Goal: Task Accomplishment & Management: Use online tool/utility

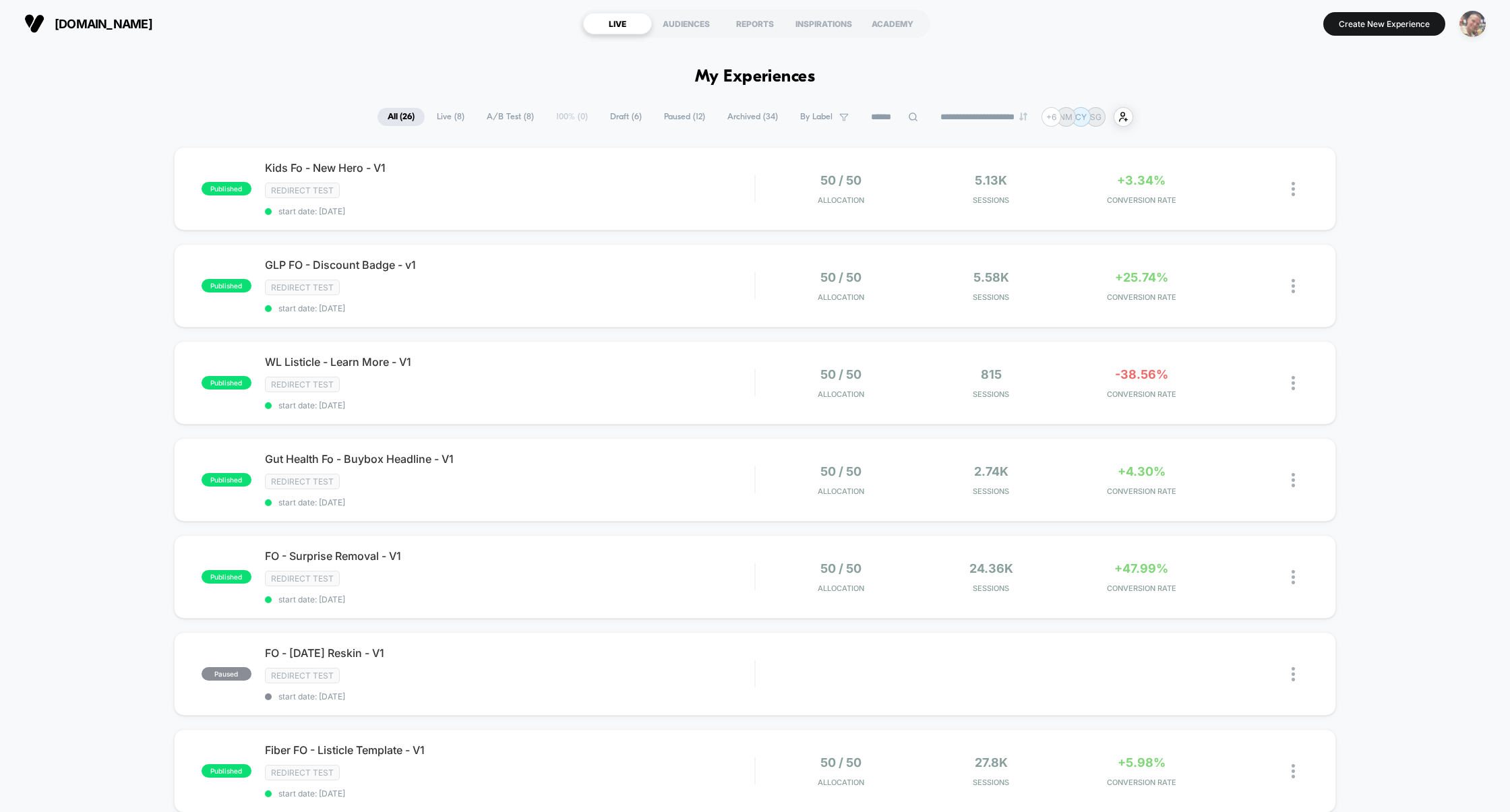
click at [1162, 19] on img "button" at bounding box center [1472, 24] width 26 height 26
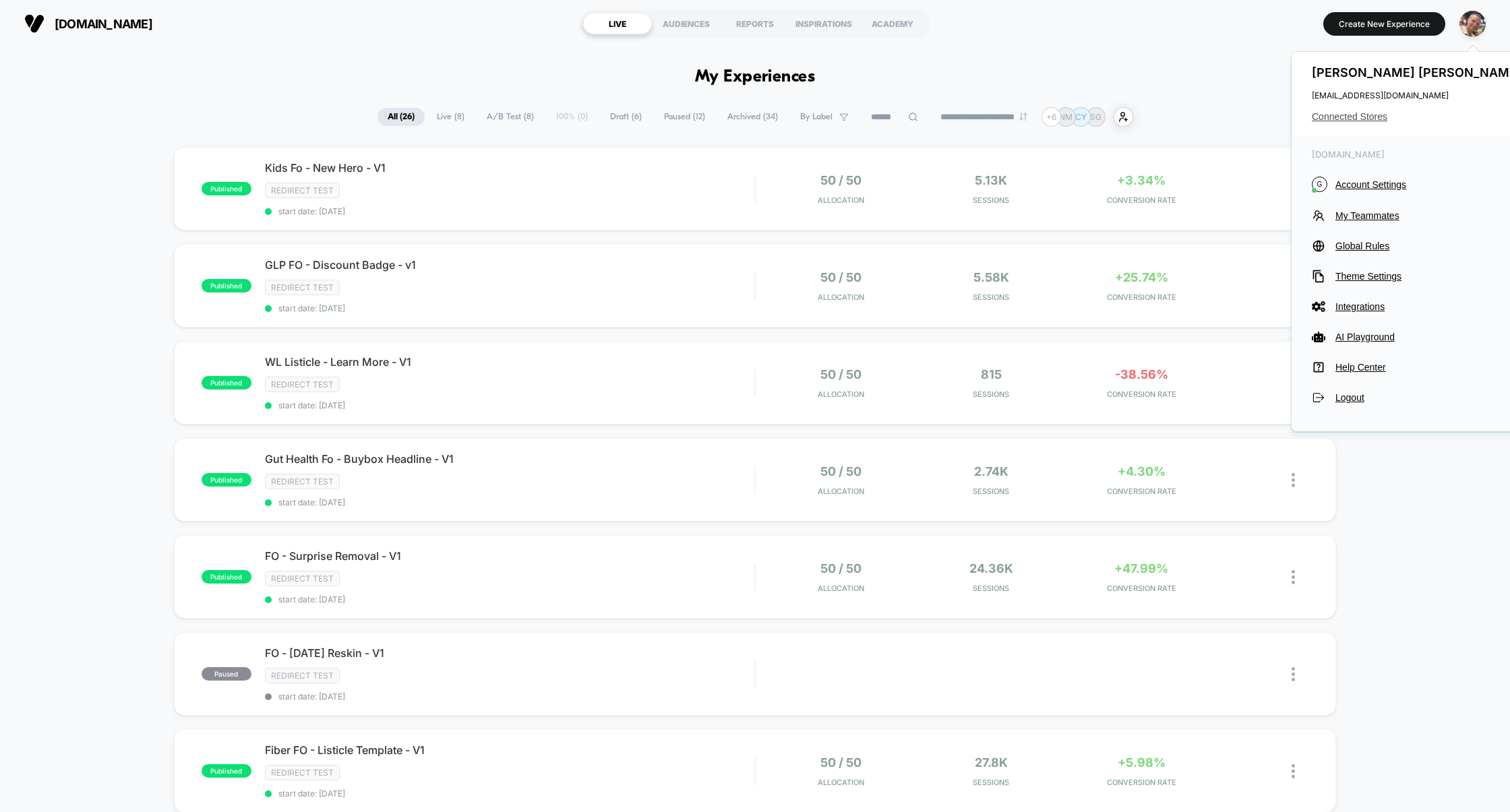
click at [1162, 116] on span "Connected Stores" at bounding box center [1418, 116] width 213 height 11
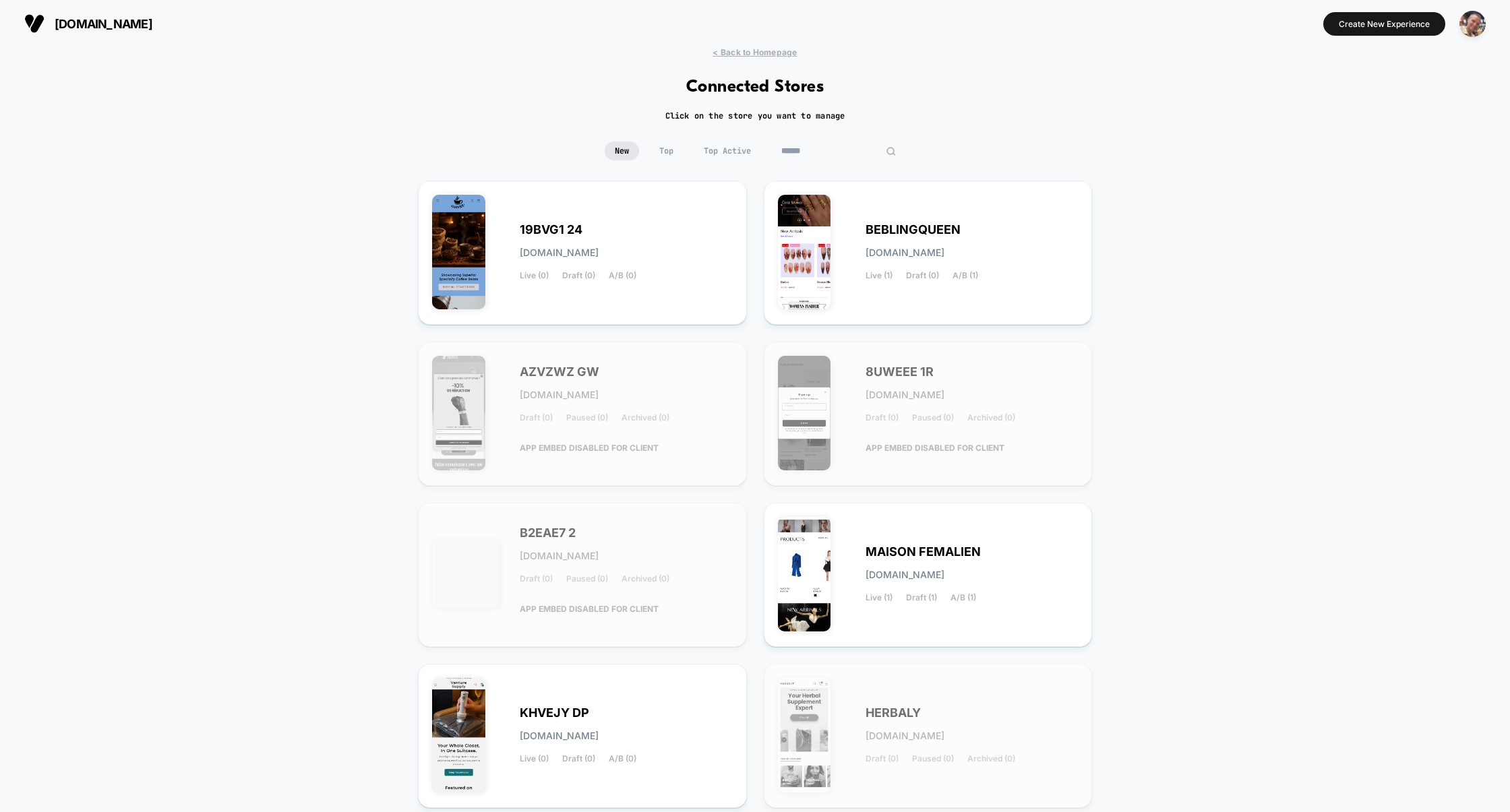
click at [842, 143] on input at bounding box center [838, 151] width 135 height 19
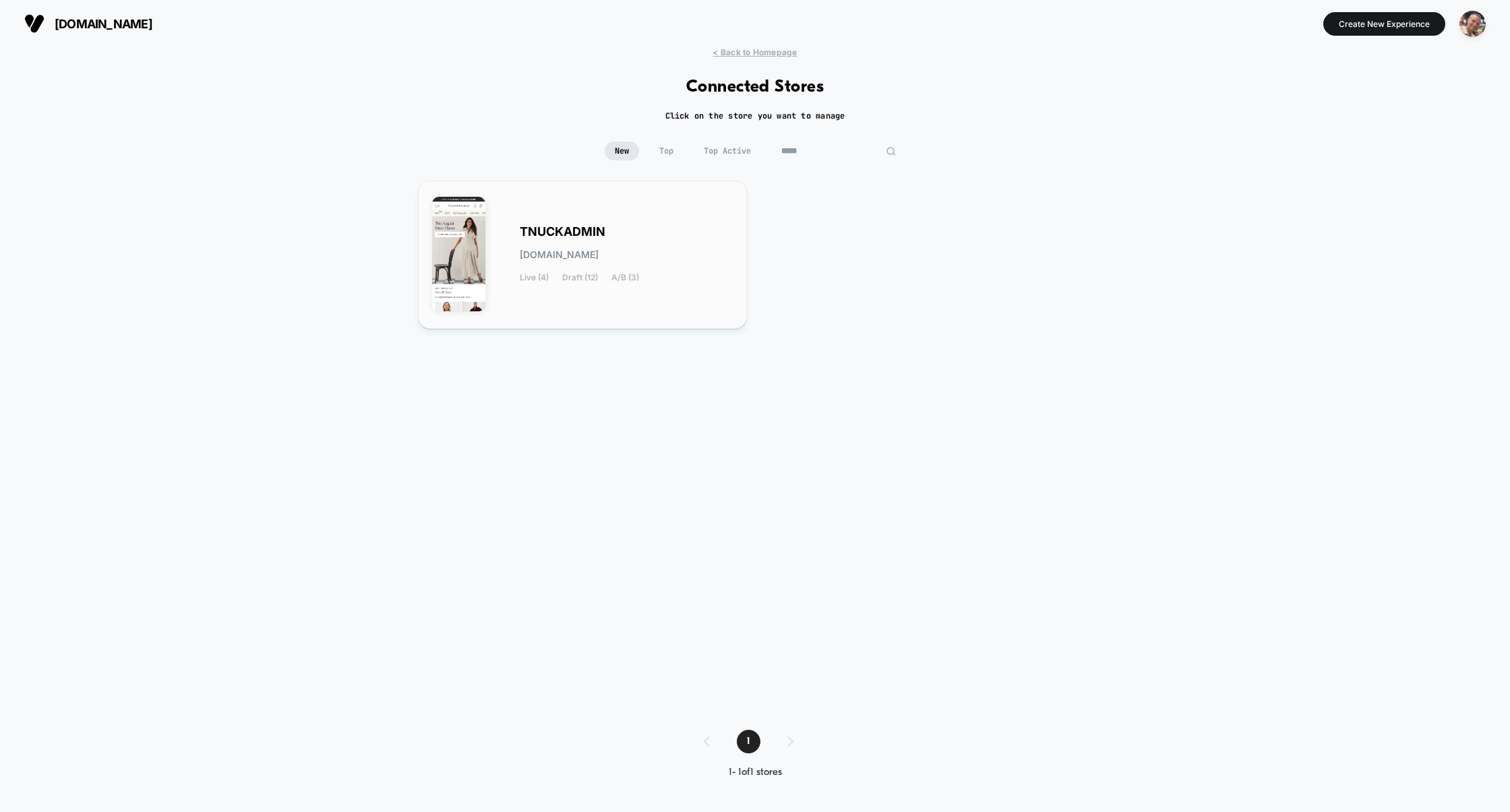
type input "*****"
click at [582, 259] on span "[DOMAIN_NAME]" at bounding box center [559, 255] width 79 height 10
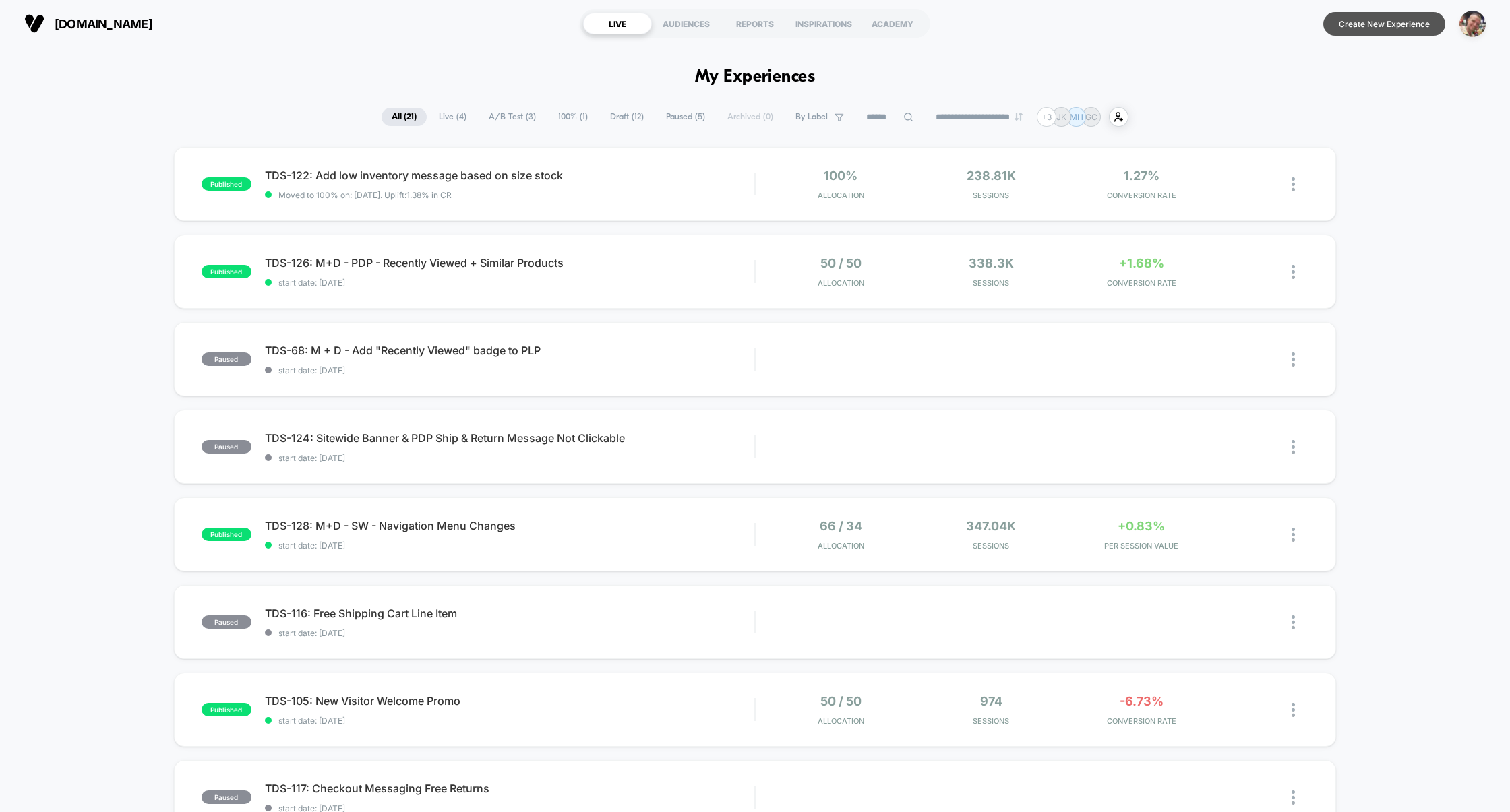
click at [1162, 27] on button "Create New Experience" at bounding box center [1384, 24] width 122 height 24
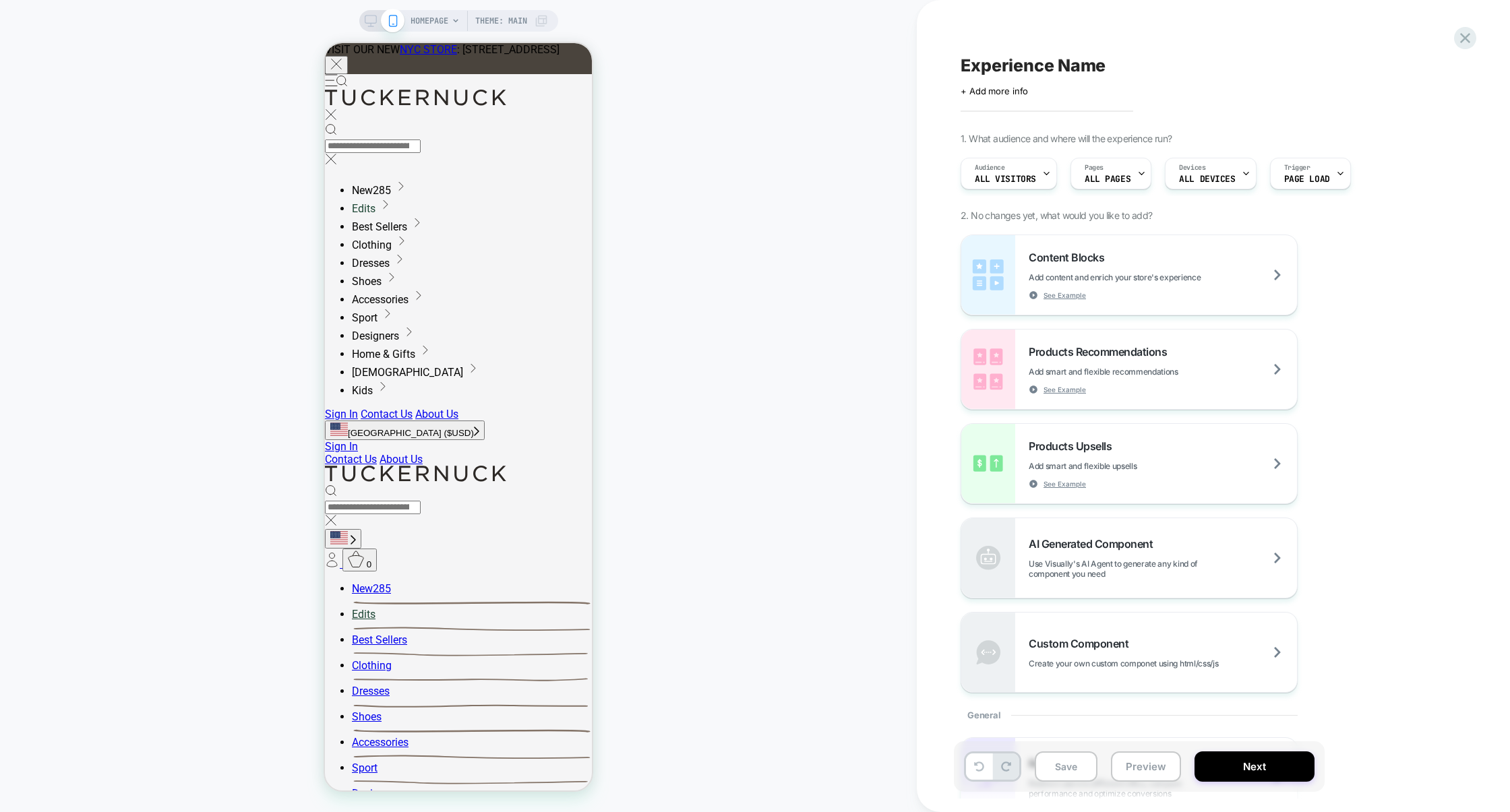
click at [1046, 63] on span "Experience Name" at bounding box center [1033, 66] width 145 height 21
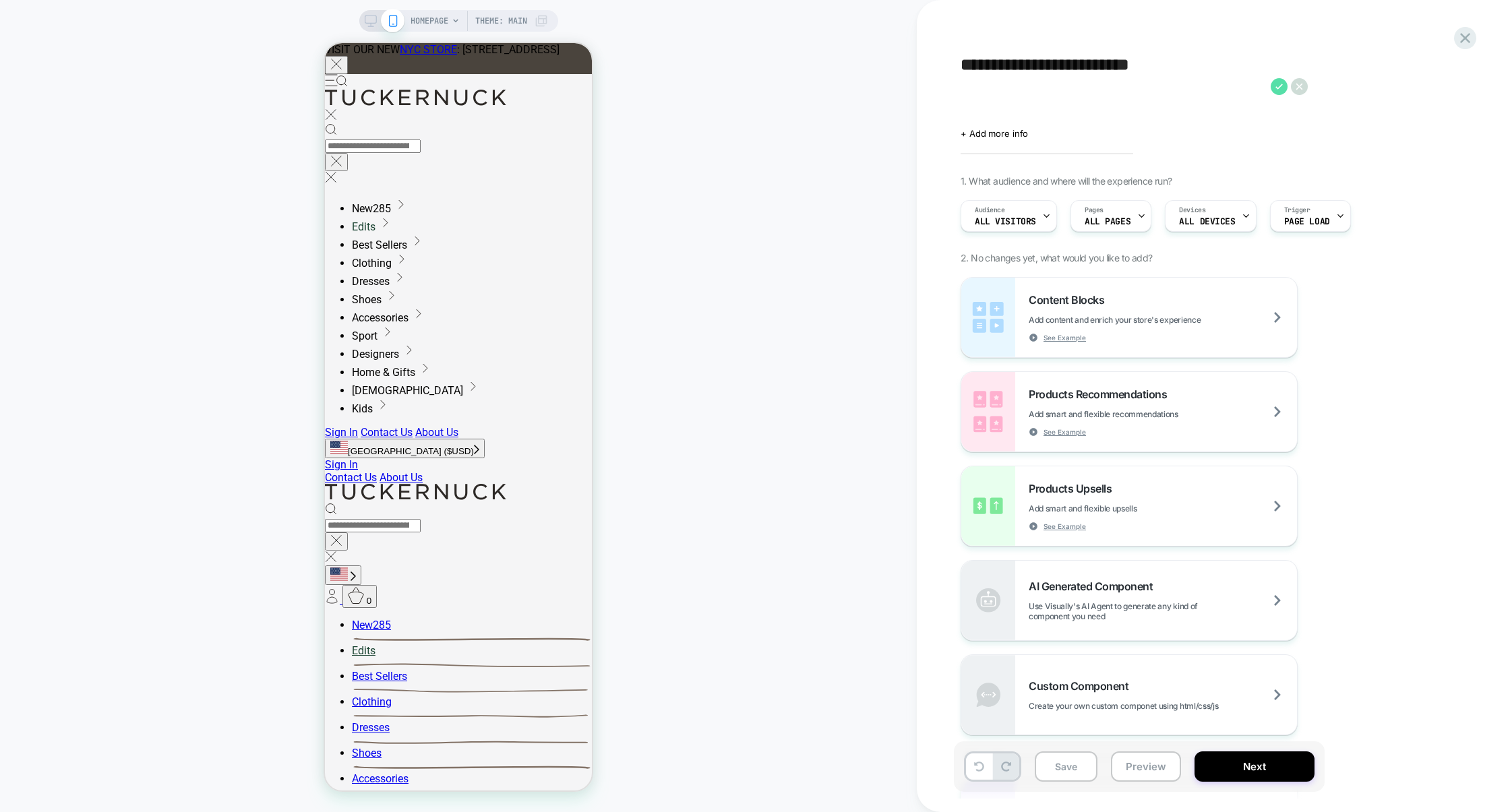
type textarea "**********"
click at [267, 780] on icon at bounding box center [147, 793] width 240 height 25
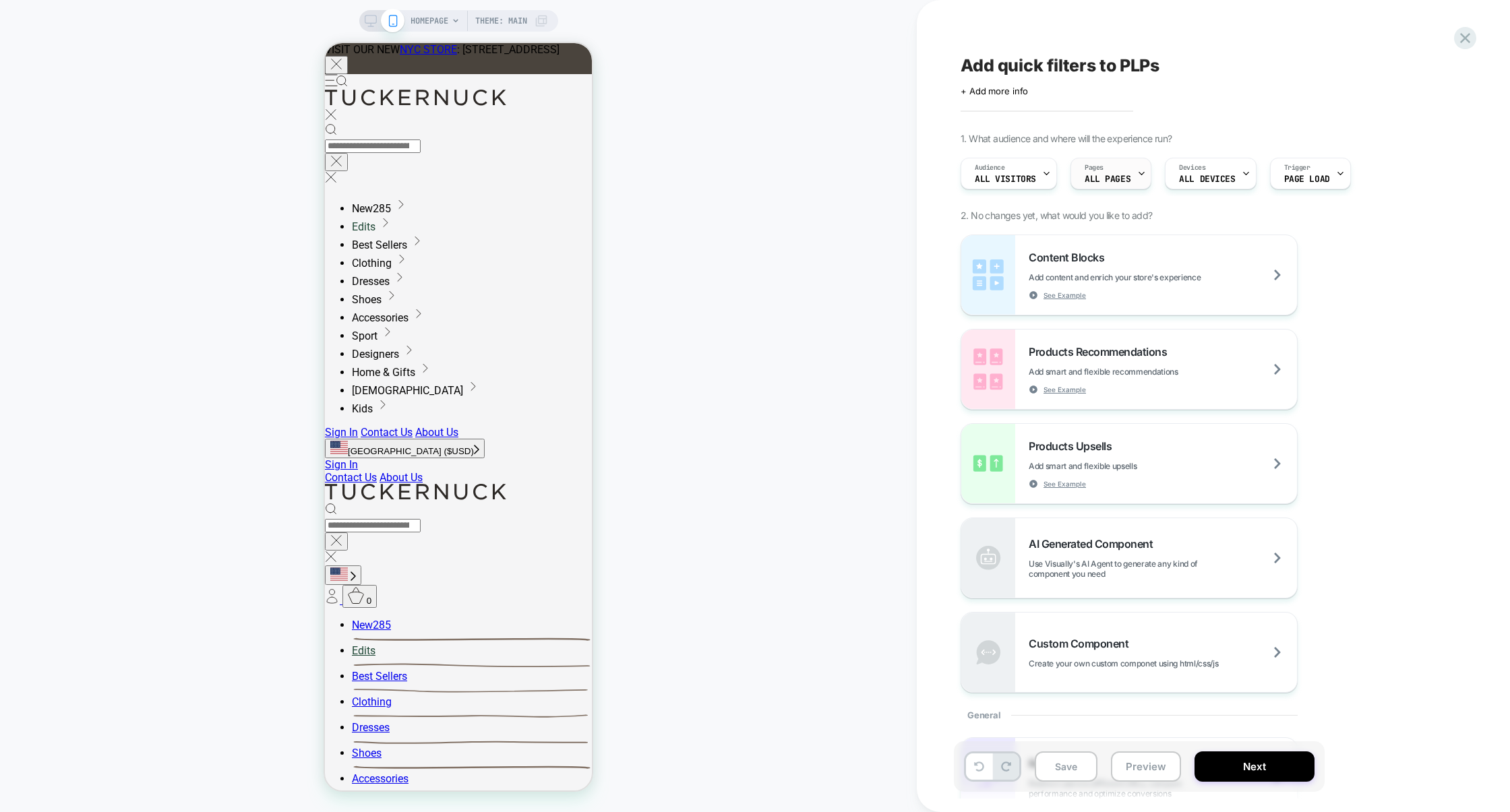
click at [0, 0] on span "ALL PAGES" at bounding box center [0, 0] width 0 height 0
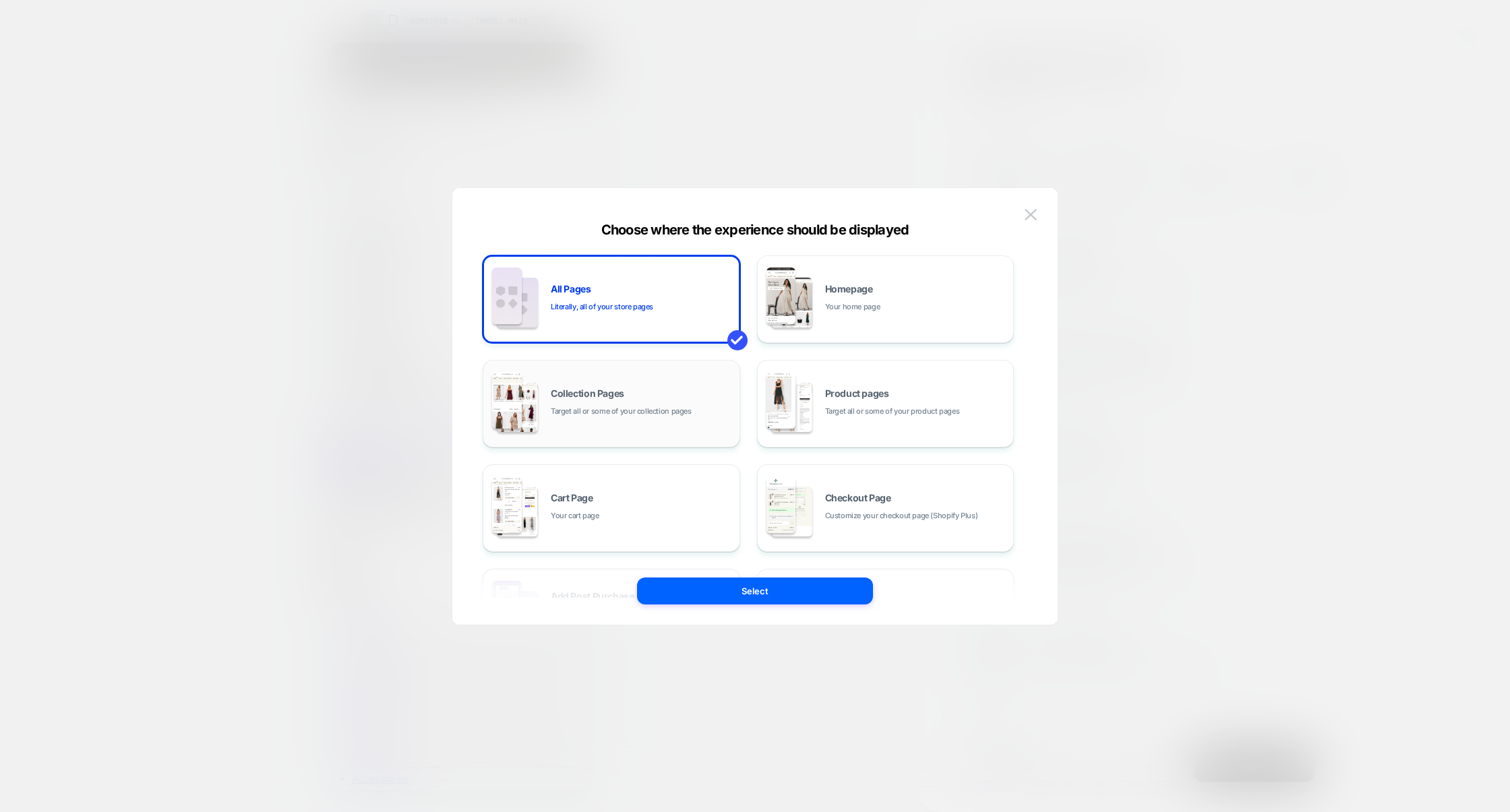
click at [662, 399] on div "Collection Pages Target all or some of your collection pages" at bounding box center [642, 403] width 182 height 29
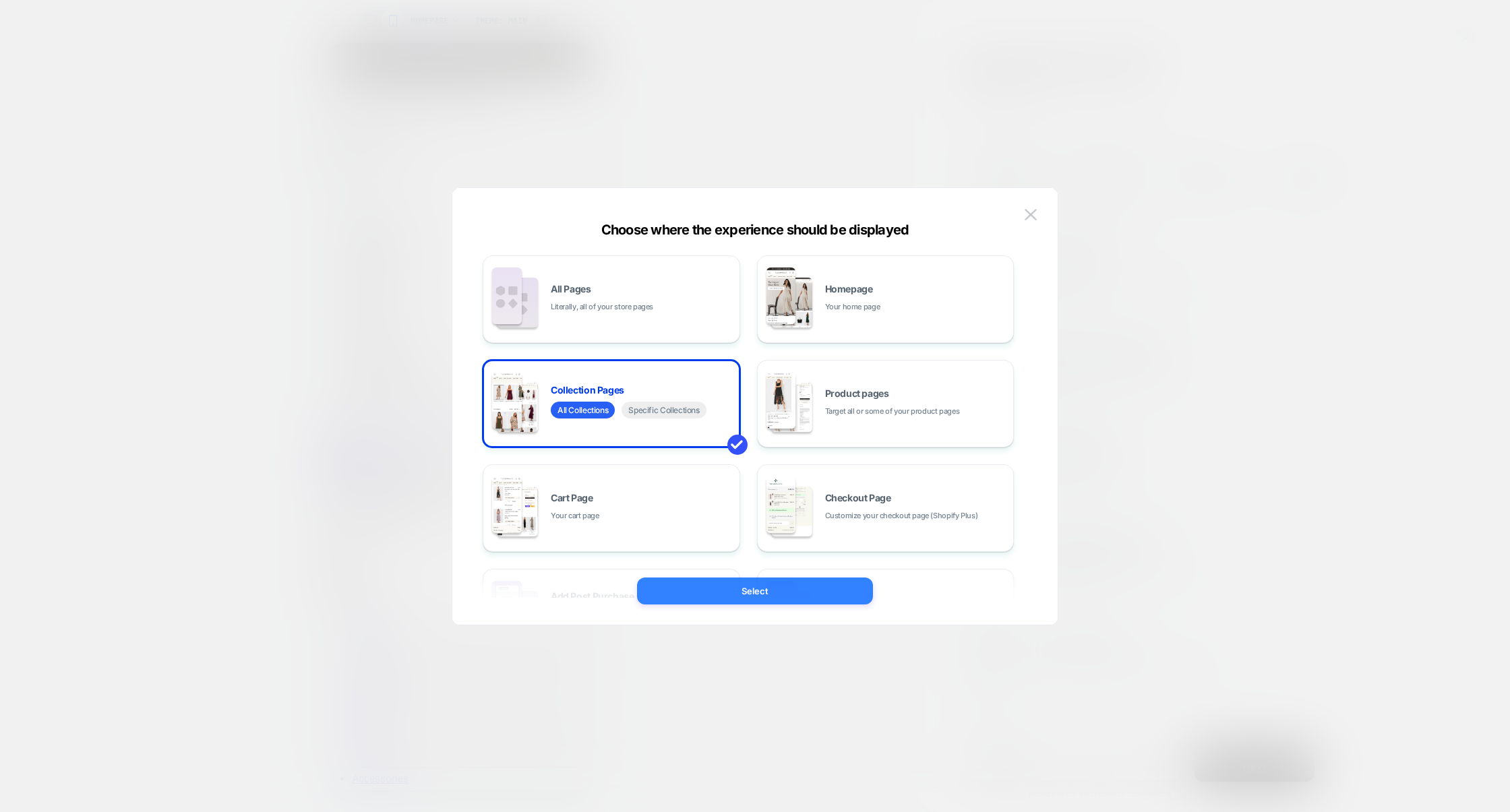
click at [736, 581] on button "Select" at bounding box center [755, 591] width 236 height 27
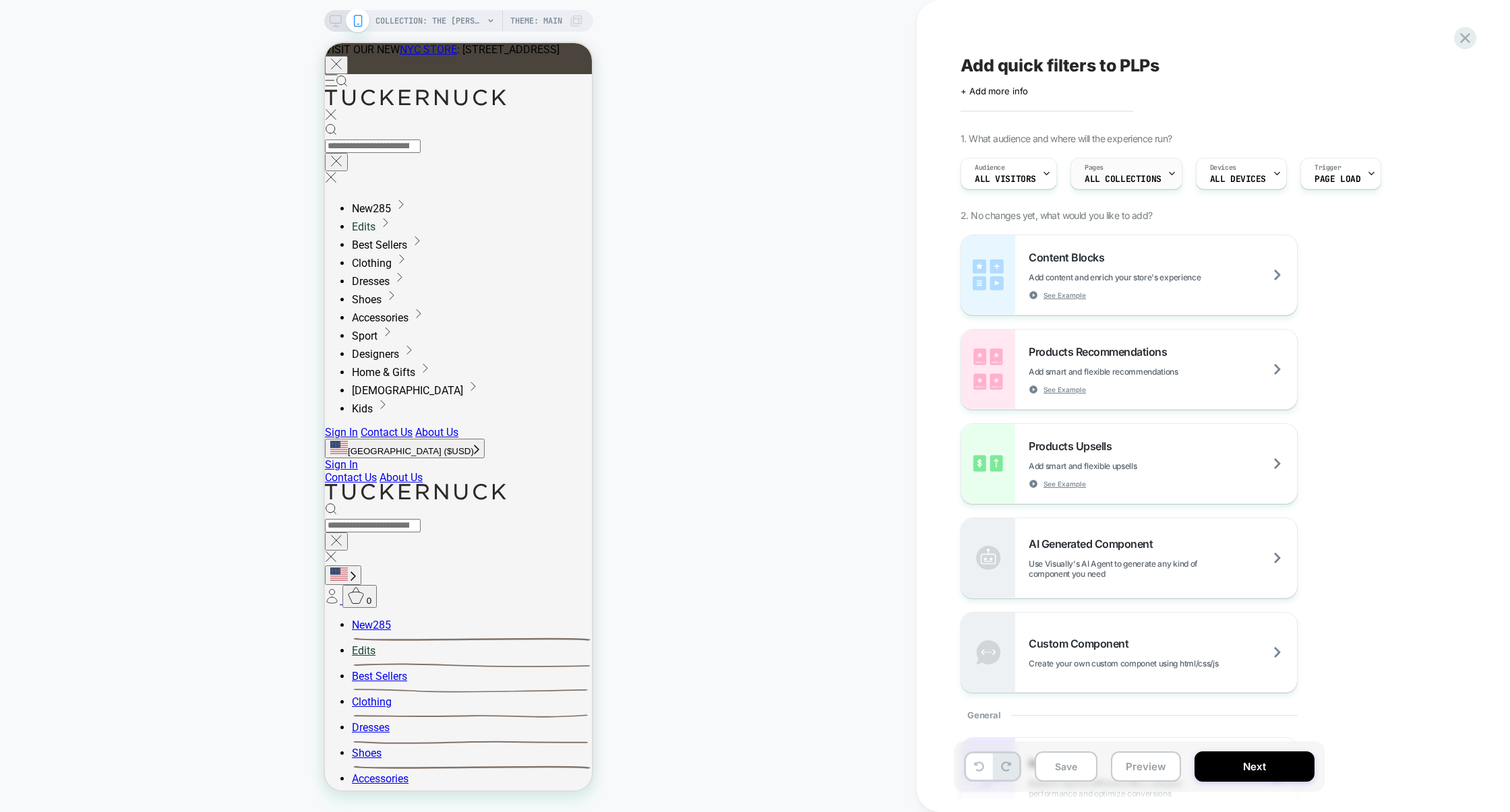
click at [1162, 171] on icon at bounding box center [1172, 173] width 9 height 9
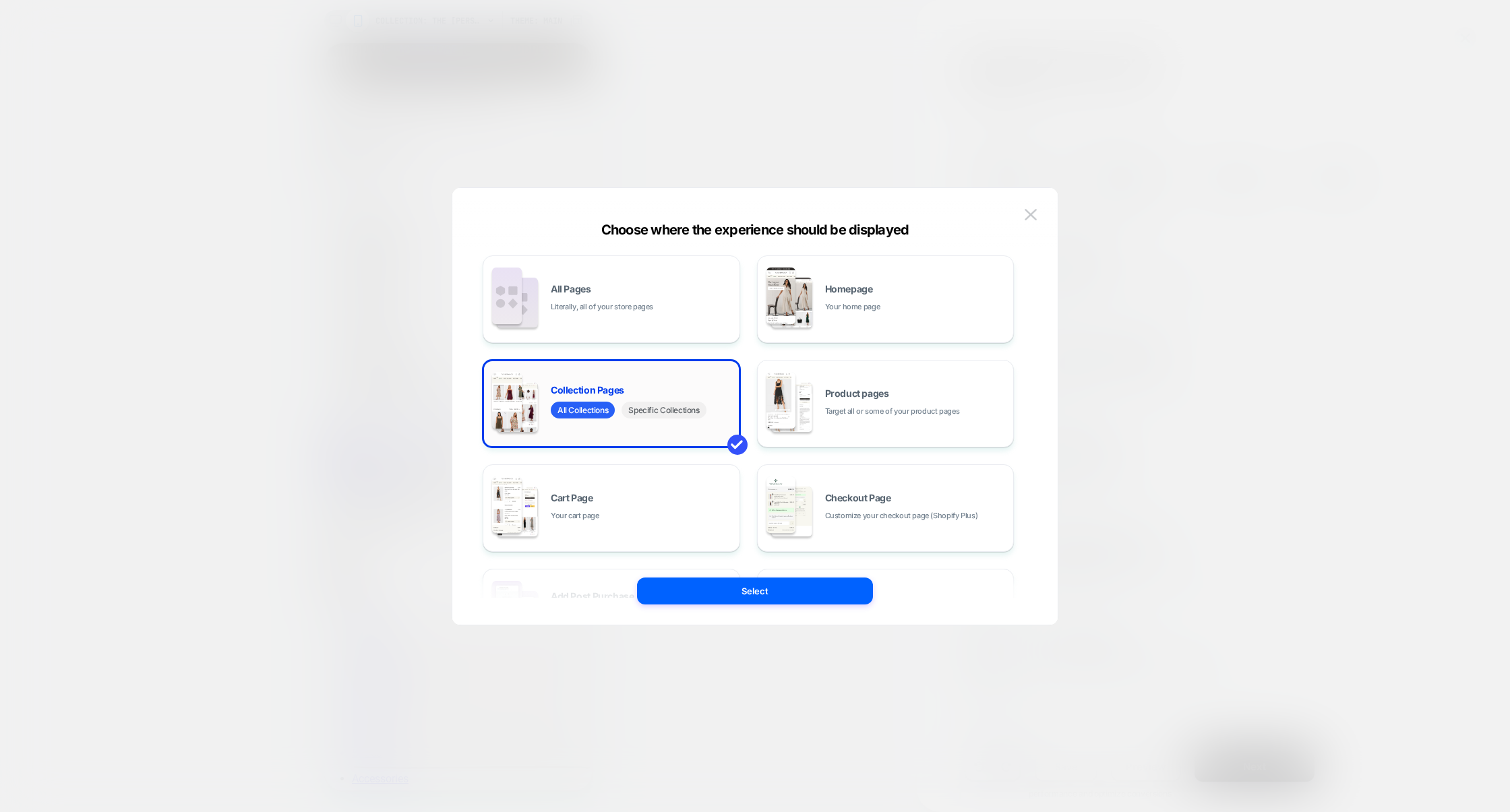
click at [663, 414] on span "Specific Collections" at bounding box center [664, 410] width 84 height 17
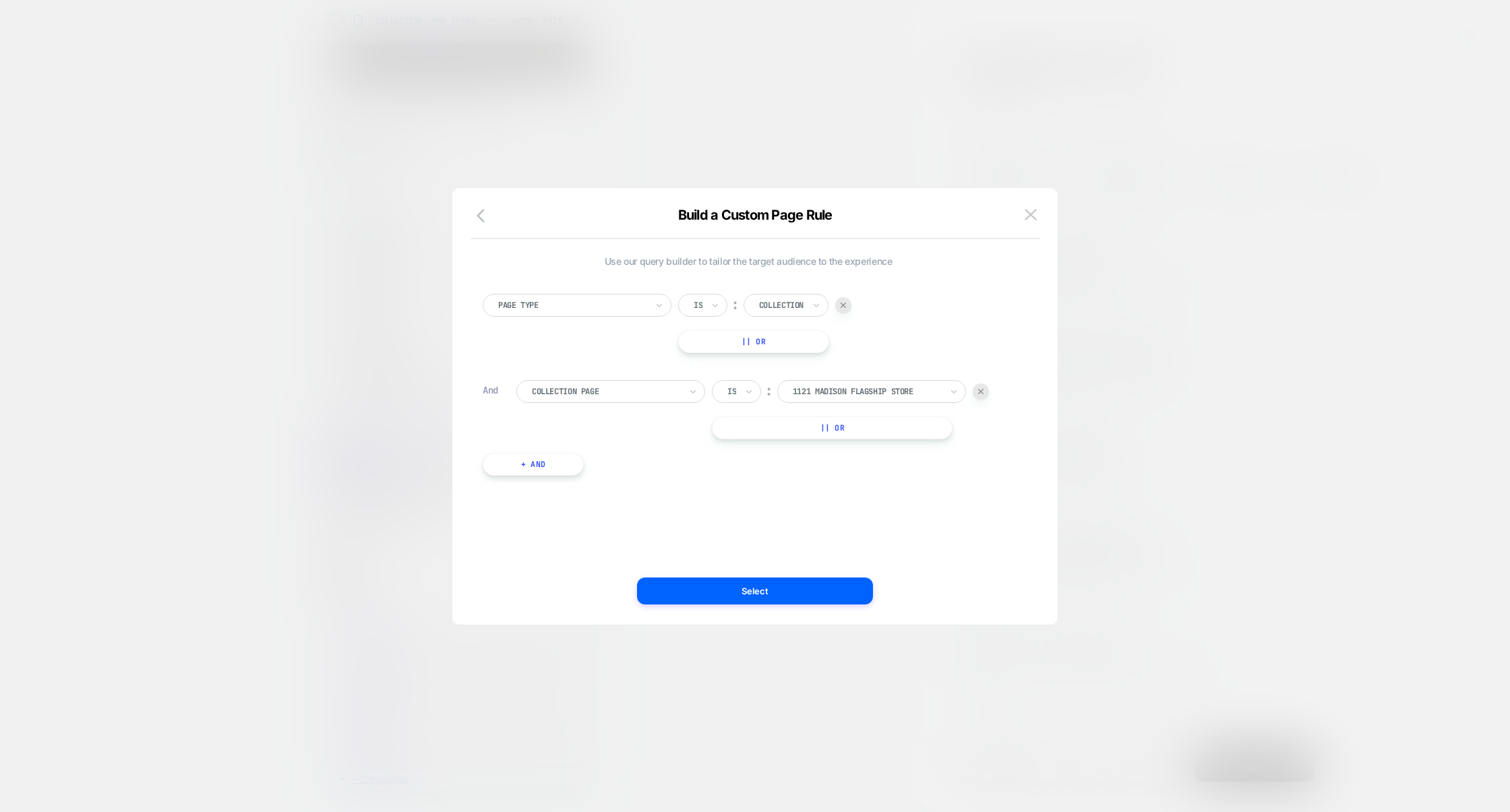
click at [843, 382] on div "1121 Madison Flagship Store" at bounding box center [871, 391] width 189 height 23
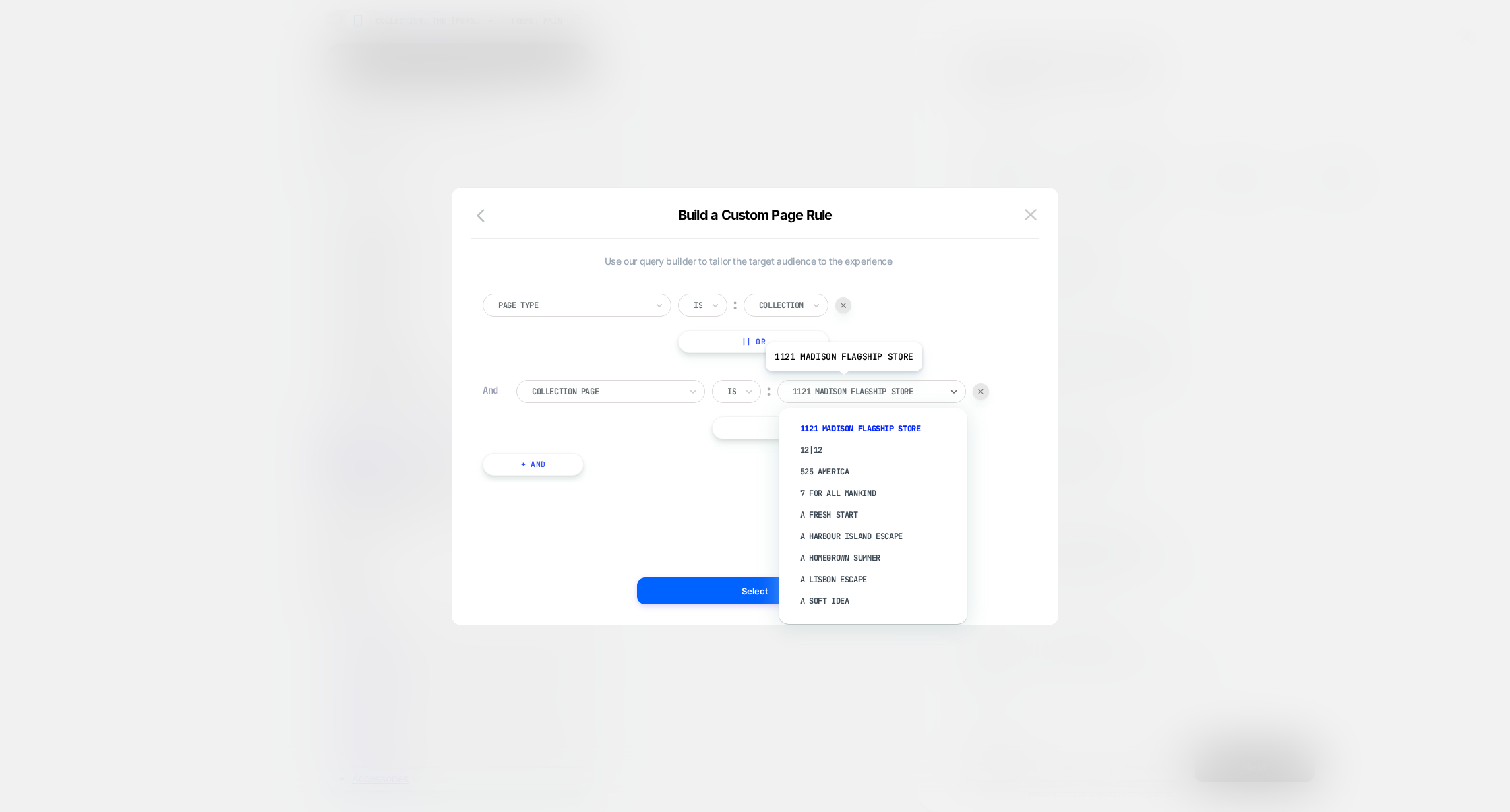
paste input "**********"
type input "**********"
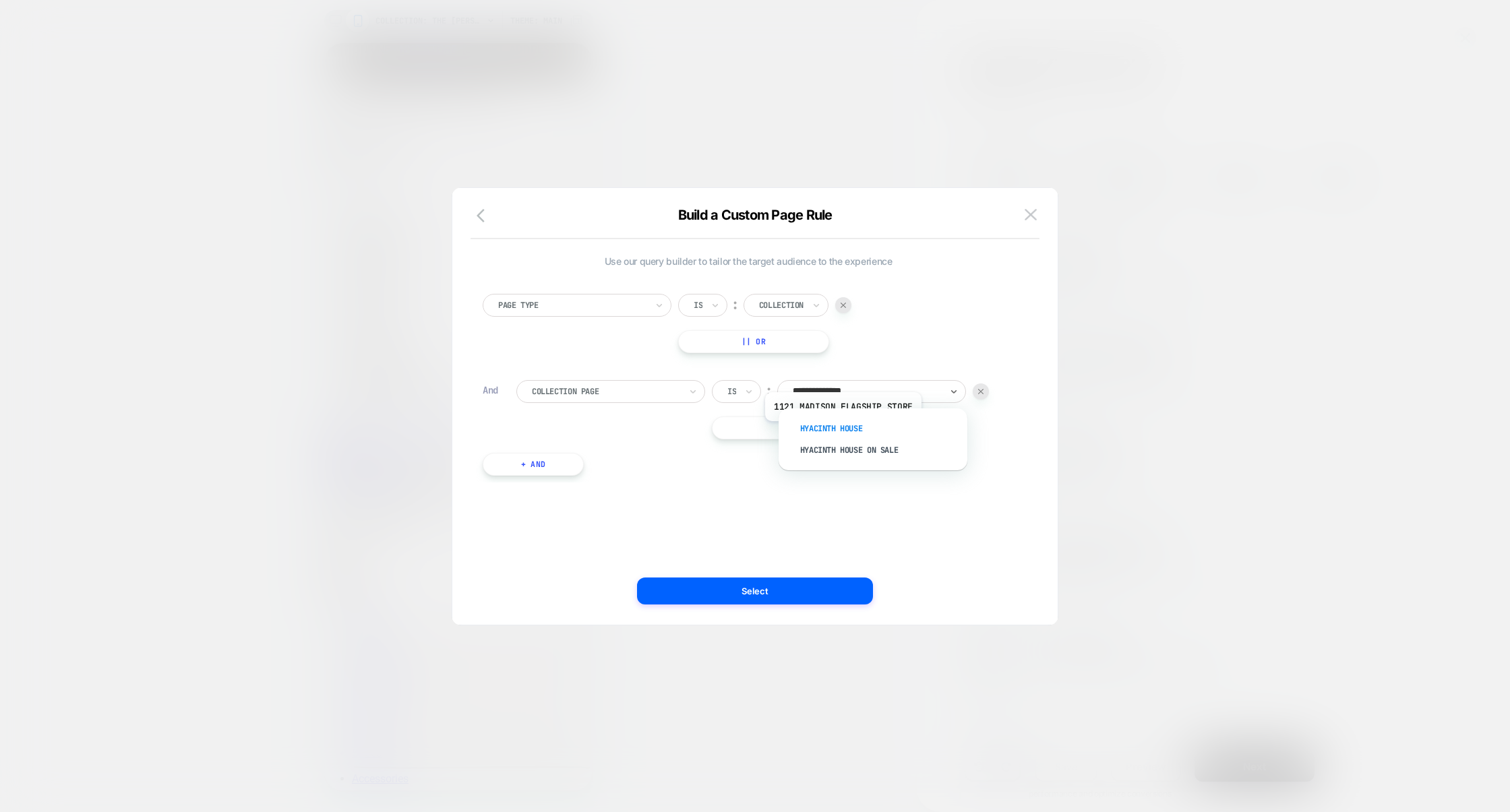
click at [842, 432] on div "Hyacinth House" at bounding box center [879, 429] width 175 height 21
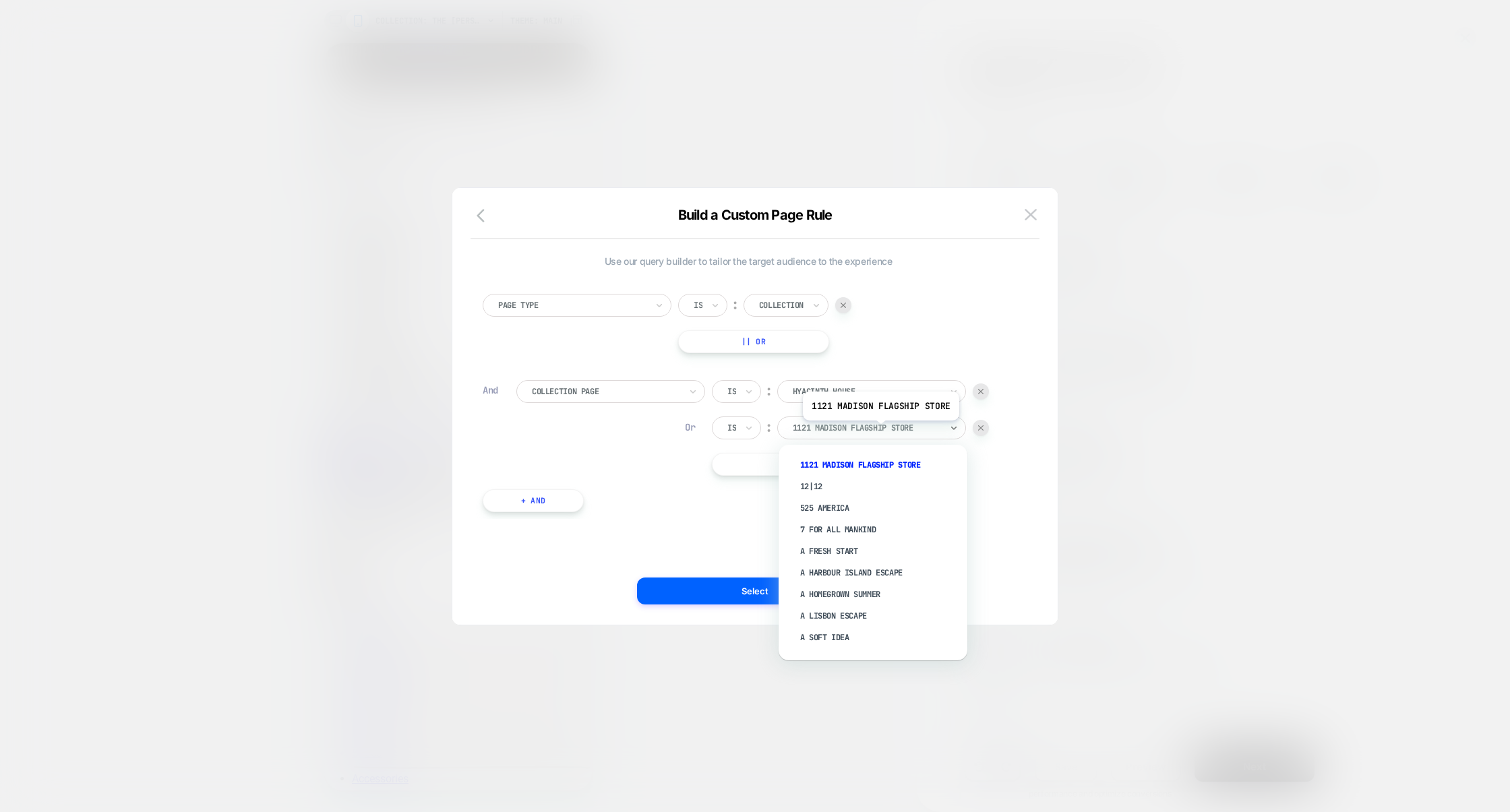
paste input "**********"
type input "**********"
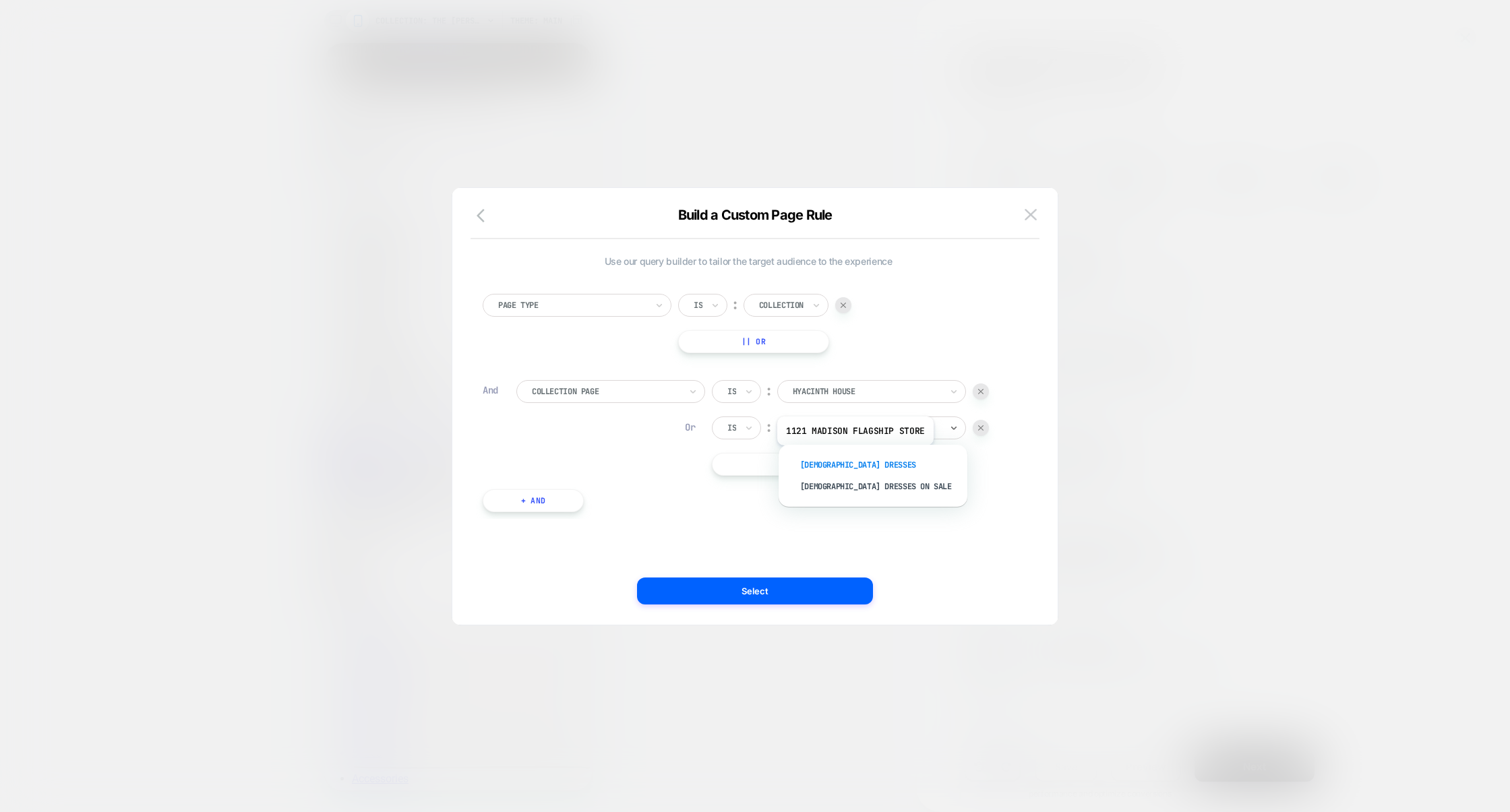
click at [852, 460] on div "Ladies Dresses" at bounding box center [879, 465] width 175 height 21
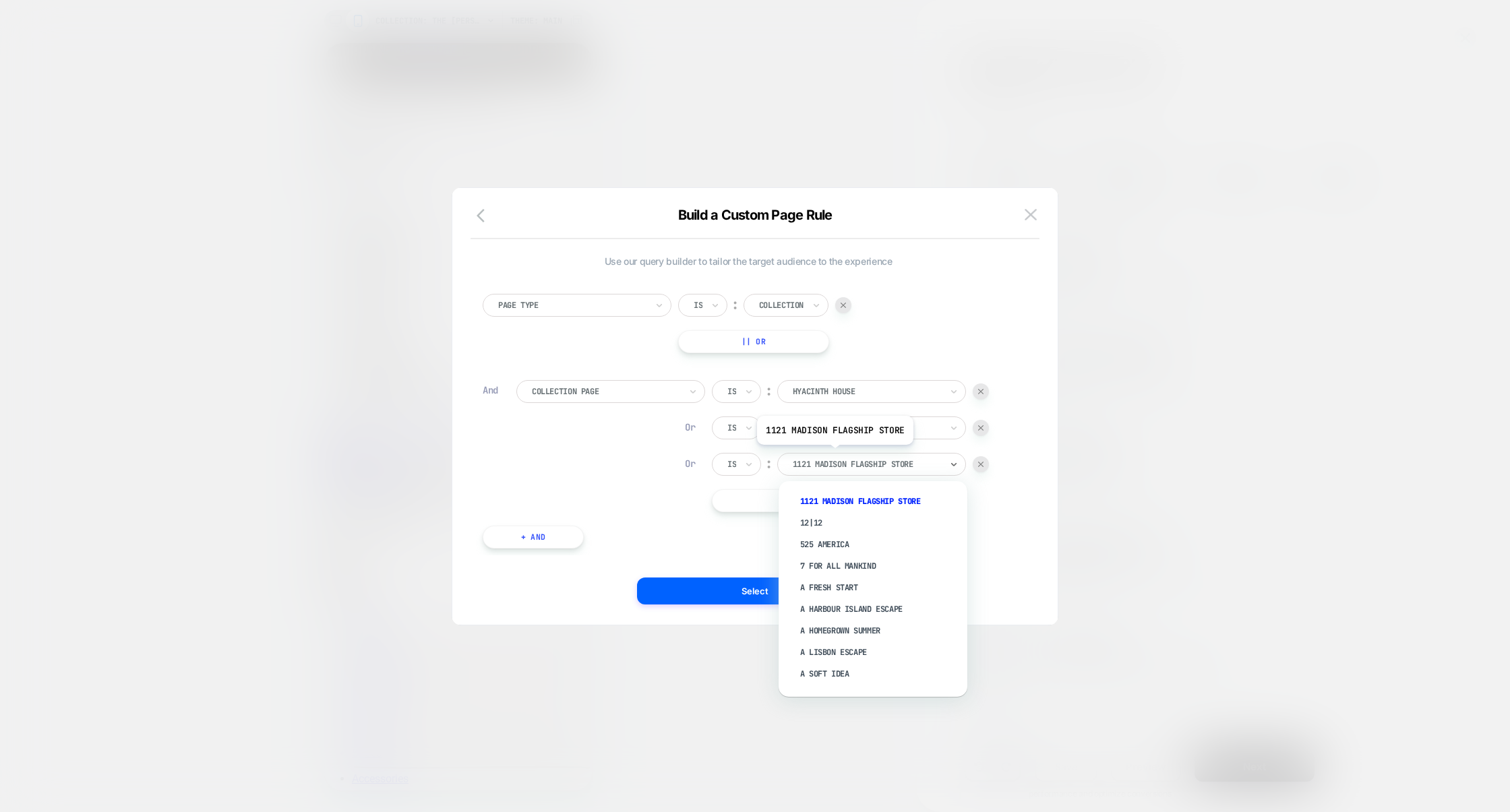
paste input "**********"
type input "**********"
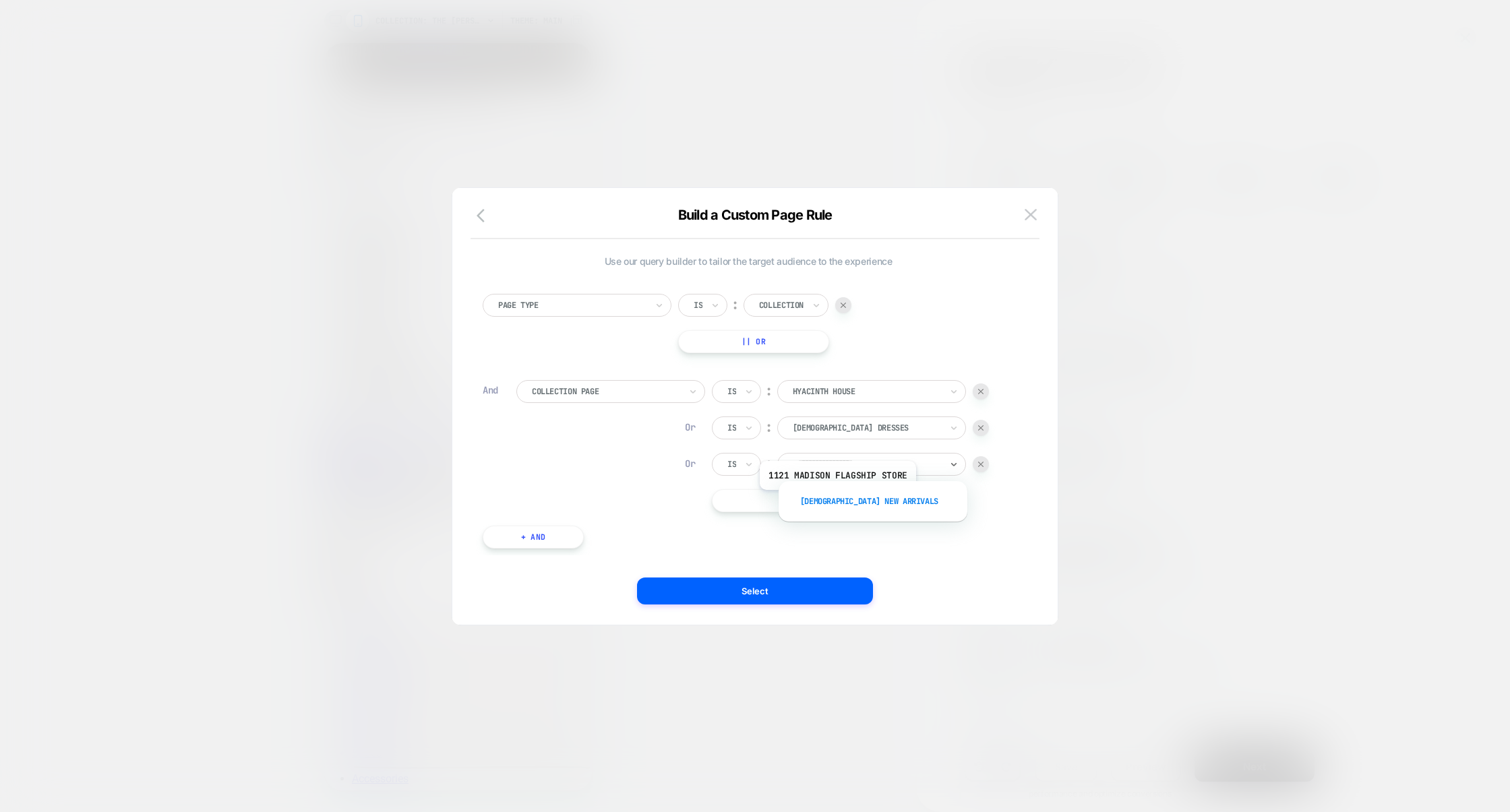
click at [837, 501] on div "Ladies New Arrivals" at bounding box center [879, 501] width 175 height 21
click at [774, 587] on button "Select" at bounding box center [755, 591] width 236 height 27
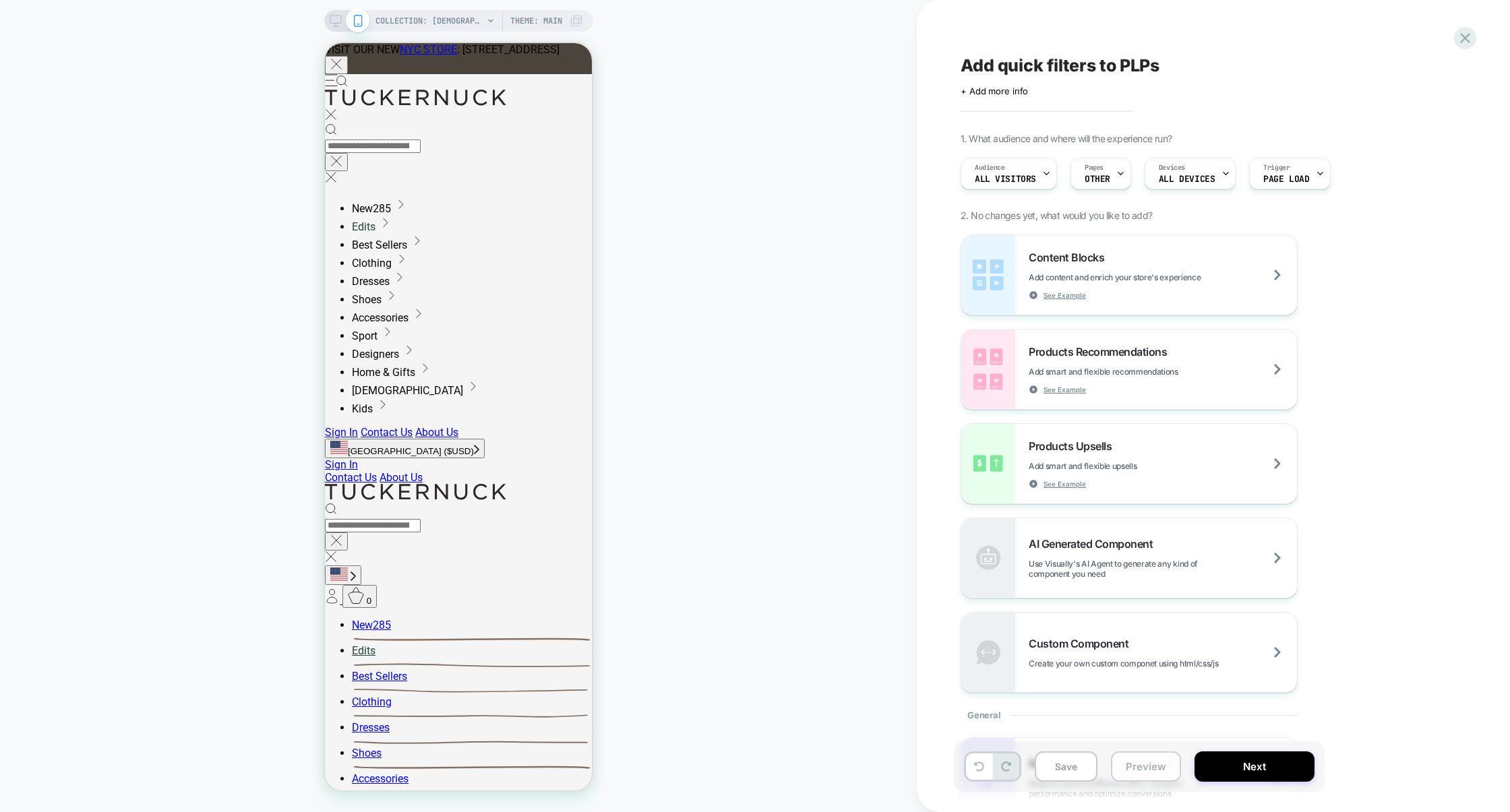
click at [1156, 774] on button "Preview" at bounding box center [1146, 767] width 70 height 30
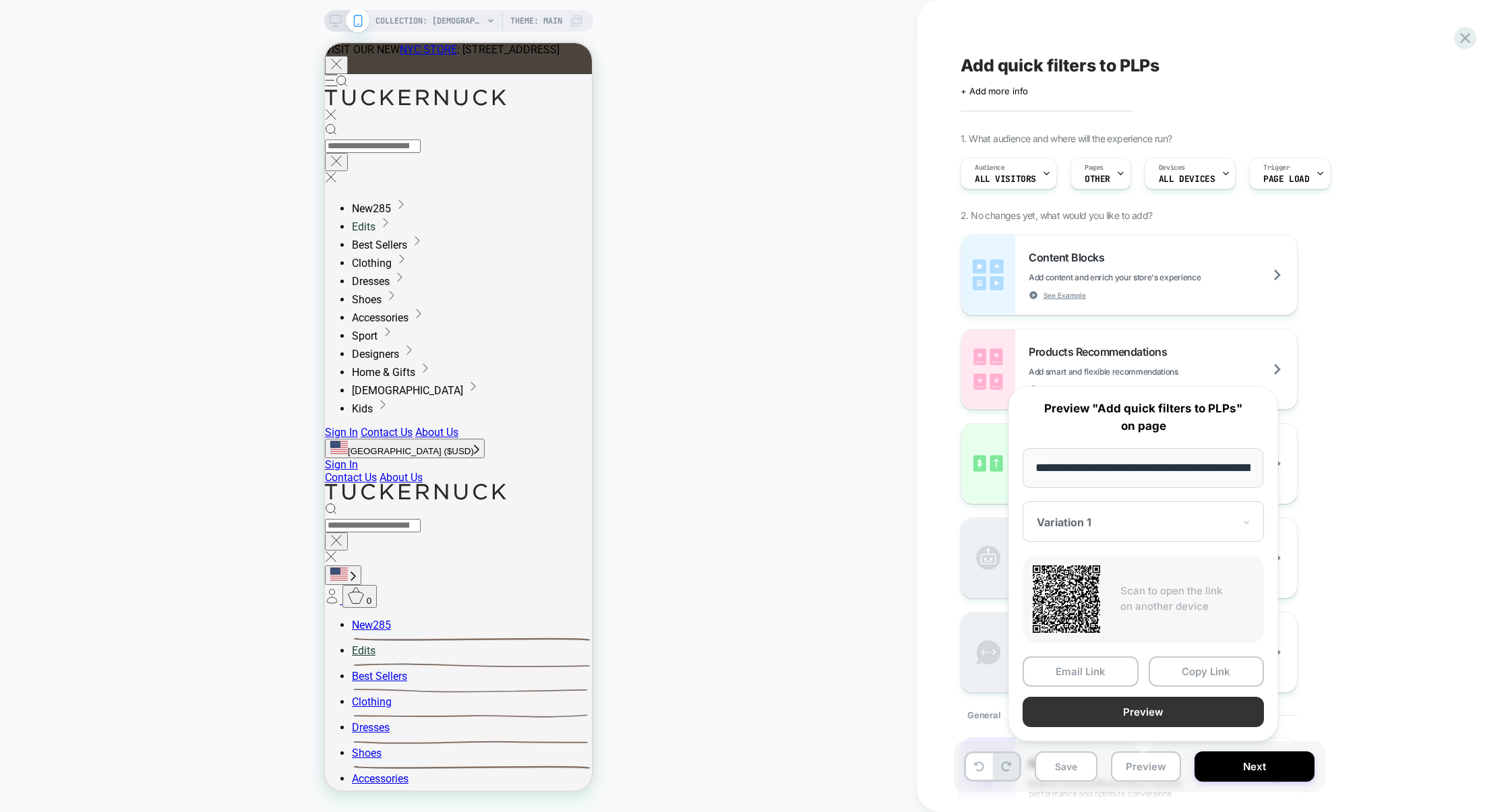
click at [0, 0] on button "Preview" at bounding box center [0, 0] width 0 height 0
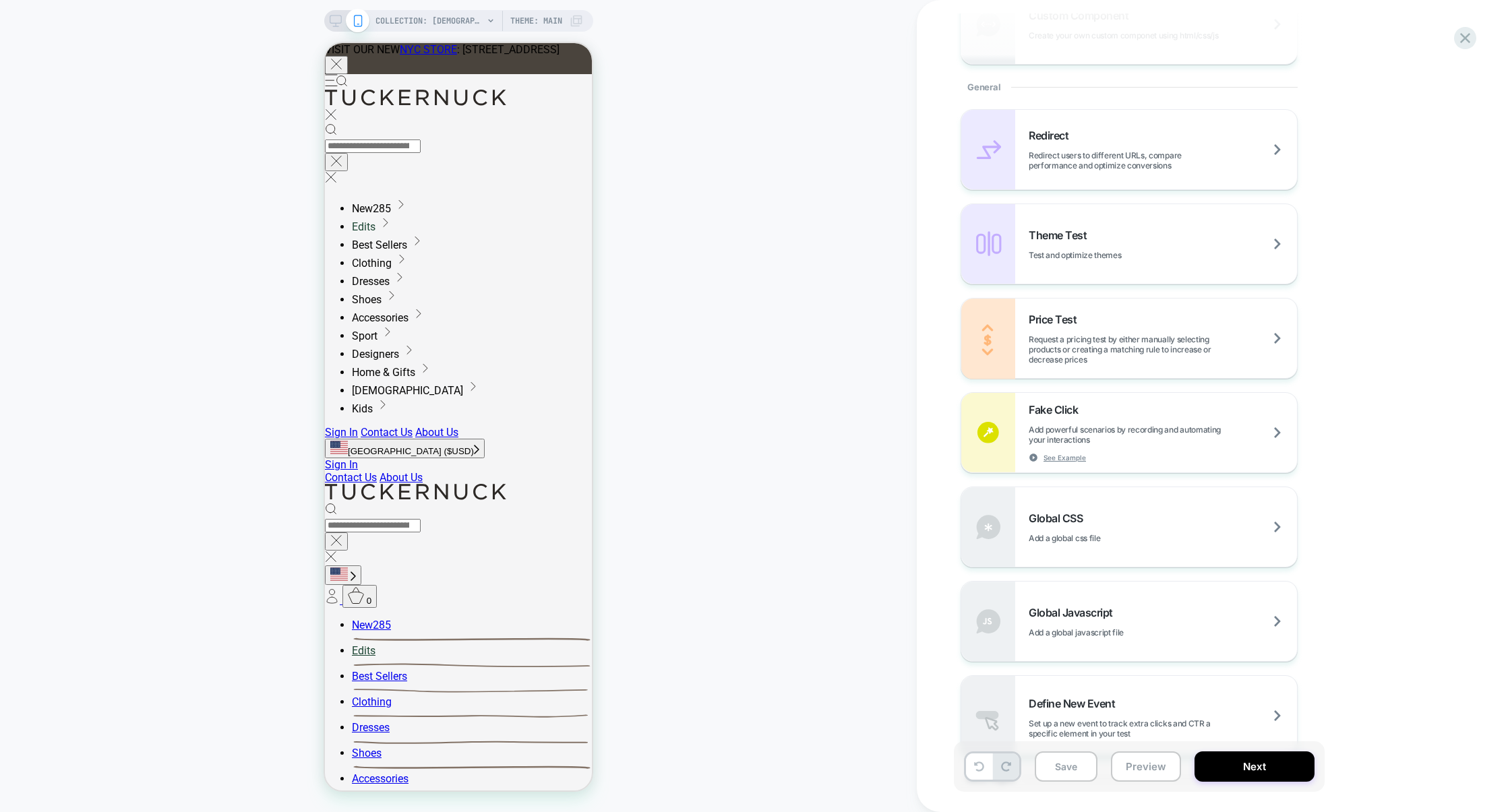
scroll to position [636, 0]
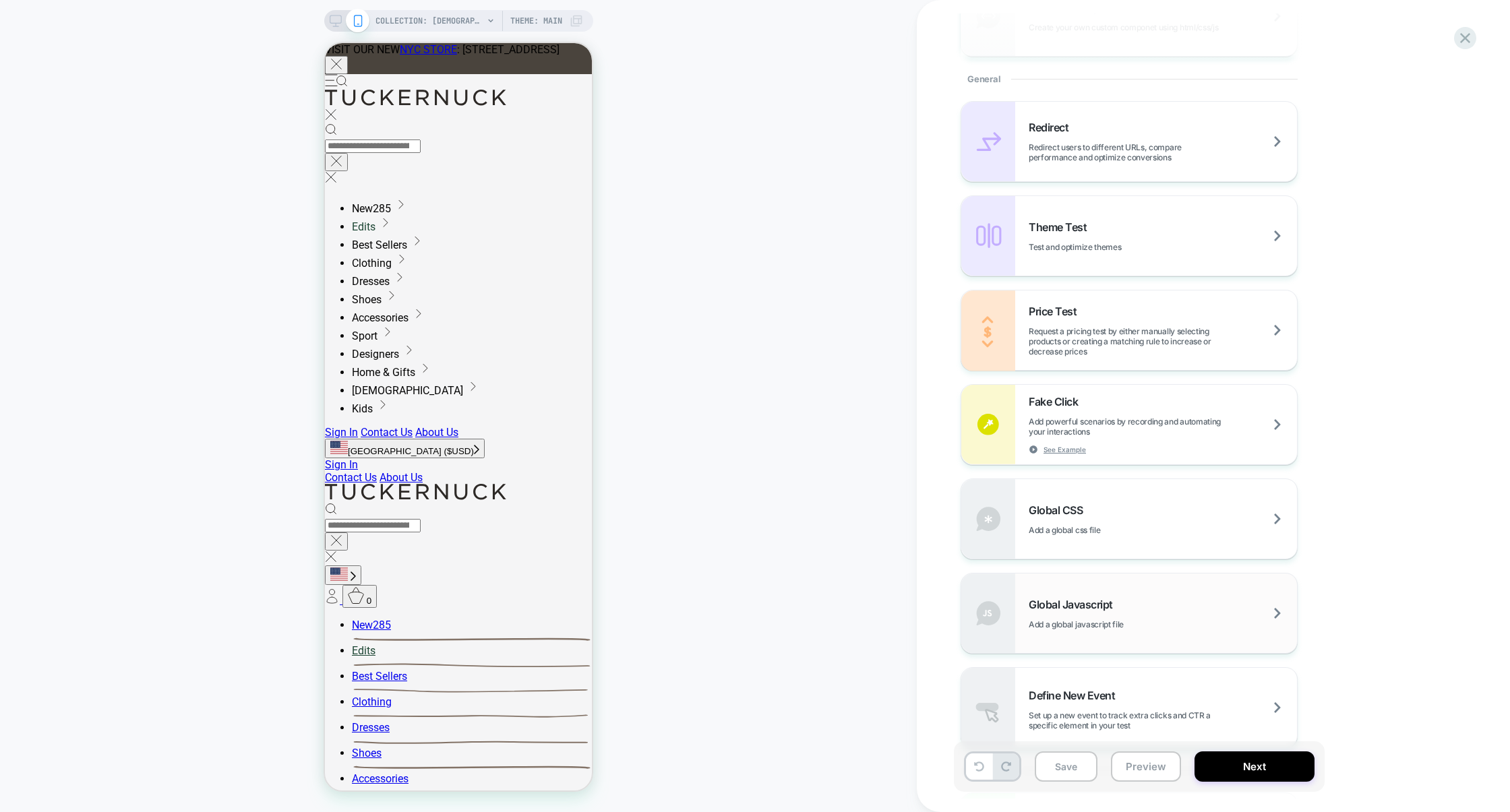
click at [0, 0] on div "Global Javascript Add a global javascript file" at bounding box center [0, 0] width 0 height 0
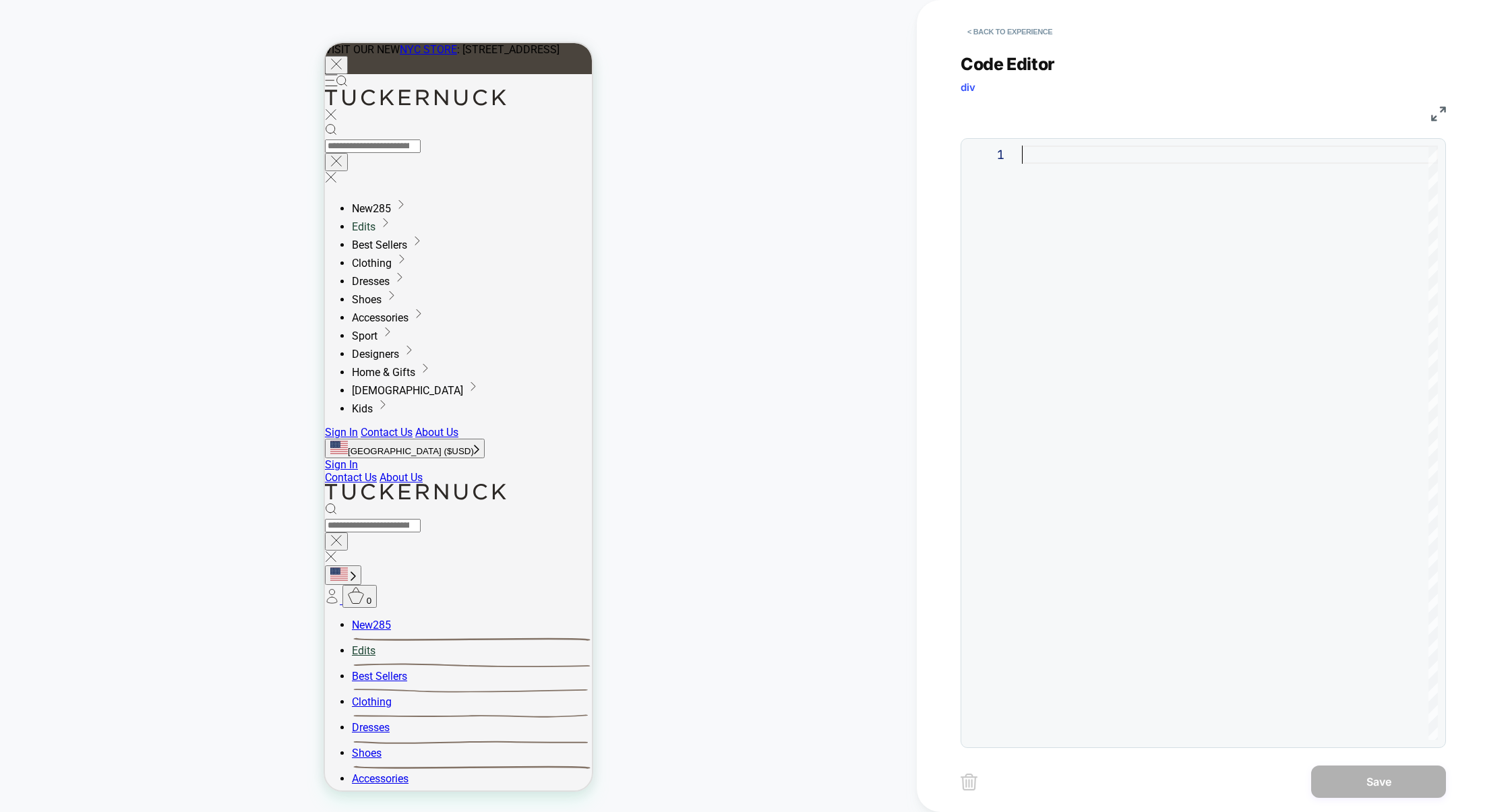
click at [0, 0] on div at bounding box center [0, 0] width 0 height 0
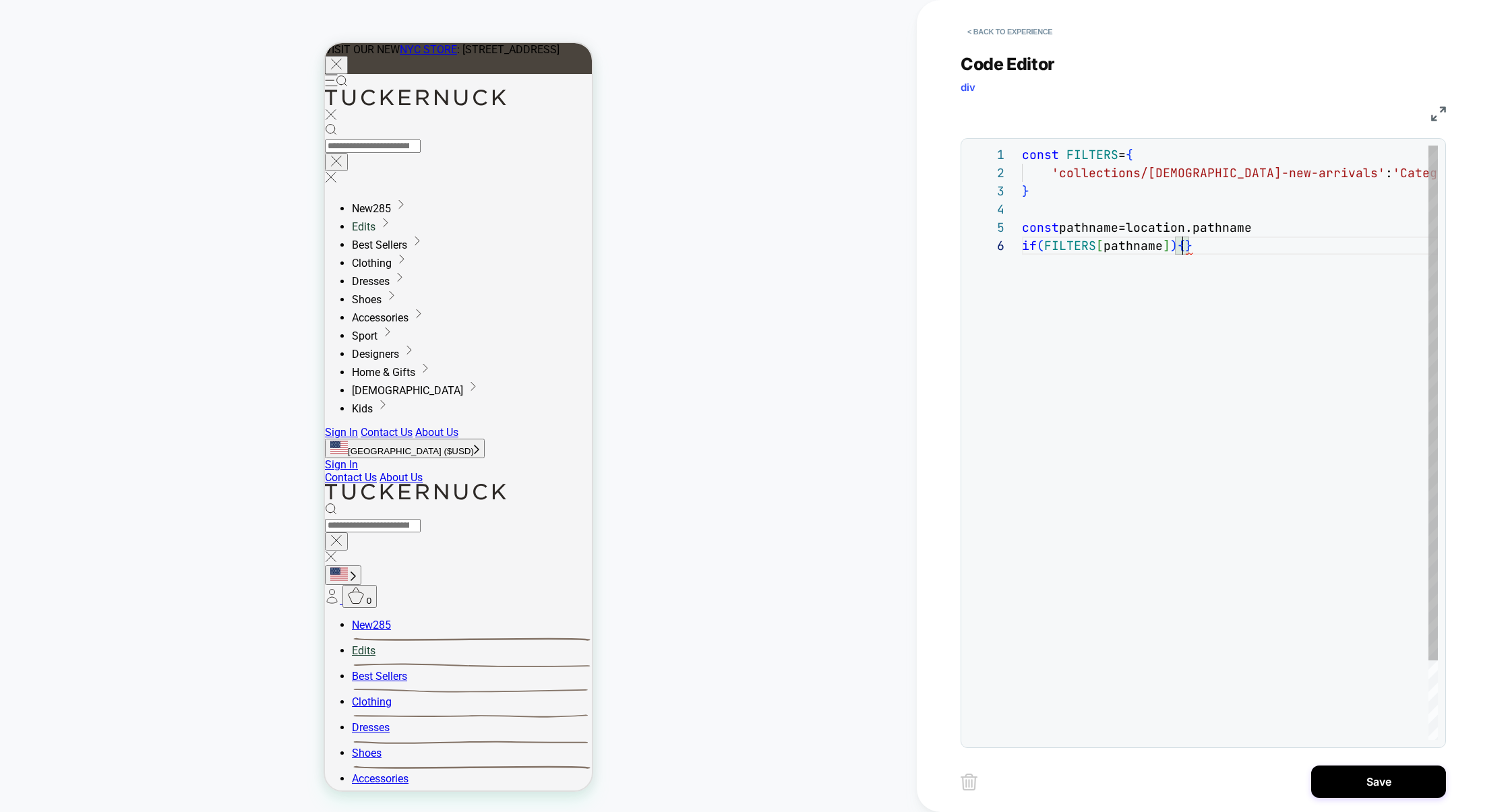
scroll to position [109, 29]
click at [0, 0] on div "const FILTERS = { 'collections/ladies-new-arrivals' : 'Category' } const pathna…" at bounding box center [0, 0] width 0 height 0
drag, startPoint x: 1044, startPoint y: 265, endPoint x: 1166, endPoint y: 266, distance: 122.0
click at [1162, 266] on span "if ( FILTERS [ pathname ] ) {" at bounding box center [1104, 264] width 163 height 16
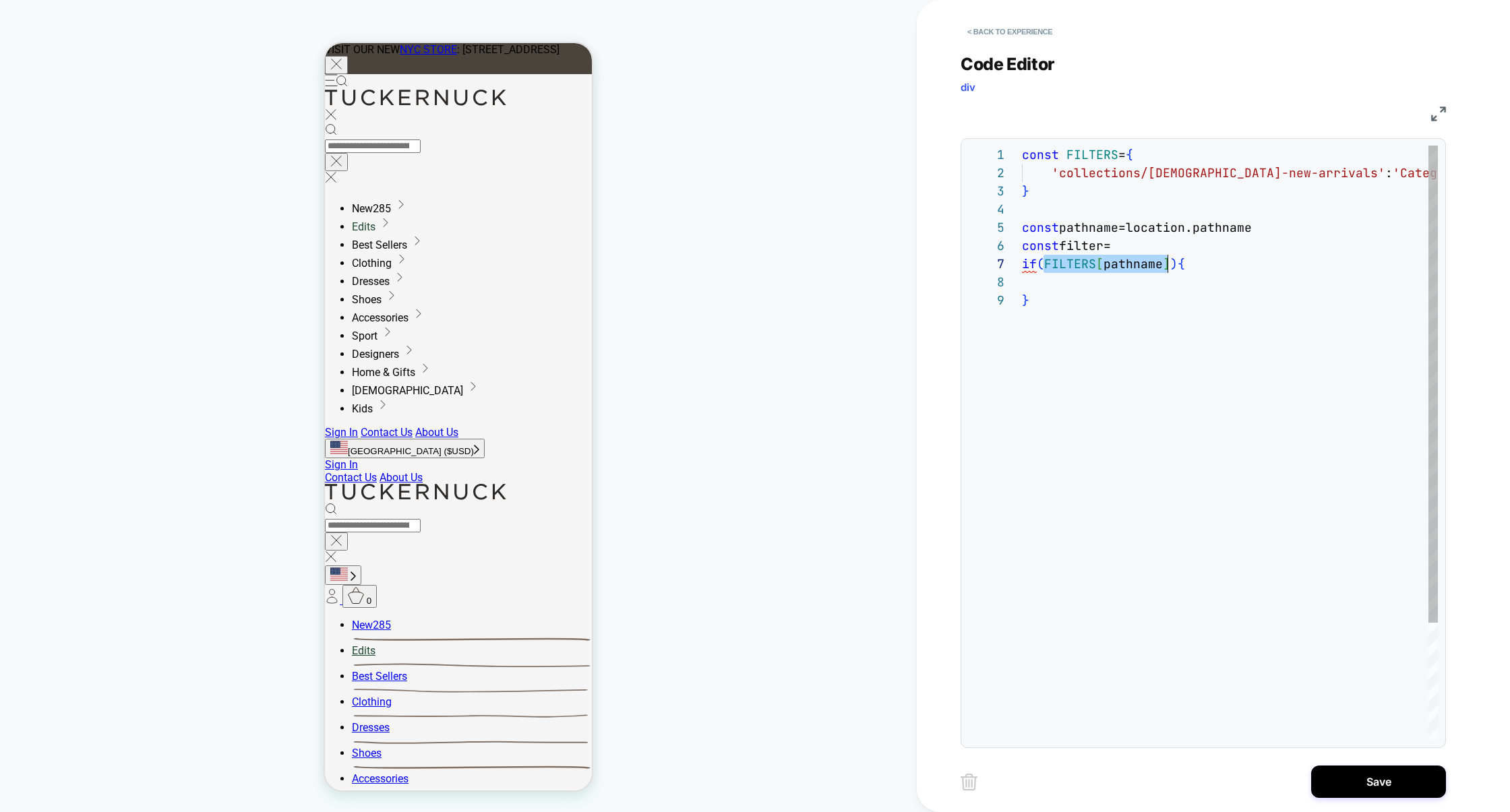
click at [0, 0] on div "const FILTERS = { 'collections/ladies-new-arrivals' : 'Category' } const pathna…" at bounding box center [0, 0] width 0 height 0
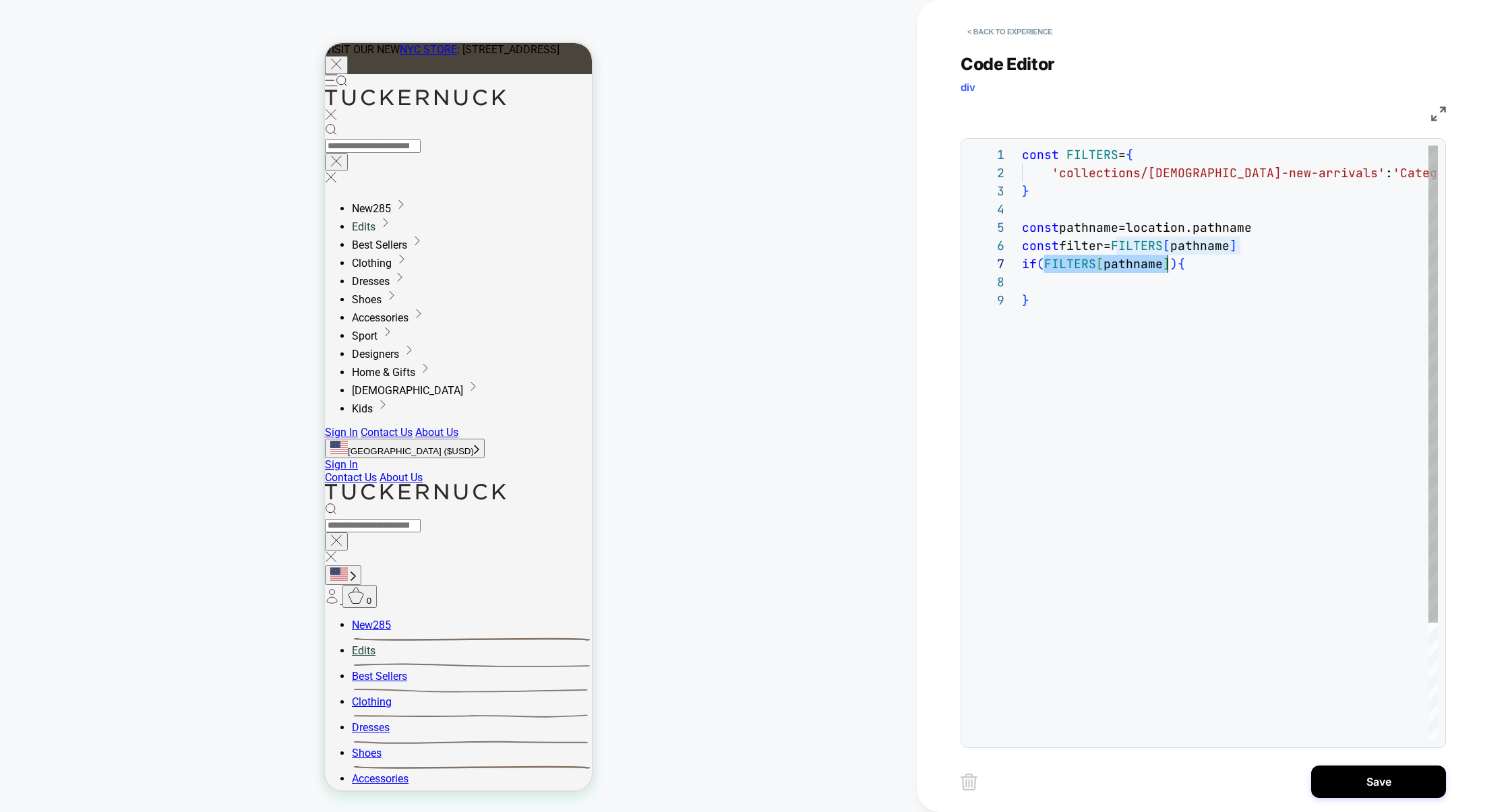
drag, startPoint x: 1043, startPoint y: 264, endPoint x: 1165, endPoint y: 265, distance: 122.0
click at [0, 0] on div "const FILTERS = { 'collections/ladies-new-arrivals' : 'Category' } const pathna…" at bounding box center [0, 0] width 0 height 0
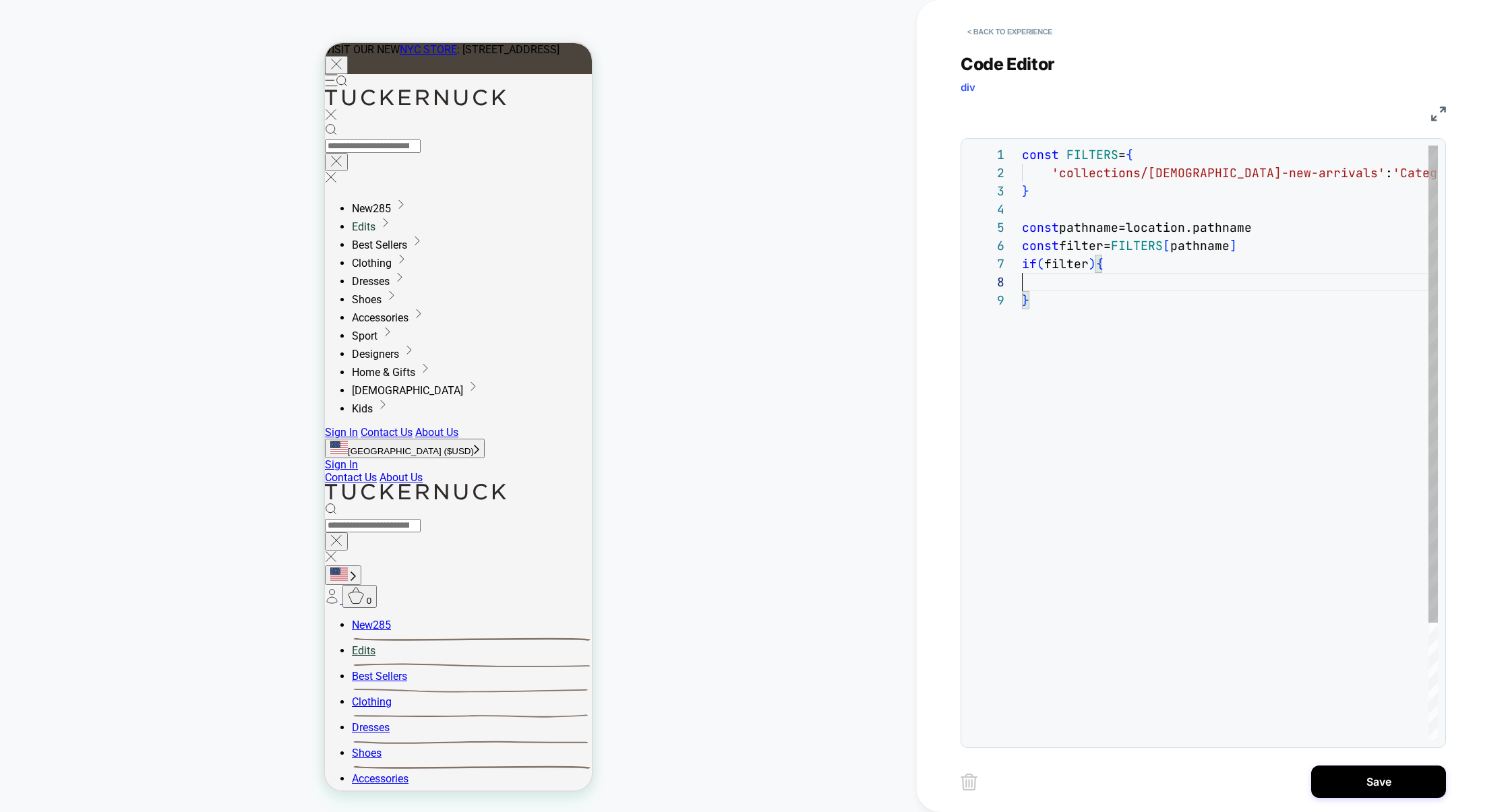
click at [0, 0] on div "const FILTERS = { 'collections/ladies-new-arrivals' : 'Category' } const pathna…" at bounding box center [0, 0] width 0 height 0
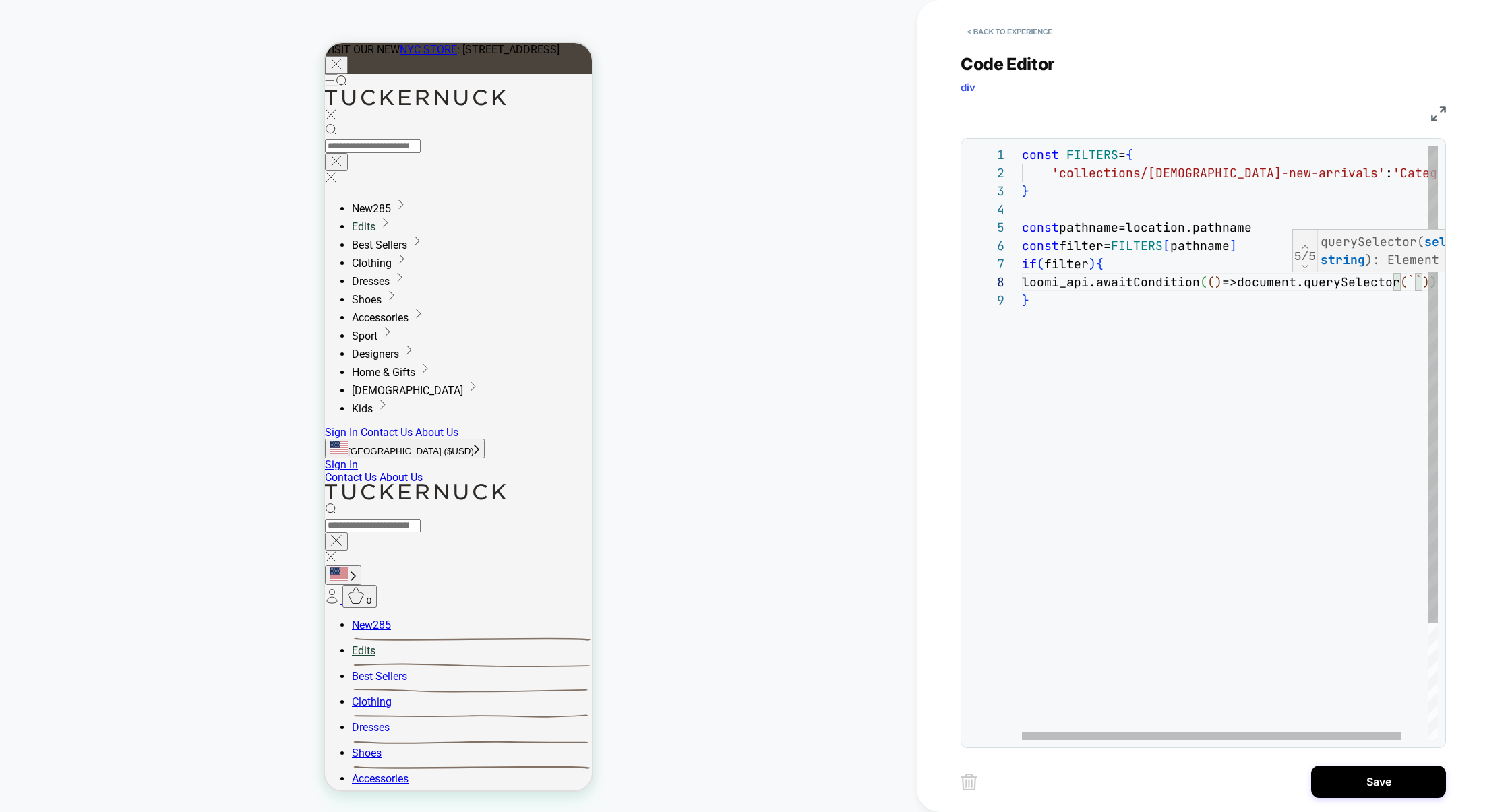
scroll to position [128, 1187]
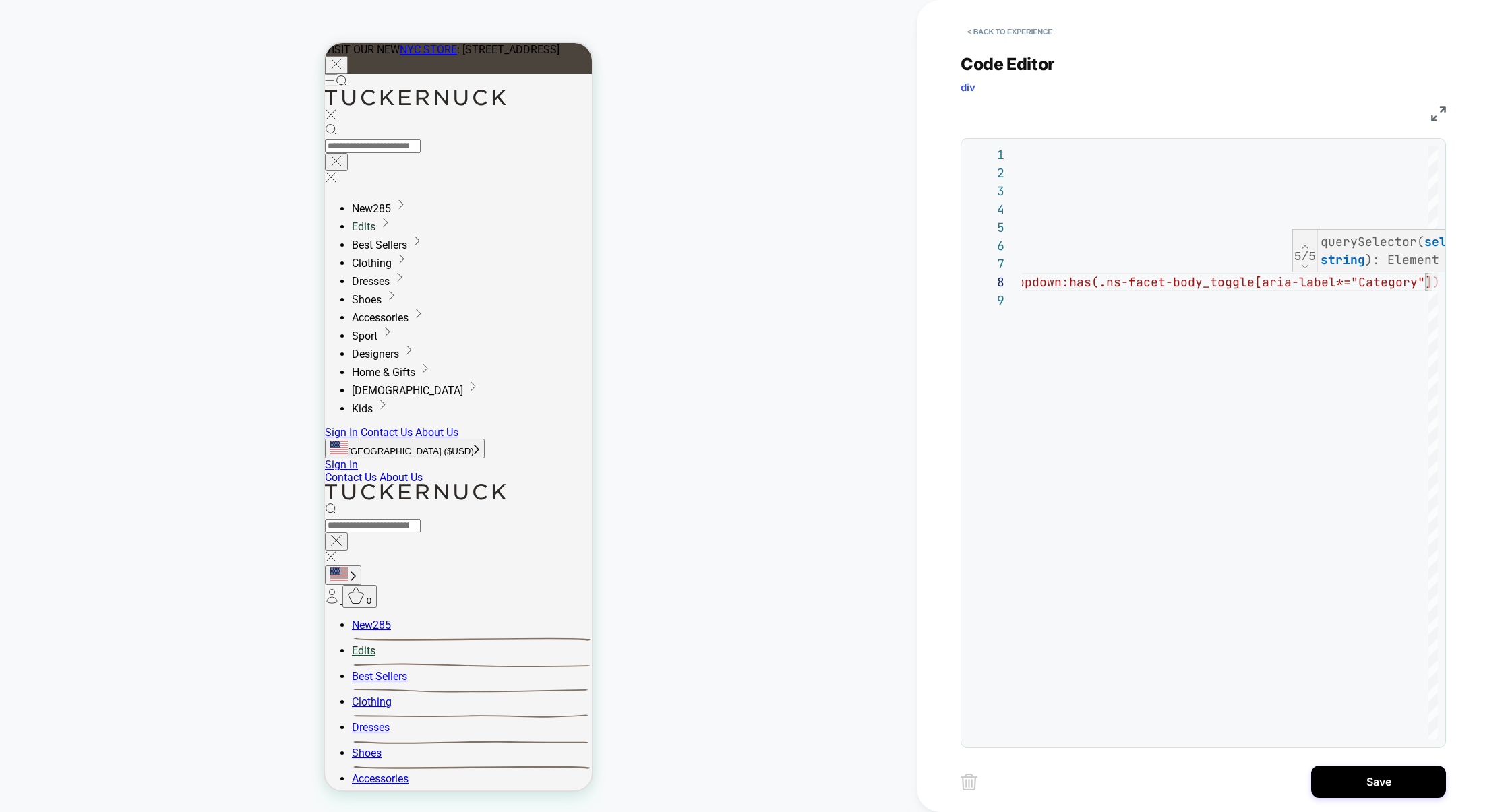
click at [1162, 109] on img at bounding box center [1439, 113] width 15 height 15
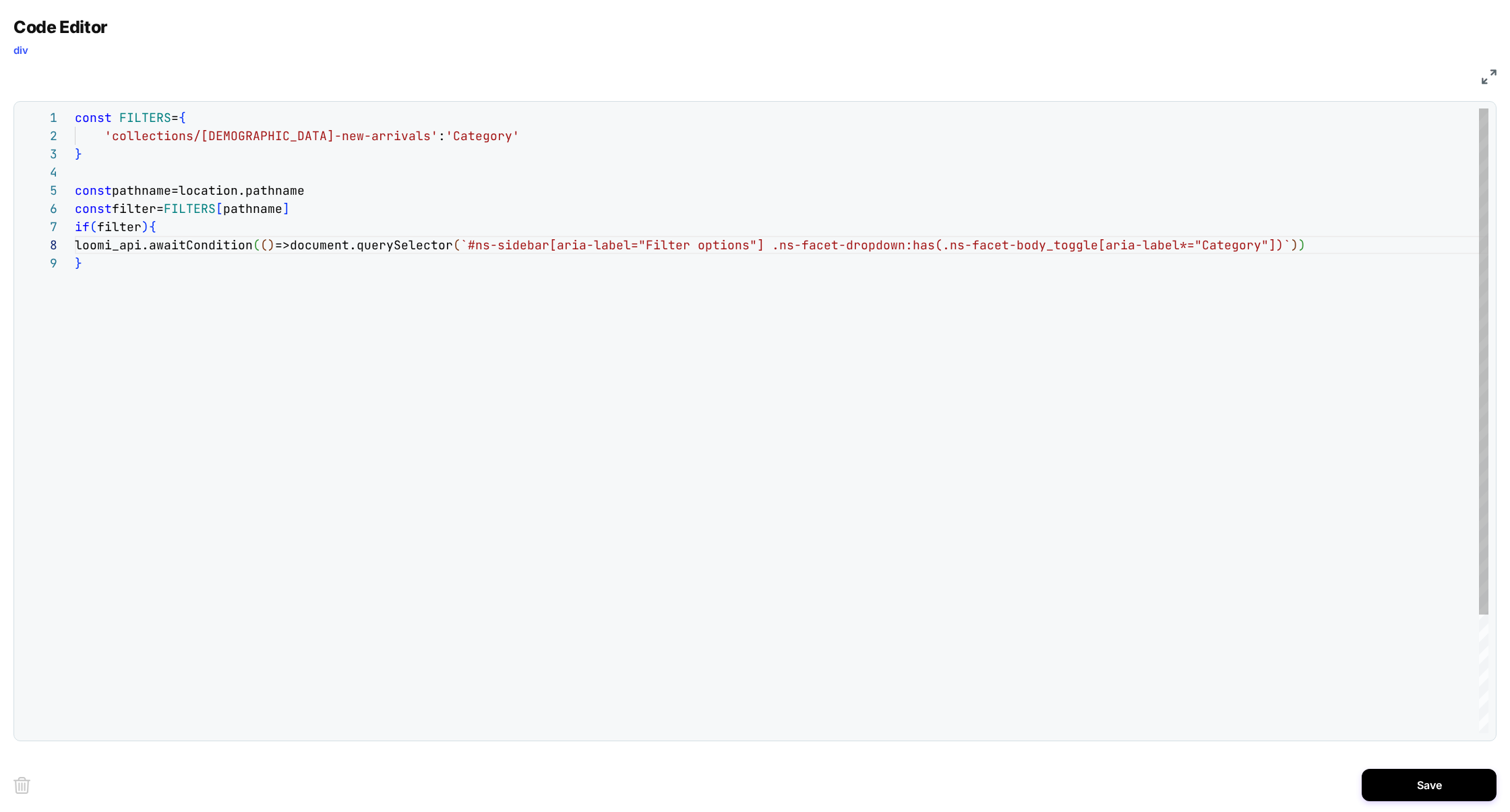
click at [0, 0] on div "const FILTERS = { 'collections/ladies-new-arrivals' : 'Category' } const pathna…" at bounding box center [0, 0] width 0 height 0
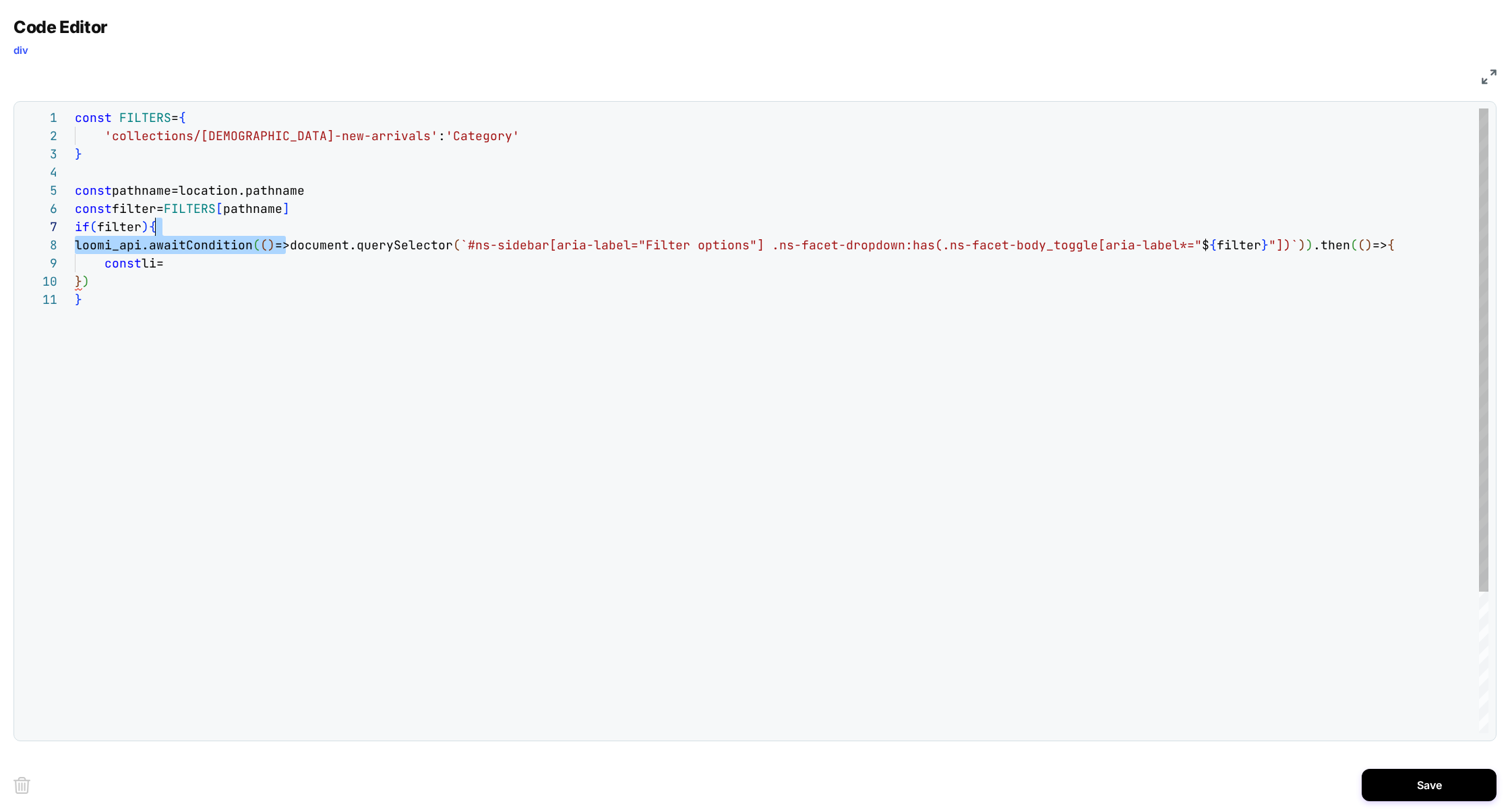
scroll to position [128, 1209]
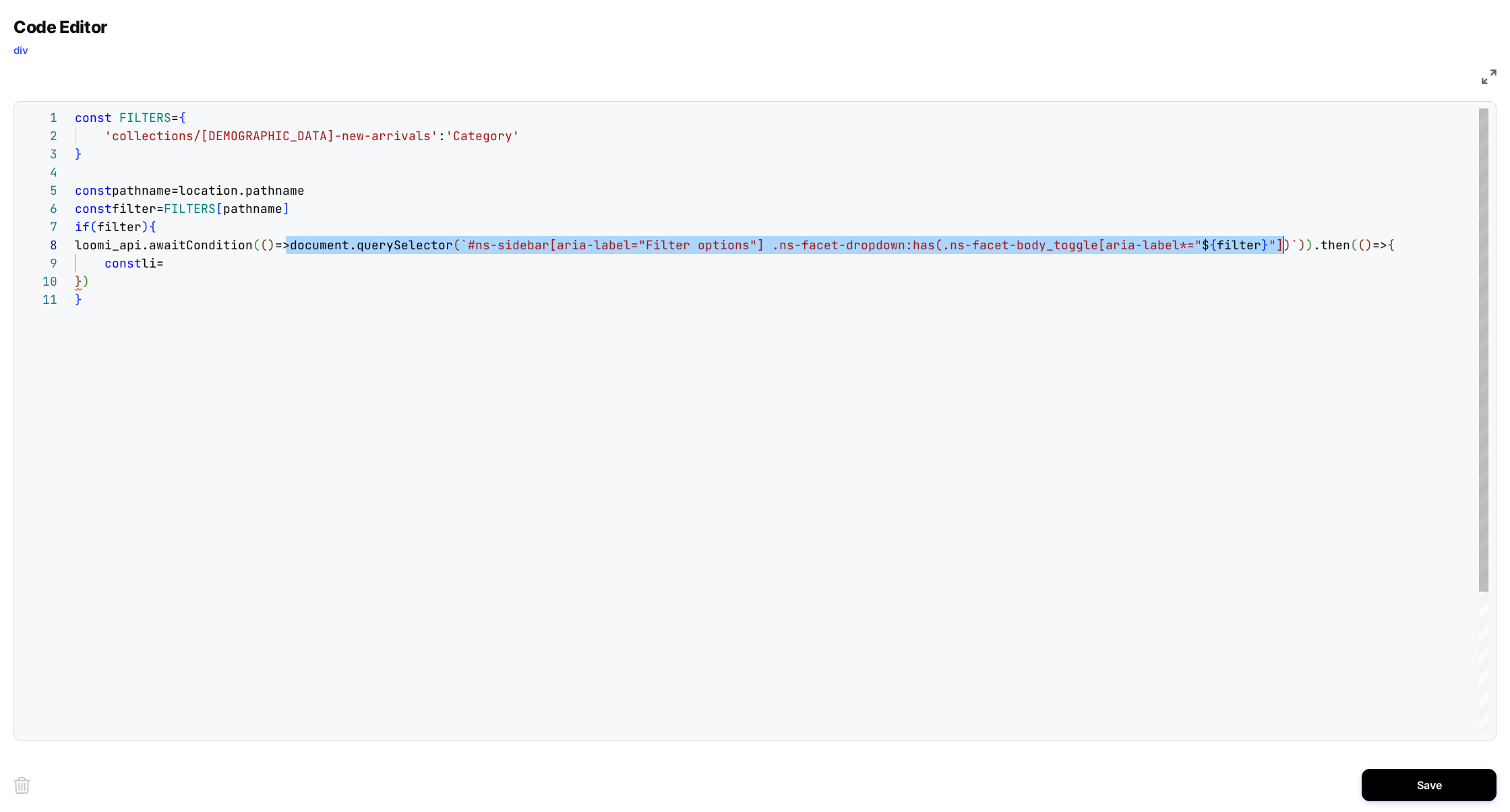
drag, startPoint x: 286, startPoint y: 246, endPoint x: 1282, endPoint y: 238, distance: 996.0
click at [1162, 238] on span "loomi_api.awaitCondition ( ( ) =>document.querySelector ( `#ns-sidebar[aria-lab…" at bounding box center [734, 246] width 1320 height 16
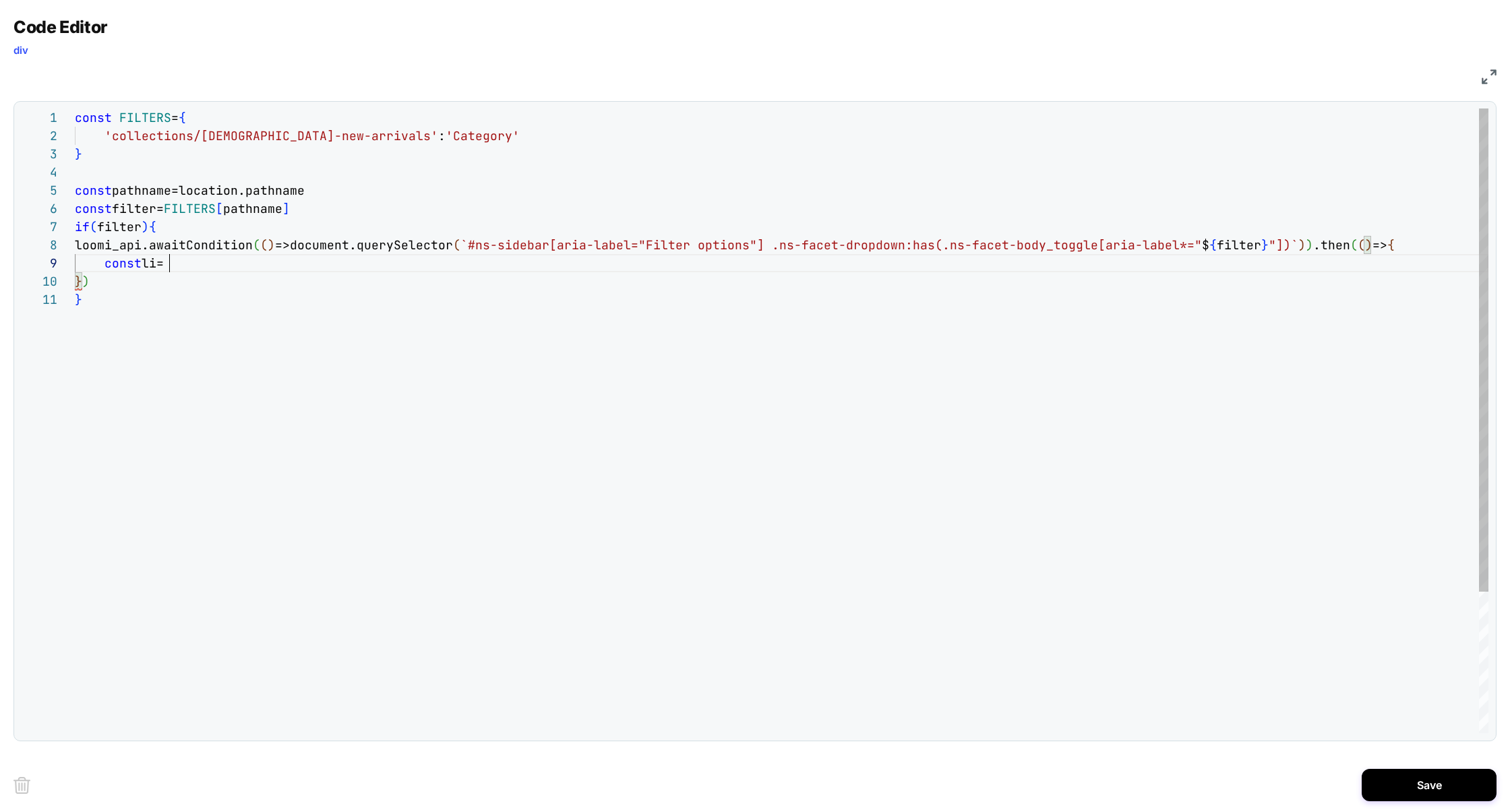
click at [0, 0] on div "const FILTERS = { 'collections/ladies-new-arrivals' : 'Category' } const pathna…" at bounding box center [0, 0] width 0 height 0
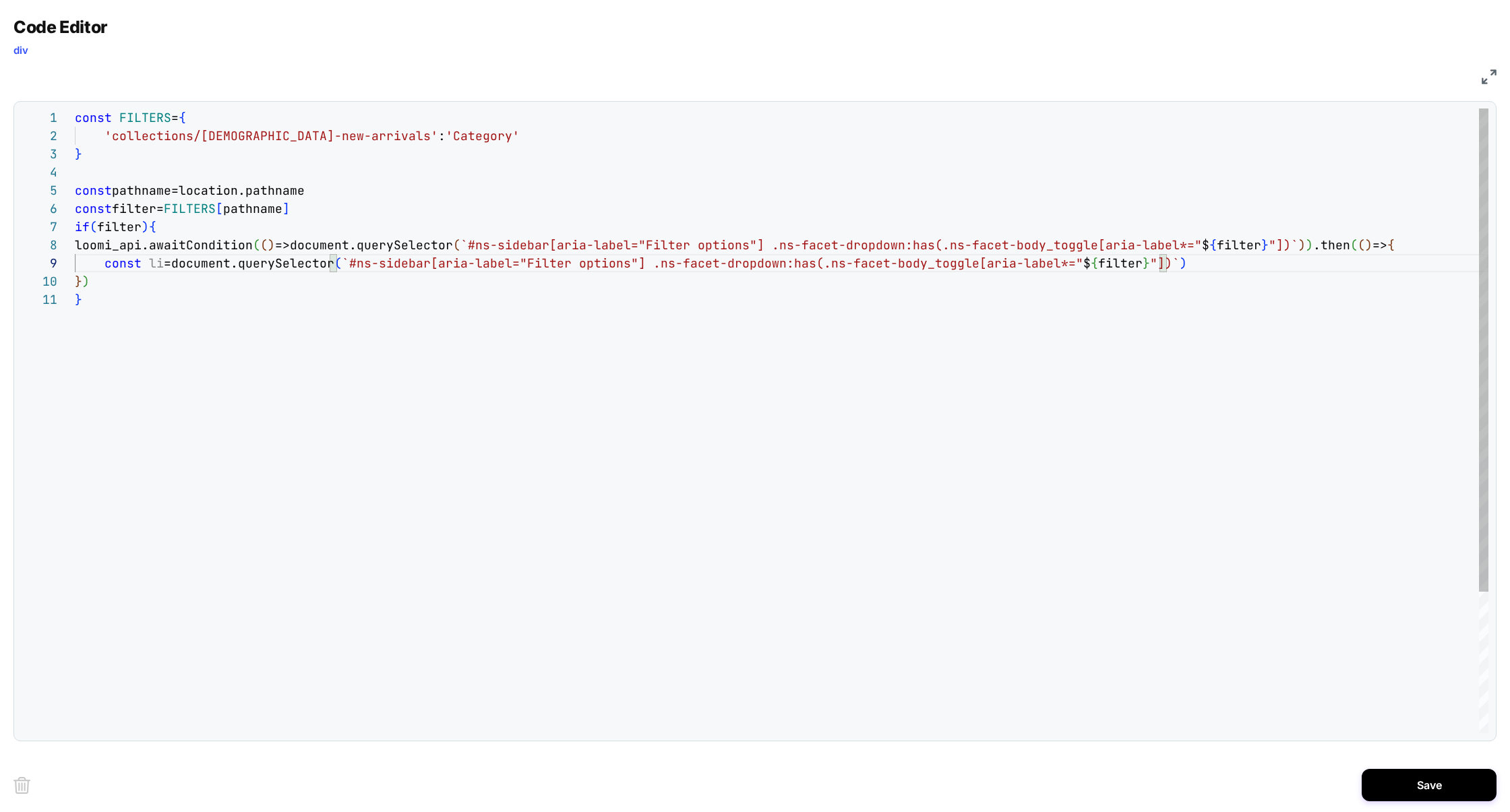
scroll to position [163, 29]
type textarea "**********"
click at [0, 0] on button "Save" at bounding box center [0, 0] width 0 height 0
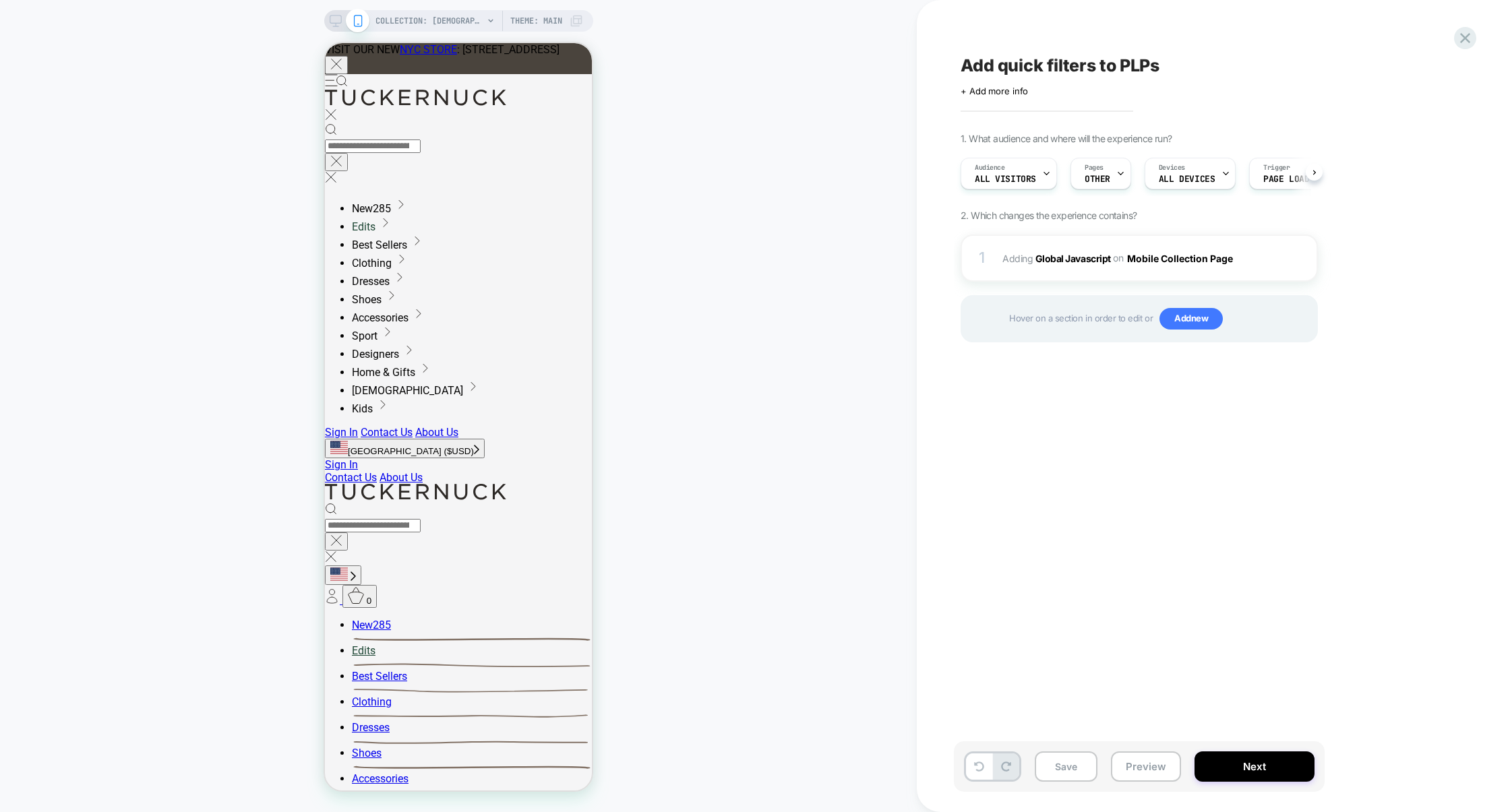
scroll to position [0, 1]
click at [1162, 311] on span "Add new" at bounding box center [1192, 318] width 63 height 21
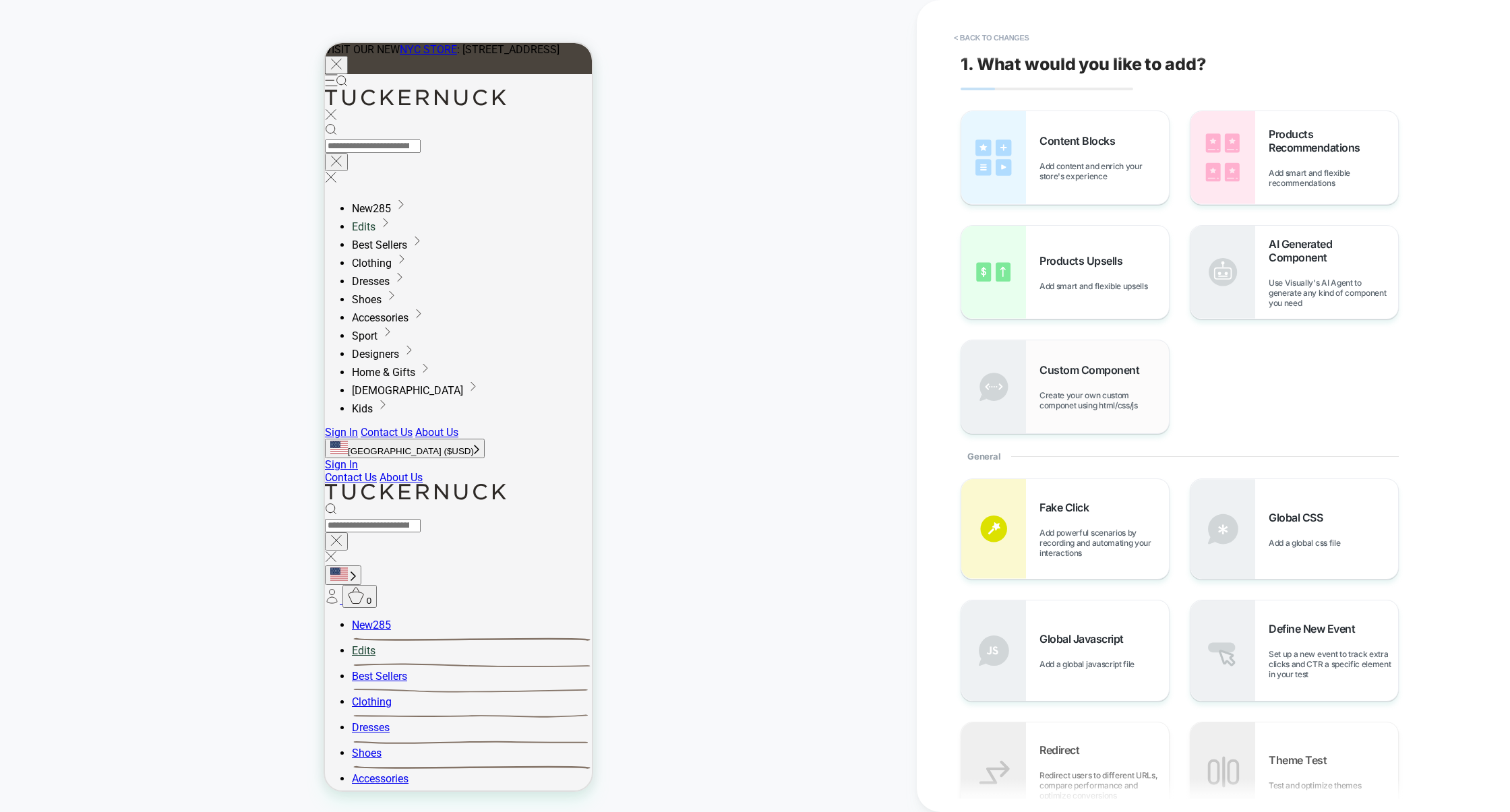
click at [1098, 391] on span "Create your own custom componet using html/css/js" at bounding box center [1104, 401] width 129 height 21
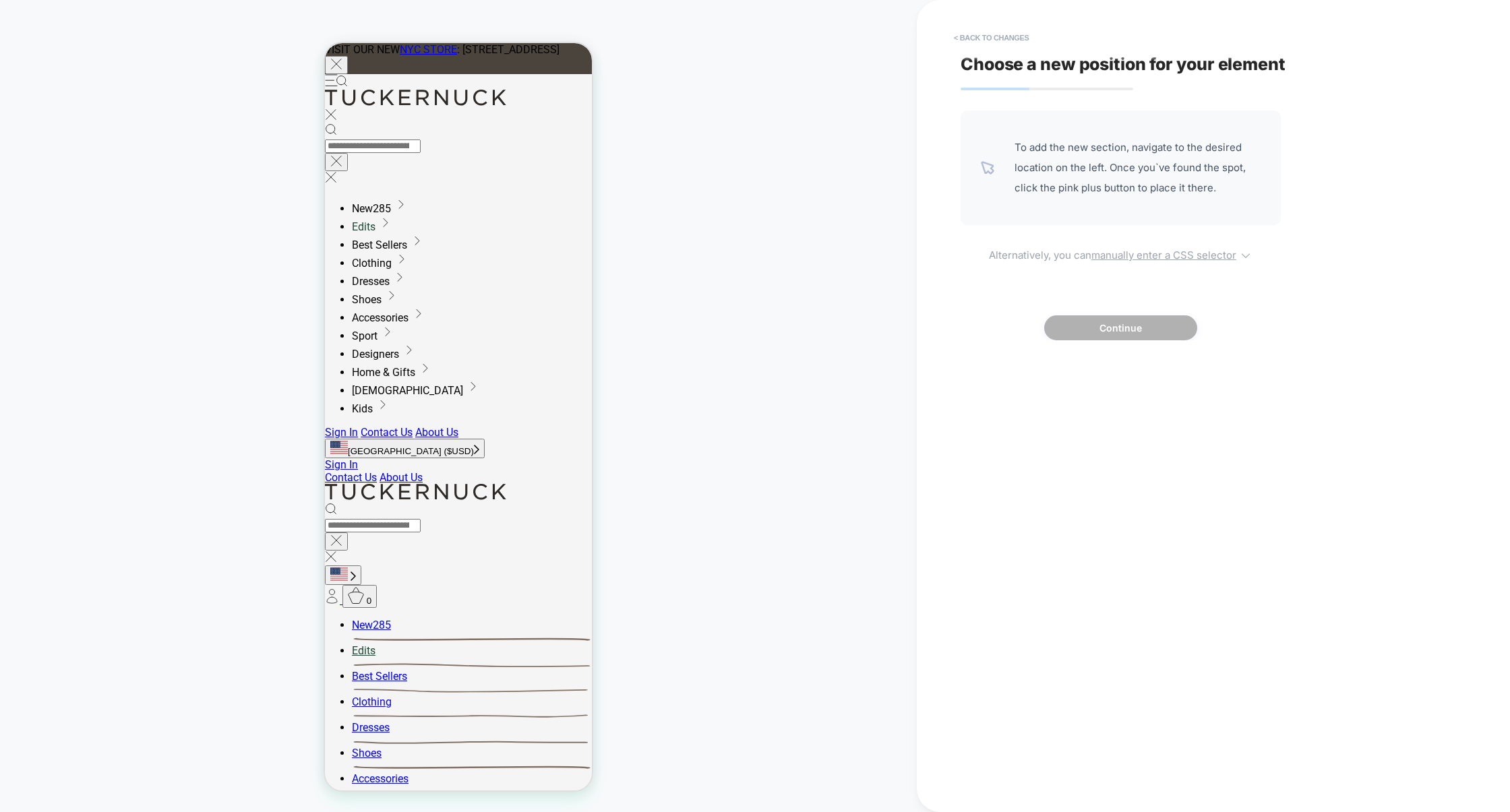
click at [1124, 256] on u "manually enter a CSS selector" at bounding box center [1164, 255] width 145 height 13
select select "*******"
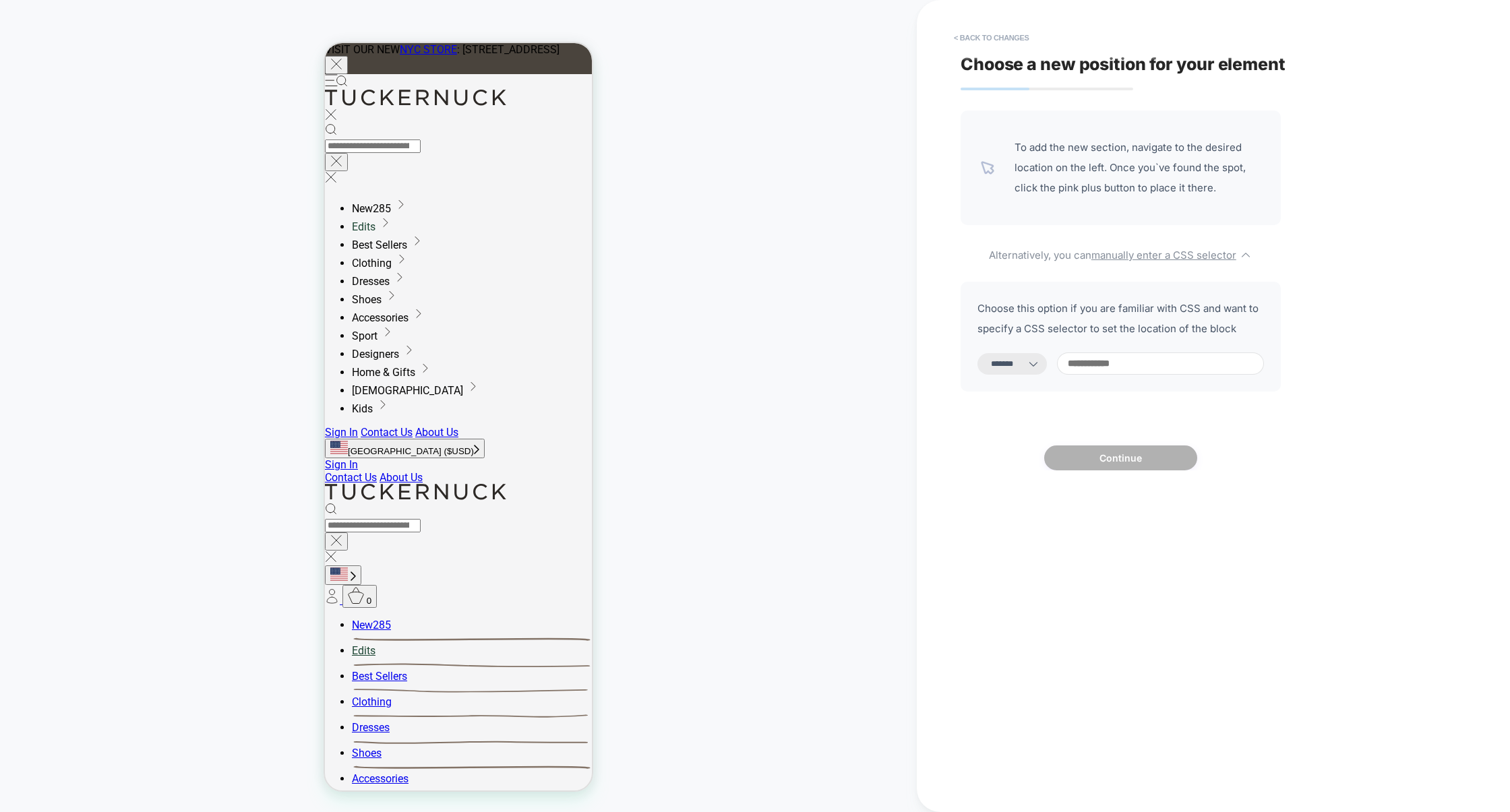
click at [1108, 361] on input at bounding box center [1160, 364] width 207 height 22
paste input "**********"
type input "**********"
select select "*********"
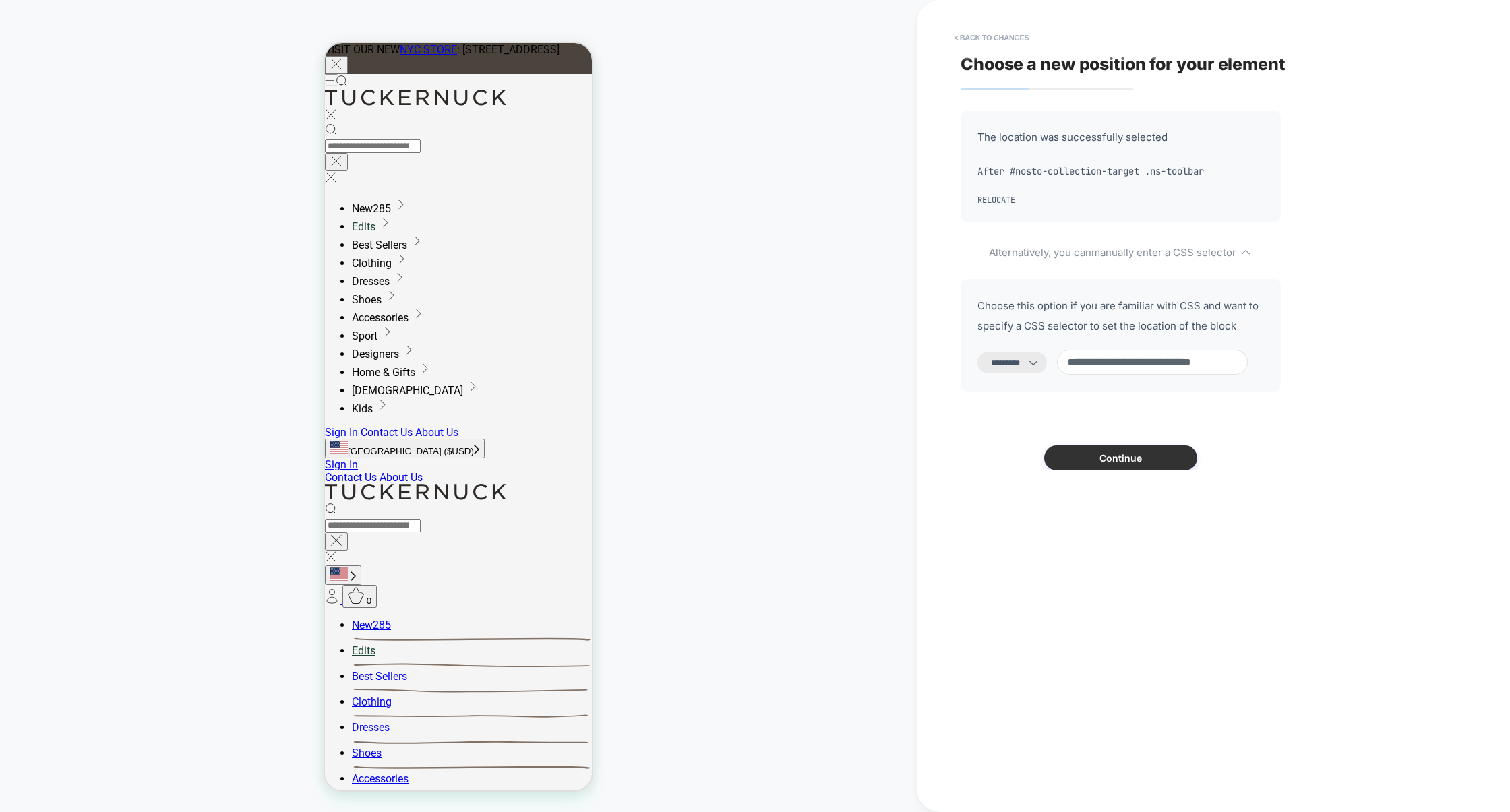
type input "**********"
click at [1108, 461] on button "Continue" at bounding box center [1120, 457] width 153 height 25
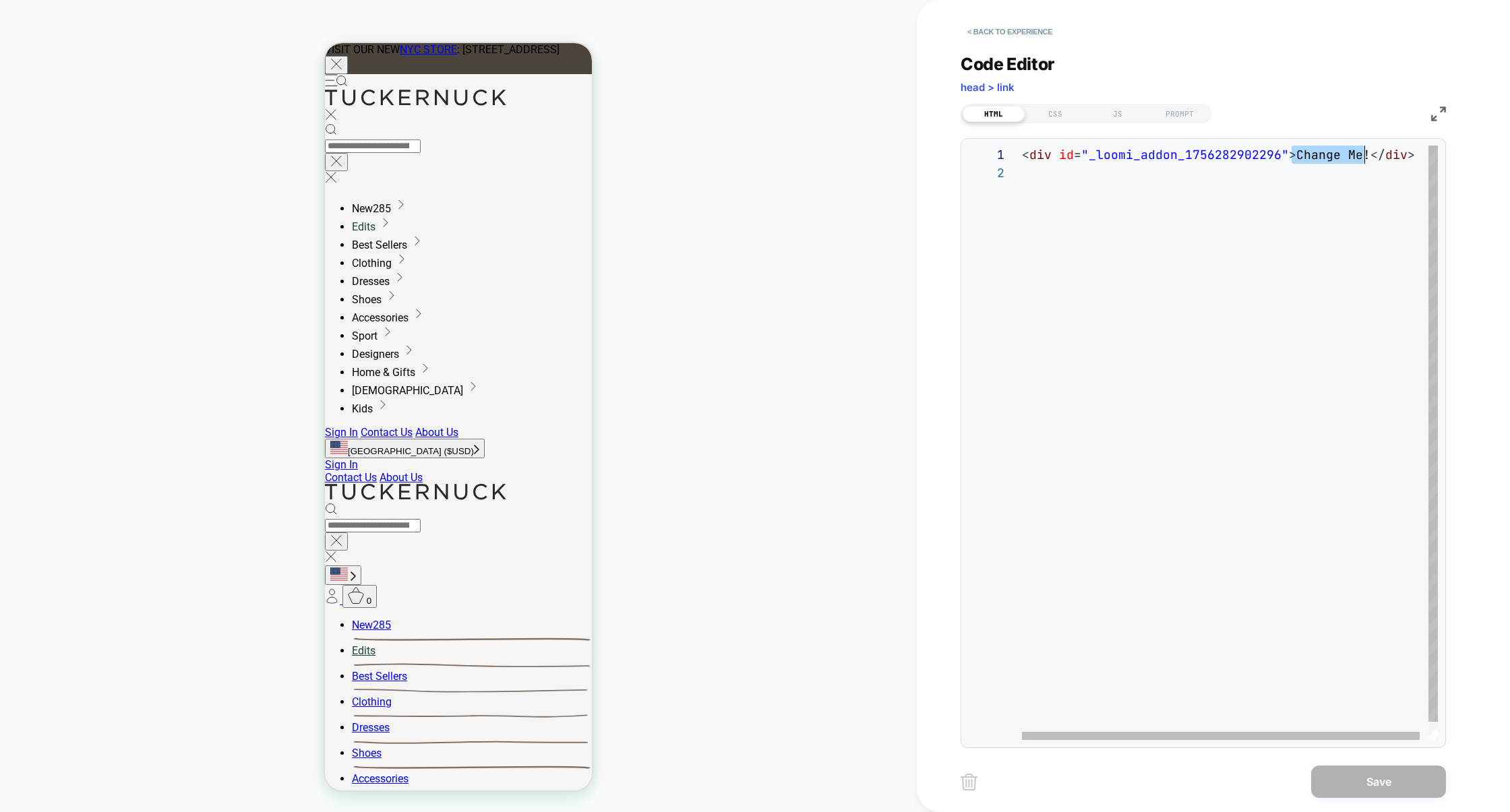
scroll to position [0, 342]
drag, startPoint x: 1291, startPoint y: 160, endPoint x: 1367, endPoint y: 157, distance: 76.1
click at [1162, 157] on div "< div id = "_loomi_addon_1756282902296" > Change Me! </ div >" at bounding box center [1234, 452] width 425 height 612
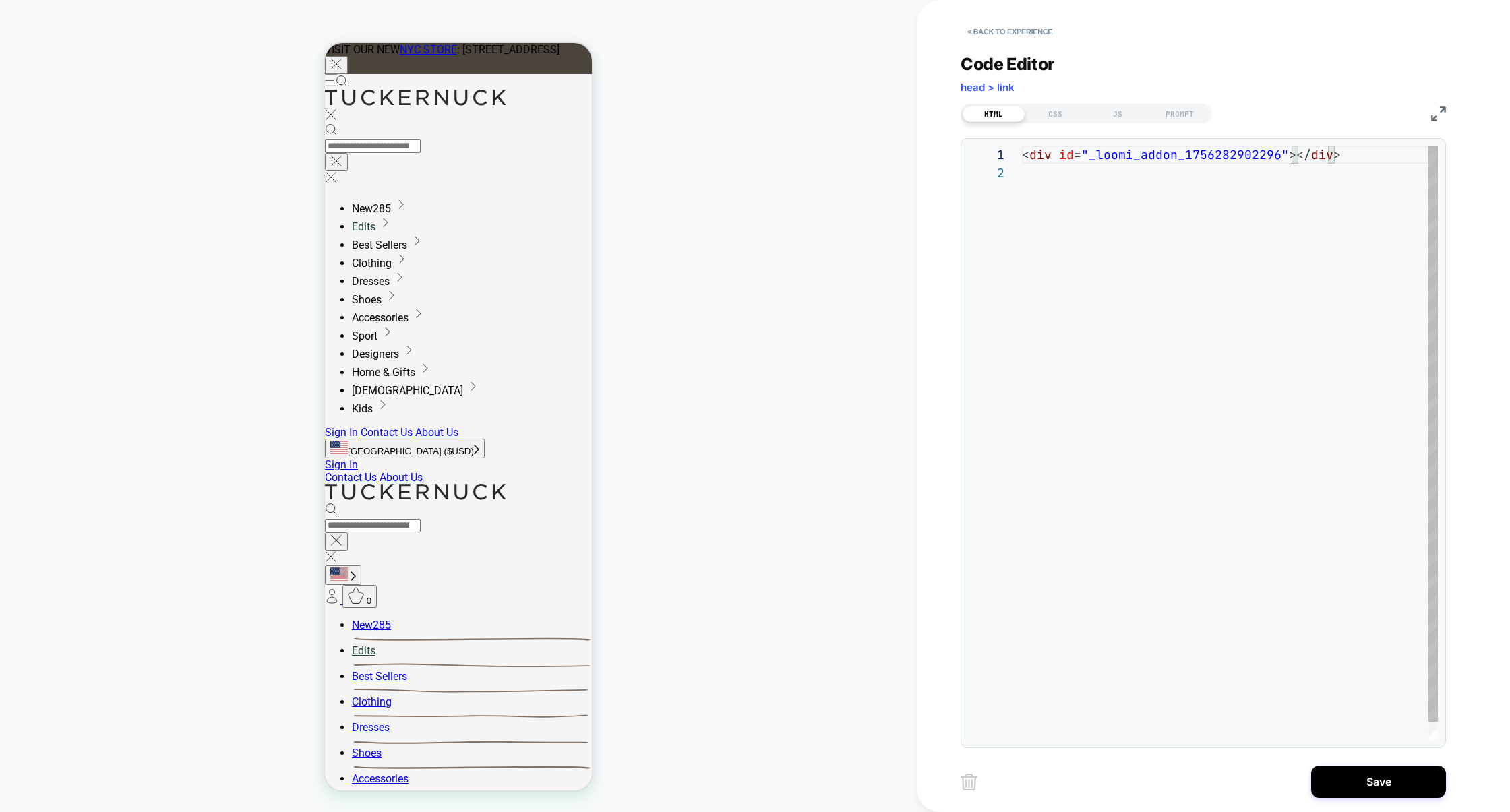
scroll to position [17, 29]
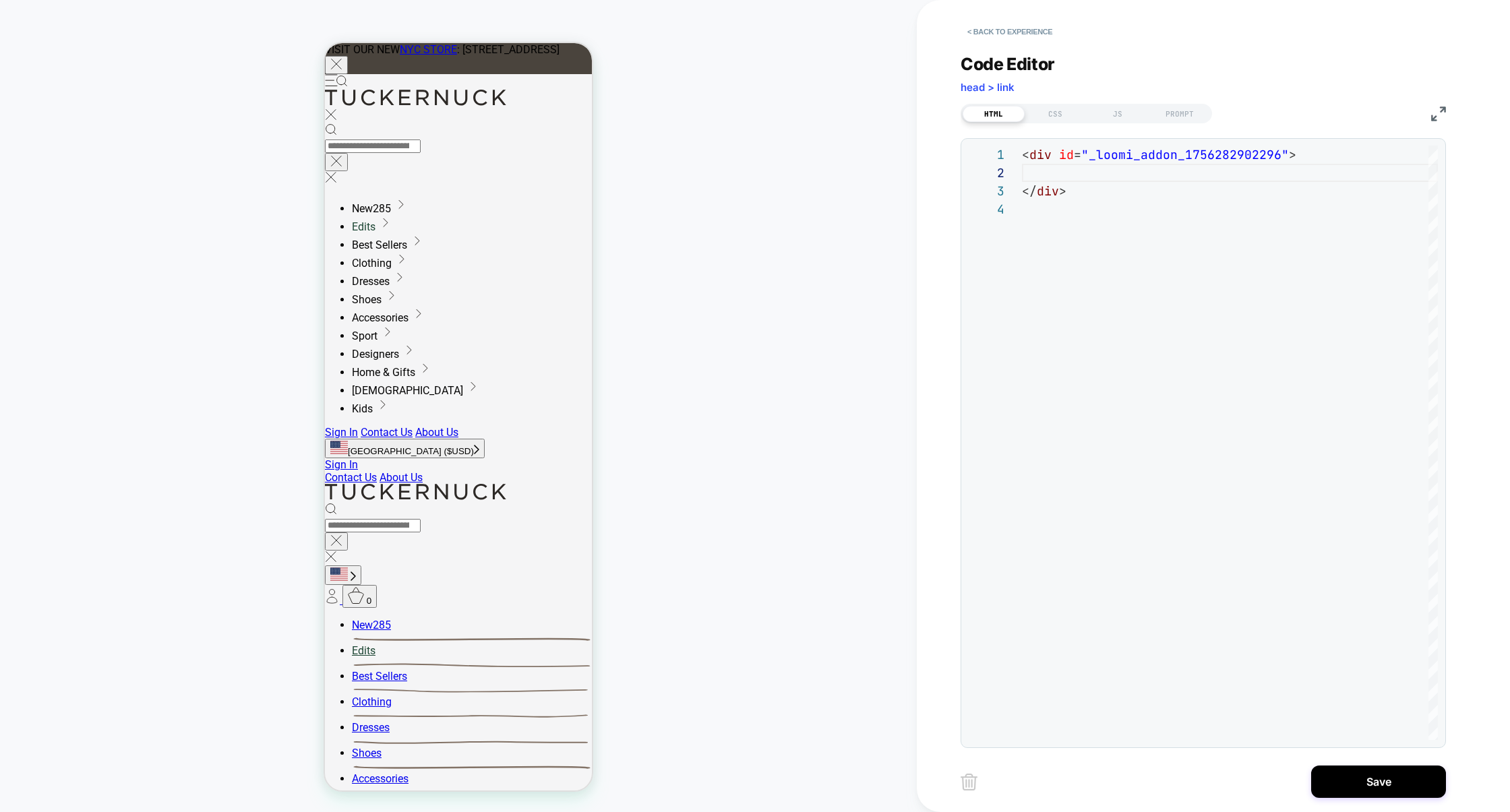
type textarea "**********"
click at [1128, 152] on div "< div id = "_loomi_addon_1756282902296" > </ div >" at bounding box center [1230, 470] width 416 height 649
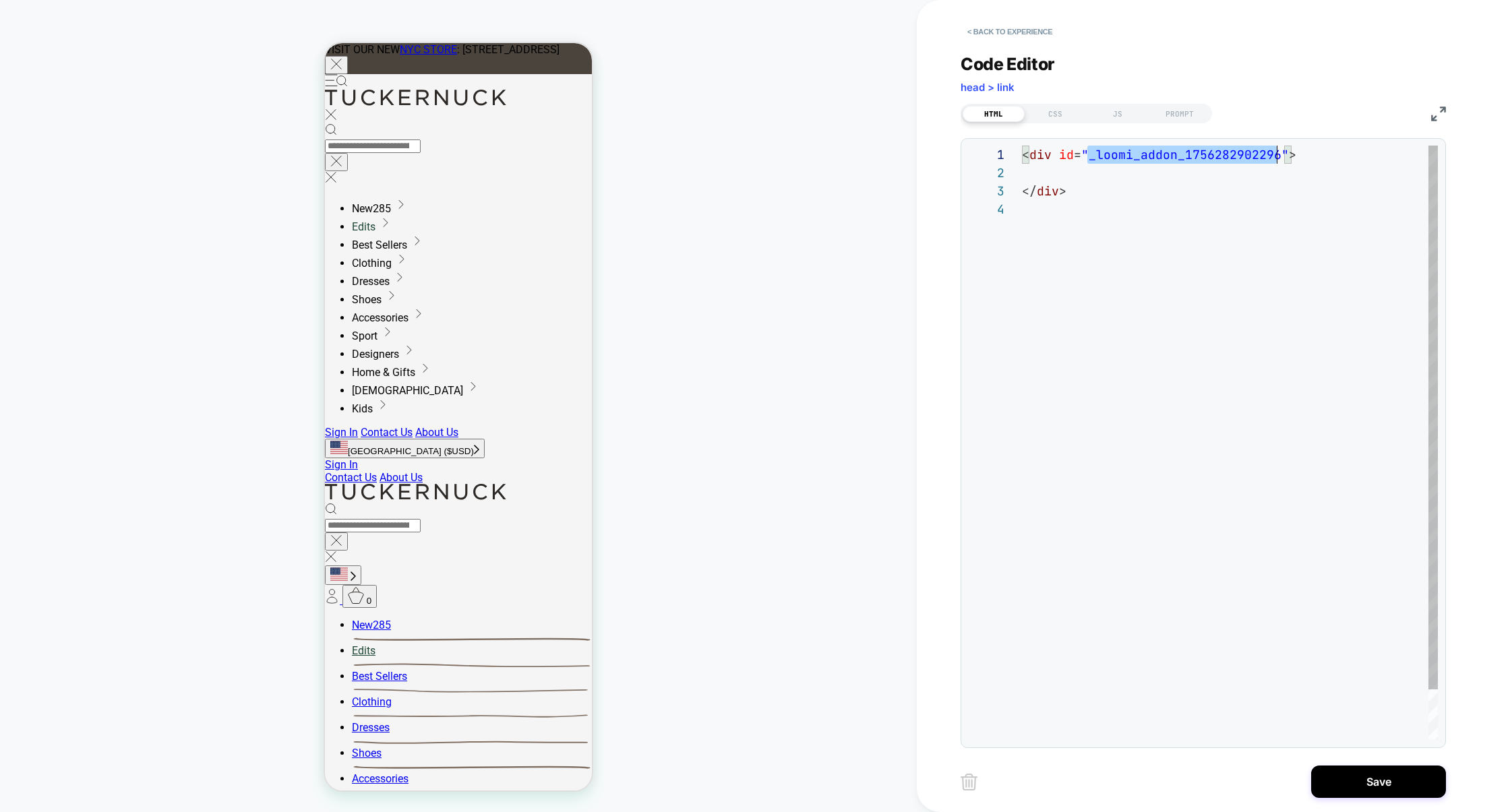
click at [1128, 152] on div "< div id = "_loomi_addon_1756282902296" > </ div >" at bounding box center [1230, 470] width 416 height 649
click at [1162, 760] on div "**********" at bounding box center [1214, 406] width 505 height 812
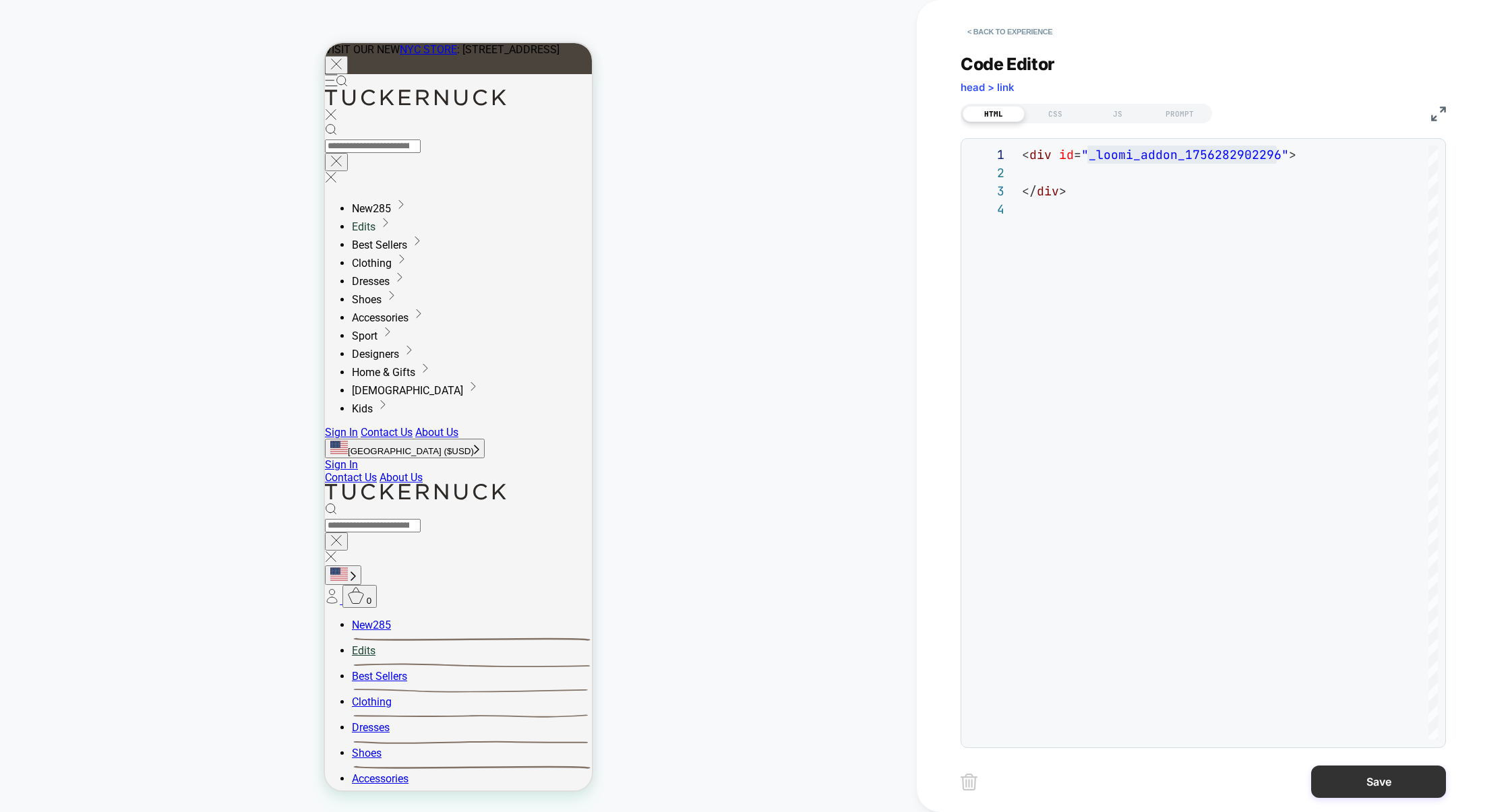
click at [1162, 766] on button "Save" at bounding box center [1378, 782] width 135 height 32
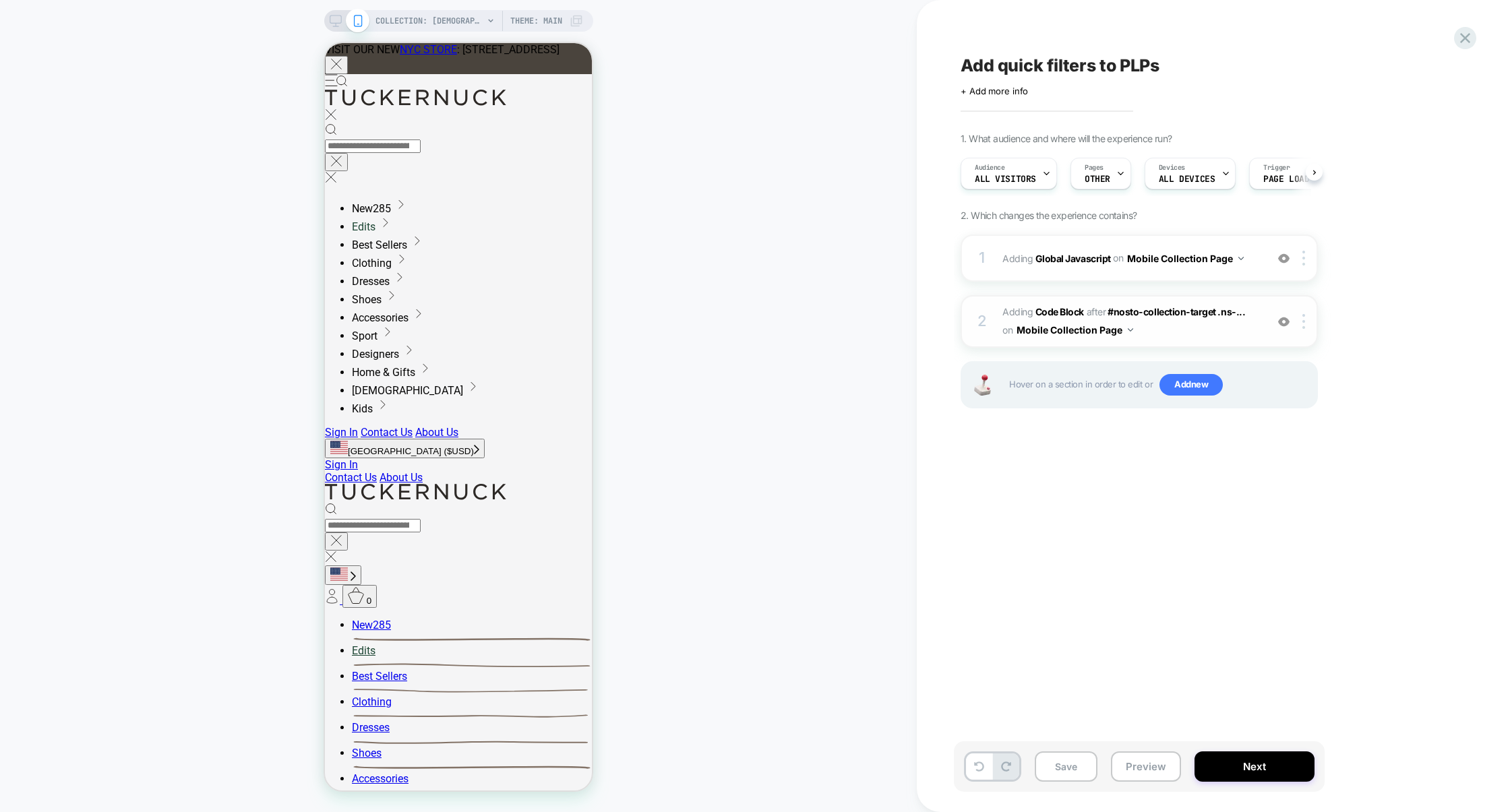
scroll to position [0, 1]
click at [1098, 272] on div "1 Adding Global Javascript on Mobile Collection Page Add Before Add After Copy …" at bounding box center [1139, 258] width 357 height 48
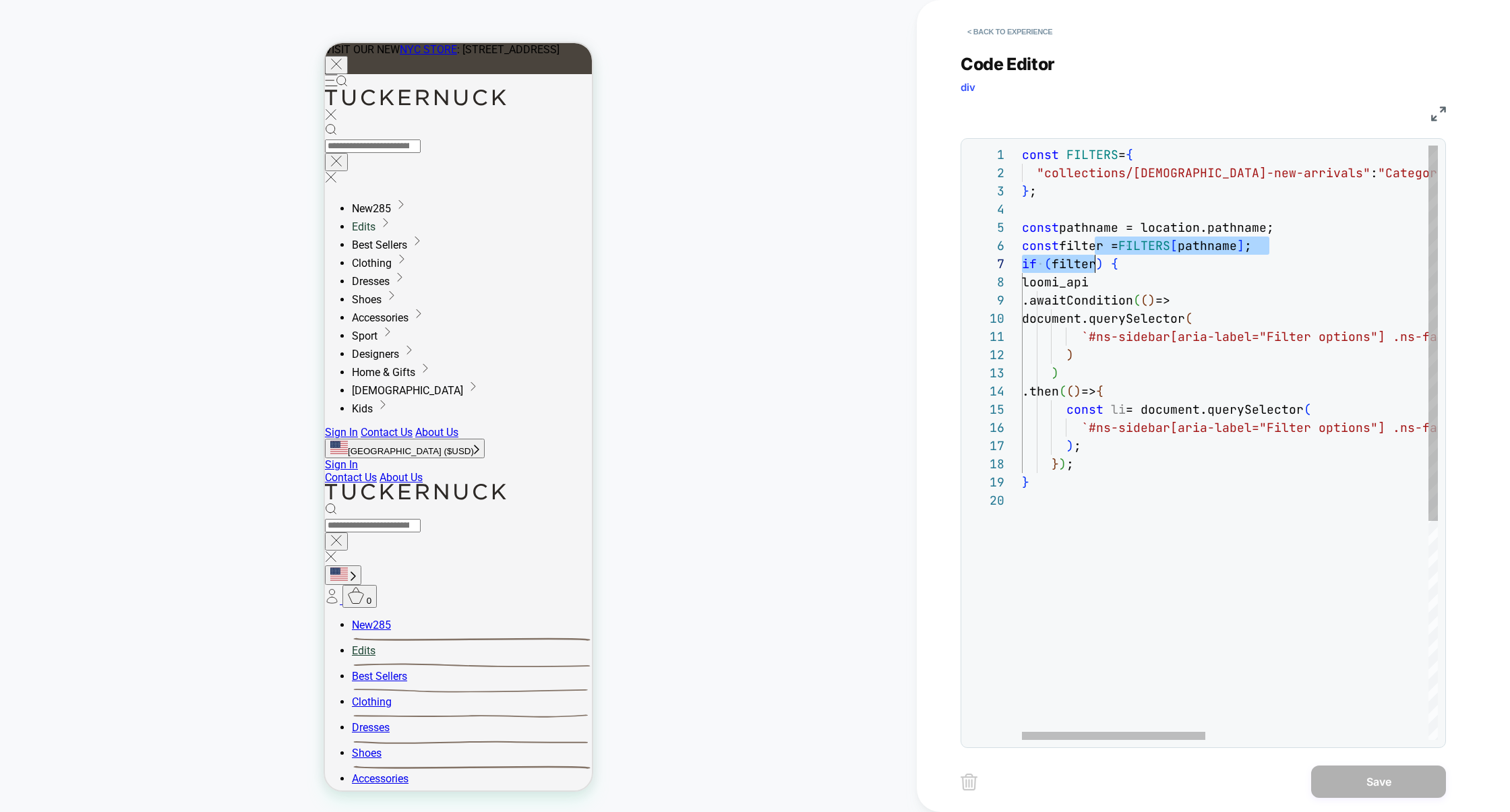
scroll to position [90, 73]
click at [1096, 255] on div "const FILTERS = { "collections/ladies-new-arrivals" : "Category" , } ; const pa…" at bounding box center [1481, 616] width 920 height 940
type textarea "**********"
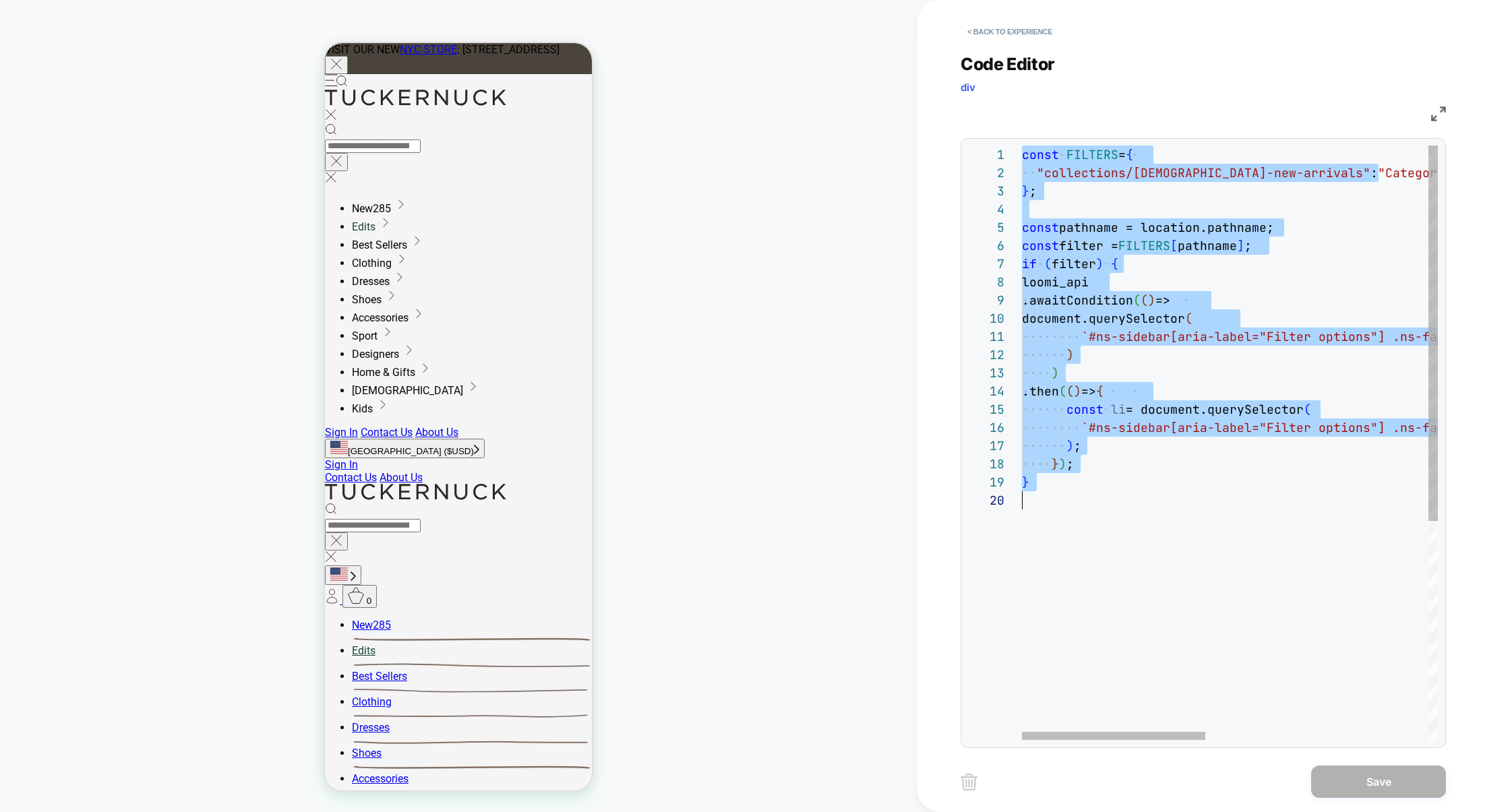
scroll to position [0, 0]
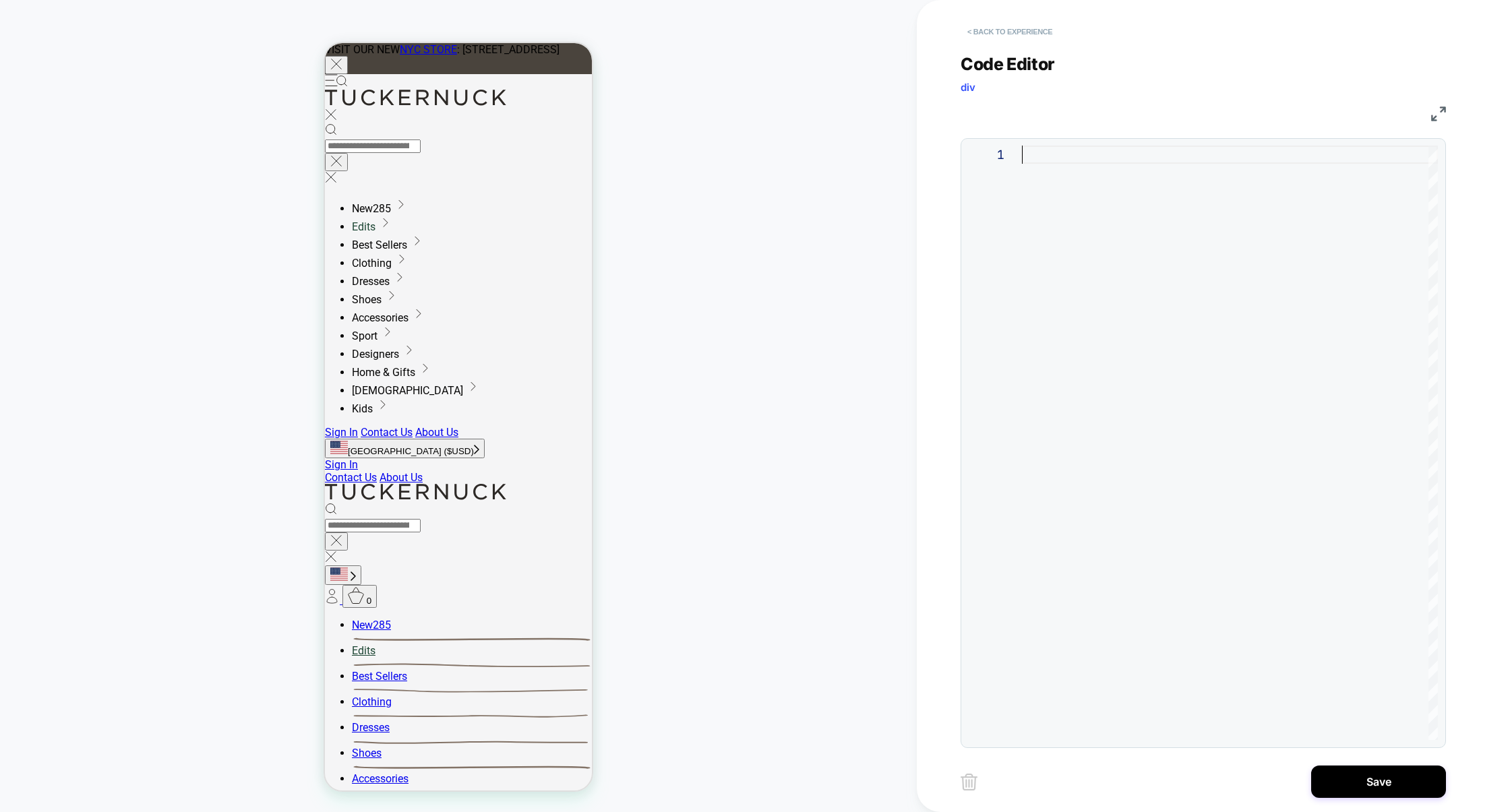
click at [1031, 29] on button "< Back to experience" at bounding box center [1010, 31] width 98 height 21
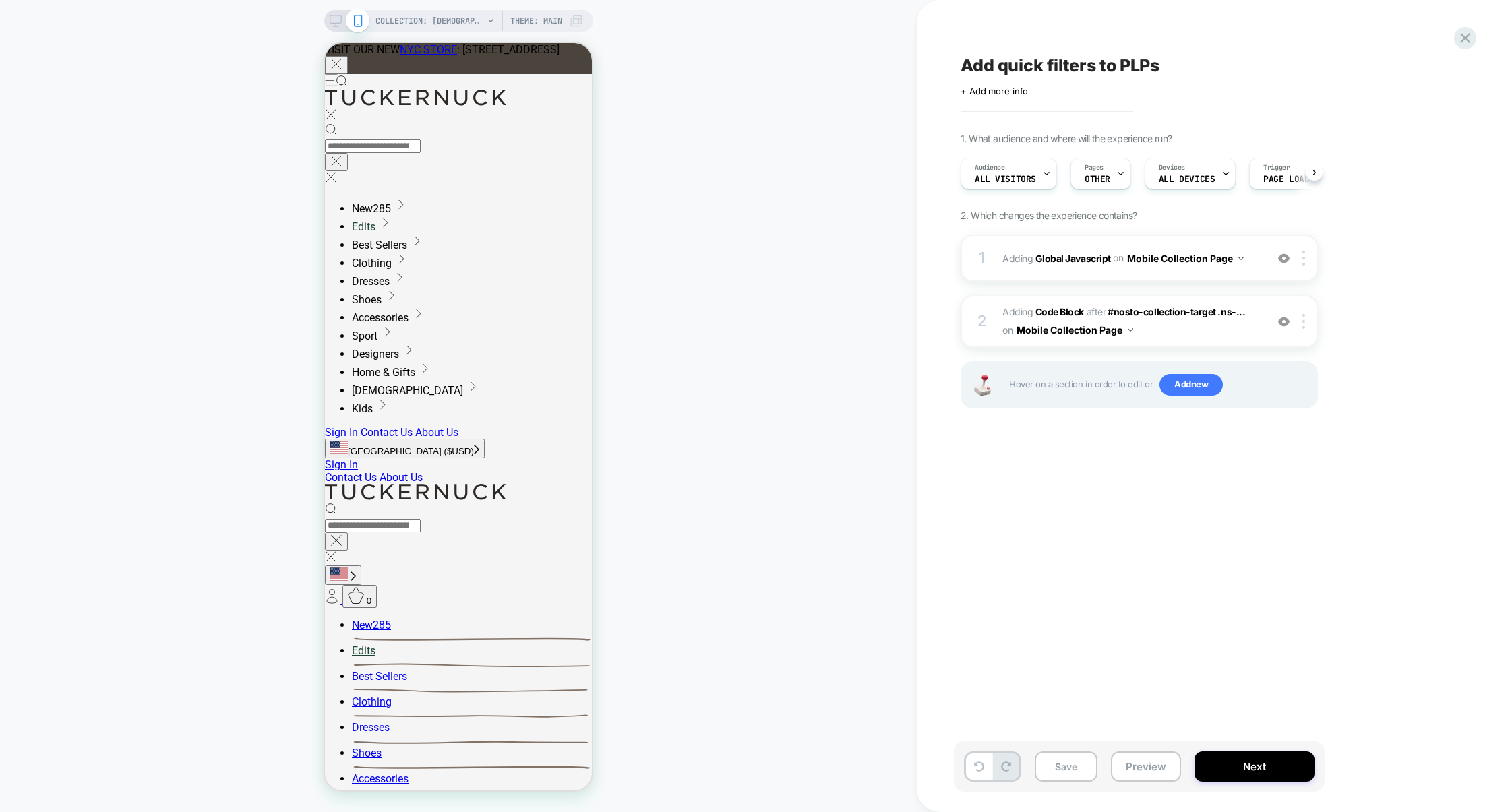
scroll to position [0, 1]
click at [1162, 257] on div at bounding box center [1306, 258] width 22 height 15
click at [1162, 433] on div "Delete" at bounding box center [1306, 441] width 120 height 36
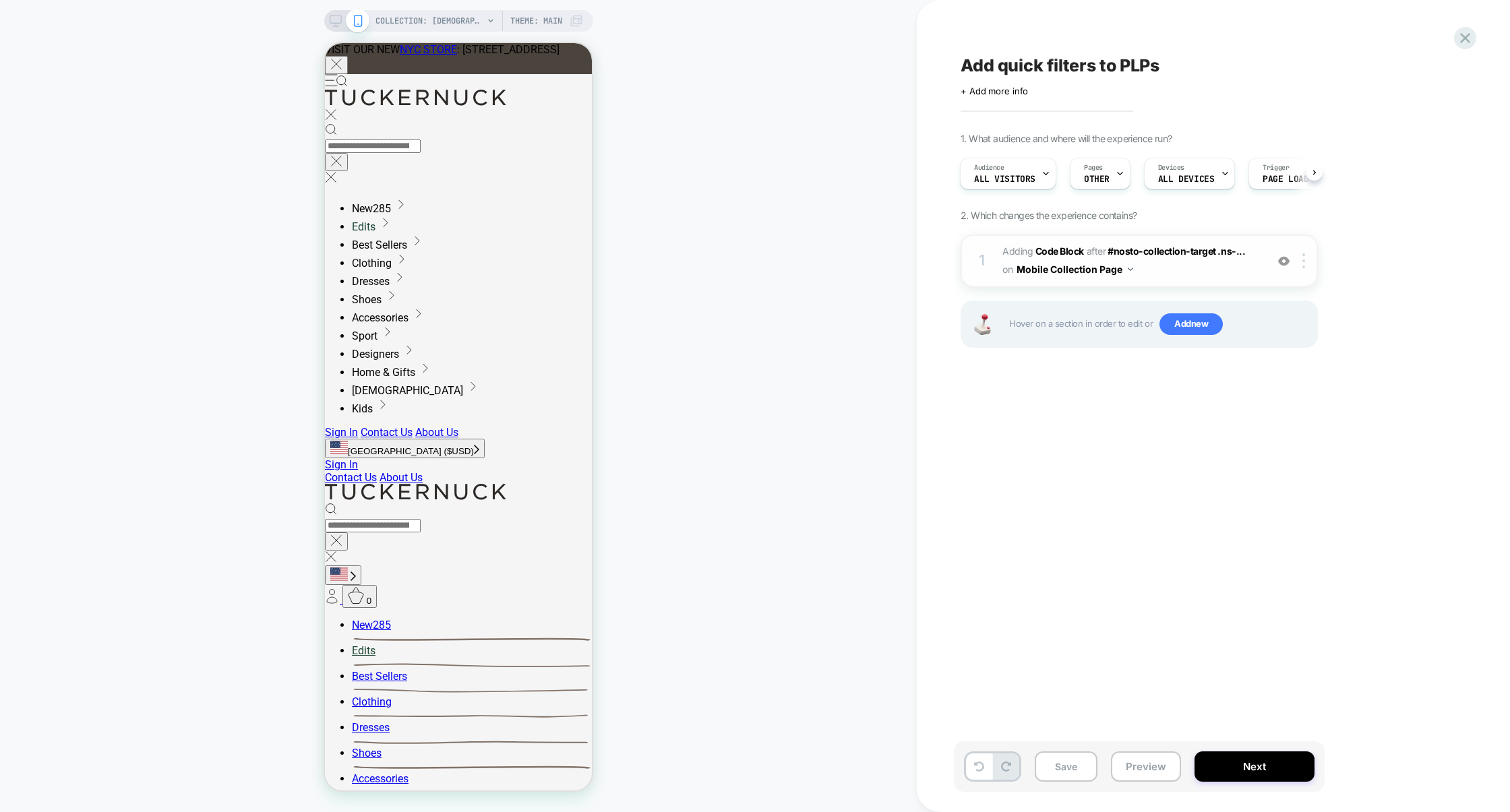
click at [1162, 278] on span "Adding Code Block AFTER #nosto-collection-target .ns-... #nosto-collection-targ…" at bounding box center [1131, 261] width 257 height 36
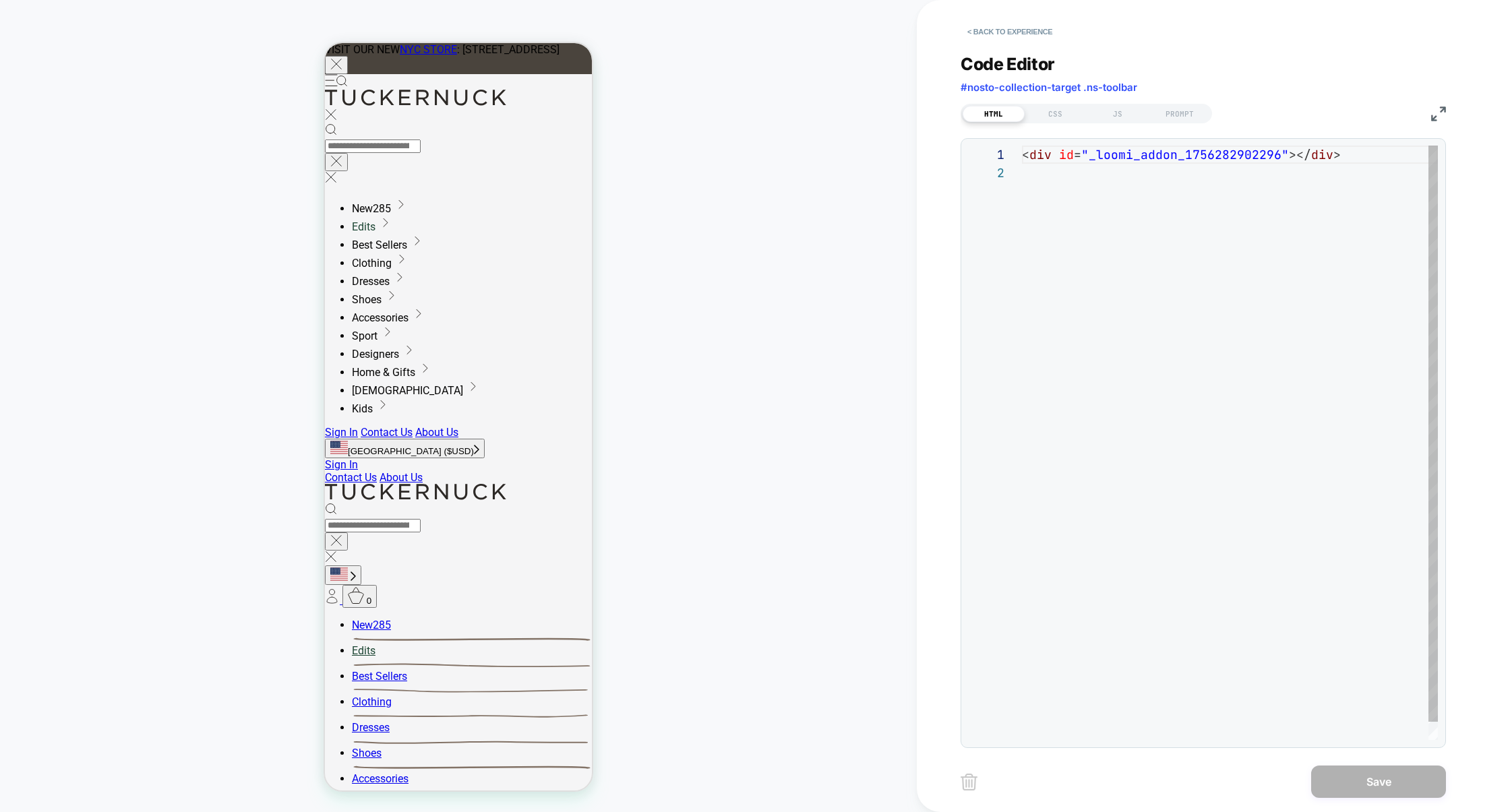
scroll to position [17, 0]
click at [1123, 114] on div "JS" at bounding box center [1118, 114] width 62 height 16
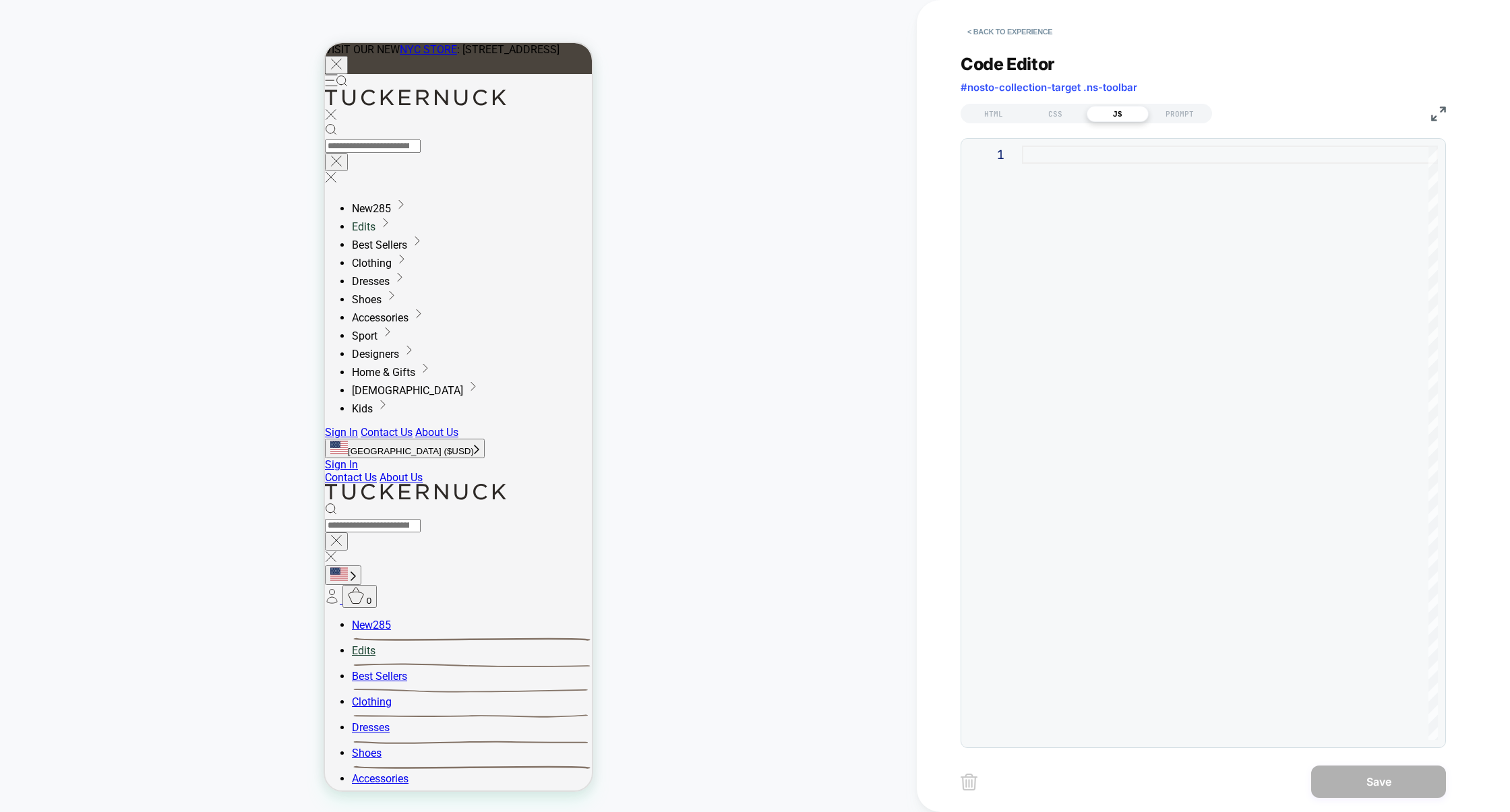
click at [1084, 255] on div at bounding box center [1230, 443] width 416 height 595
type textarea "**********"
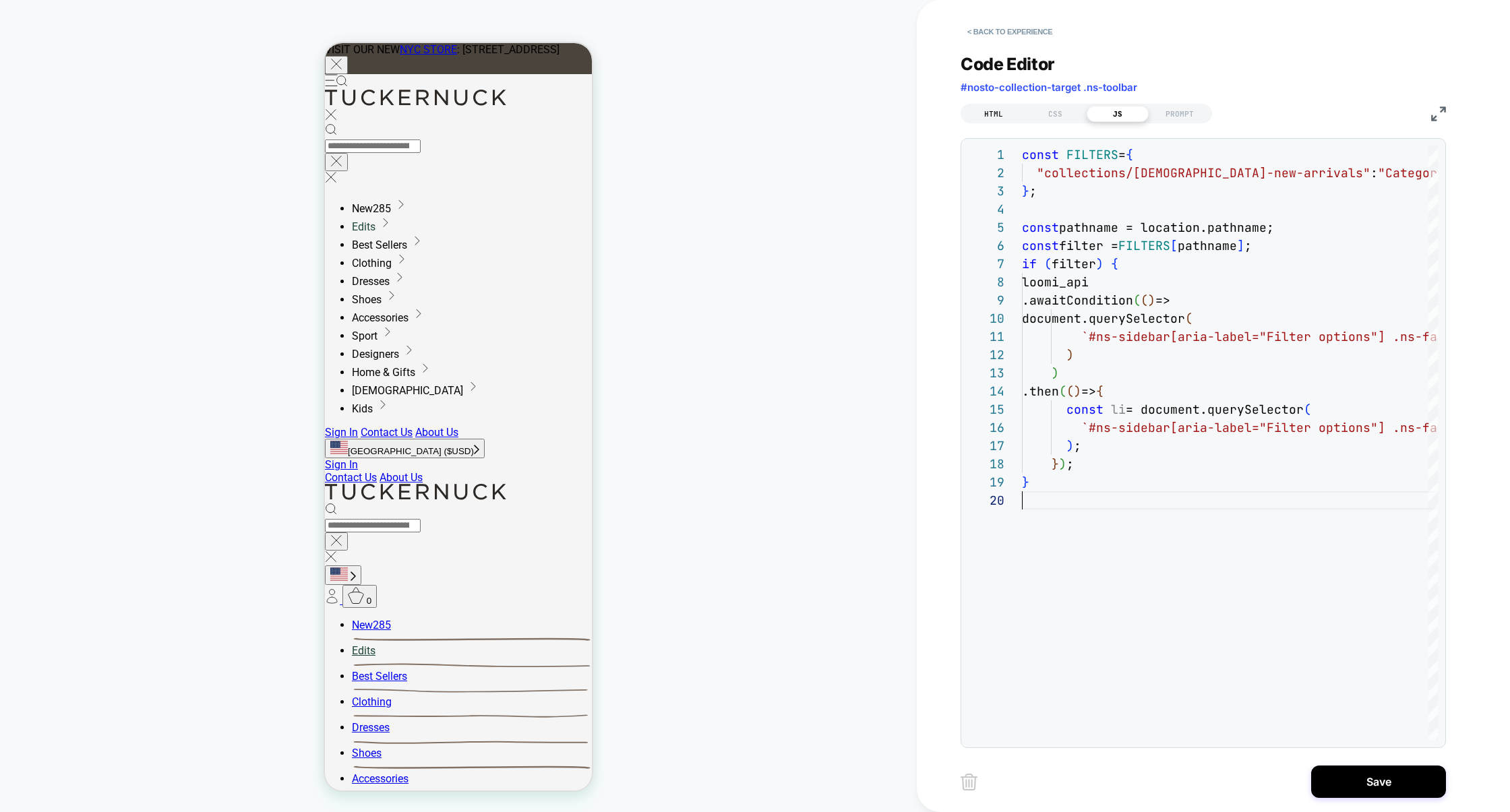
click at [999, 112] on div "HTML" at bounding box center [993, 114] width 62 height 16
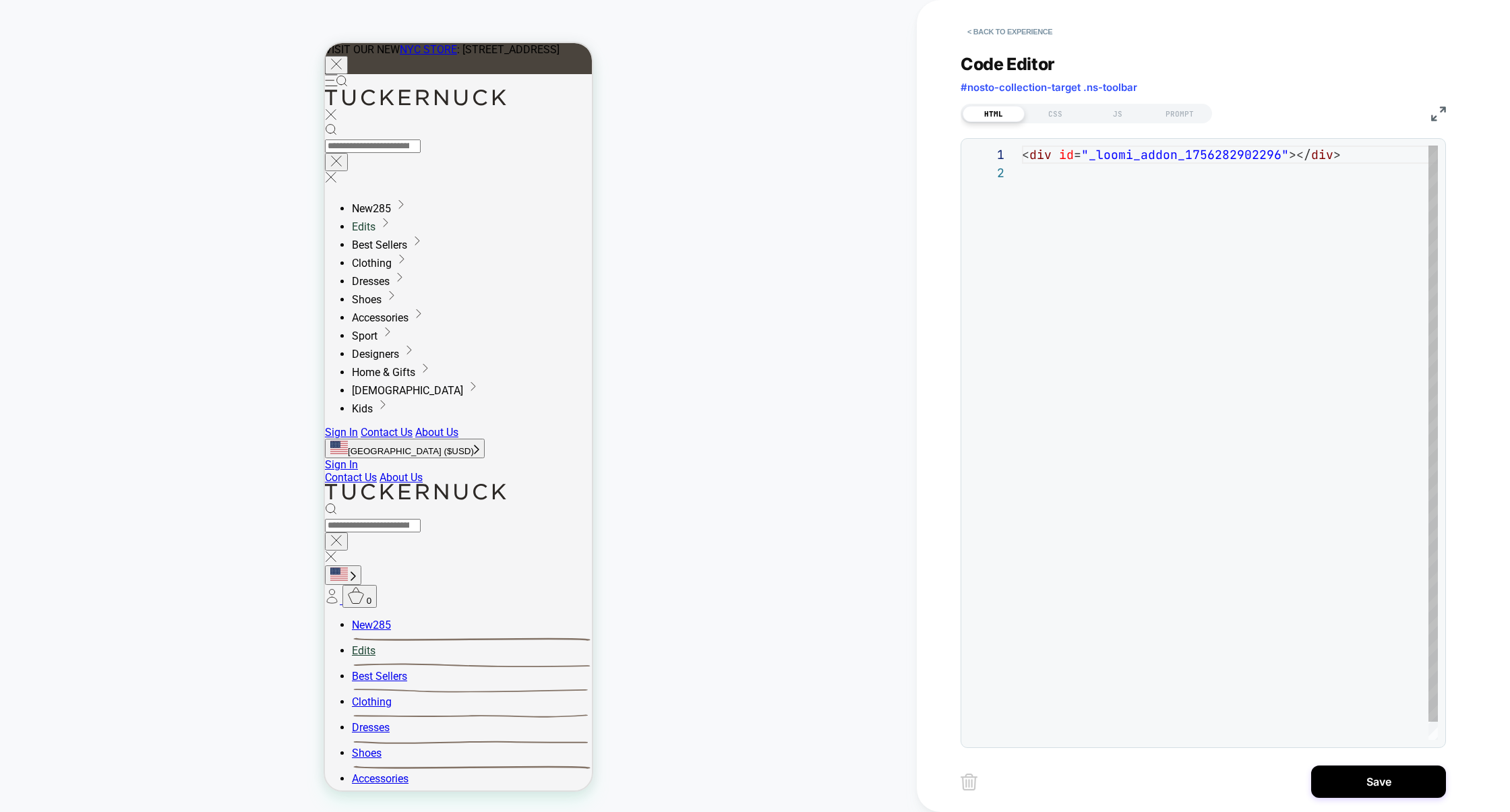
scroll to position [17, 0]
click at [1133, 146] on div "< div id = "_loomi_addon_1756282902296" ></ div >" at bounding box center [1230, 452] width 416 height 612
click at [1131, 154] on div "< div id = "_loomi_addon_1756282902296" ></ div >" at bounding box center [1230, 452] width 416 height 612
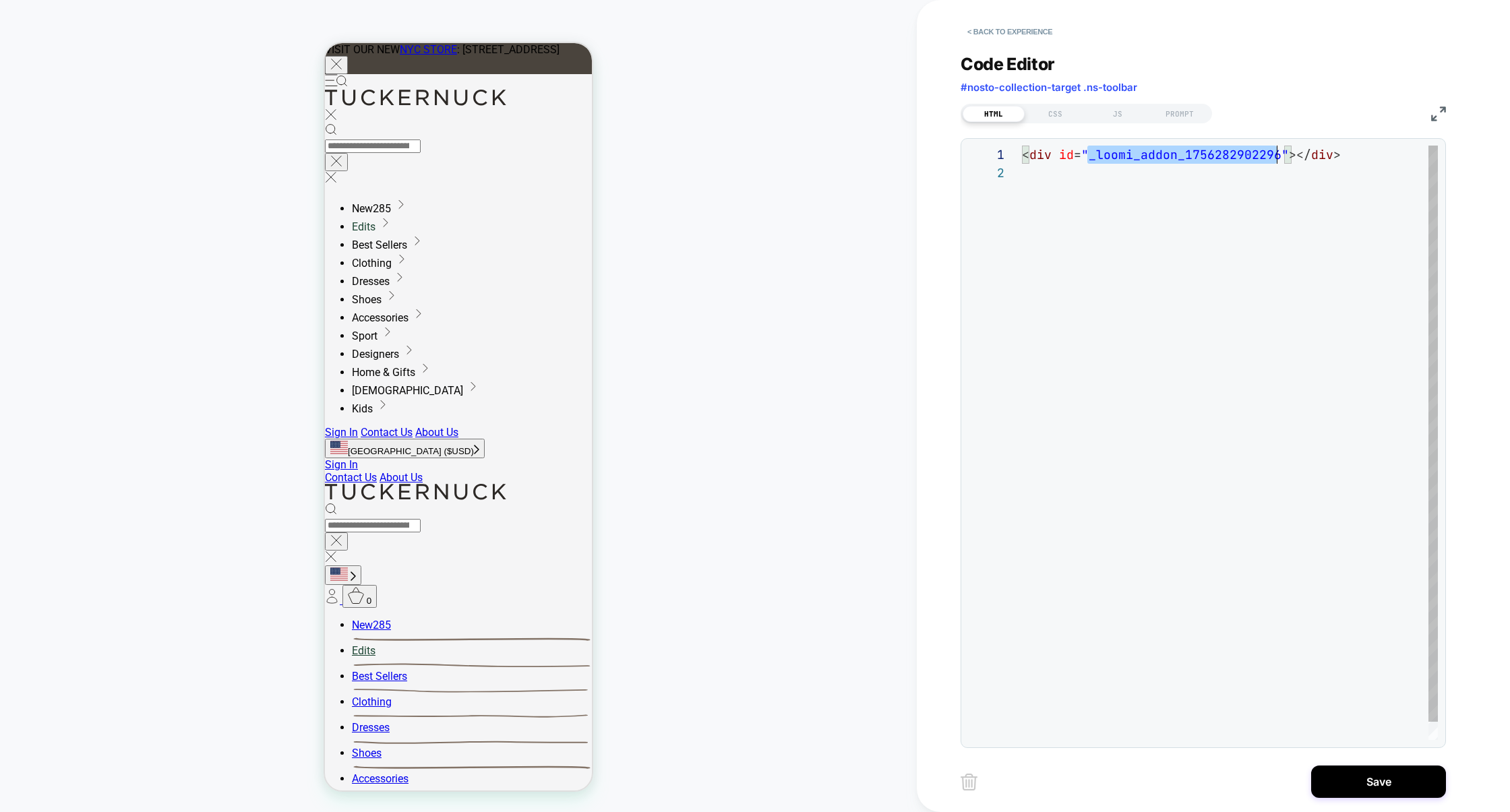
click at [1131, 154] on div "< div id = "_loomi_addon_1756282902296" ></ div >" at bounding box center [1230, 452] width 416 height 612
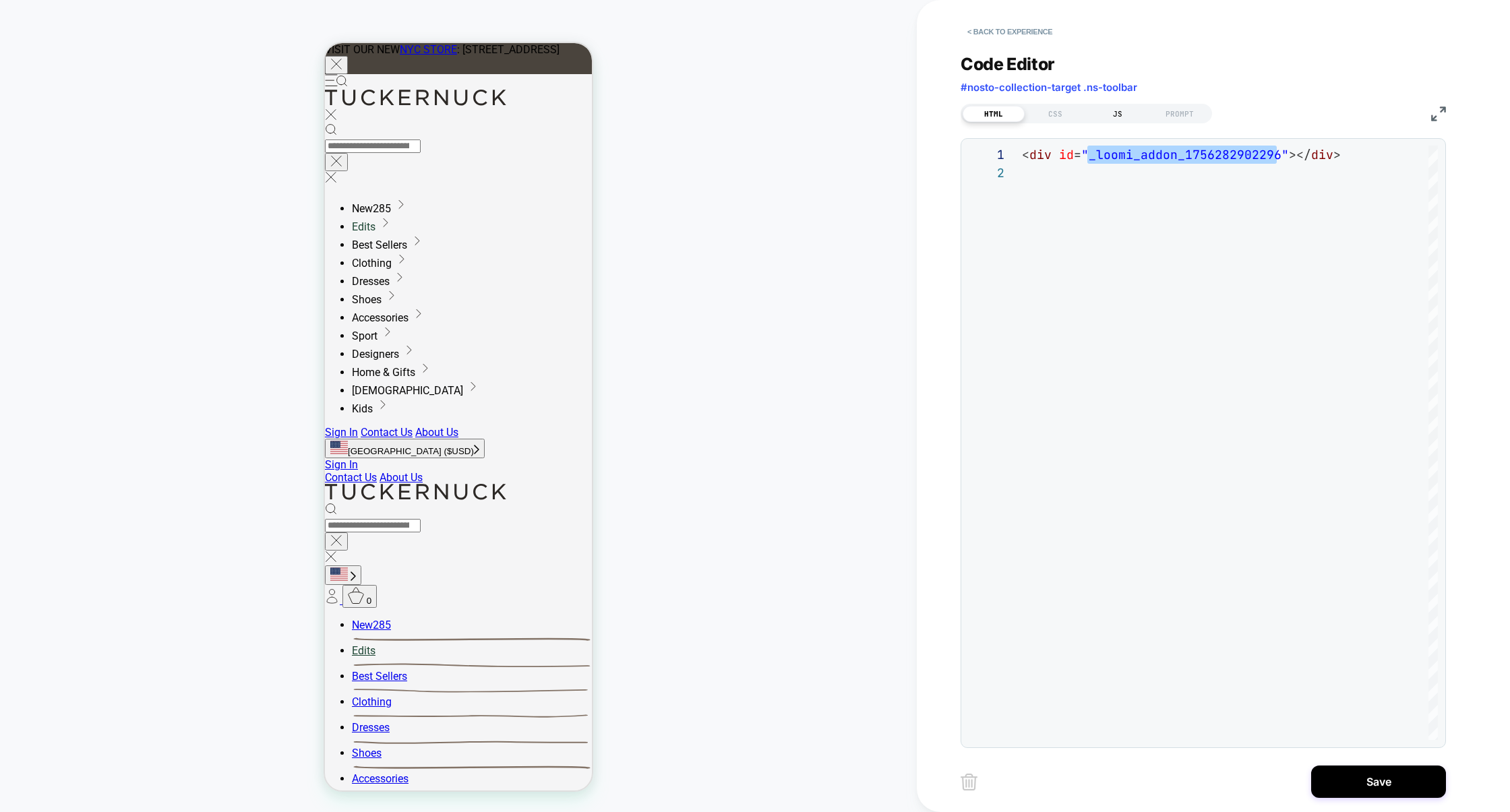
click at [1106, 120] on div "JS" at bounding box center [1118, 114] width 62 height 16
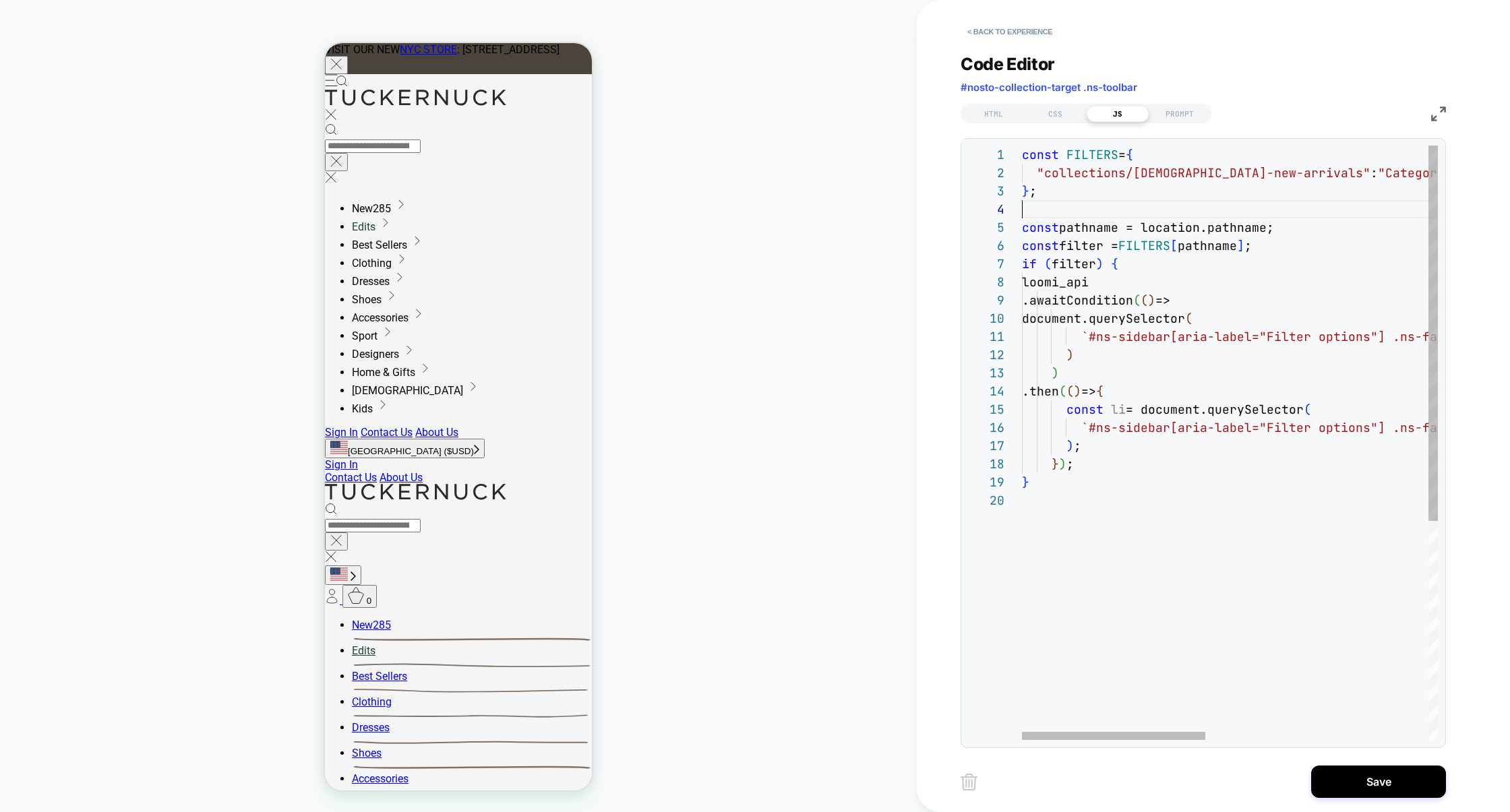
click at [1088, 206] on div "const FILTERS = { "collections/ladies-new-arrivals" : "Category" , } ; const pa…" at bounding box center [1481, 616] width 920 height 940
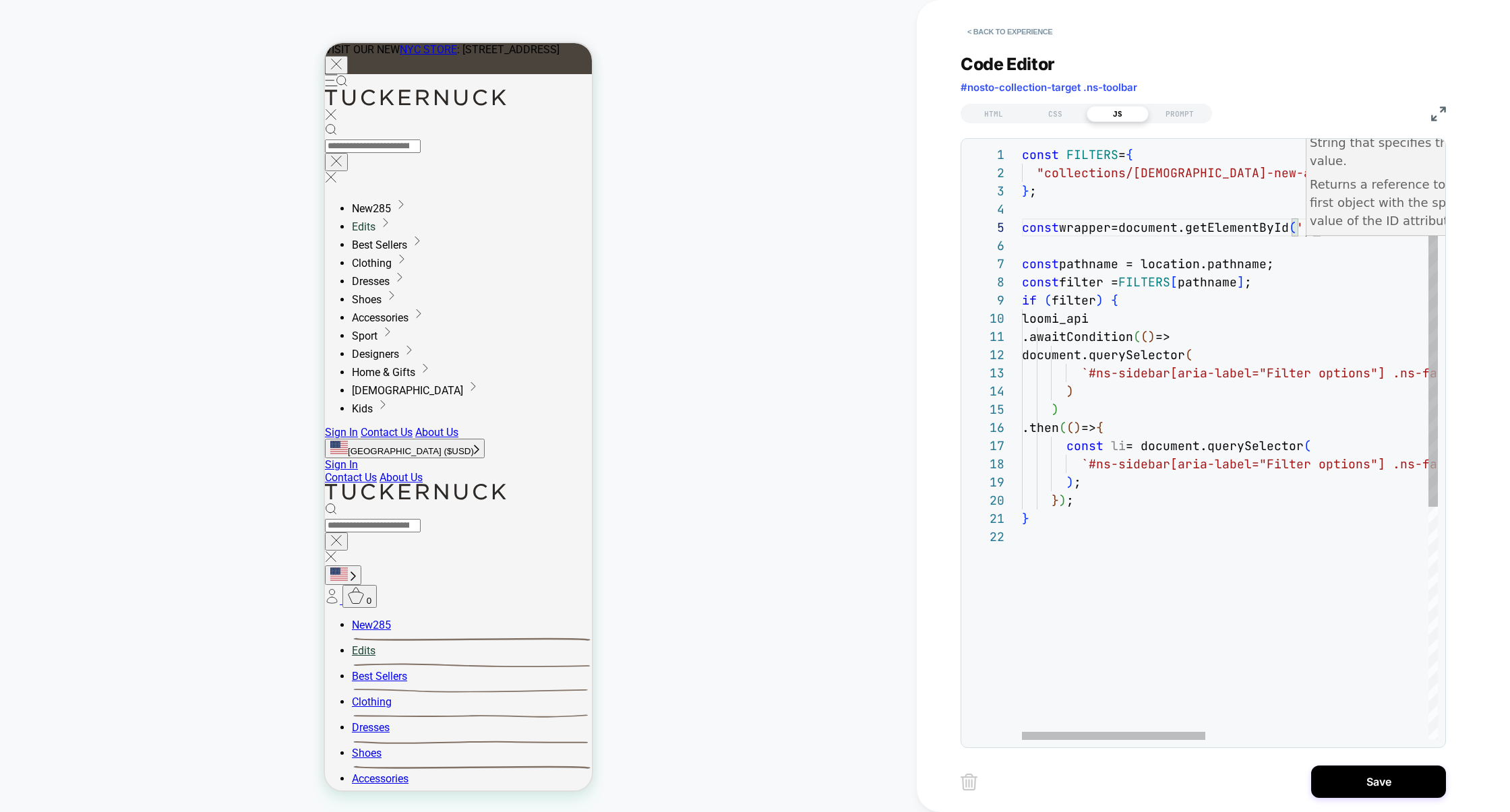
scroll to position [73, 473]
click at [1145, 254] on div "const FILTERS = { "collections/ladies-new-arrivals" : "Category" , } ; const pa…" at bounding box center [1481, 634] width 920 height 977
click at [1096, 231] on div "const FILTERS = { "collections/ladies-new-arrivals" : "Category" , } ; const pa…" at bounding box center [1481, 634] width 920 height 977
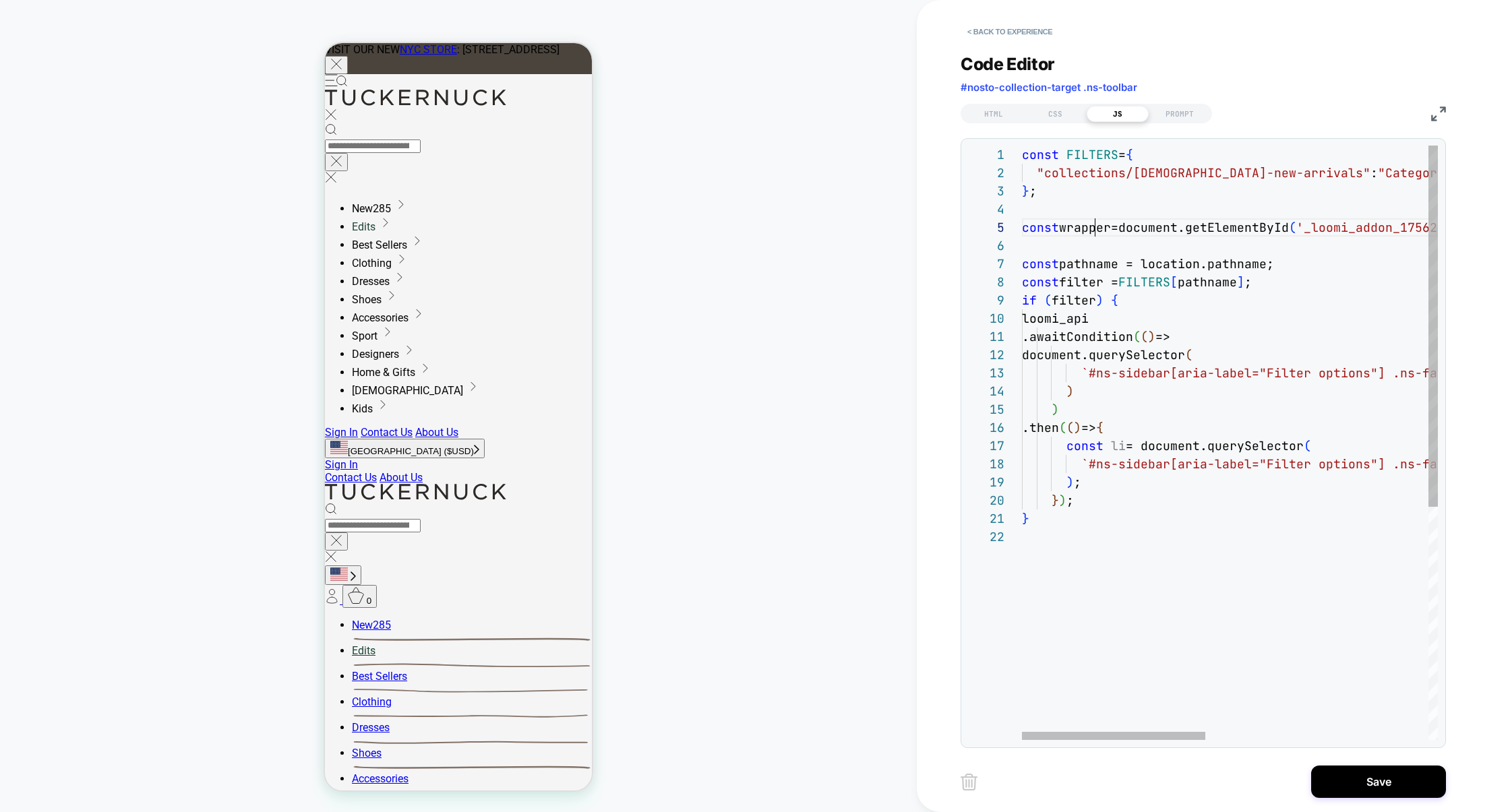
scroll to position [73, 94]
click at [1133, 260] on div "const FILTERS = { "collections/ladies-new-arrivals" : "Category" , } ; const pa…" at bounding box center [1481, 634] width 920 height 977
click at [1162, 230] on div "const FILTERS = { "collections/ladies-new-arrivals" : "Category" , } ; const pa…" at bounding box center [1481, 634] width 920 height 977
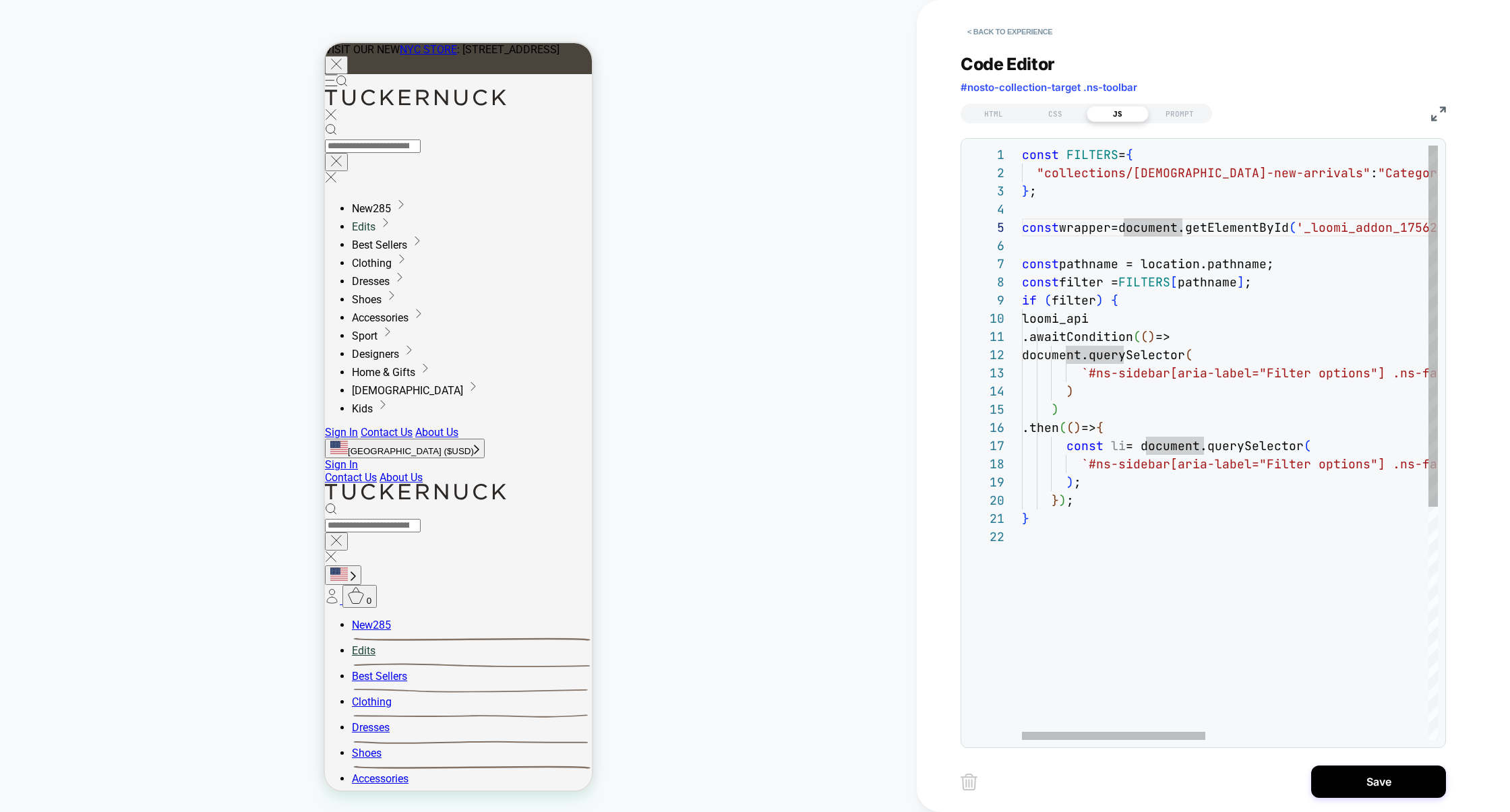
click at [1162, 238] on div "const FILTERS = { "collections/ladies-new-arrivals" : "Category" , } ; const pa…" at bounding box center [1481, 634] width 920 height 977
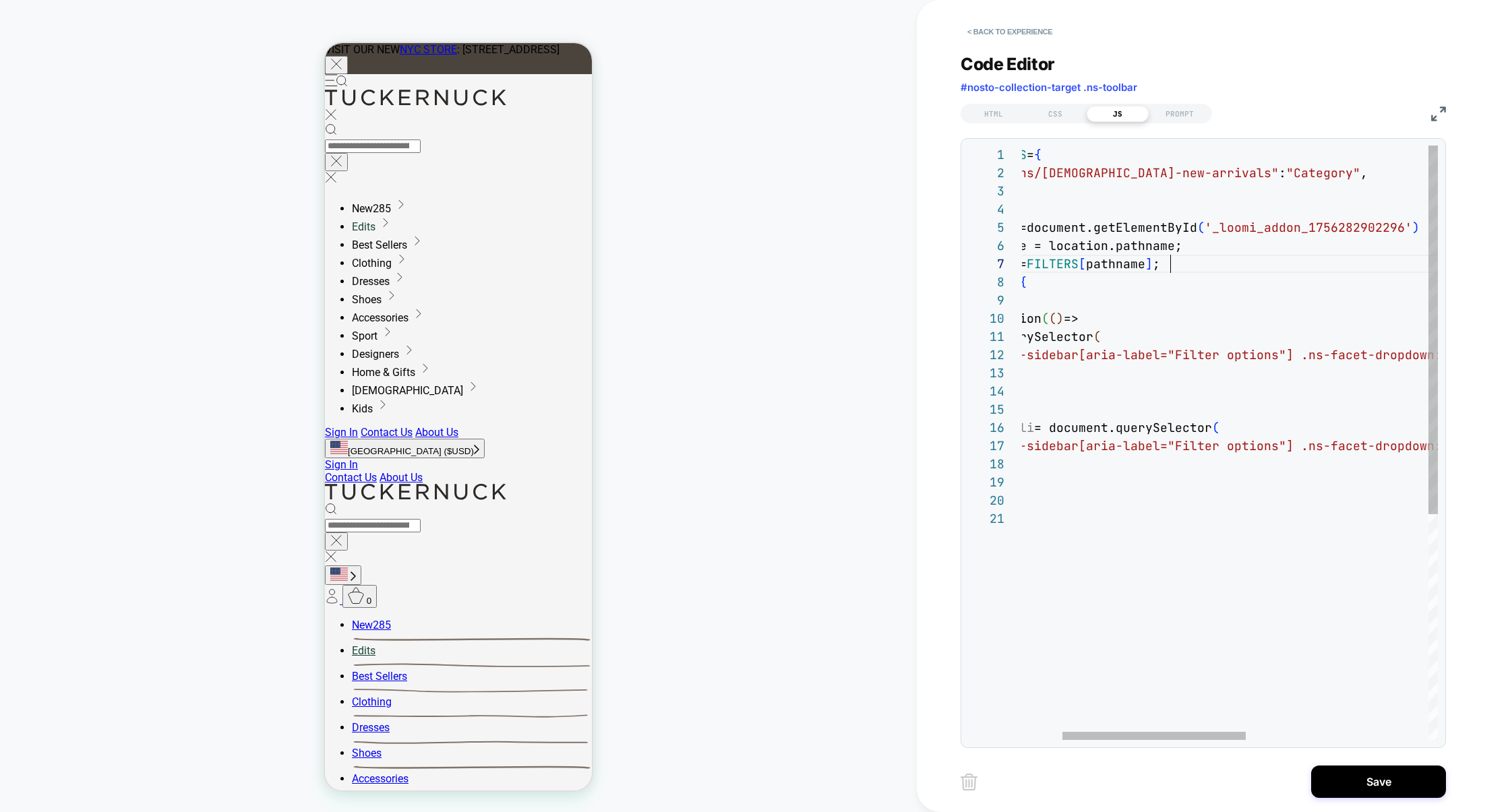
scroll to position [128, 0]
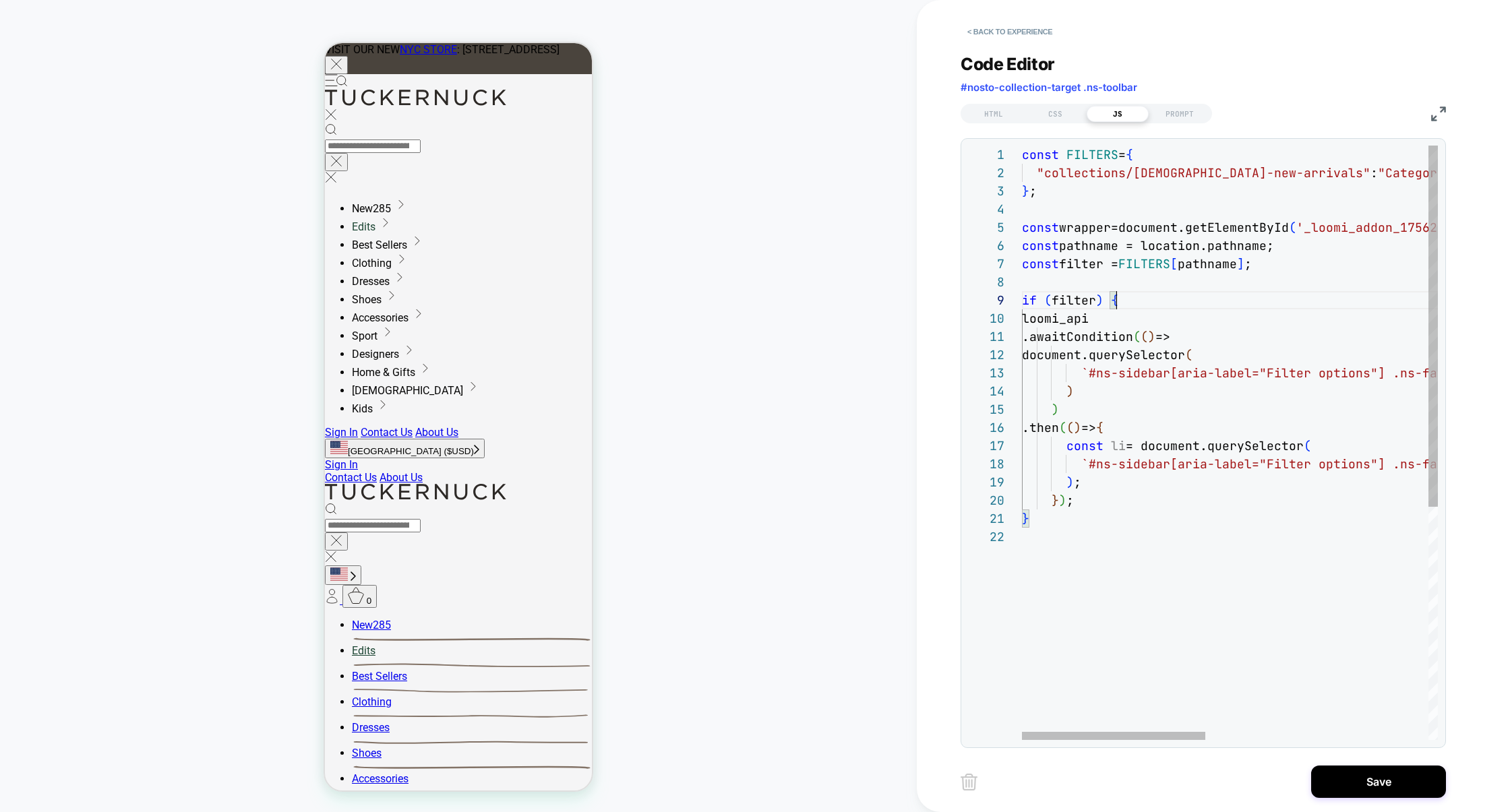
click at [1140, 305] on div "const FILTERS = { "collections/ladies-new-arrivals" : "Category" , } ; const pa…" at bounding box center [1481, 634] width 920 height 977
click at [1083, 225] on div "const FILTERS = { "collections/ladies-new-arrivals" : "Category" , } ; const pa…" at bounding box center [1481, 634] width 920 height 977
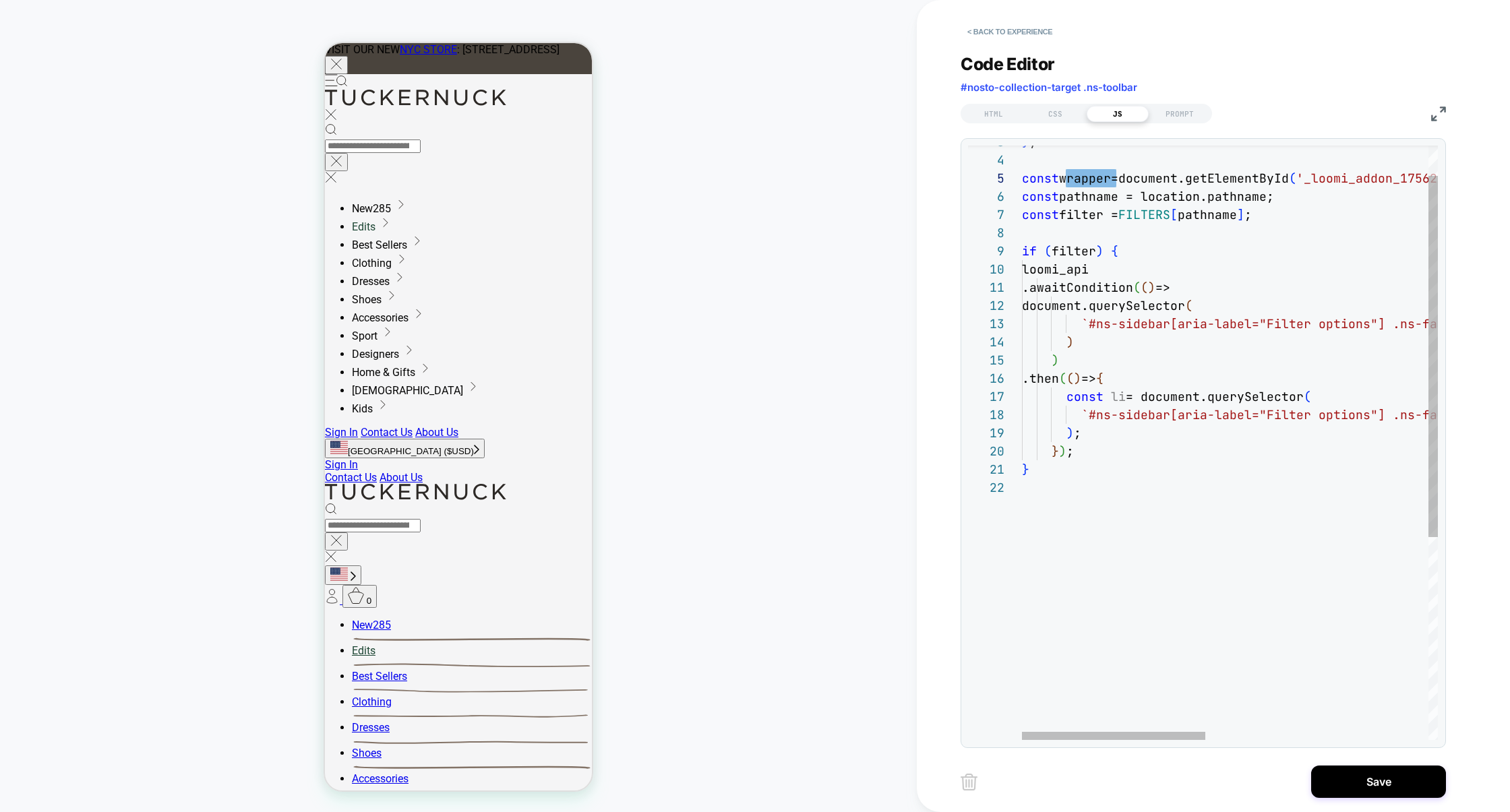
scroll to position [109, 292]
click at [1162, 398] on div "} ; const pathname = location.pathname; const filter = FILTERS [ pathname ] ; i…" at bounding box center [1481, 585] width 920 height 977
click at [1100, 433] on div "} ; const pathname = location.pathname; const filter = FILTERS [ pathname ] ; i…" at bounding box center [1481, 585] width 920 height 977
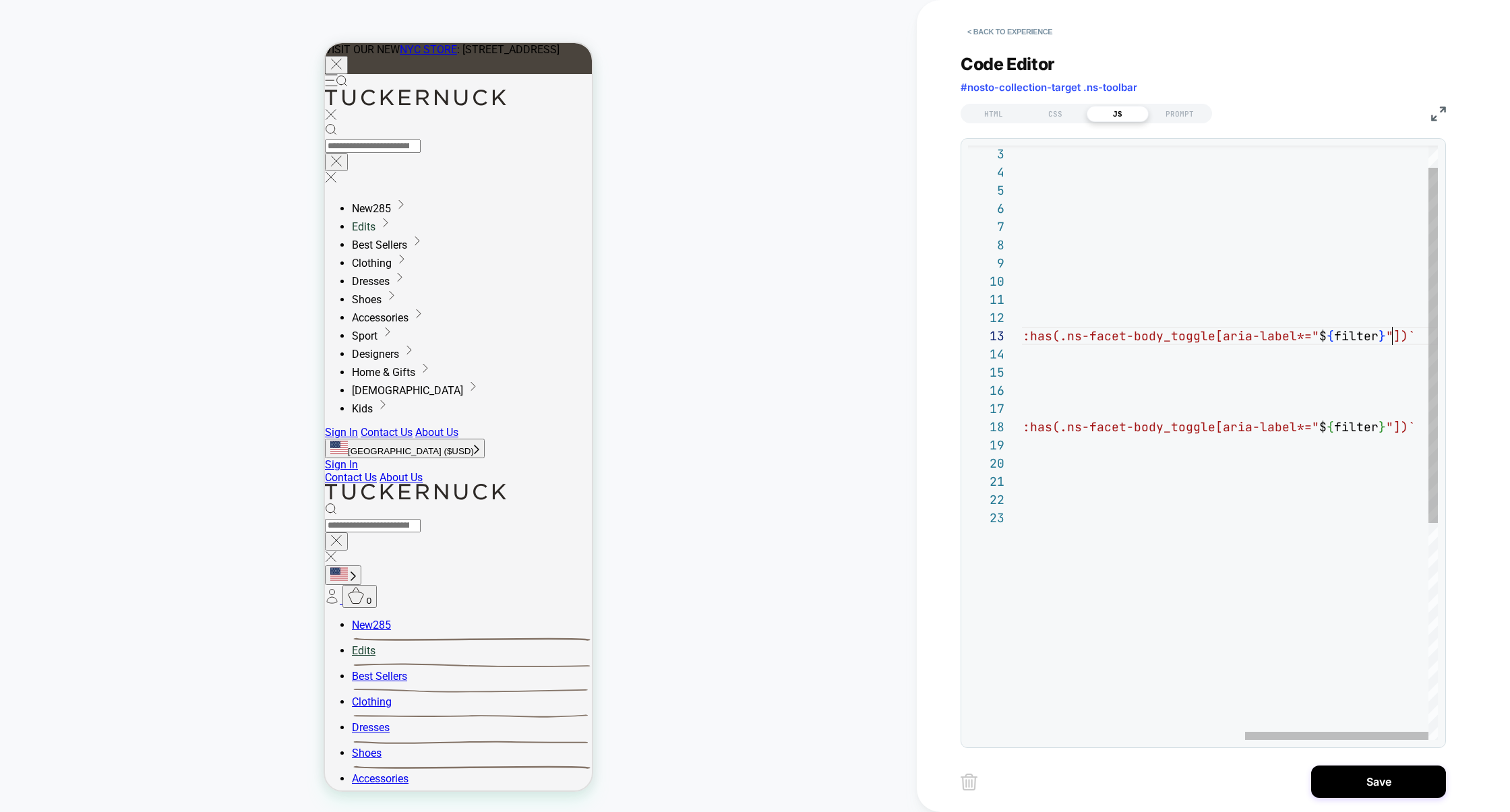
click at [1162, 333] on div "} ; const pathname = location.pathname; const filter = FILTERS [ pathname ] ; i…" at bounding box center [978, 606] width 920 height 995
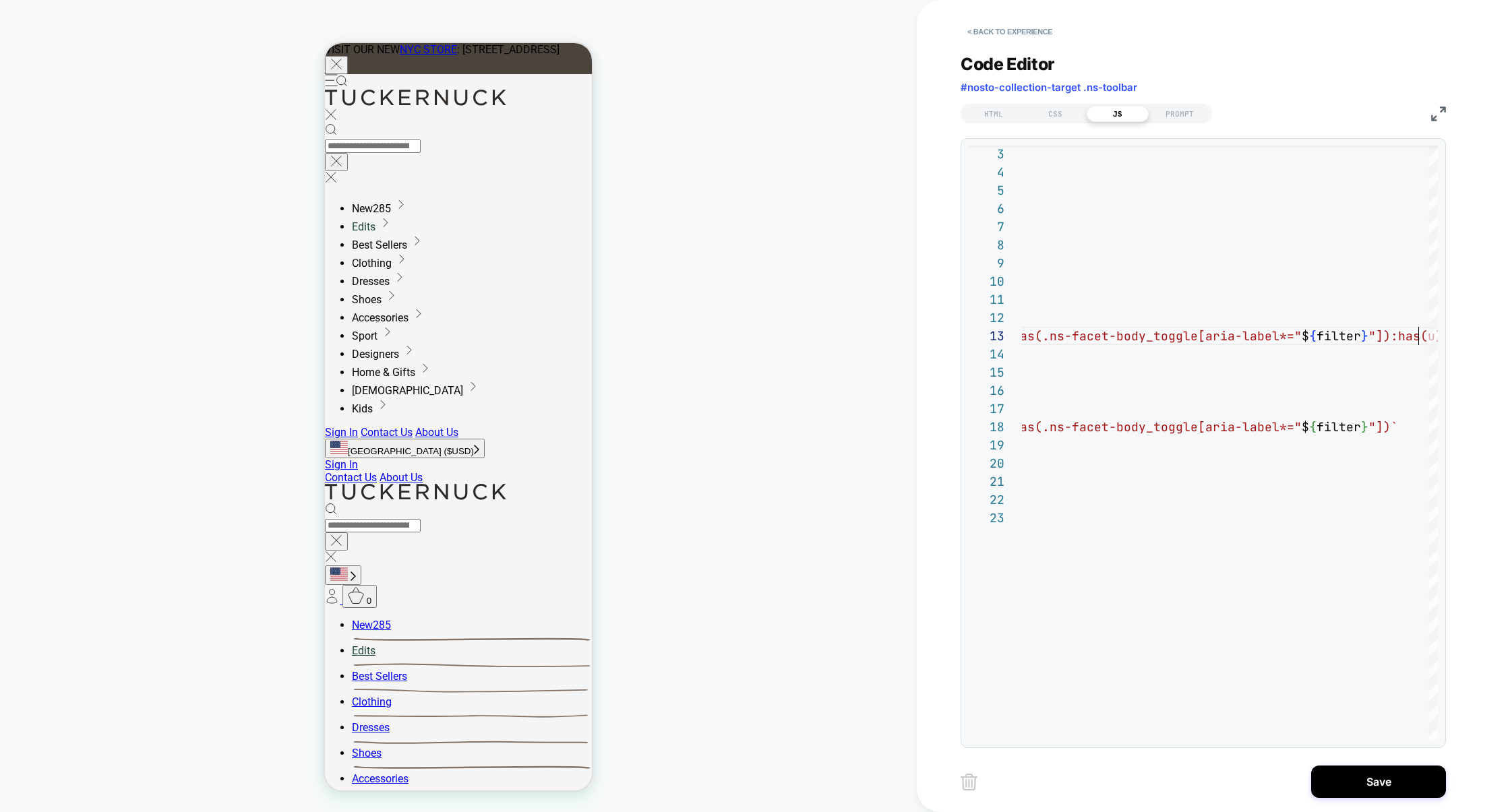
scroll to position [36, 925]
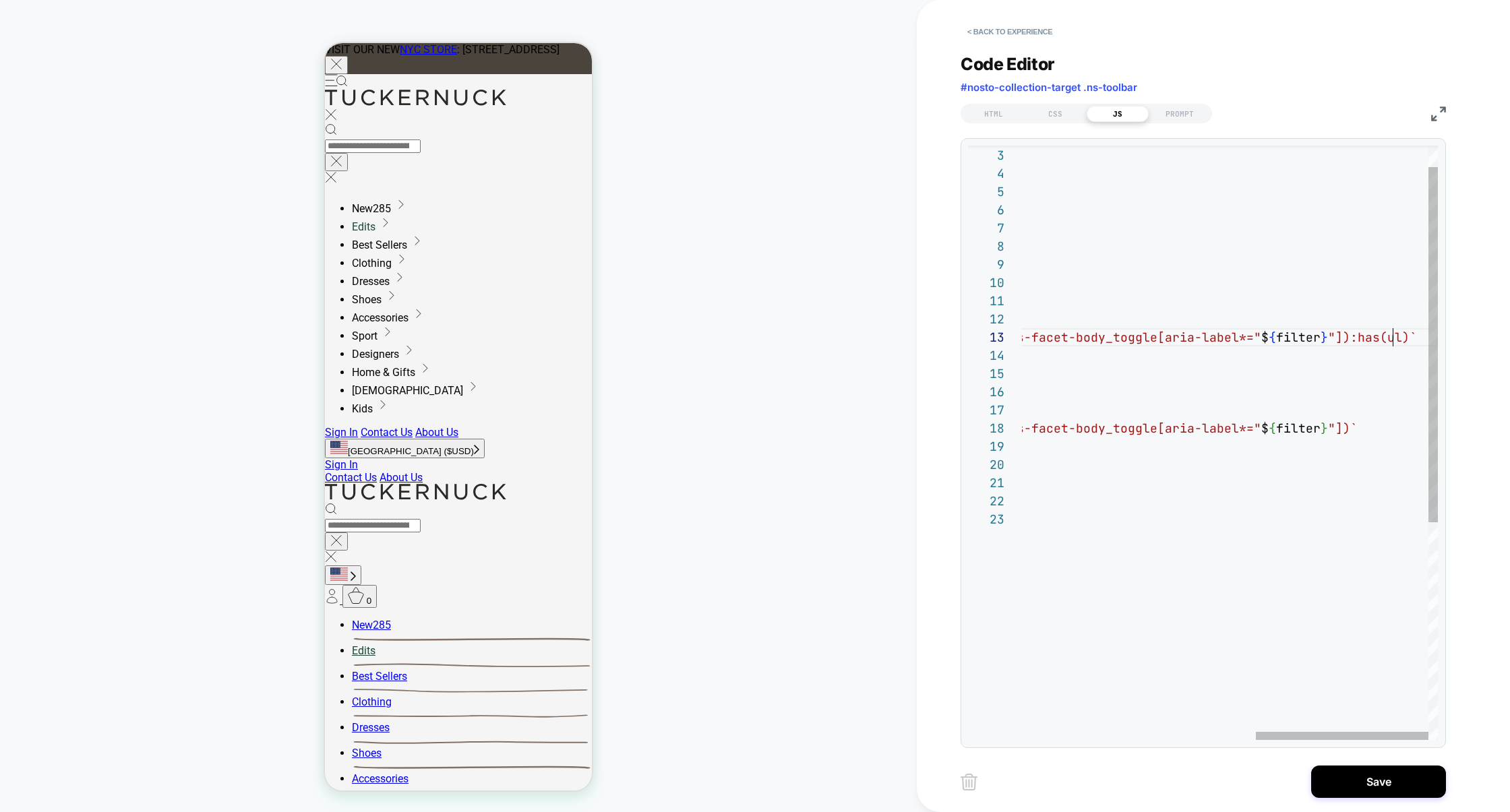
drag, startPoint x: 1394, startPoint y: 338, endPoint x: 1272, endPoint y: 341, distance: 122.0
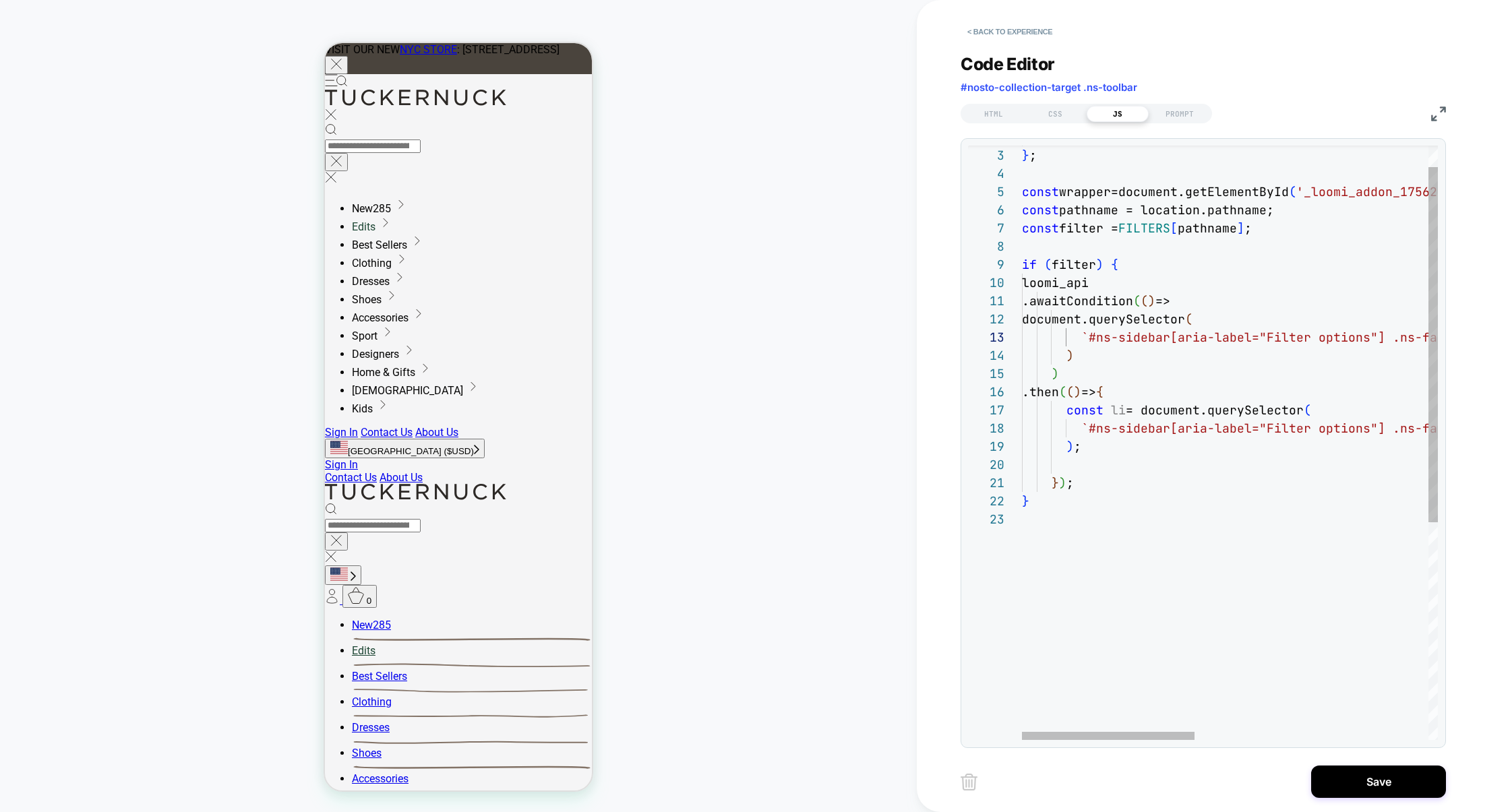
click at [1089, 342] on div "} ; const pathname = location.pathname; const filter = FILTERS [ pathname ] ; i…" at bounding box center [1511, 608] width 978 height 995
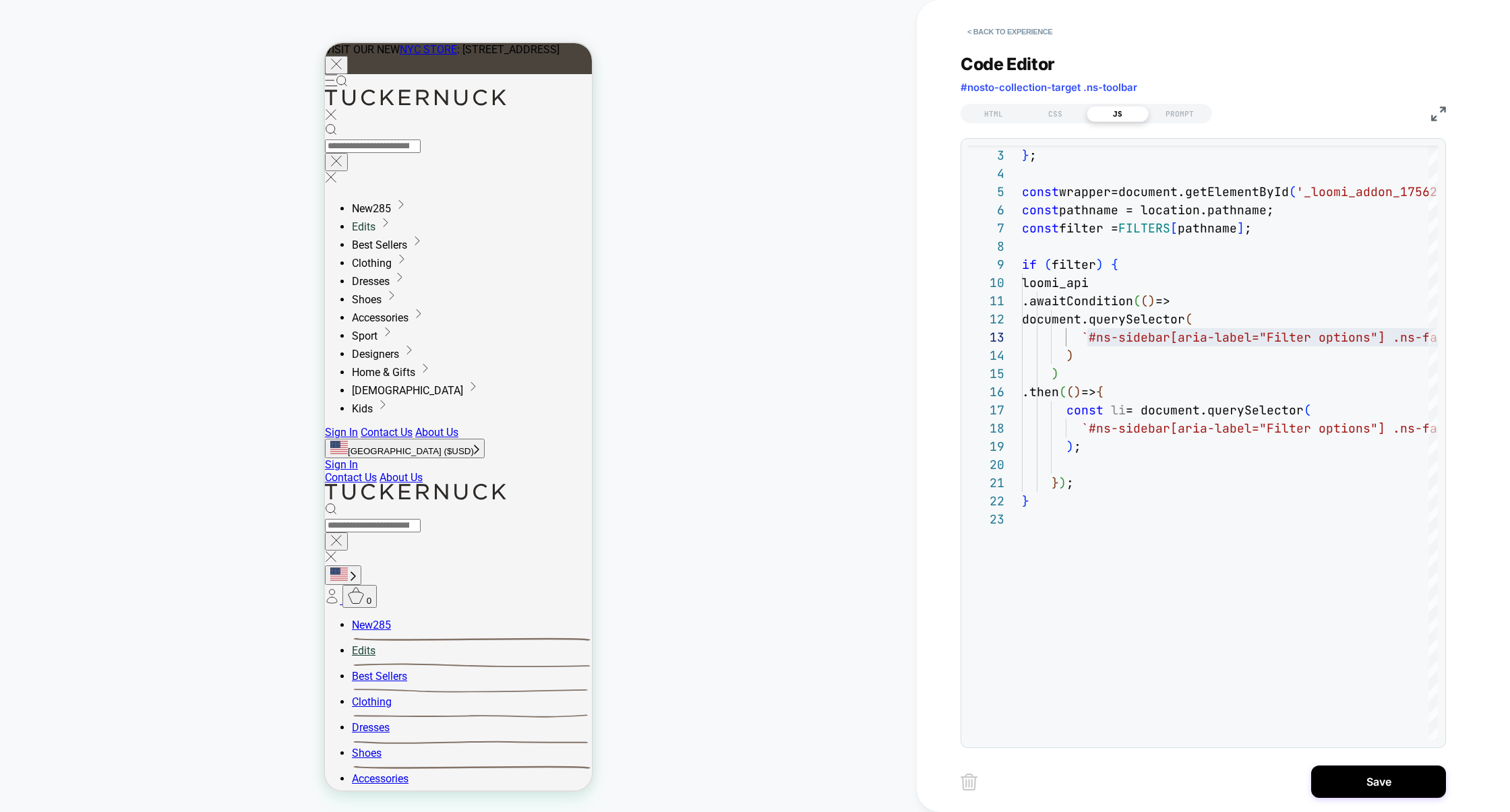
click at [1162, 111] on img at bounding box center [1439, 113] width 15 height 15
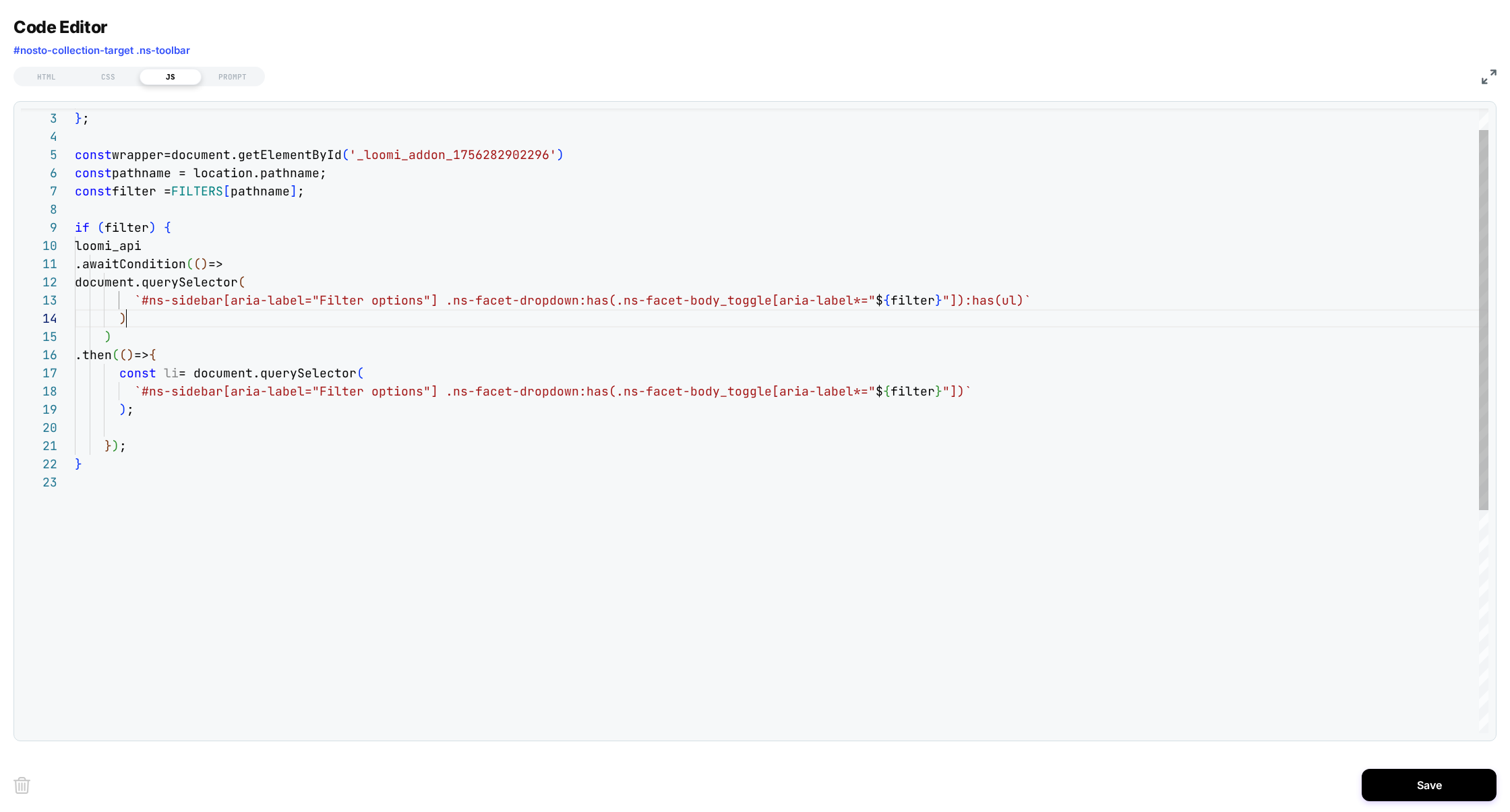
click at [984, 324] on div "} ; const pathname = location.pathname; const filter = FILTERS [ pathname ] ; i…" at bounding box center [781, 585] width 1413 height 1025
drag, startPoint x: 949, startPoint y: 303, endPoint x: 1005, endPoint y: 306, distance: 56.1
click at [1005, 306] on span ""]):has(ul)`" at bounding box center [987, 300] width 89 height 16
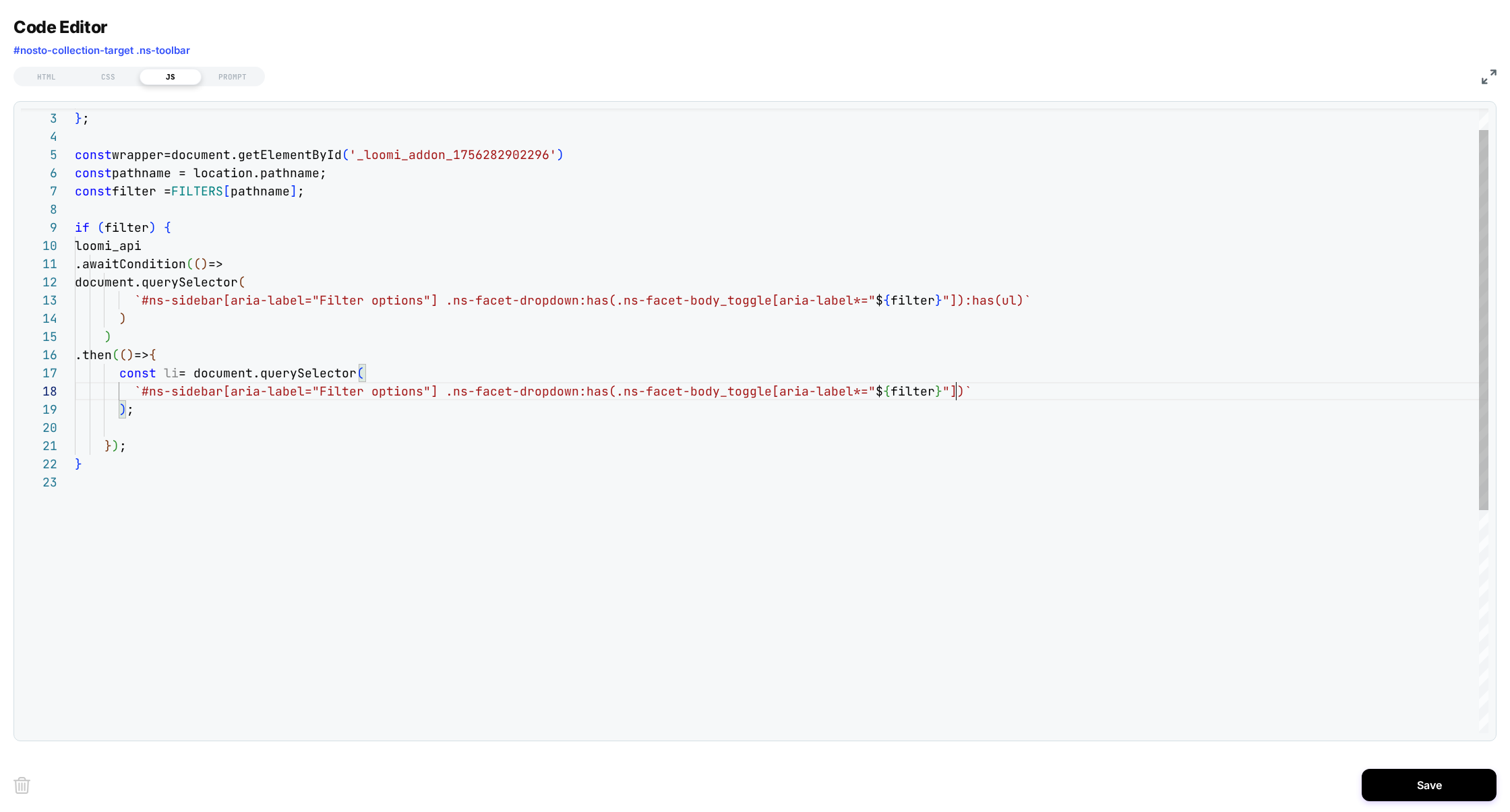
drag, startPoint x: 956, startPoint y: 392, endPoint x: 983, endPoint y: 392, distance: 27.0
click at [966, 392] on div "`#ns-sidebar[aria-label="Filter options"] .ns-face t-dropdown:has(.ns-facet-bod…" at bounding box center [781, 391] width 1413 height 18
type textarea "**********"
click at [169, 375] on div "} ; const pathname = location.pathname; const filter = FILTERS [ pathname ] ; i…" at bounding box center [781, 585] width 1413 height 1025
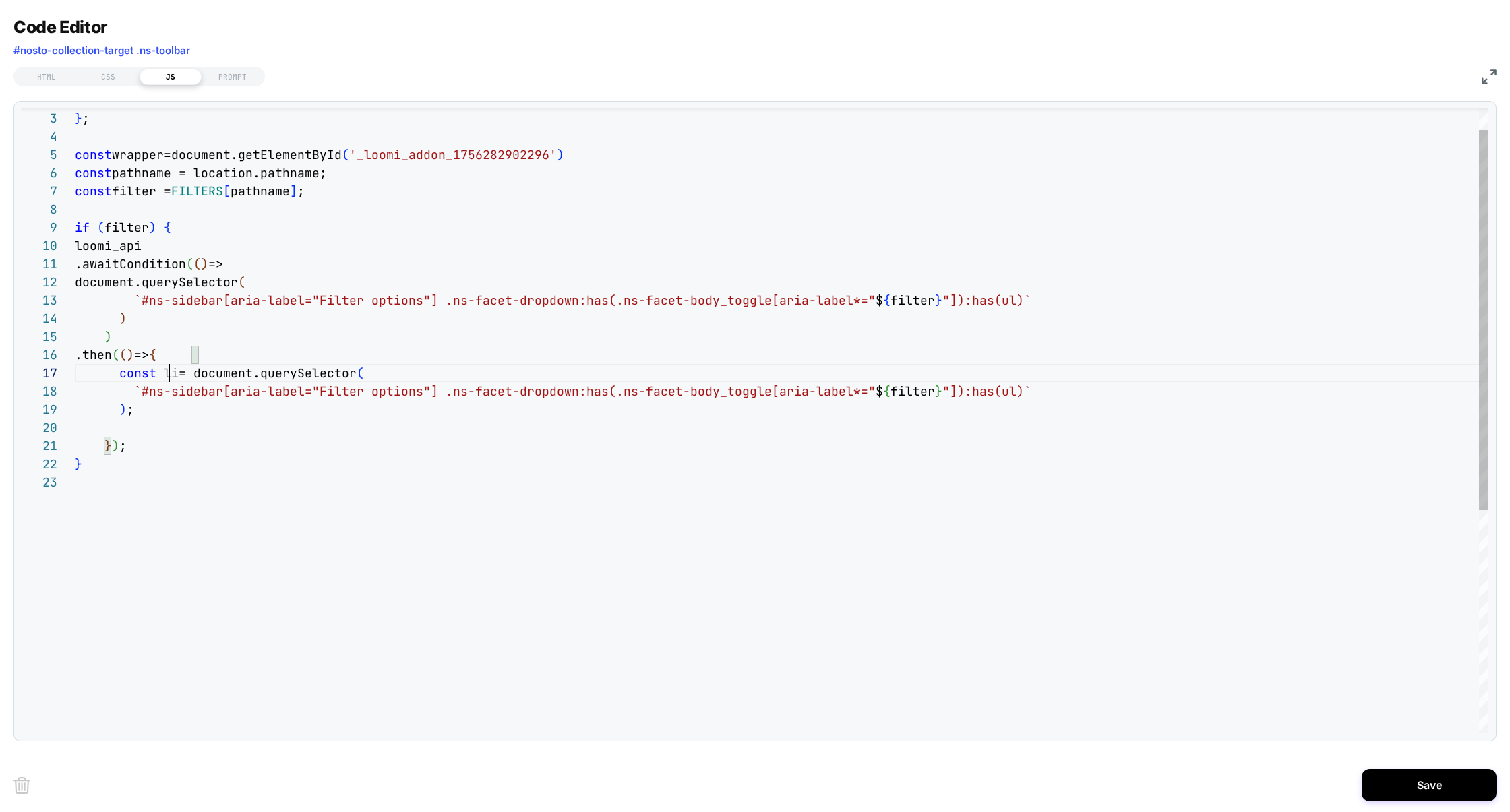
click at [169, 375] on div "} ; const pathname = location.pathname; const filter = FILTERS [ pathname ] ; i…" at bounding box center [781, 585] width 1413 height 1025
click at [226, 84] on div "PROMPT" at bounding box center [232, 77] width 62 height 16
type textarea "*"
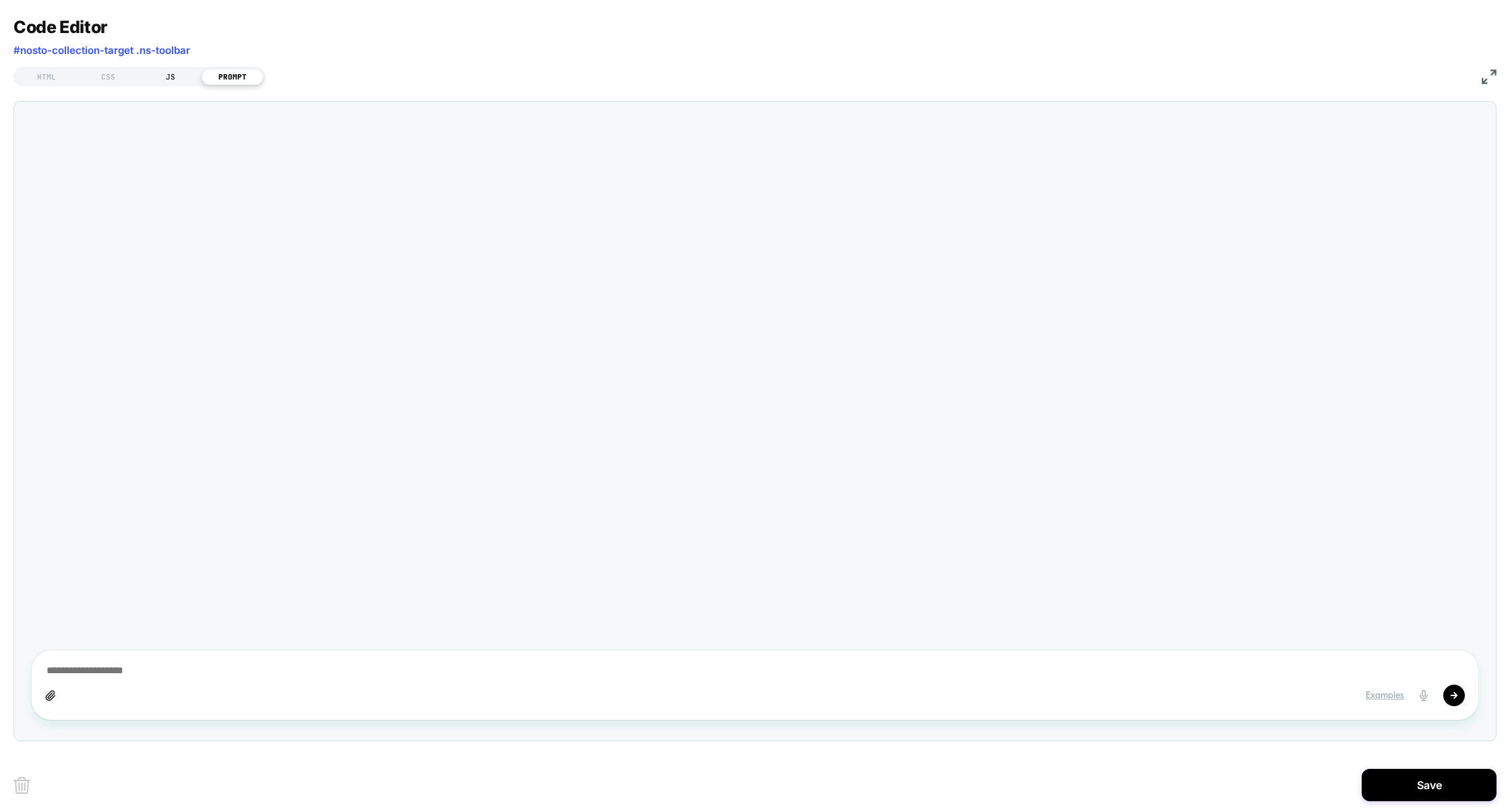
click at [177, 82] on div "JS" at bounding box center [170, 77] width 62 height 16
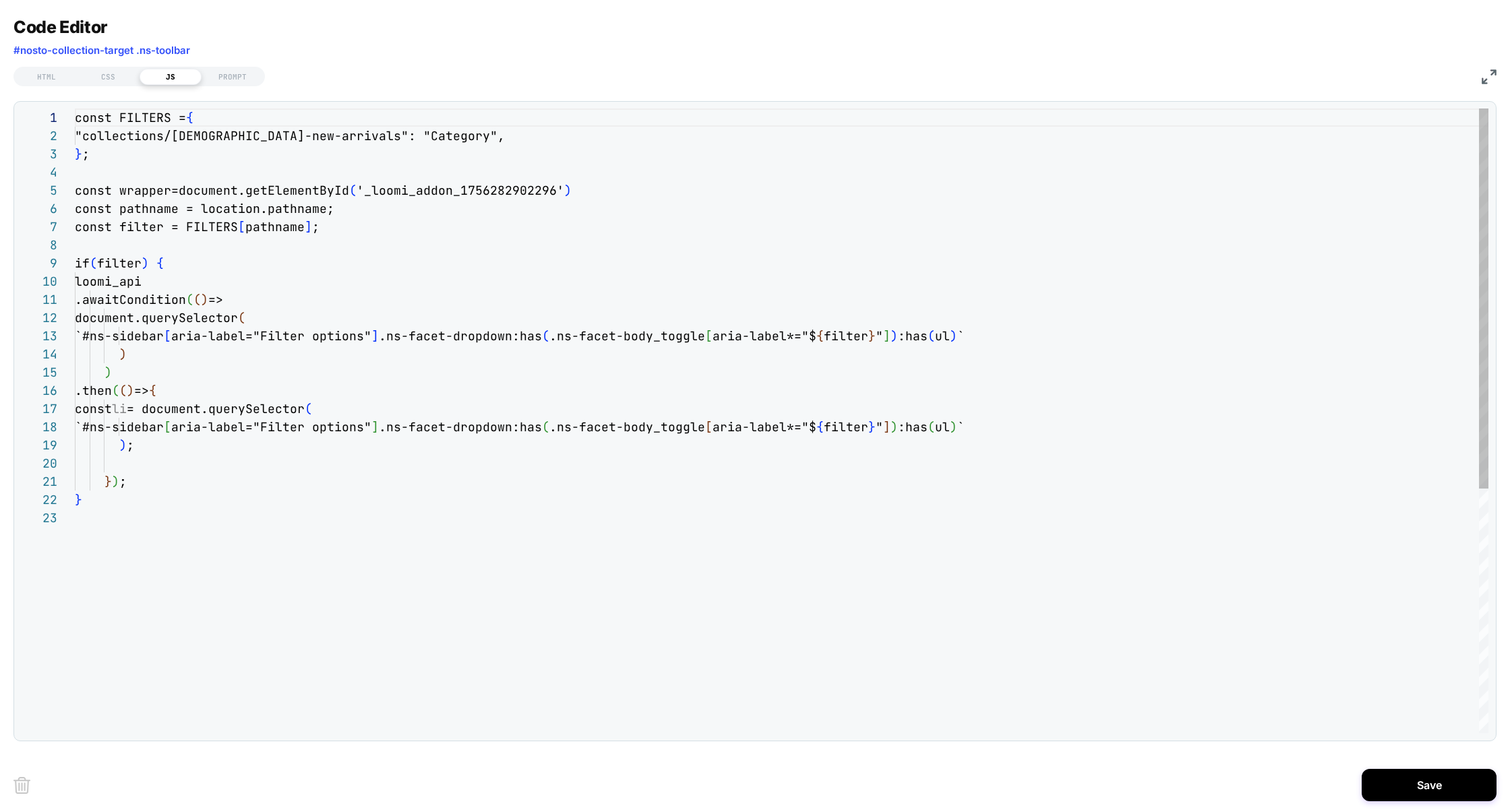
scroll to position [182, 0]
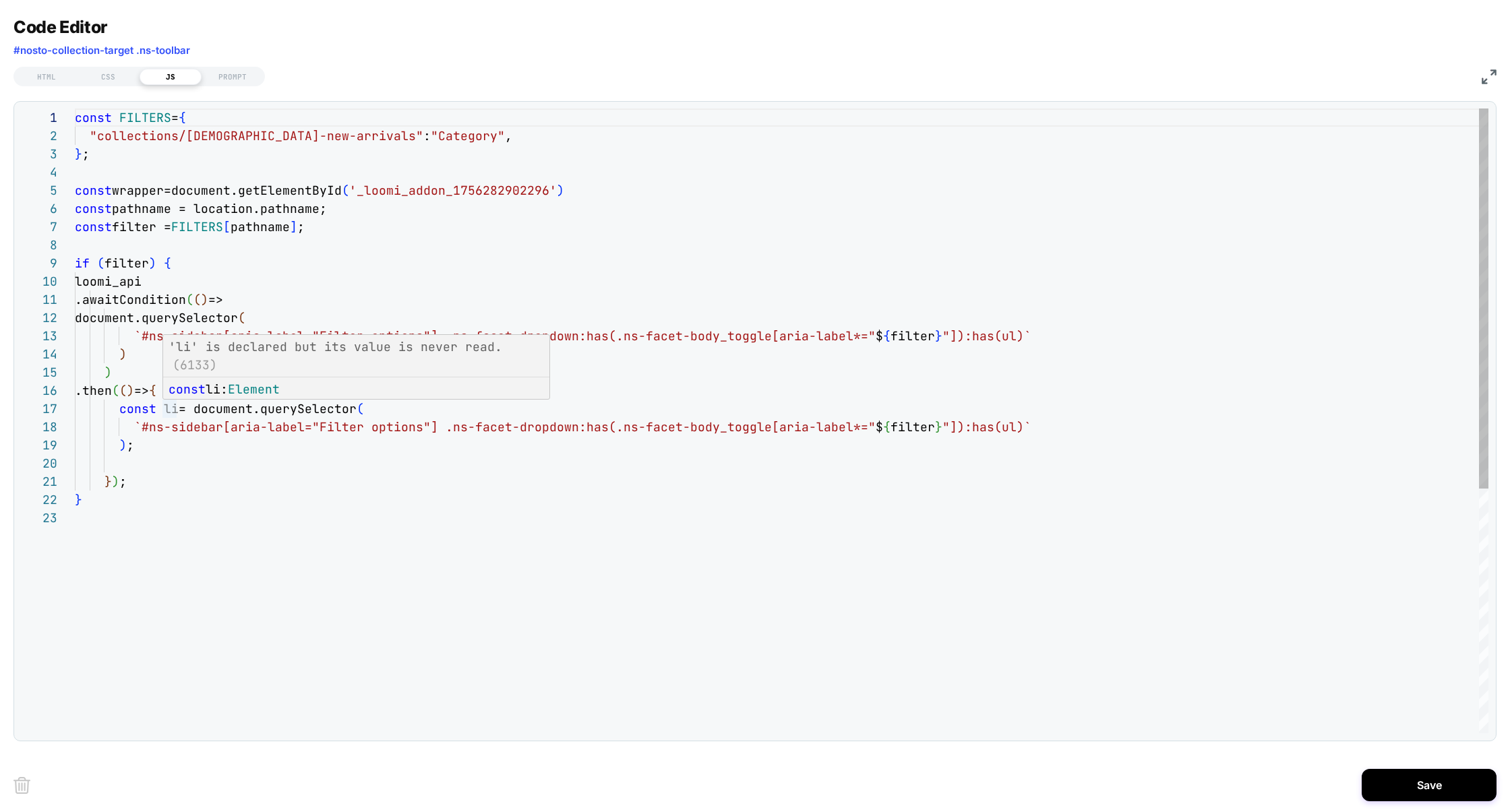
click at [173, 414] on div "const FILTERS = { "collections/ladies-new-arrivals" : "Category" , } ; const wr…" at bounding box center [781, 621] width 1413 height 1025
click at [143, 456] on div "const FILTERS = { "collections/ladies-new-arrivals" : "Category" , } ; const wr…" at bounding box center [781, 621] width 1413 height 1025
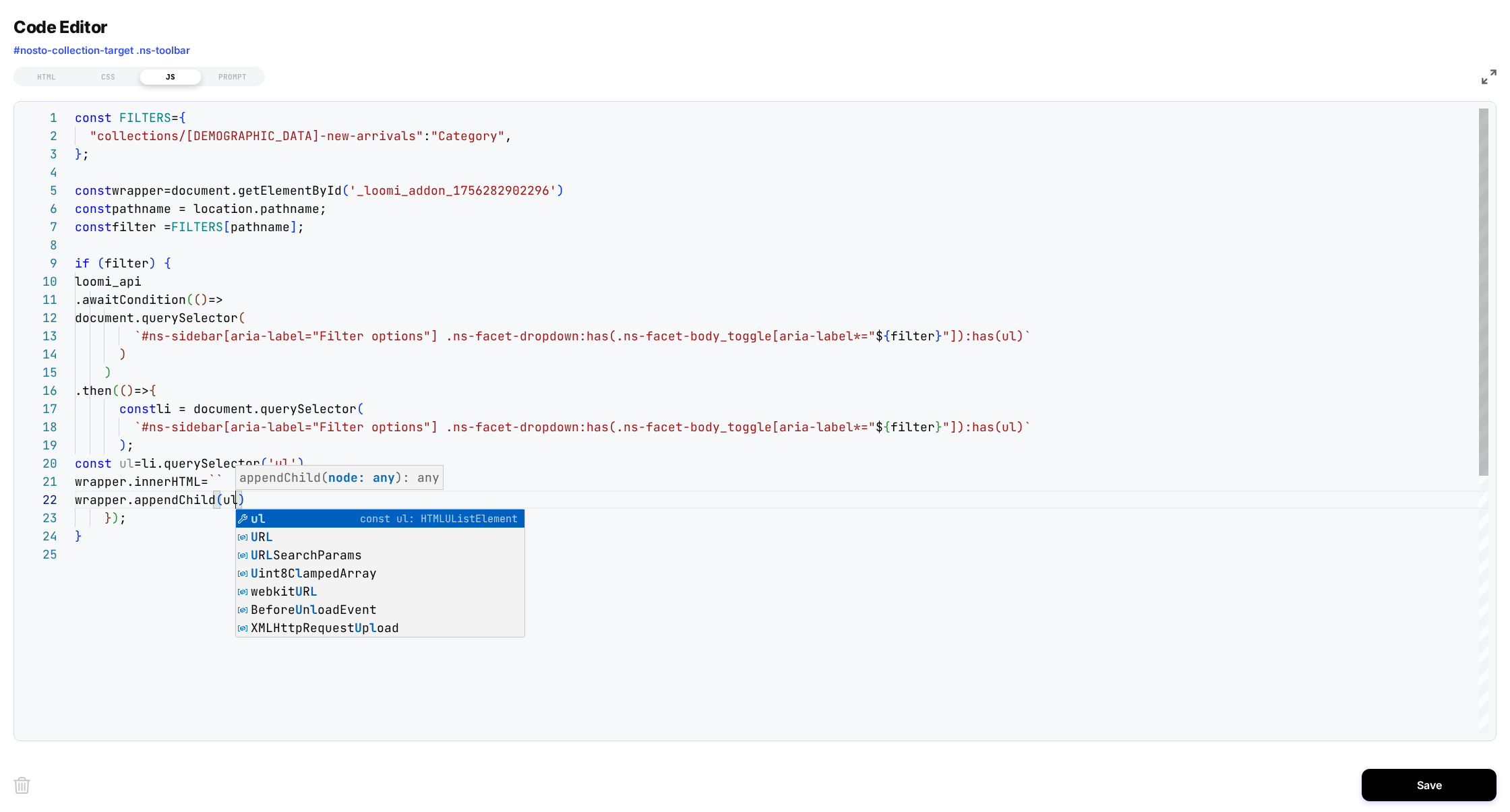
scroll to position [17, 161]
click at [257, 391] on div "const FILTERS = { "collections/ladies-new-arrivals" : "Category" , } ; const wr…" at bounding box center [781, 639] width 1413 height 1062
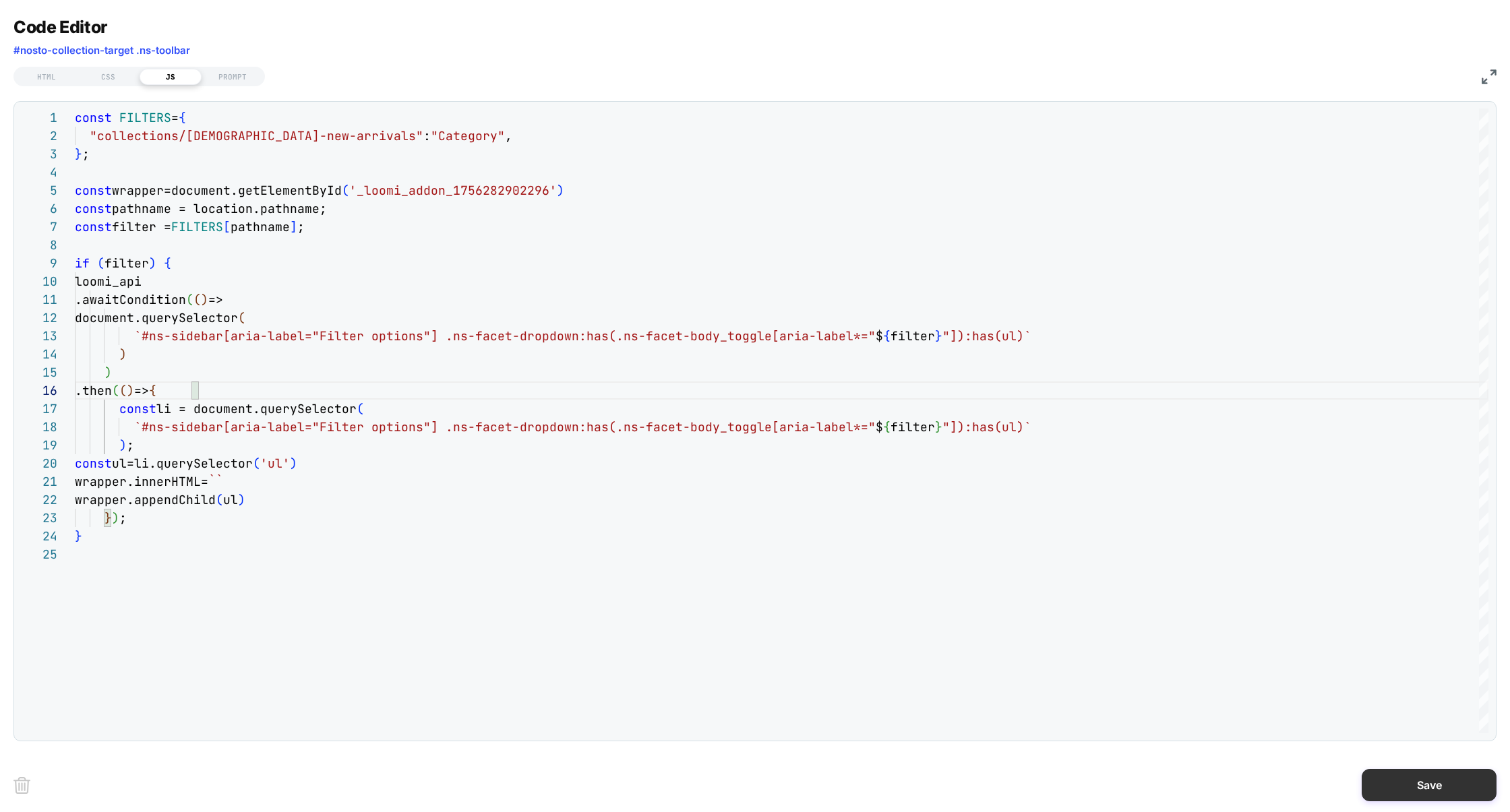
type textarea "**********"
click at [1162, 780] on button "Save" at bounding box center [1429, 785] width 135 height 32
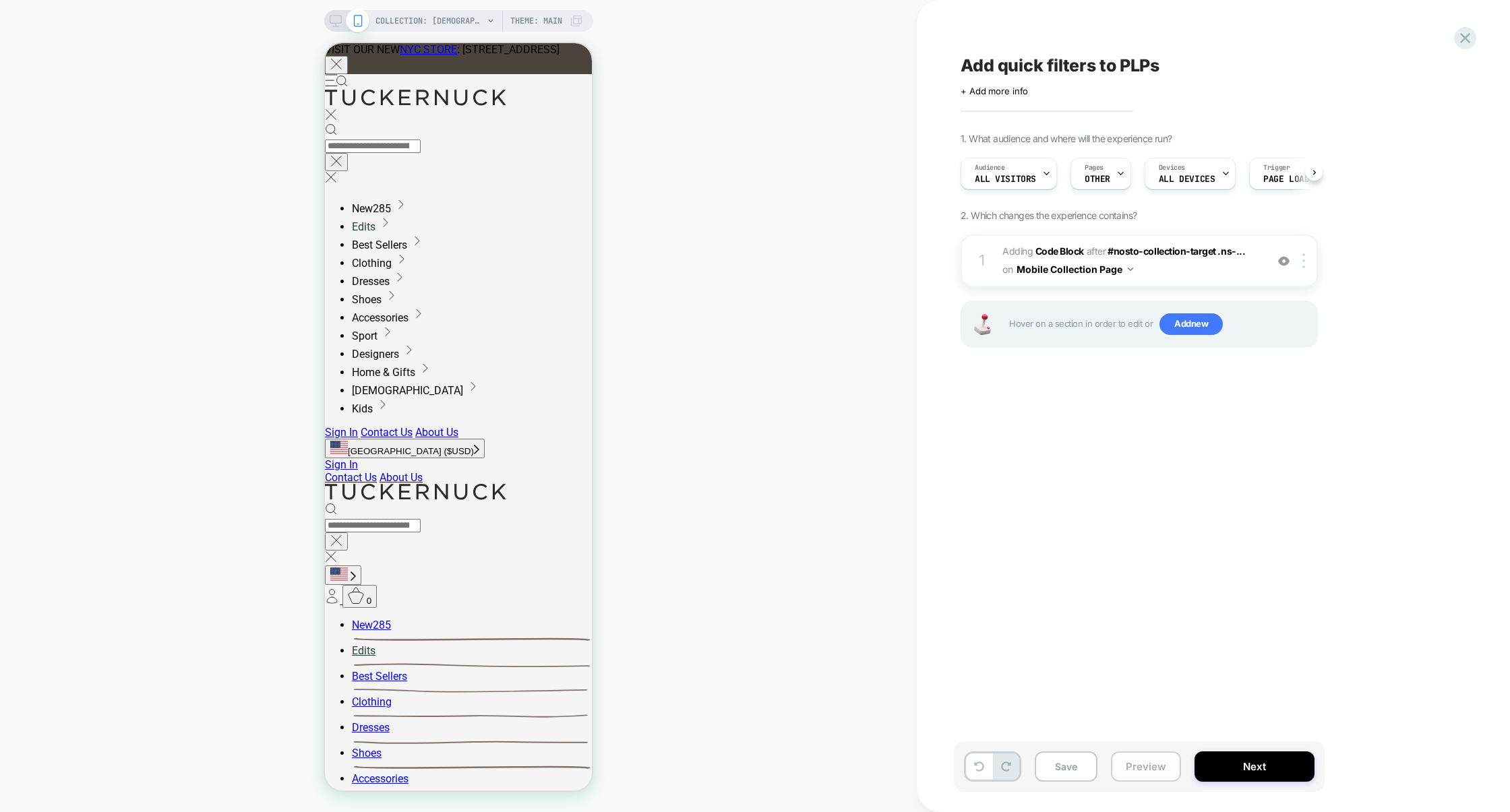
scroll to position [0, 1]
click at [1148, 771] on button "Preview" at bounding box center [1146, 767] width 70 height 30
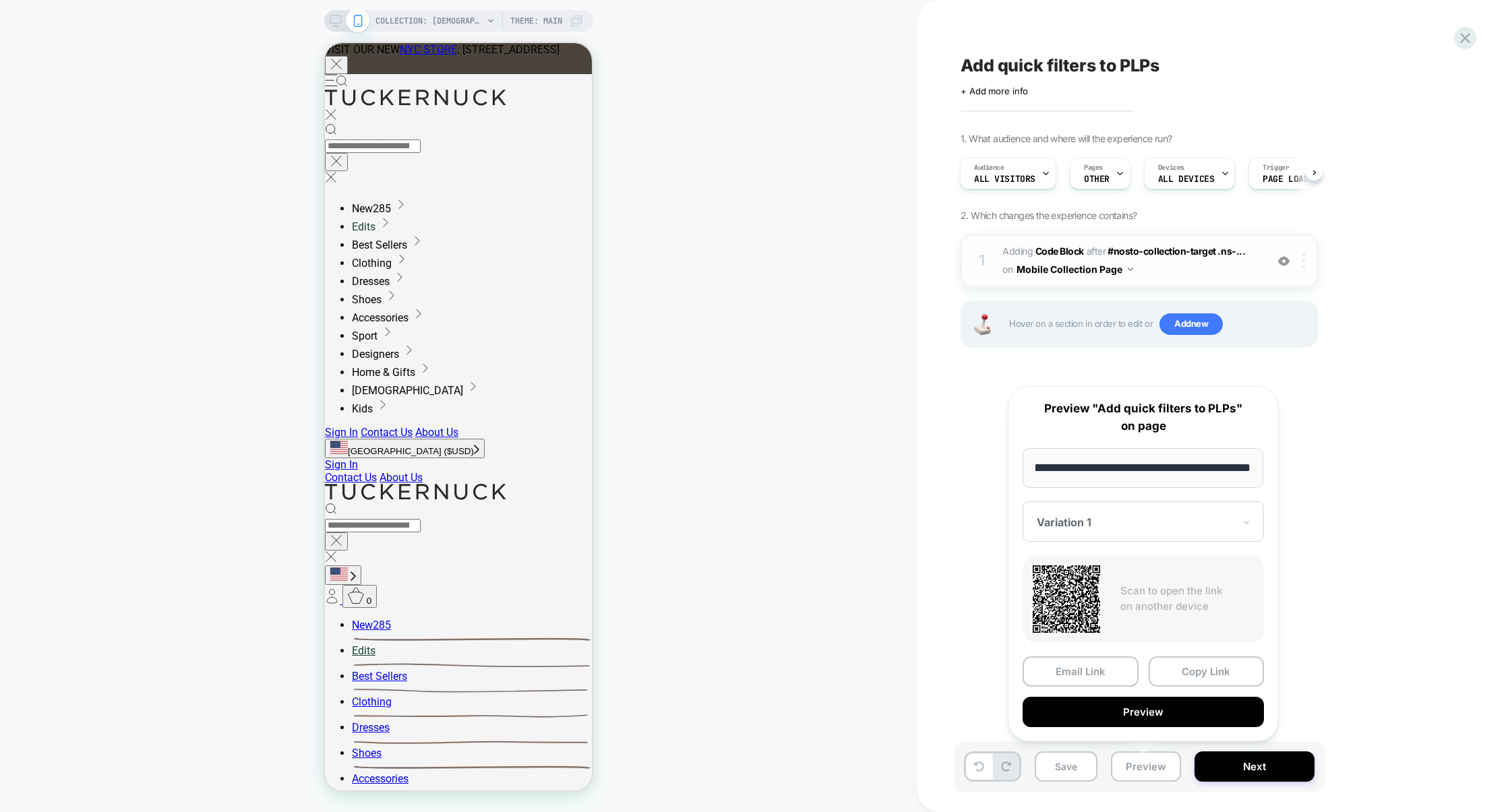
scroll to position [0, 0]
click at [1162, 262] on img at bounding box center [1303, 261] width 2 height 15
click at [1162, 556] on div "Target All Devices" at bounding box center [1306, 555] width 120 height 37
click at [1153, 769] on button "Preview" at bounding box center [1146, 767] width 70 height 30
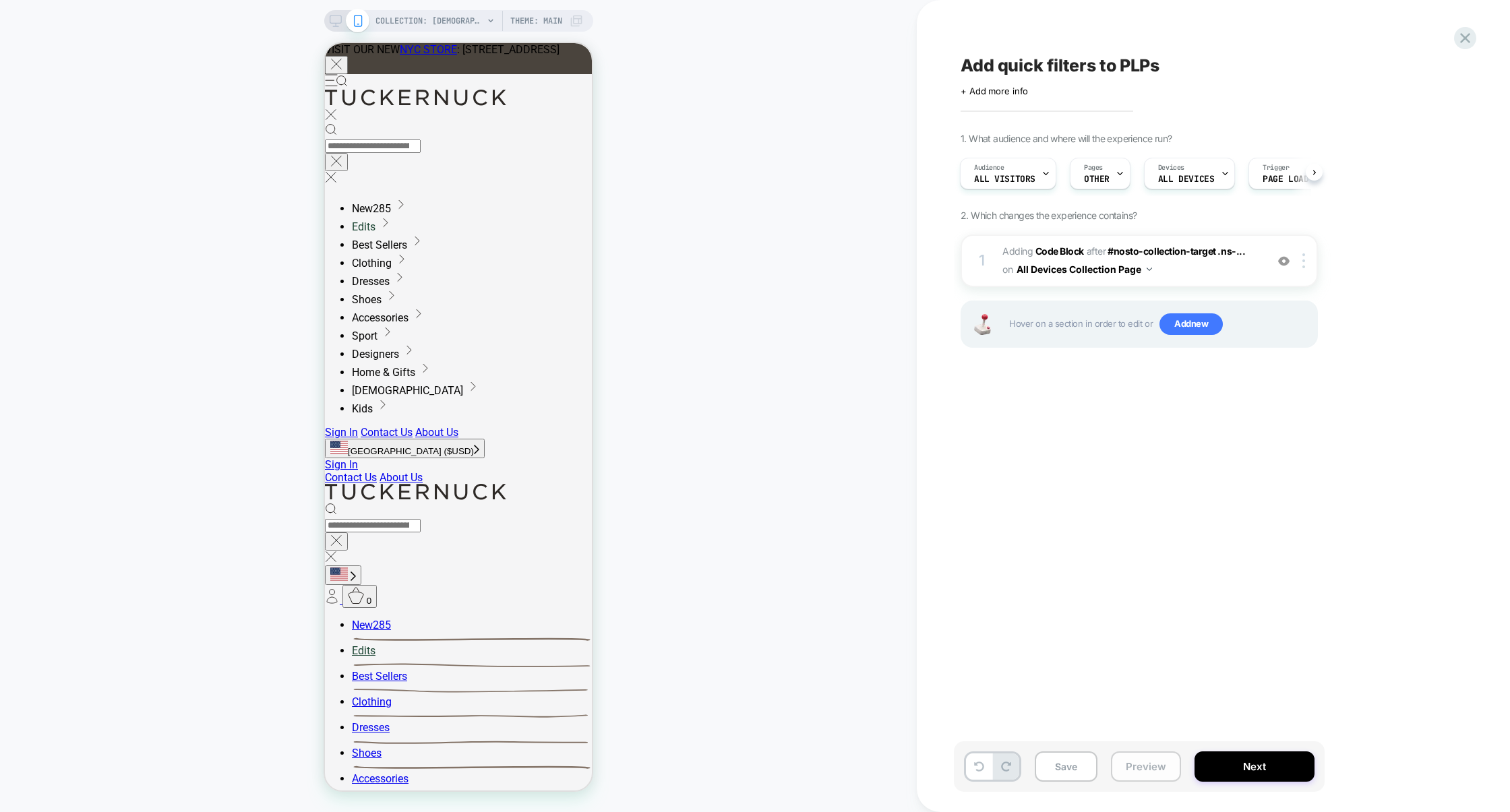
click at [1153, 768] on button "Preview" at bounding box center [1146, 767] width 70 height 30
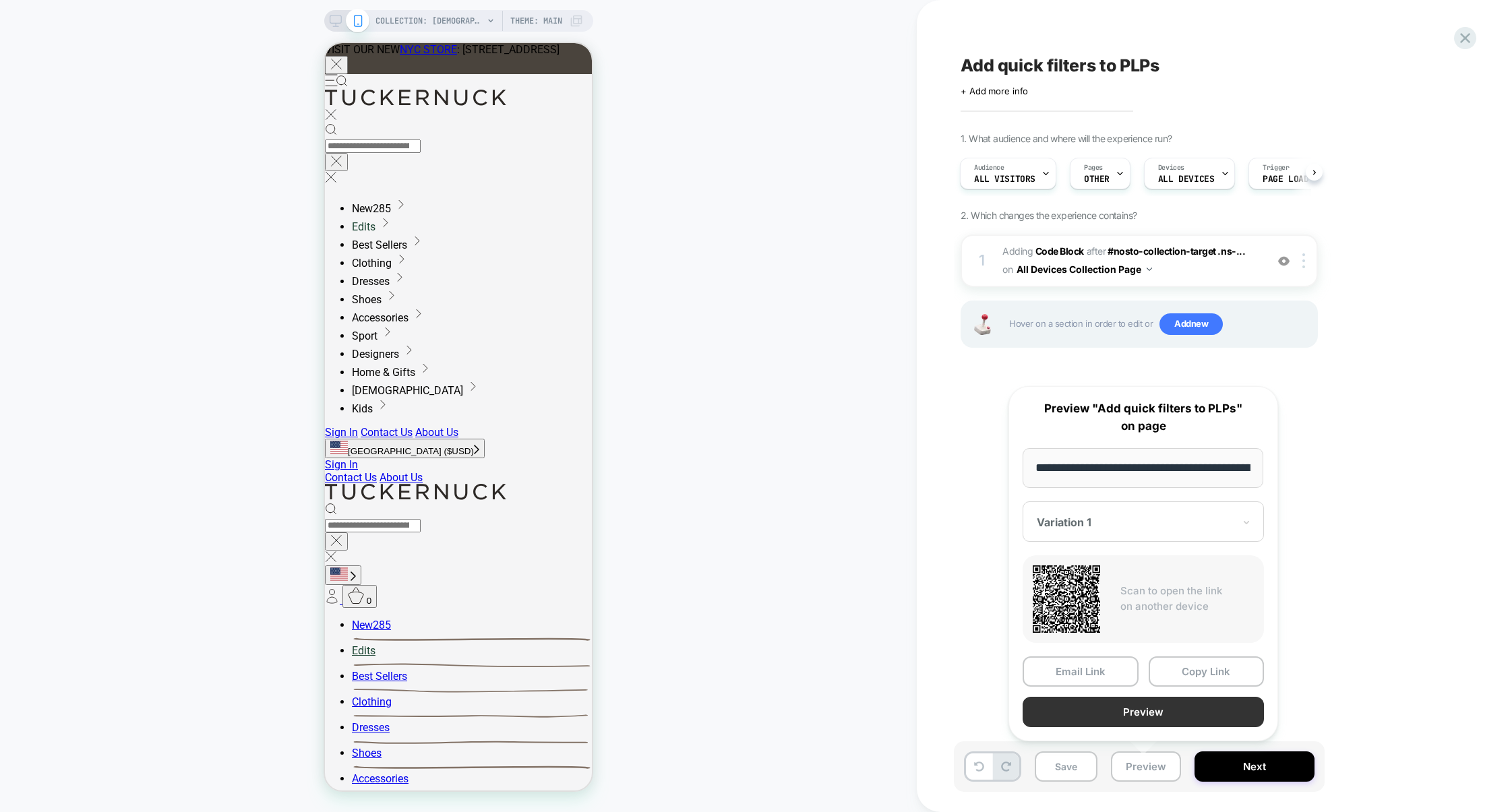
click at [1160, 707] on button "Preview" at bounding box center [1143, 712] width 242 height 30
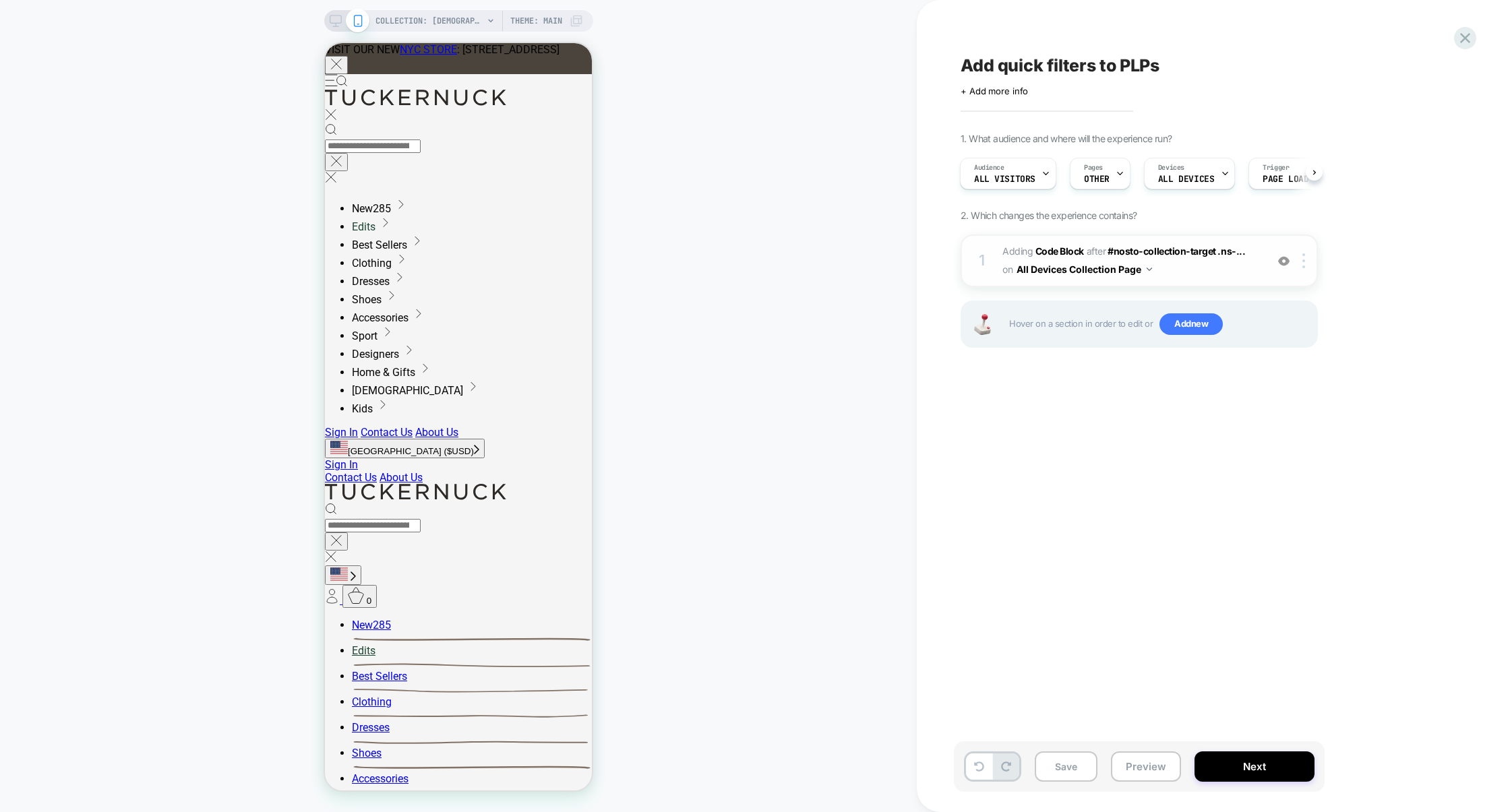
click at [1162, 273] on span "Adding Code Block AFTER #nosto-collection-target .ns-... #nosto-collection-targ…" at bounding box center [1131, 261] width 257 height 36
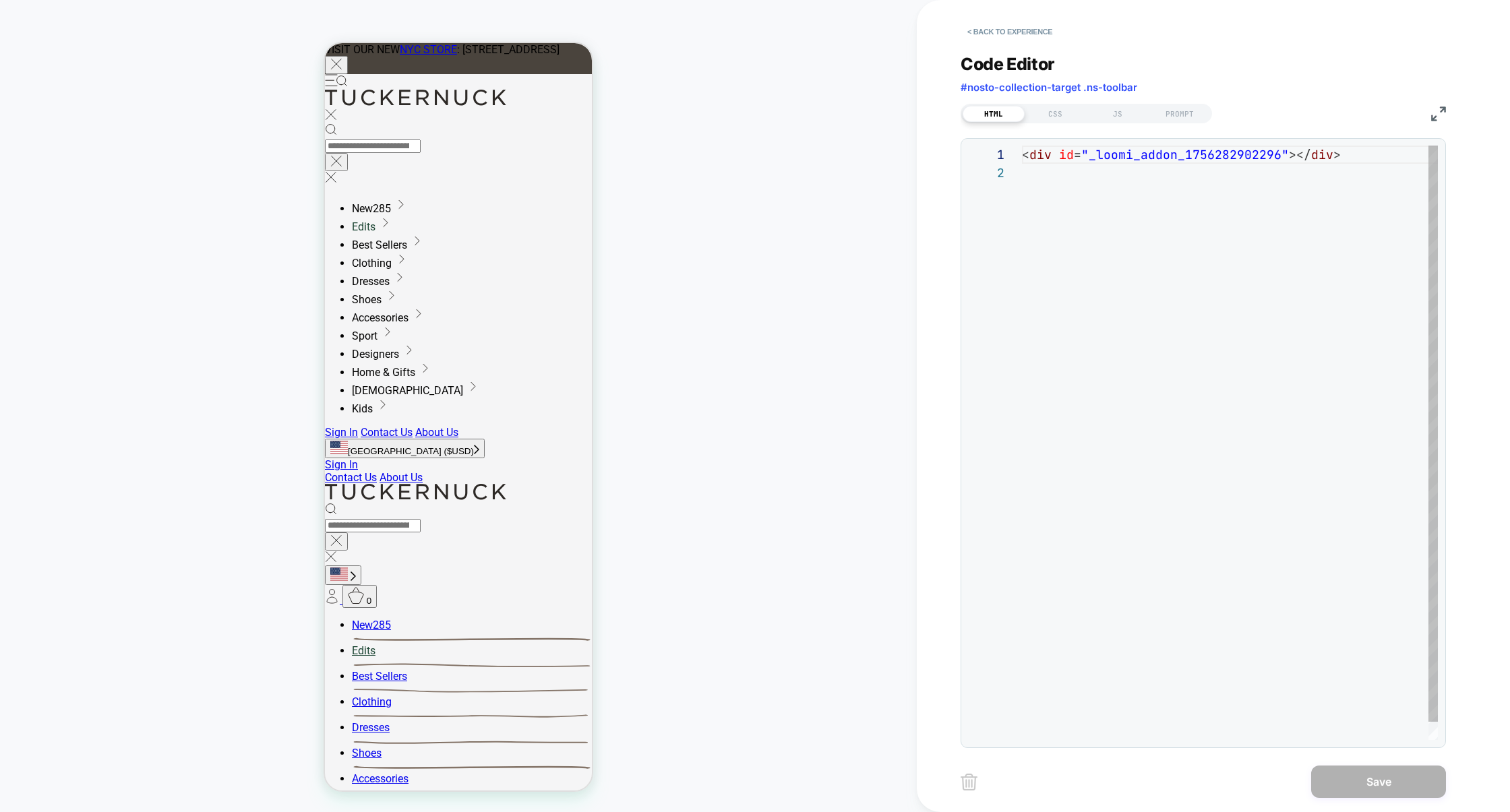
scroll to position [17, 0]
click at [1109, 116] on div "JS" at bounding box center [1118, 114] width 62 height 16
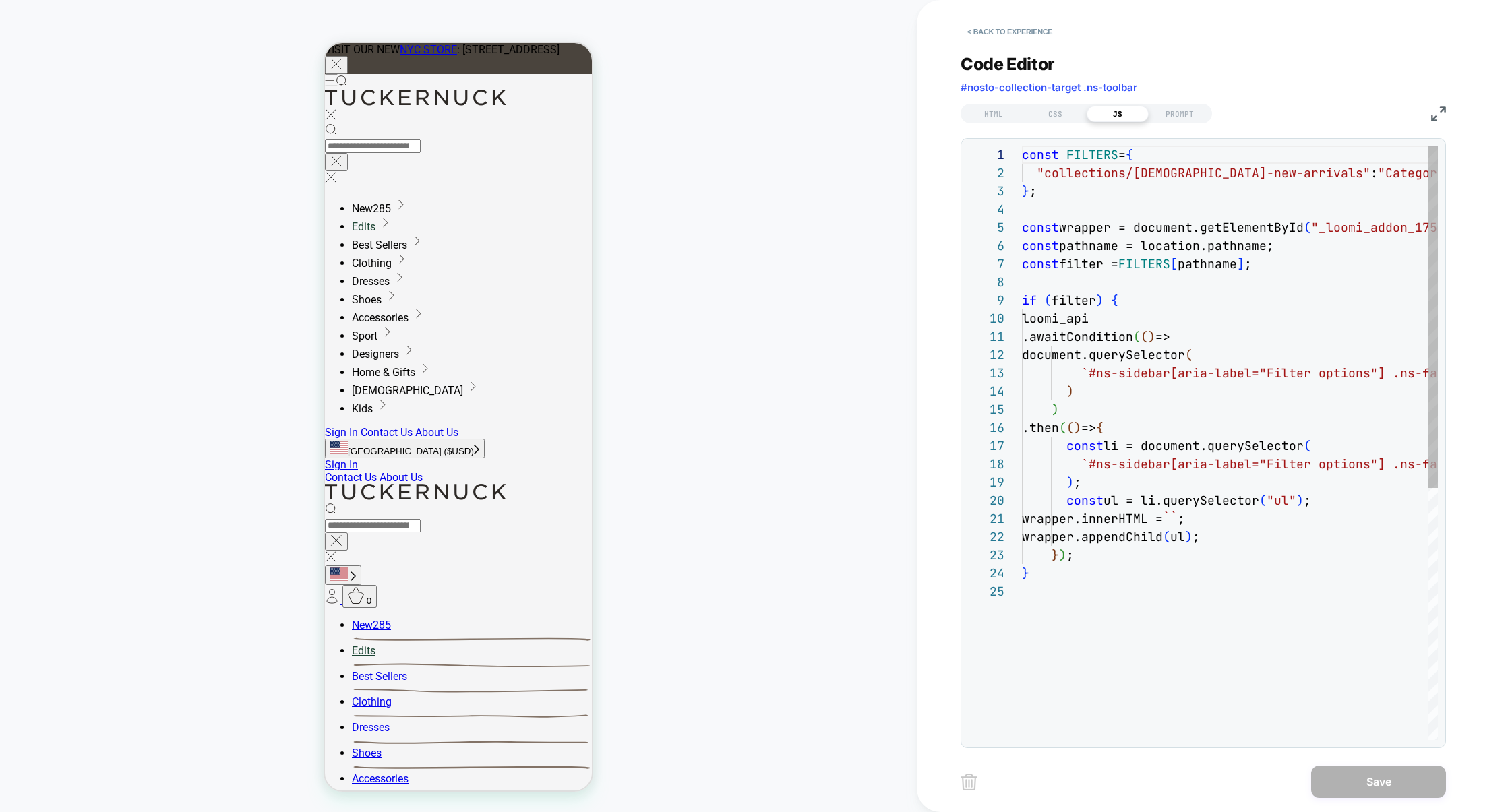
scroll to position [182, 0]
click at [1162, 107] on img at bounding box center [1439, 113] width 15 height 15
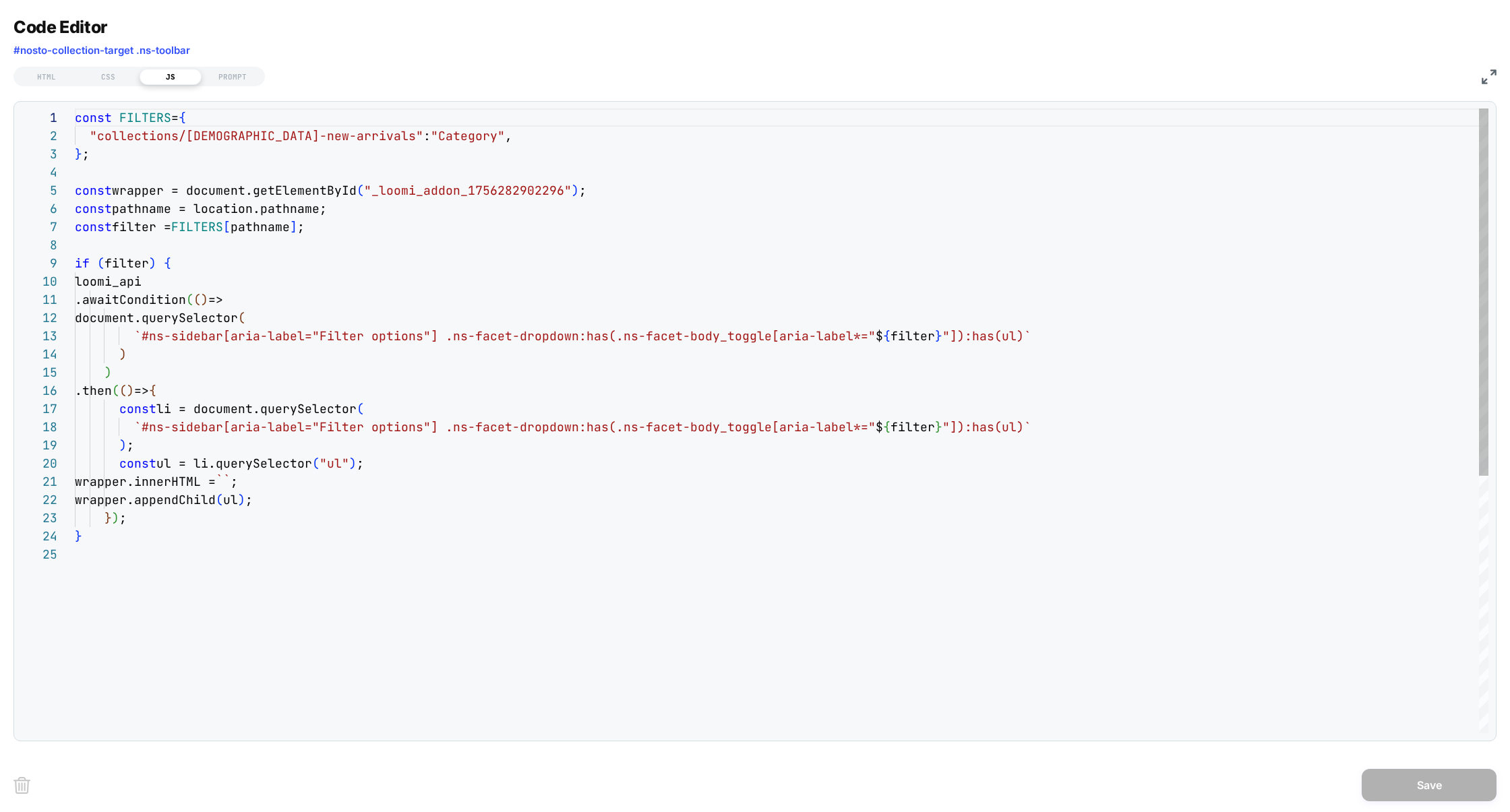
click at [246, 442] on div "const FILTERS = { "collections/ladies-new-arrivals" : "Category" , } ; const wr…" at bounding box center [781, 639] width 1413 height 1062
click at [385, 462] on div "const FILTERS = { "collections/ladies-new-arrivals" : "Category" , } ; const wr…" at bounding box center [781, 639] width 1413 height 1062
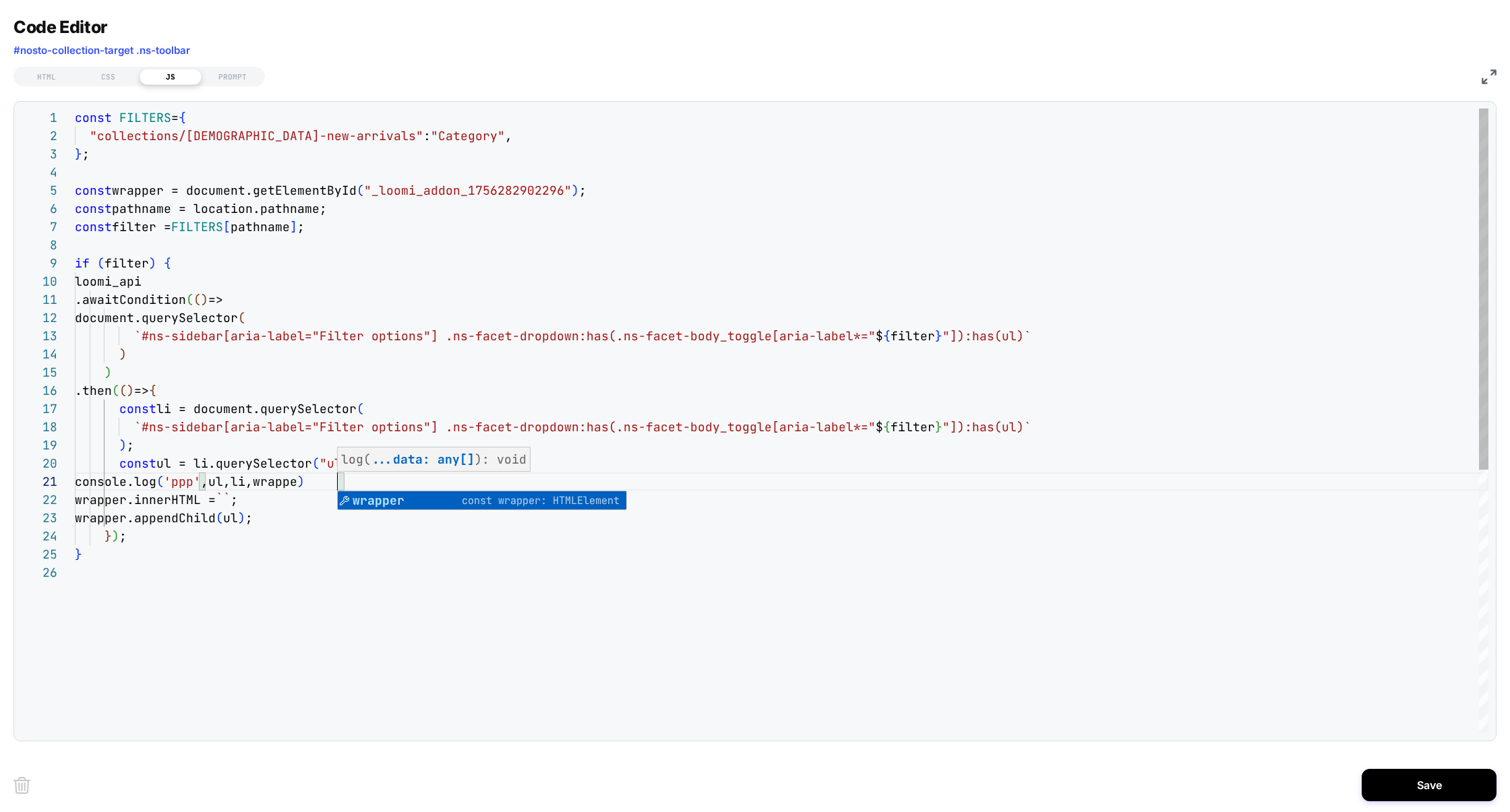
scroll to position [0, 269]
click at [465, 608] on div "const FILTERS = { "collections/ladies-new-arrivals" : "Category" , } ; const wr…" at bounding box center [781, 648] width 1413 height 1080
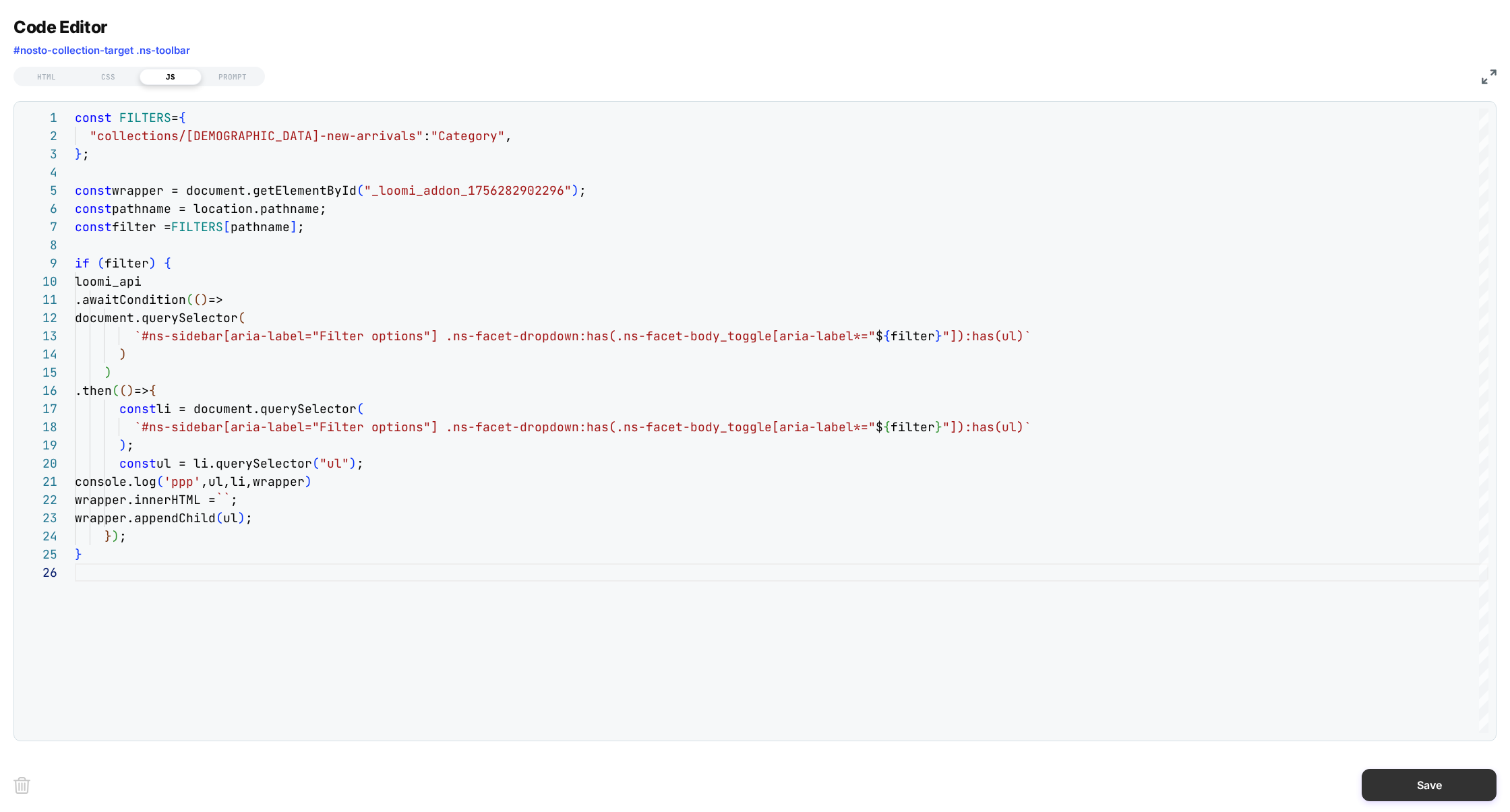
type textarea "**********"
click at [1162, 786] on button "Save" at bounding box center [1429, 785] width 135 height 32
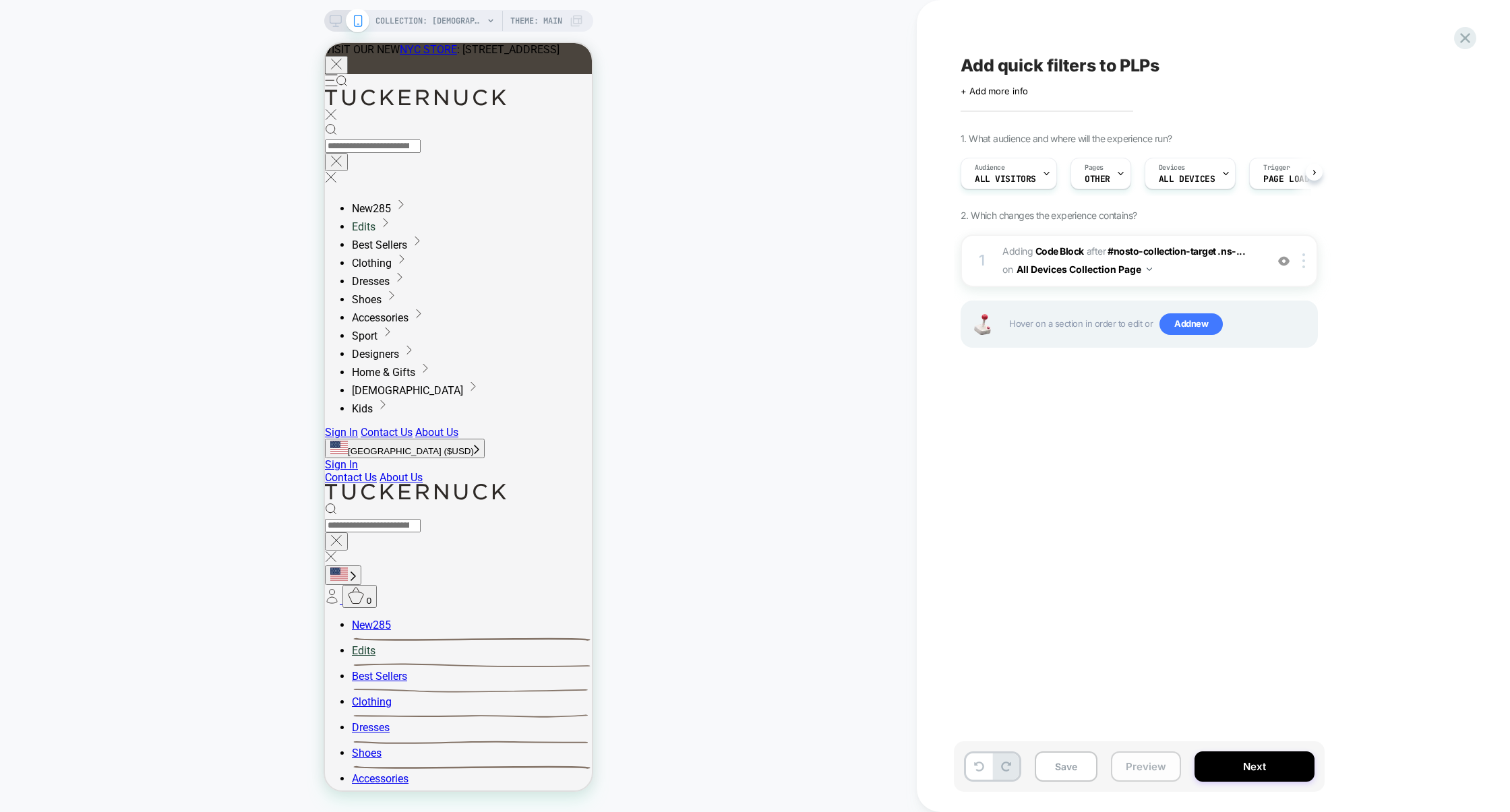
scroll to position [0, 1]
click at [1134, 774] on button "Preview" at bounding box center [1146, 767] width 70 height 30
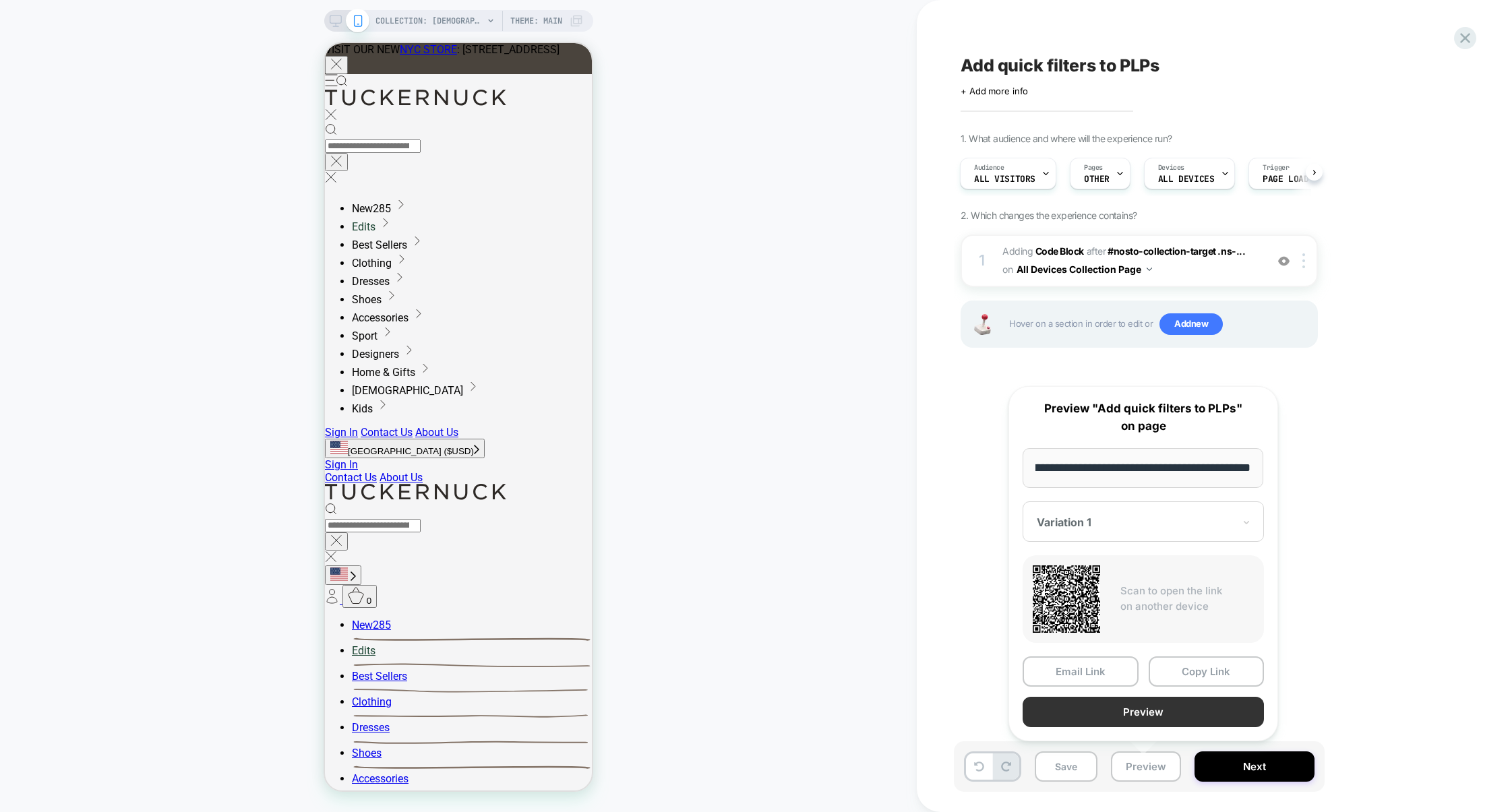
scroll to position [0, 0]
click at [1140, 716] on button "Preview" at bounding box center [1143, 712] width 242 height 30
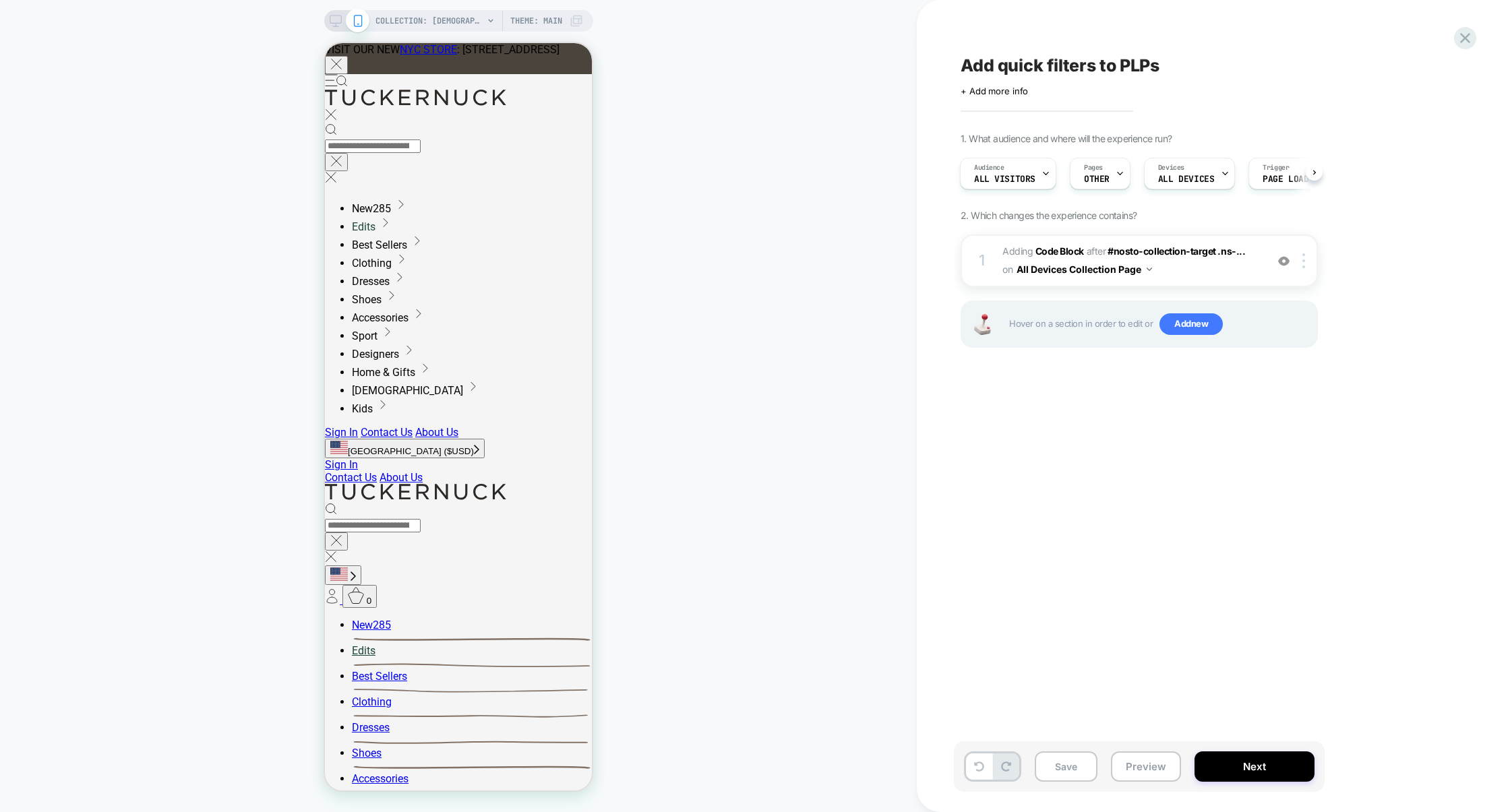
click at [1162, 269] on span "Adding Code Block AFTER #nosto-collection-target .ns-... #nosto-collection-targ…" at bounding box center [1131, 261] width 257 height 36
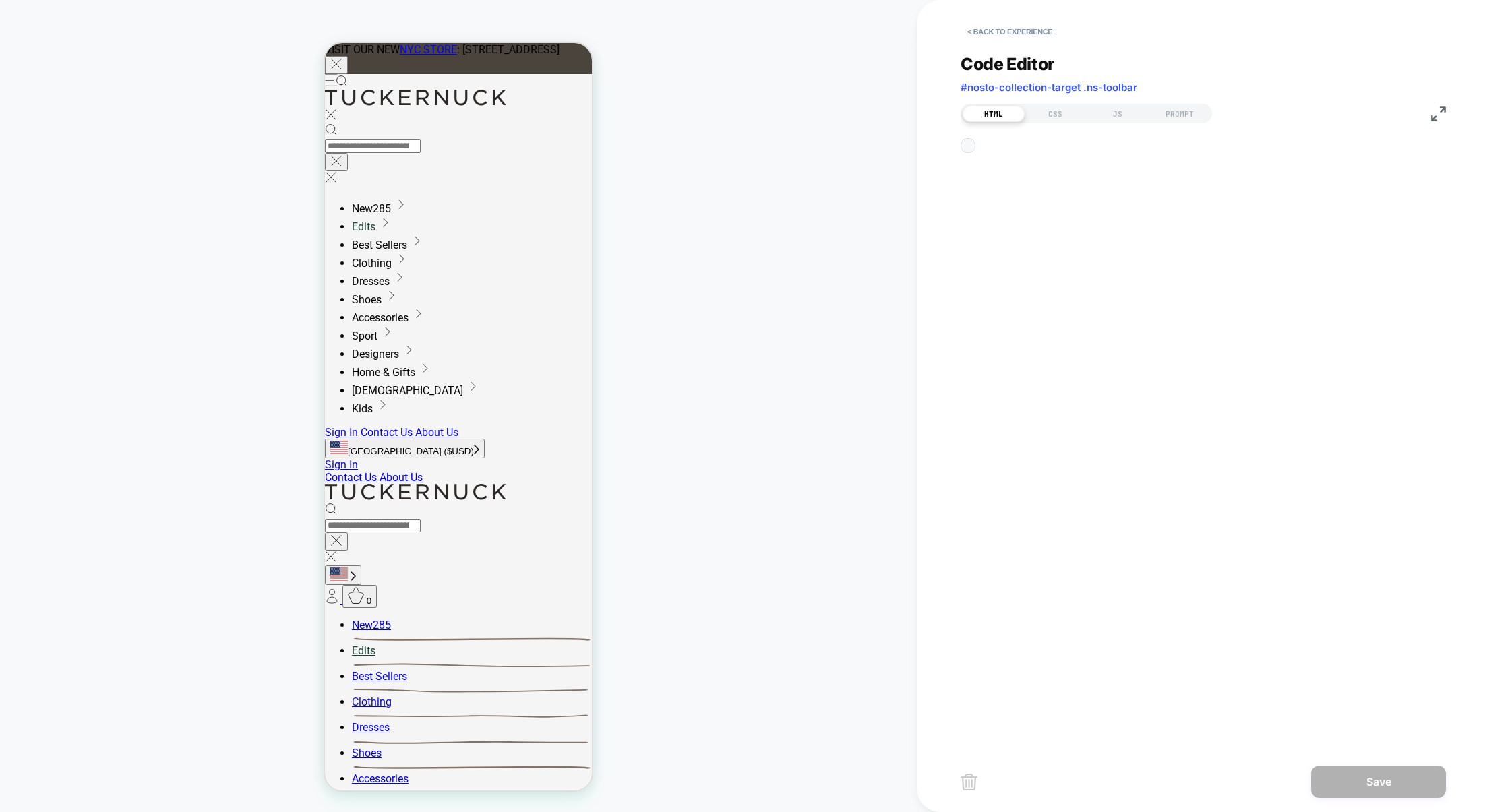
scroll to position [17, 0]
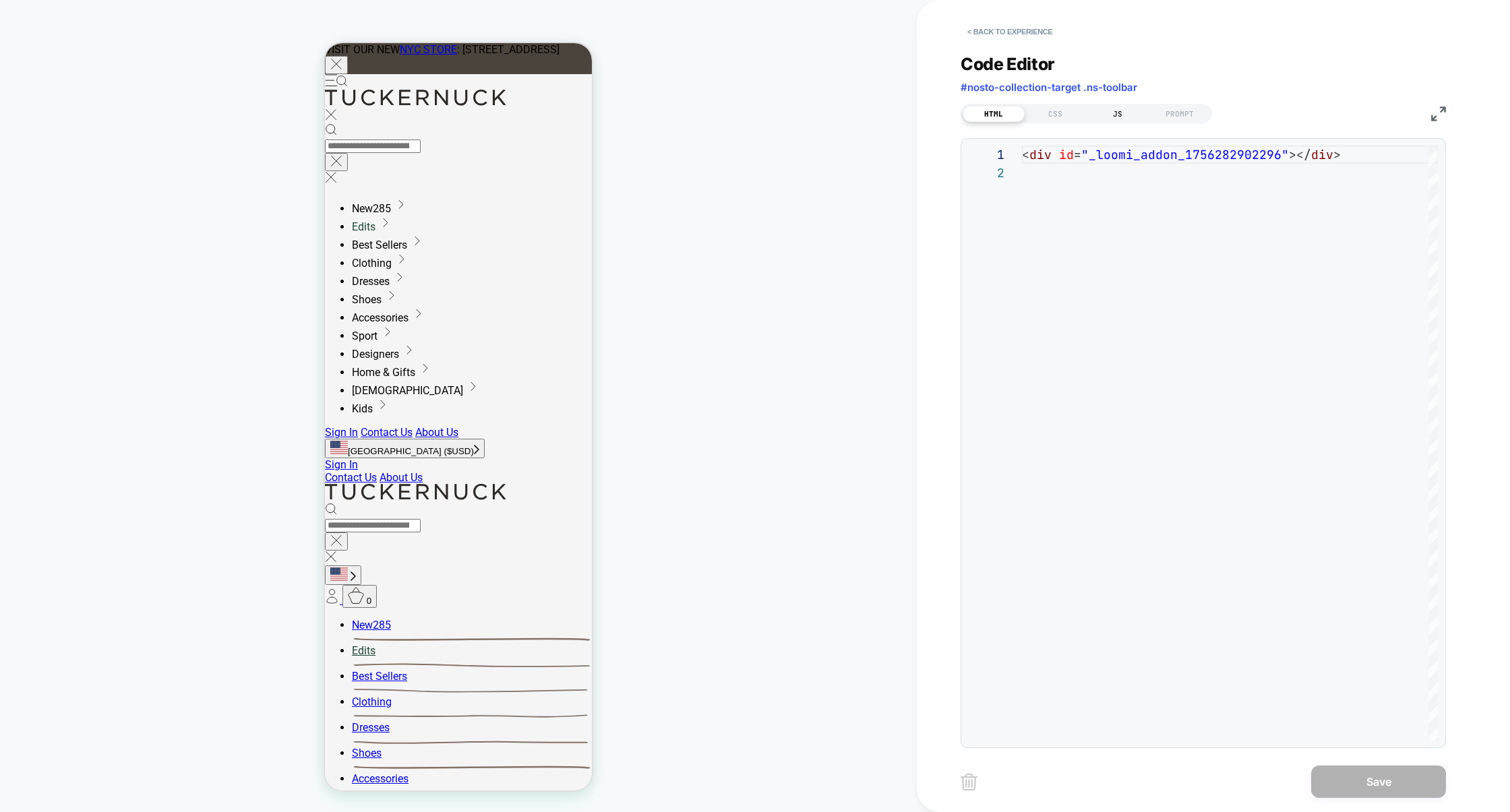
click at [1131, 117] on div "JS" at bounding box center [1118, 114] width 62 height 16
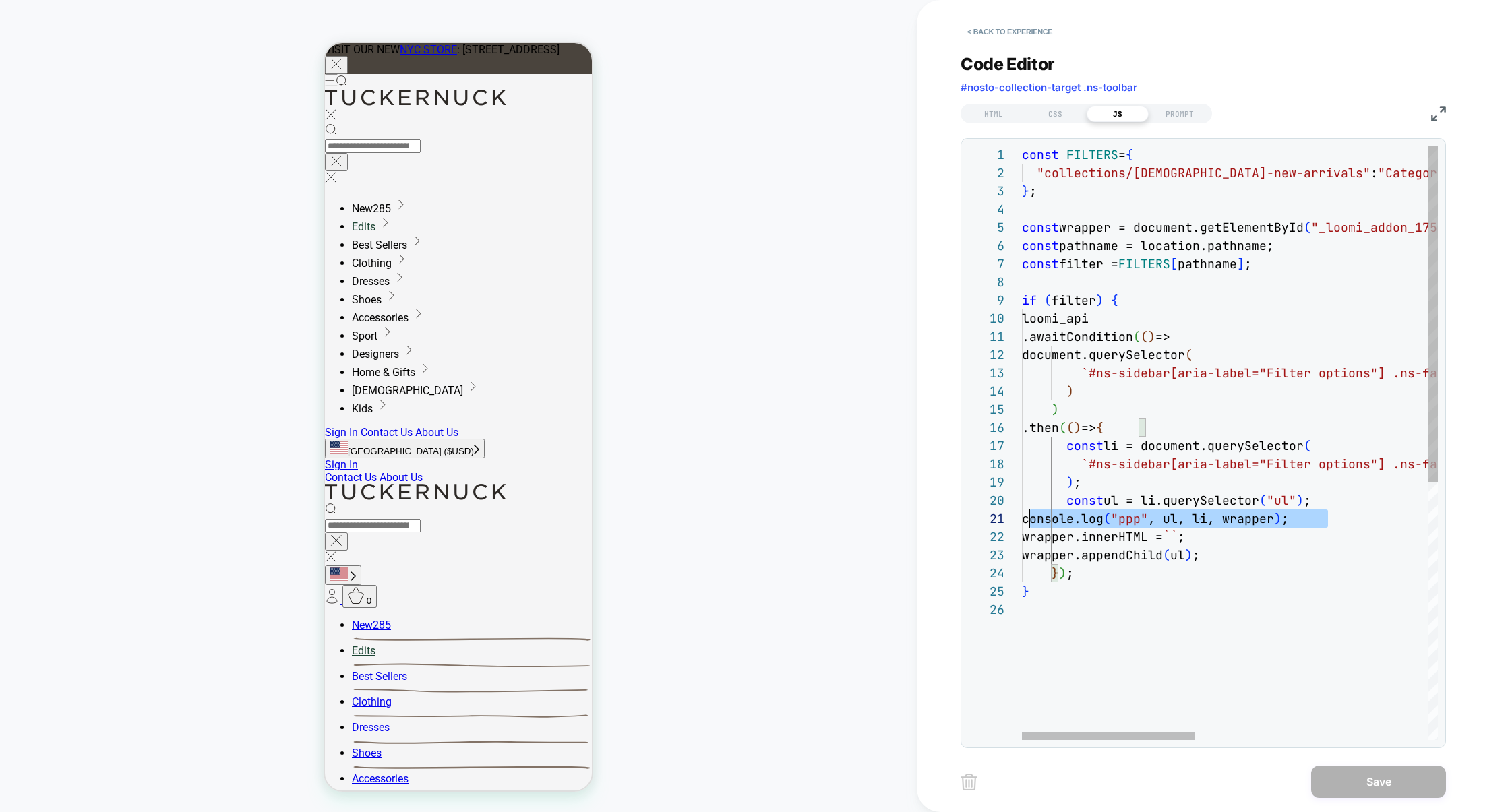
scroll to position [0, 0]
drag, startPoint x: 1348, startPoint y: 519, endPoint x: 932, endPoint y: 523, distance: 416.0
click at [1022, 523] on div "const FILTERS = { "collections/ladies-new-arrivals" : "Category" , } ; const wr…" at bounding box center [1511, 670] width 978 height 1050
click at [1125, 301] on div "const FILTERS = { "collections/ladies-new-arrivals" : "Category" , } ; const wr…" at bounding box center [1511, 670] width 978 height 1050
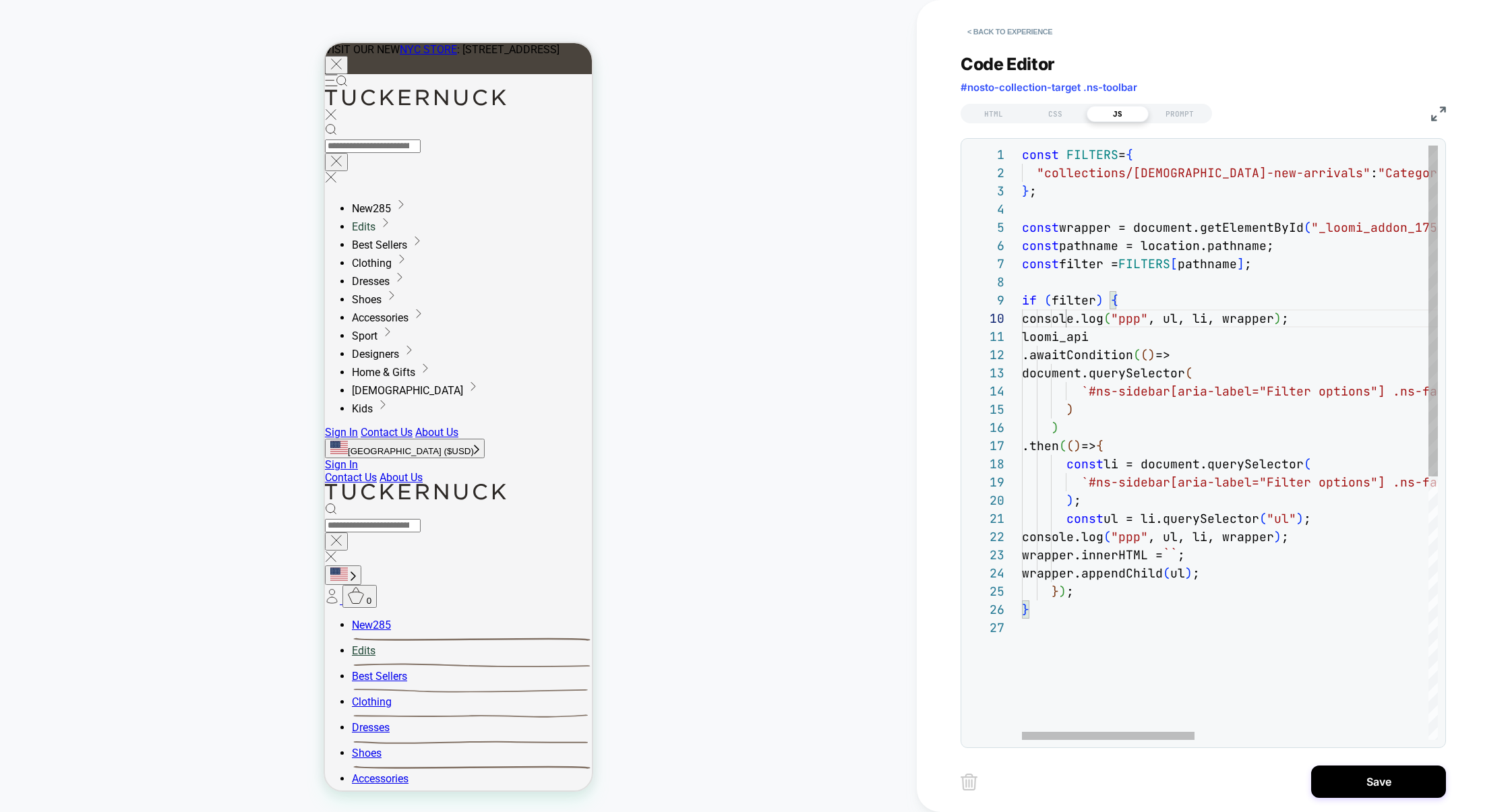
click at [1072, 305] on div "const FILTERS = { "collections/ladies-new-arrivals" : "Category" , } ; const wr…" at bounding box center [1511, 680] width 978 height 1068
drag, startPoint x: 1215, startPoint y: 318, endPoint x: 1325, endPoint y: 318, distance: 110.0
click at [1162, 318] on span ", ul, li, wrapper" at bounding box center [1211, 318] width 126 height 16
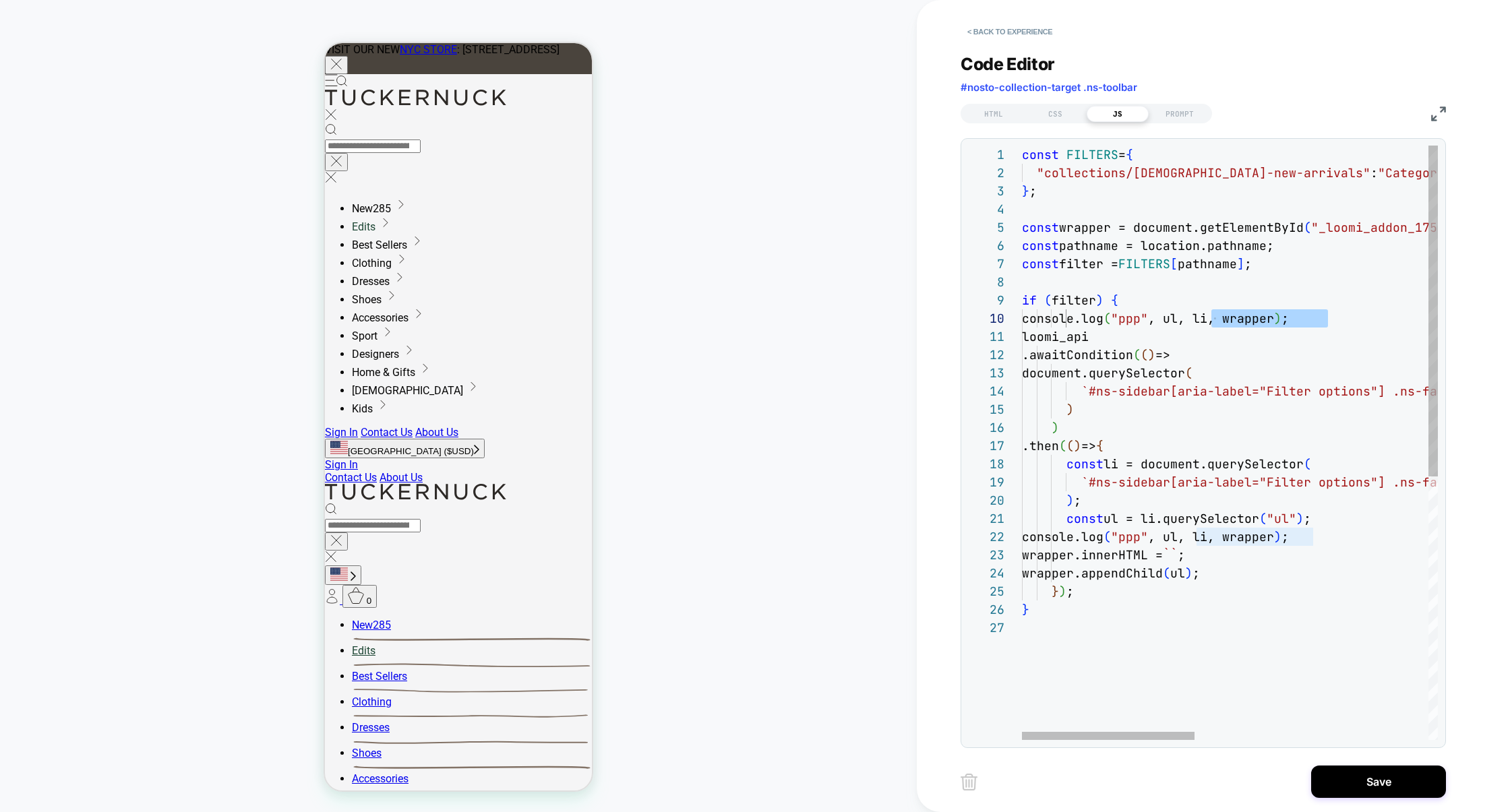
scroll to position [163, 233]
click at [1160, 445] on div "const FILTERS = { "collections/ladies-new-arrivals" : "Category" , } ; const wr…" at bounding box center [1511, 680] width 978 height 1068
click at [1162, 373] on div "const FILTERS = { "collections/ladies-new-arrivals" : "Category" , } ; const wr…" at bounding box center [1511, 680] width 978 height 1068
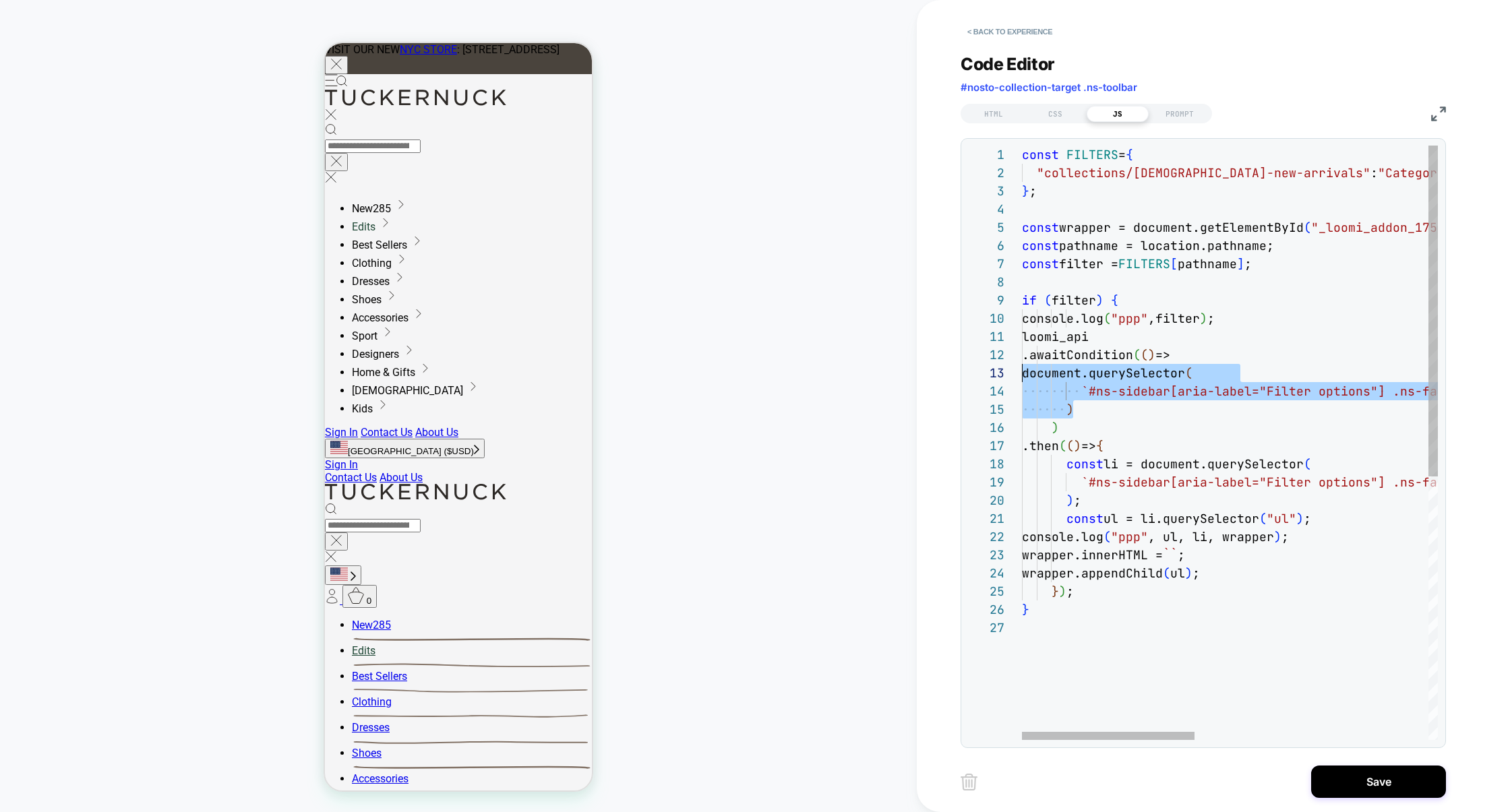
scroll to position [36, 0]
drag, startPoint x: 1094, startPoint y: 412, endPoint x: 936, endPoint y: 380, distance: 161.2
click at [1022, 380] on div "const FILTERS = { "collections/ladies-new-arrivals" : "Category" , } ; const wr…" at bounding box center [1511, 680] width 978 height 1068
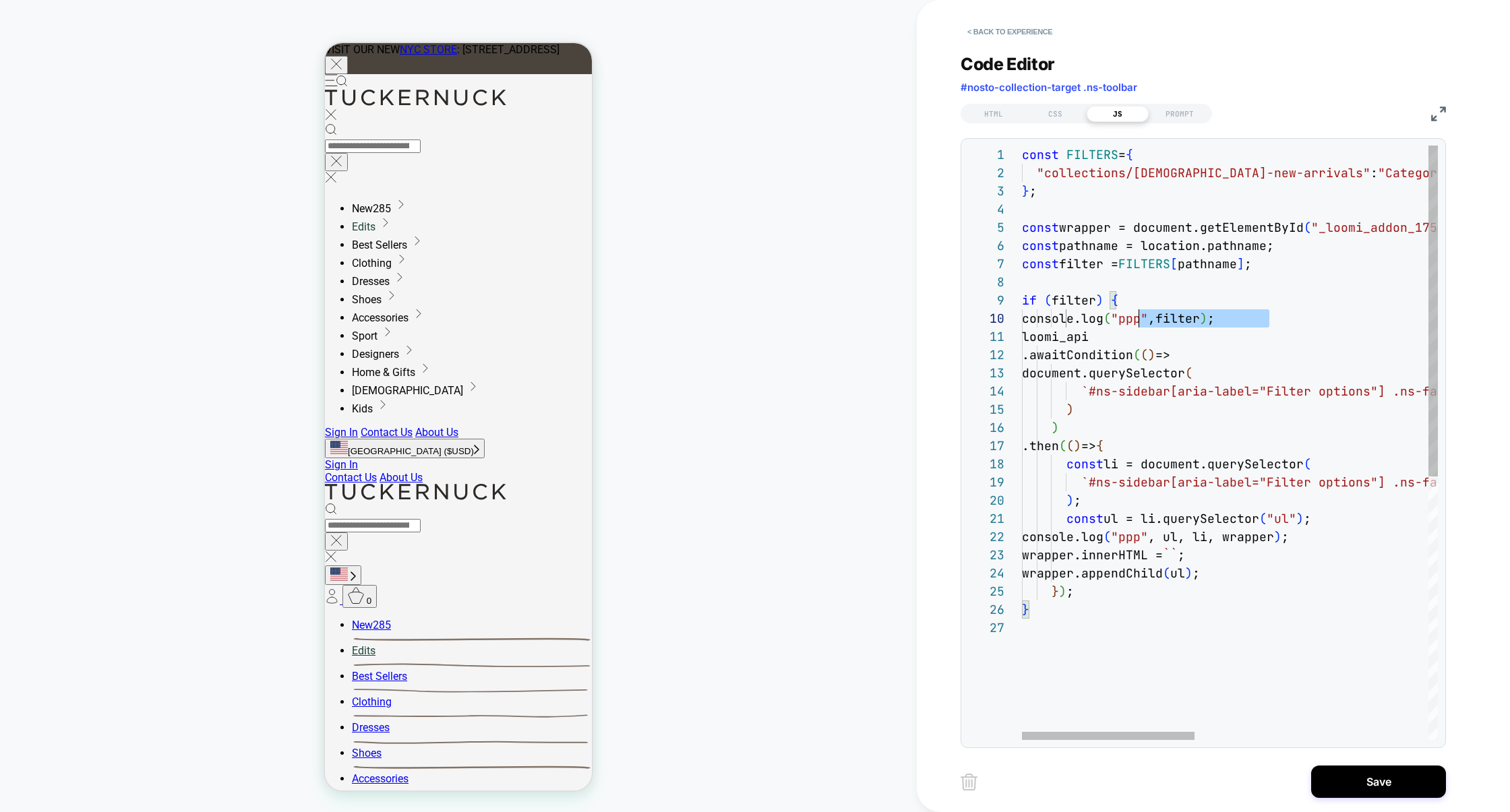
scroll to position [163, 51]
drag, startPoint x: 1278, startPoint y: 319, endPoint x: 1072, endPoint y: 317, distance: 206.0
click at [1072, 317] on div "console.log ( "ppp" ,filter ) ;" at bounding box center [1511, 318] width 978 height 18
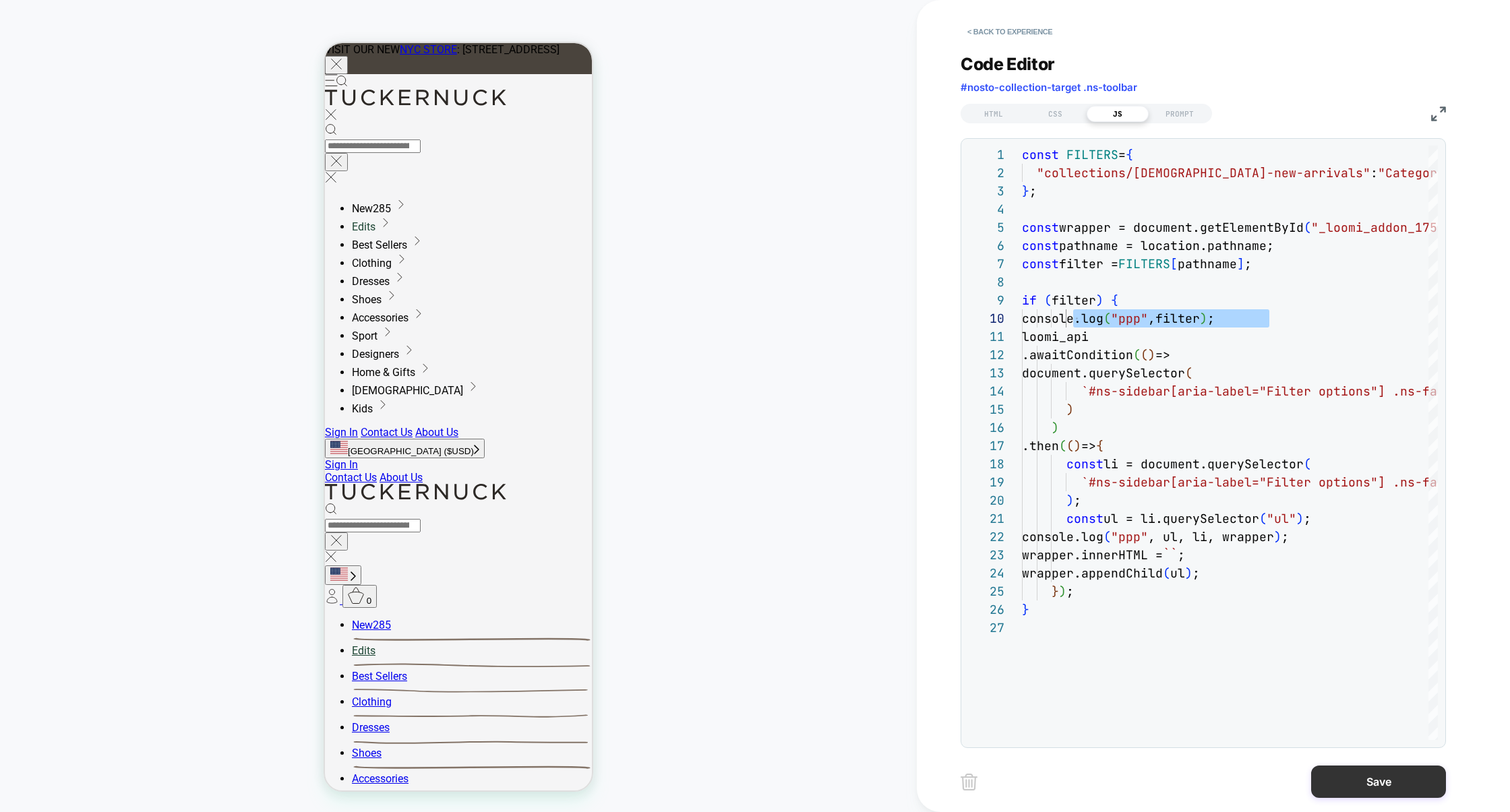
type textarea "**********"
click at [1162, 775] on button "Save" at bounding box center [1378, 782] width 135 height 32
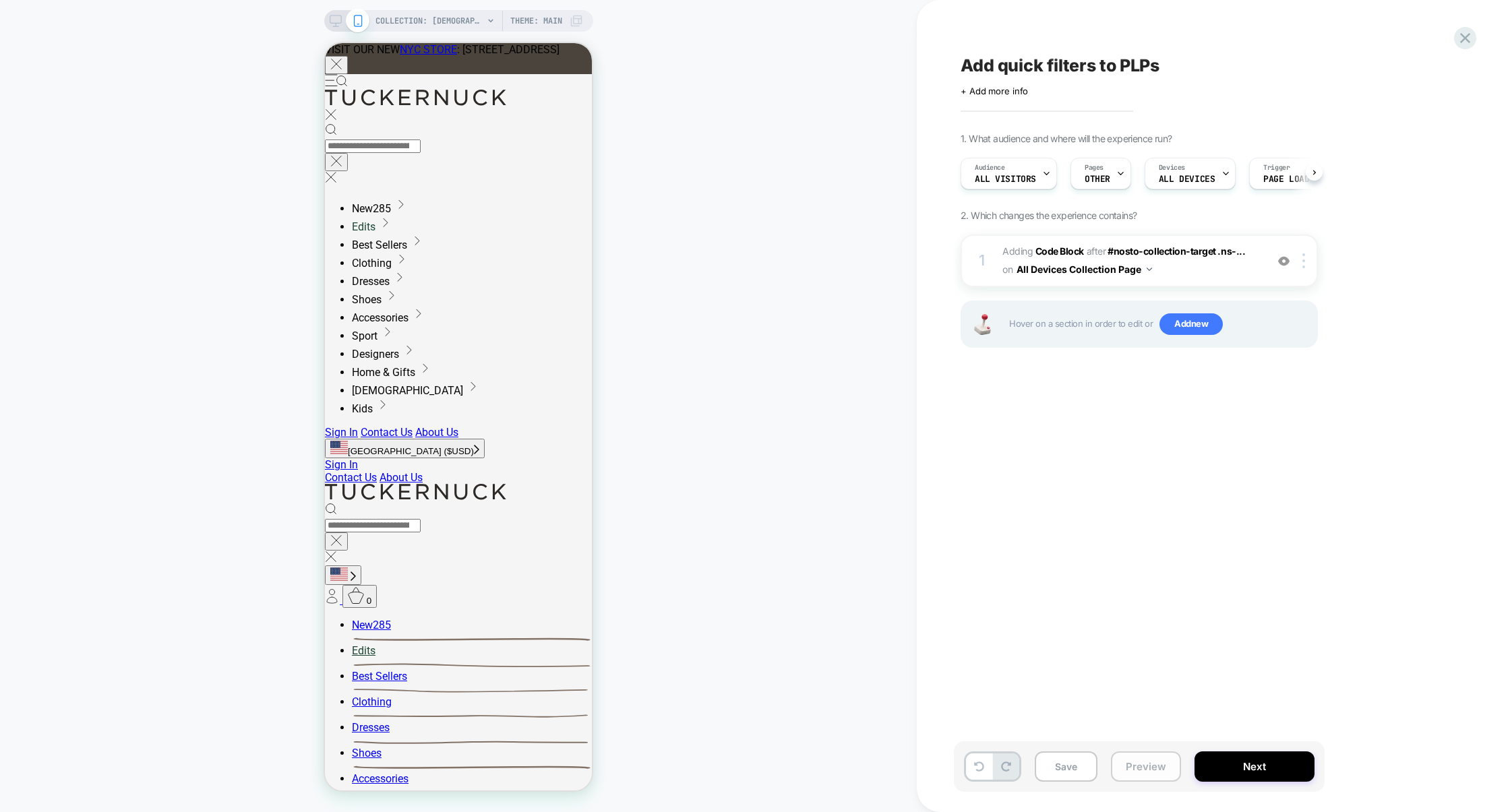
click at [1127, 776] on button "Preview" at bounding box center [1146, 767] width 70 height 30
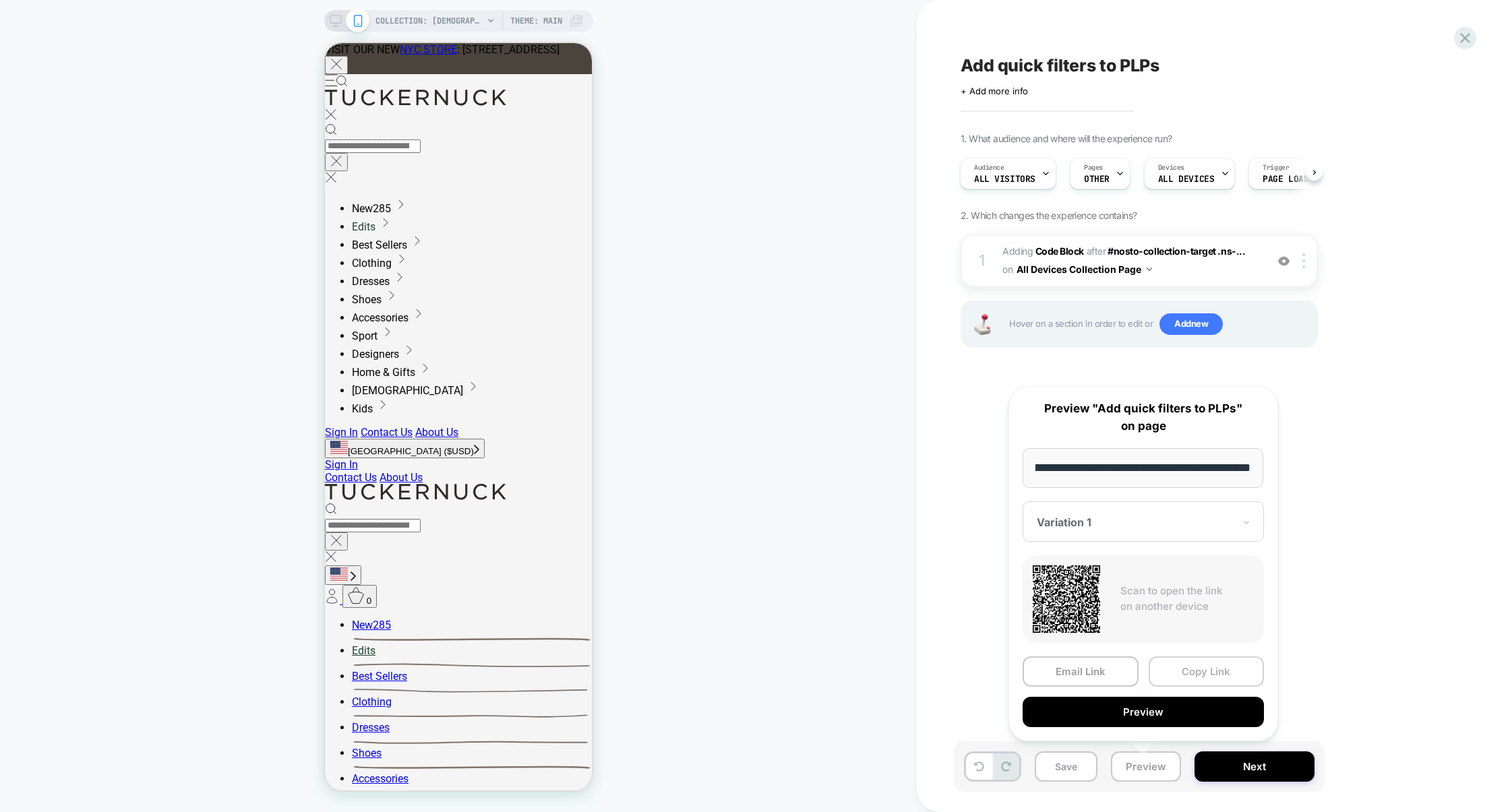
scroll to position [0, 0]
click at [1162, 681] on button "Copy Link" at bounding box center [1207, 672] width 116 height 30
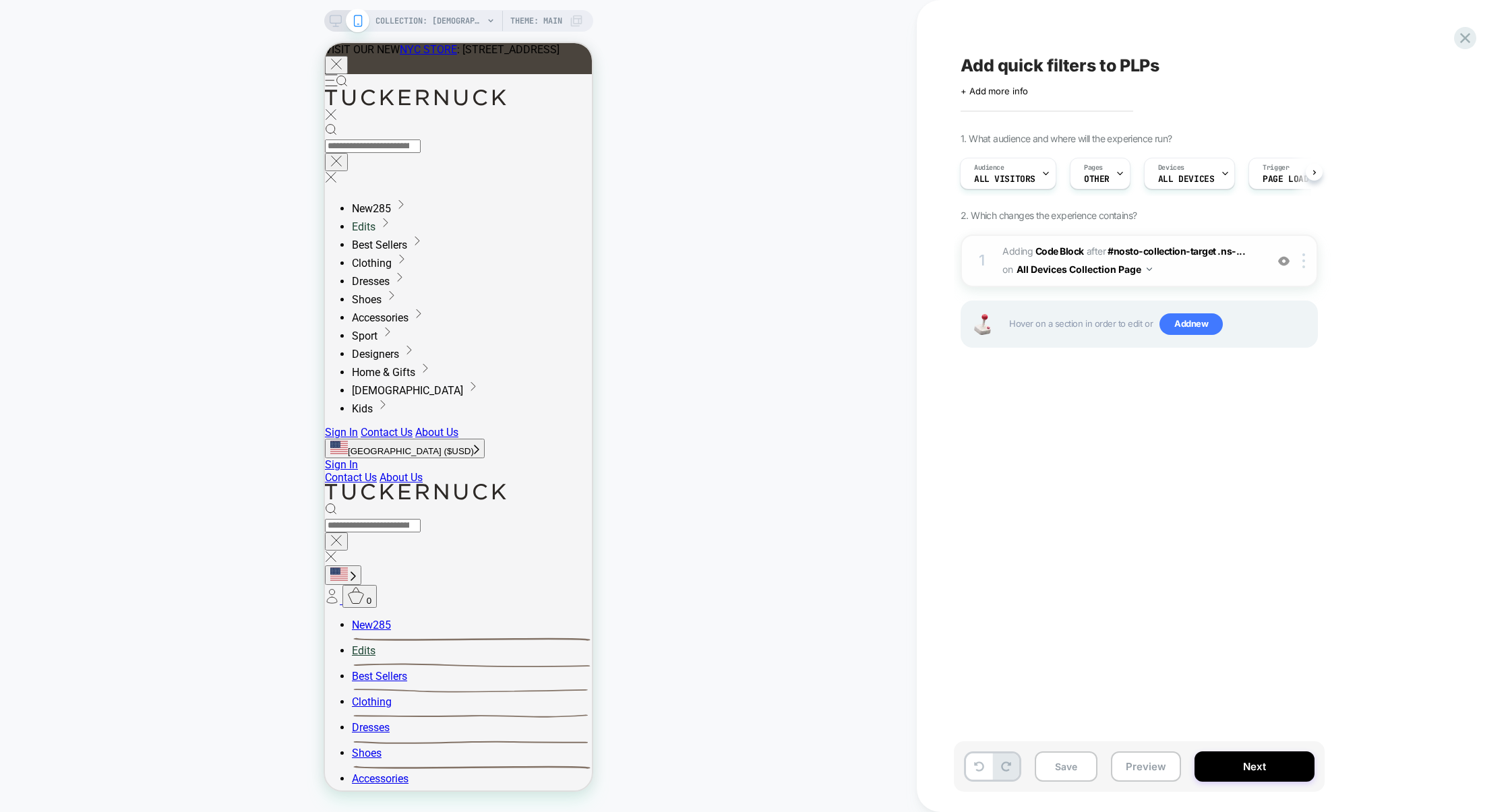
click at [1162, 274] on span "Adding Code Block AFTER #nosto-collection-target .ns-... #nosto-collection-targ…" at bounding box center [1131, 261] width 257 height 36
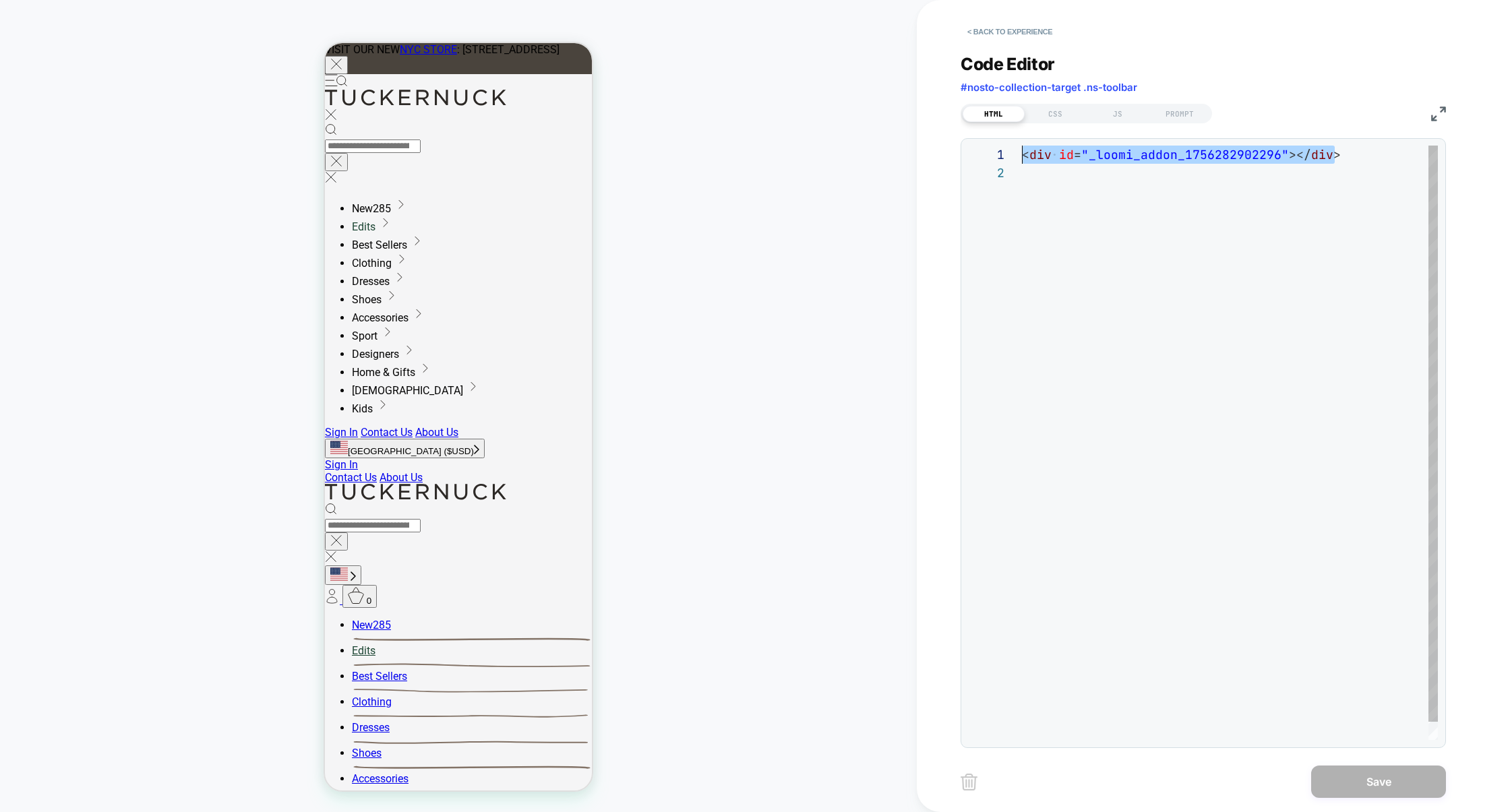
drag, startPoint x: 1356, startPoint y: 159, endPoint x: 977, endPoint y: 154, distance: 379.0
click at [977, 155] on div "**********" at bounding box center [1203, 443] width 470 height 595
click at [1119, 118] on div "JS" at bounding box center [1118, 114] width 62 height 16
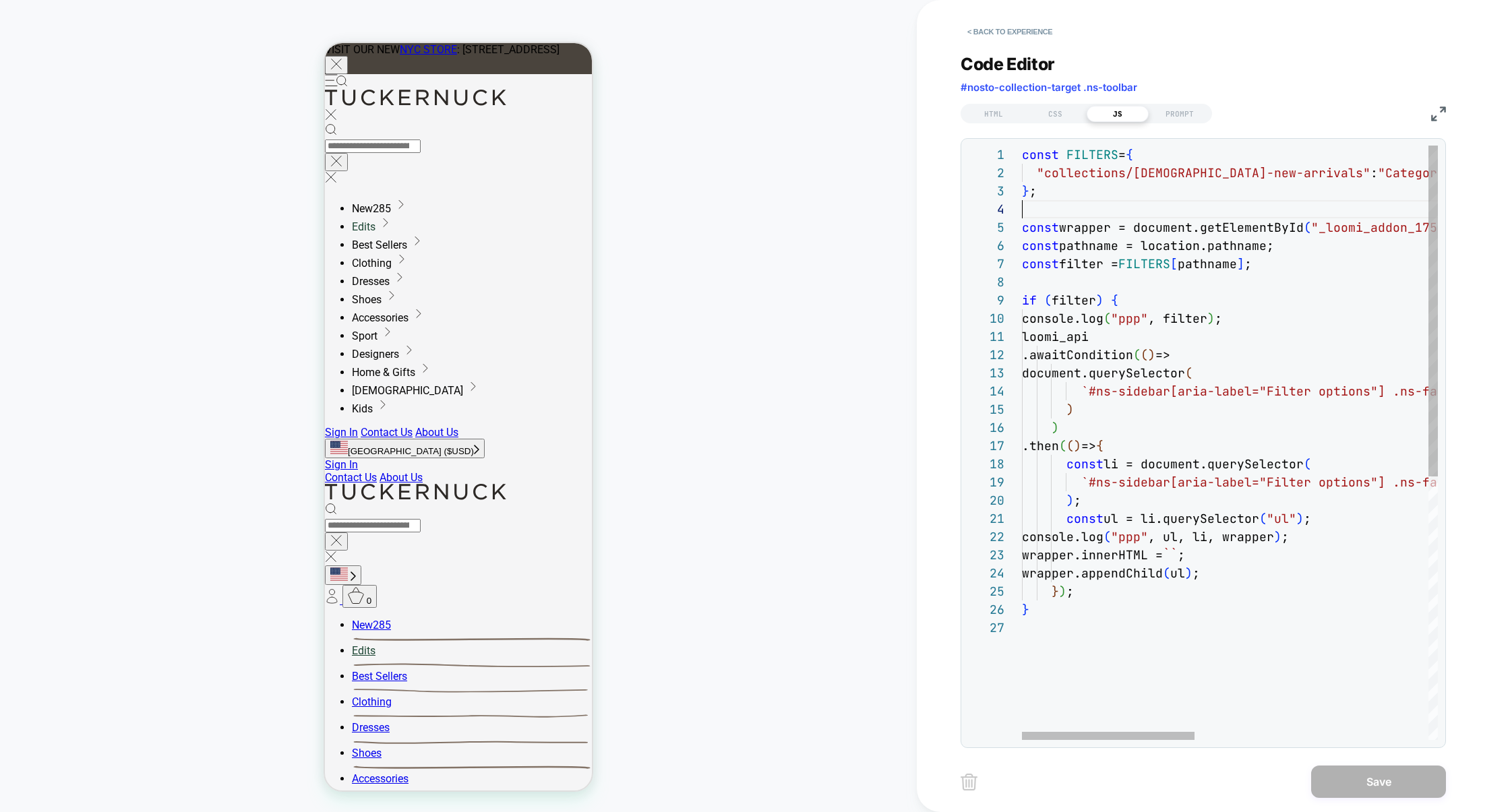
scroll to position [55, 0]
click at [1061, 212] on div "const FILTERS = { "collections/ladies-new-arrivals" : "Category" , } ; const wr…" at bounding box center [1511, 680] width 978 height 1068
type textarea "**********"
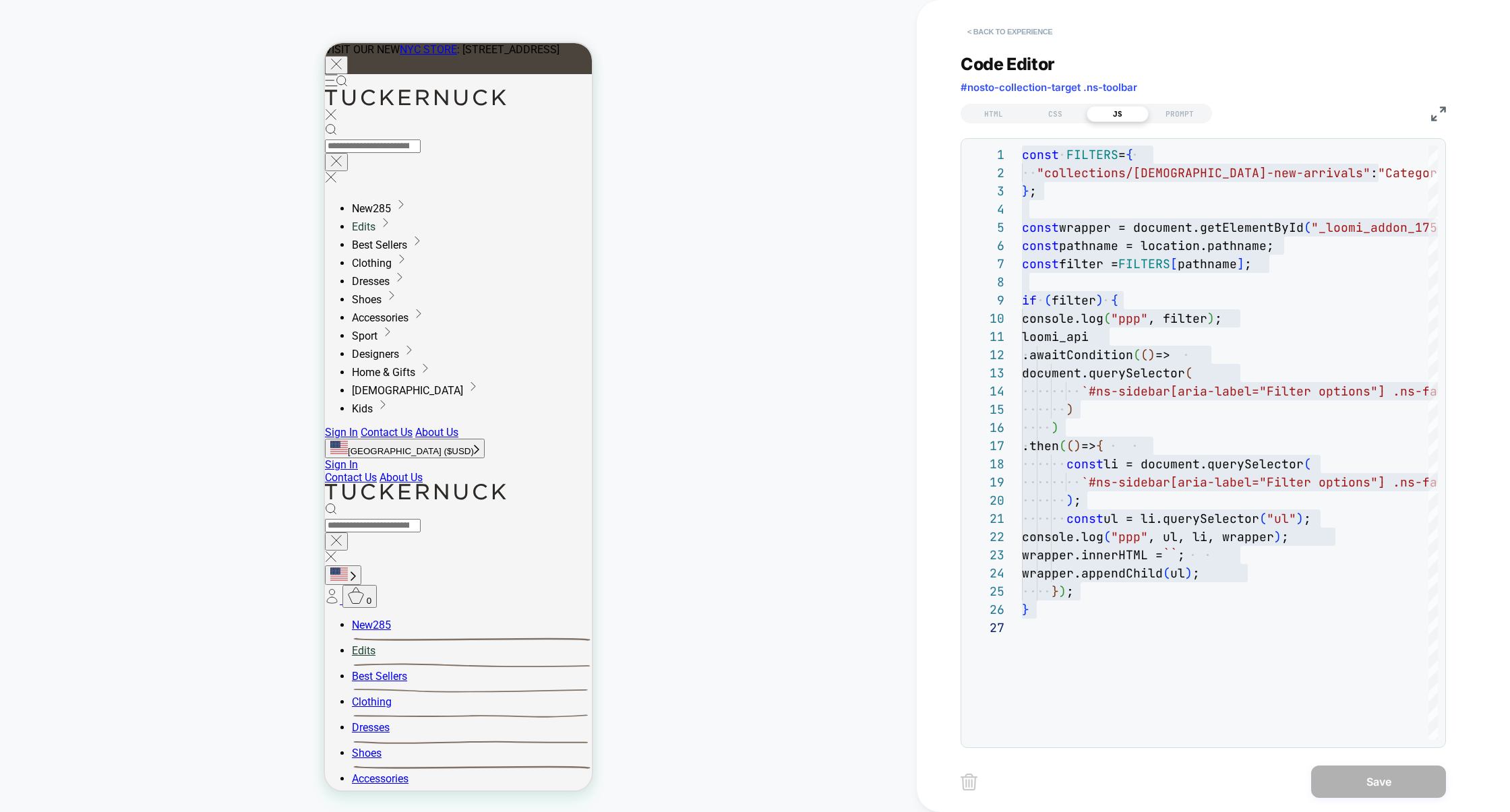
click at [1017, 28] on button "< Back to experience" at bounding box center [1010, 31] width 98 height 21
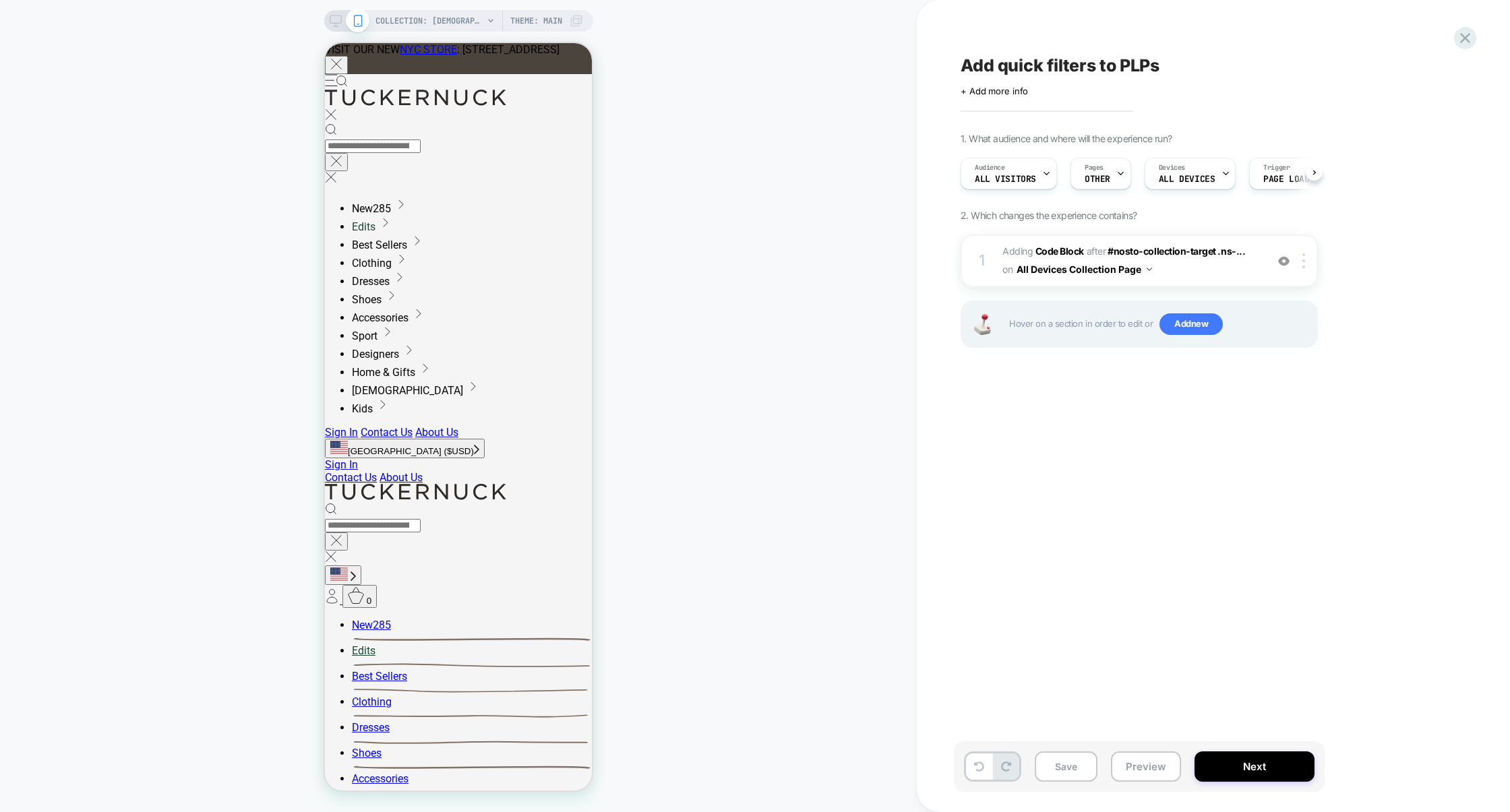
scroll to position [0, 1]
click at [1162, 257] on img at bounding box center [1303, 261] width 2 height 15
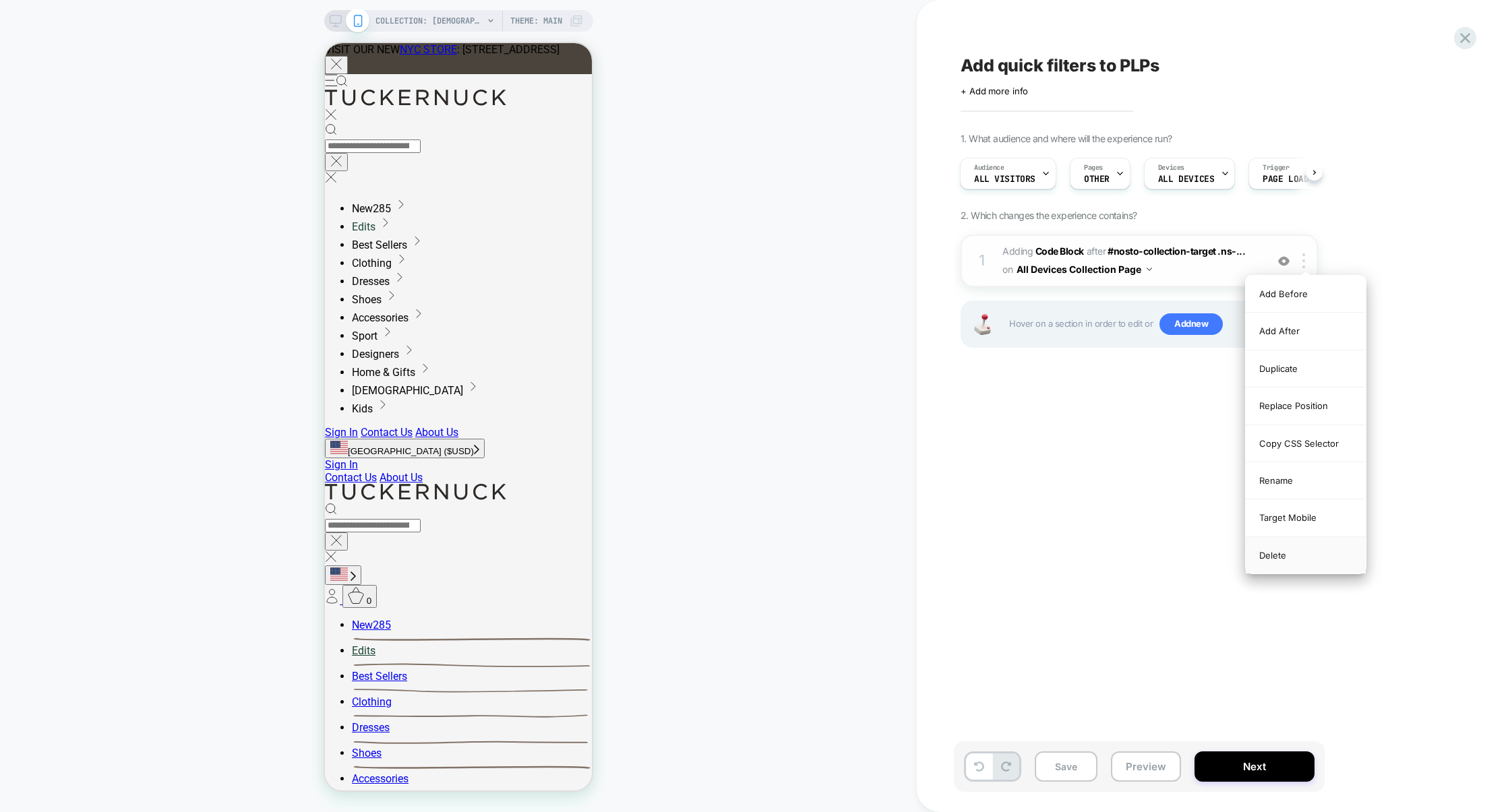
click at [1162, 553] on div "Delete" at bounding box center [1306, 555] width 120 height 36
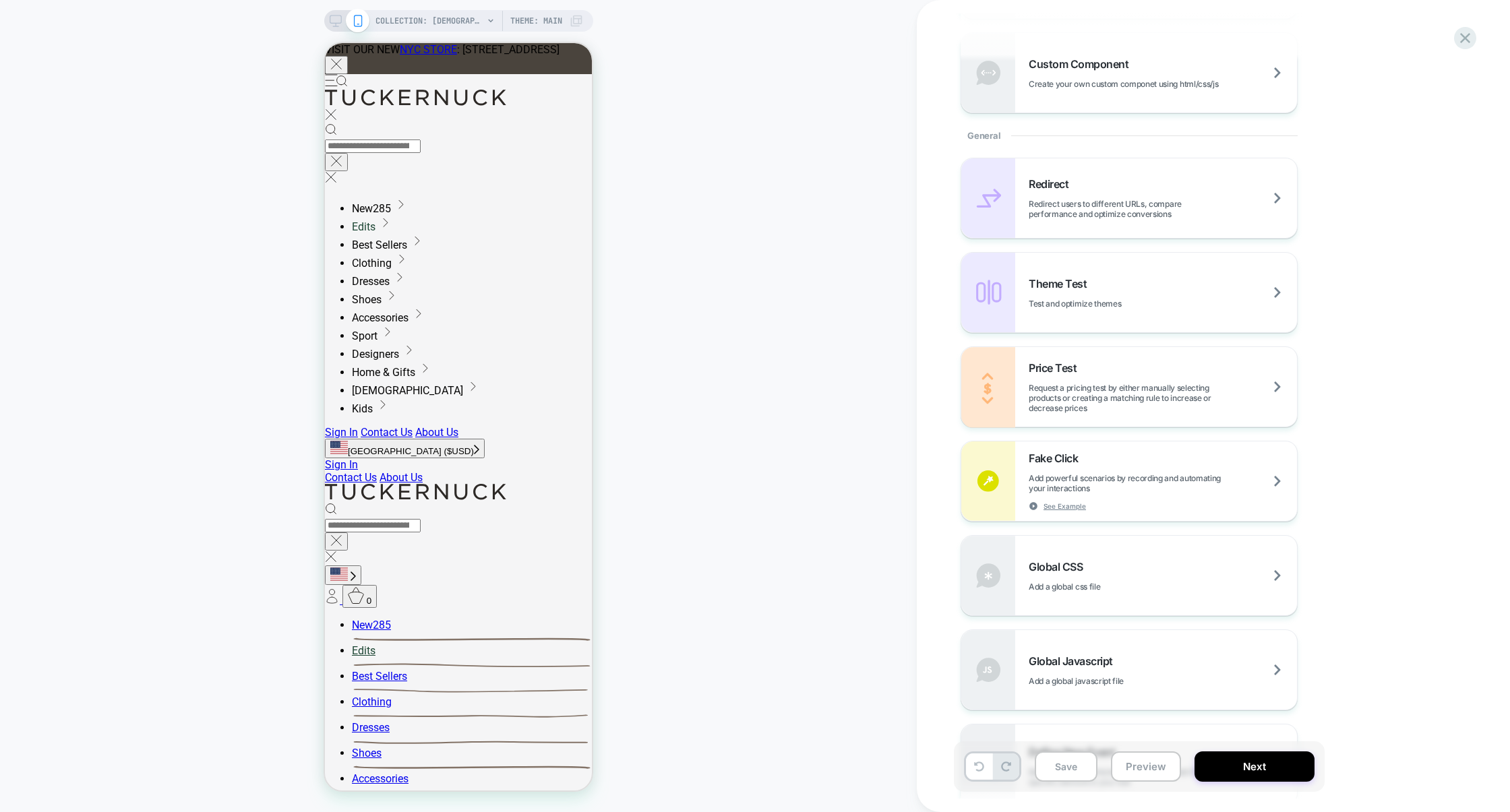
scroll to position [597, 0]
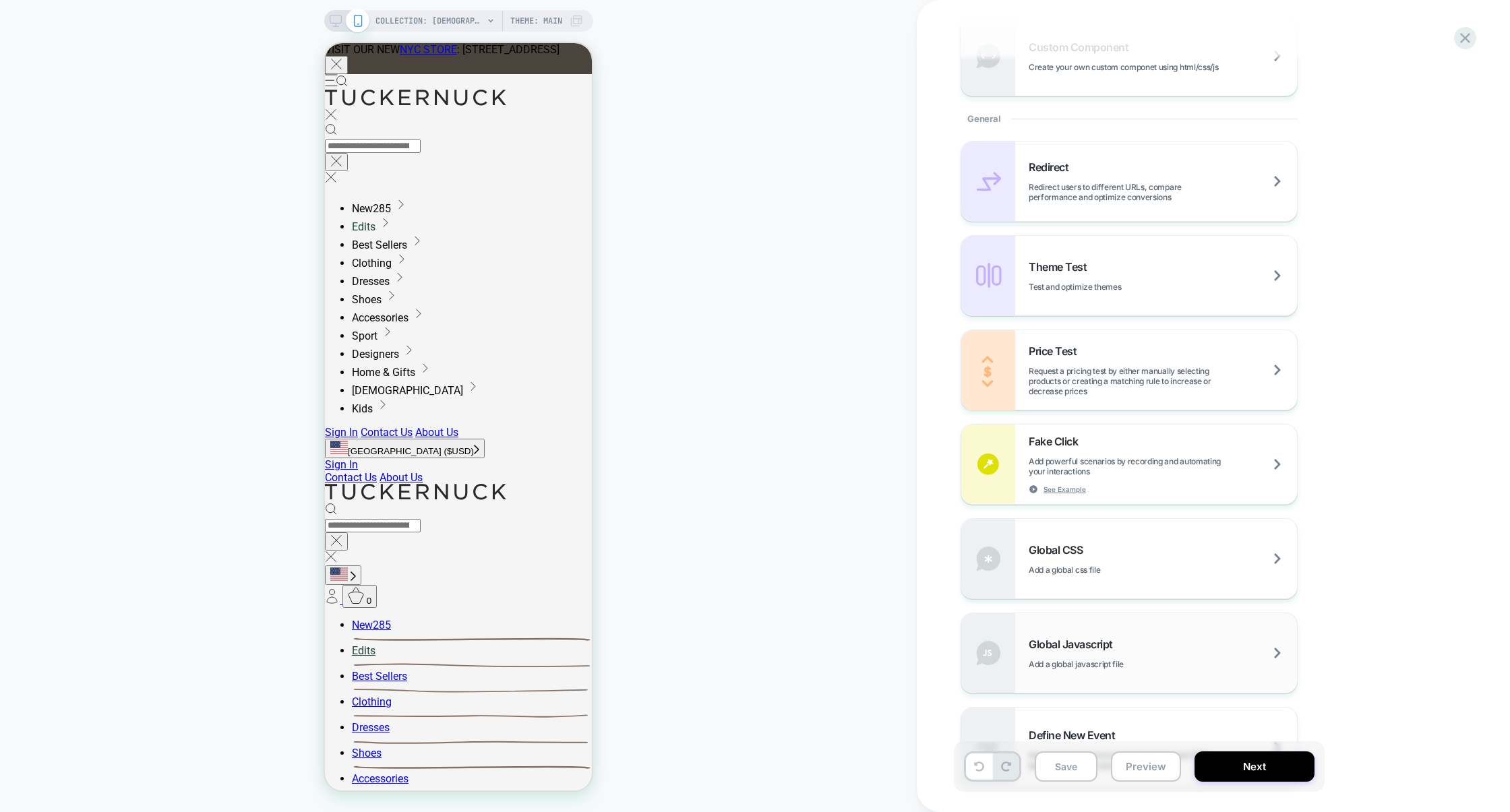
click at [1146, 615] on div "Global Javascript Add a global javascript file" at bounding box center [1129, 653] width 336 height 79
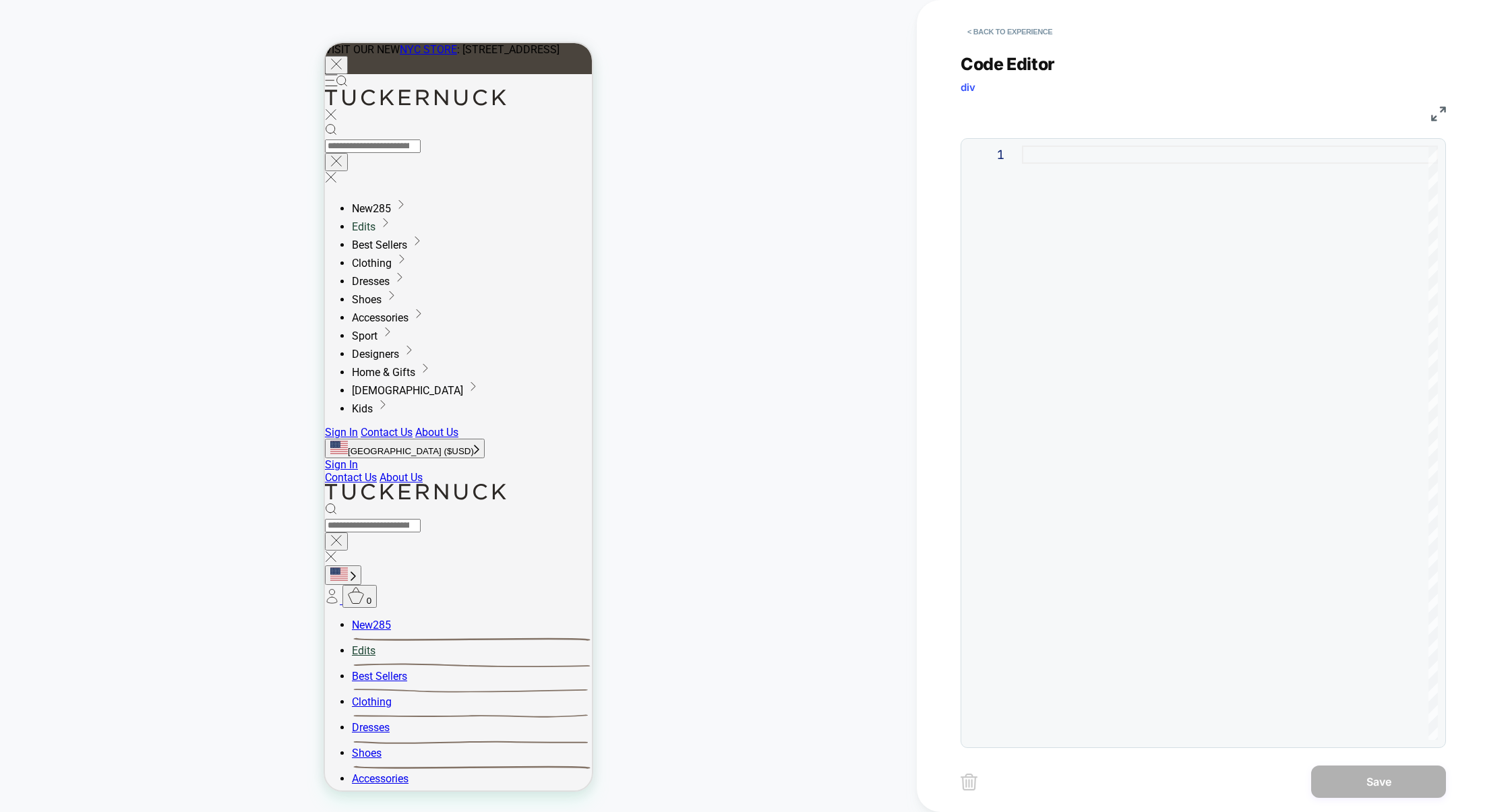
click at [1094, 308] on div at bounding box center [1230, 443] width 416 height 595
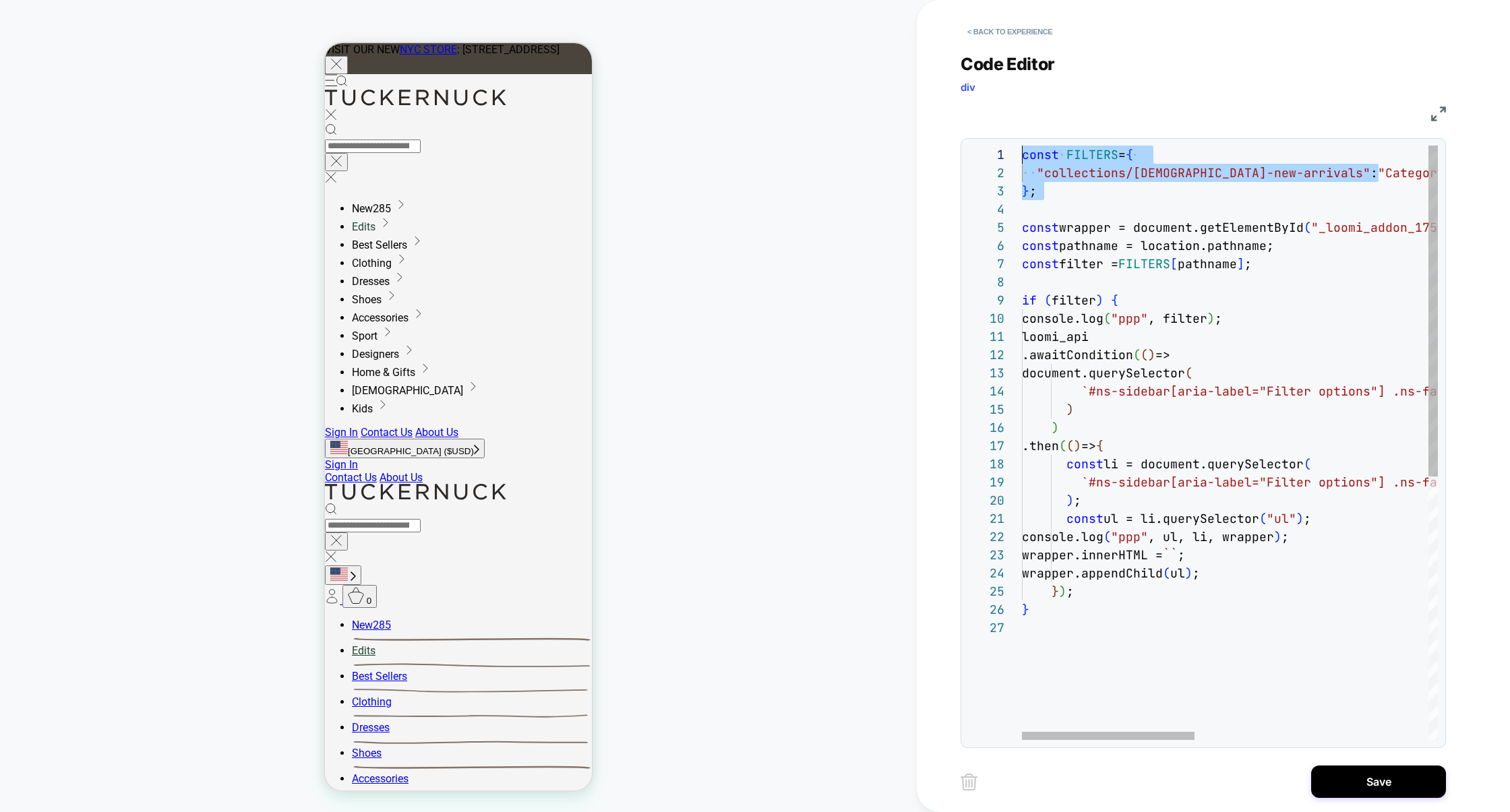
scroll to position [0, 0]
drag, startPoint x: 1069, startPoint y: 208, endPoint x: 979, endPoint y: 162, distance: 101.1
click at [979, 162] on div "1 2 3 4 5 6 7 8 9 10 11 12 13 14 15 16 17 18 19 20 21 22 23 24 25 26 27 const F…" at bounding box center [1203, 443] width 470 height 595
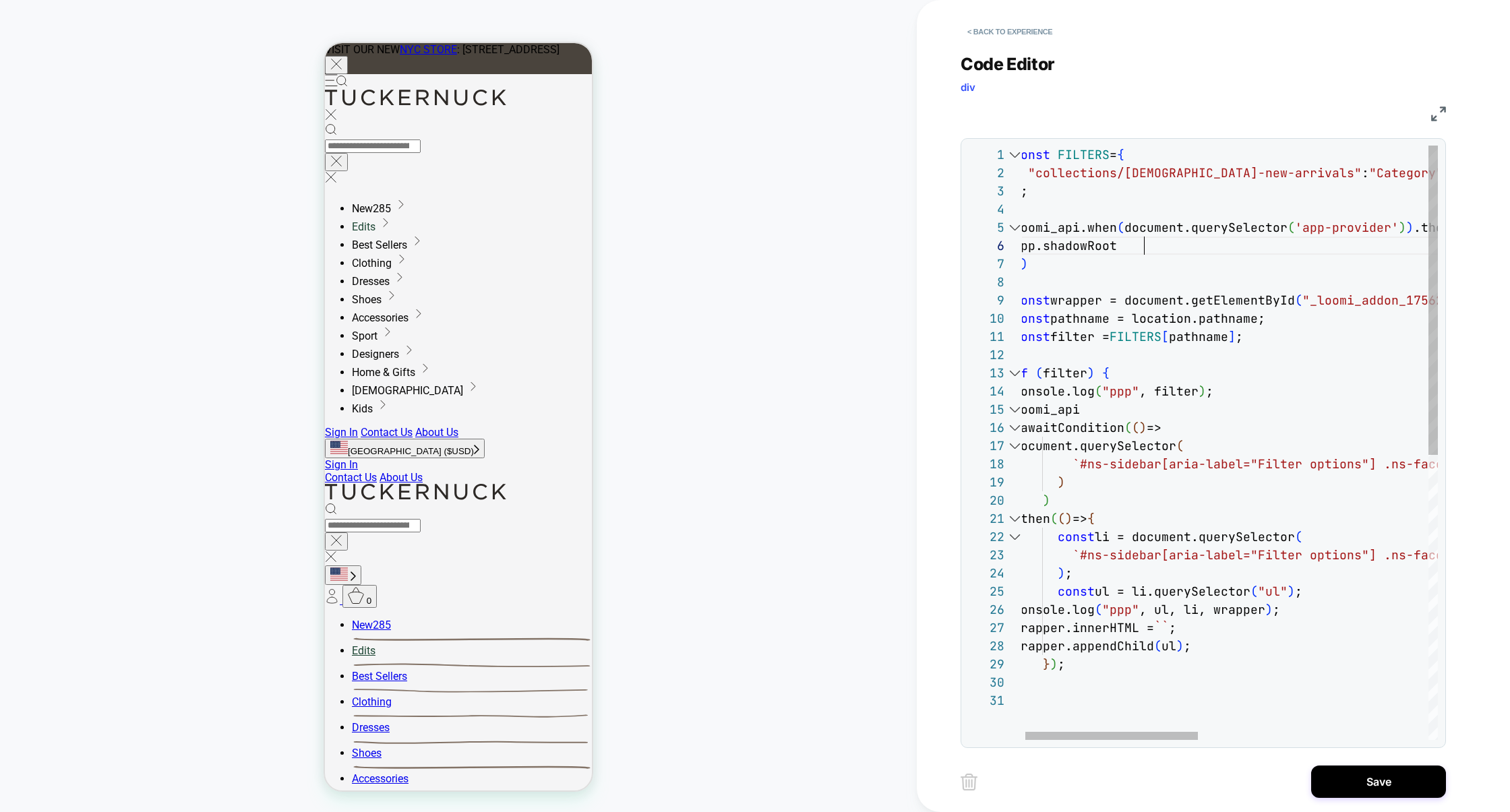
scroll to position [90, 131]
click at [1043, 250] on div "const FILTERS = { "collections/ladies-new-arrivals" : "Category" , } ; const wr…" at bounding box center [1502, 716] width 978 height 1141
click at [1162, 246] on div "const FILTERS = { "collections/ladies-new-arrivals" : "Category" , } ; const wr…" at bounding box center [1502, 716] width 978 height 1141
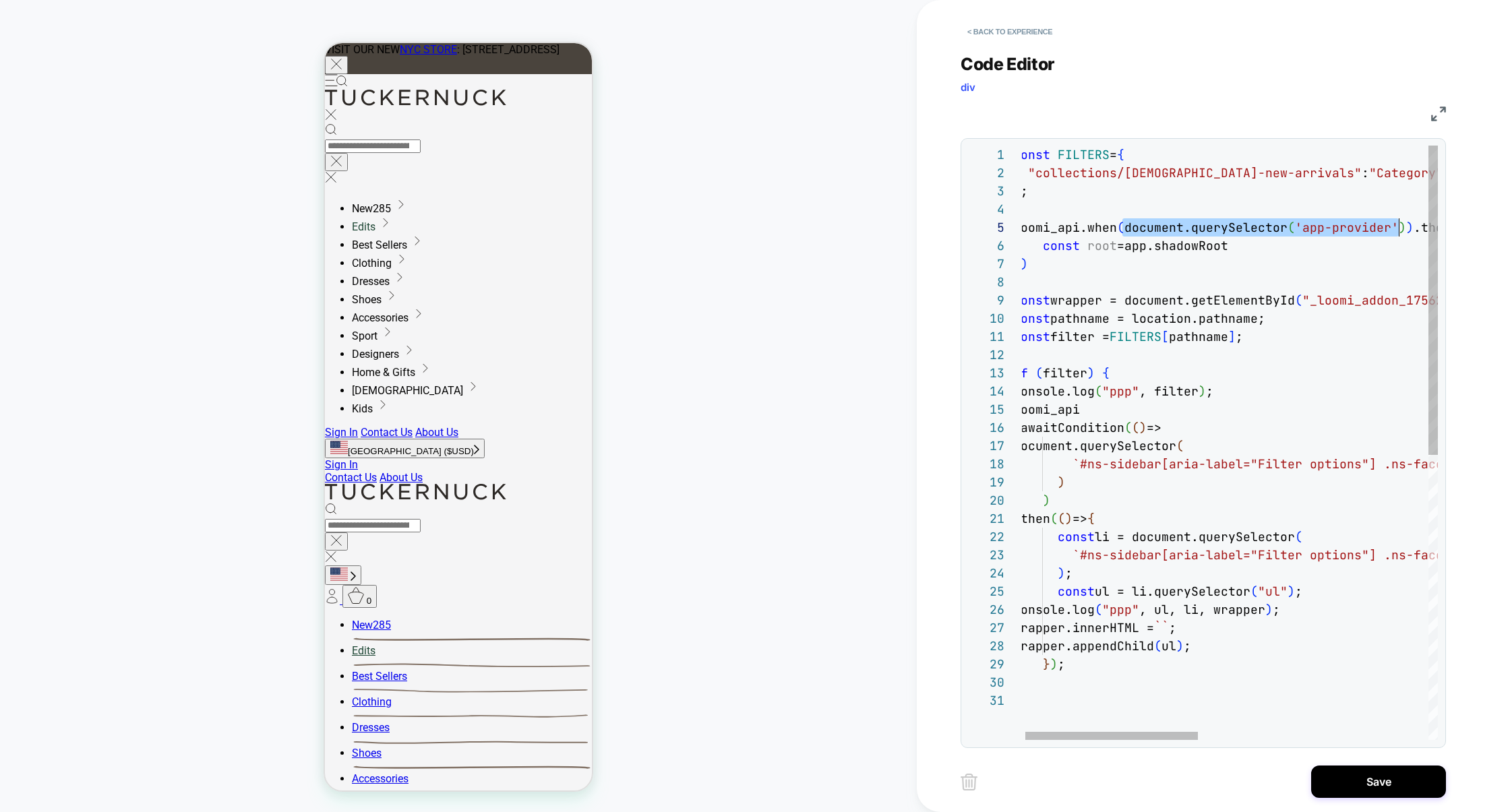
drag, startPoint x: 1124, startPoint y: 230, endPoint x: 1397, endPoint y: 234, distance: 273.0
click at [1162, 234] on div "const FILTERS = { "collections/ladies-new-arrivals" : "Category" , } ; const wr…" at bounding box center [1502, 716] width 978 height 1141
type textarea "**********"
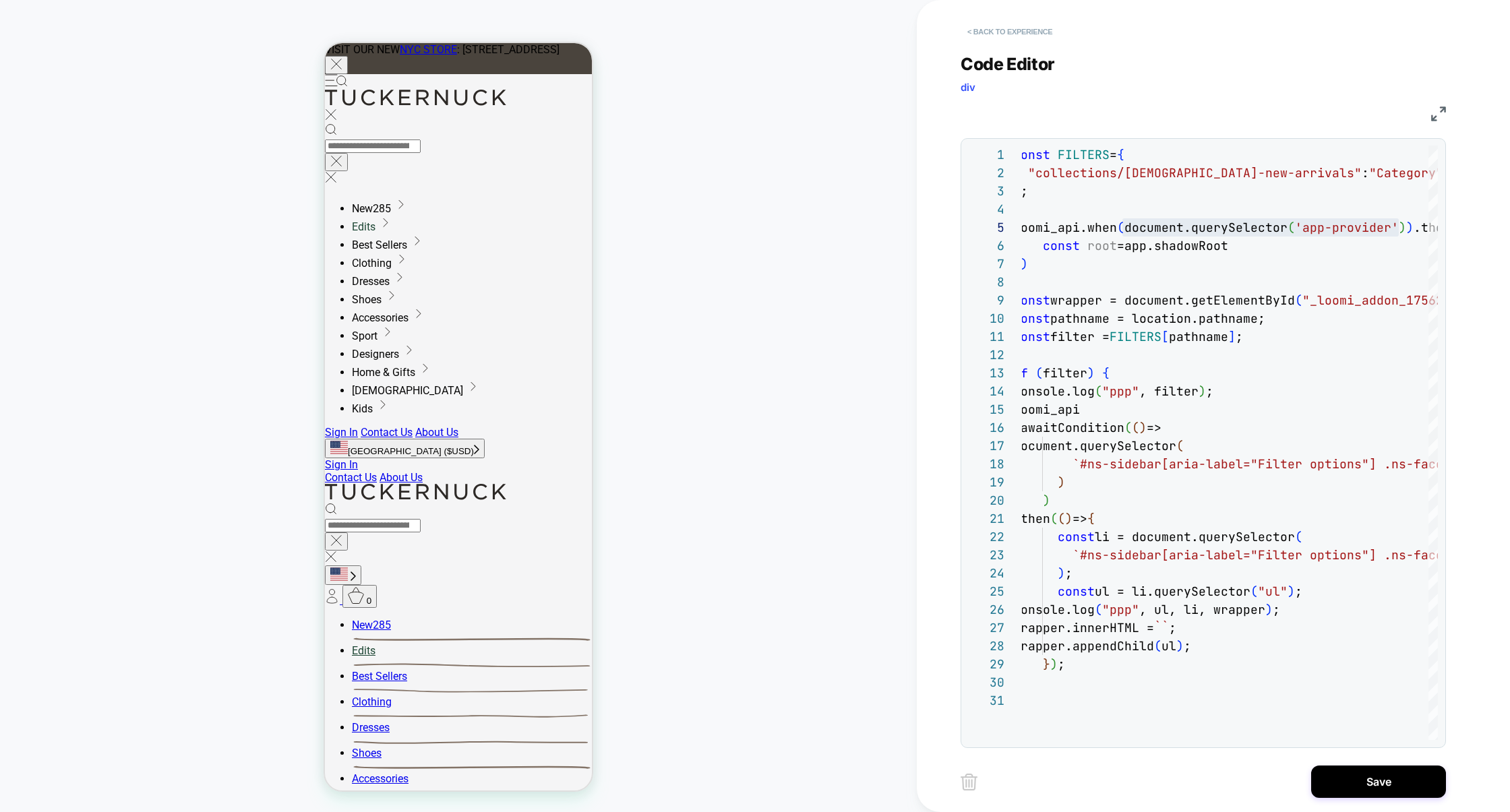
click at [1039, 28] on button "< Back to experience" at bounding box center [1010, 31] width 98 height 21
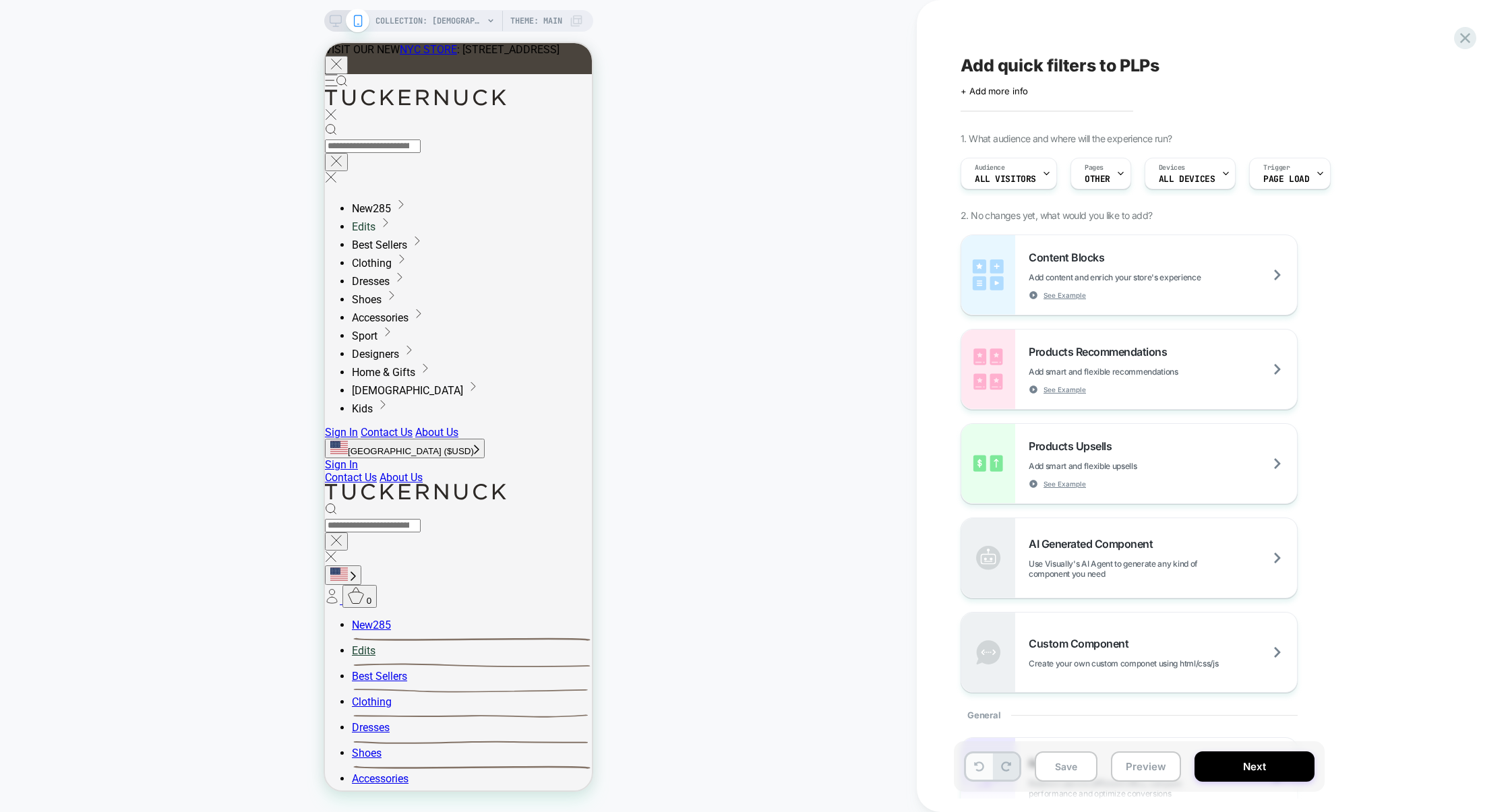
click at [982, 780] on button at bounding box center [978, 766] width 26 height 26
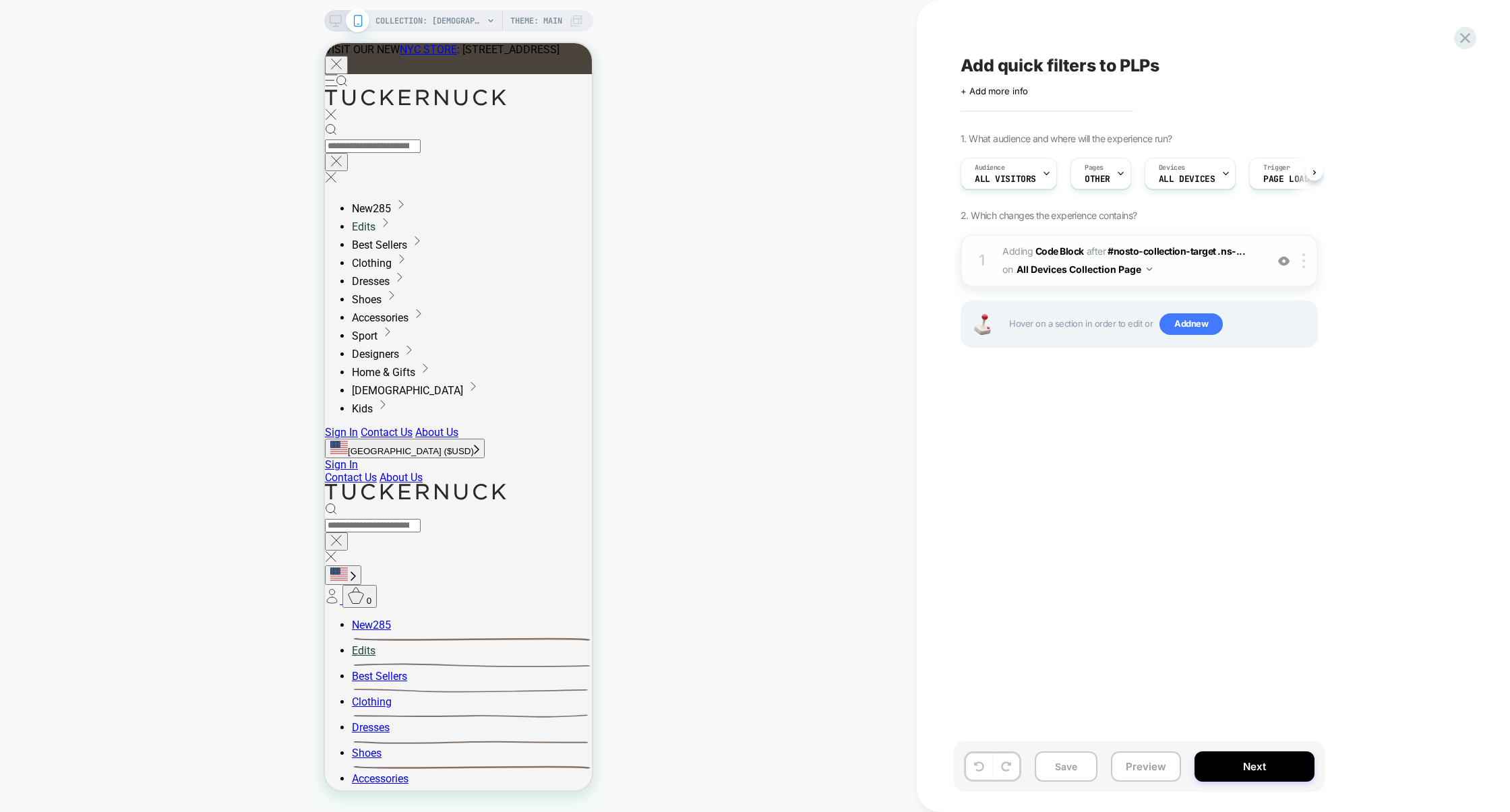
click at [1162, 269] on span "Adding Code Block AFTER #nosto-collection-target .ns-... #nosto-collection-targ…" at bounding box center [1131, 261] width 257 height 36
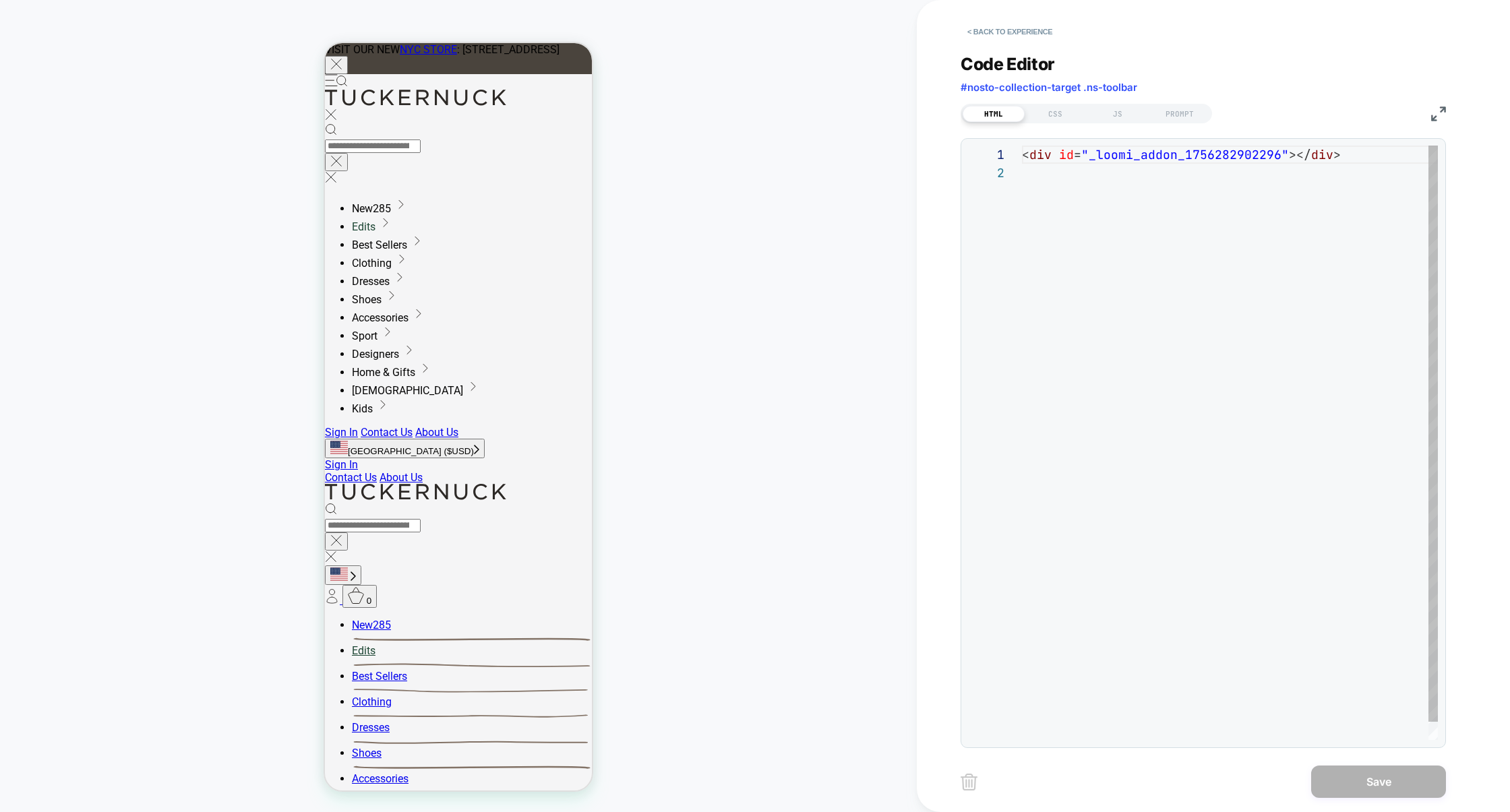
scroll to position [17, 0]
click at [1128, 117] on div "JS" at bounding box center [1118, 114] width 62 height 16
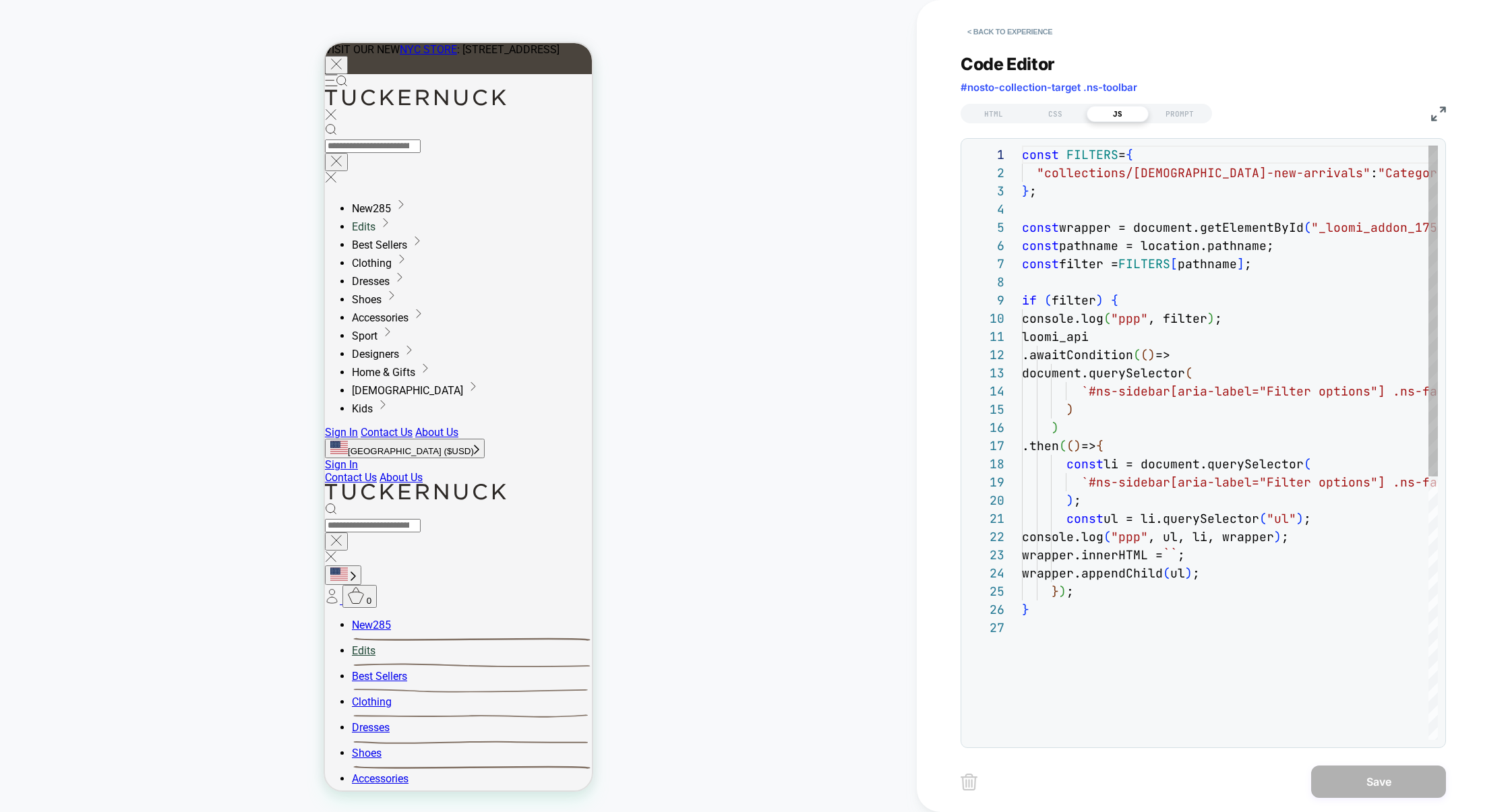
scroll to position [182, 0]
drag, startPoint x: 1161, startPoint y: 85, endPoint x: 939, endPoint y: 82, distance: 222.0
click at [939, 82] on div "< Back to experience Code Editor #nosto-collection-target .ns-toolbar HTML CSS …" at bounding box center [1213, 406] width 593 height 812
copy span "#nosto-collection-target .ns-toolbar"
click at [1016, 37] on button "< Back to experience" at bounding box center [1010, 31] width 98 height 21
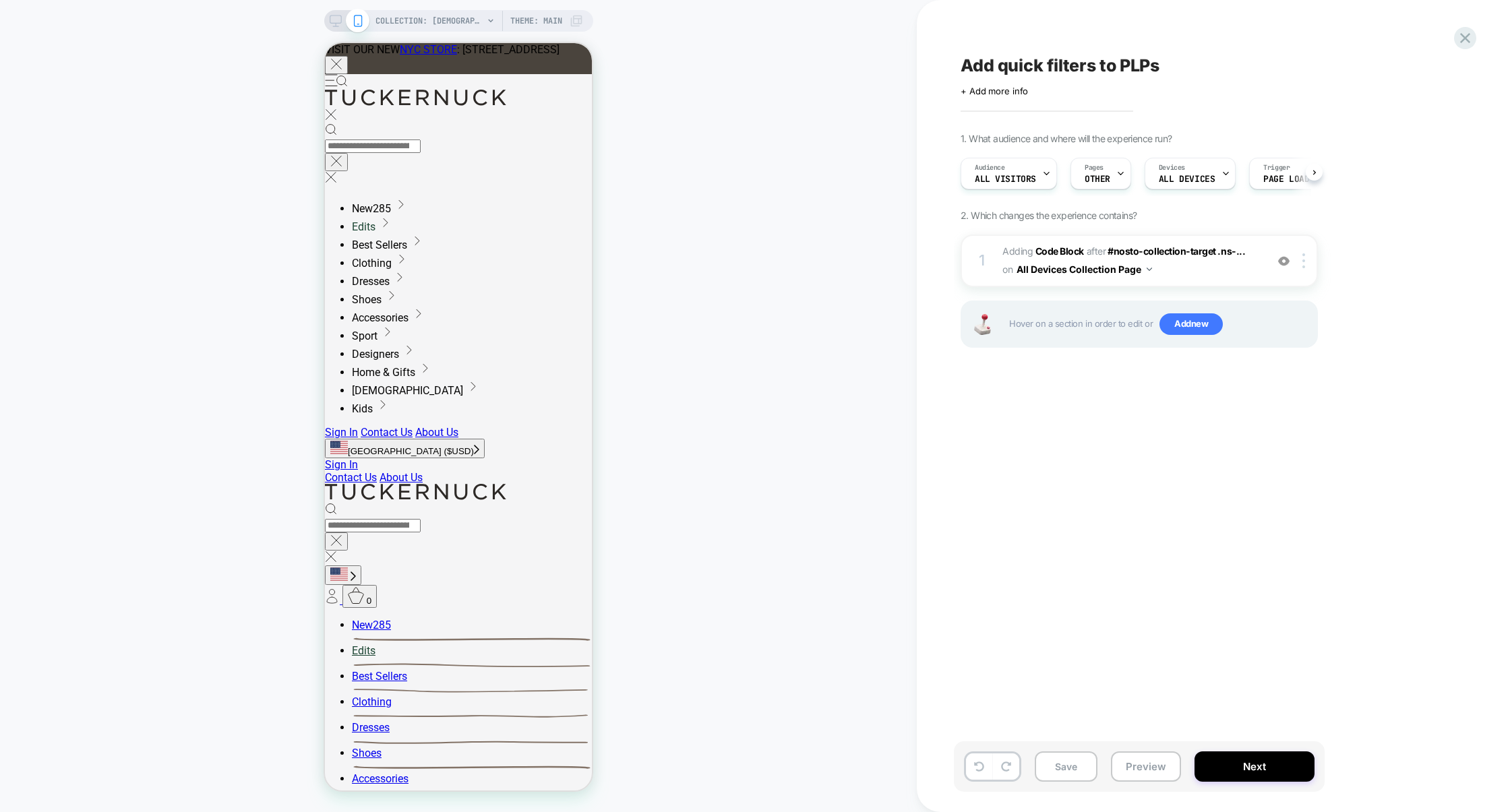
scroll to position [0, 1]
click at [1067, 768] on button "Save" at bounding box center [1066, 767] width 63 height 30
click at [1137, 763] on button "Preview" at bounding box center [1146, 767] width 70 height 30
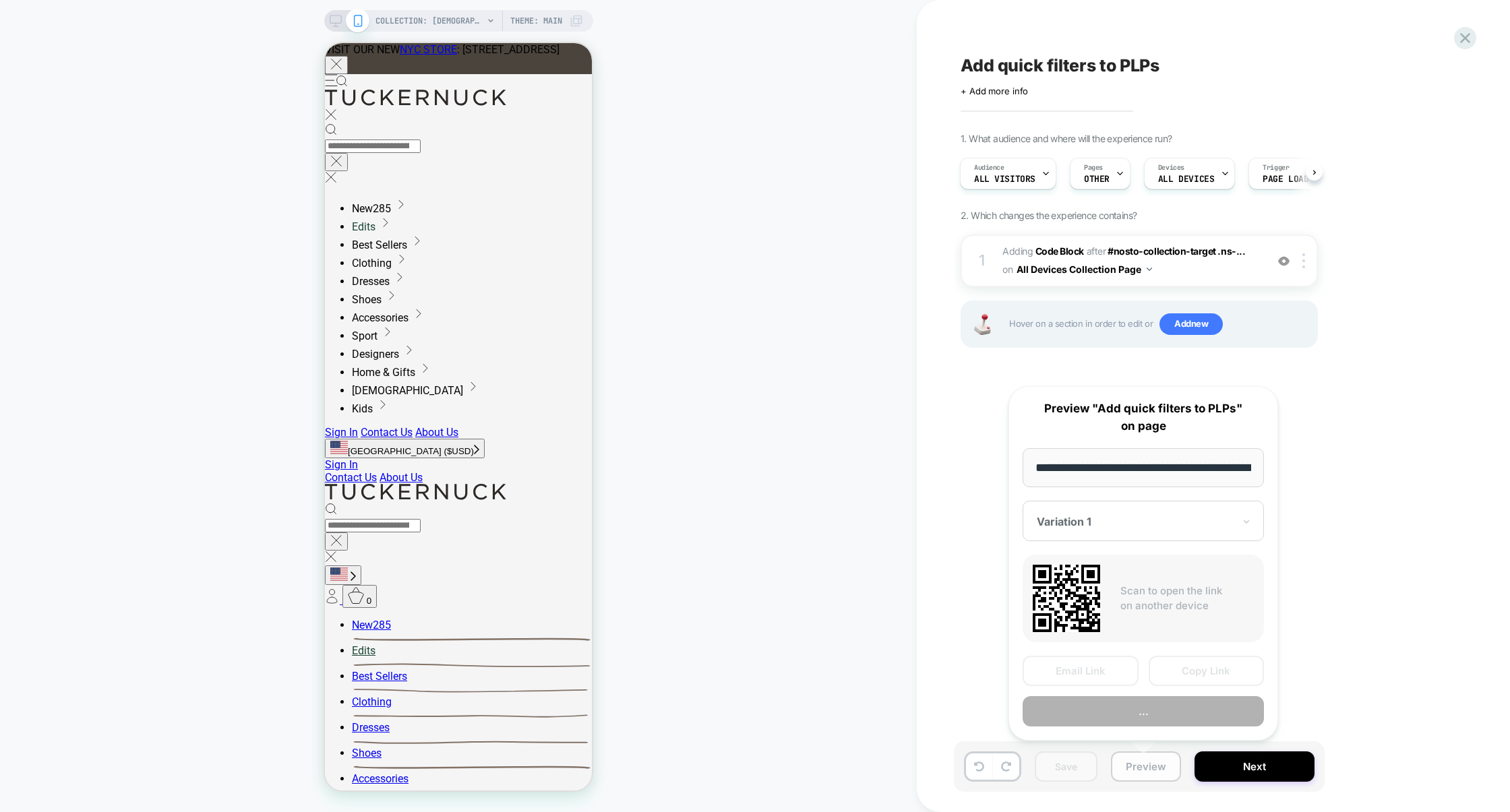
scroll to position [0, 154]
click at [1140, 711] on button "Preview" at bounding box center [1143, 712] width 242 height 30
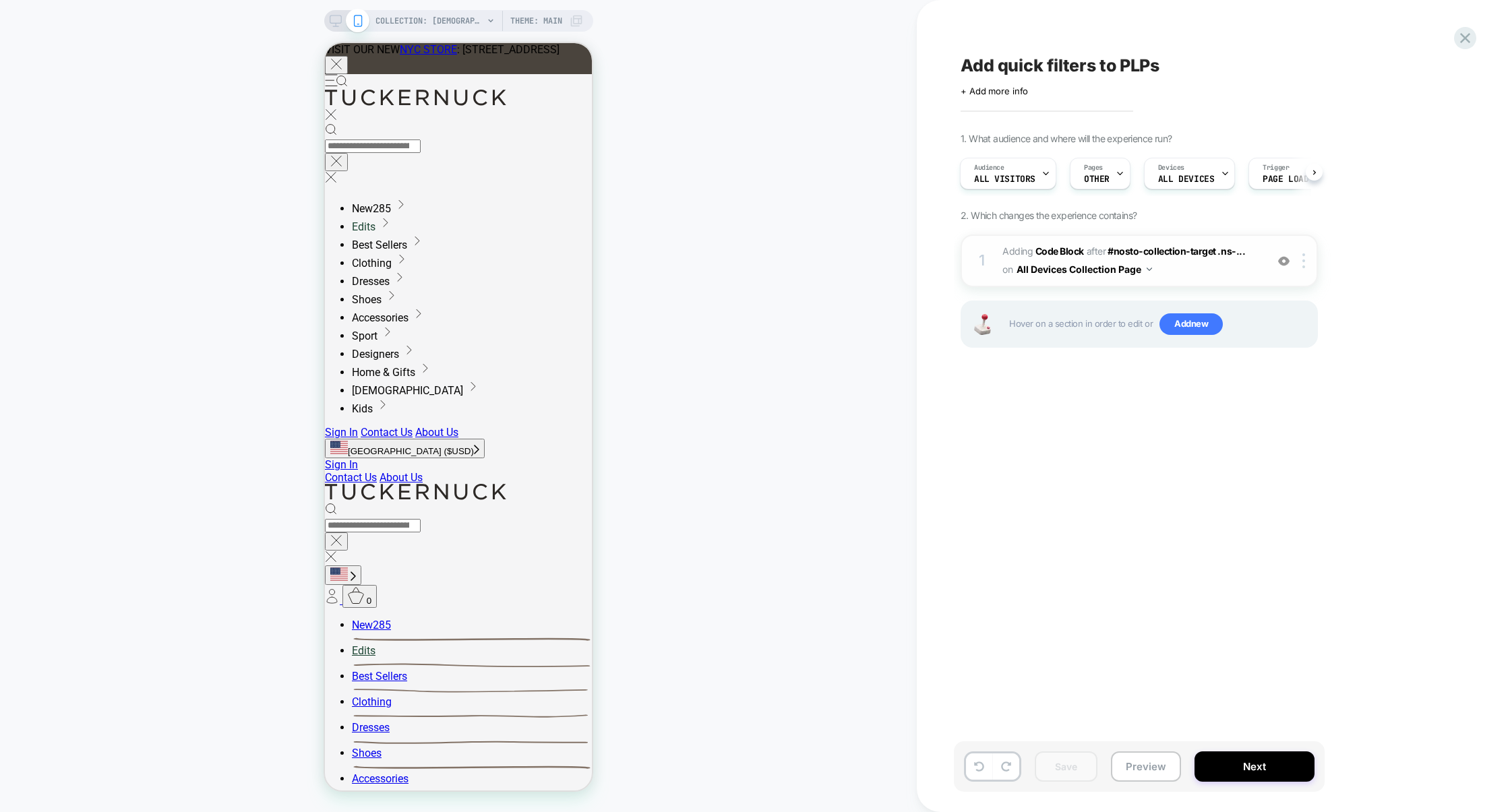
click at [1162, 268] on span "Adding Code Block AFTER #nosto-collection-target .ns-... #nosto-collection-targ…" at bounding box center [1131, 261] width 257 height 36
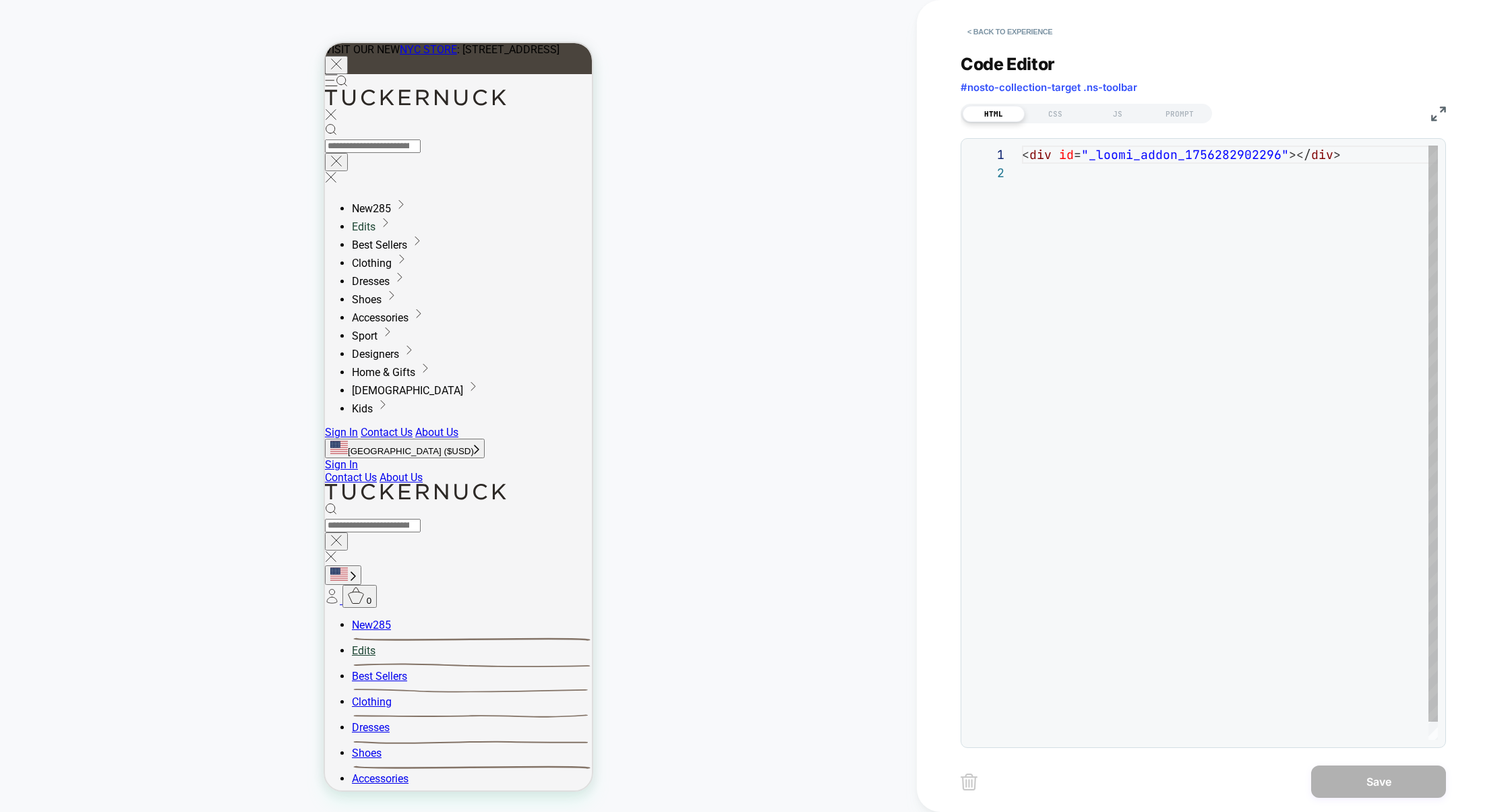
scroll to position [17, 0]
click at [1122, 117] on div "JS" at bounding box center [1118, 114] width 62 height 16
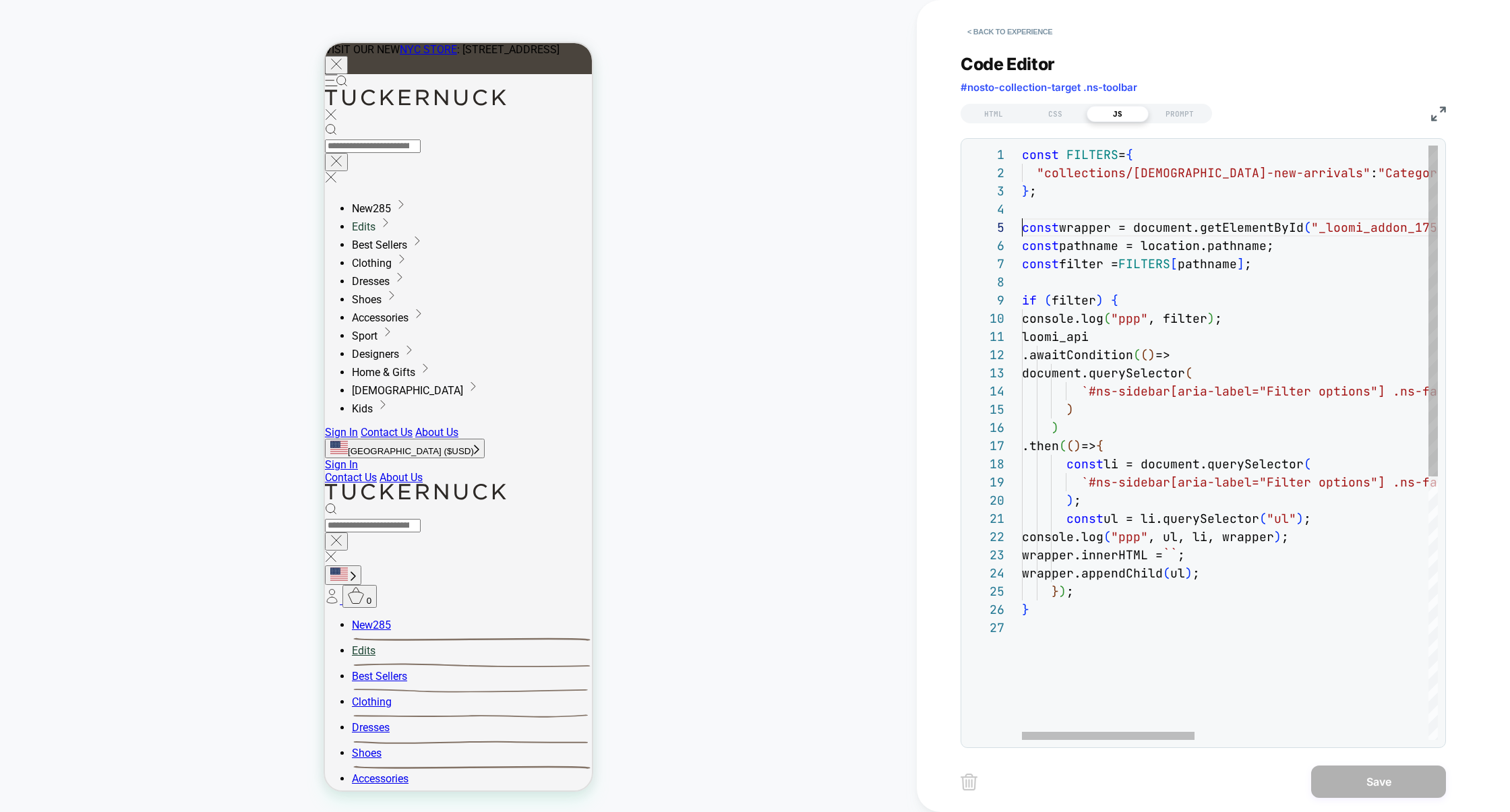
scroll to position [73, 0]
click at [1119, 218] on div "const FILTERS = { "collections/ladies-new-arrivals" : "Category" , } ; const wr…" at bounding box center [1511, 680] width 978 height 1068
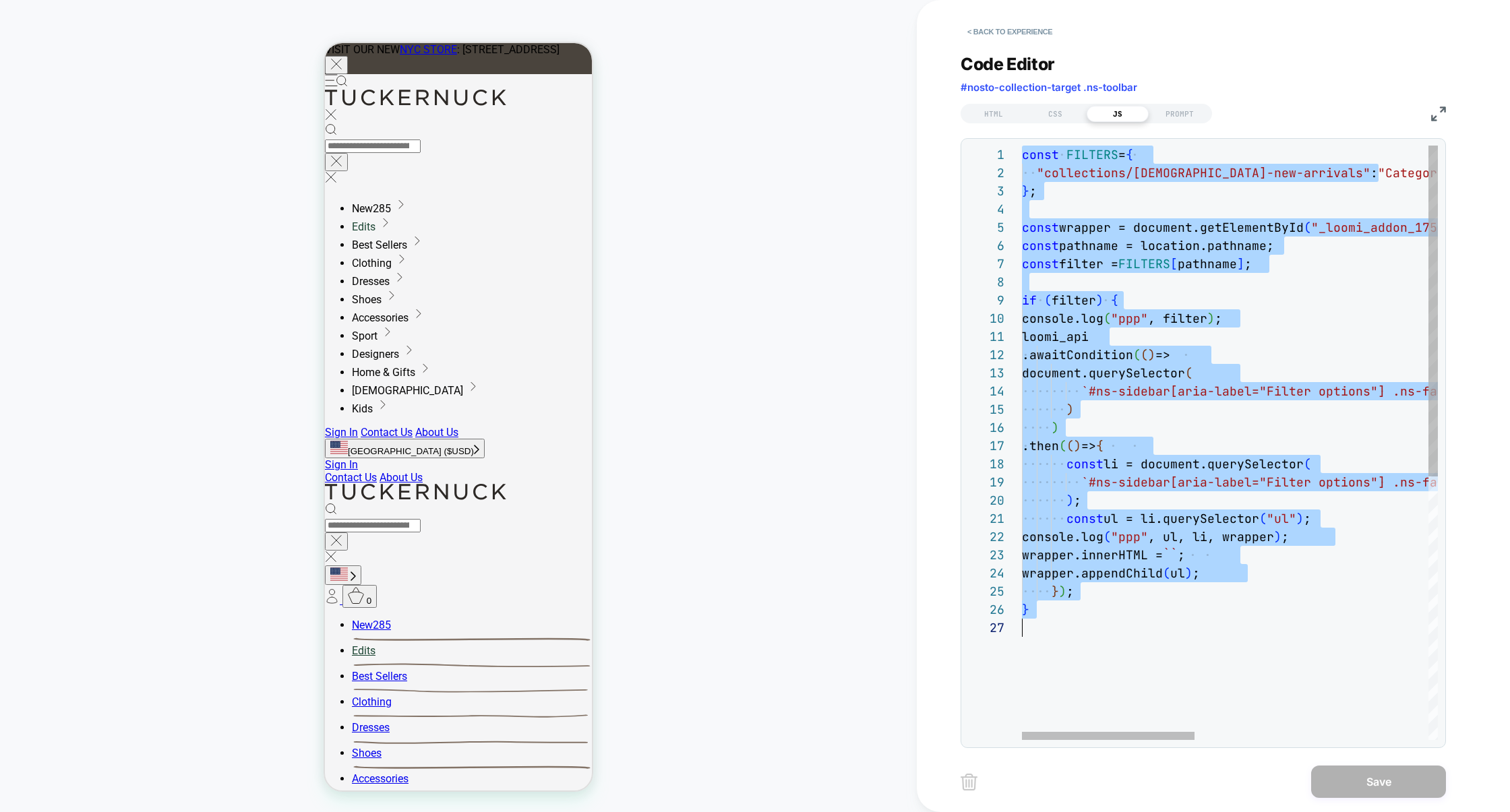
click at [1096, 210] on div "const FILTERS = { "collections/ladies-new-arrivals" : "Category" , } ; const wr…" at bounding box center [1511, 680] width 978 height 1068
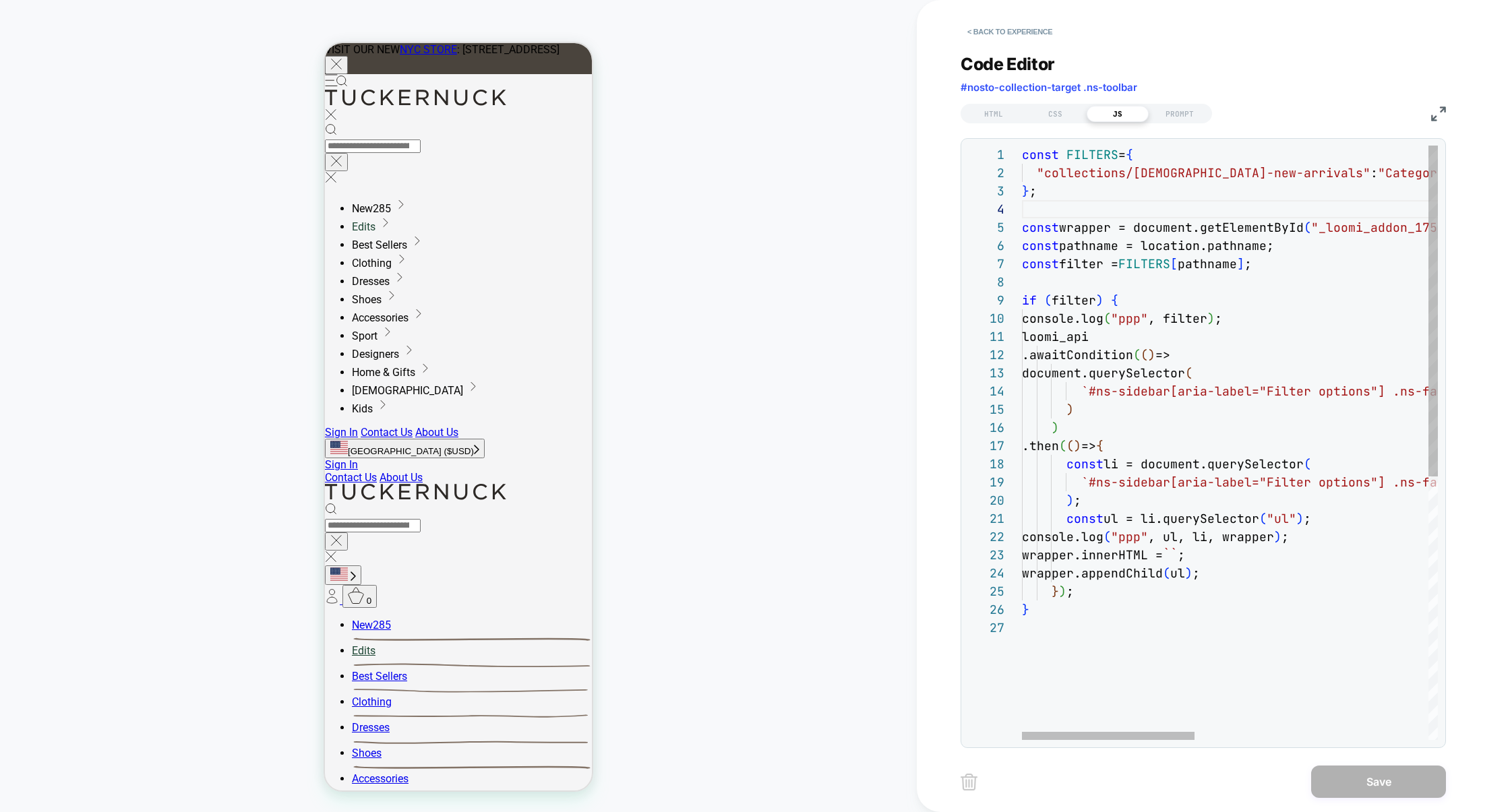
click at [1043, 173] on div "const FILTERS = { "collections/ladies-new-arrivals" : "Category" , } ; const wr…" at bounding box center [1511, 680] width 978 height 1068
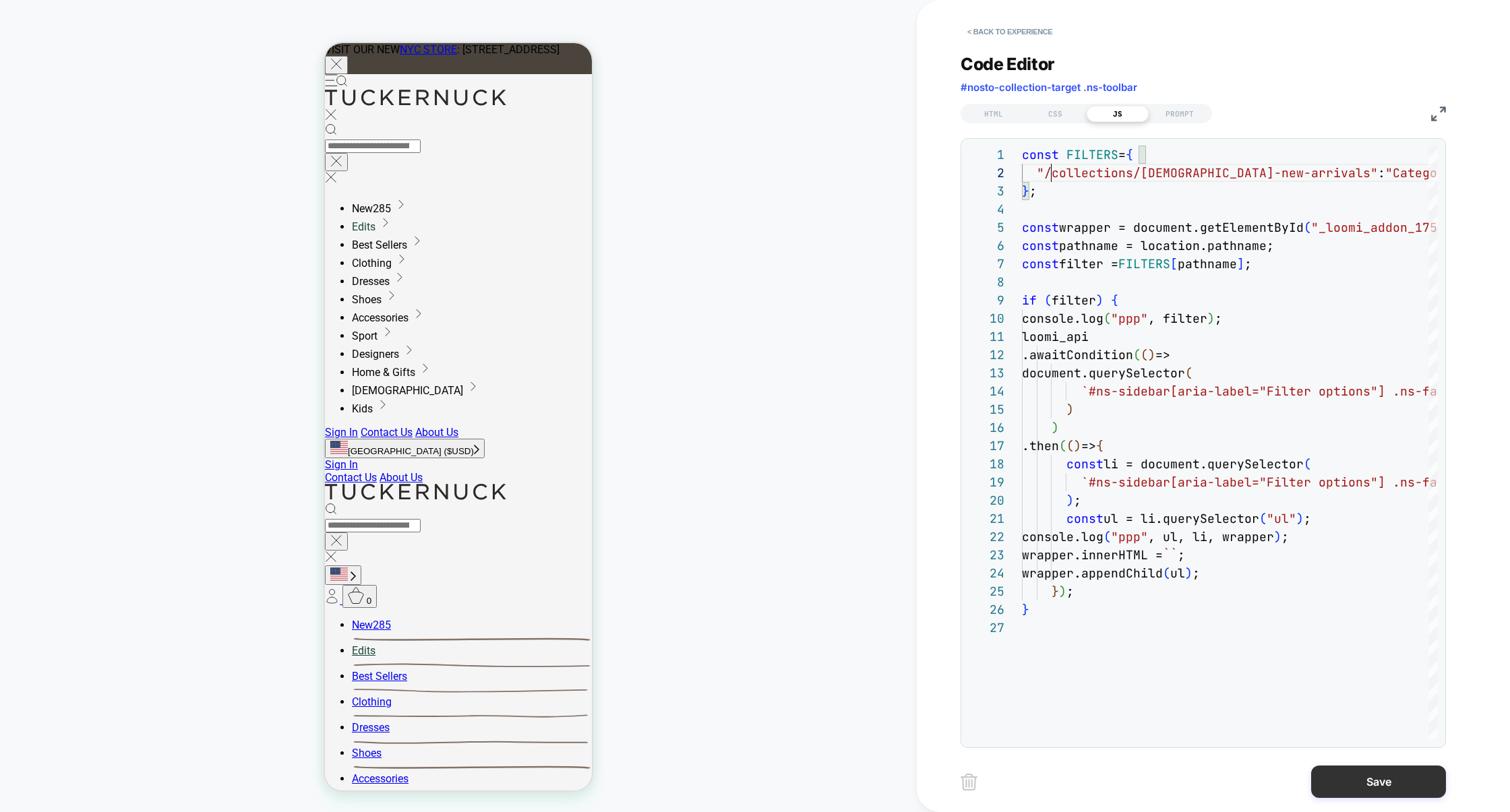
type textarea "**********"
click at [1162, 771] on button "Save" at bounding box center [1378, 782] width 135 height 32
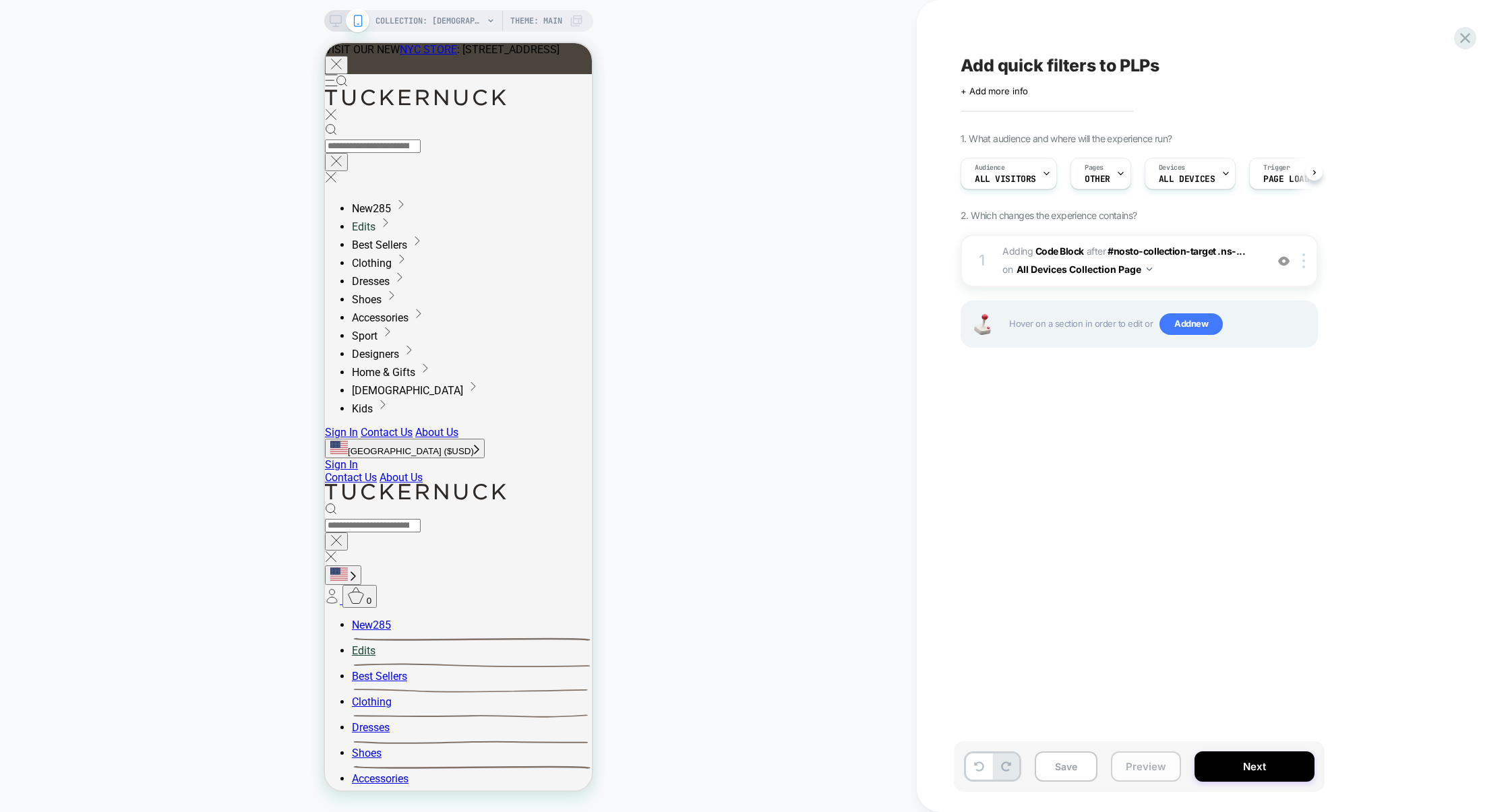
click at [1142, 776] on button "Preview" at bounding box center [1146, 767] width 70 height 30
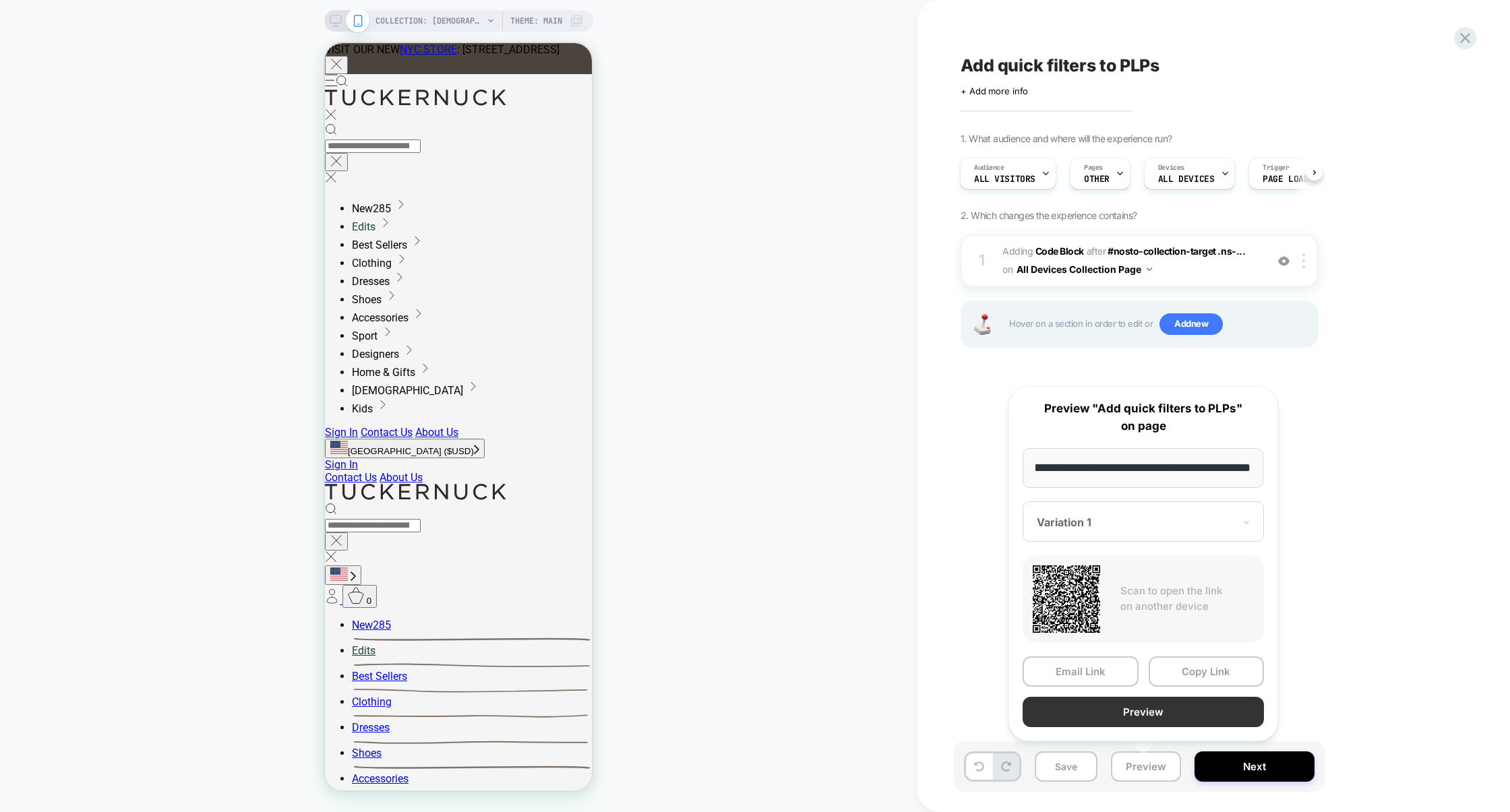
scroll to position [0, 0]
click at [1147, 713] on button "Preview" at bounding box center [1143, 712] width 242 height 30
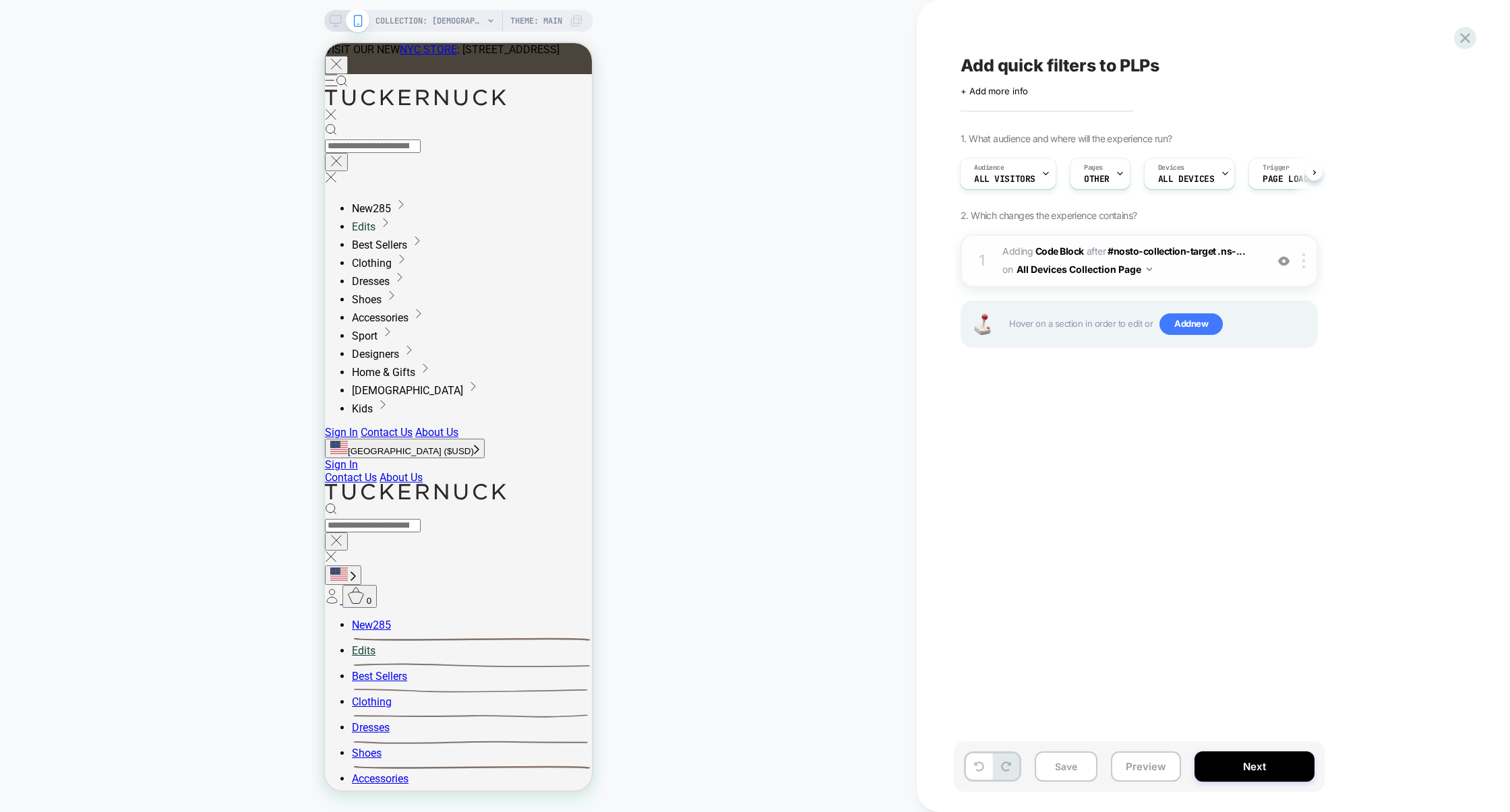
click at [1162, 280] on div "1 Adding Code Block AFTER #nosto-collection-target .ns-... #nosto-collection-ta…" at bounding box center [1139, 261] width 357 height 52
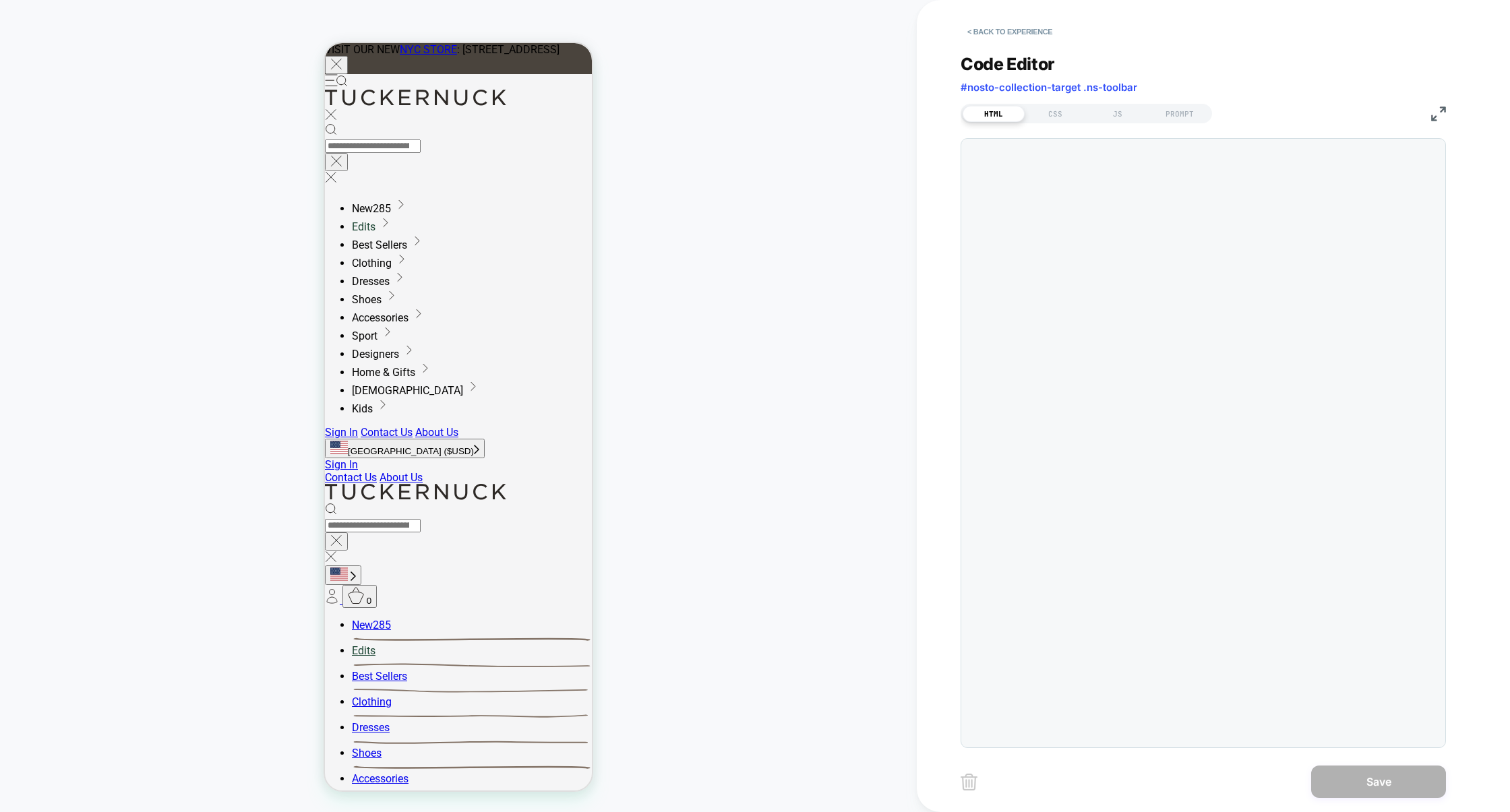
scroll to position [17, 0]
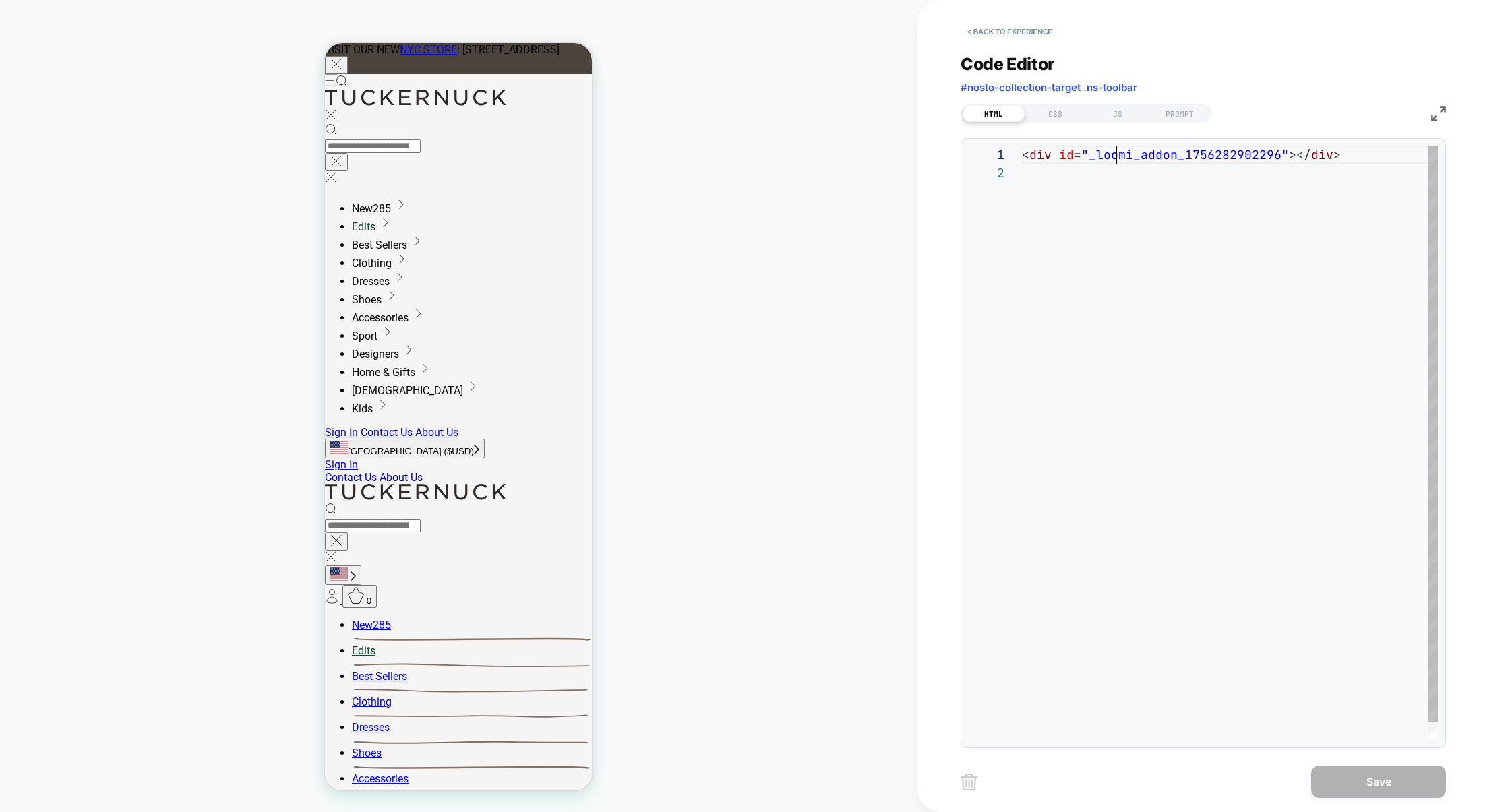
click at [1118, 154] on div "< div id = "_loomi_addon_1756282902296" ></ div >" at bounding box center [1230, 452] width 416 height 612
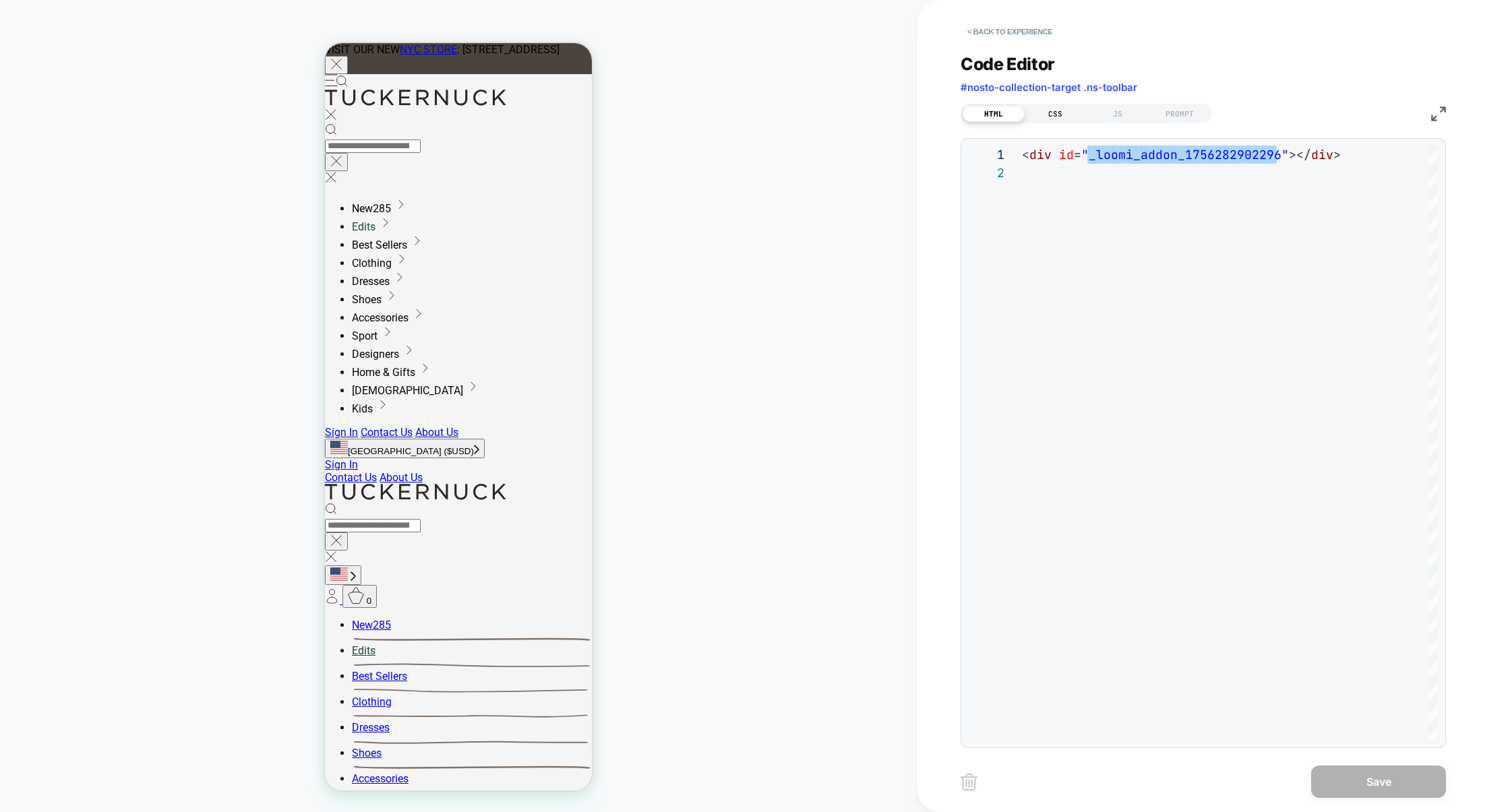
click at [1050, 120] on div "CSS" at bounding box center [1055, 114] width 62 height 16
click at [1077, 228] on div at bounding box center [1230, 443] width 416 height 595
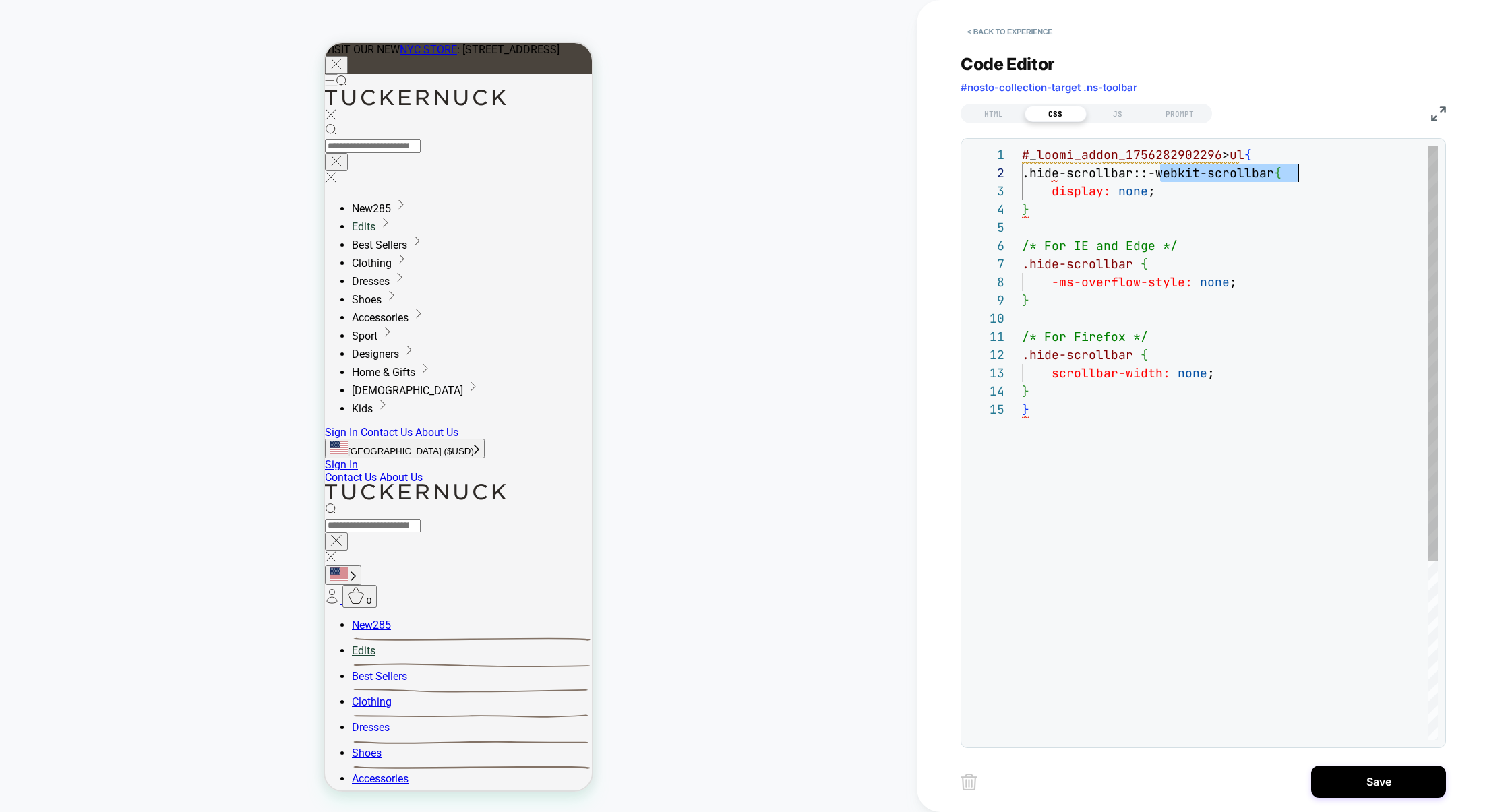
scroll to position [17, 276]
drag, startPoint x: 1160, startPoint y: 177, endPoint x: 1297, endPoint y: 181, distance: 137.1
click at [1162, 181] on div "# _ loomi_addon_1756282902296 > ul { .hide-scrollbar::-webkit-scrollbar { displ…" at bounding box center [1230, 570] width 416 height 849
click at [1162, 157] on div "# _ loomi_addon_1756282902296 > ul { .hide-scrollbar::-webkit-scrollbar { displ…" at bounding box center [1230, 570] width 416 height 849
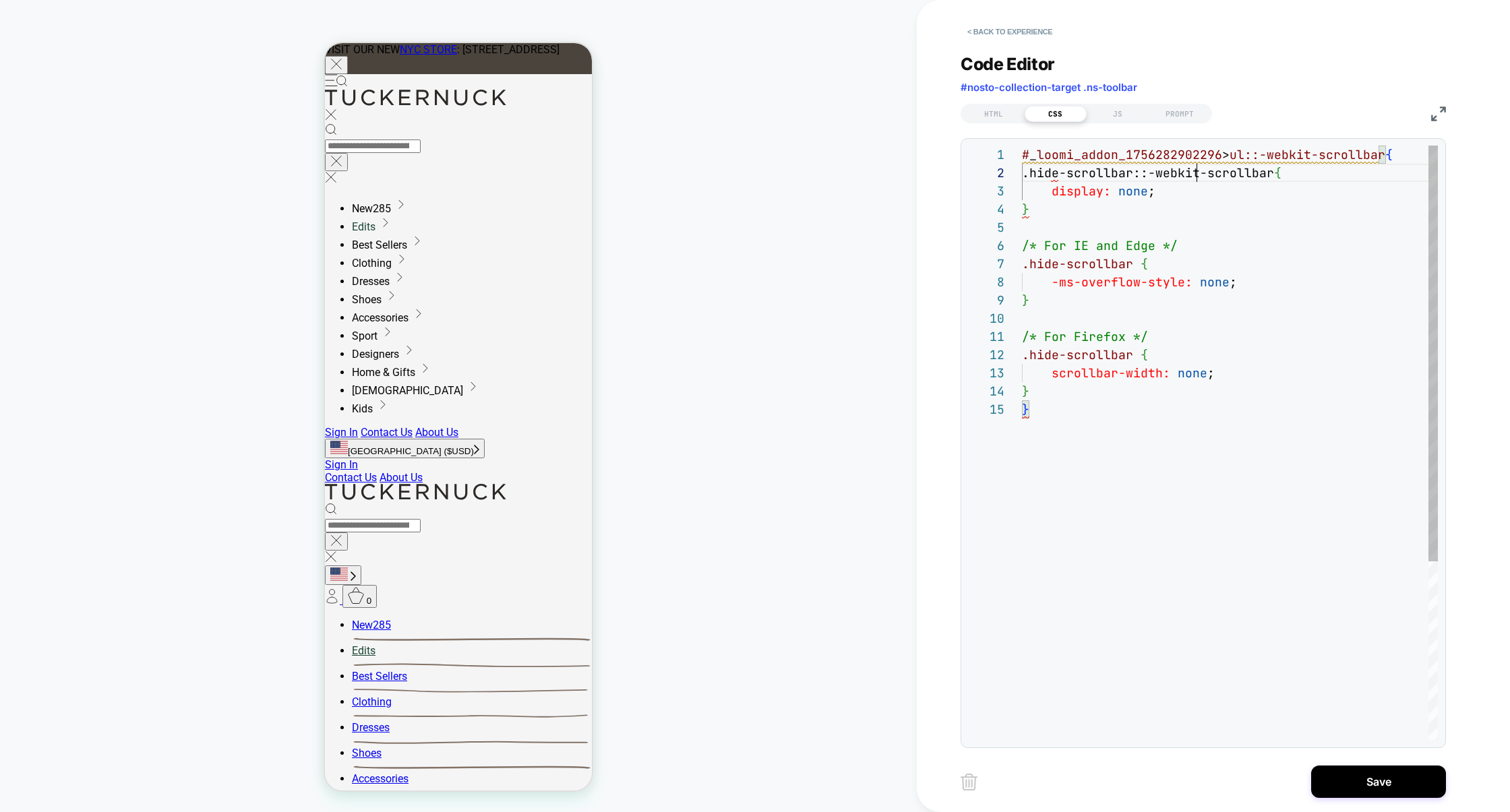
click at [1162, 178] on div "# _ loomi_addon_1756282902296 > ul::-webkit-scrollbar { .hide-scrollbar::-webki…" at bounding box center [1230, 570] width 416 height 849
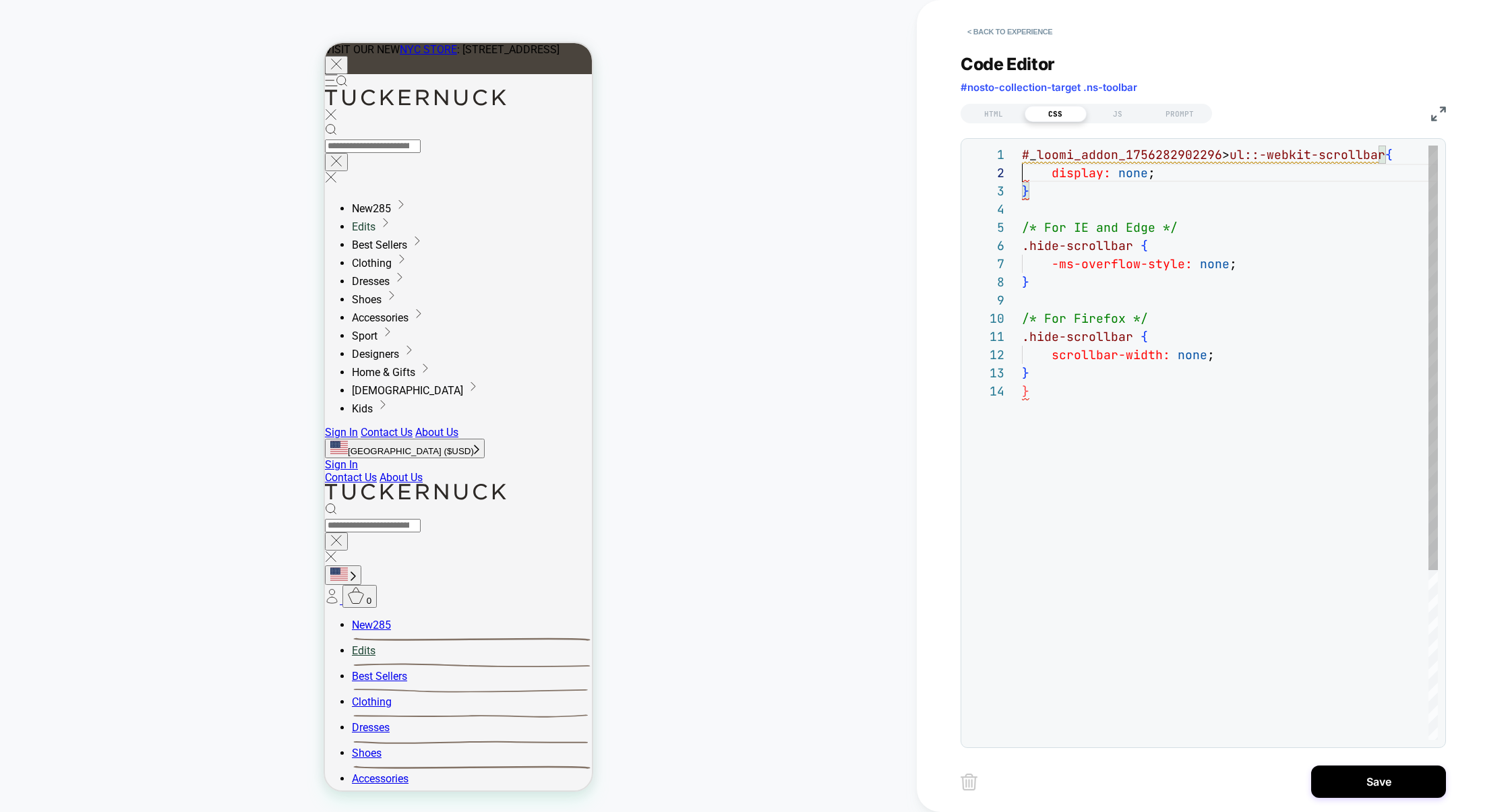
scroll to position [55, 0]
click at [1050, 202] on div "# _ loomi_addon_1756282902296 > ul::-webkit-scrollbar { display: none ; } /* Fo…" at bounding box center [1230, 561] width 416 height 831
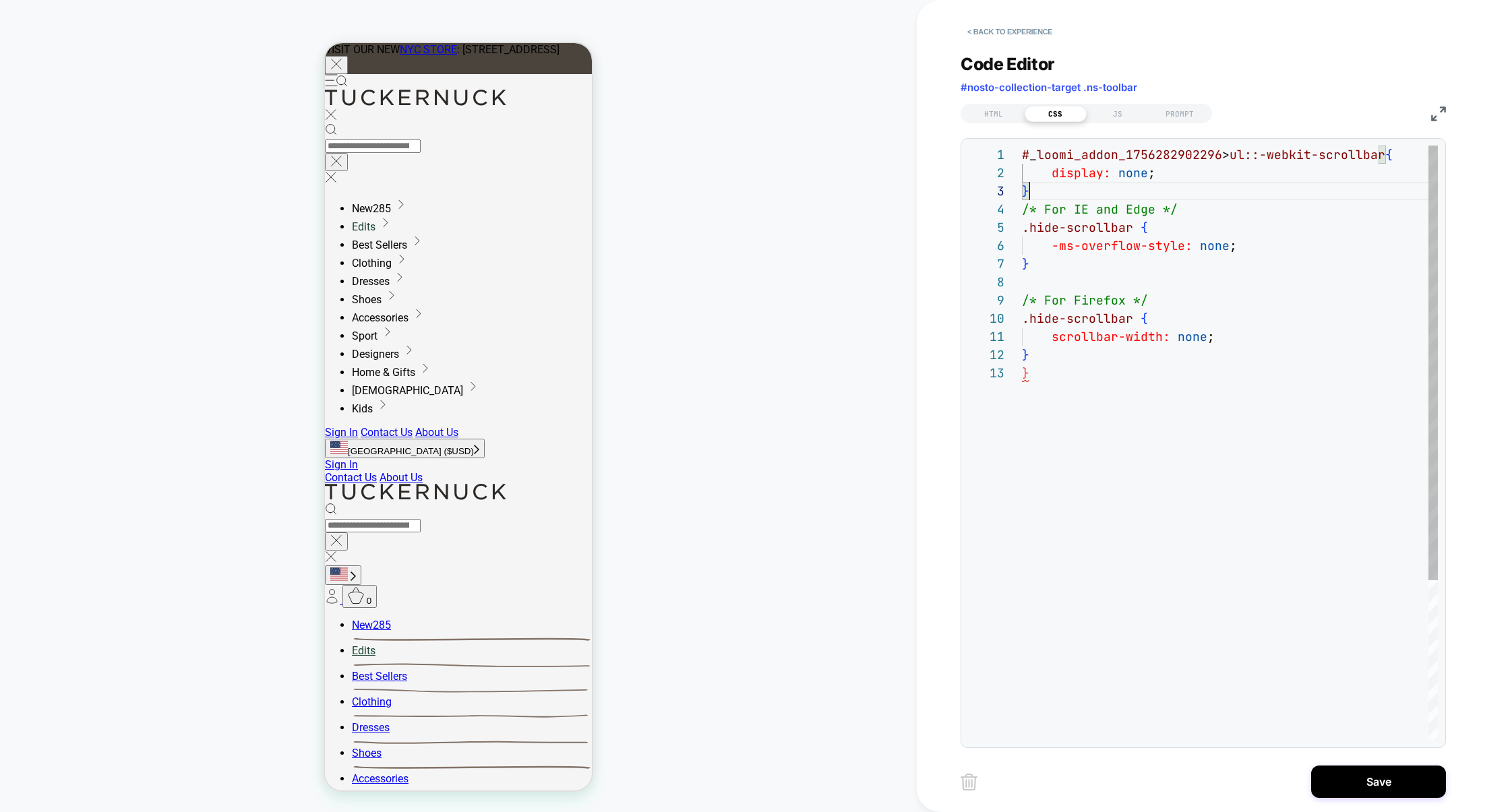
scroll to position [36, 7]
click at [1039, 188] on div "# _ loomi_addon_1756282902296 > ul::-webkit-scrollbar { display: none ; } /* Fo…" at bounding box center [1230, 552] width 416 height 813
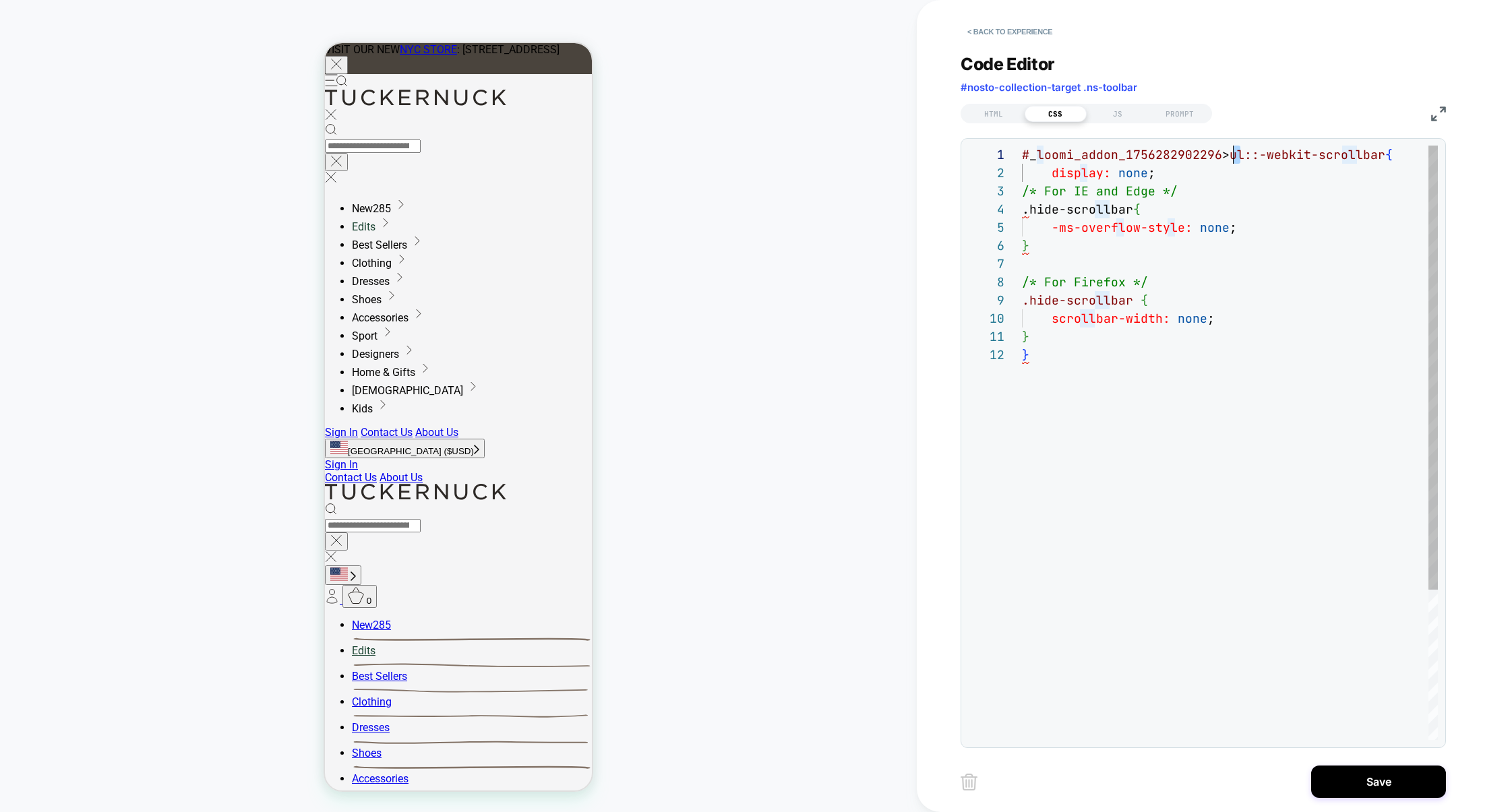
scroll to position [0, 0]
drag, startPoint x: 1241, startPoint y: 158, endPoint x: 963, endPoint y: 156, distance: 278.0
click at [963, 156] on div "**********" at bounding box center [1203, 443] width 486 height 610
click at [1091, 410] on div "# _ loomi_addon_1756282902296 > ul::-webkit-scrollbar { display: none ; /* For …" at bounding box center [1230, 543] width 416 height 795
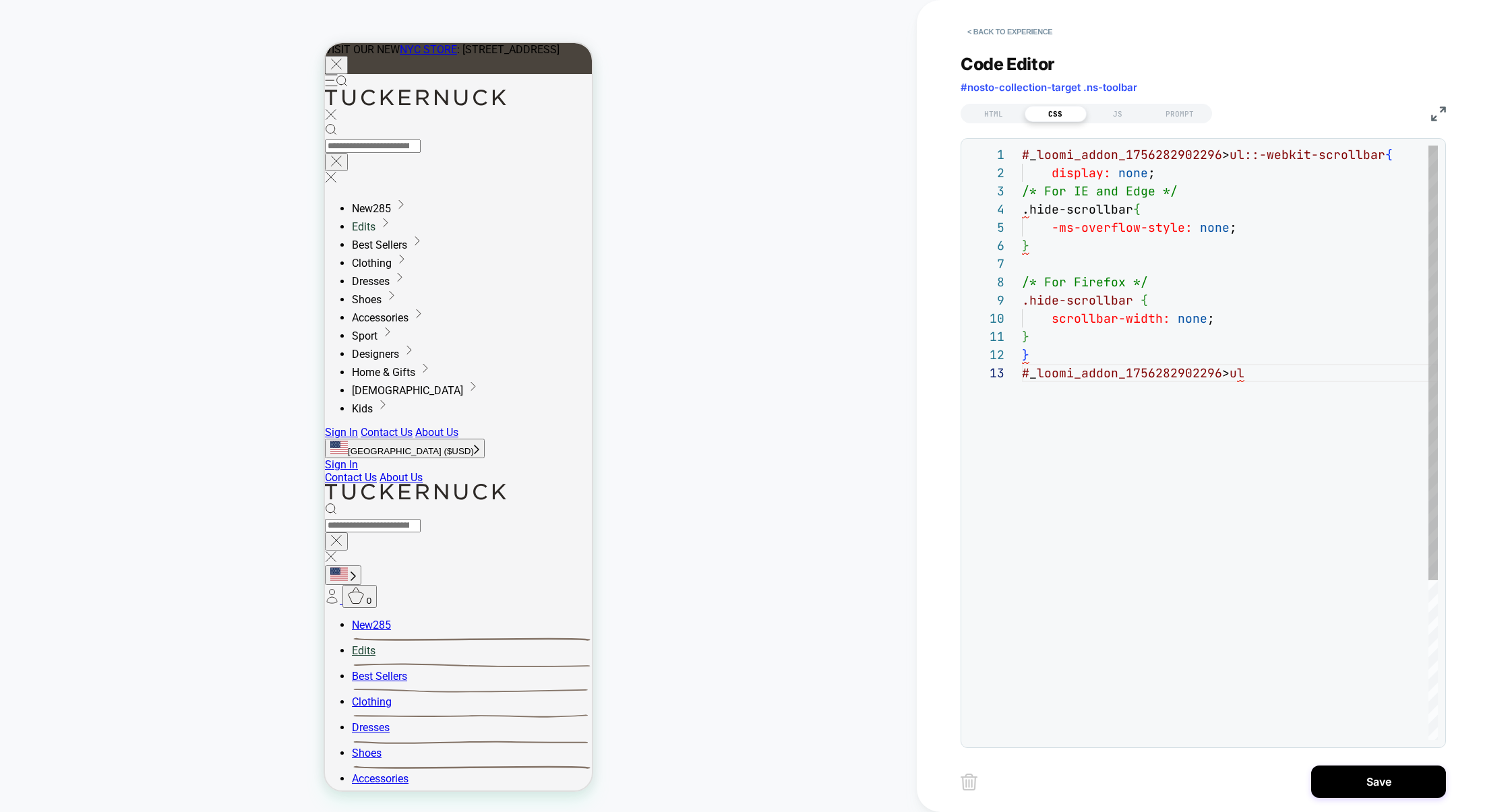
scroll to position [163, 196]
click at [1162, 313] on div "scrollbar-width: none ;" at bounding box center [1230, 318] width 416 height 18
click at [1162, 376] on div "# _ loomi_addon_1756282902296 > ul::-webkit-scrollbar { display: none ; /* For …" at bounding box center [1230, 552] width 416 height 813
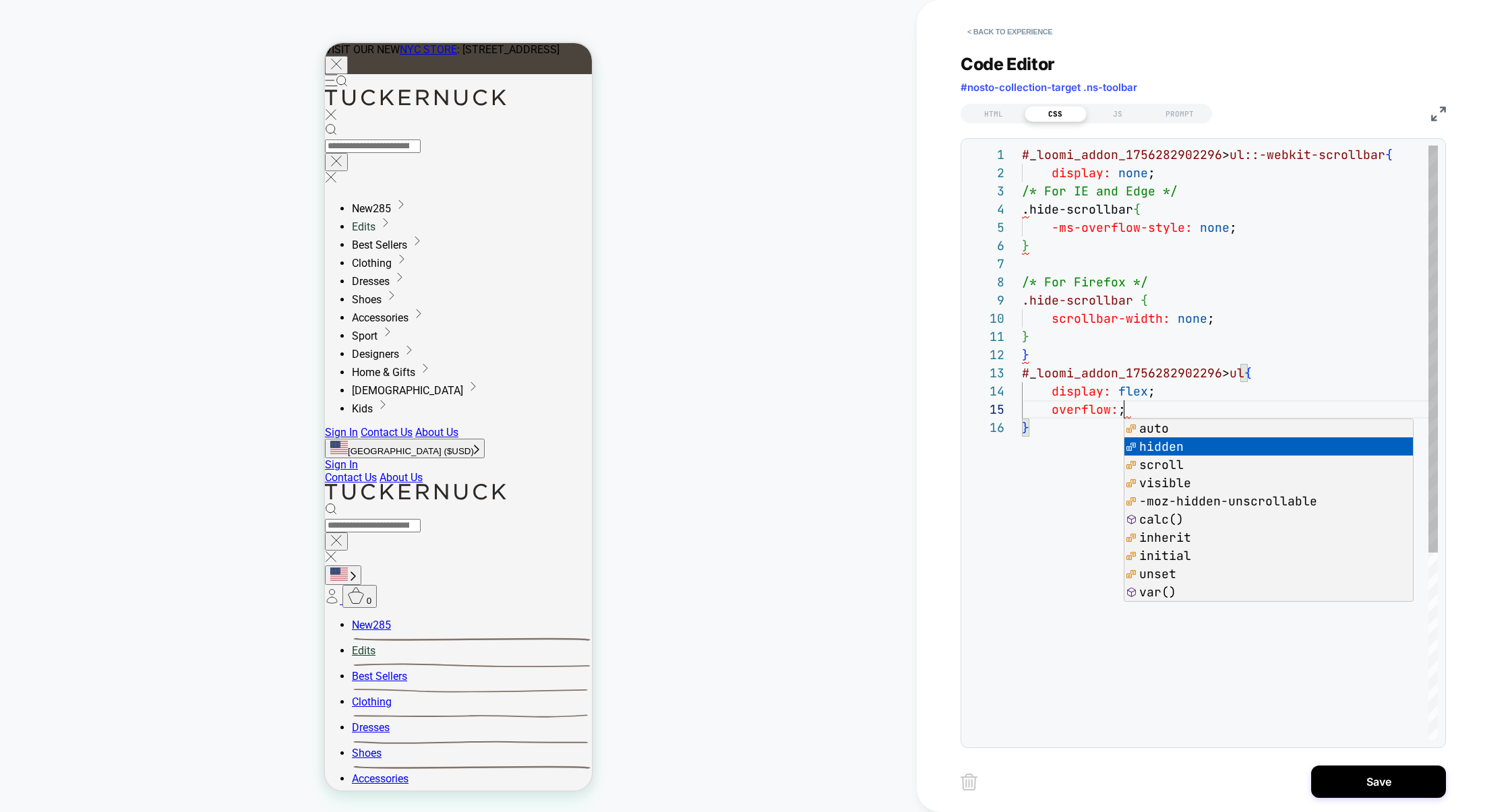
scroll to position [73, 146]
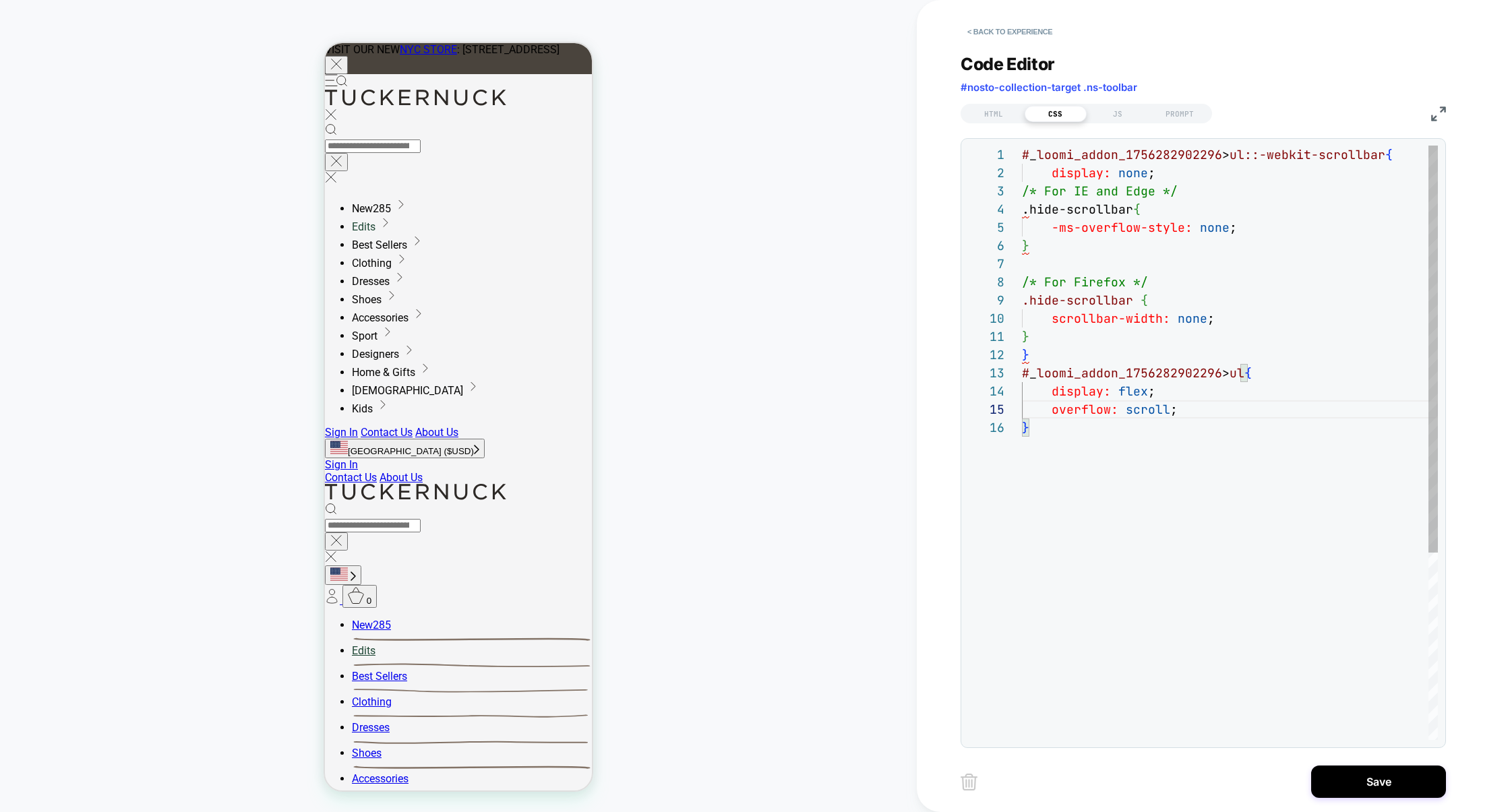
click at [1160, 399] on div "# _ loomi_addon_1756282902296 > ul::-webkit-scrollbar { display: none ; /* For …" at bounding box center [1230, 579] width 416 height 867
click at [1162, 322] on div "# _ loomi_addon_1756282902296 > ul::-webkit-scrollbar { display: none ; /* For …" at bounding box center [1230, 579] width 416 height 867
click at [1162, 318] on div "# _ loomi_addon_1756282902296 > ul::-webkit-scrollbar { display: none ; /* For …" at bounding box center [1230, 579] width 416 height 867
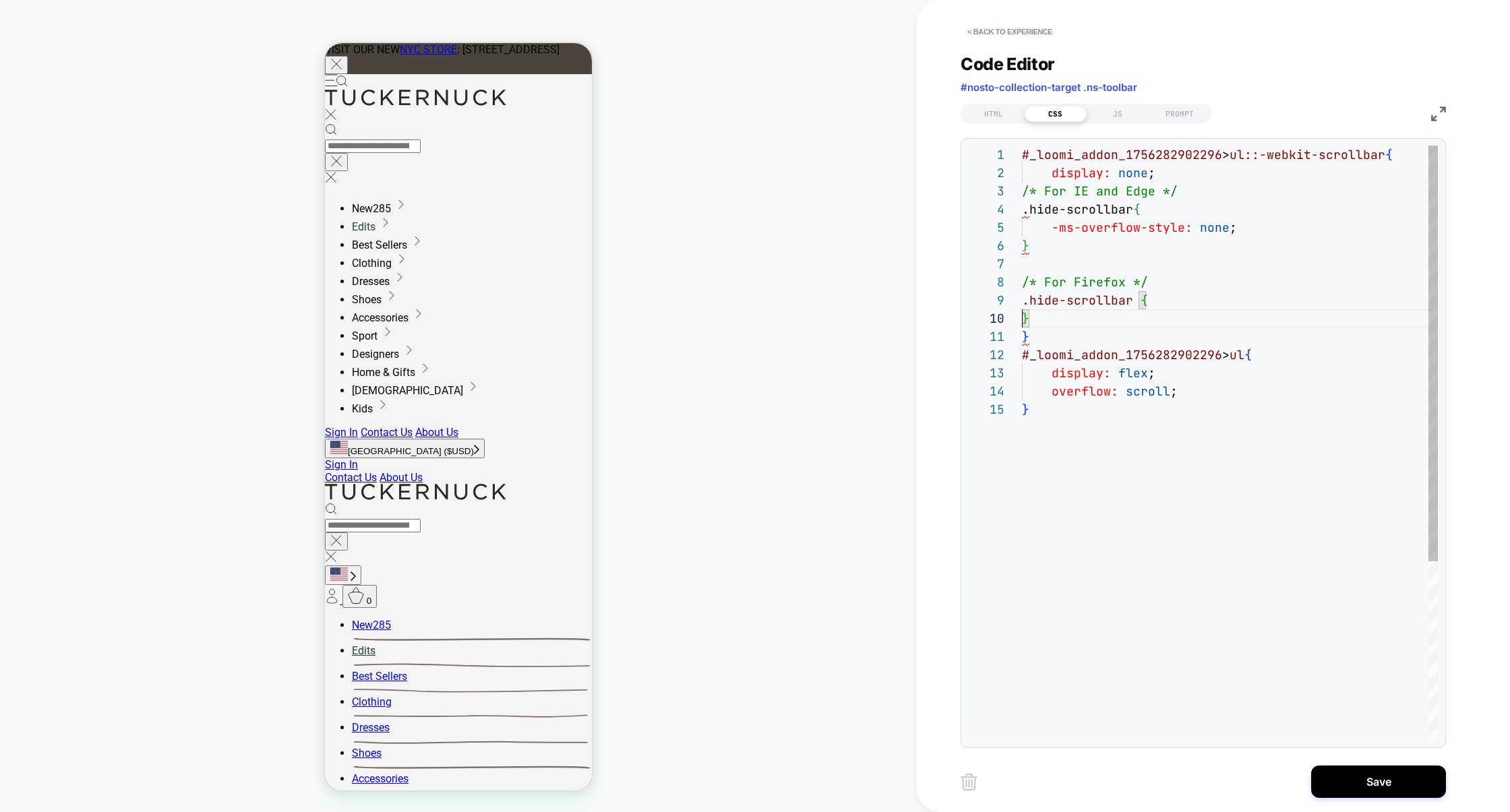
click at [1162, 384] on div "# _ loomi_addon_1756282902296 > ul::-webkit-scrollbar { display: none ; /* For …" at bounding box center [1230, 570] width 416 height 849
click at [1162, 228] on div "# _ loomi_addon_1756282902296 > ul::-webkit-scrollbar { display: none ; /* For …" at bounding box center [1230, 589] width 416 height 886
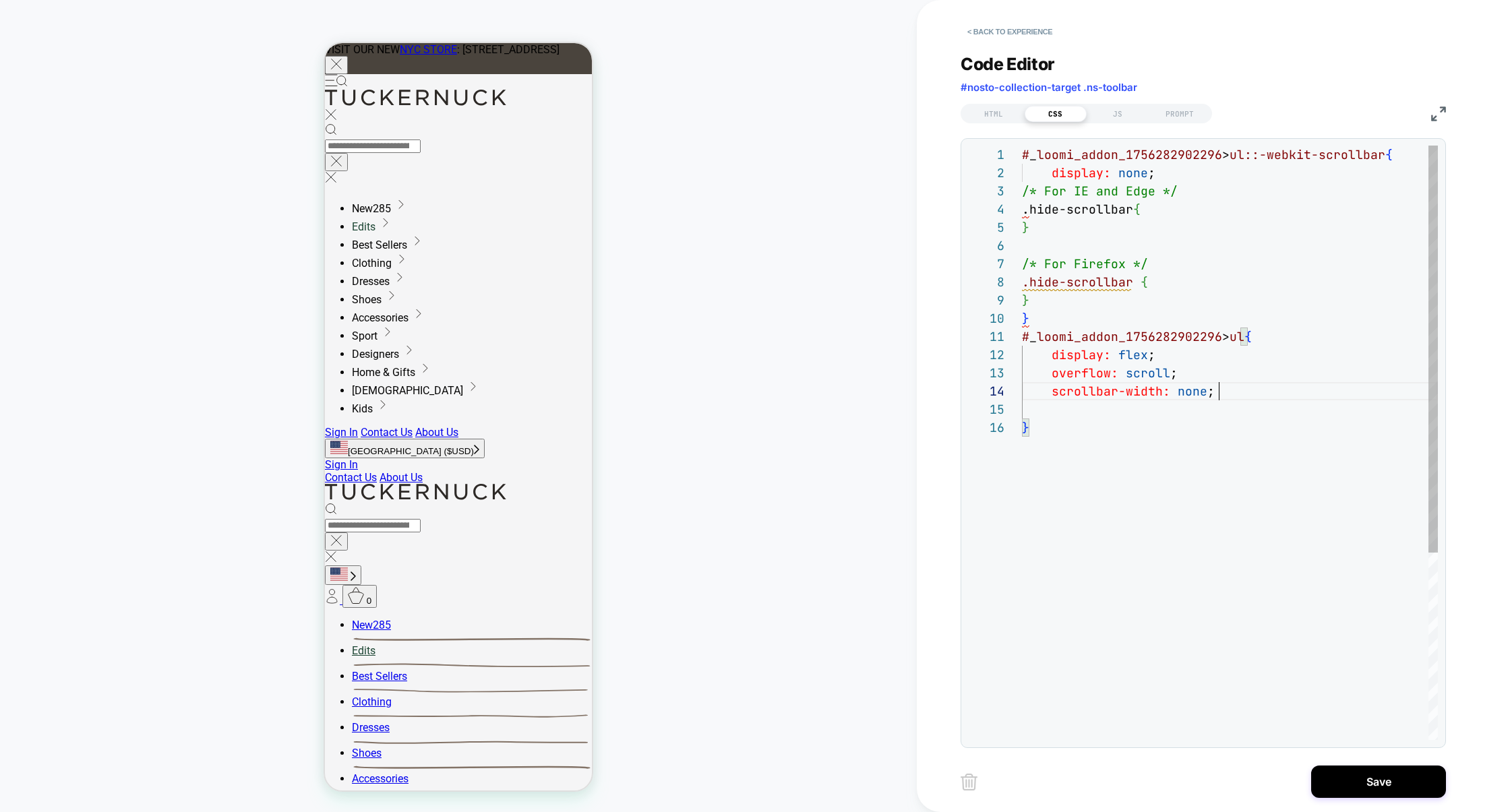
scroll to position [55, 196]
click at [1162, 392] on div "# _ loomi_addon_1756282902296 > ul::-webkit-scrollbar { display: none ; /* For …" at bounding box center [1230, 579] width 416 height 867
click at [1162, 399] on div "# _ loomi_addon_1756282902296 > ul::-webkit-scrollbar { display: none ; /* For …" at bounding box center [1230, 579] width 416 height 867
click at [1162, 405] on div "# _ loomi_addon_1756282902296 > ul::-webkit-scrollbar { display: none ; /* For …" at bounding box center [1230, 579] width 416 height 867
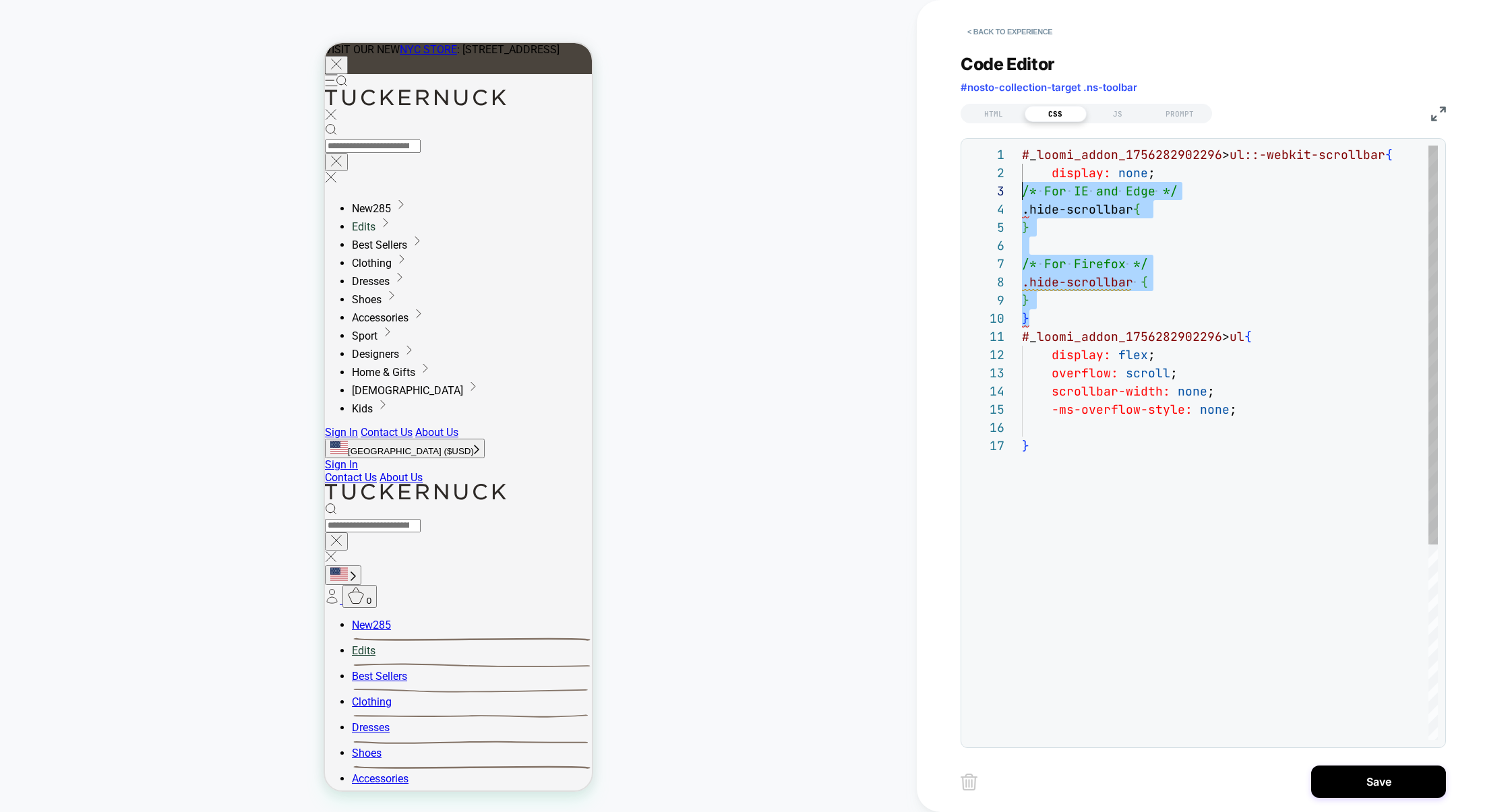
click at [1012, 201] on div "**********" at bounding box center [1203, 443] width 470 height 595
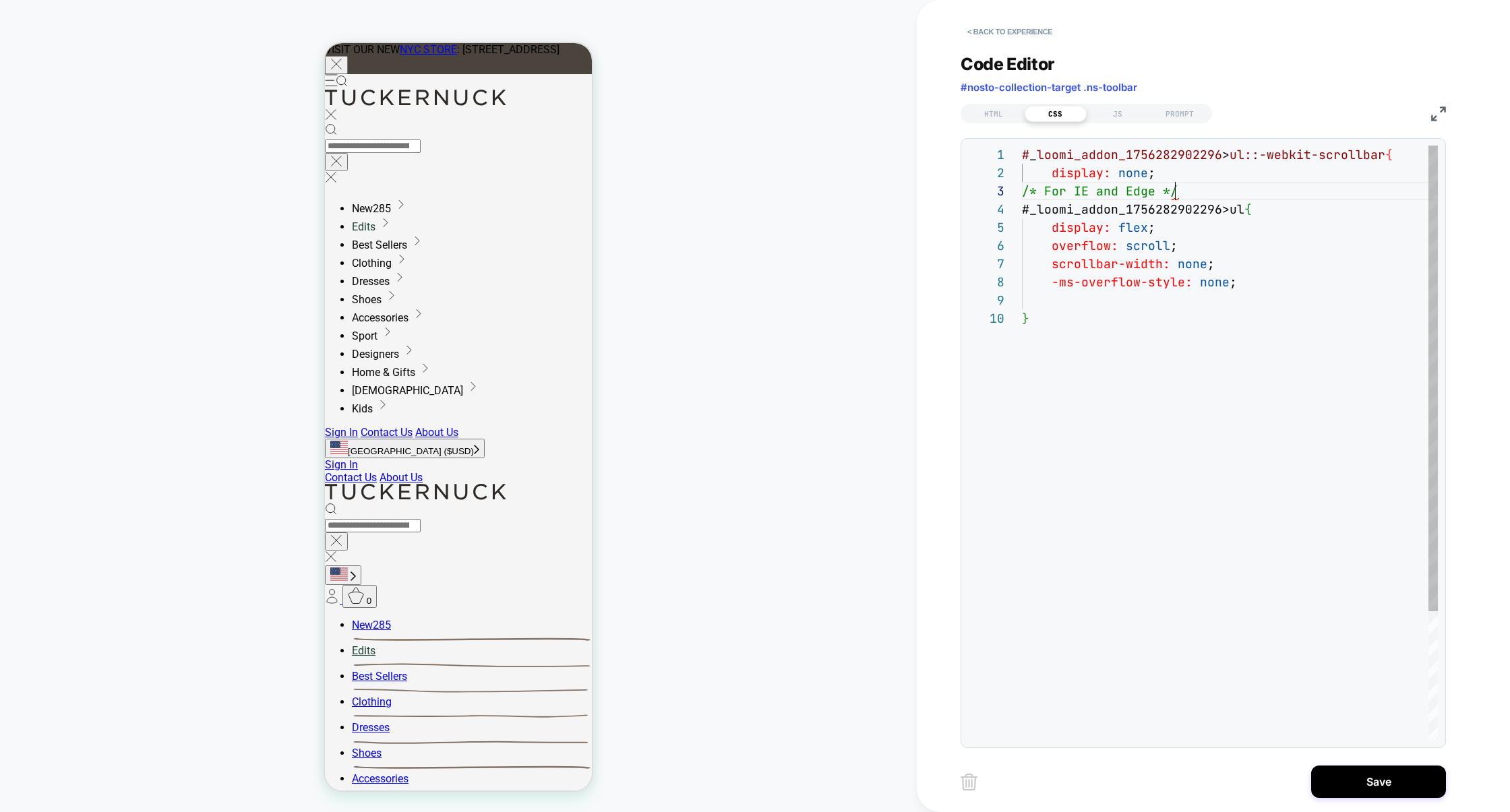
scroll to position [0, 0]
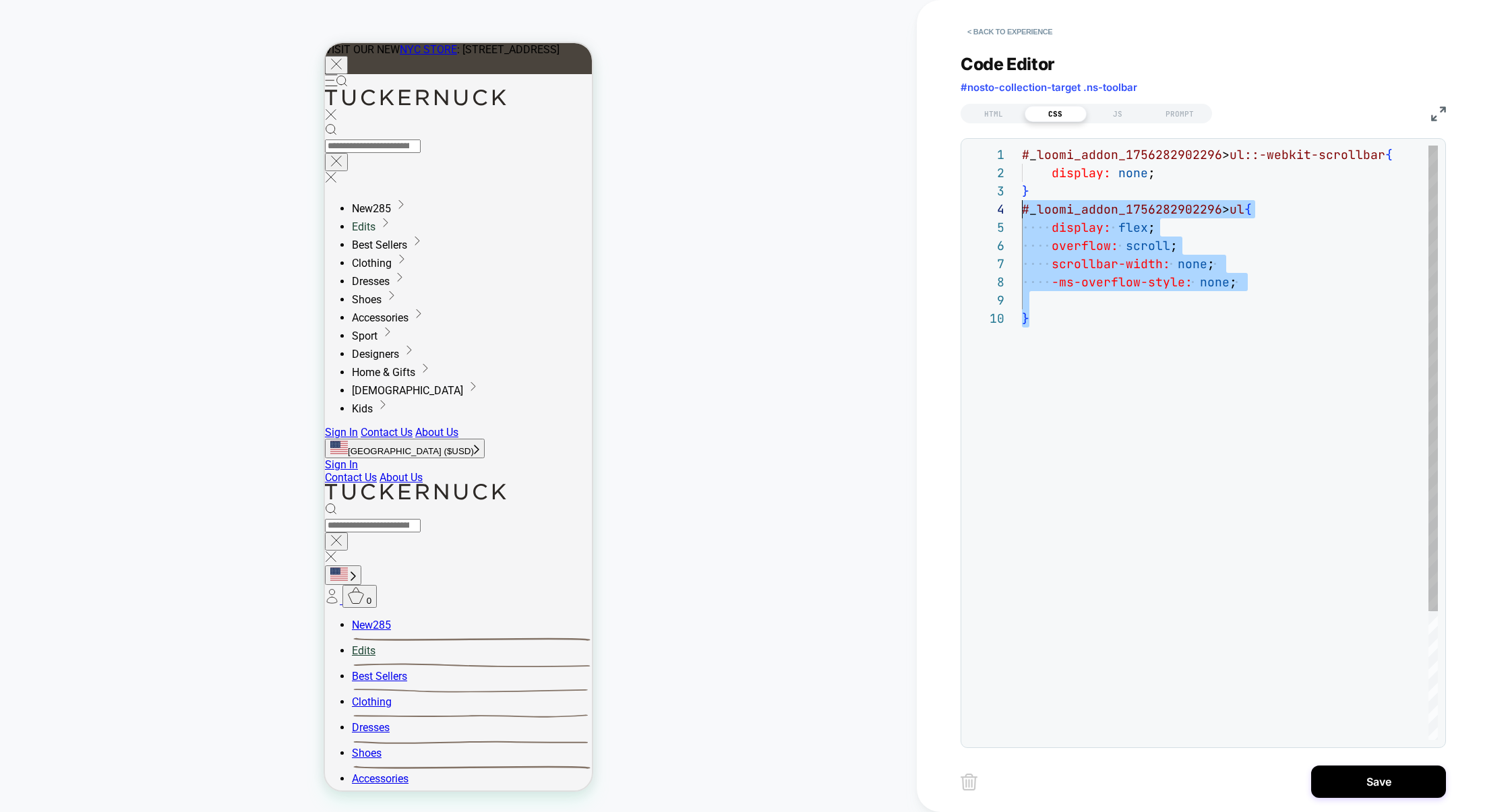
drag, startPoint x: 1124, startPoint y: 380, endPoint x: 989, endPoint y: 214, distance: 214.0
click at [1022, 214] on div "# _ loomi_addon_1756282902296 > ul::-webkit-scrollbar { display: none ; } displ…" at bounding box center [1230, 524] width 416 height 758
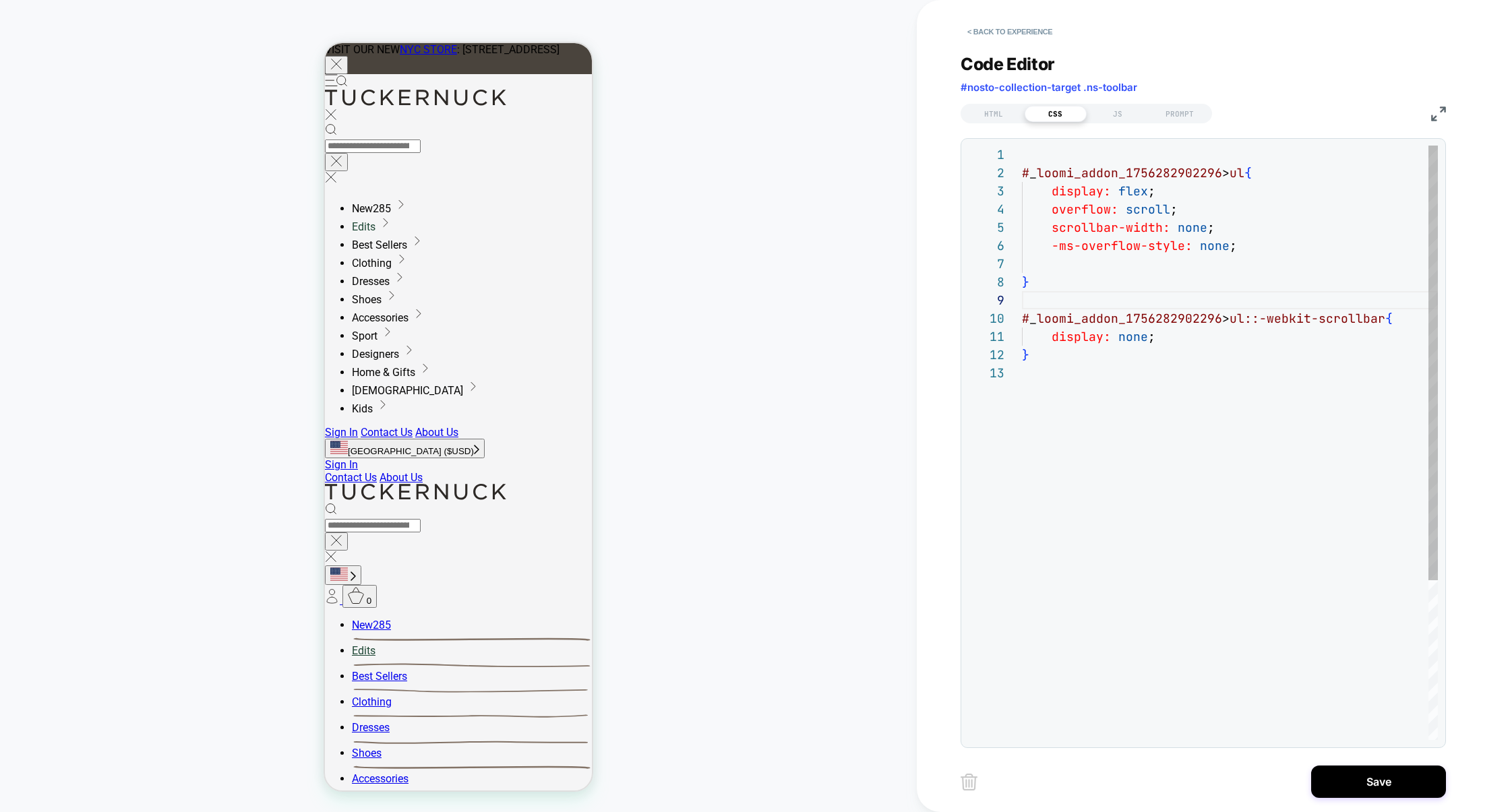
click at [1032, 165] on div "# _ loomi_addon_1756282902296 > ul { display: flex ; overflow: scroll ; scrollb…" at bounding box center [1230, 552] width 416 height 813
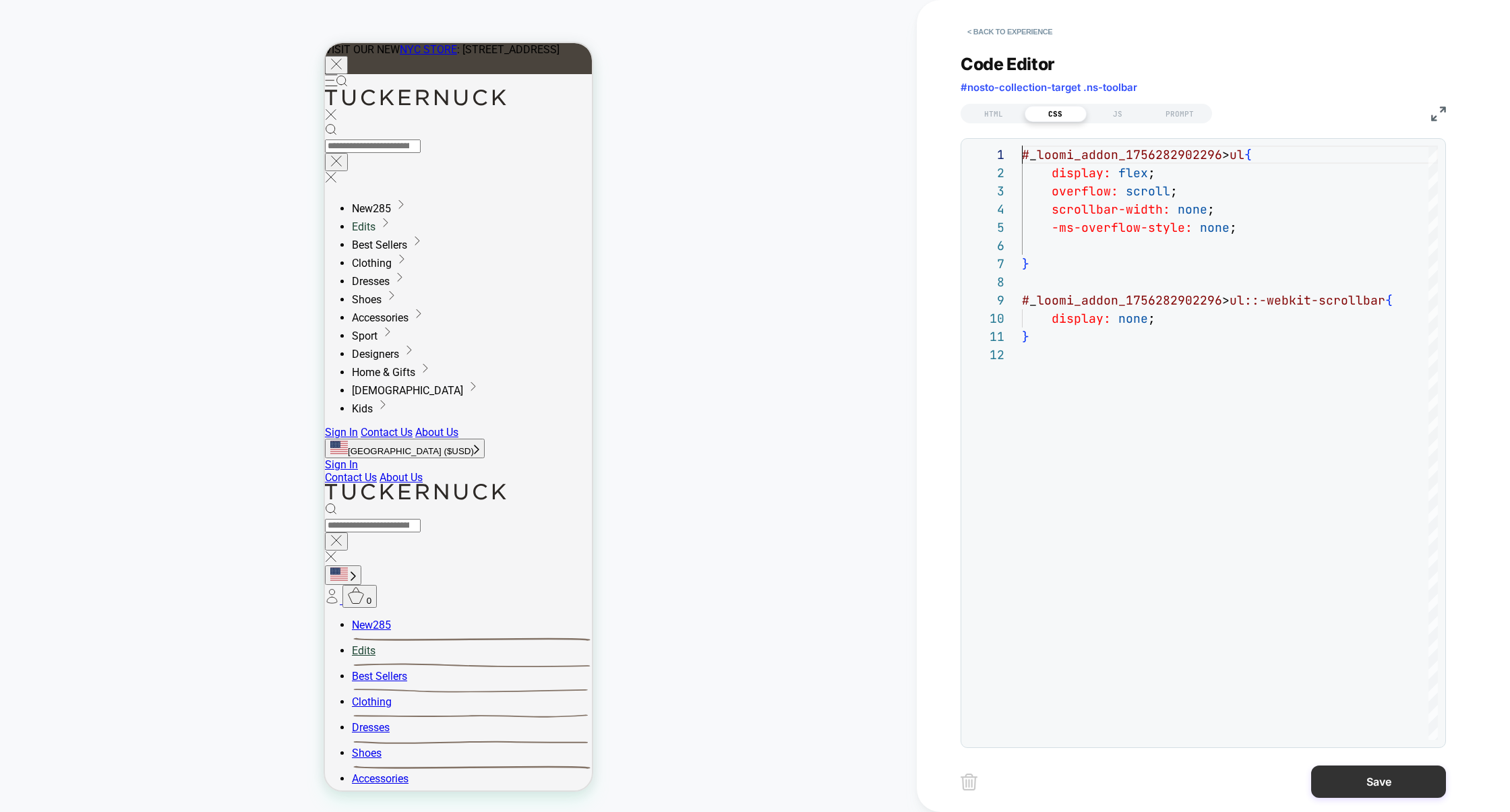
type textarea "**********"
click at [1162, 788] on button "Save" at bounding box center [1378, 782] width 135 height 32
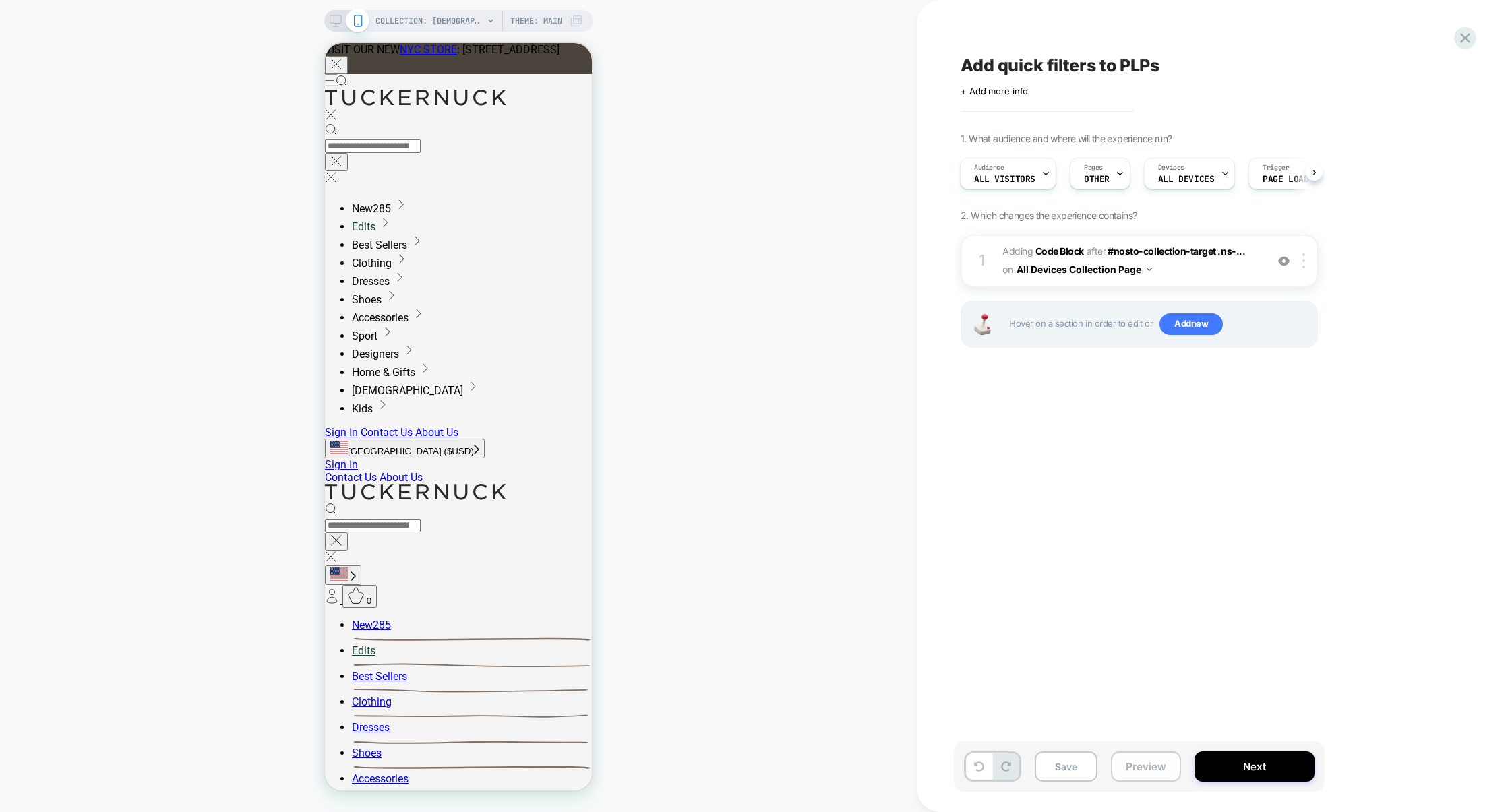
click at [1137, 757] on button "Preview" at bounding box center [1146, 767] width 70 height 30
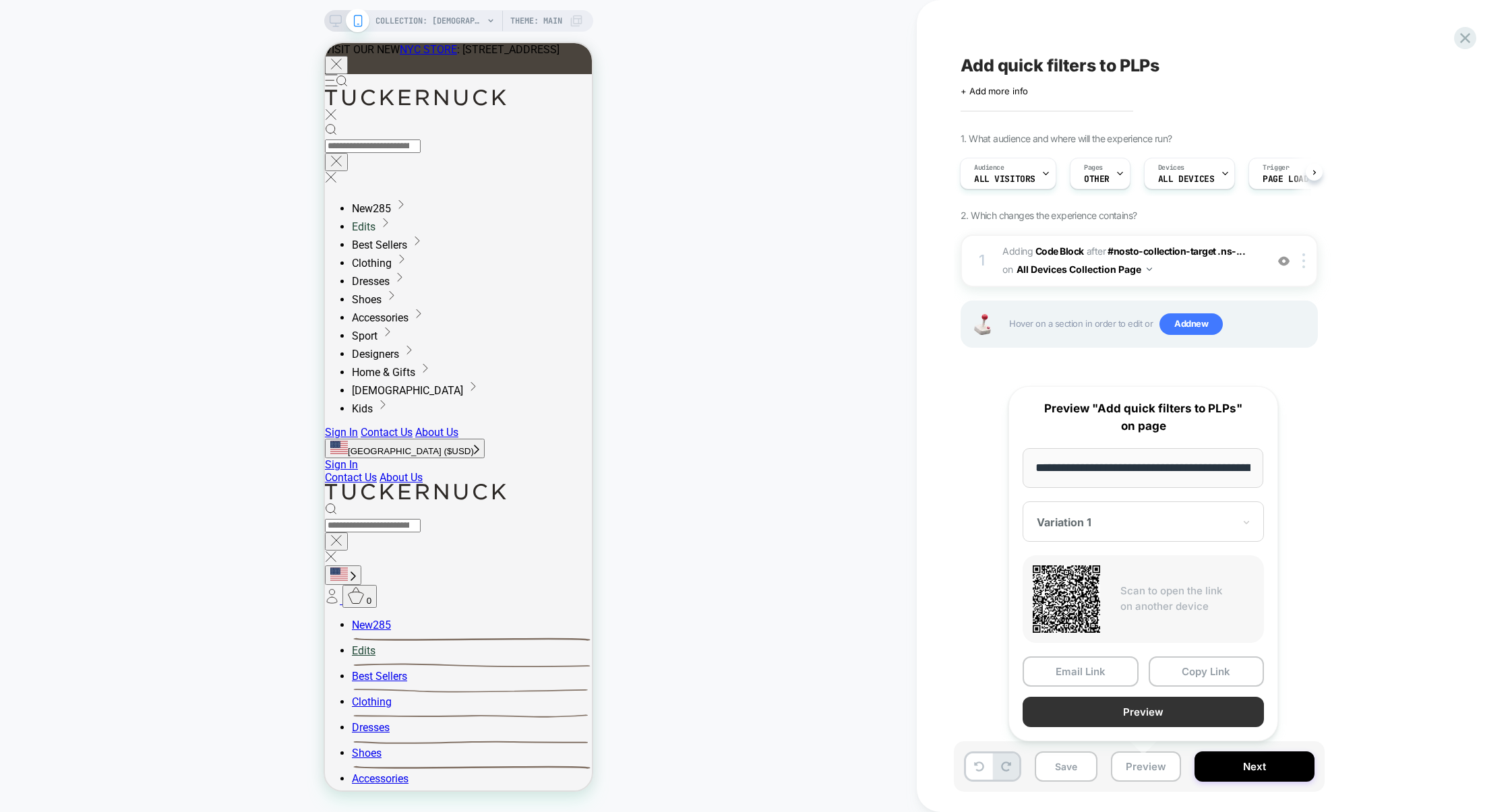
click at [1142, 717] on button "Preview" at bounding box center [1143, 712] width 242 height 30
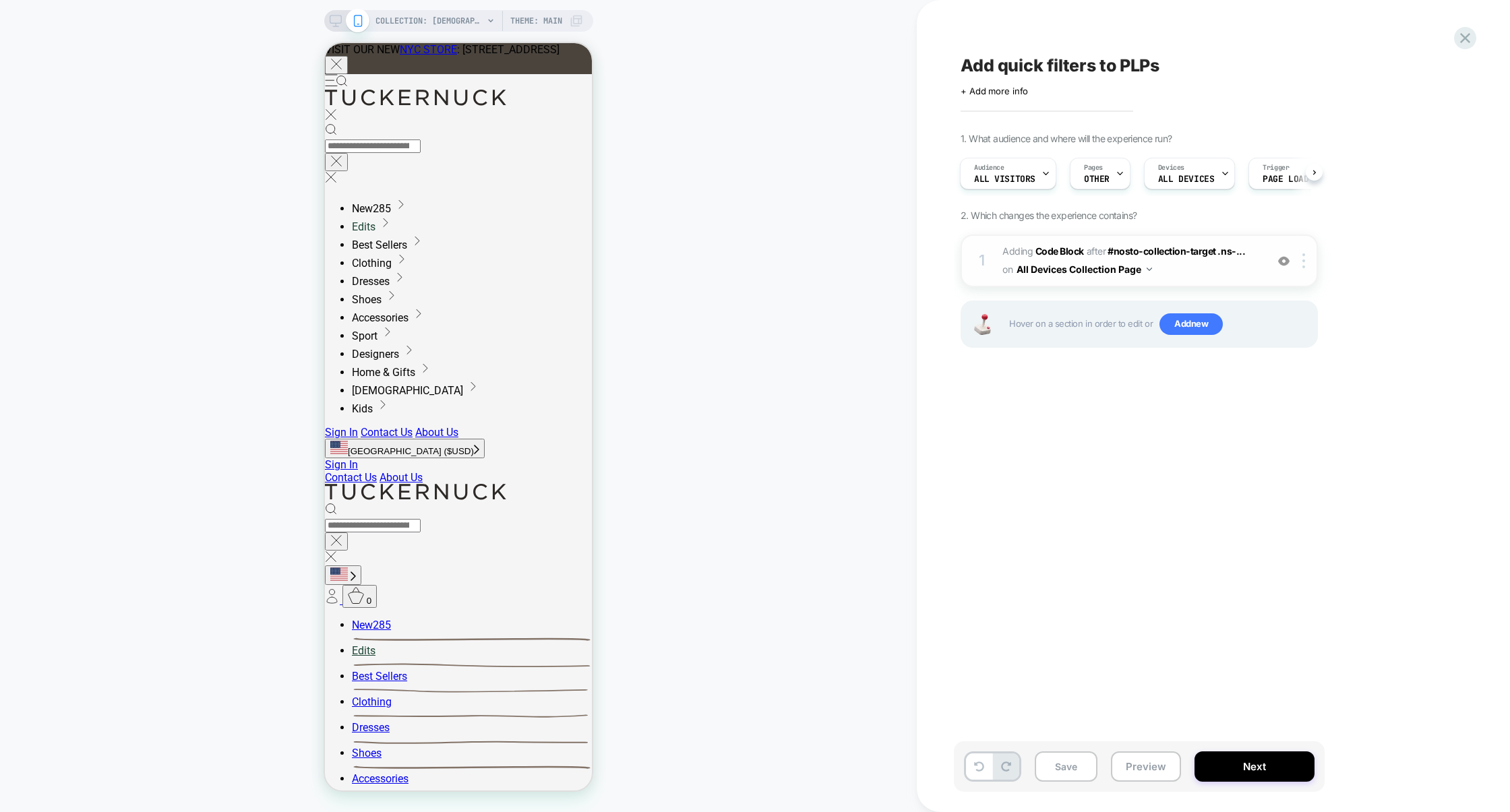
click at [1162, 282] on div "1 Adding Code Block AFTER #nosto-collection-target .ns-... #nosto-collection-ta…" at bounding box center [1139, 261] width 357 height 52
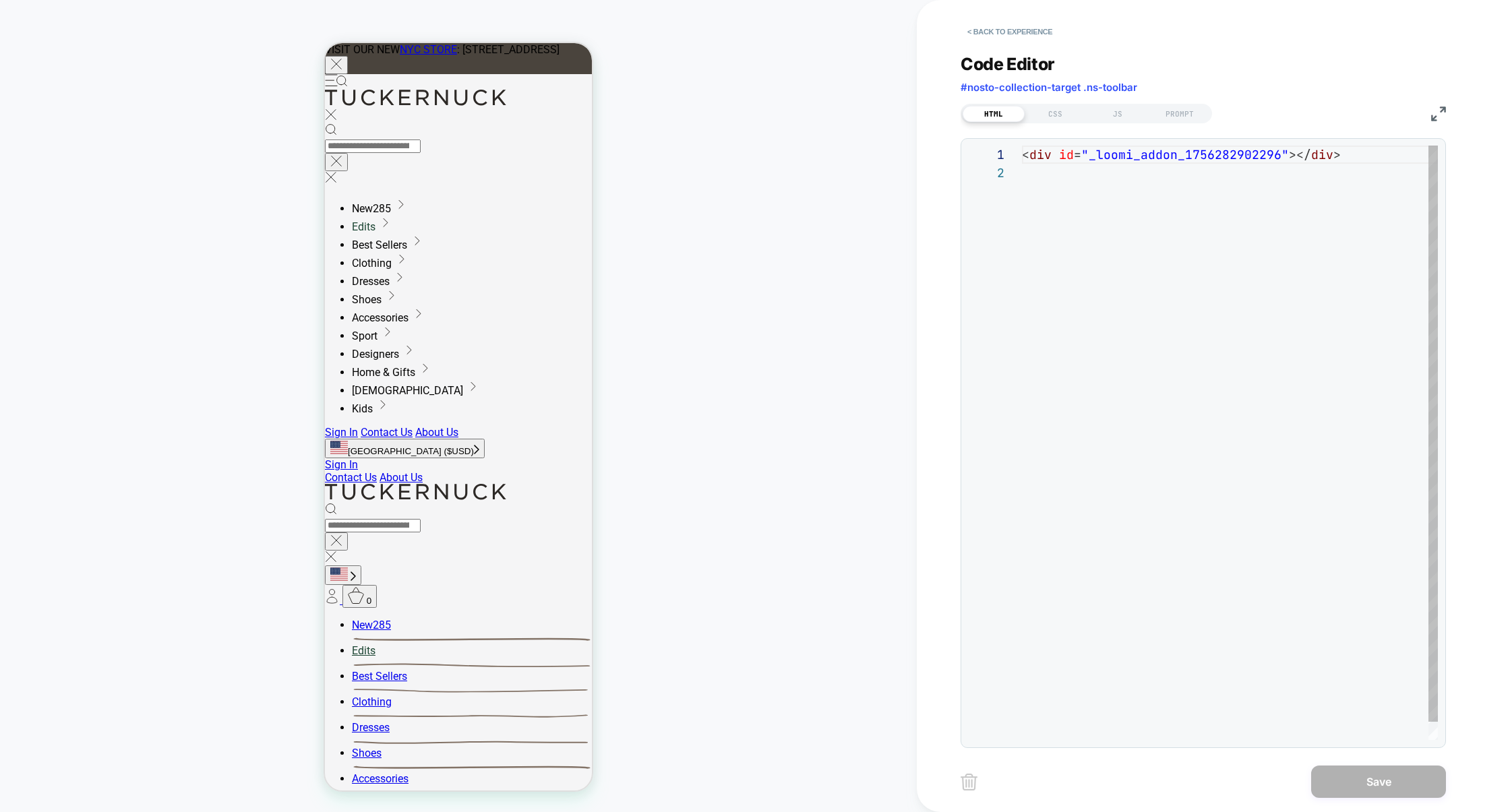
scroll to position [17, 0]
click at [1115, 106] on div "JS" at bounding box center [1118, 114] width 62 height 16
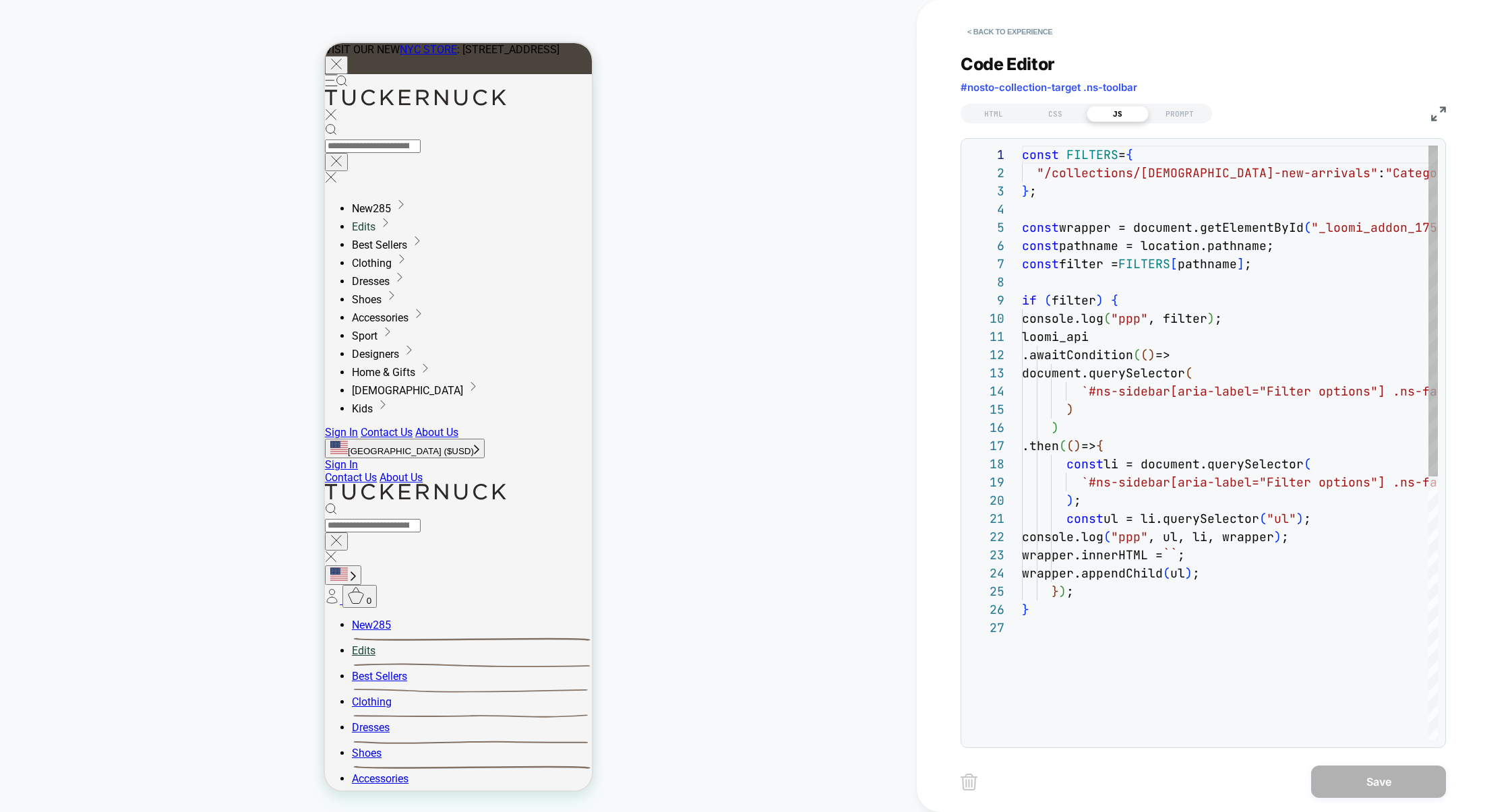
scroll to position [182, 0]
click at [1162, 120] on img at bounding box center [1439, 113] width 15 height 15
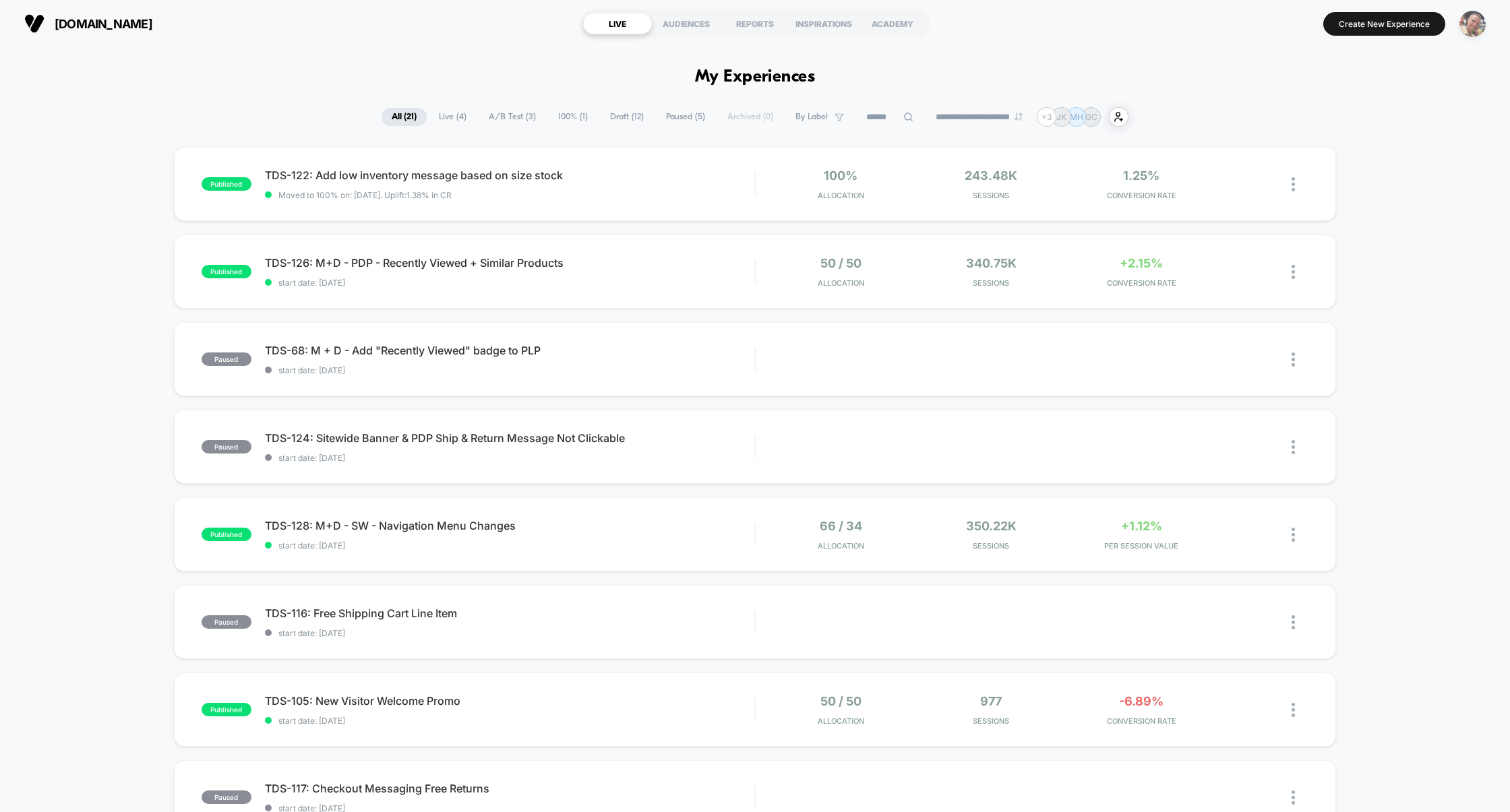
click at [1473, 22] on img "button" at bounding box center [1472, 24] width 26 height 26
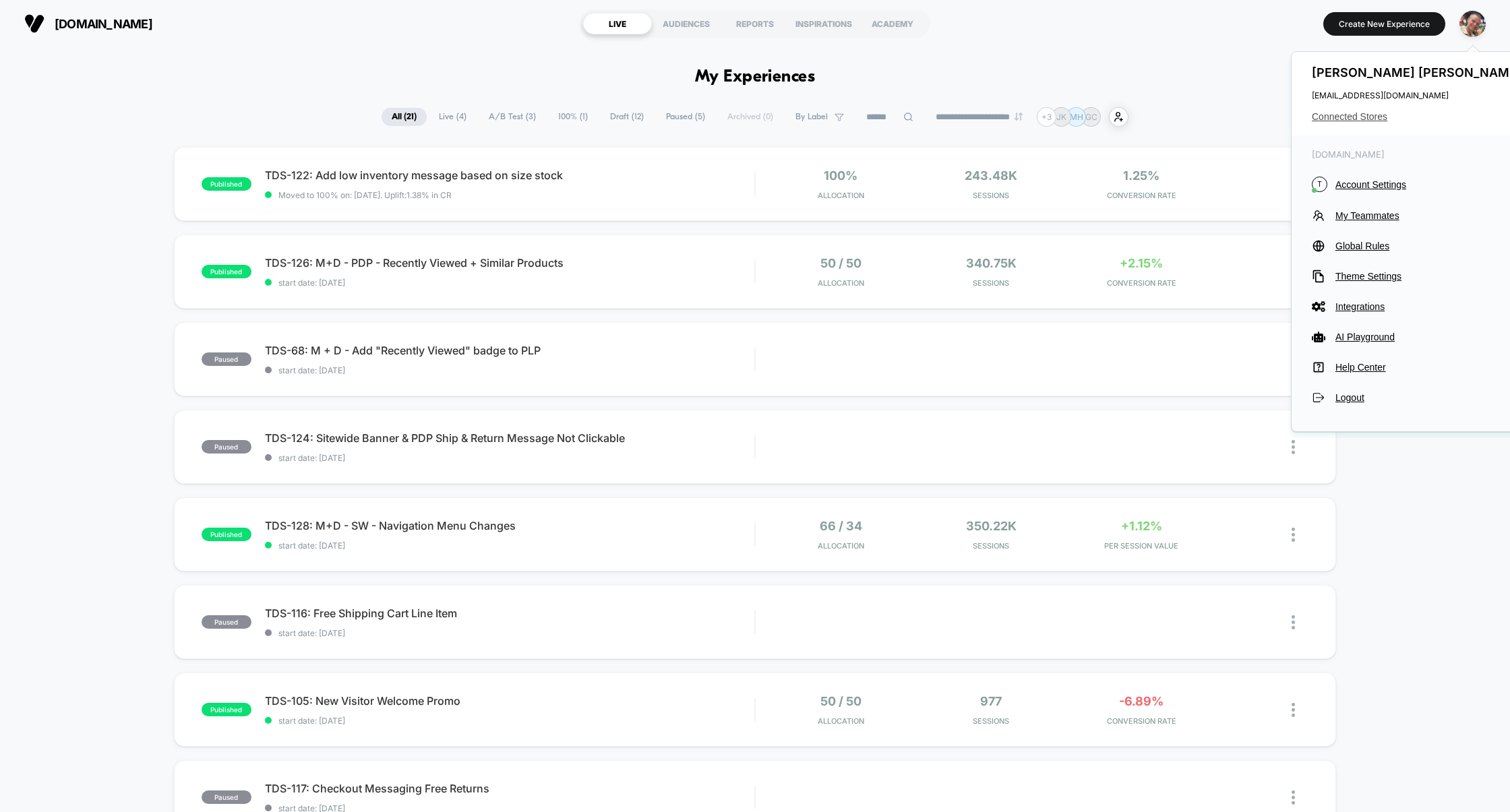
click at [1373, 116] on span "Connected Stores" at bounding box center [1418, 116] width 213 height 11
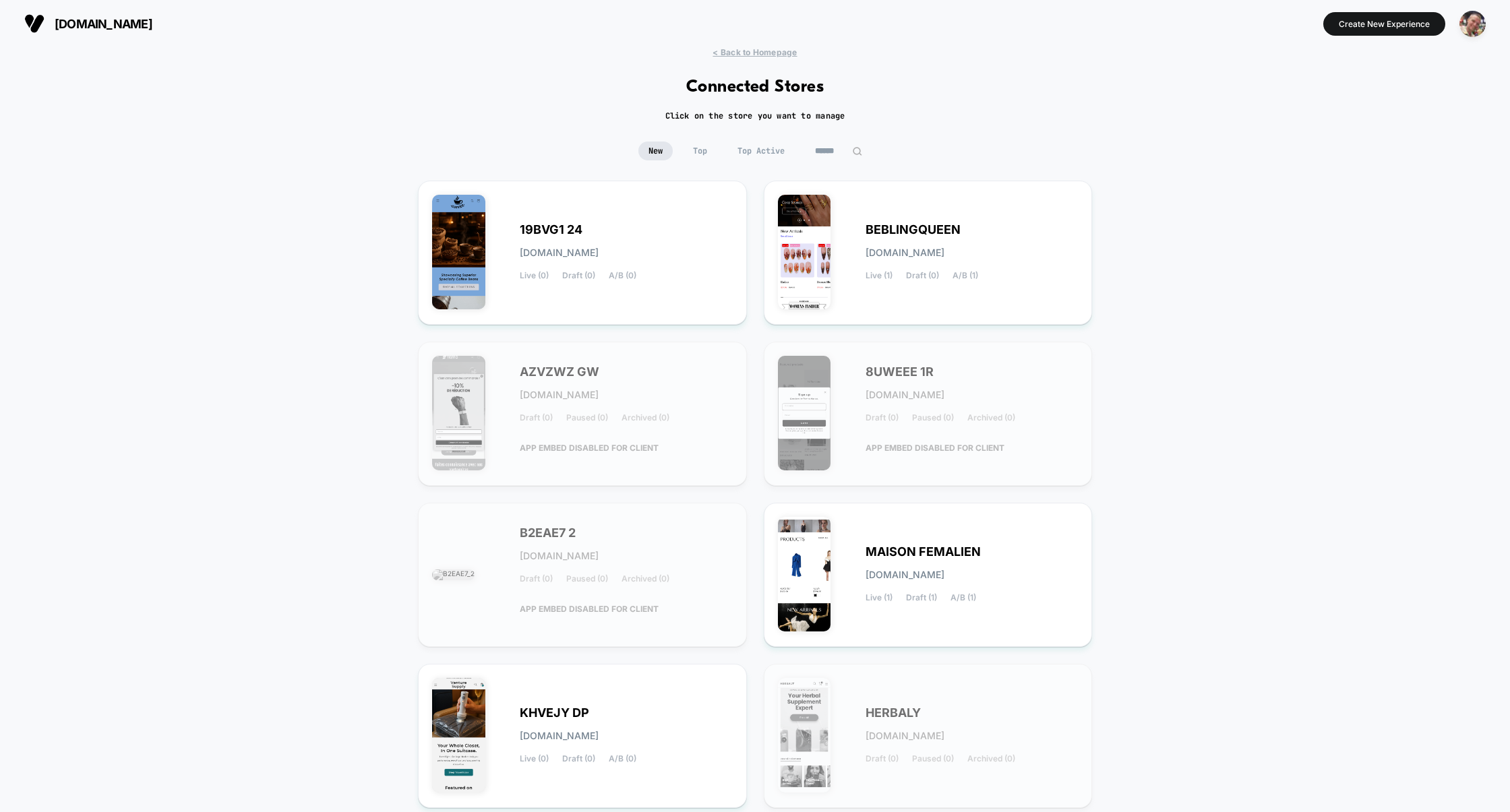
click at [814, 151] on input at bounding box center [838, 151] width 67 height 19
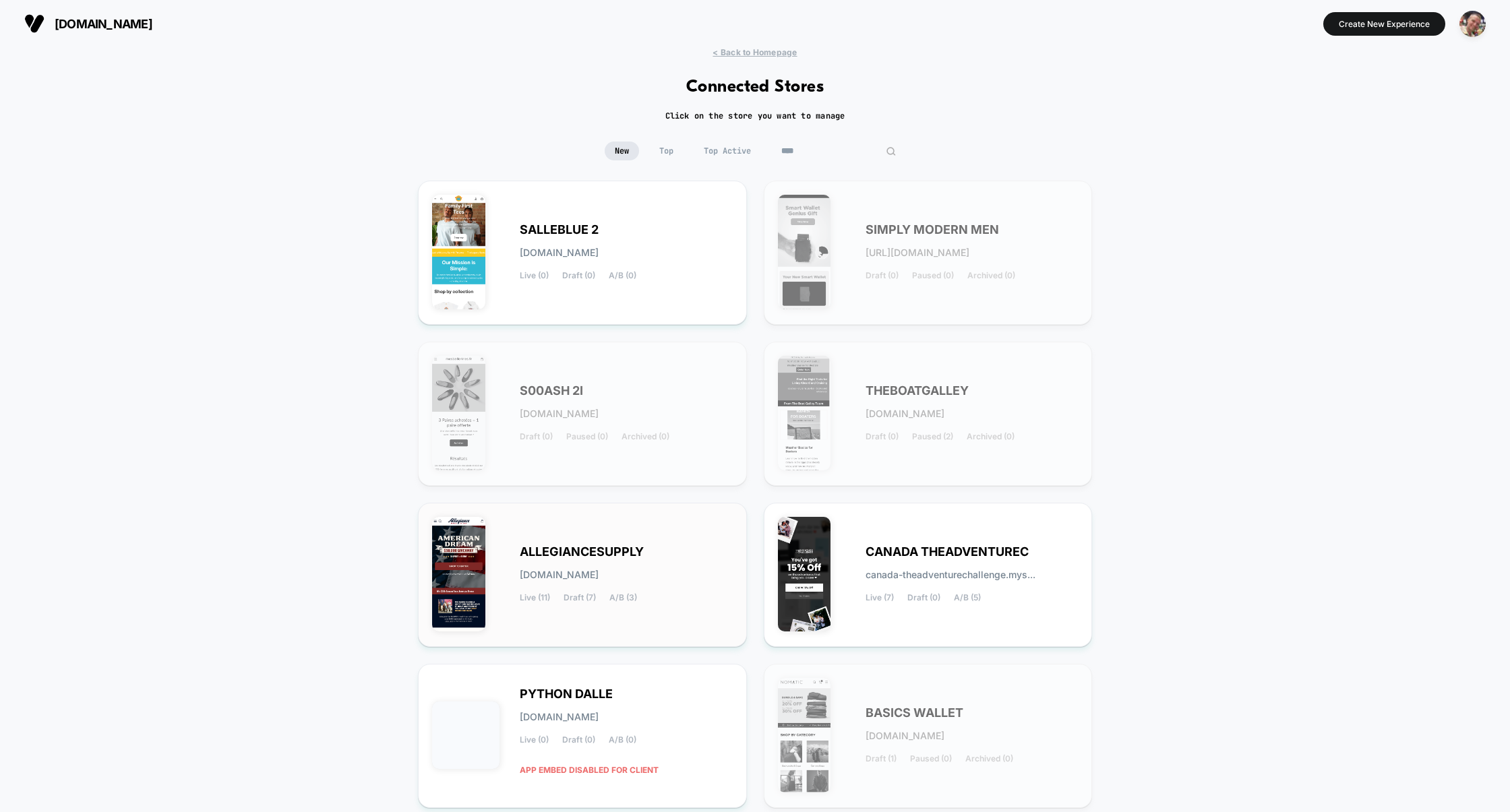
type input "****"
click at [634, 556] on span "ALLEGIANCESUPPLY" at bounding box center [582, 552] width 124 height 10
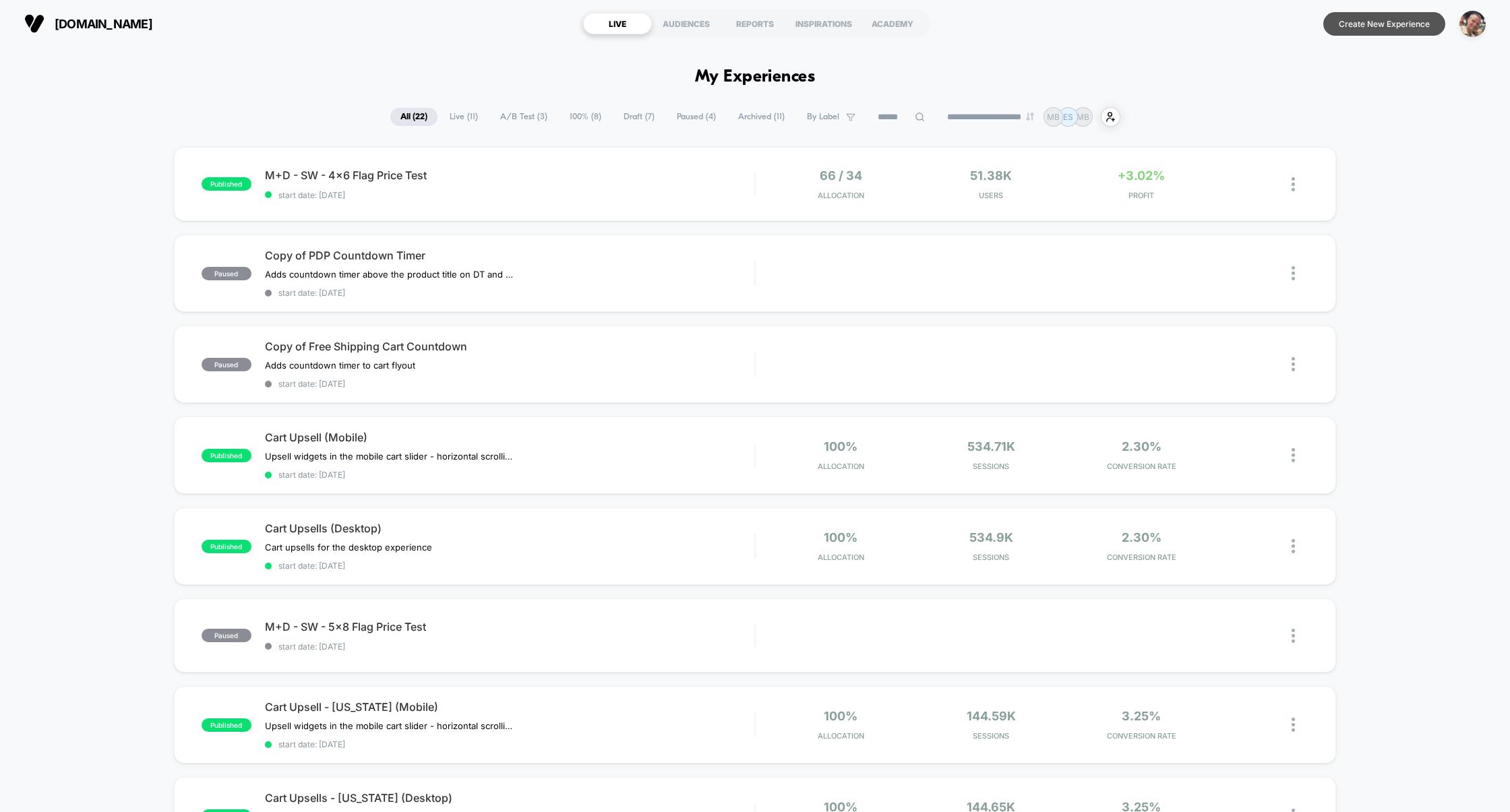
click at [1382, 19] on button "Create New Experience" at bounding box center [1384, 24] width 122 height 24
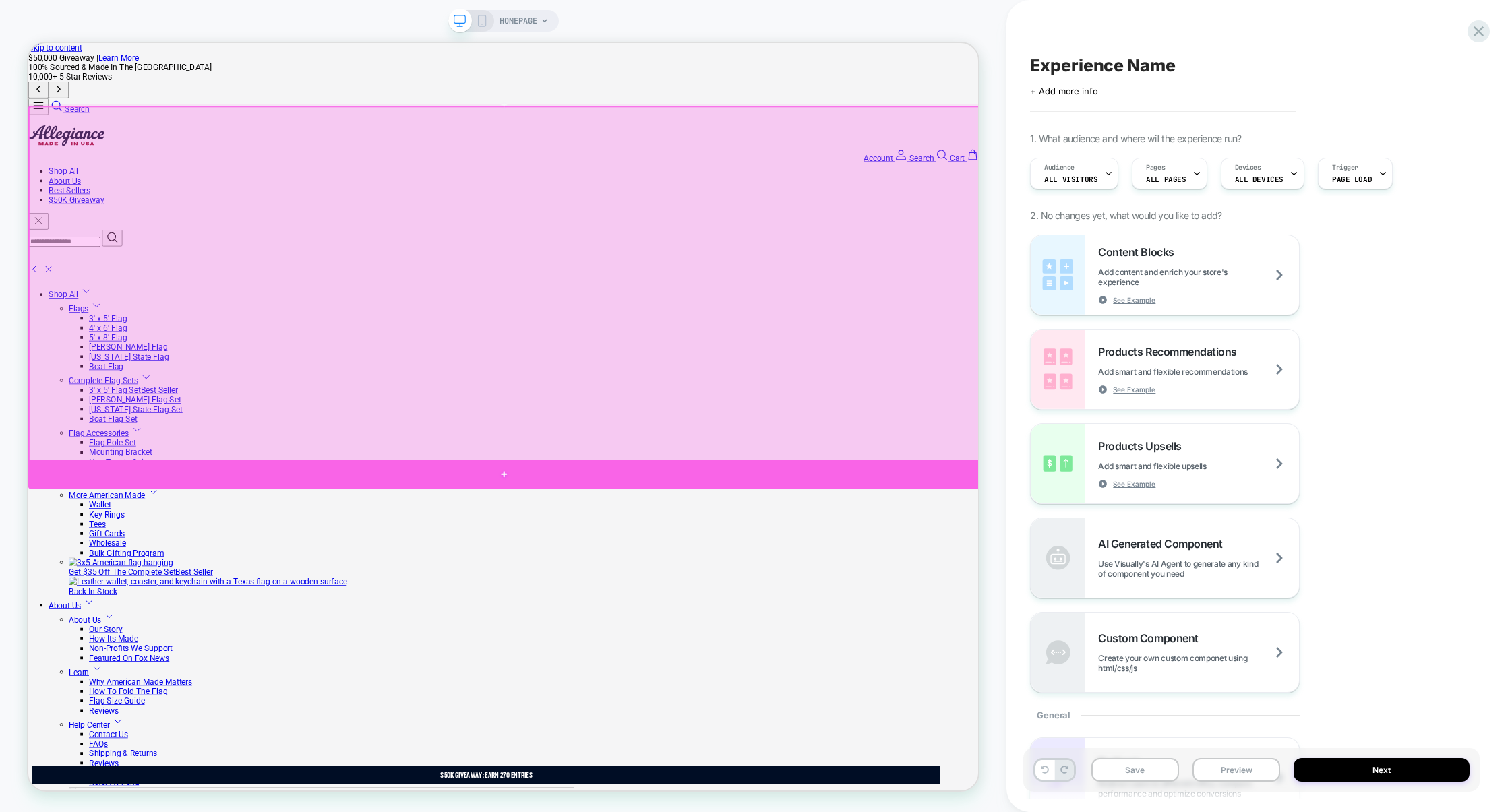
click at [900, 619] on div at bounding box center [662, 618] width 1268 height 39
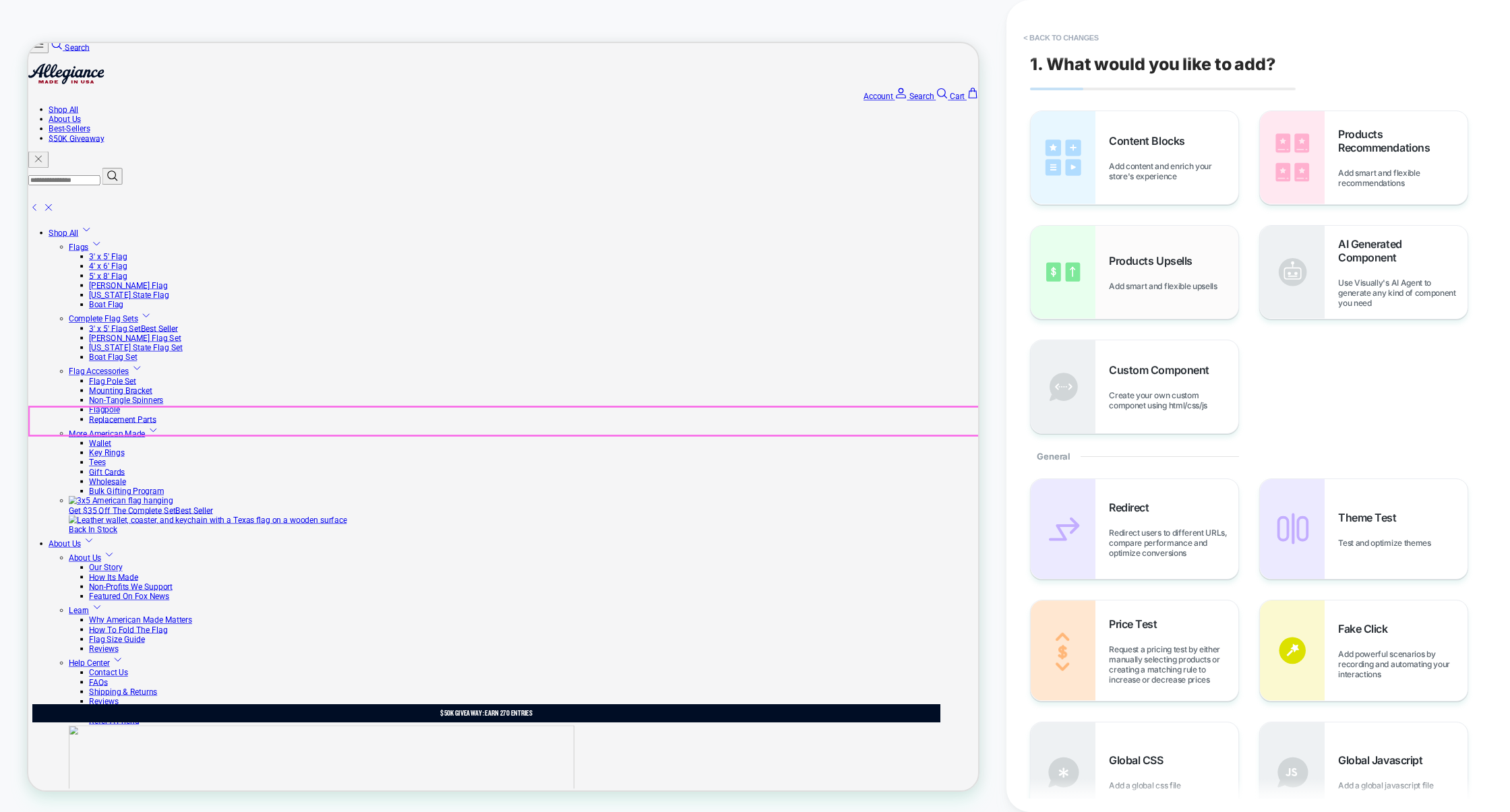
scroll to position [85, 0]
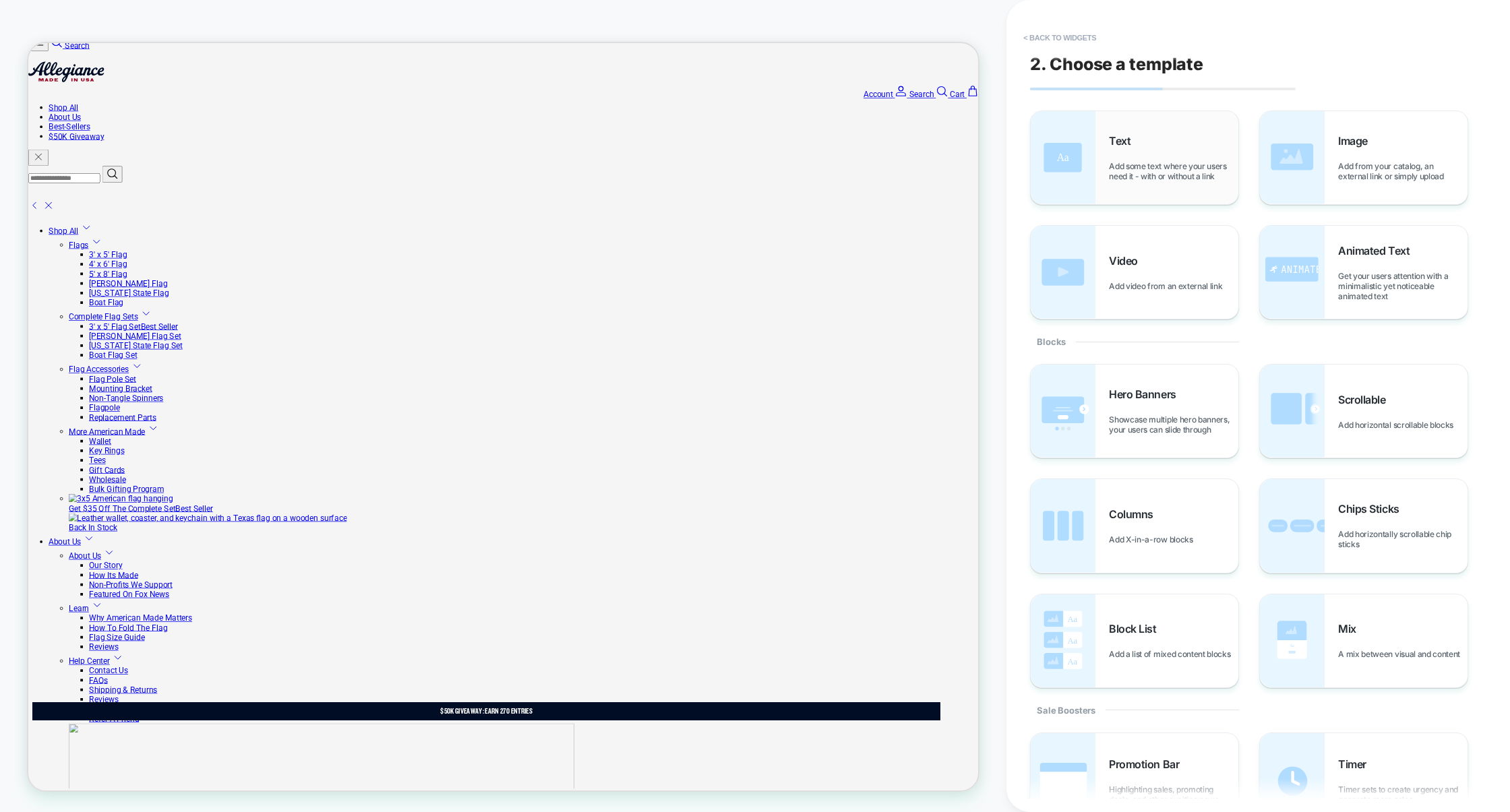
scroll to position [97, 0]
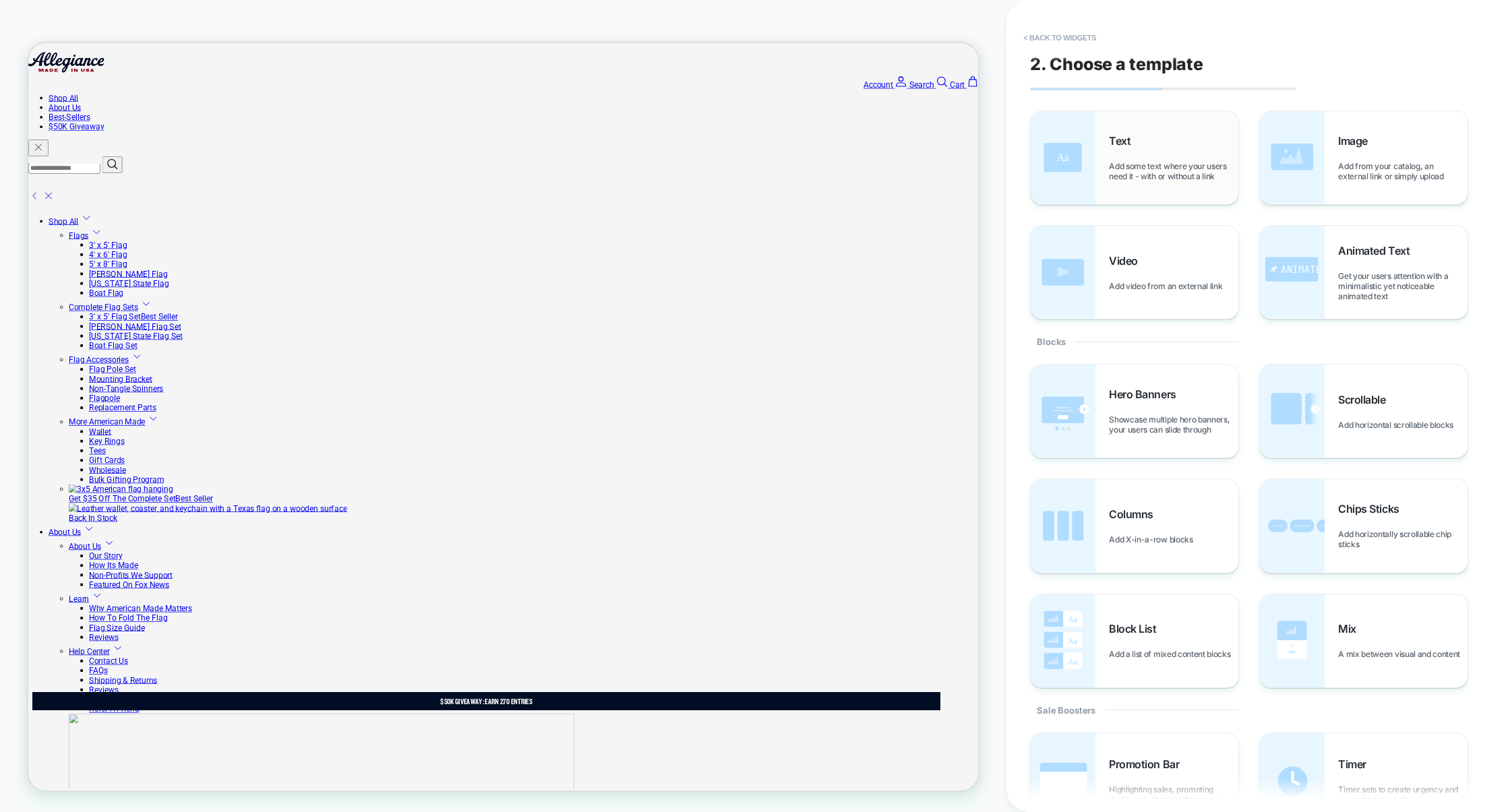
click at [1159, 153] on div "Text Add some text where your users need it - with or without a link" at bounding box center [1173, 158] width 129 height 48
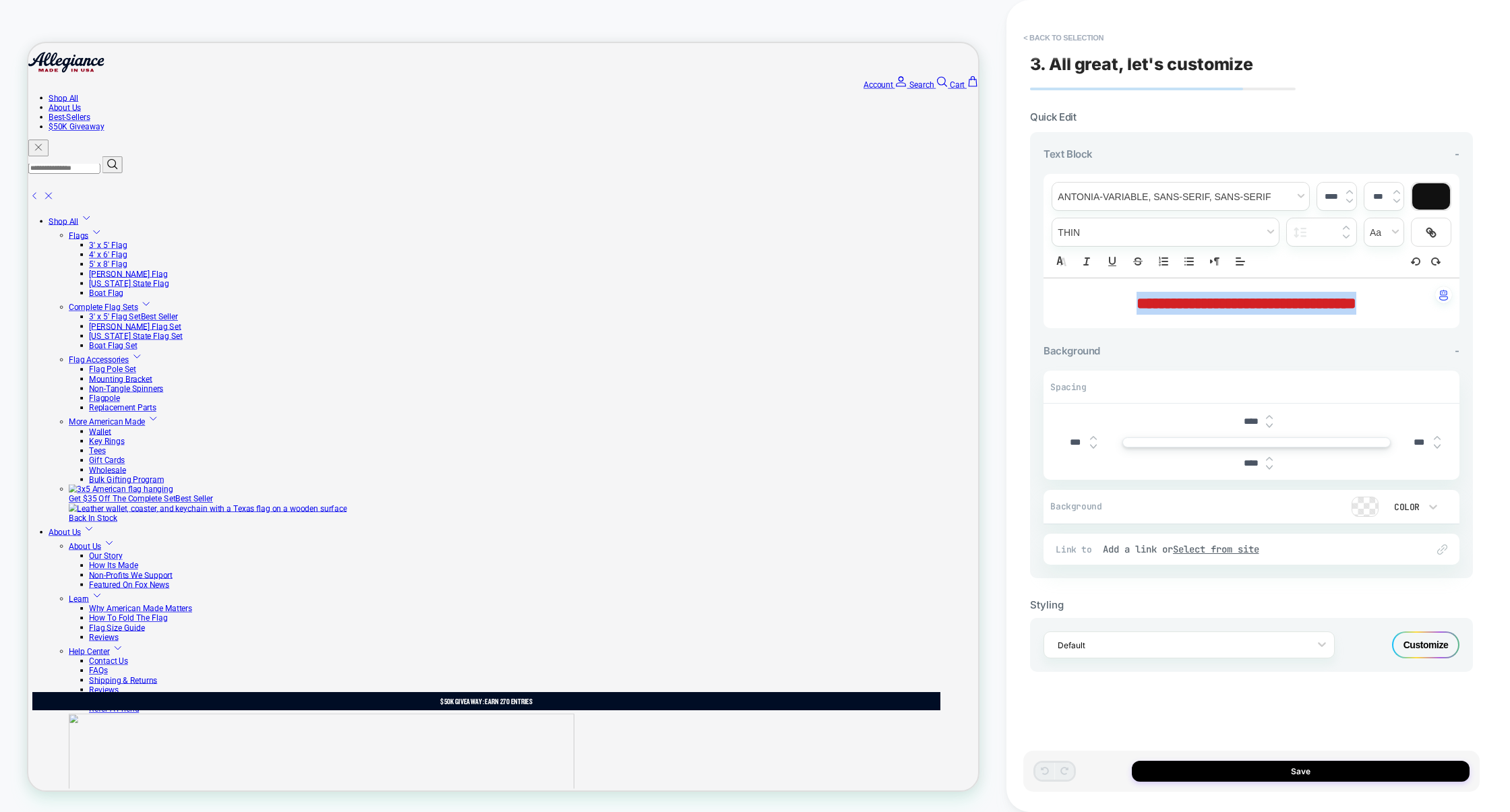
drag, startPoint x: 1395, startPoint y: 305, endPoint x: 1103, endPoint y: 309, distance: 292.0
type input "****"
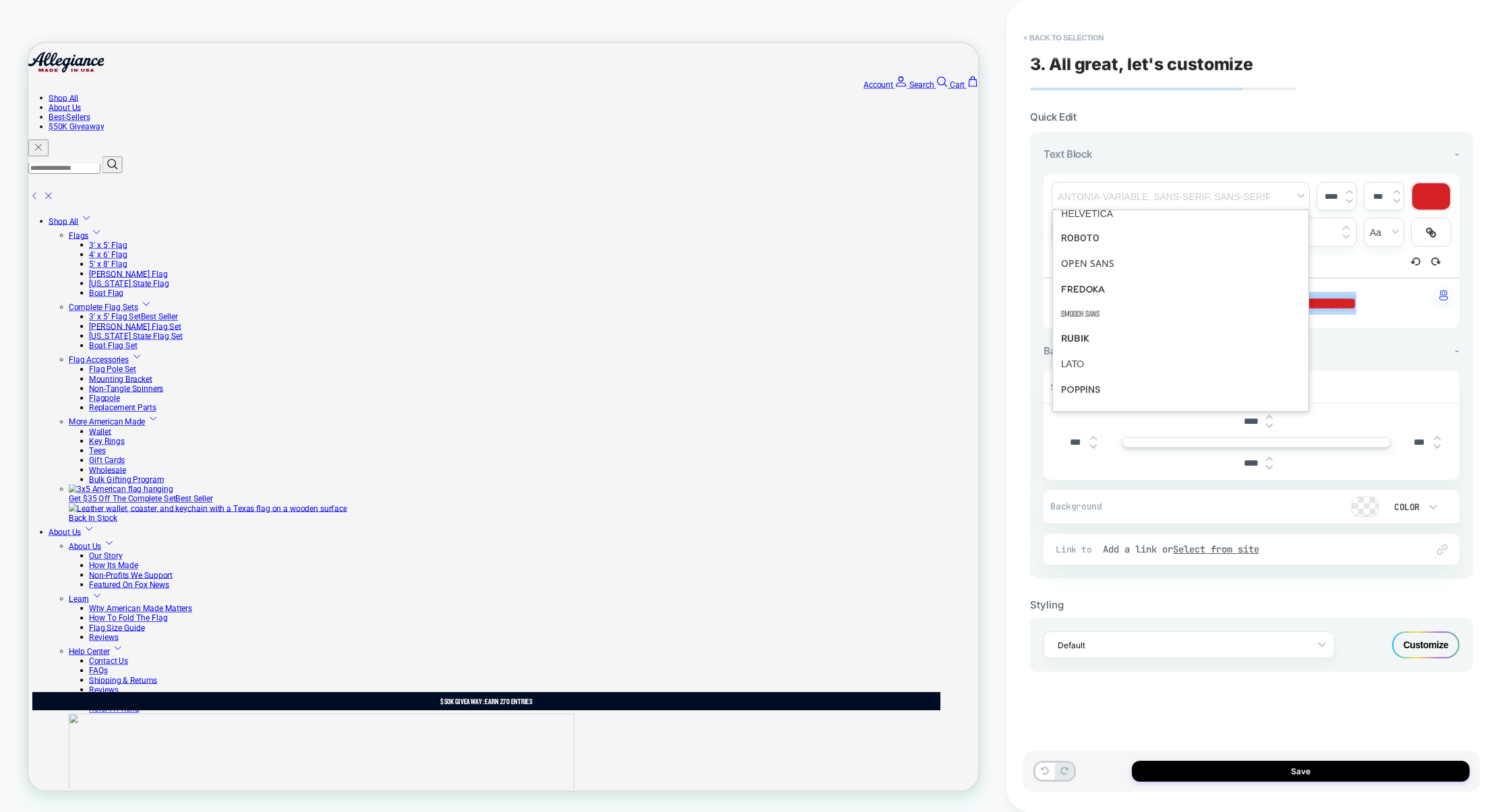
scroll to position [310, 0]
click at [1090, 322] on span "font" at bounding box center [1180, 314] width 239 height 25
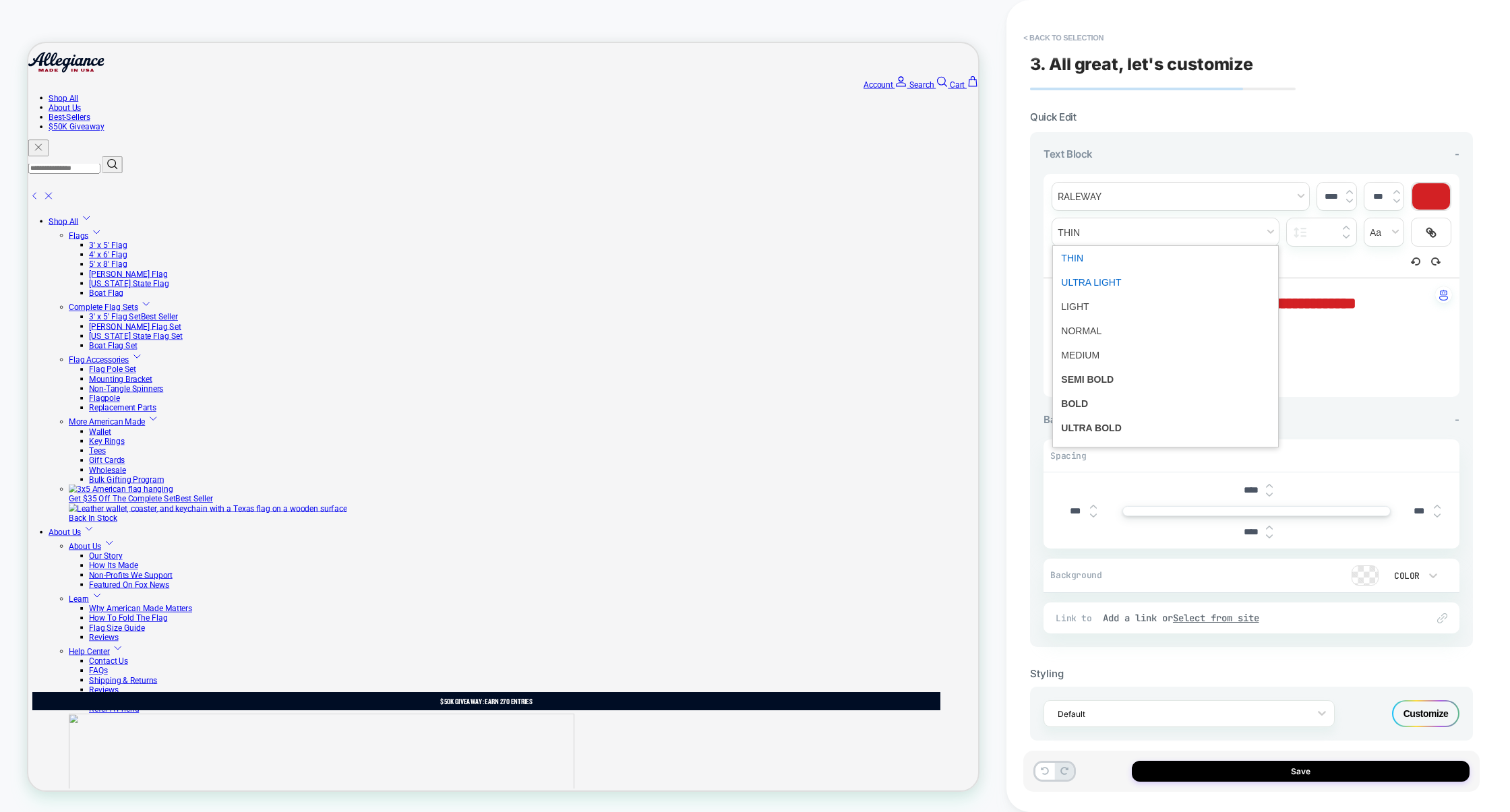
click at [1092, 285] on span "fontWeight" at bounding box center [1165, 282] width 209 height 25
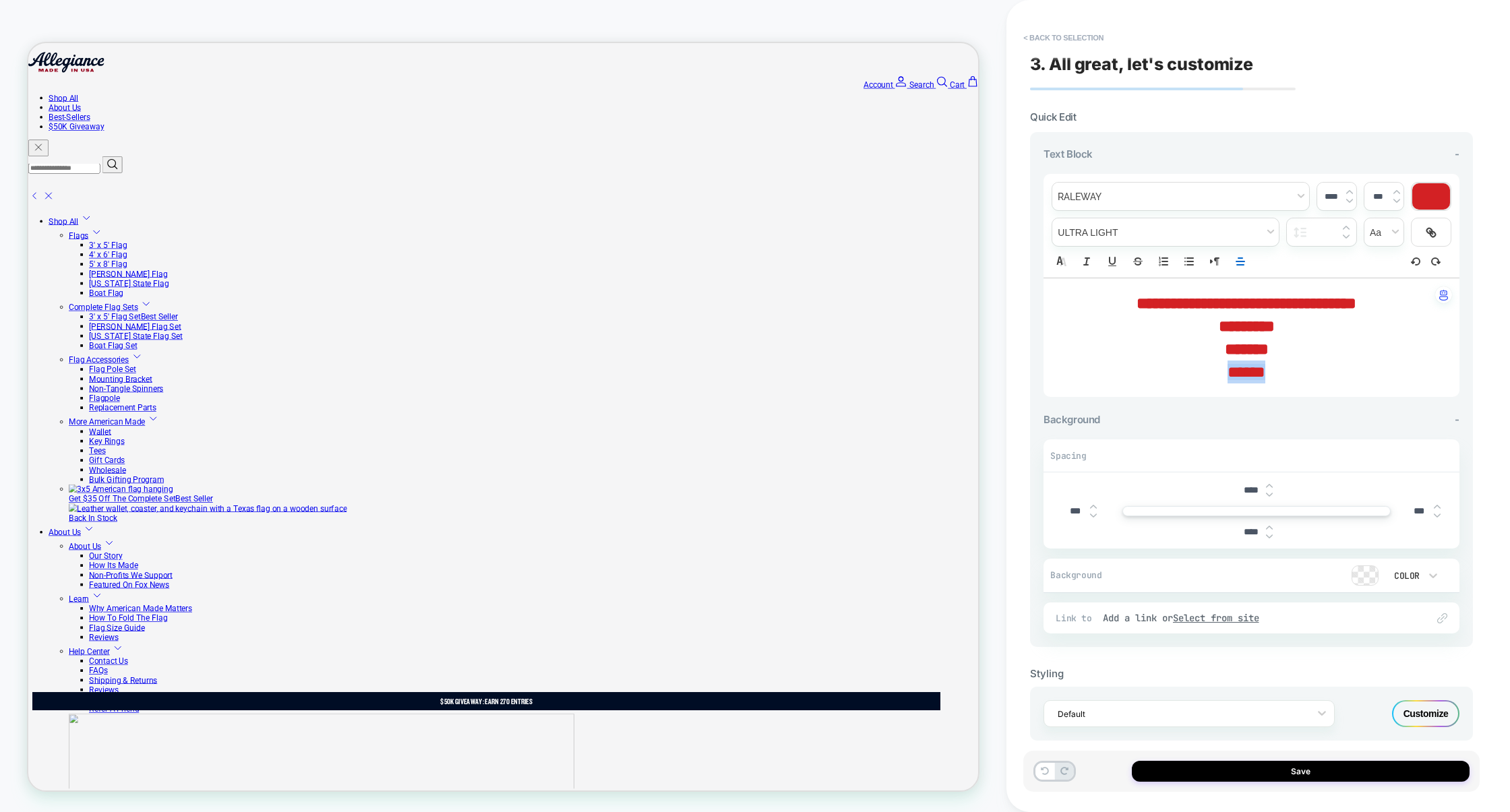
click at [1283, 764] on button "Save" at bounding box center [1301, 772] width 337 height 21
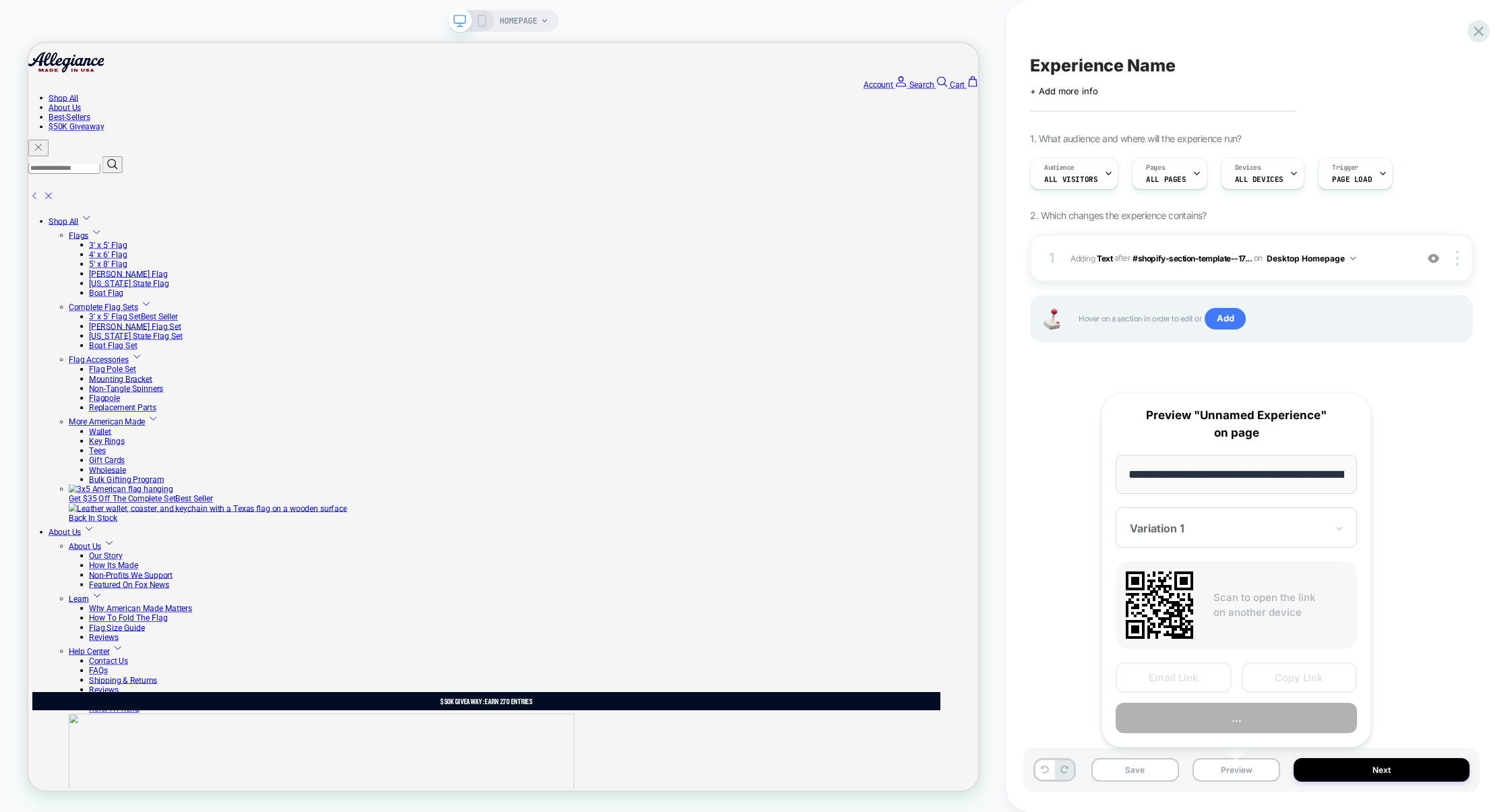
scroll to position [0, 75]
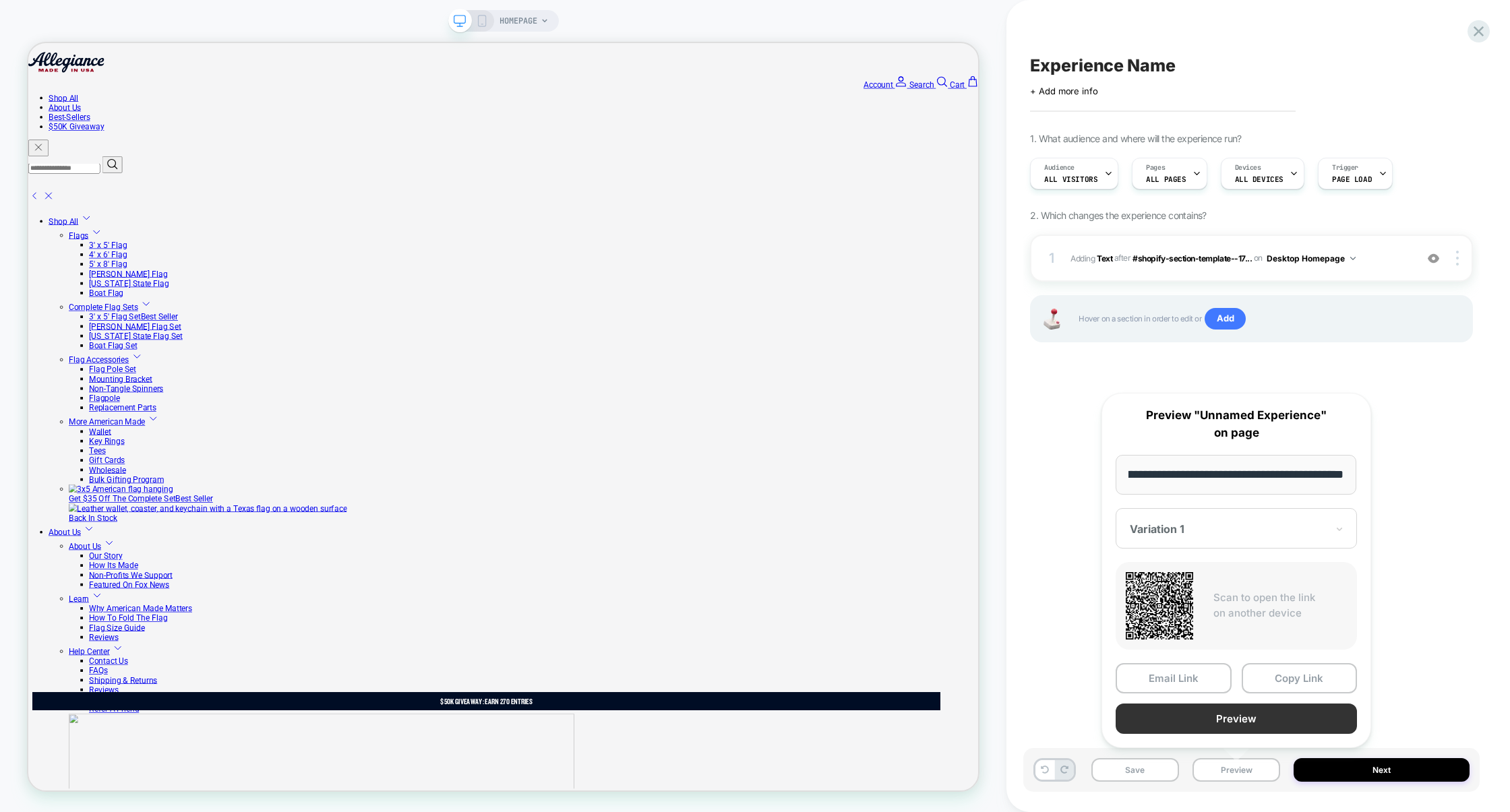
scroll to position [0, 0]
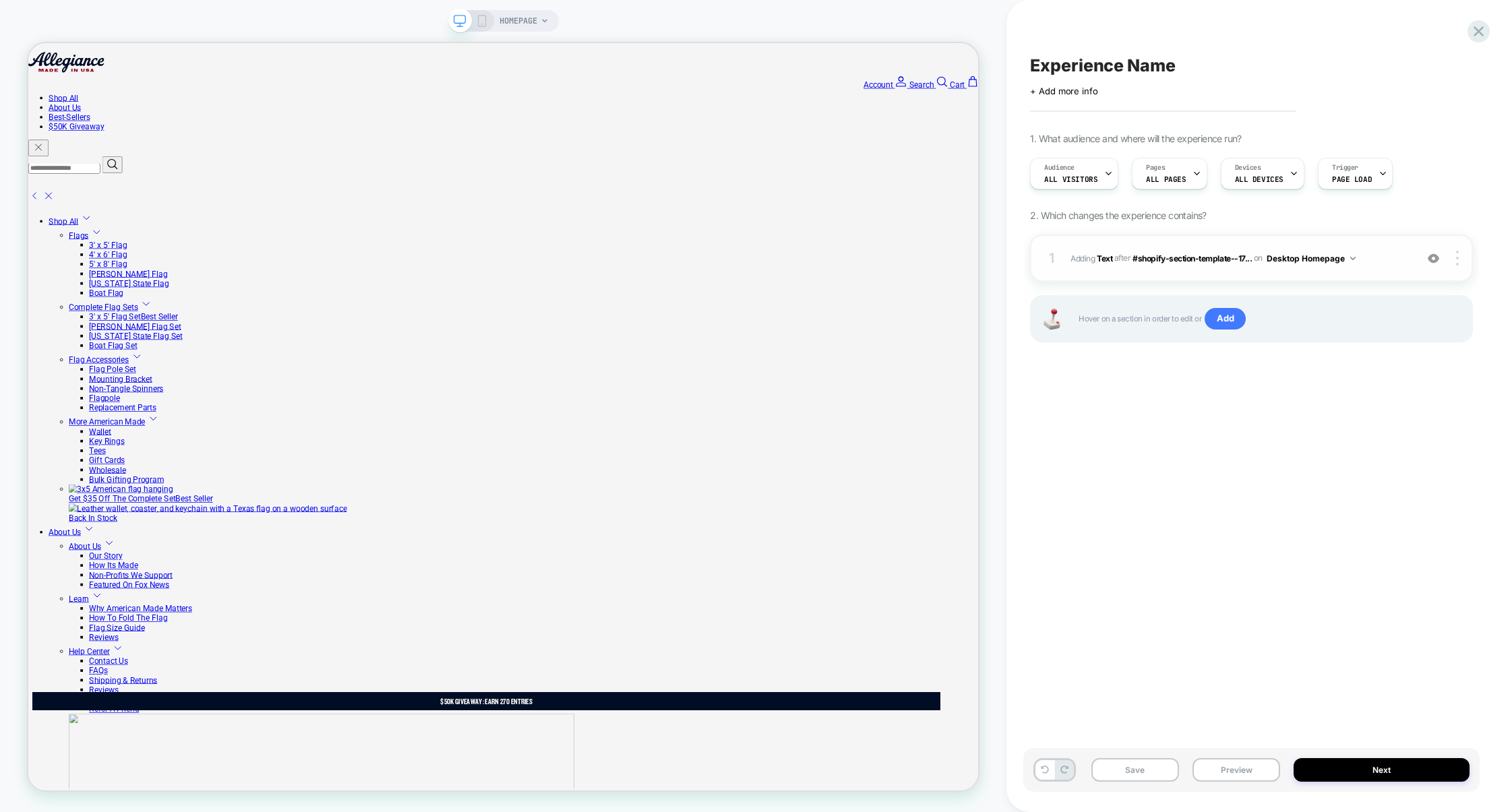
click at [1130, 269] on div "1 #_loomi_addon_1756281615018 Adding Text AFTER #shopify-section-template--17..…" at bounding box center [1251, 258] width 443 height 48
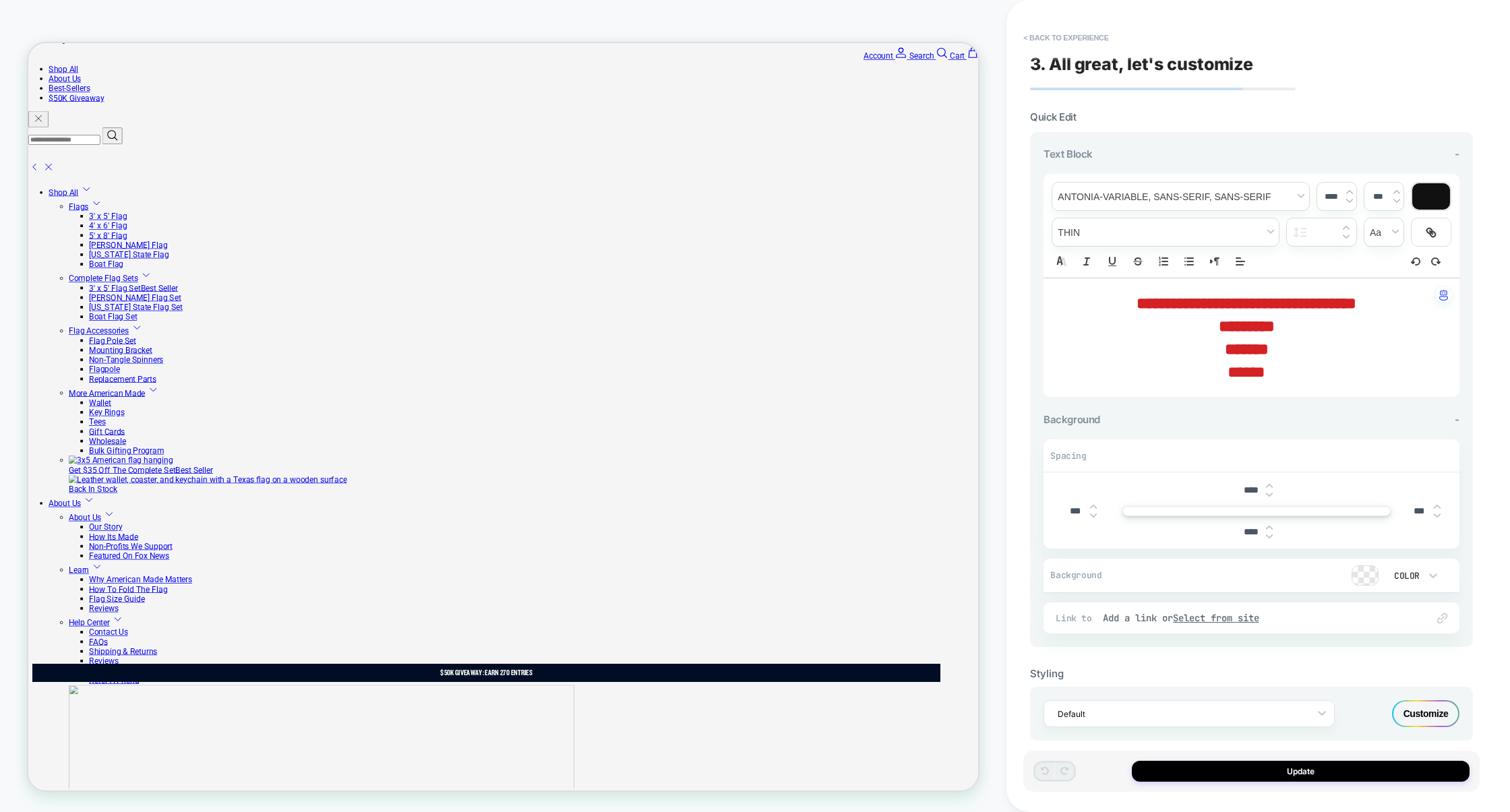
drag, startPoint x: 1369, startPoint y: 308, endPoint x: 1051, endPoint y: 307, distance: 318.0
click at [1051, 307] on div "**********" at bounding box center [1251, 337] width 416 height 119
drag, startPoint x: 1143, startPoint y: 301, endPoint x: 1361, endPoint y: 299, distance: 218.0
click at [1362, 299] on p "**********" at bounding box center [1246, 303] width 379 height 23
type input "****"
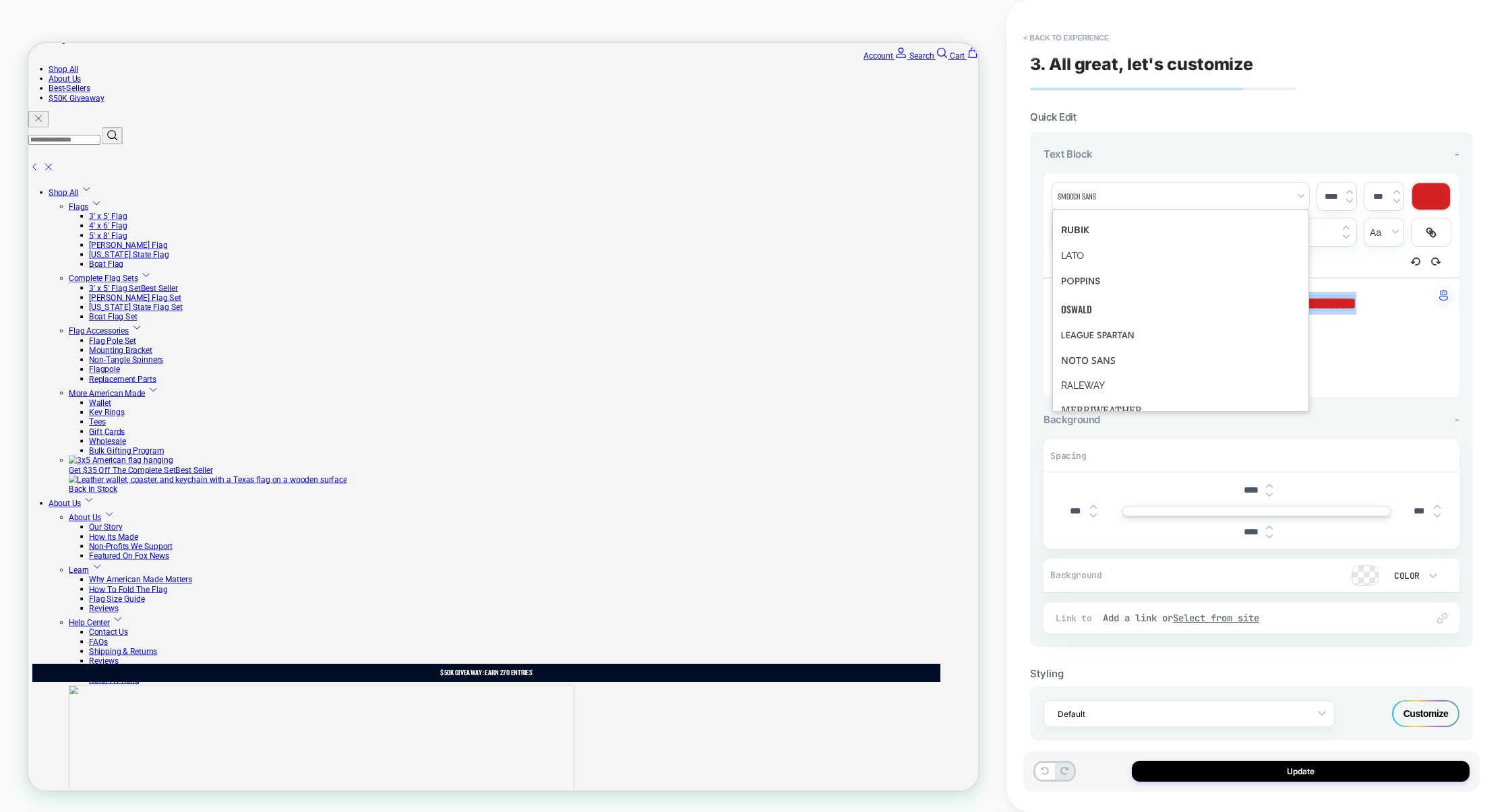
scroll to position [448, 0]
click at [1089, 285] on span "font" at bounding box center [1180, 280] width 239 height 28
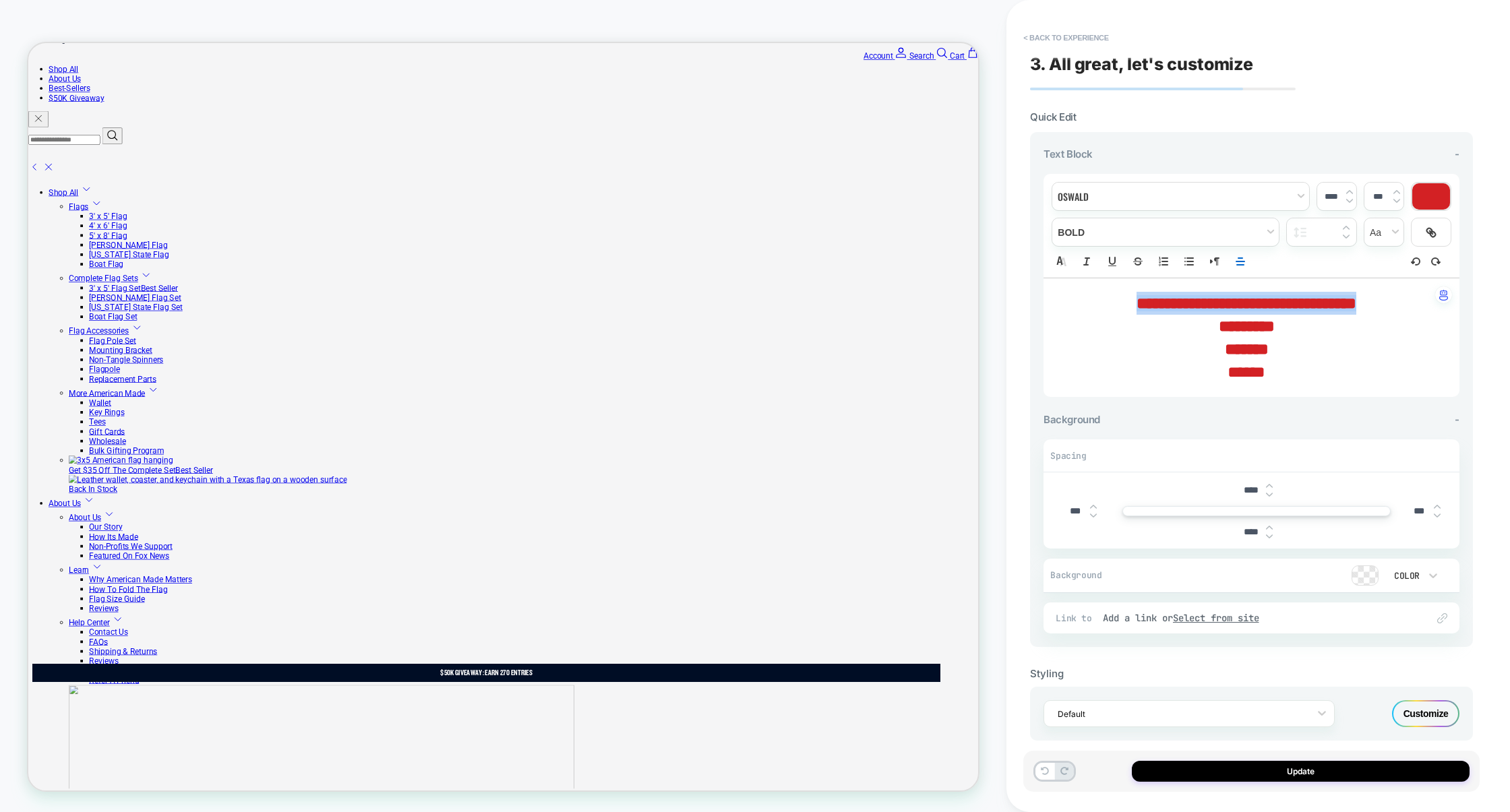
click at [1209, 315] on p "*********" at bounding box center [1246, 326] width 379 height 23
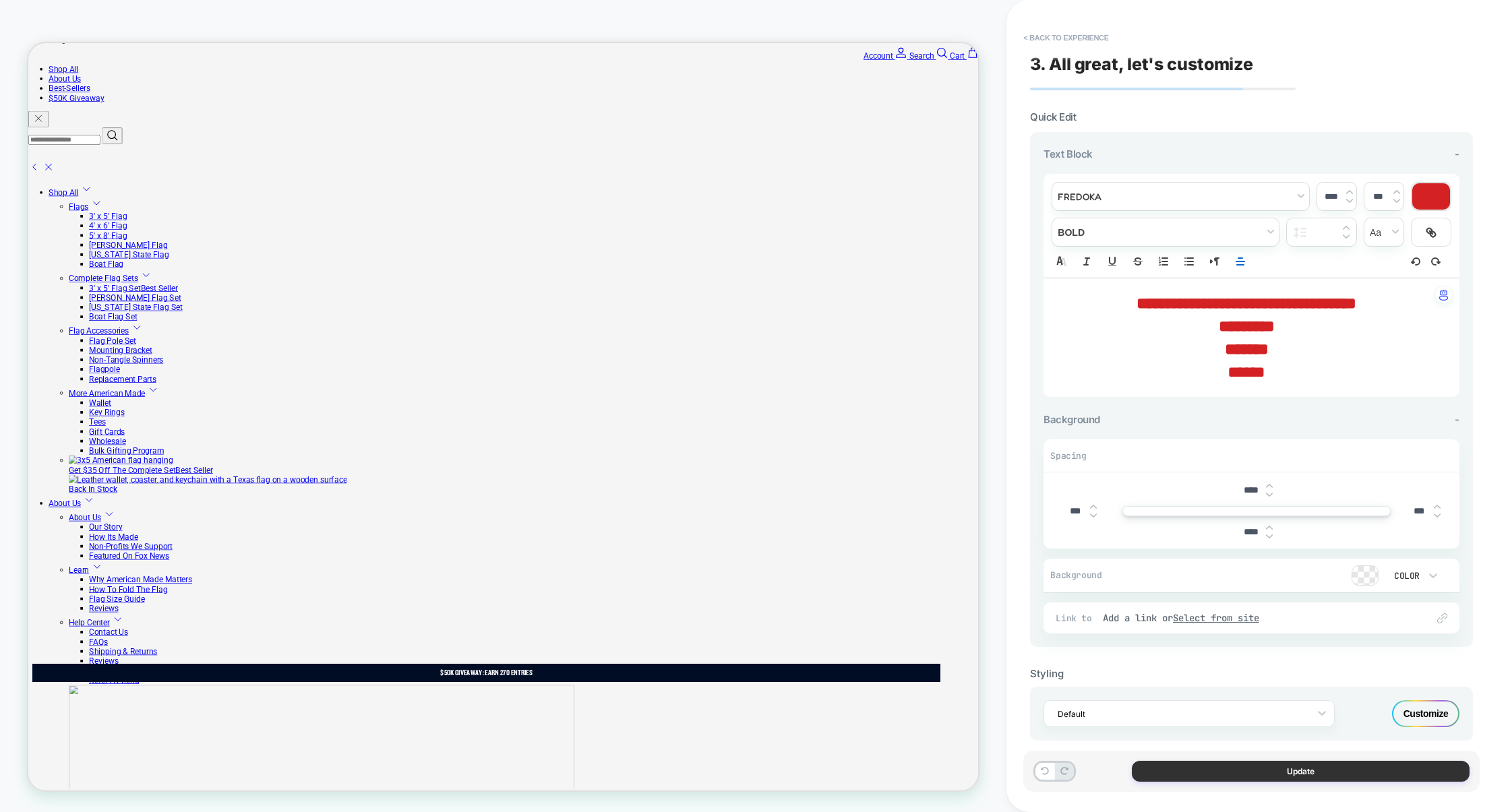
click at [1248, 764] on button "Update" at bounding box center [1301, 772] width 337 height 21
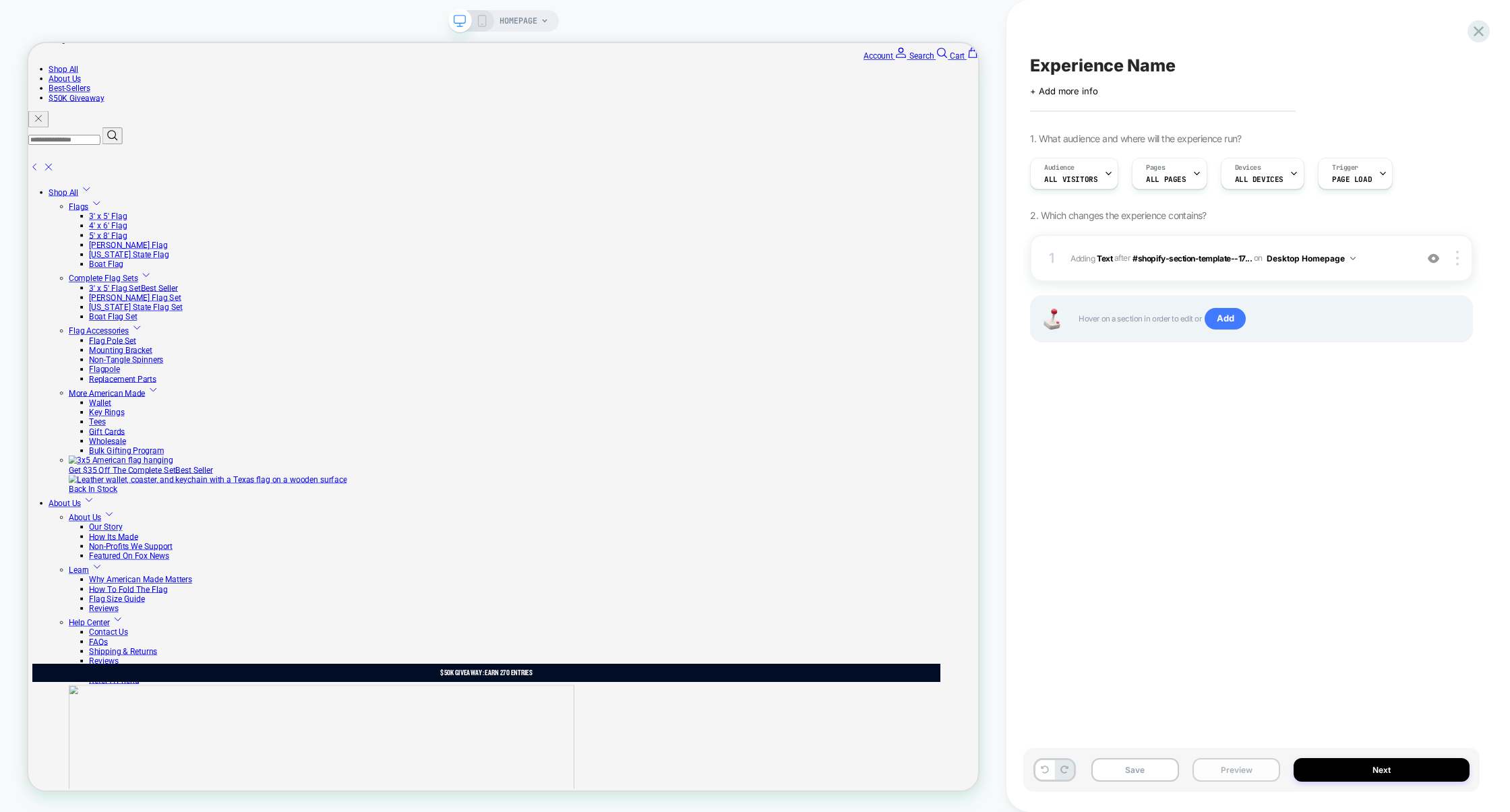
click at [1210, 767] on button "Preview" at bounding box center [1236, 770] width 88 height 24
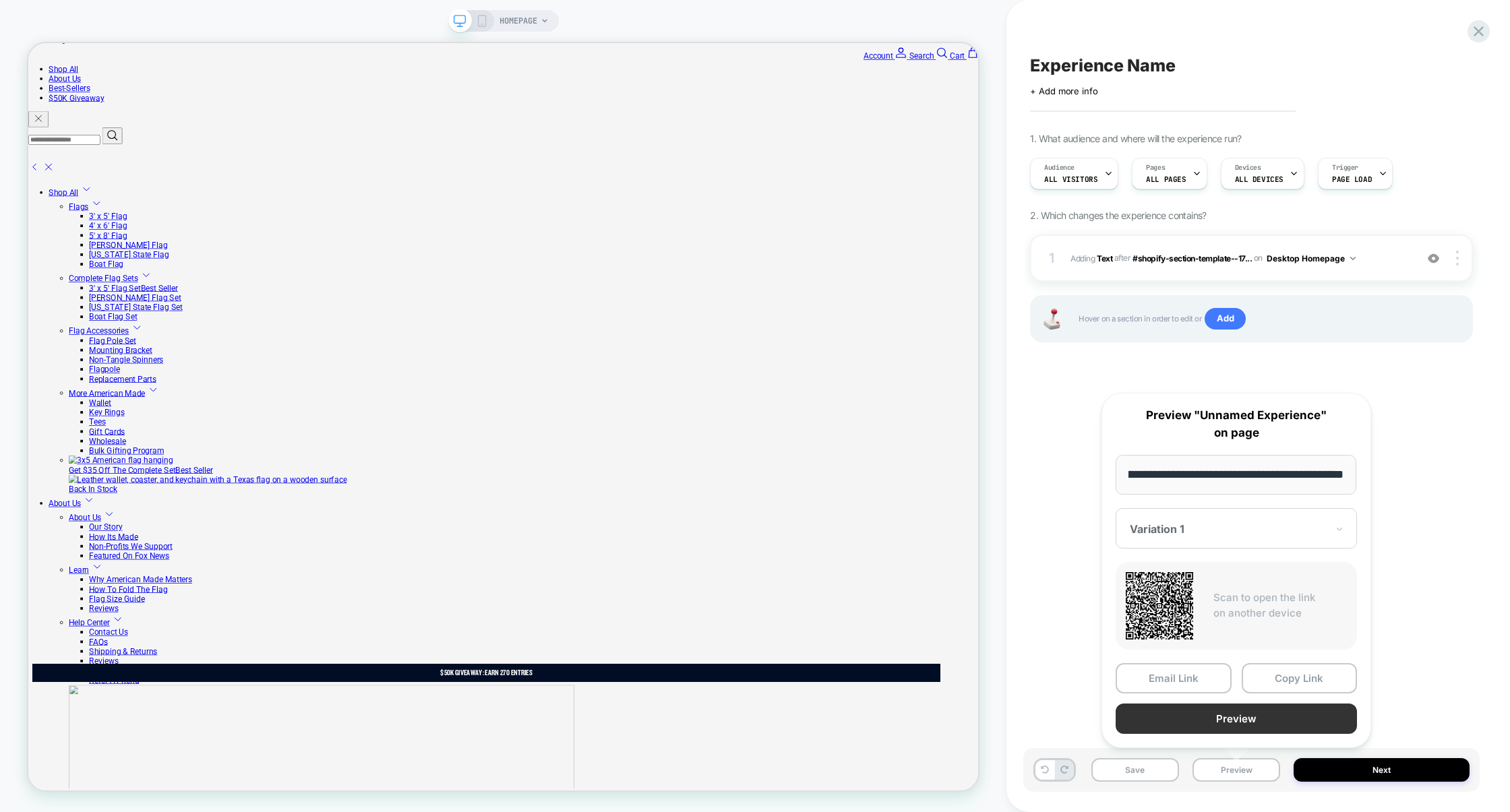
scroll to position [0, 0]
click at [1237, 725] on button "Preview" at bounding box center [1236, 719] width 242 height 30
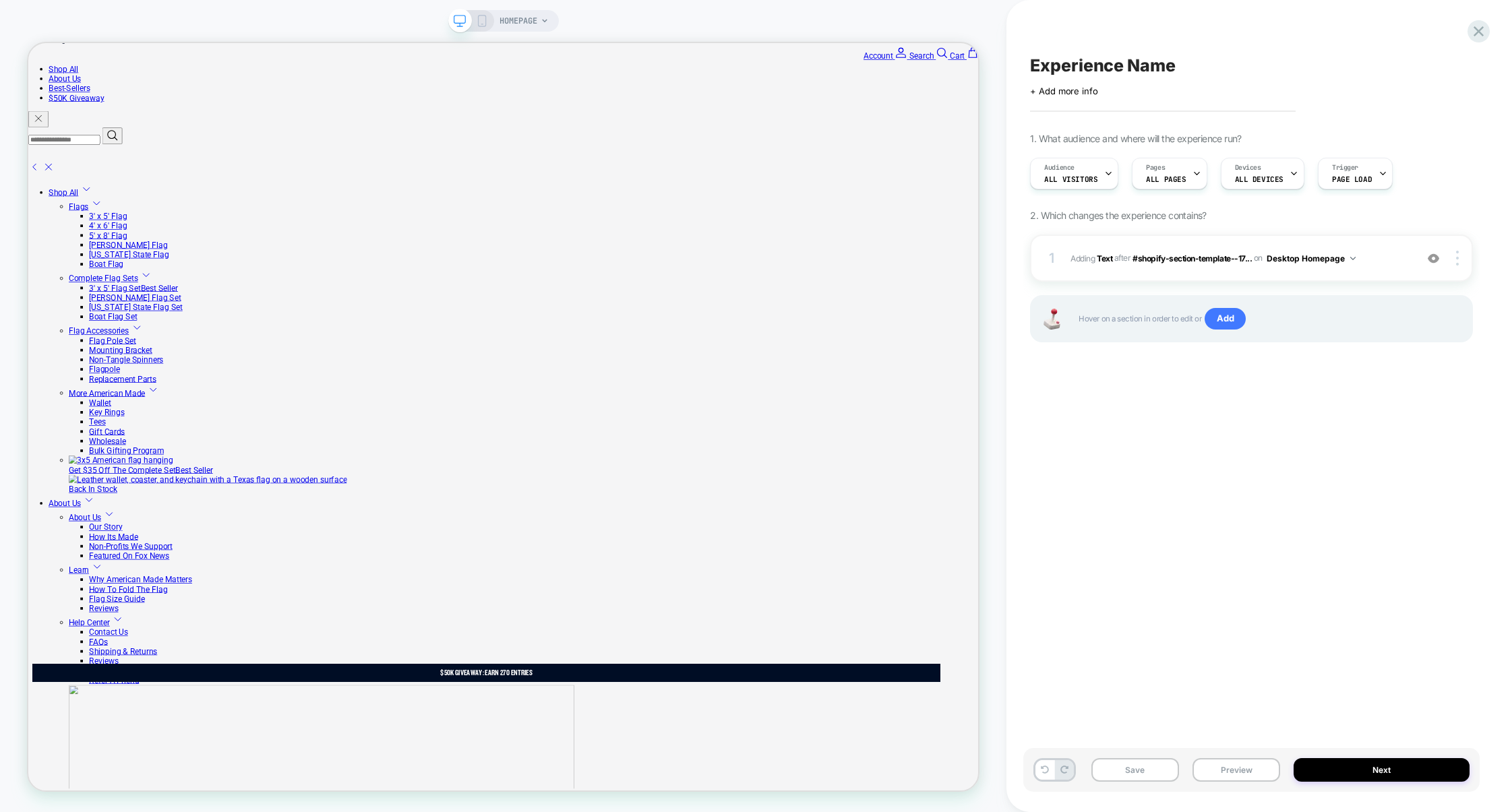
click at [1467, 36] on div "Experience Name Click to edit experience details + Add more info 1. What audien…" at bounding box center [1252, 406] width 456 height 785
click at [1480, 35] on icon at bounding box center [1478, 31] width 18 height 18
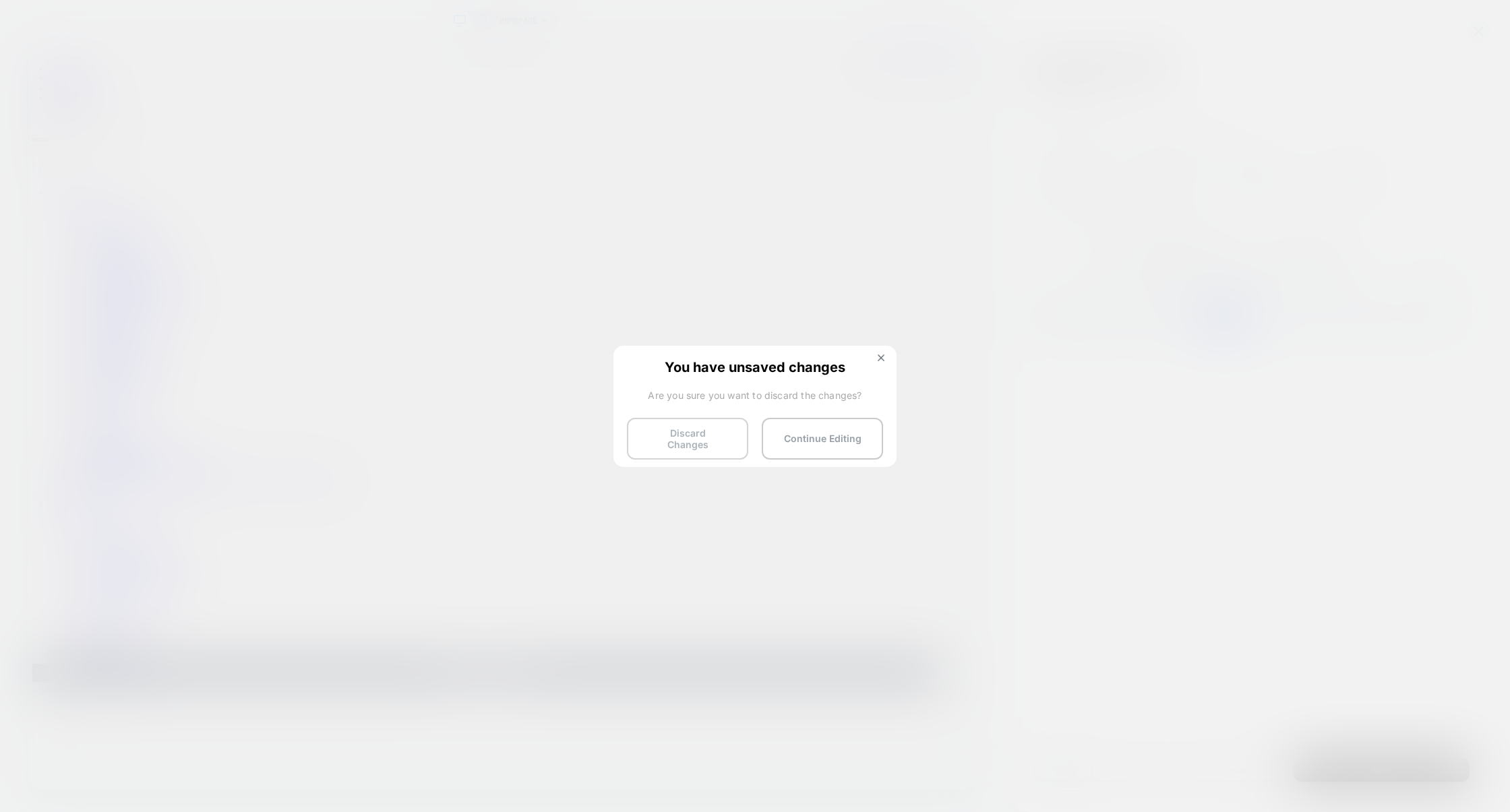
click at [673, 442] on button "Discard Changes" at bounding box center [687, 439] width 121 height 42
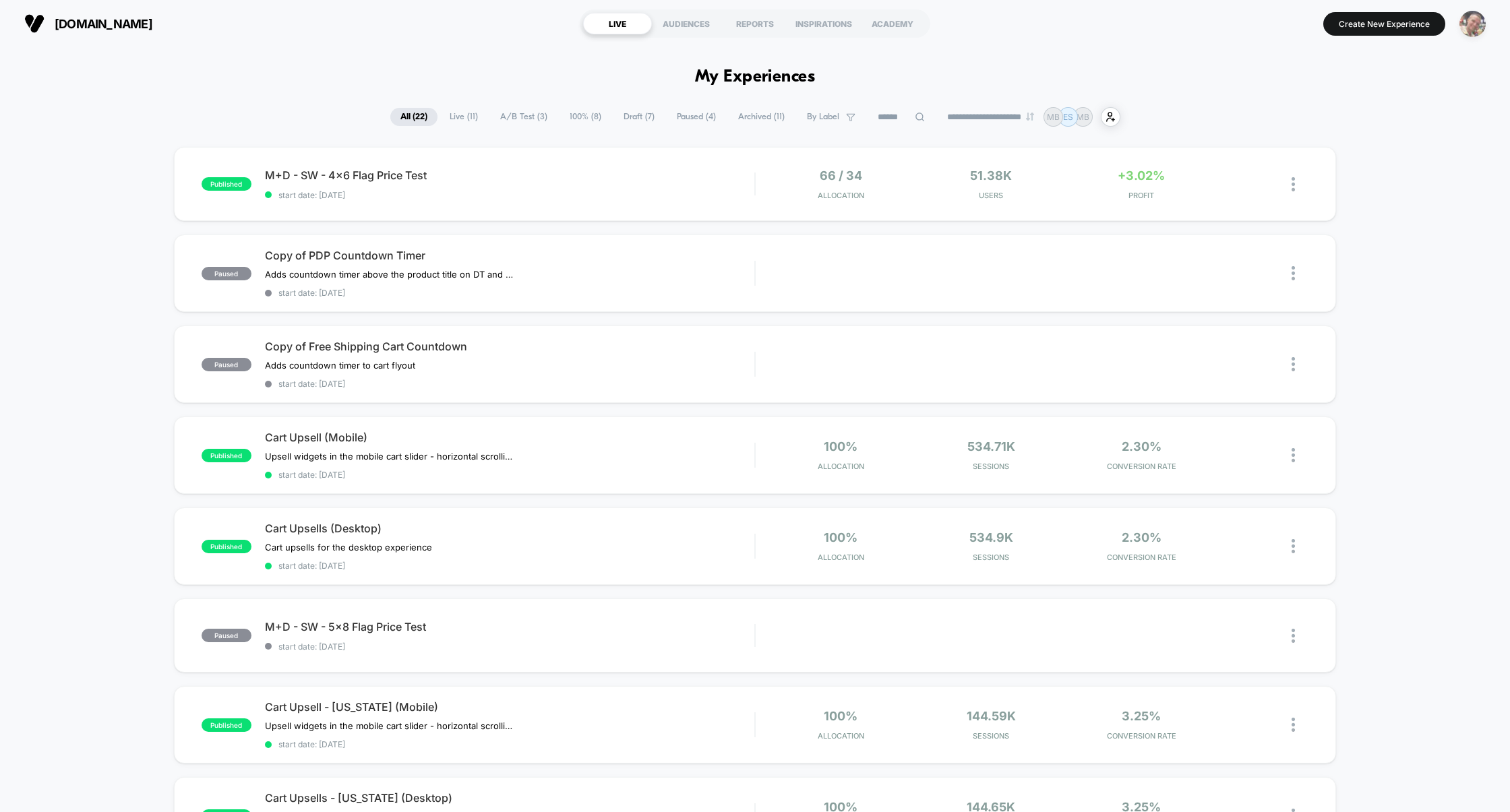
click at [1471, 24] on img "button" at bounding box center [1472, 24] width 26 height 26
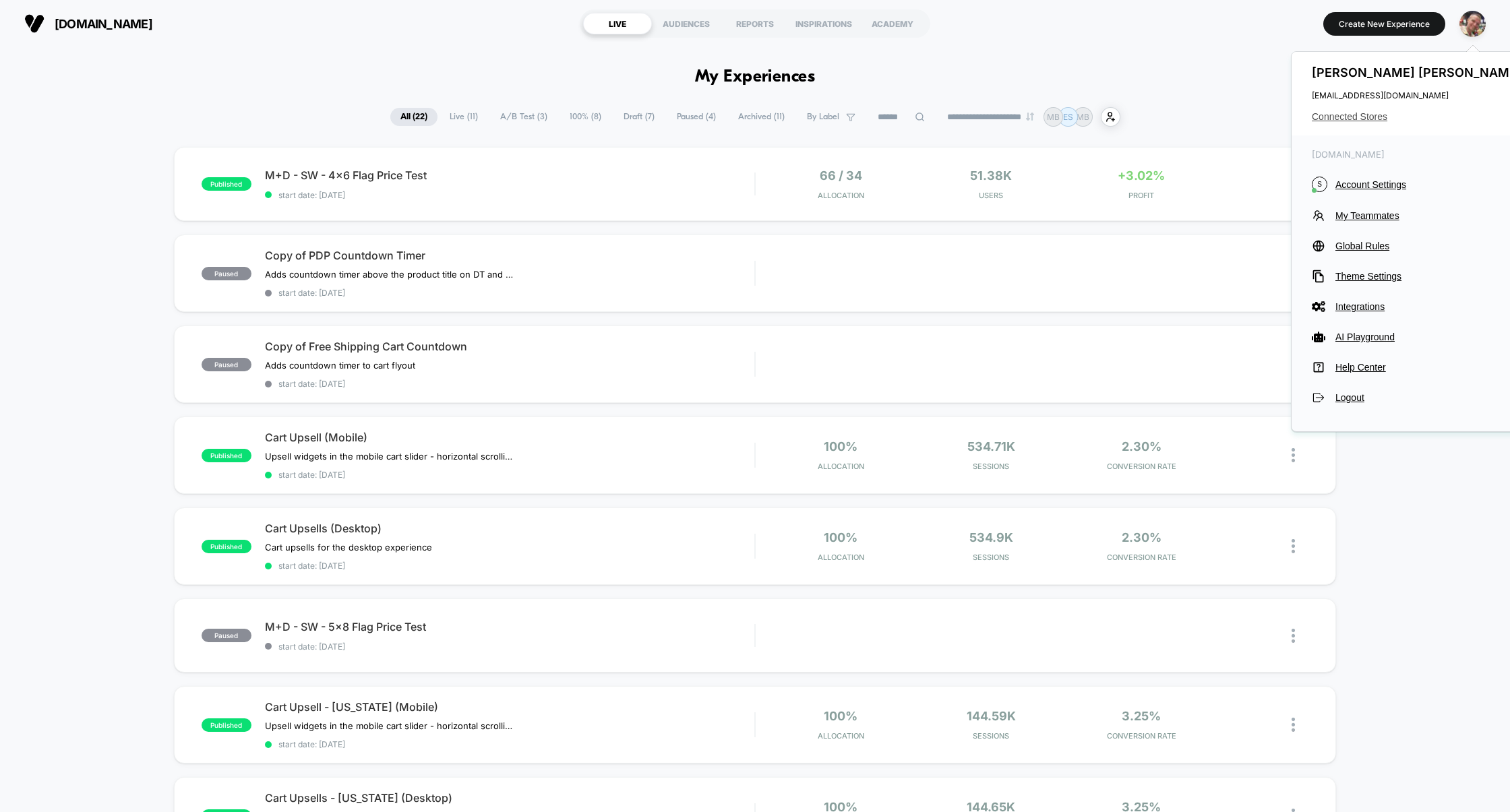
click at [1355, 118] on span "Connected Stores" at bounding box center [1418, 116] width 213 height 11
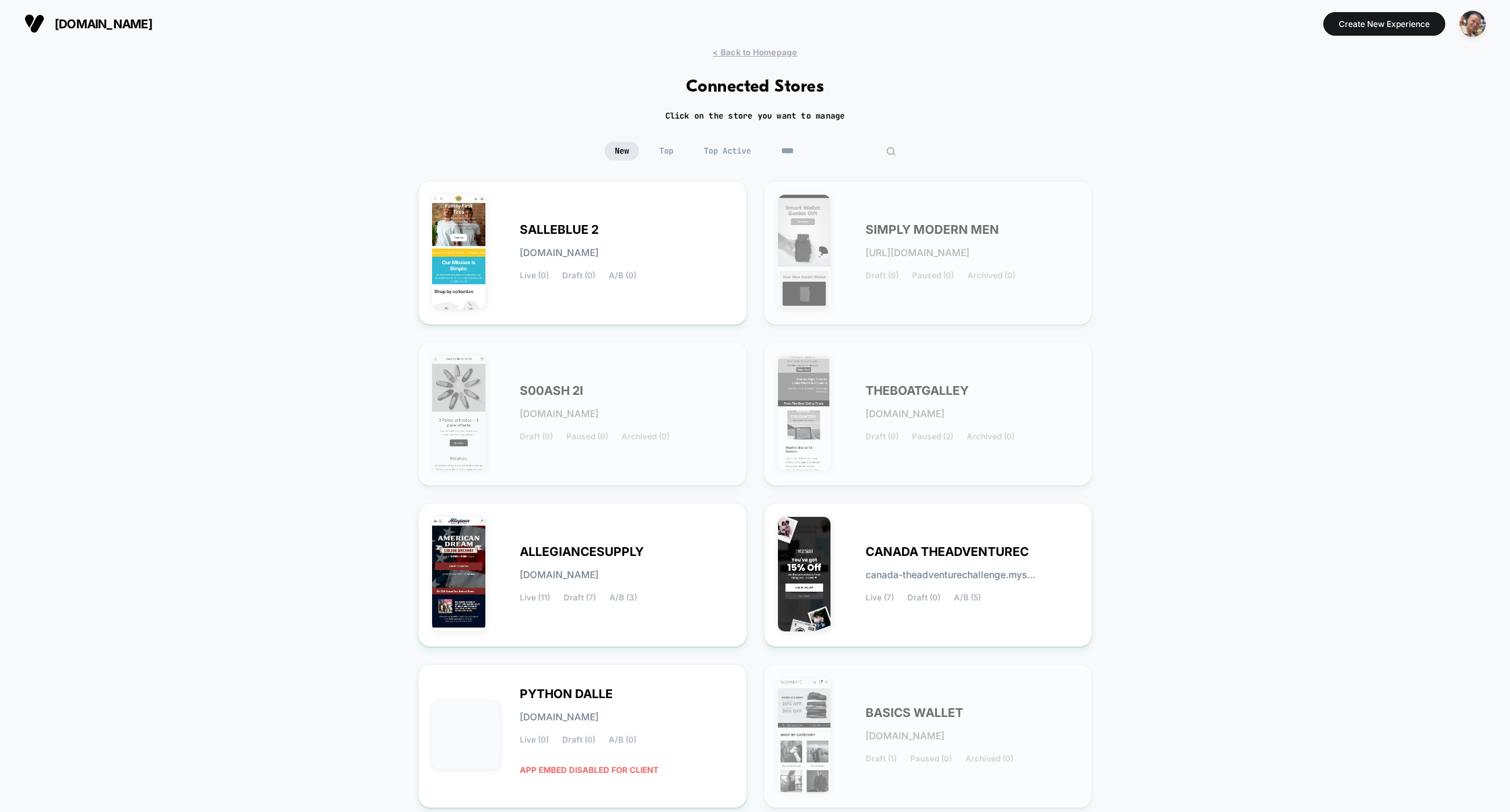
click at [829, 151] on input "****" at bounding box center [838, 151] width 135 height 19
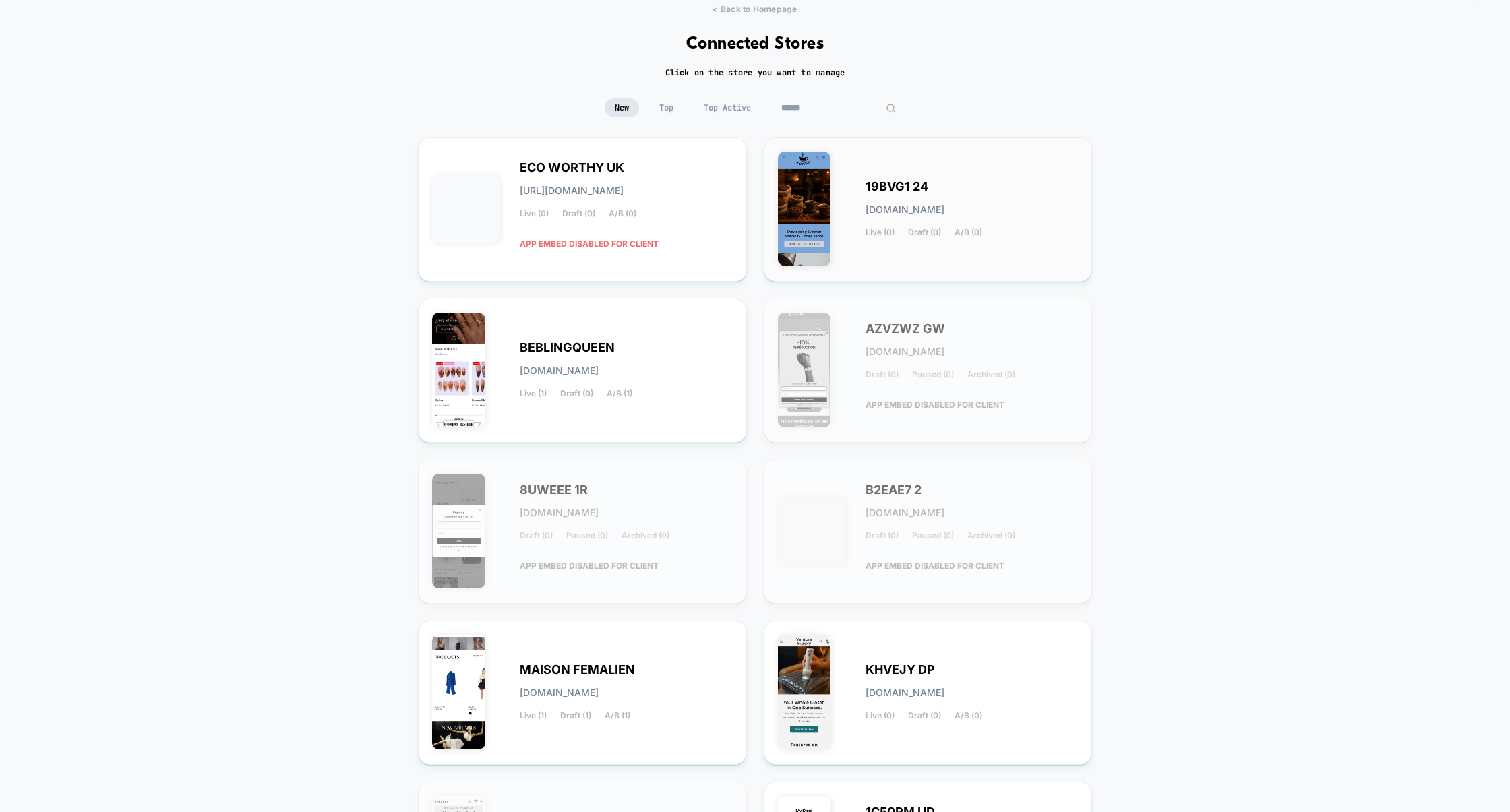
scroll to position [47, 0]
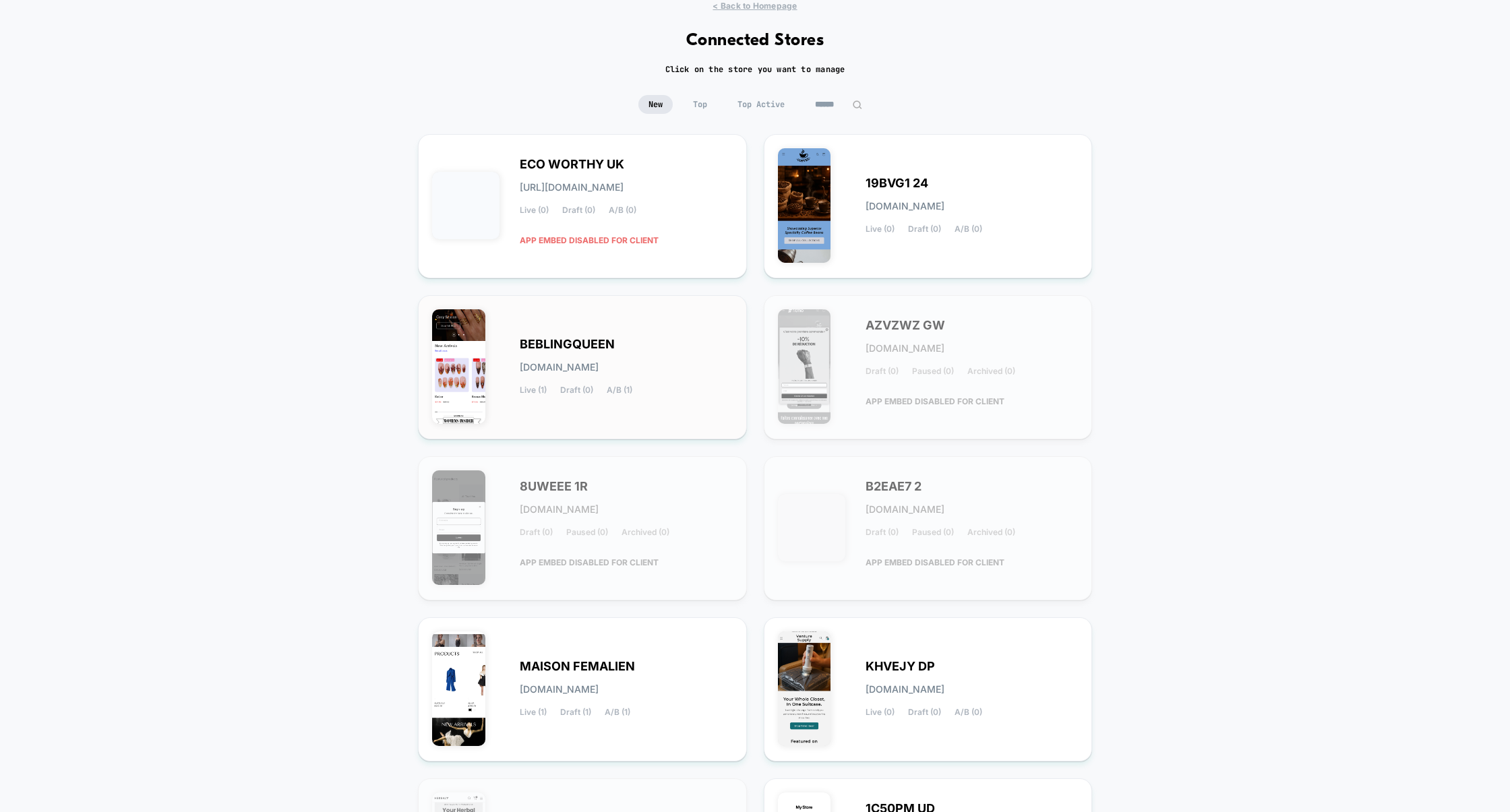
drag, startPoint x: 634, startPoint y: 341, endPoint x: 471, endPoint y: 343, distance: 163.0
click at [471, 343] on div "BEBLINGQUEEN [DOMAIN_NAME] Live (1) Draft (0) A/B (1)" at bounding box center [582, 368] width 301 height 116
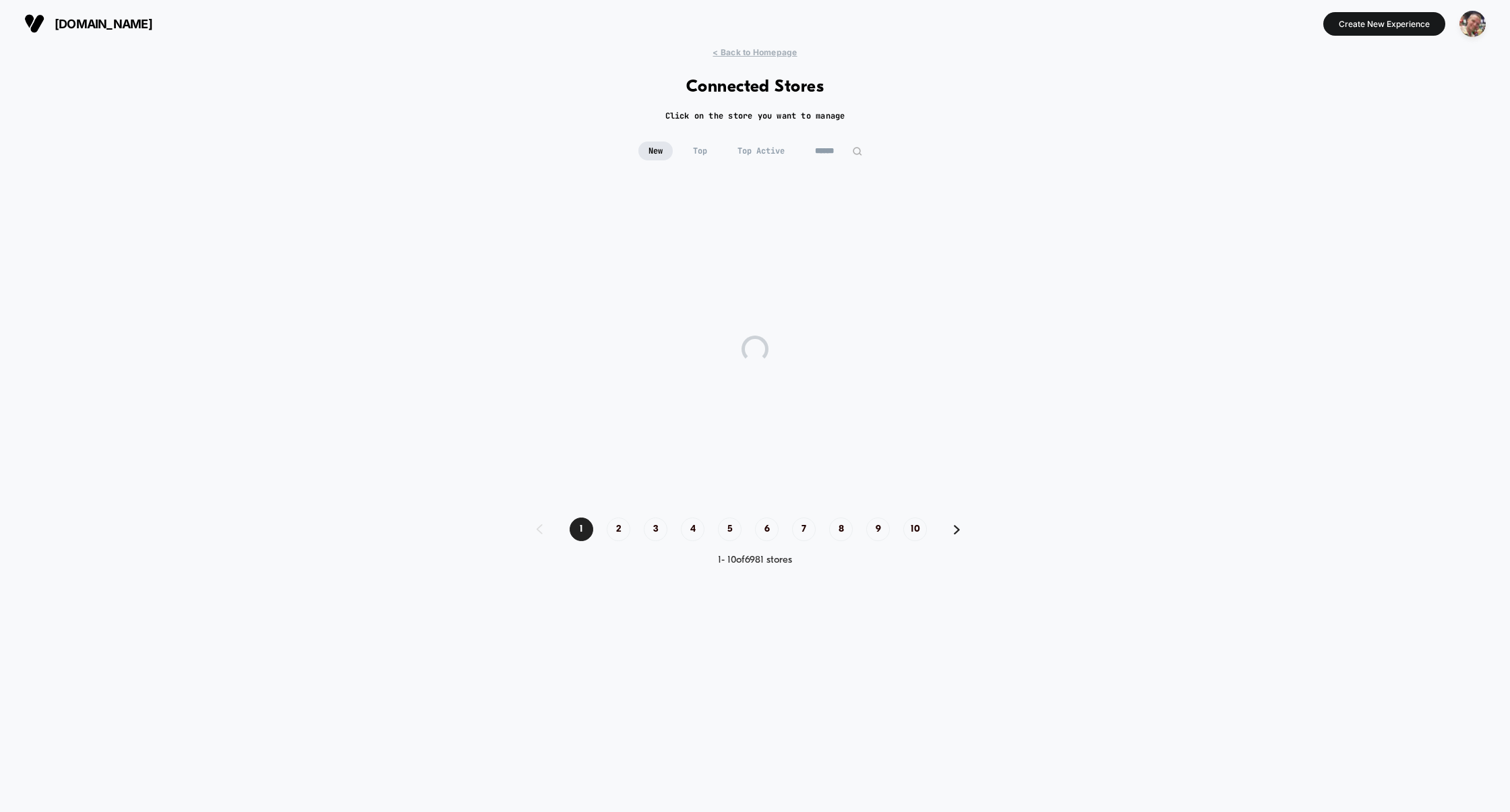
scroll to position [0, 0]
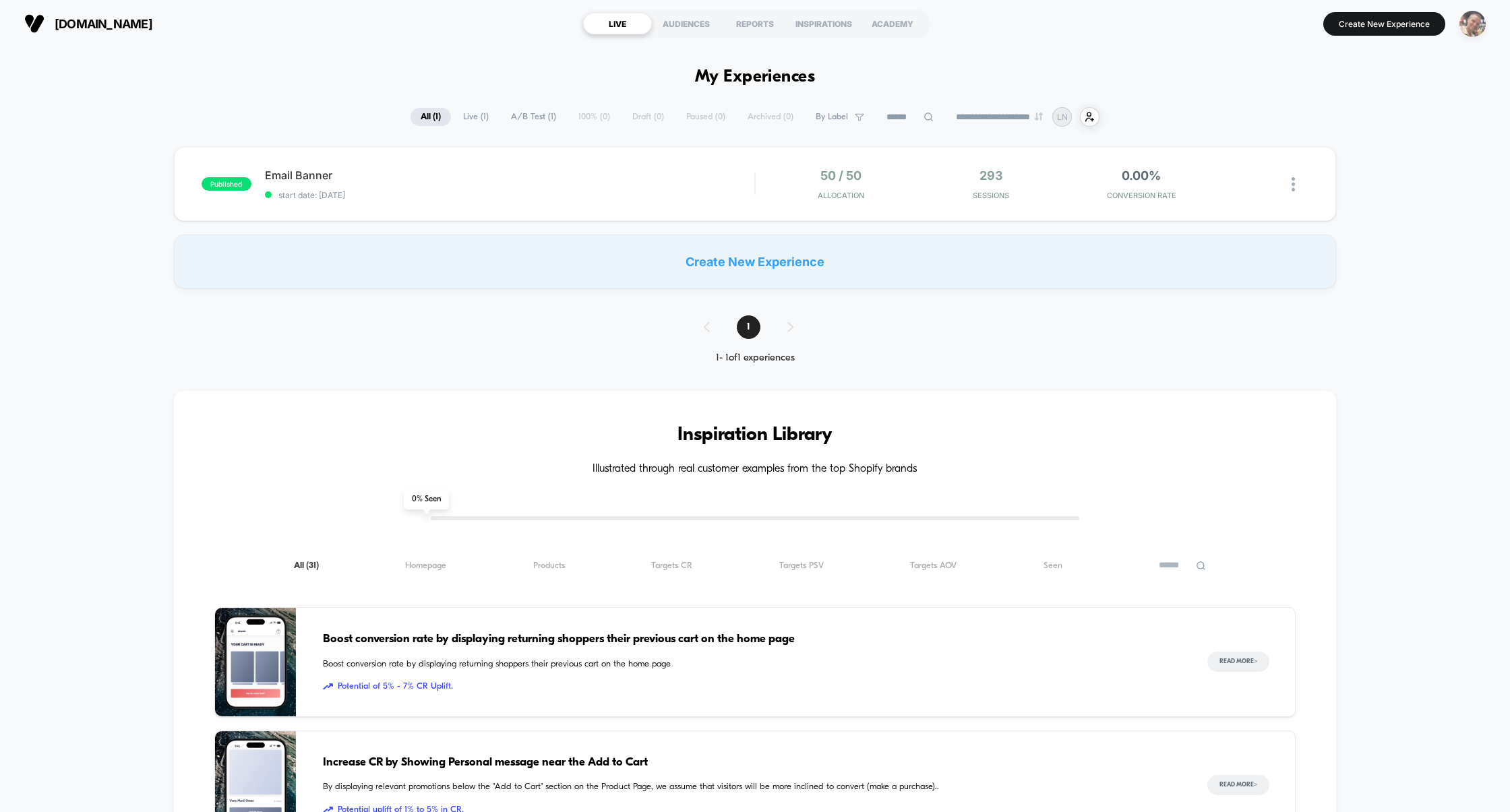
click at [1478, 22] on img "button" at bounding box center [1472, 24] width 26 height 26
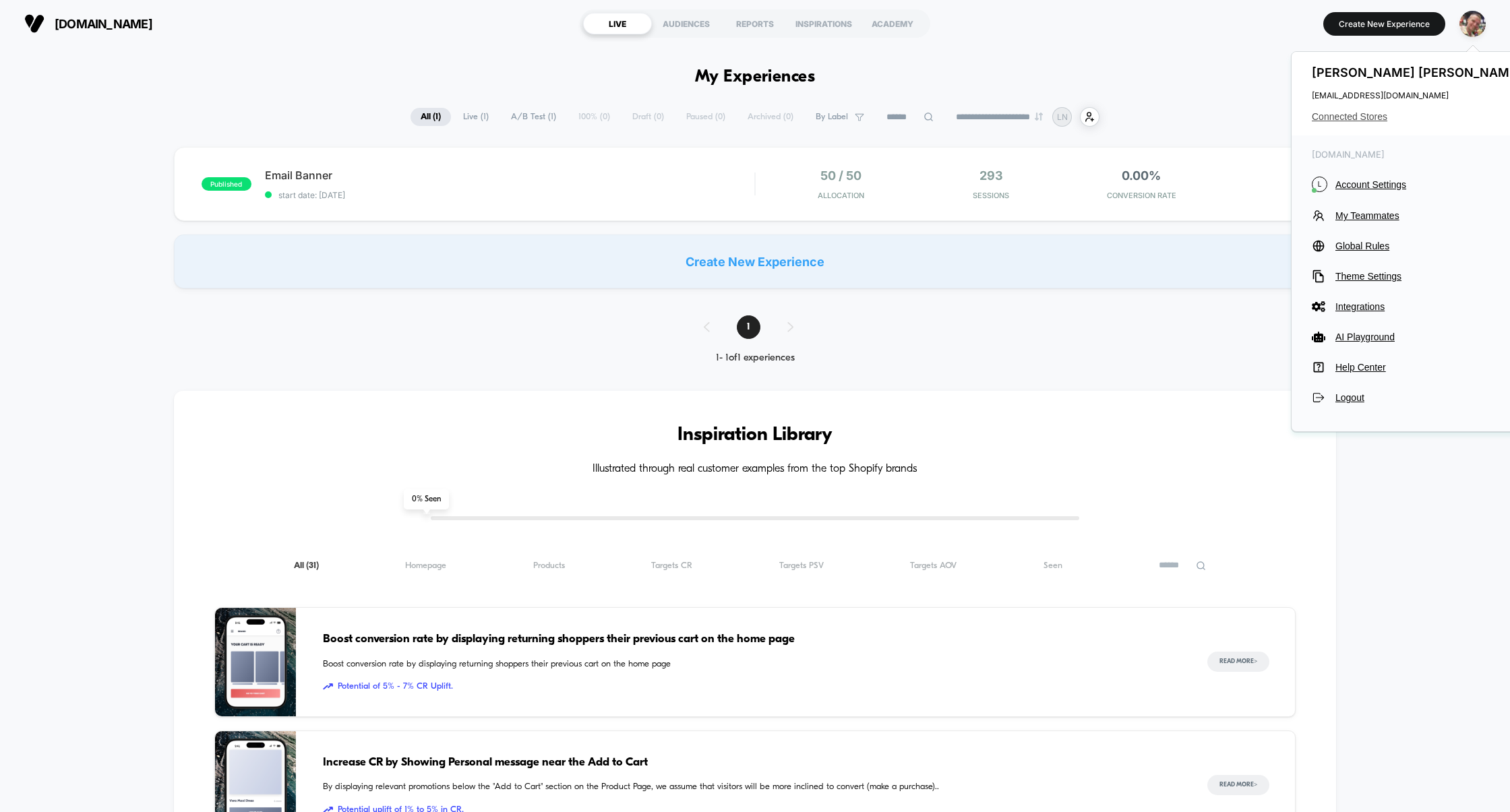
click at [1358, 122] on div "[PERSON_NAME] [PERSON_NAME][EMAIL_ADDRESS][DOMAIN_NAME] Connected Stores" at bounding box center [1418, 94] width 254 height 84
click at [1345, 117] on span "Connected Stores" at bounding box center [1418, 116] width 213 height 11
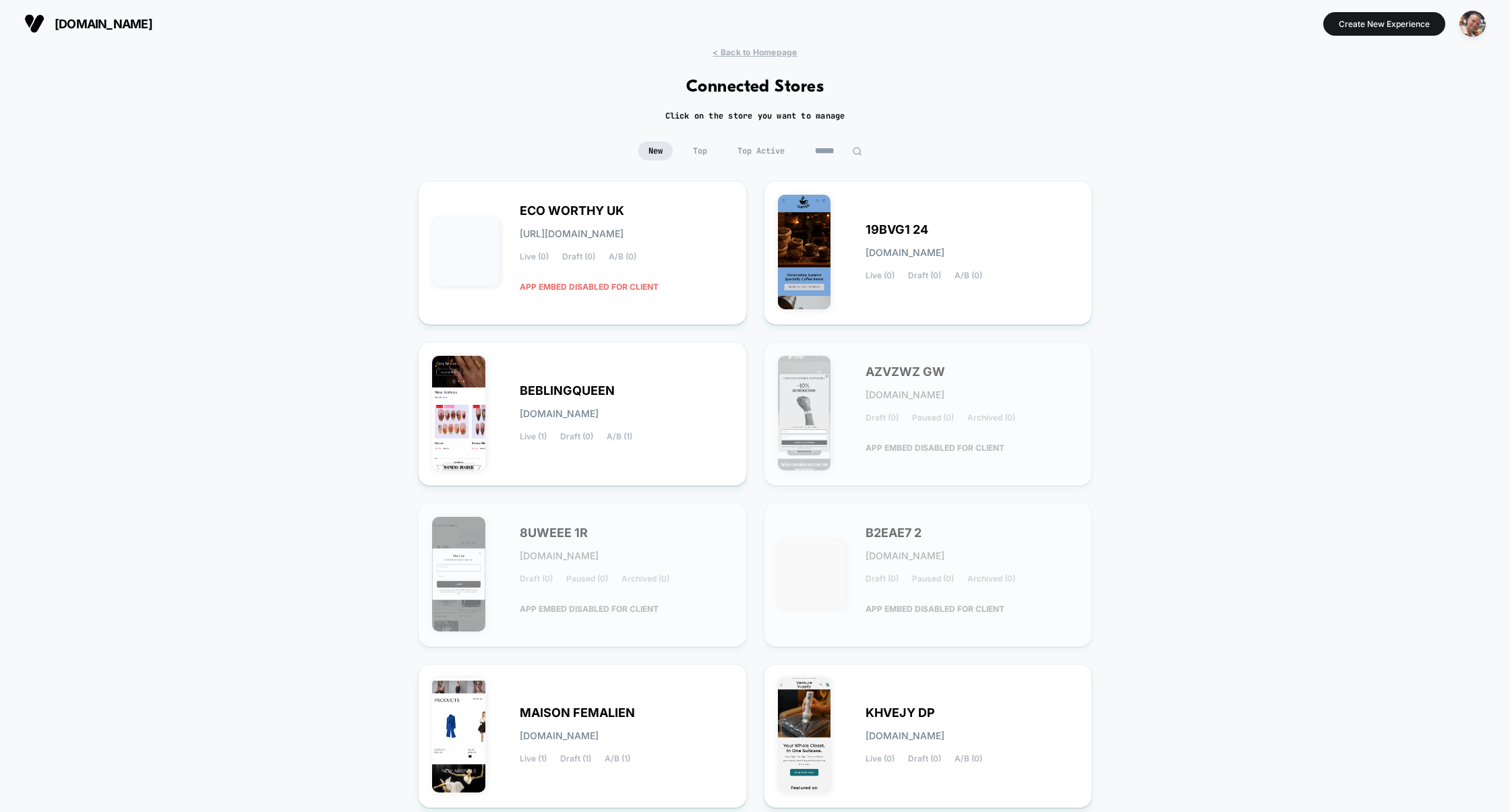
click at [762, 151] on span "Top Active" at bounding box center [761, 151] width 67 height 19
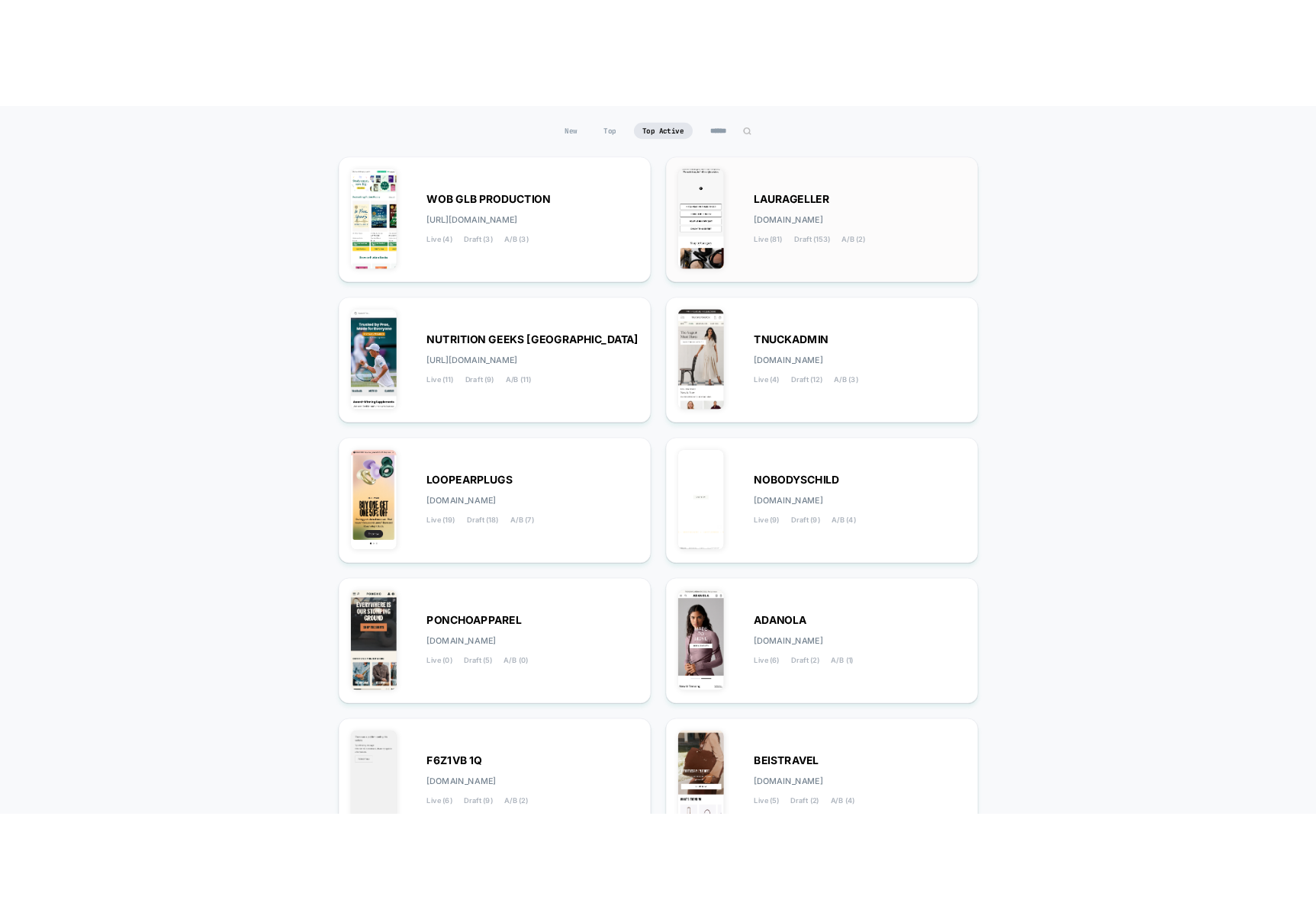
scroll to position [134, 0]
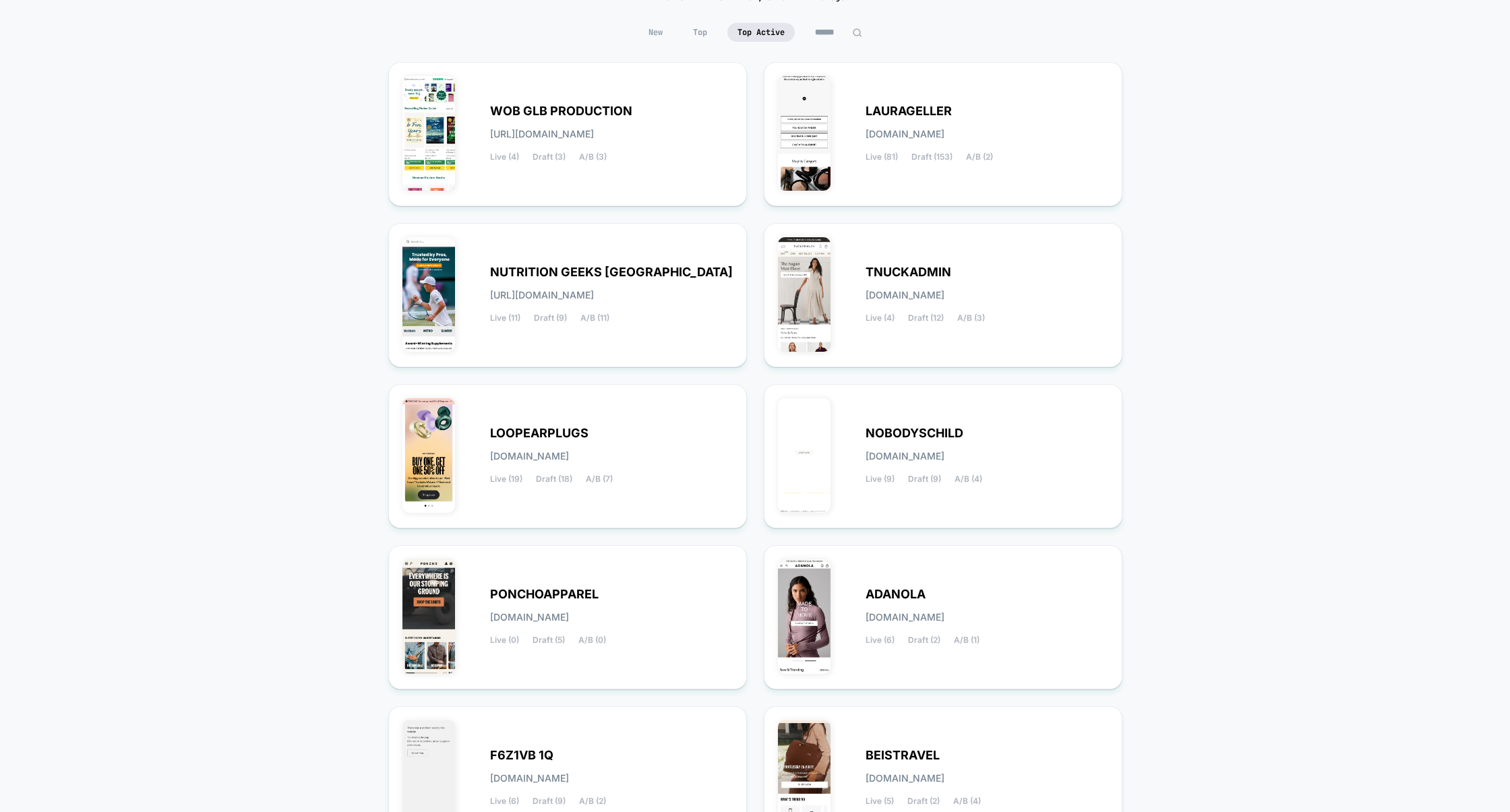
drag, startPoint x: 990, startPoint y: 432, endPoint x: 1264, endPoint y: 322, distance: 295.3
click at [1264, 322] on div "< Back to Homepage Connected Stores Click on the store you want to manage New T…" at bounding box center [755, 437] width 1510 height 1018
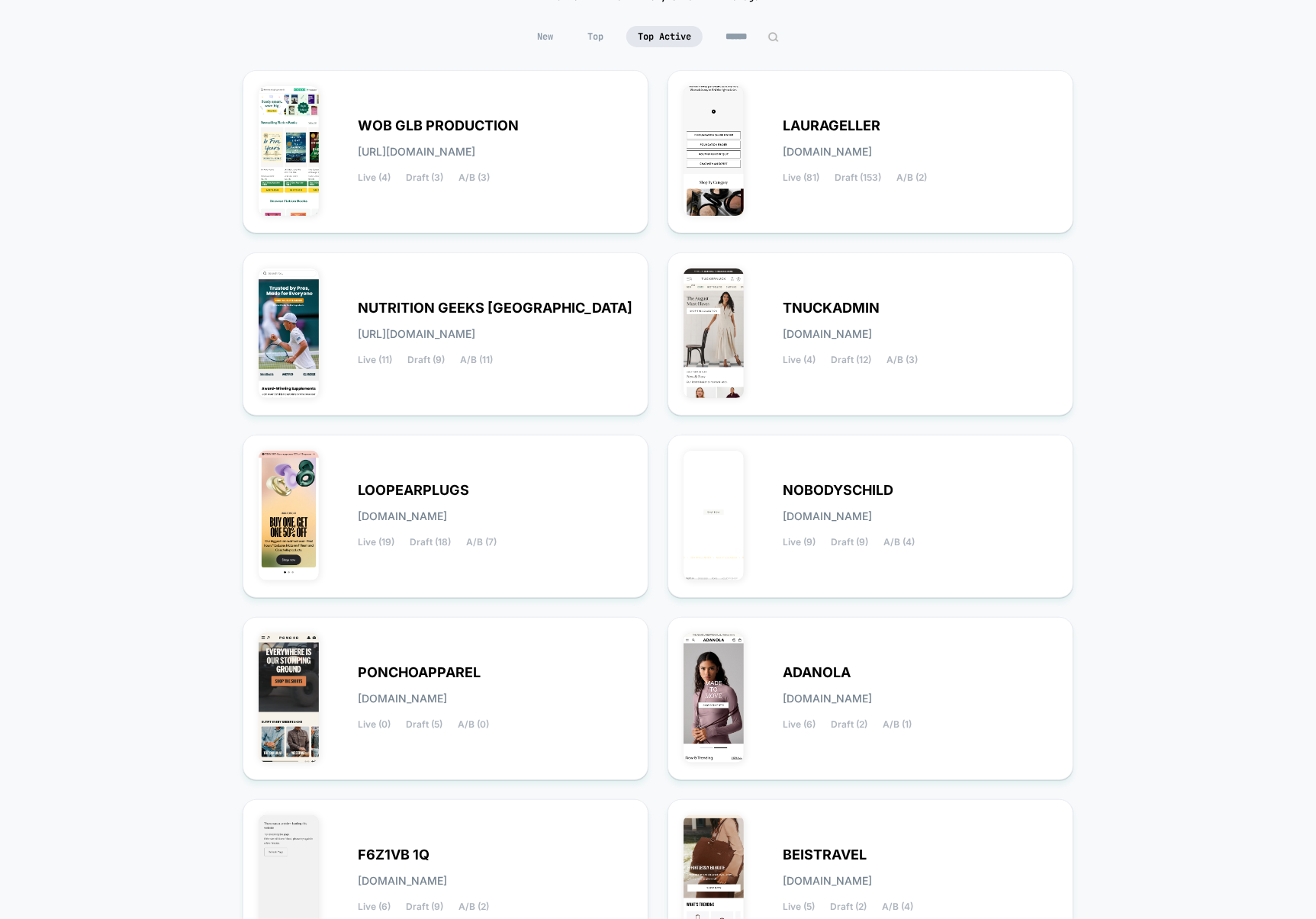
scroll to position [306, 0]
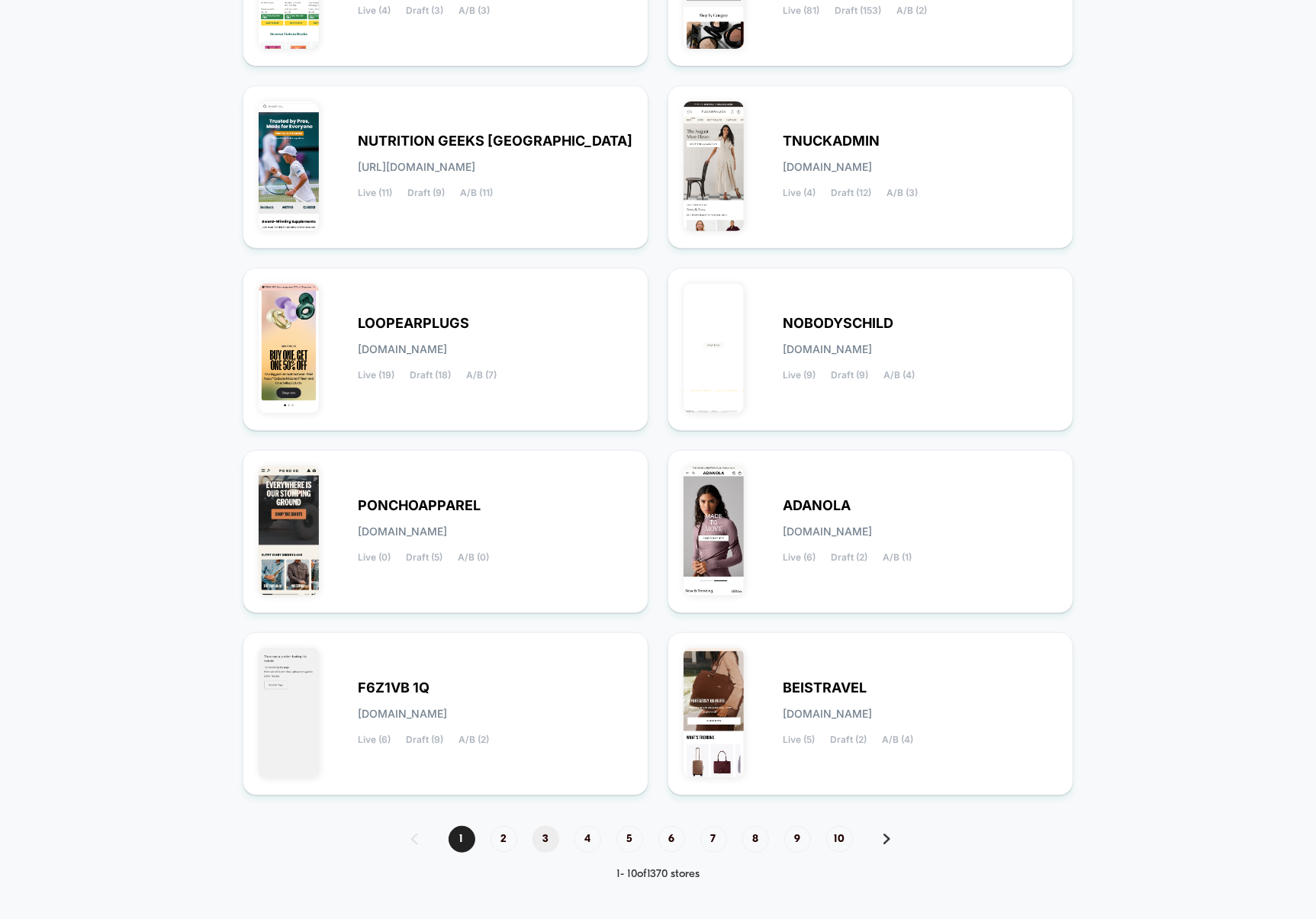
click at [540, 840] on span "3" at bounding box center [546, 840] width 27 height 27
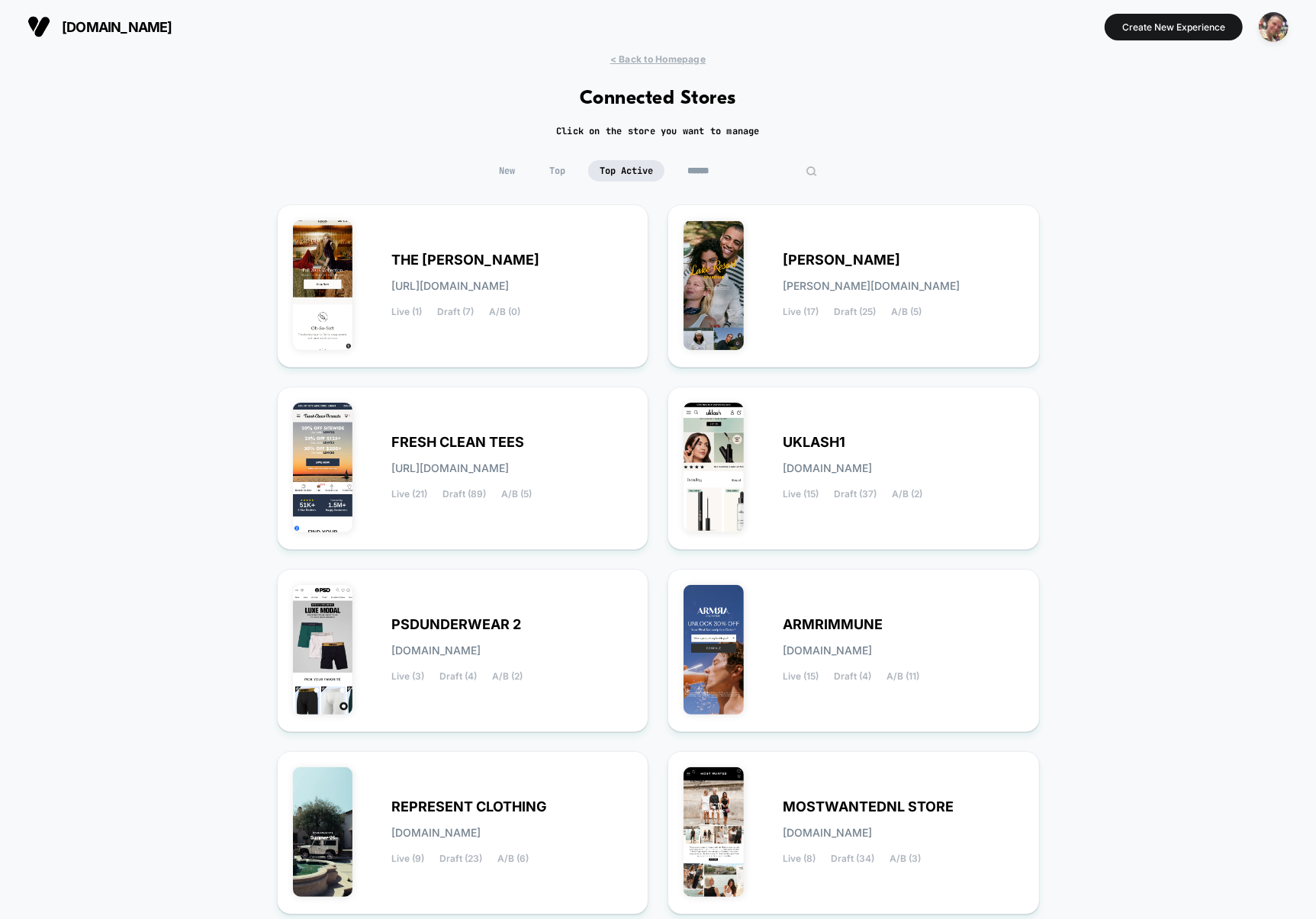
click at [730, 164] on input at bounding box center [752, 171] width 152 height 22
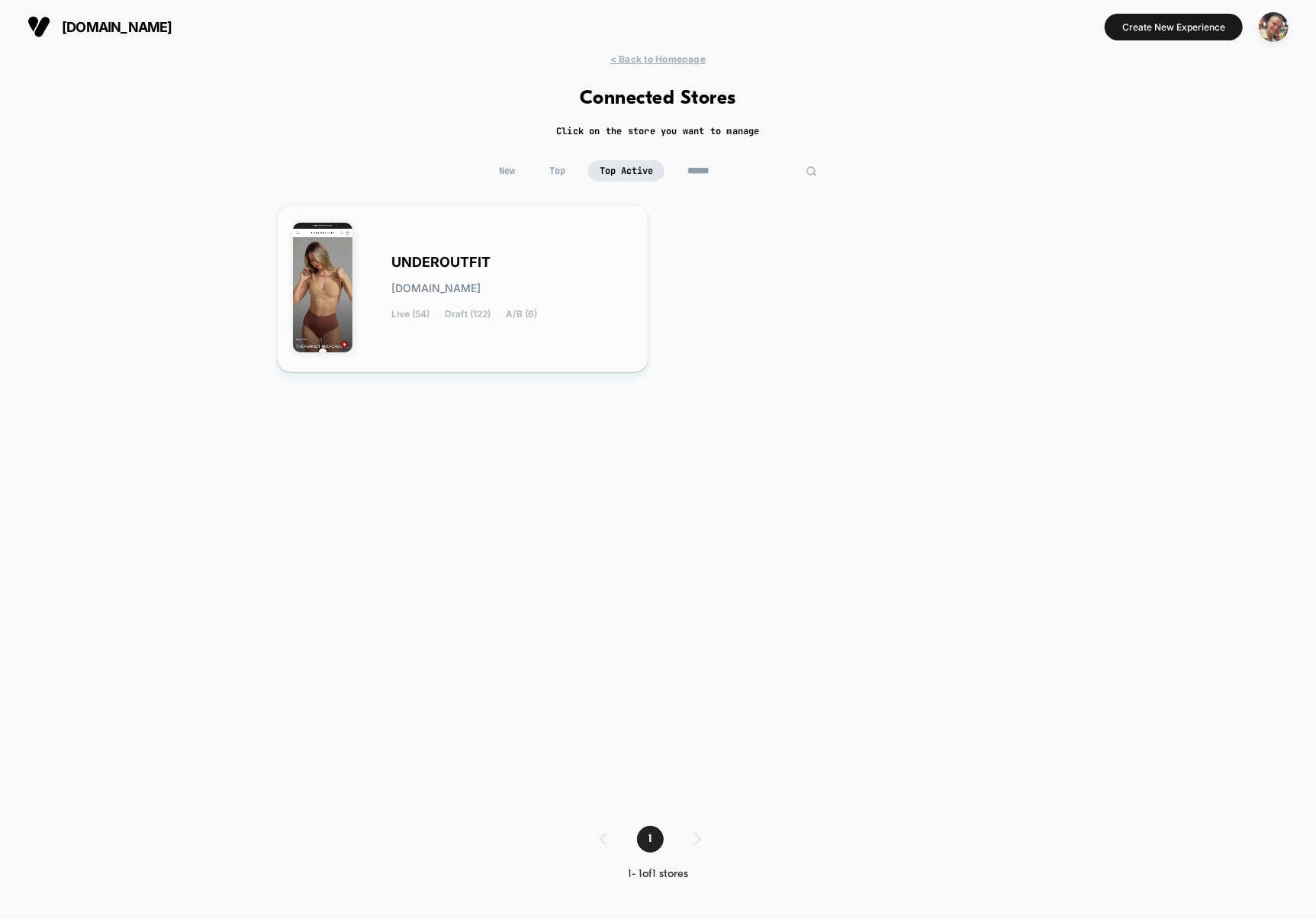
type input "******"
click at [535, 262] on div "UNDEROUTFIT [DOMAIN_NAME] Live (54) Draft (122) A/B (6)" at bounding box center [512, 289] width 241 height 63
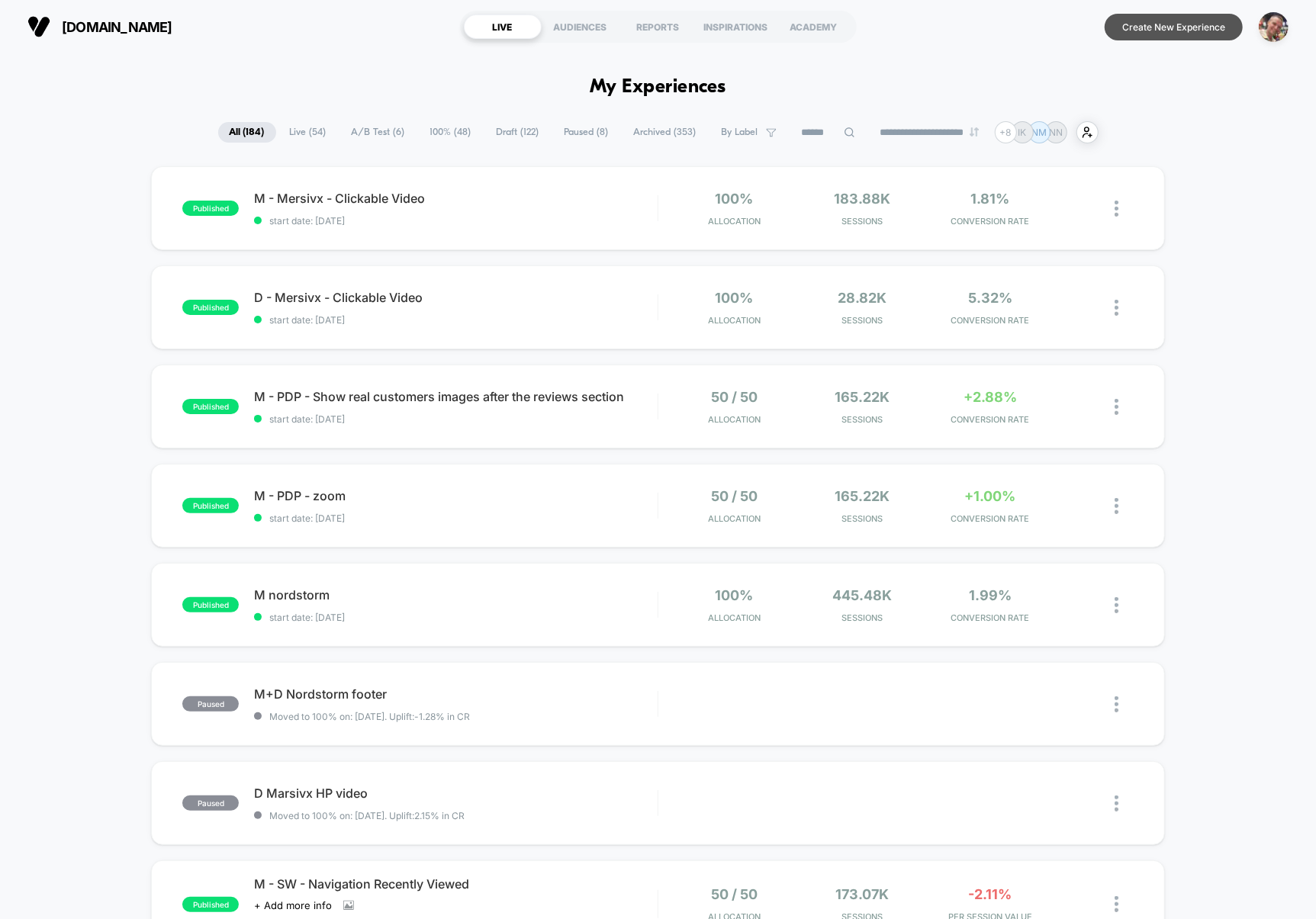
click at [1151, 34] on button "Create New Experience" at bounding box center [1173, 27] width 138 height 27
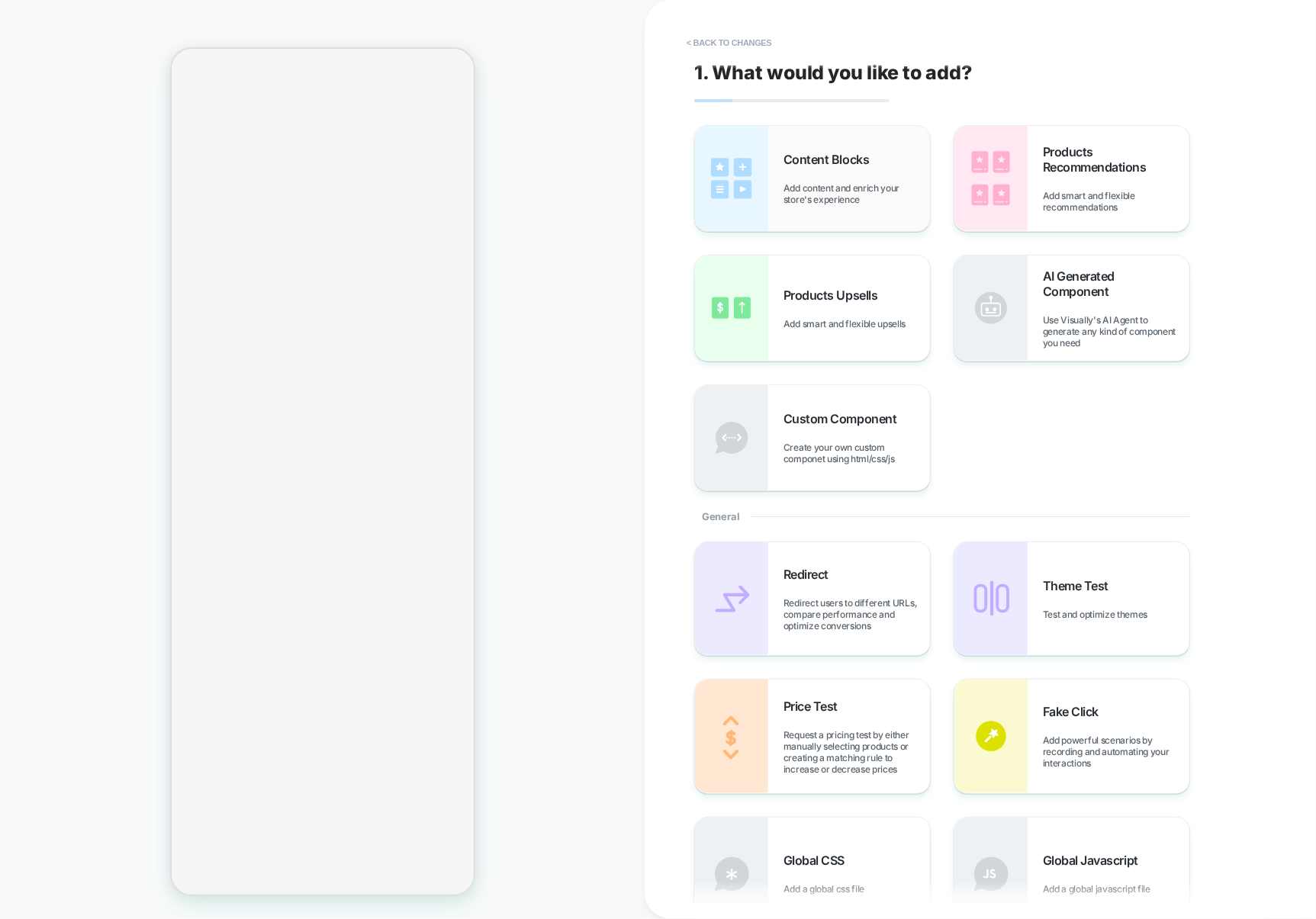
click at [835, 177] on div "Content Blocks Add content and enrich your store's experience" at bounding box center [856, 178] width 146 height 54
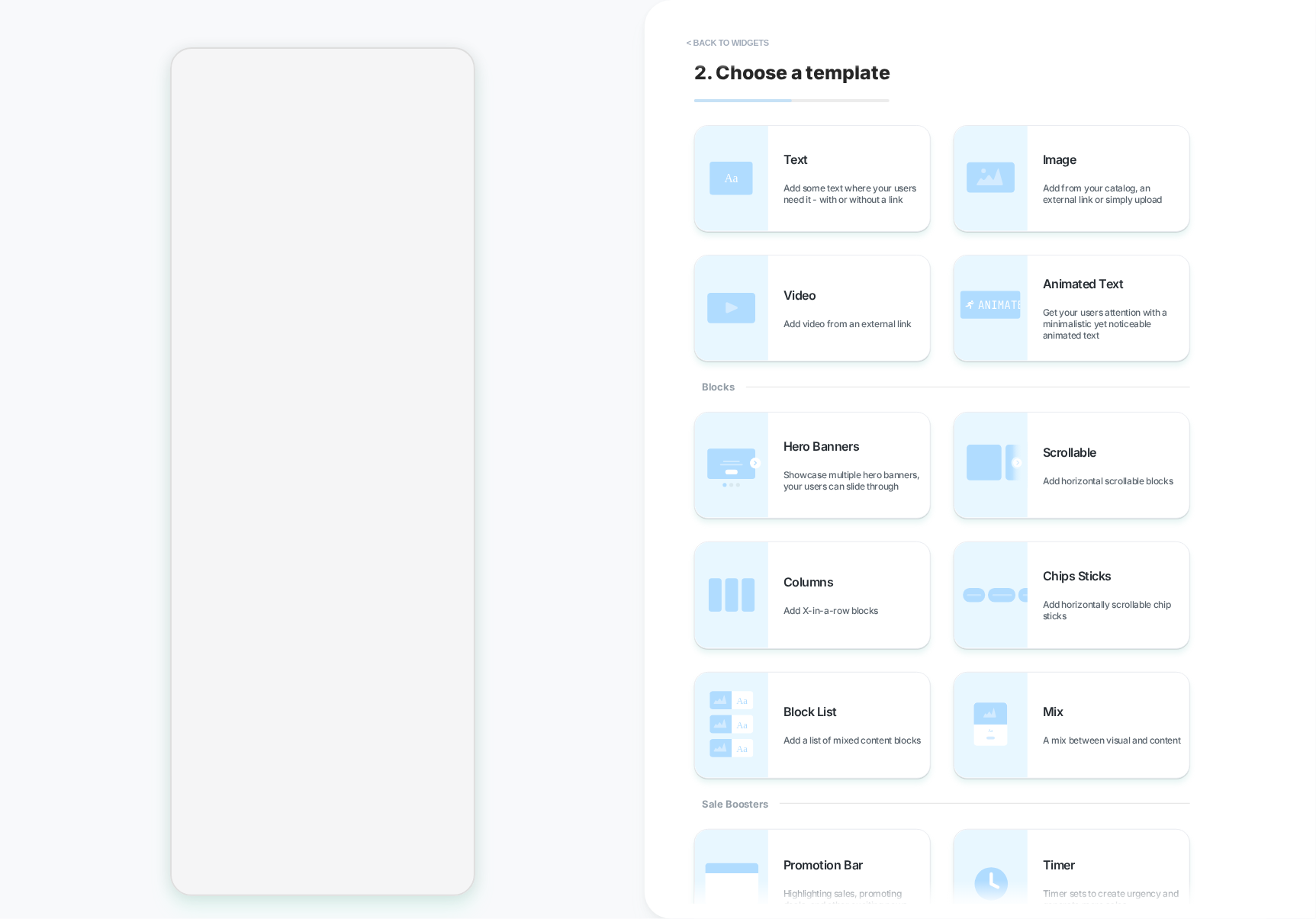
click at [835, 177] on div "Text Add some text where your users need it - with or without a link" at bounding box center [856, 178] width 146 height 54
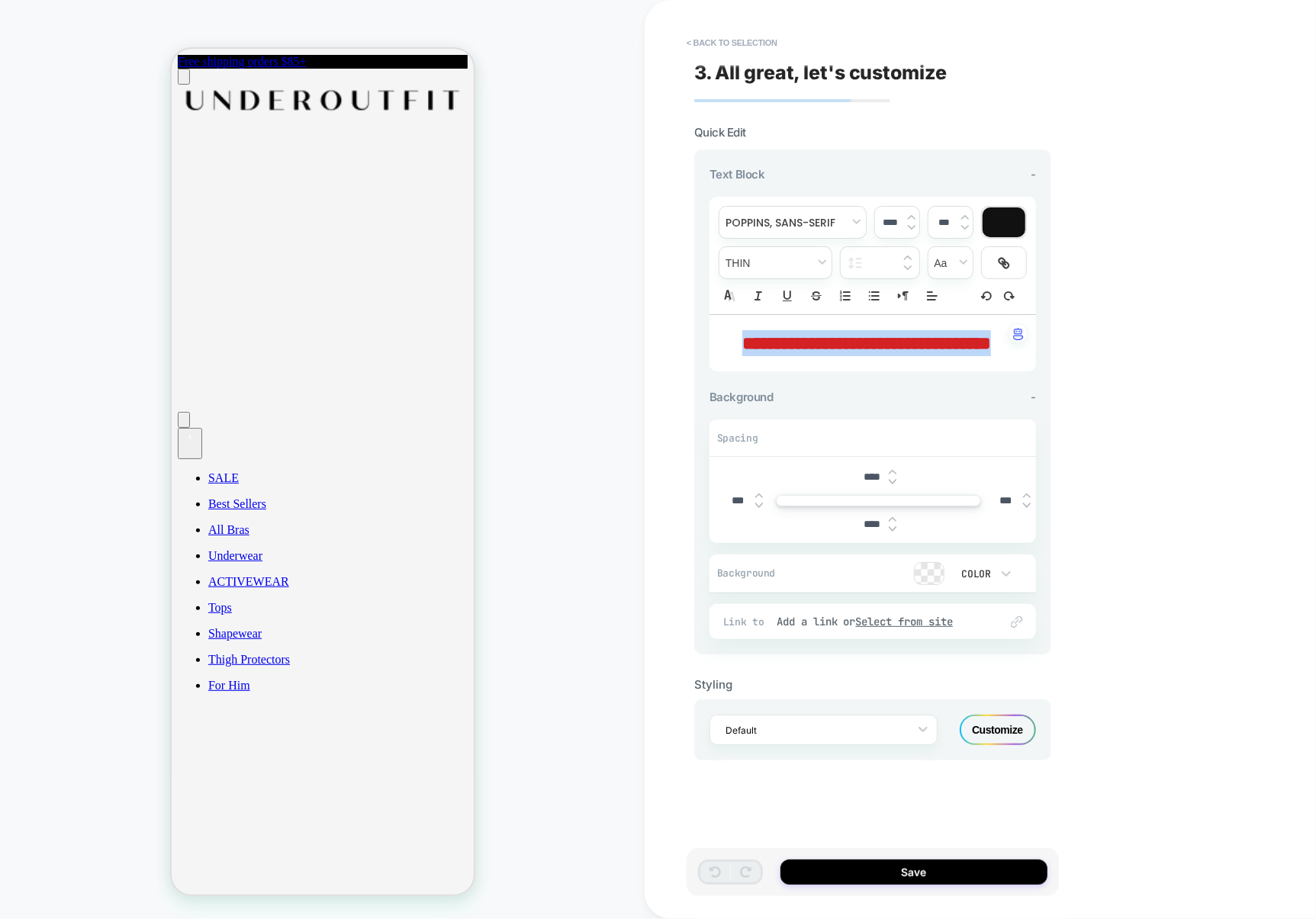
drag, startPoint x: 908, startPoint y: 371, endPoint x: 719, endPoint y: 336, distance: 192.2
click at [719, 336] on div "**********" at bounding box center [872, 342] width 326 height 56
type input "****"
click at [816, 221] on span "font" at bounding box center [792, 222] width 146 height 31
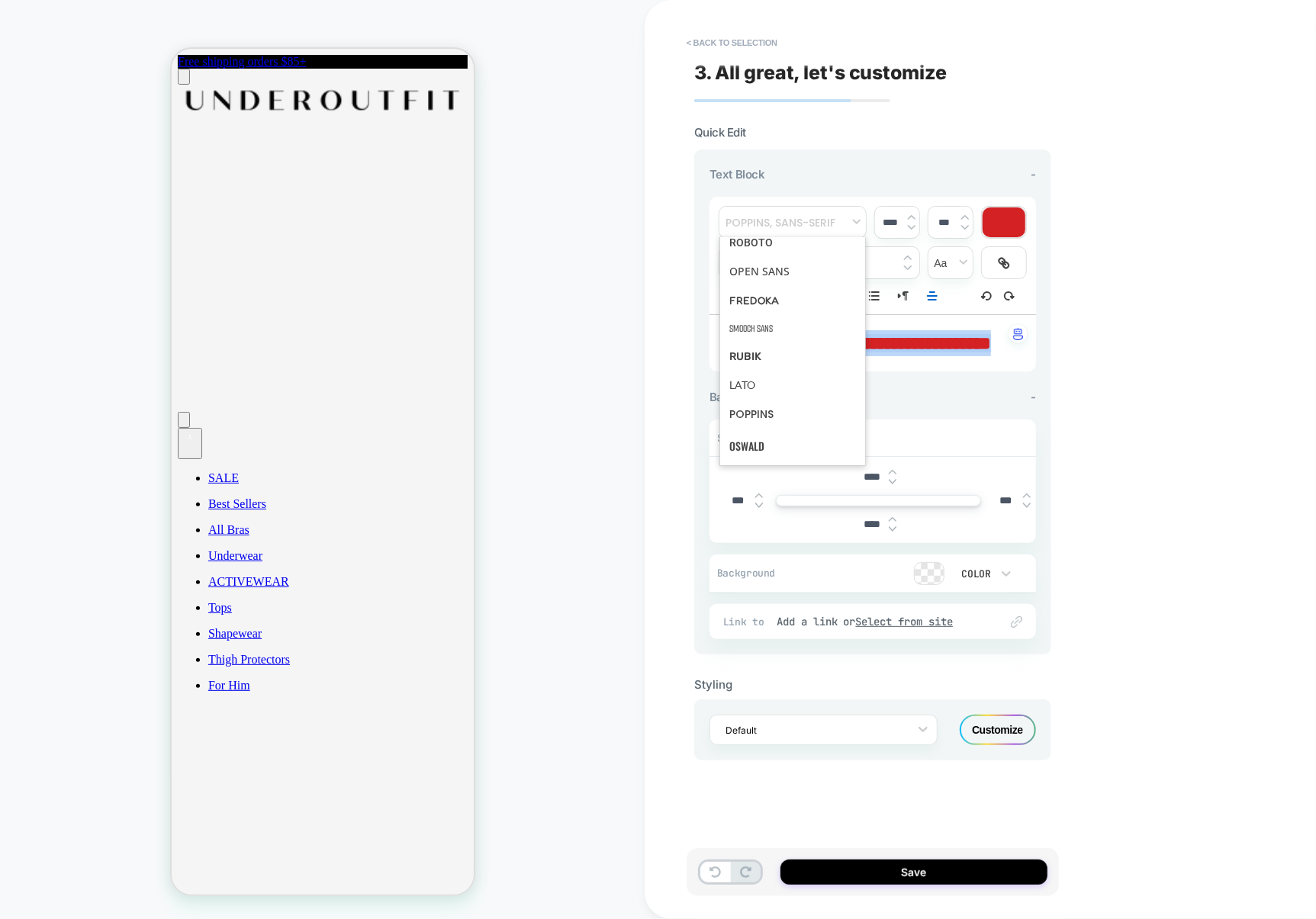
scroll to position [165, 0]
click at [768, 276] on span "font" at bounding box center [792, 271] width 126 height 28
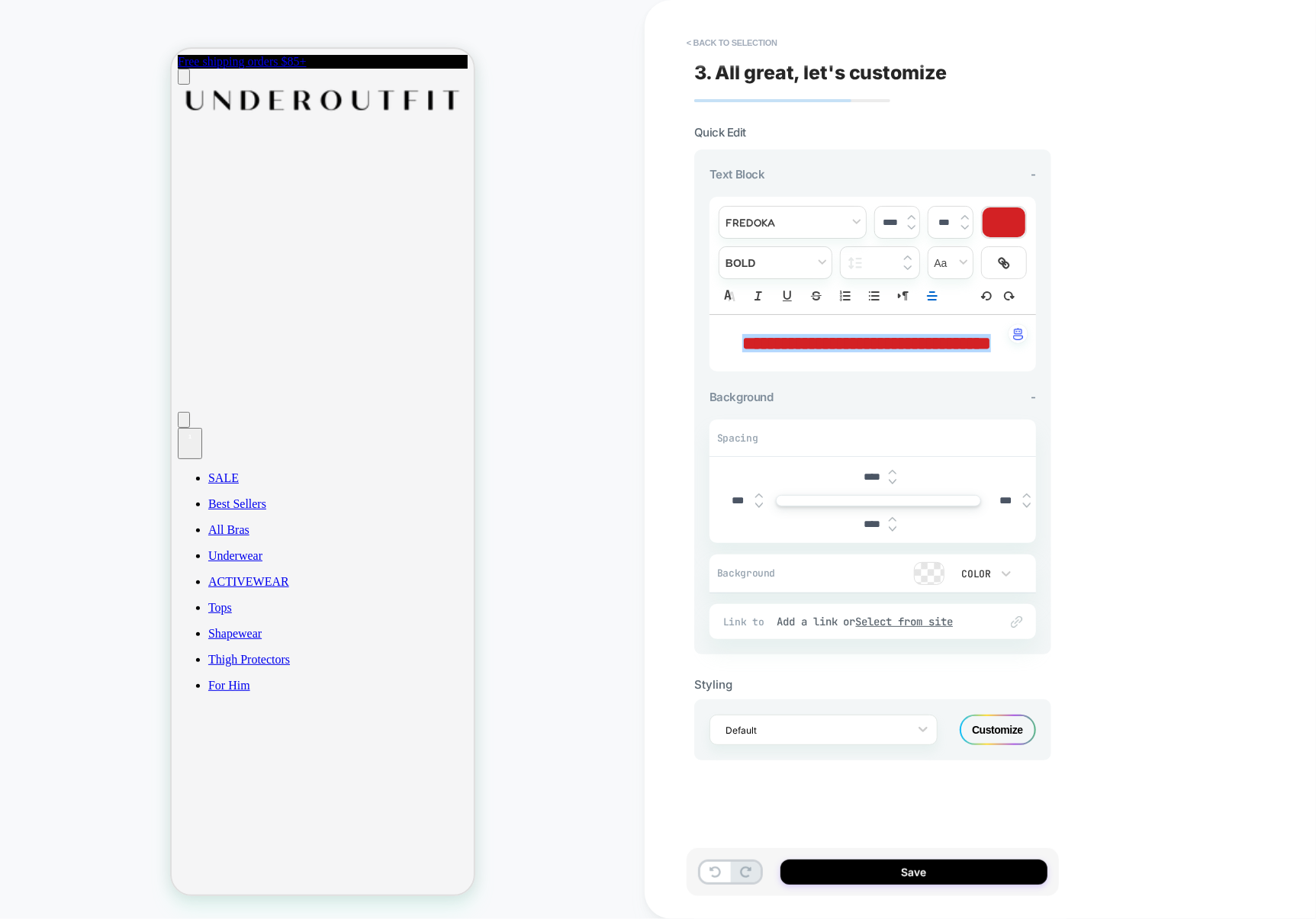
click at [909, 356] on p "**********" at bounding box center [866, 342] width 284 height 26
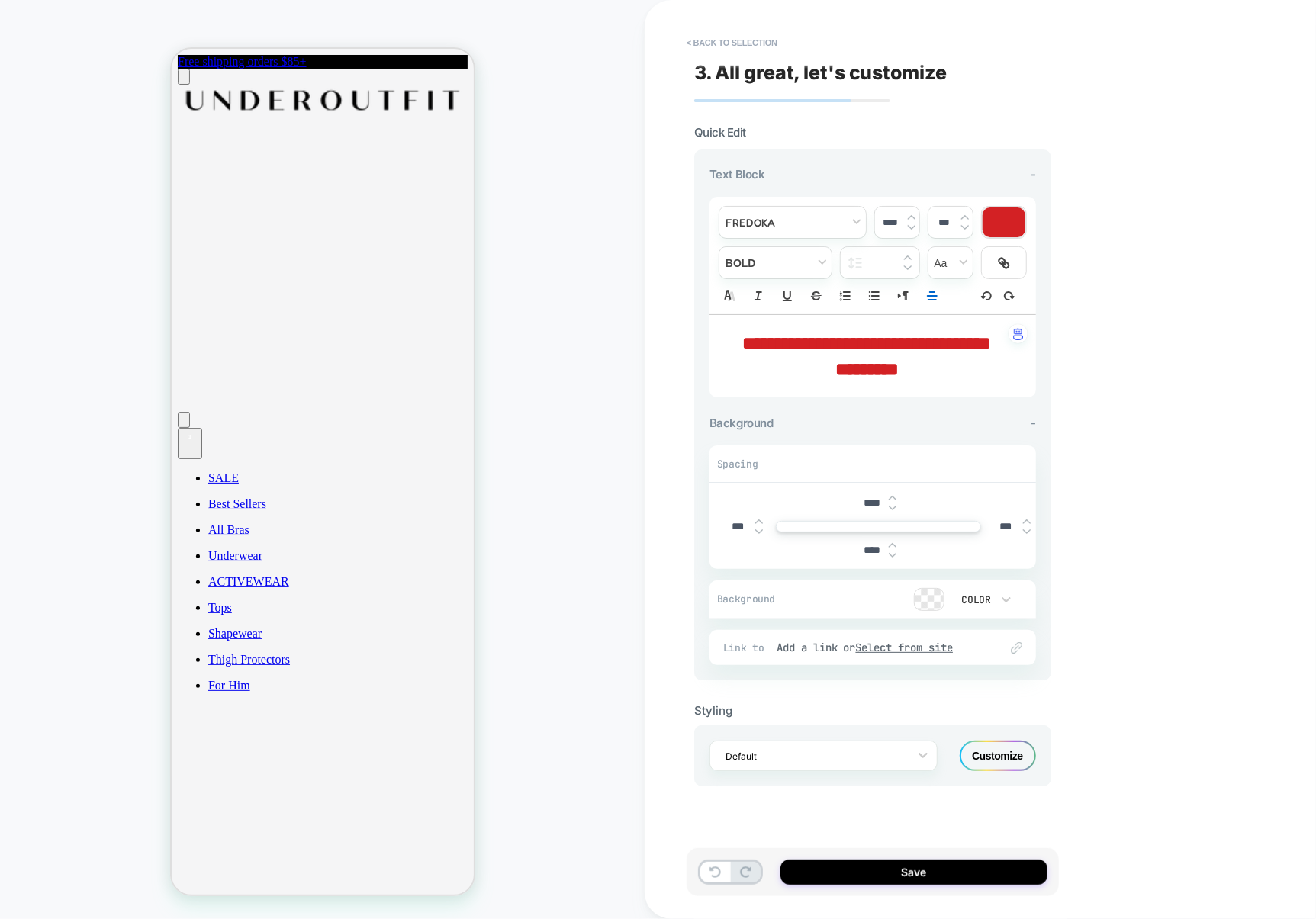
click at [864, 378] on span "*********" at bounding box center [867, 369] width 64 height 18
click at [784, 226] on span "font" at bounding box center [792, 222] width 146 height 31
click at [752, 378] on span "font" at bounding box center [792, 386] width 126 height 31
click at [914, 382] on p "*********" at bounding box center [866, 368] width 284 height 26
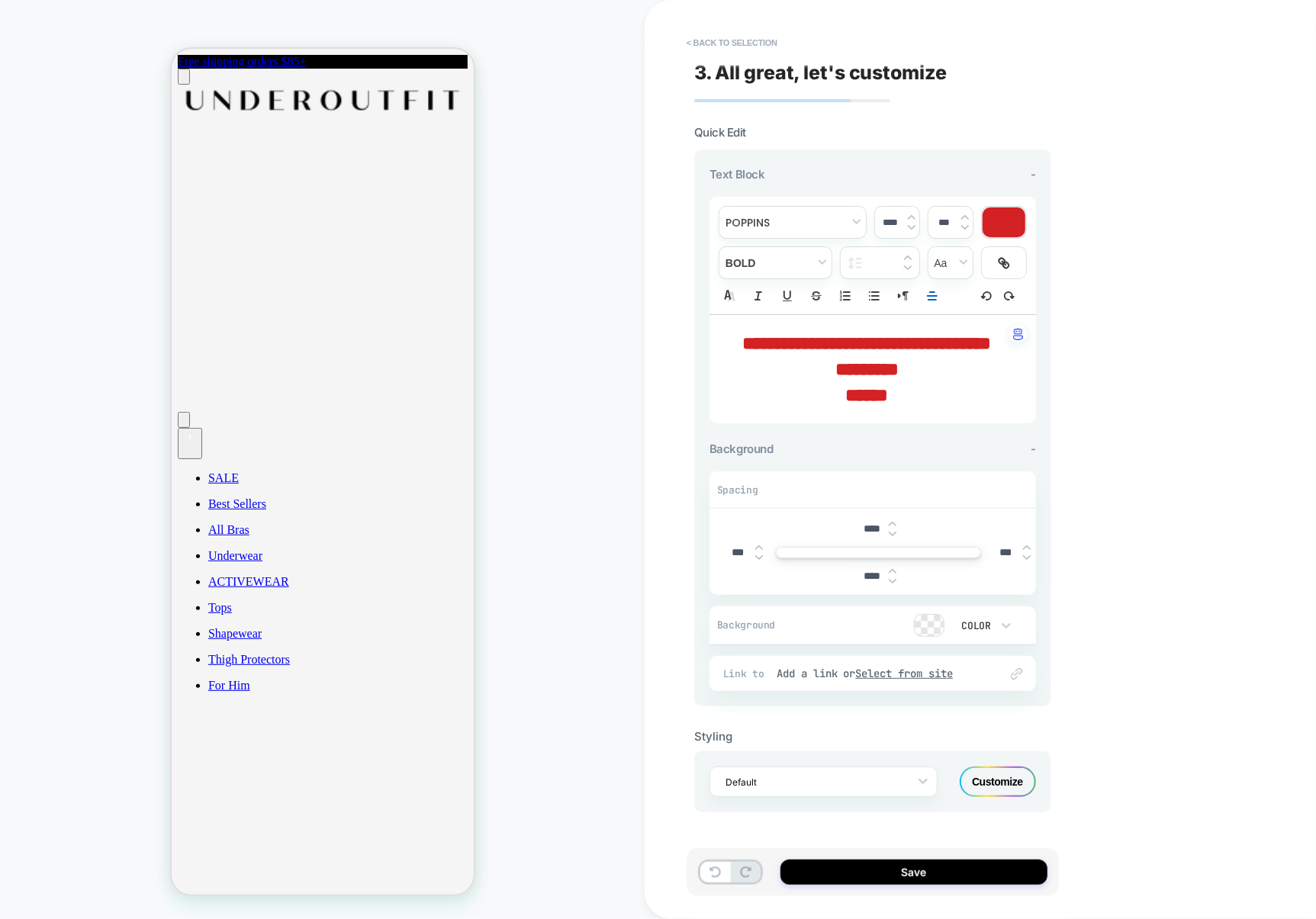
click at [912, 382] on p "*********" at bounding box center [866, 368] width 284 height 26
click at [859, 404] on span "******" at bounding box center [867, 395] width 43 height 18
click at [800, 223] on span "font" at bounding box center [792, 222] width 146 height 31
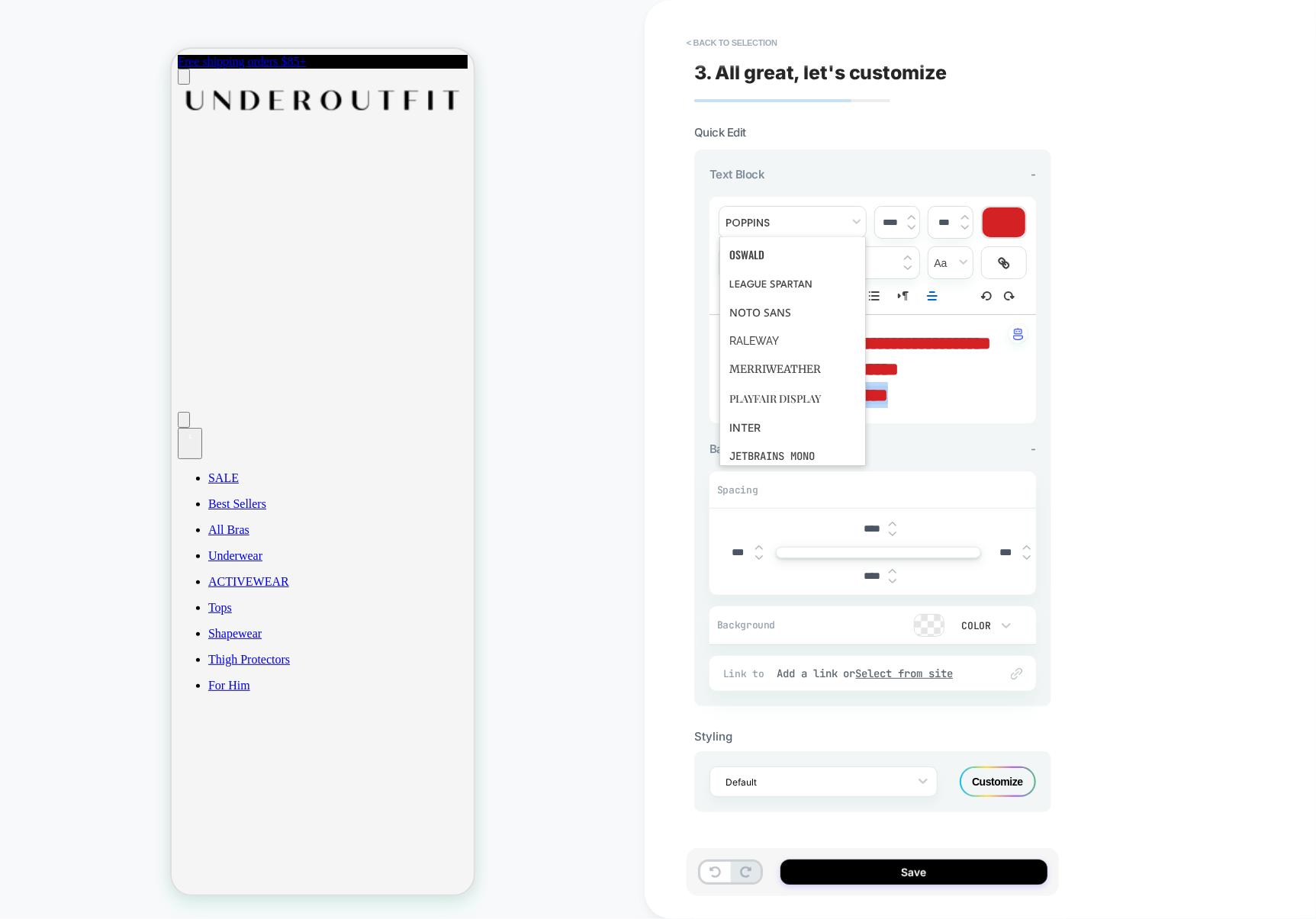
scroll to position [328, 0]
click at [766, 347] on span "font" at bounding box center [792, 340] width 126 height 28
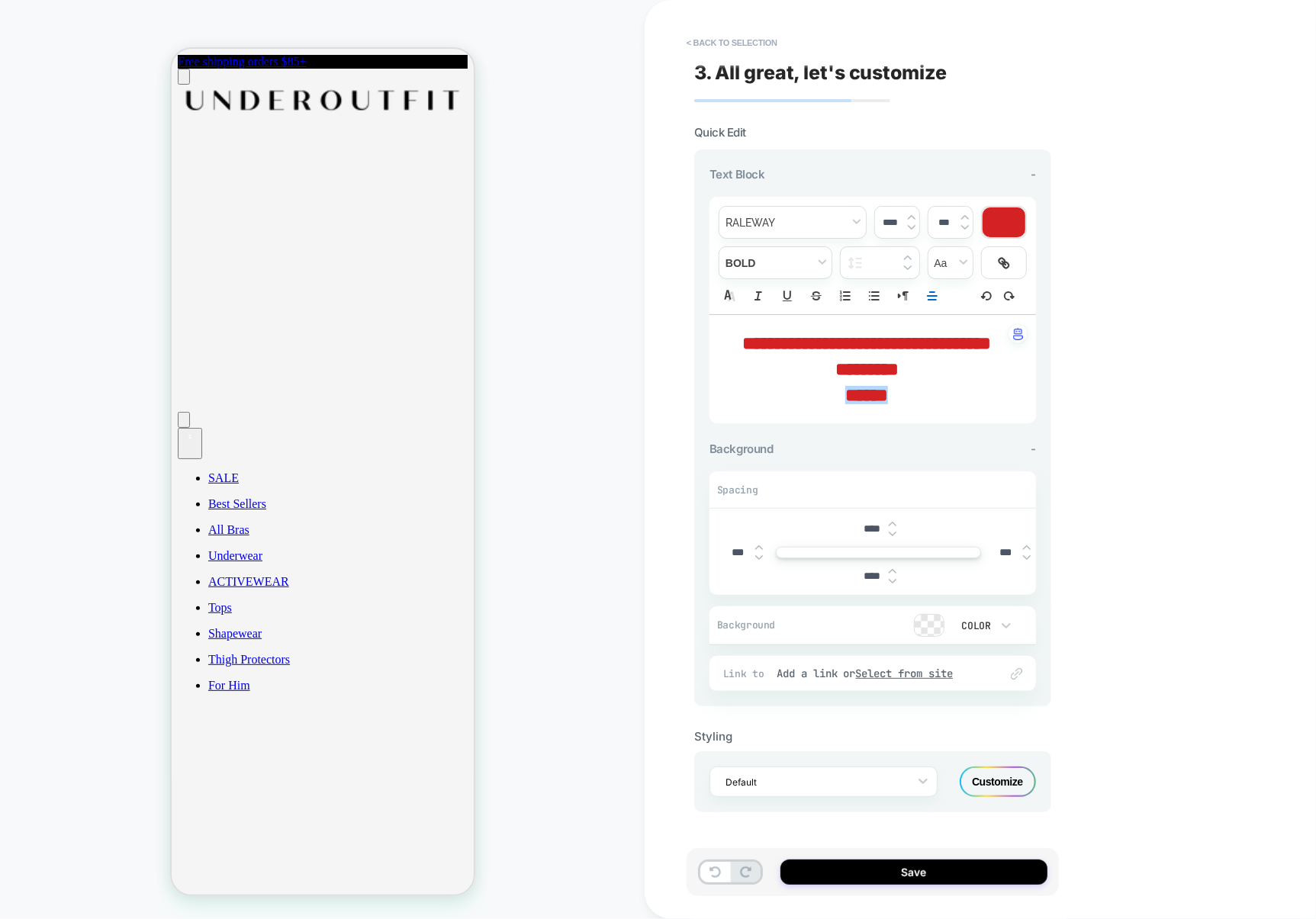
click at [857, 404] on span "******" at bounding box center [867, 395] width 43 height 18
click at [885, 860] on button "Save" at bounding box center [914, 872] width 267 height 25
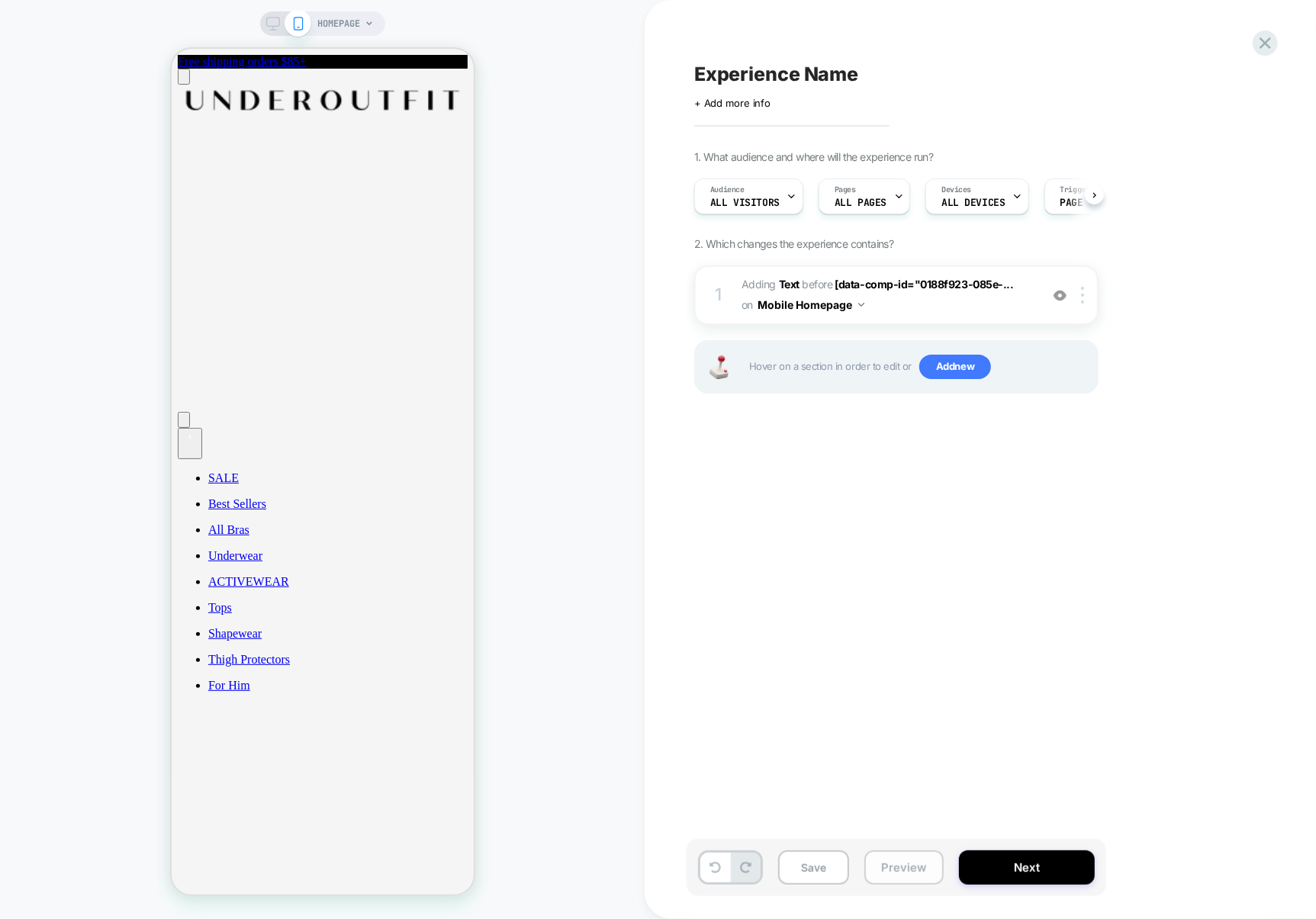
scroll to position [0, 1]
click at [910, 868] on button "Preview" at bounding box center [904, 868] width 79 height 34
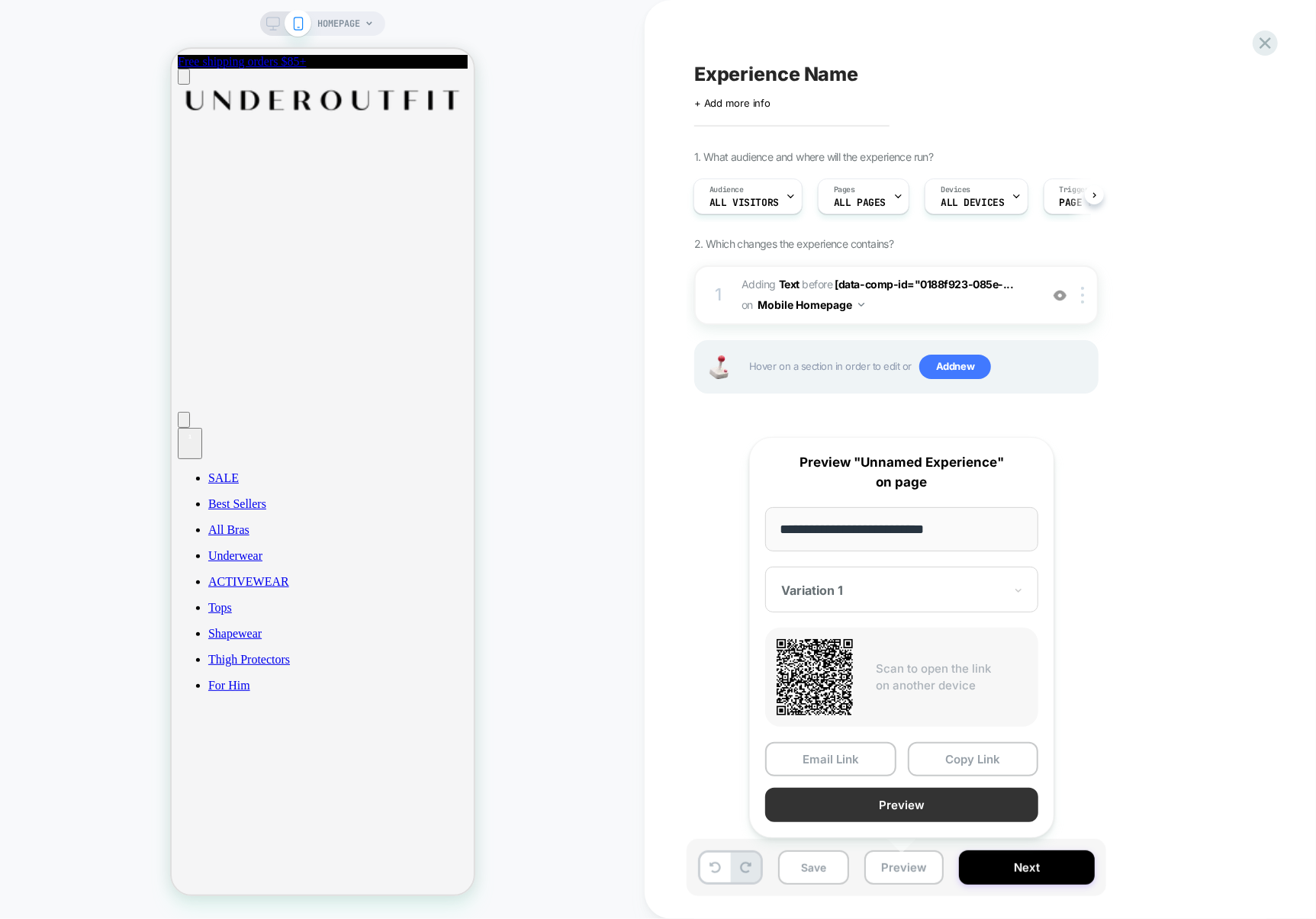
click at [920, 811] on button "Preview" at bounding box center [901, 805] width 273 height 34
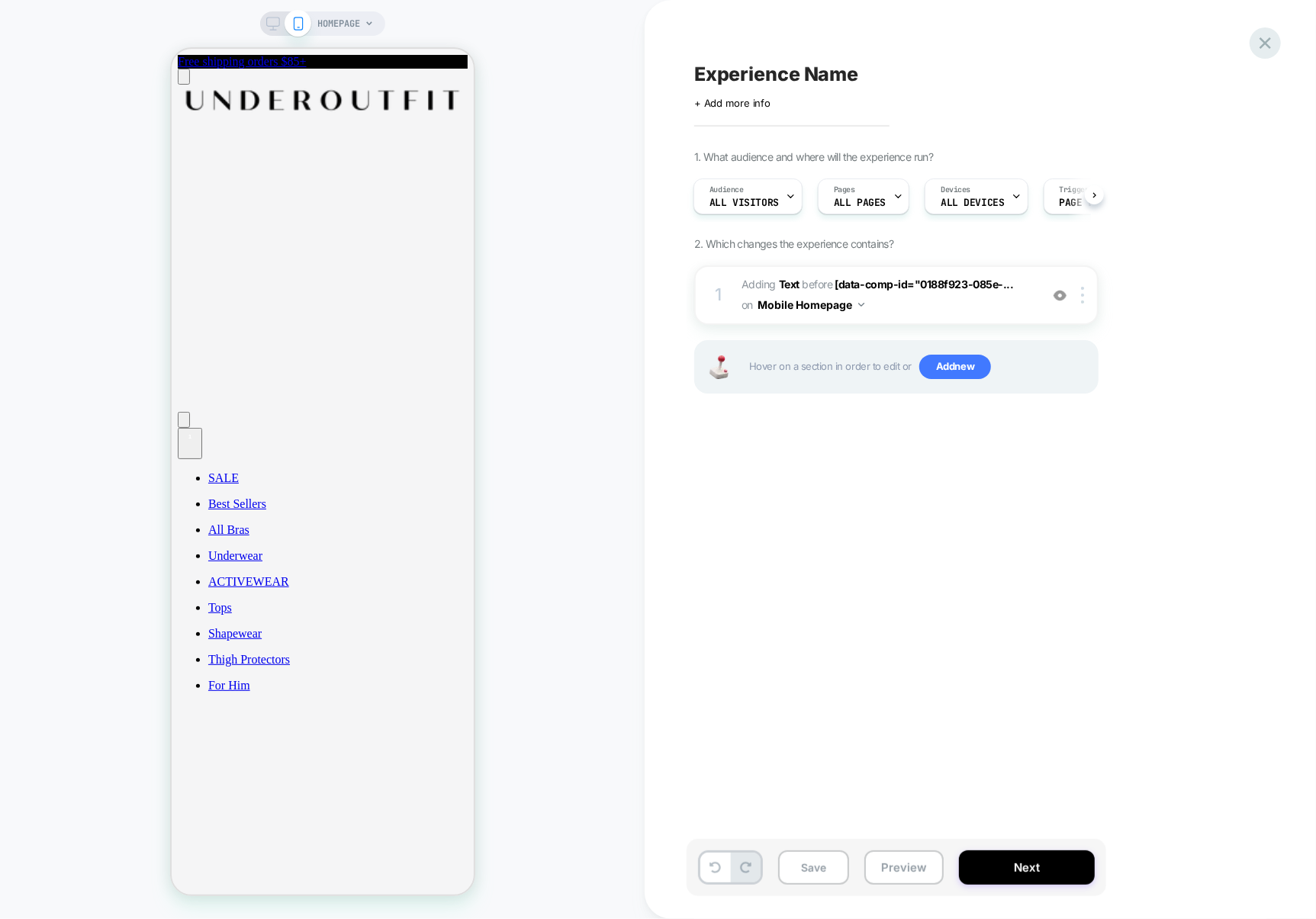
click at [1271, 34] on icon at bounding box center [1265, 43] width 21 height 21
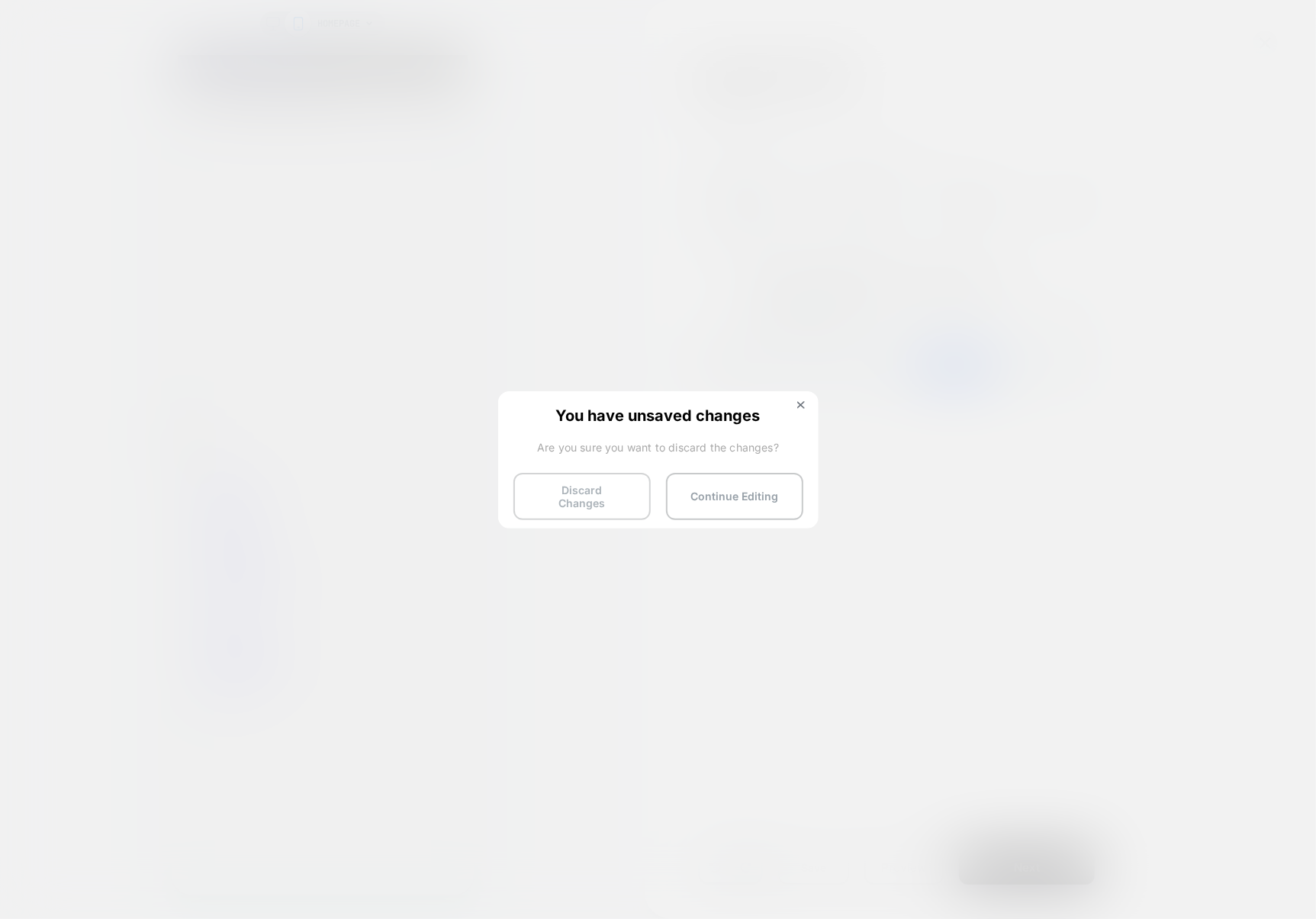
click at [602, 503] on button "Discard Changes" at bounding box center [582, 497] width 137 height 48
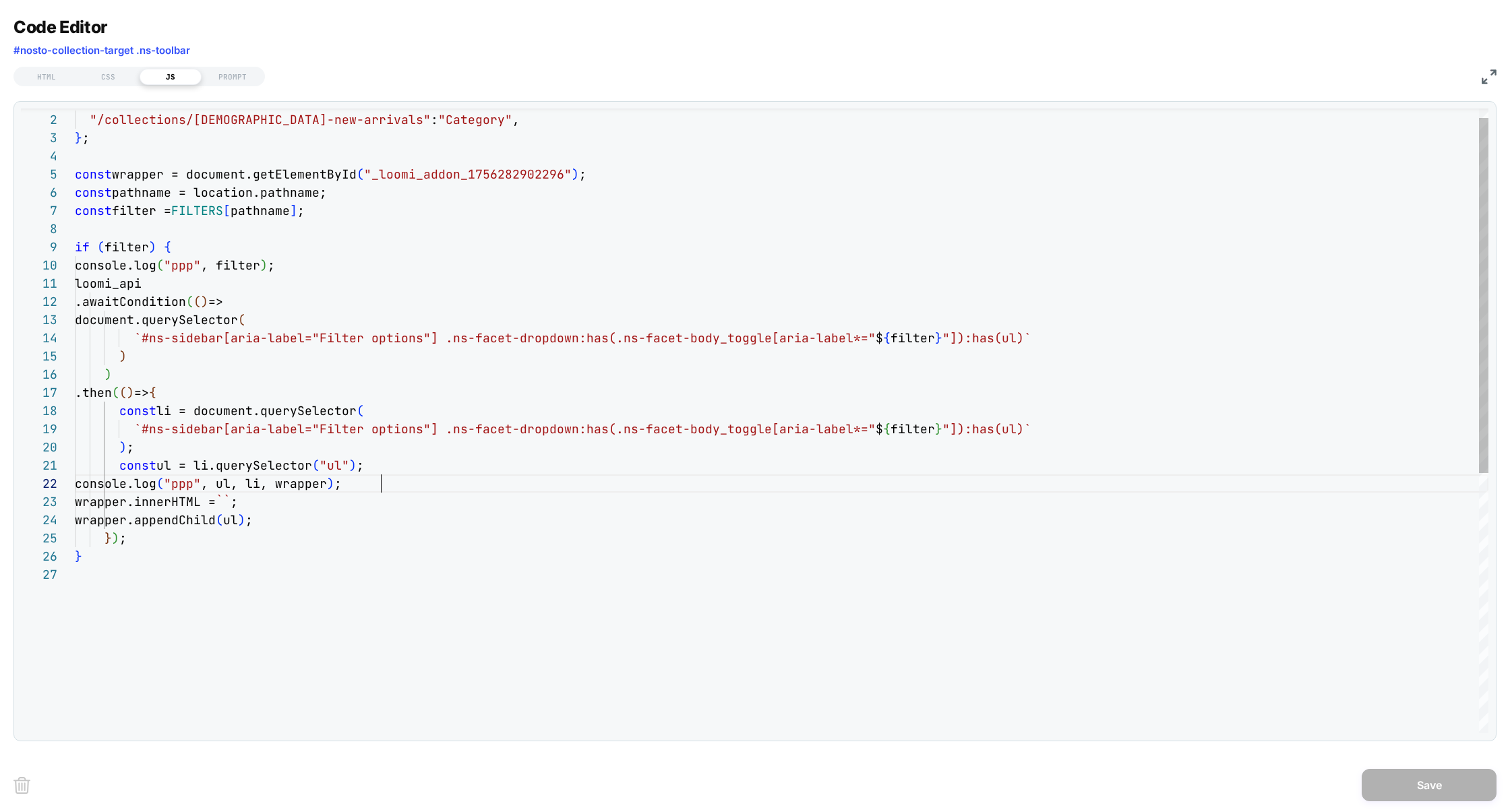
scroll to position [17, 305]
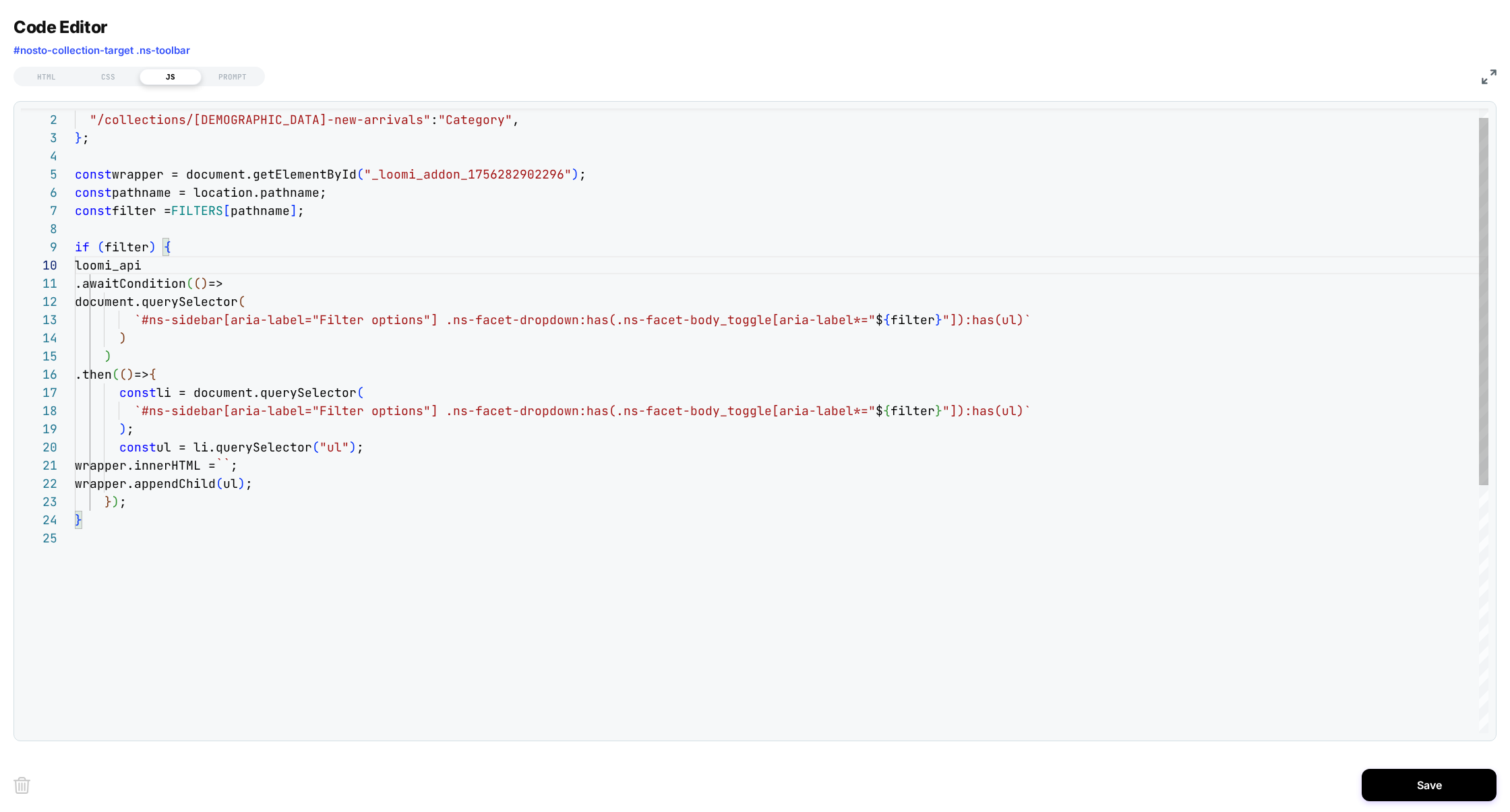
scroll to position [0, 211]
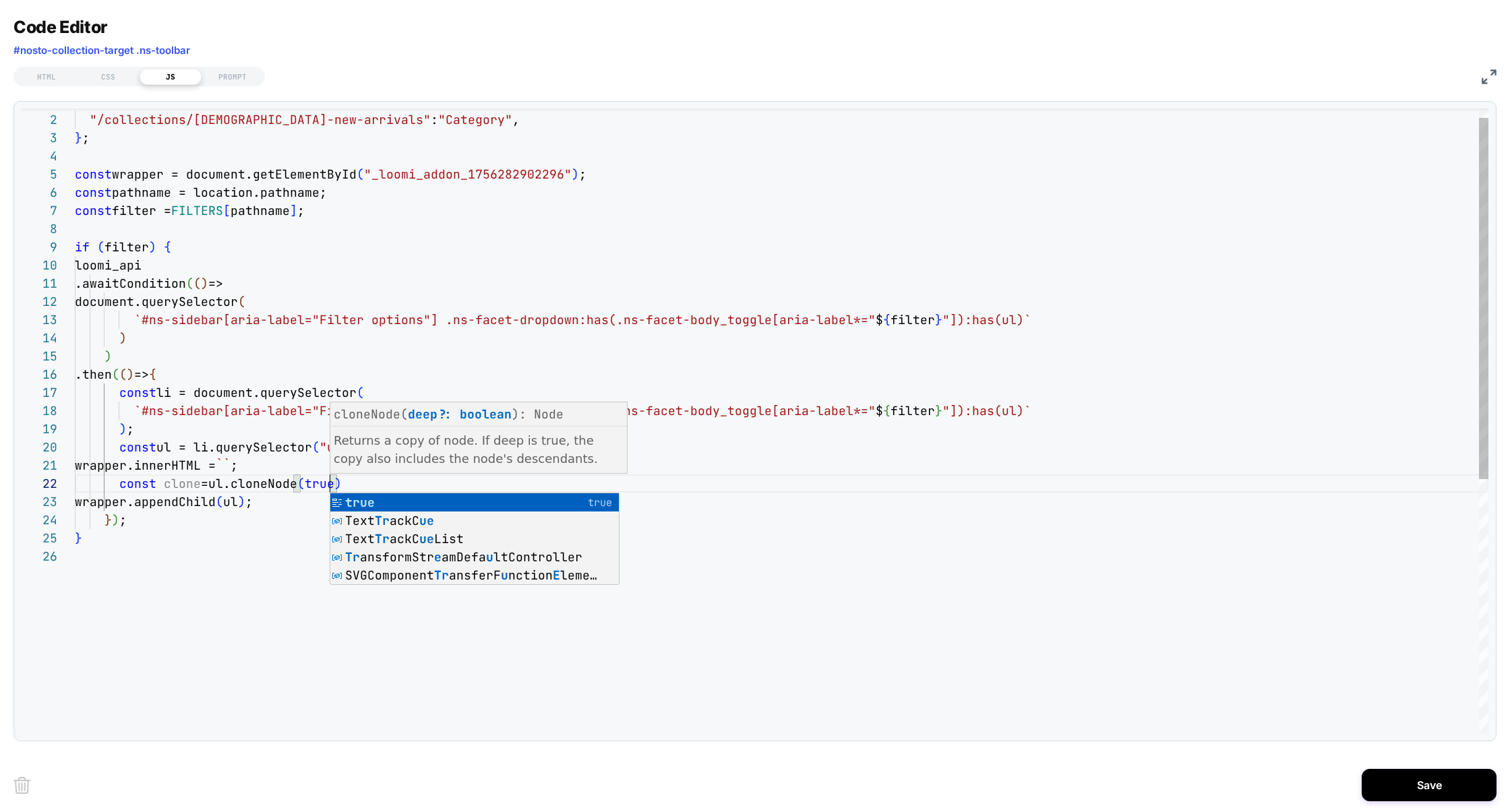
scroll to position [17, 255]
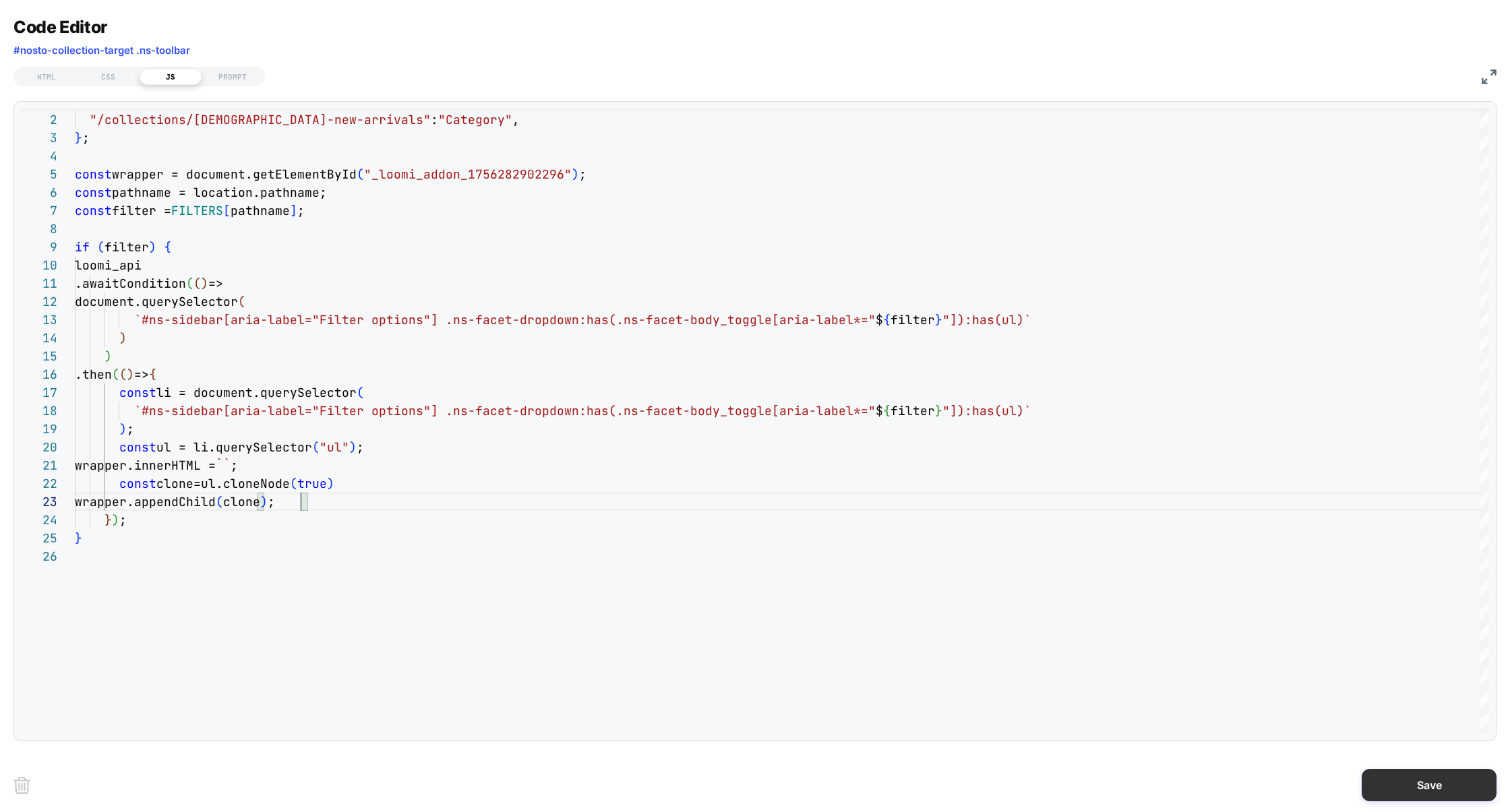
type textarea "**********"
click at [0, 0] on button "Save" at bounding box center [0, 0] width 0 height 0
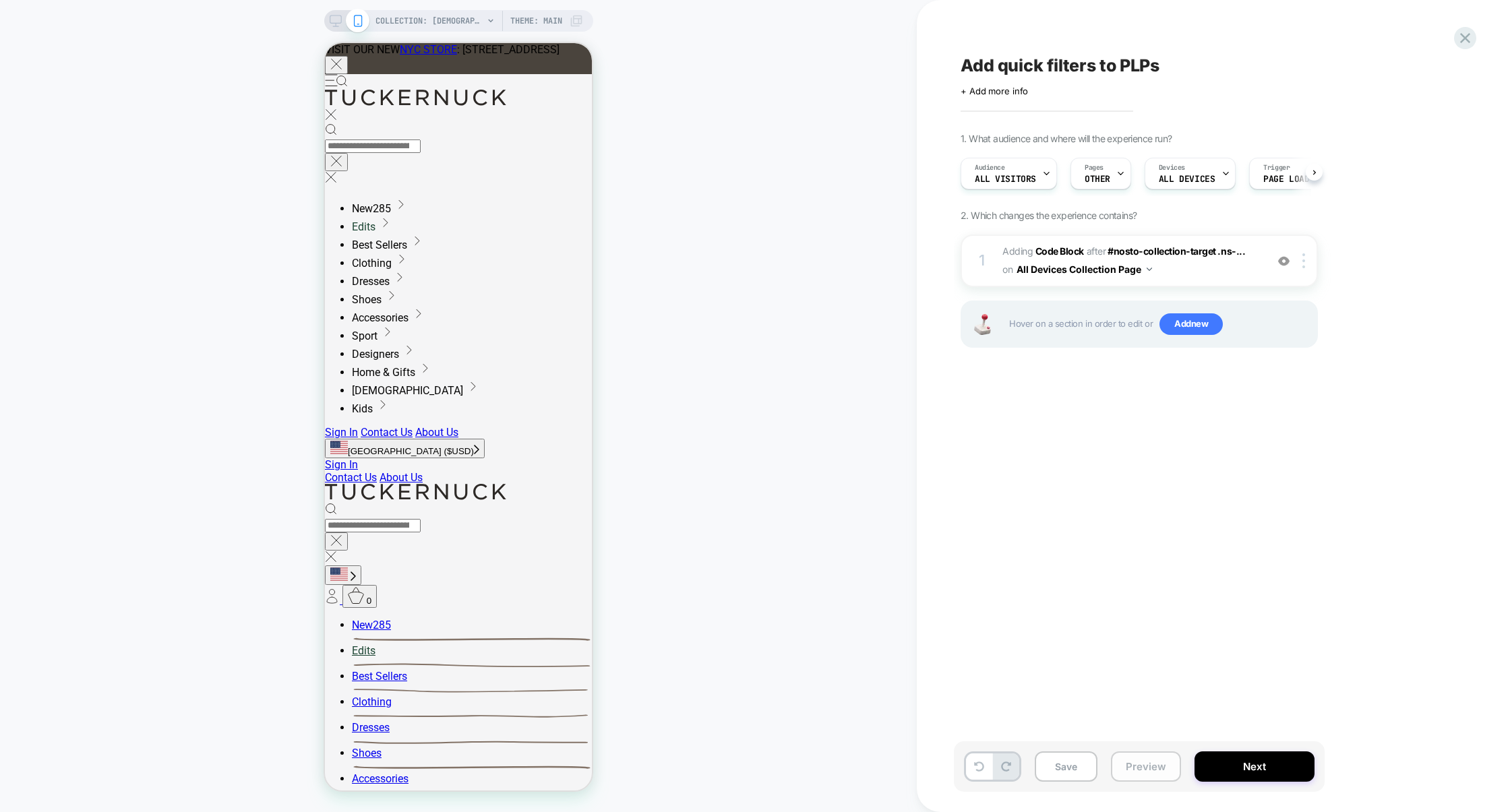
scroll to position [0, 1]
click at [1158, 756] on button "Preview" at bounding box center [1146, 767] width 70 height 30
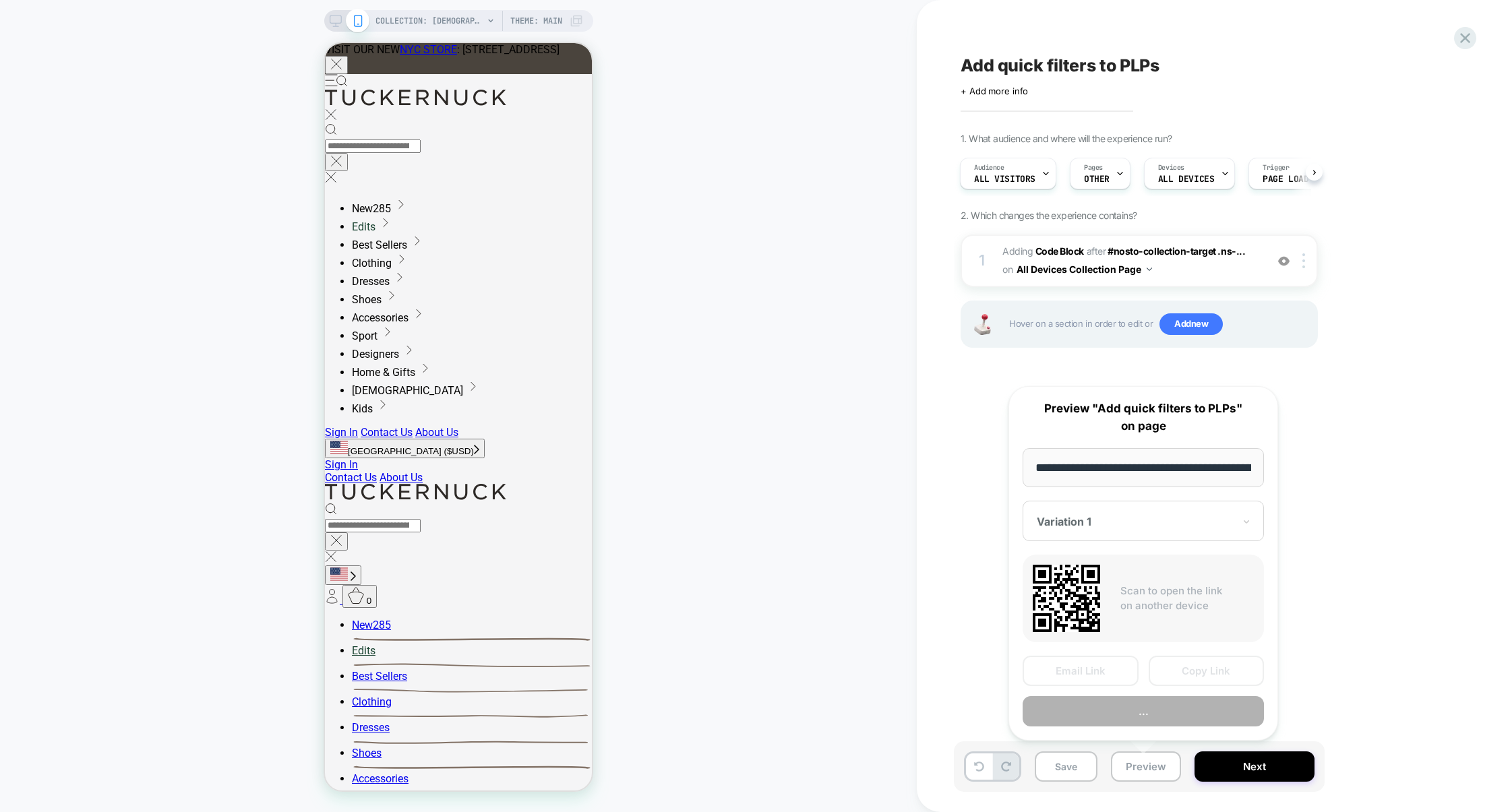
scroll to position [0, 154]
click at [0, 0] on button "Copy Link" at bounding box center [0, 0] width 0 height 0
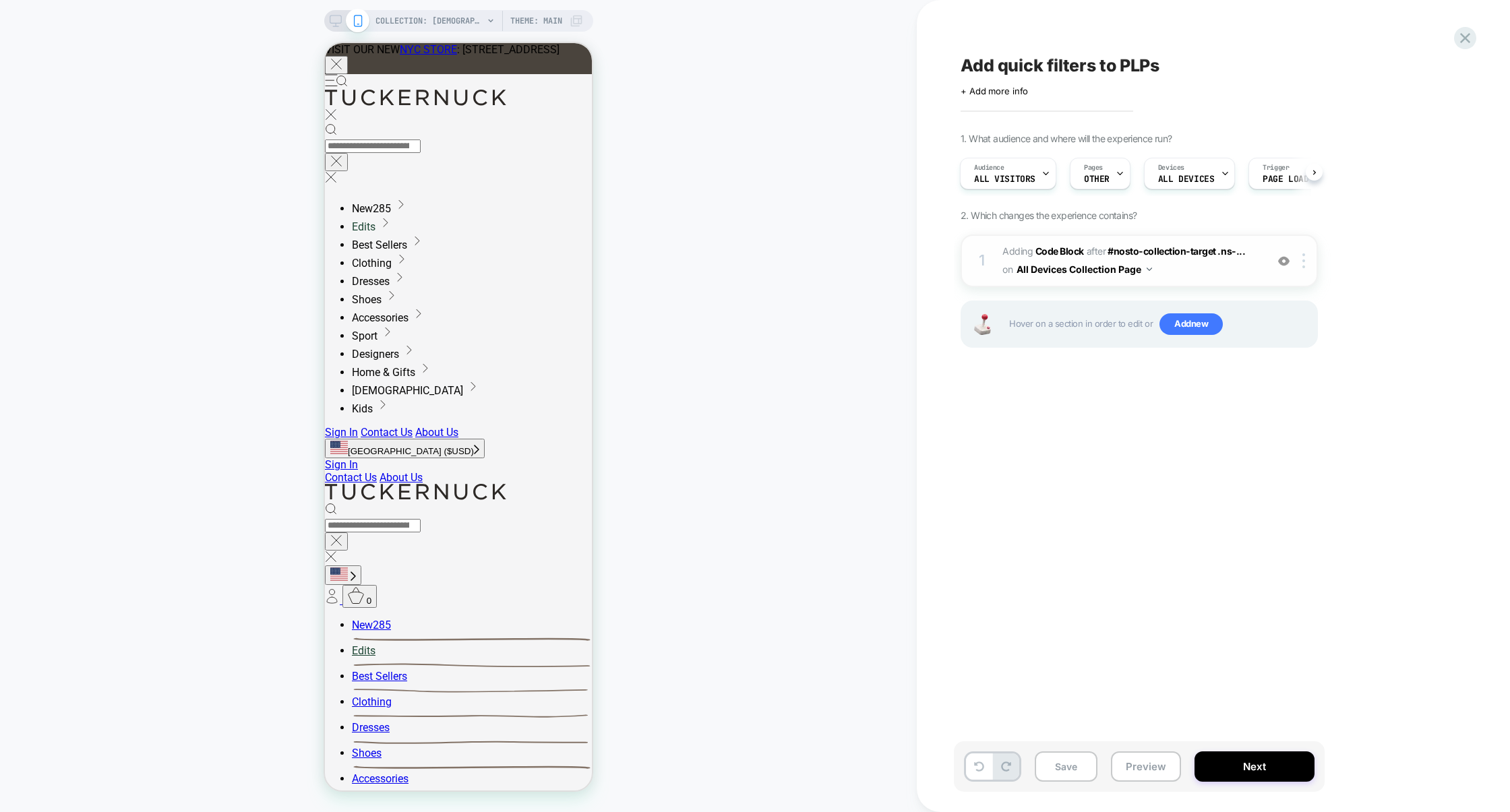
click at [0, 0] on span "Adding Code Block AFTER #nosto-collection-target .ns-... #nosto-collection-targ…" at bounding box center [0, 0] width 0 height 0
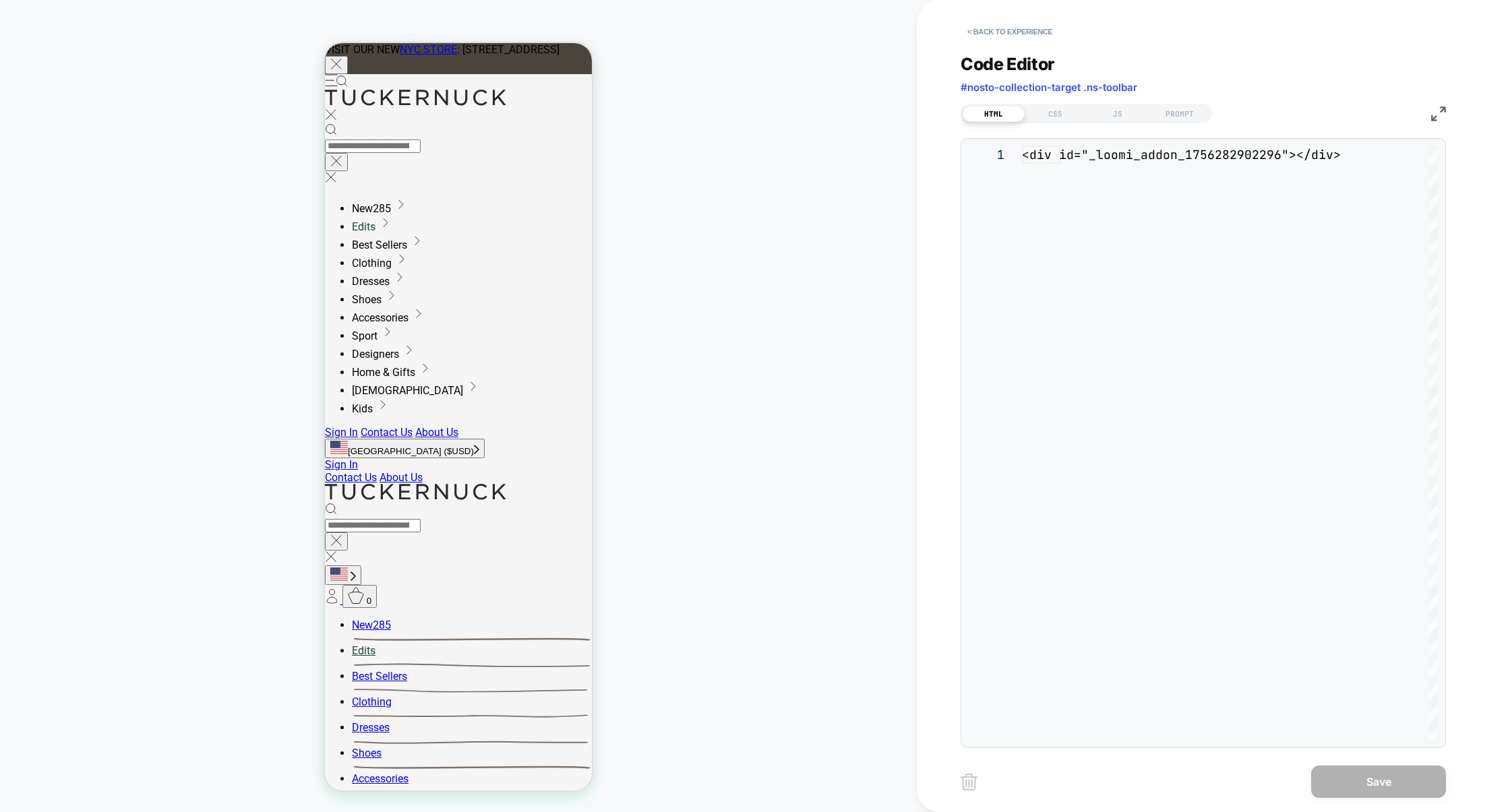
scroll to position [17, 0]
click at [1114, 115] on div "JS" at bounding box center [1118, 114] width 62 height 16
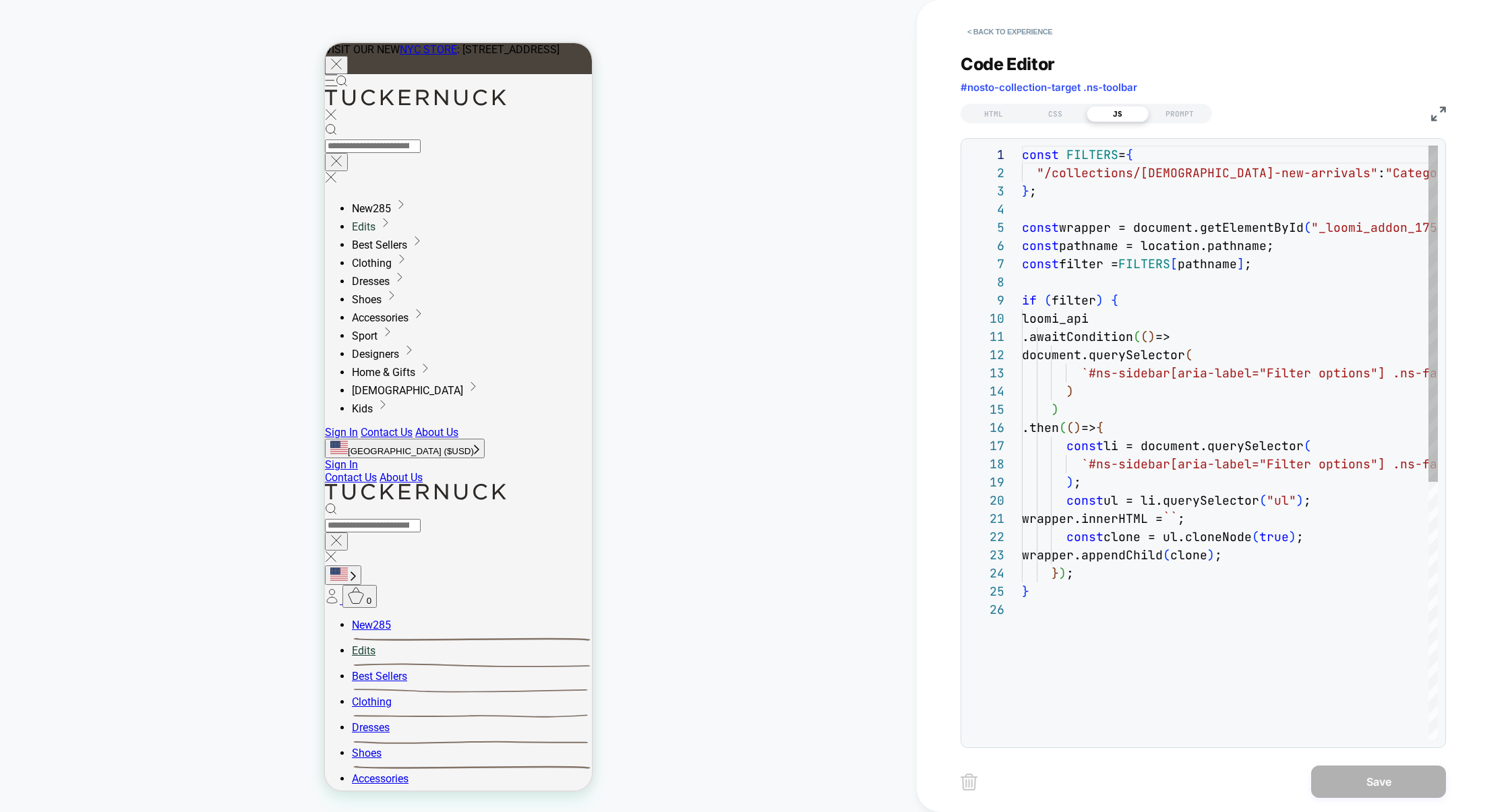
scroll to position [182, 0]
click at [1433, 111] on img at bounding box center [1439, 113] width 15 height 15
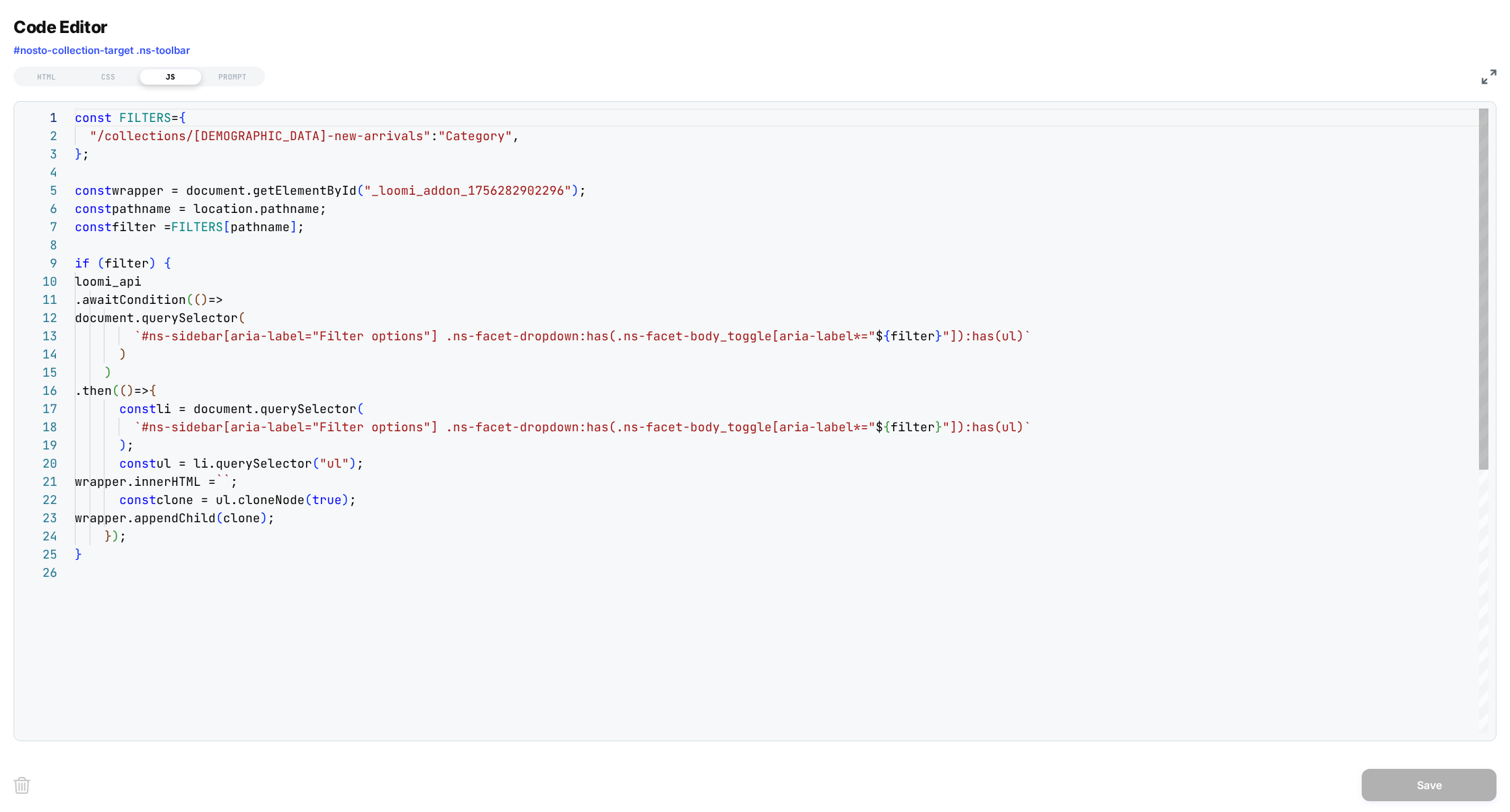
scroll to position [146, 58]
click at [0, 0] on div "const FILTERS = { "/collections/ladies-new-arrivals" : "Category" , } ; const w…" at bounding box center [0, 0] width 0 height 0
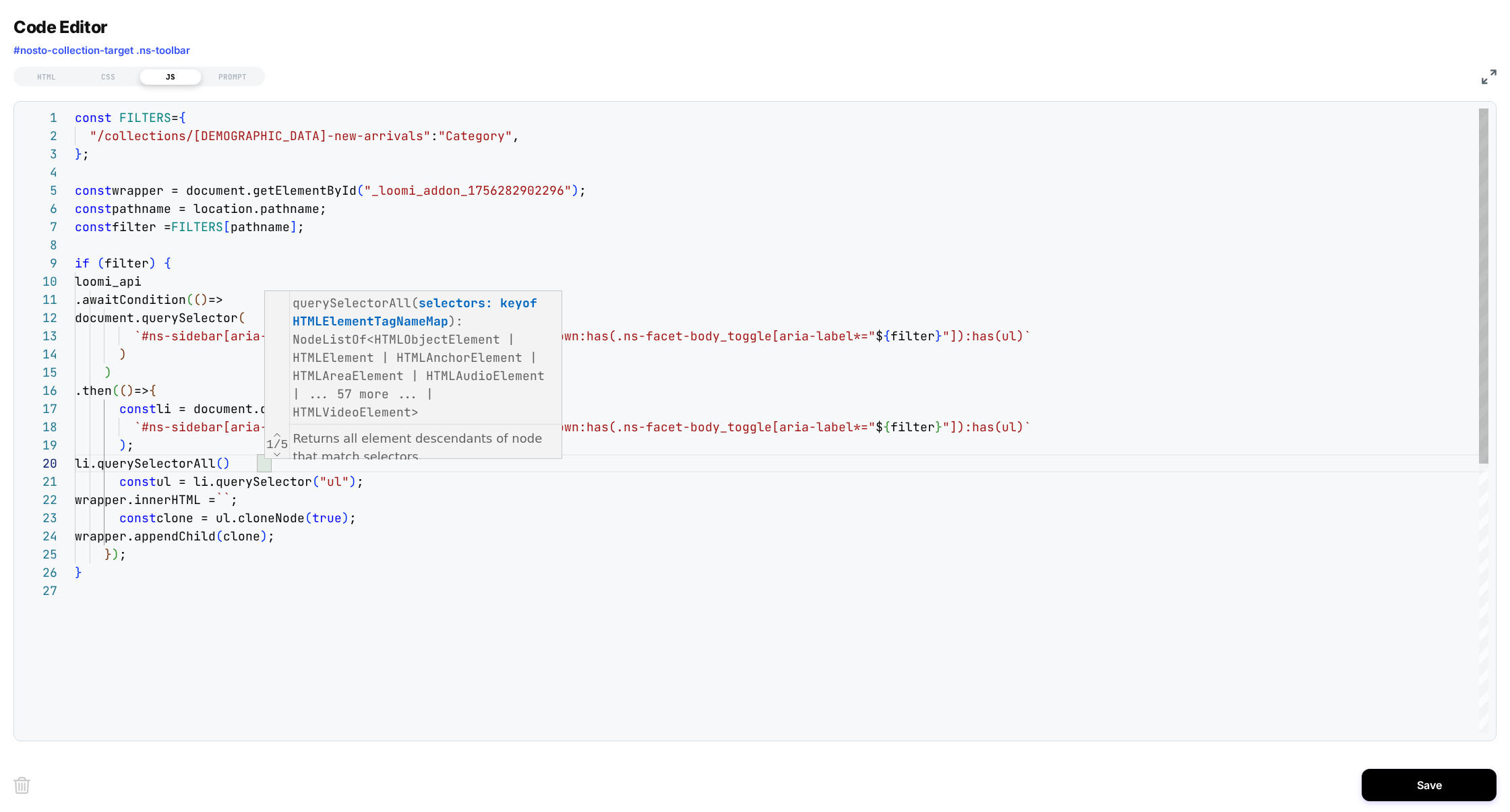
scroll to position [163, 196]
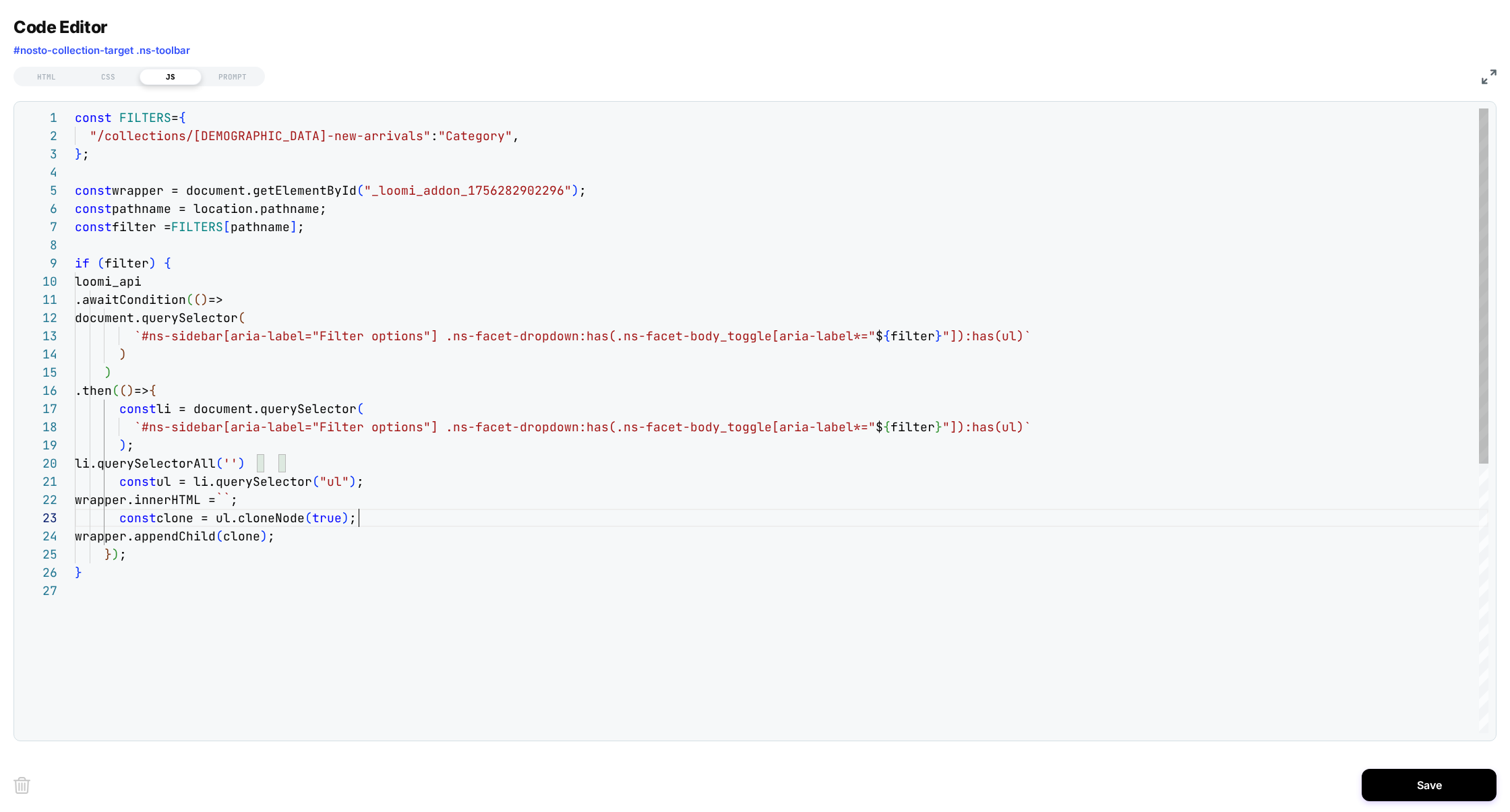
click at [0, 0] on div "const FILTERS = { "/collections/ladies-new-arrivals" : "Category" , } ; const w…" at bounding box center [0, 0] width 0 height 0
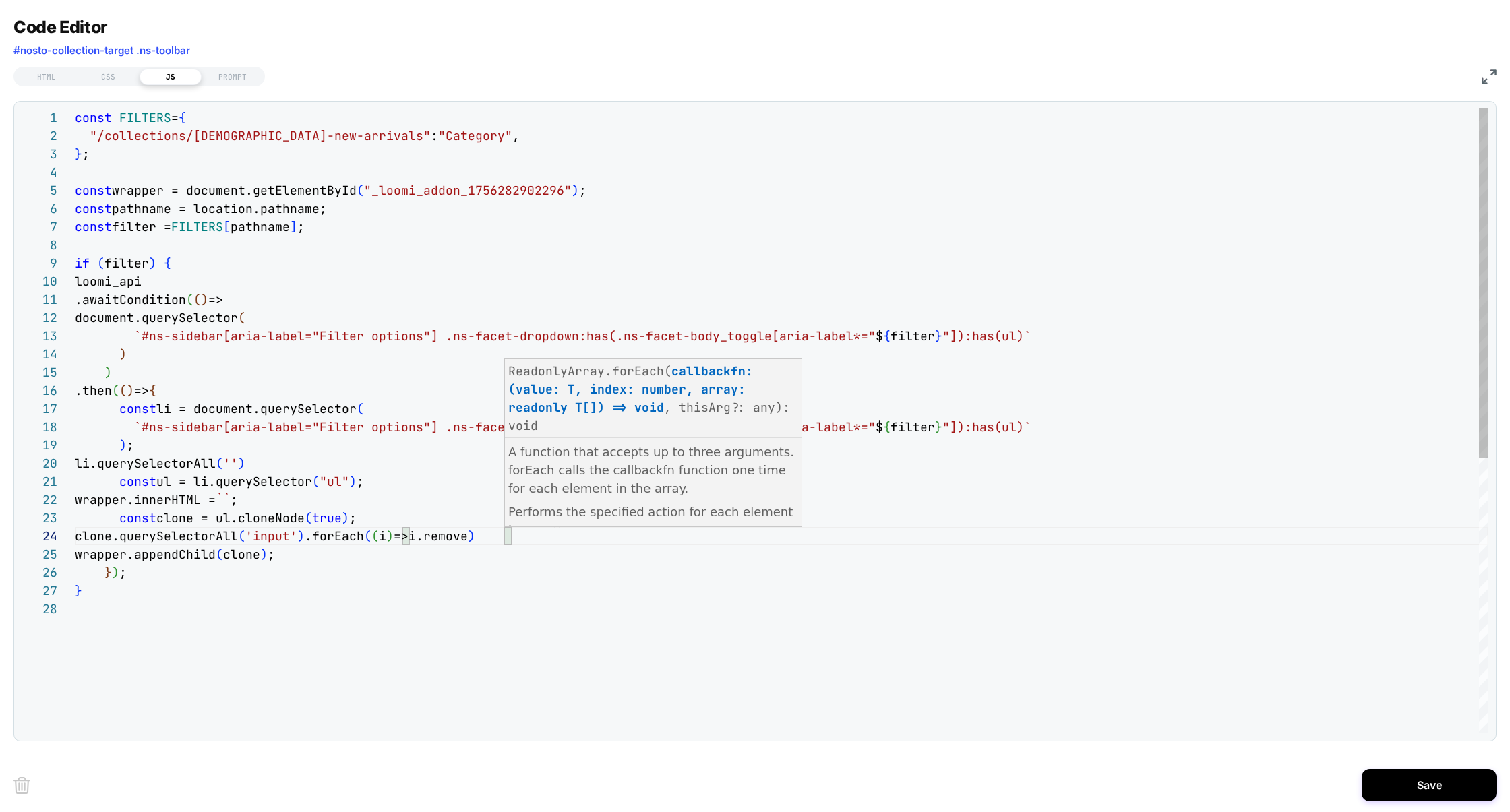
scroll to position [55, 444]
click at [0, 0] on div "const FILTERS = { "/collections/ladies-new-arrivals" : "Category" , } ; const w…" at bounding box center [0, 0] width 0 height 0
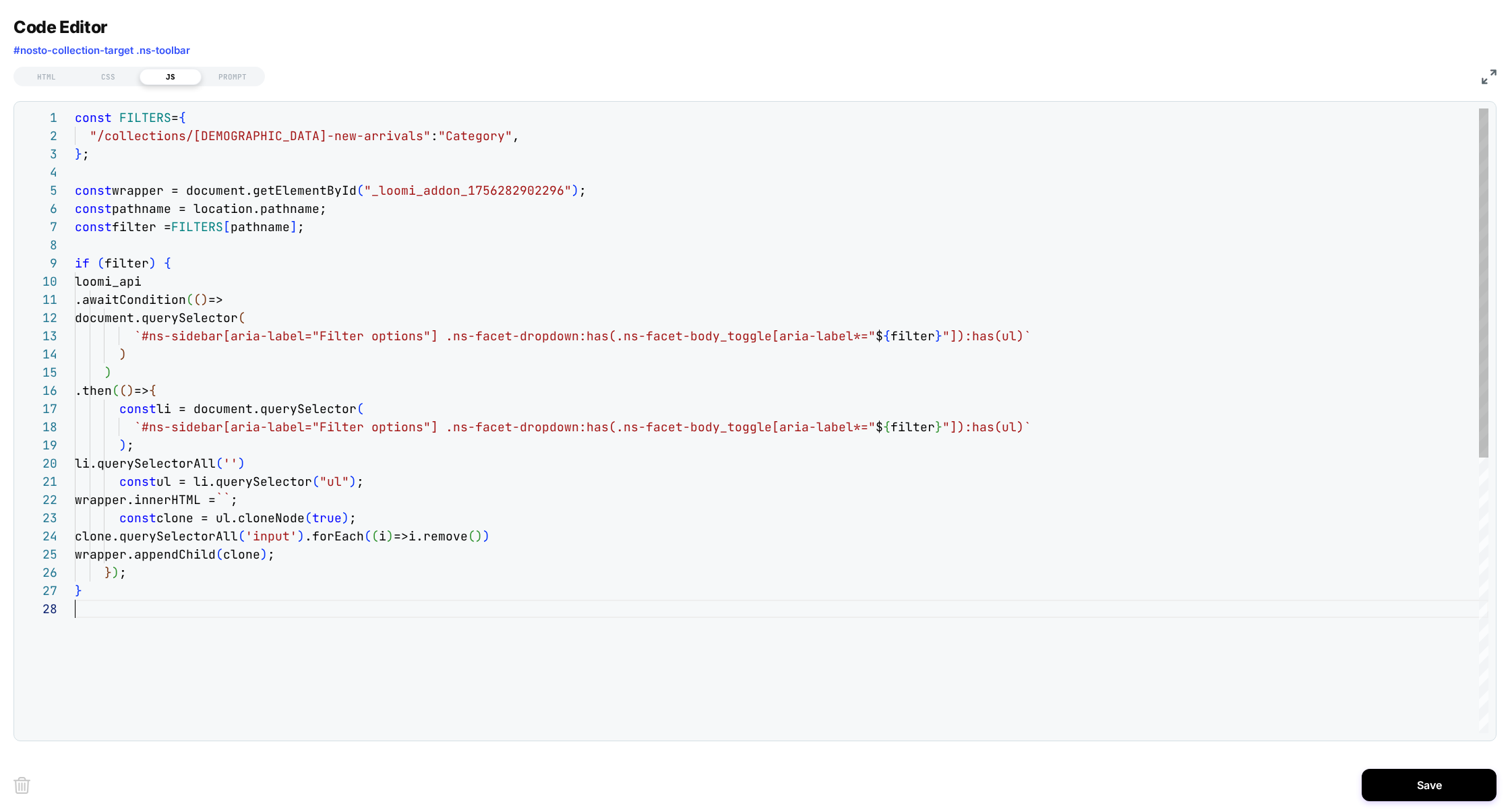
scroll to position [128, 0]
type textarea "**********"
click at [1412, 793] on button "Save" at bounding box center [1429, 785] width 135 height 32
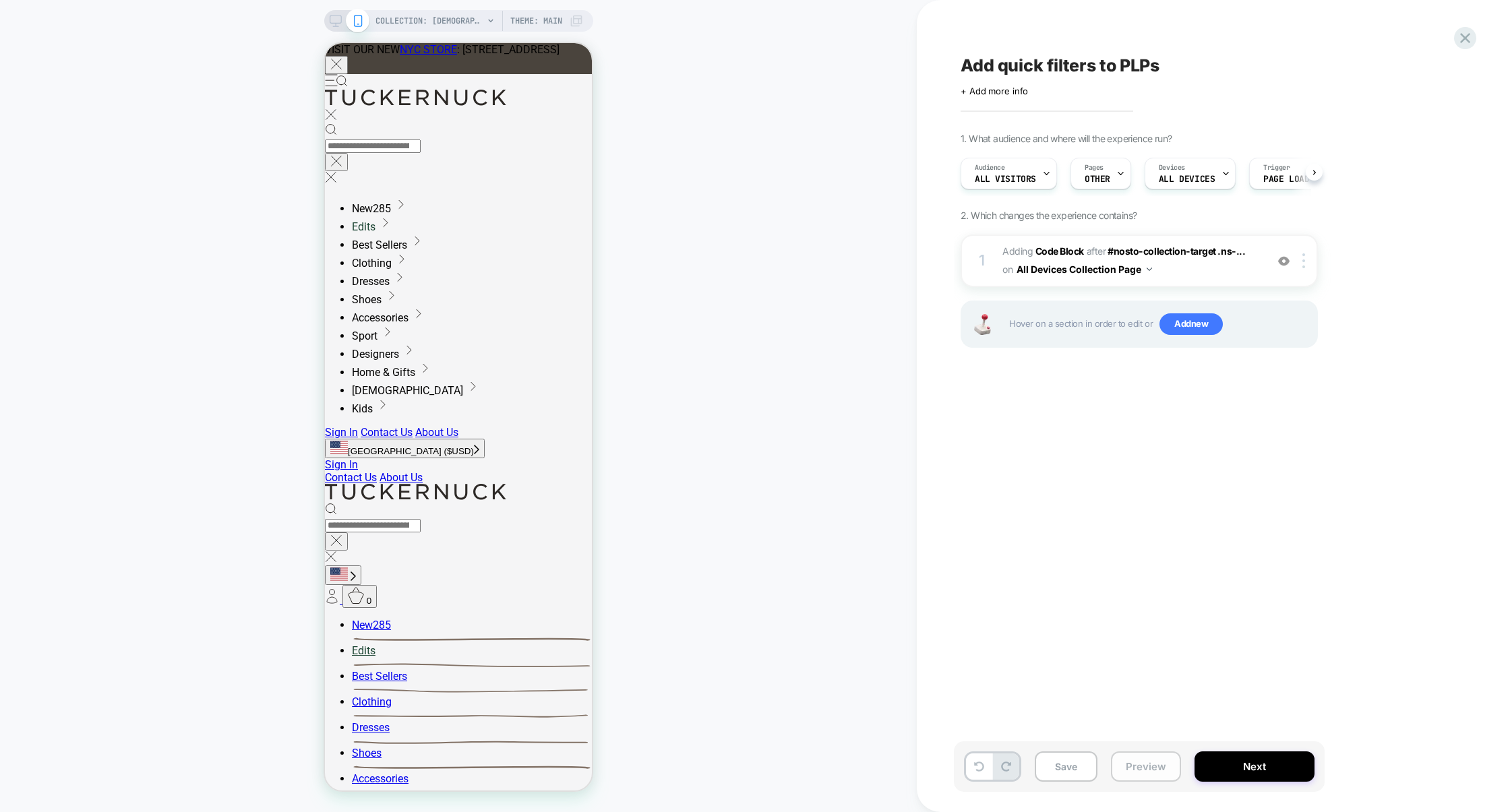
scroll to position [0, 1]
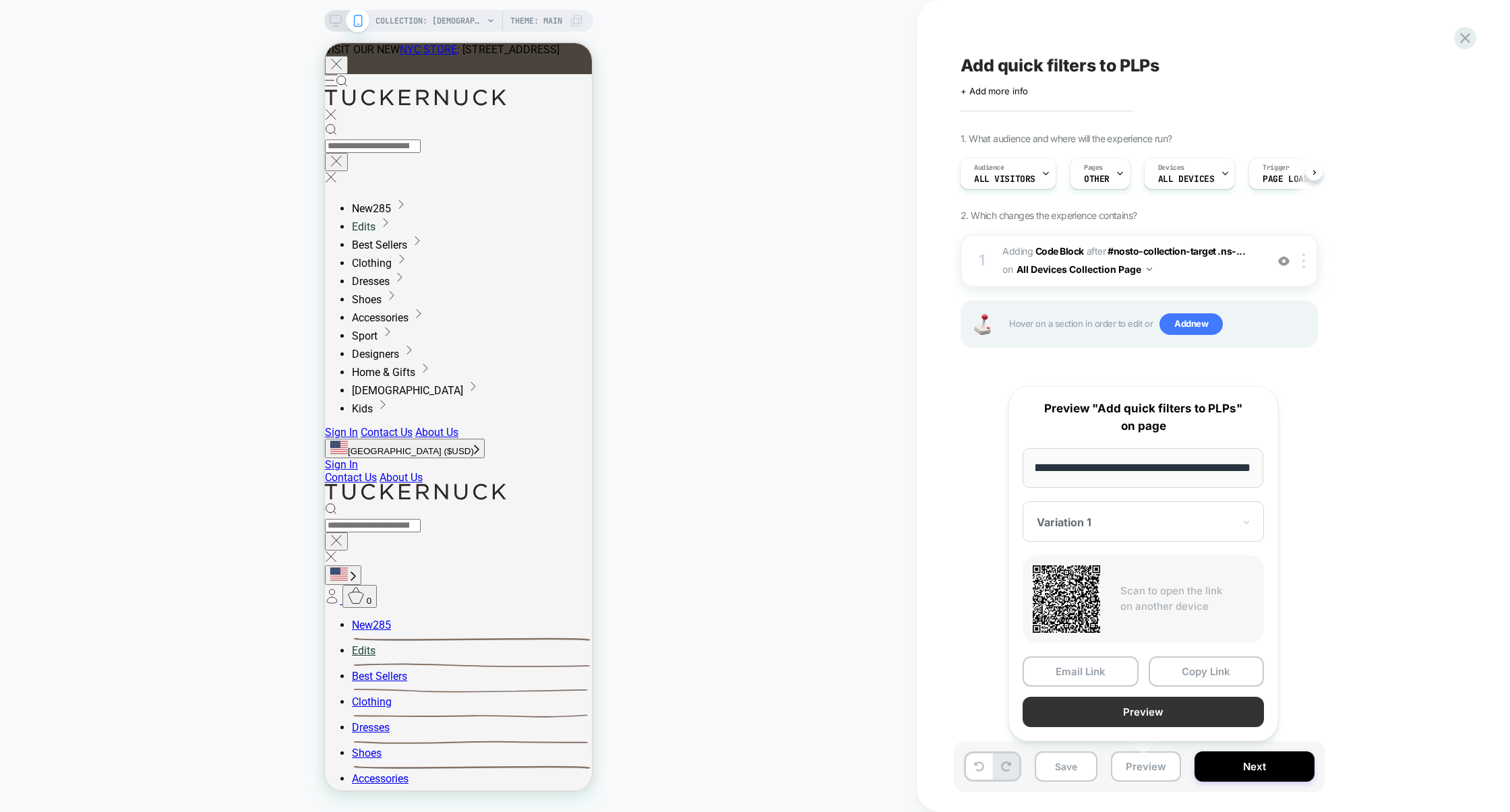
scroll to position [0, 0]
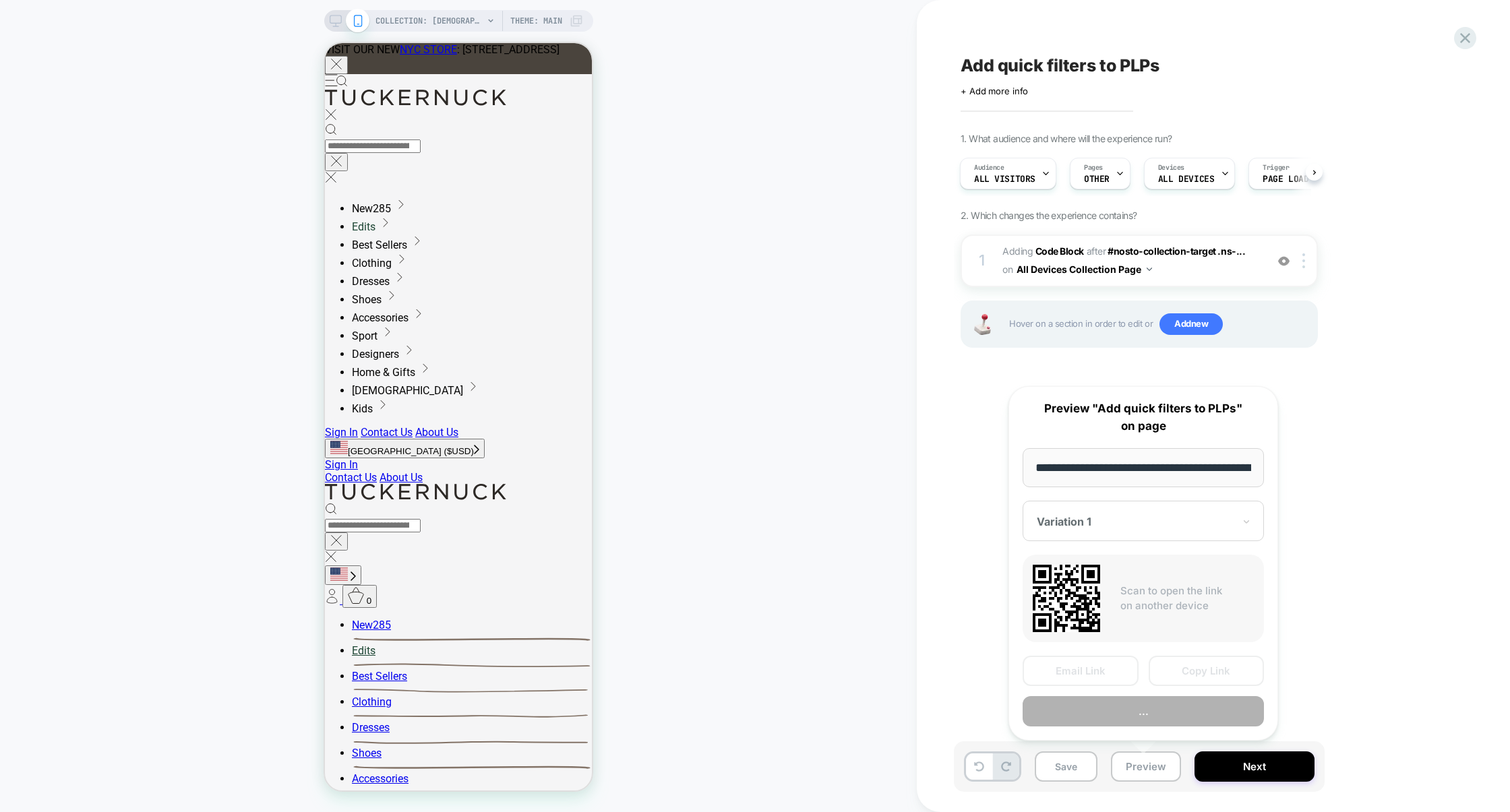
scroll to position [0, 154]
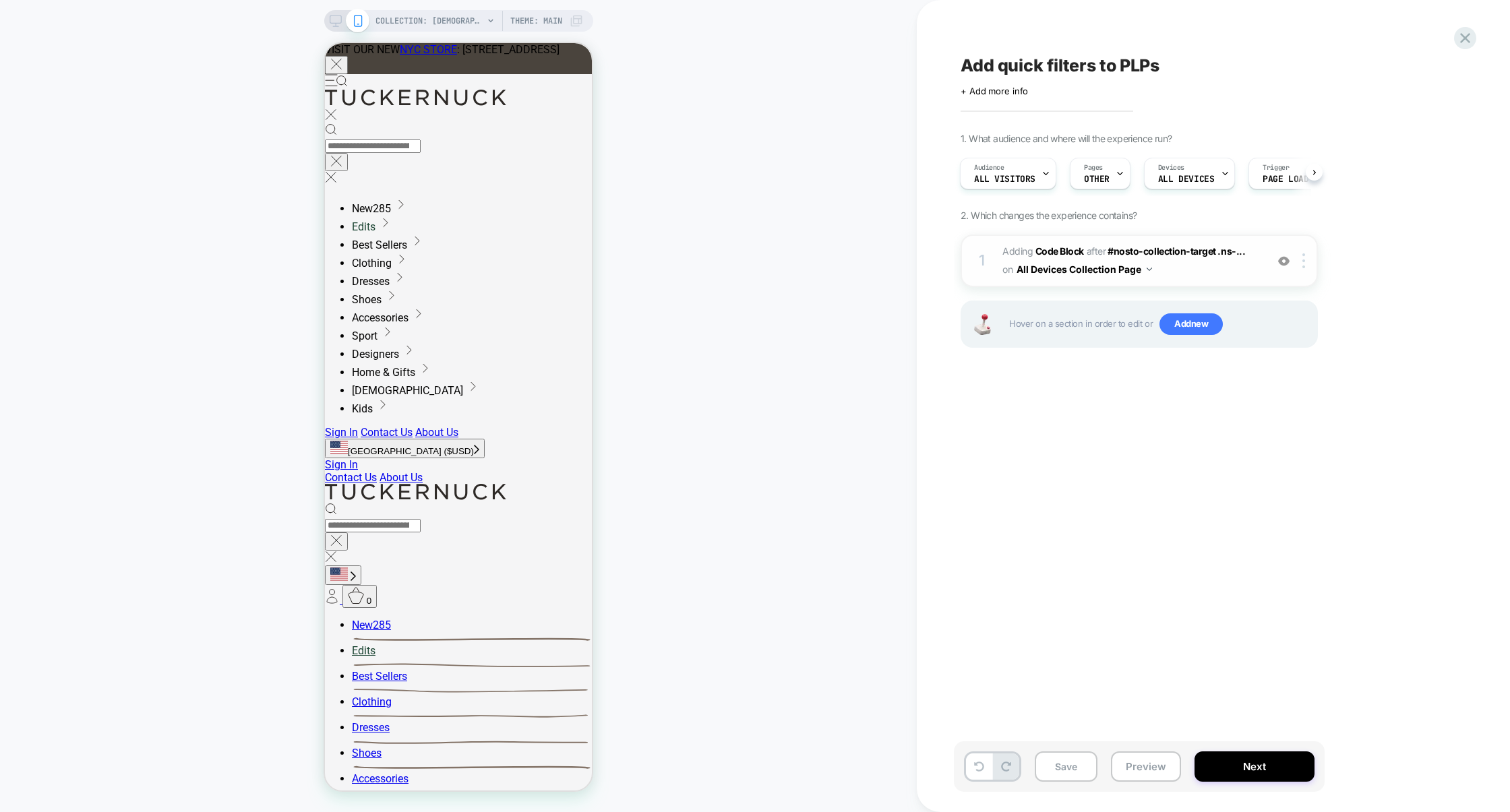
click at [1199, 281] on div "1 Adding Code Block AFTER #nosto-collection-target .ns-... #nosto-collection-ta…" at bounding box center [1139, 261] width 357 height 52
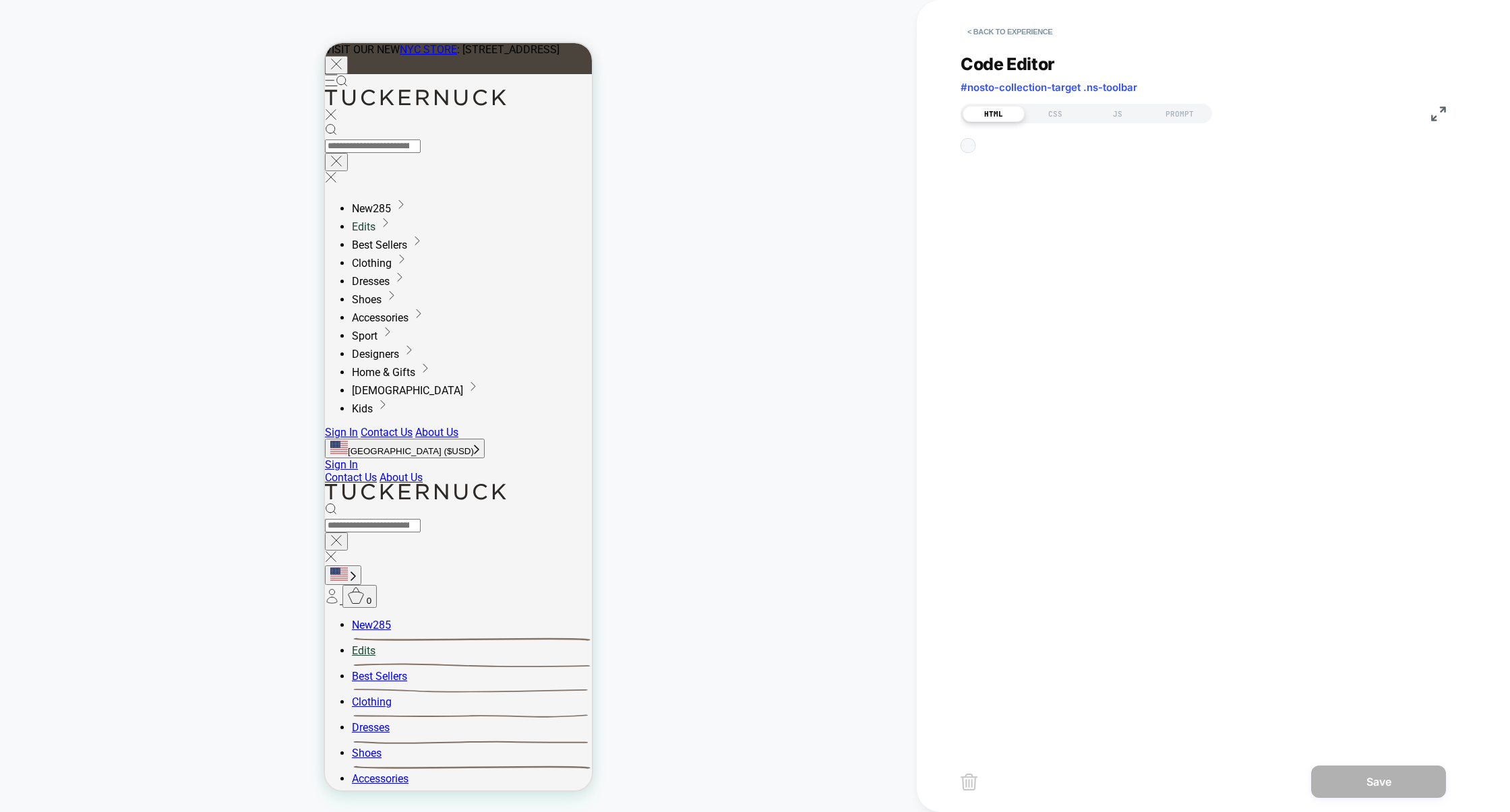
scroll to position [17, 0]
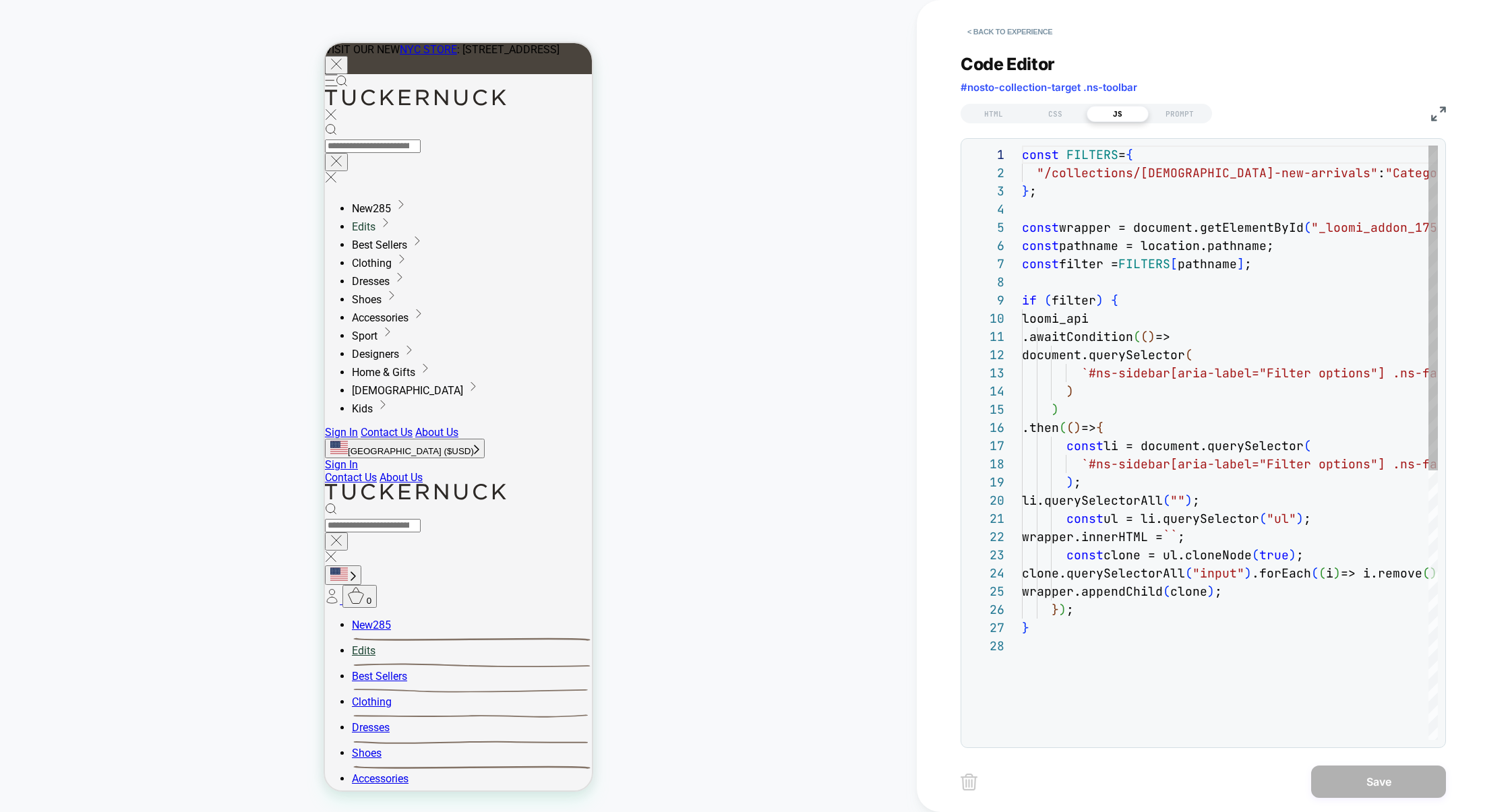
scroll to position [182, 0]
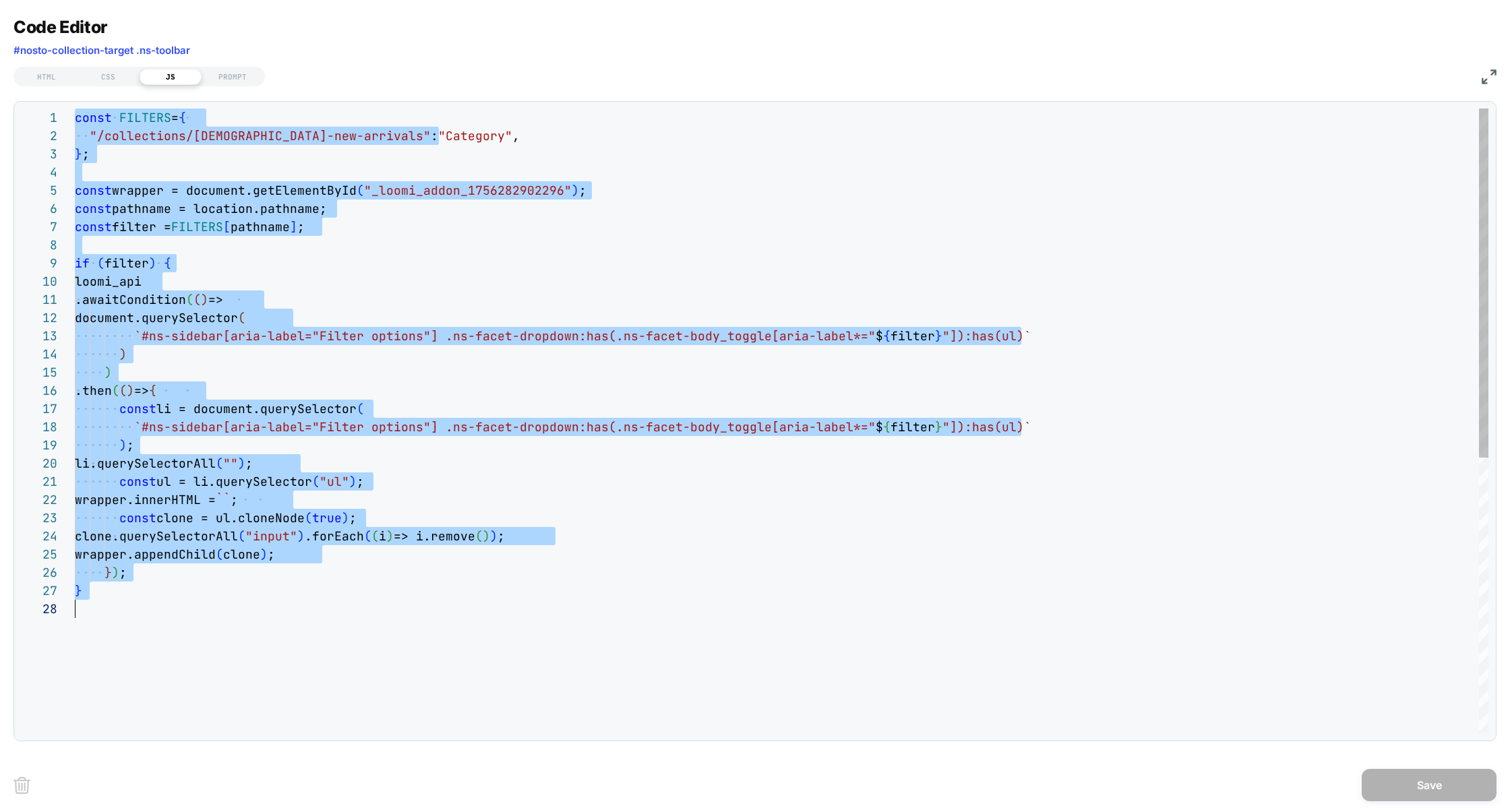
scroll to position [0, 0]
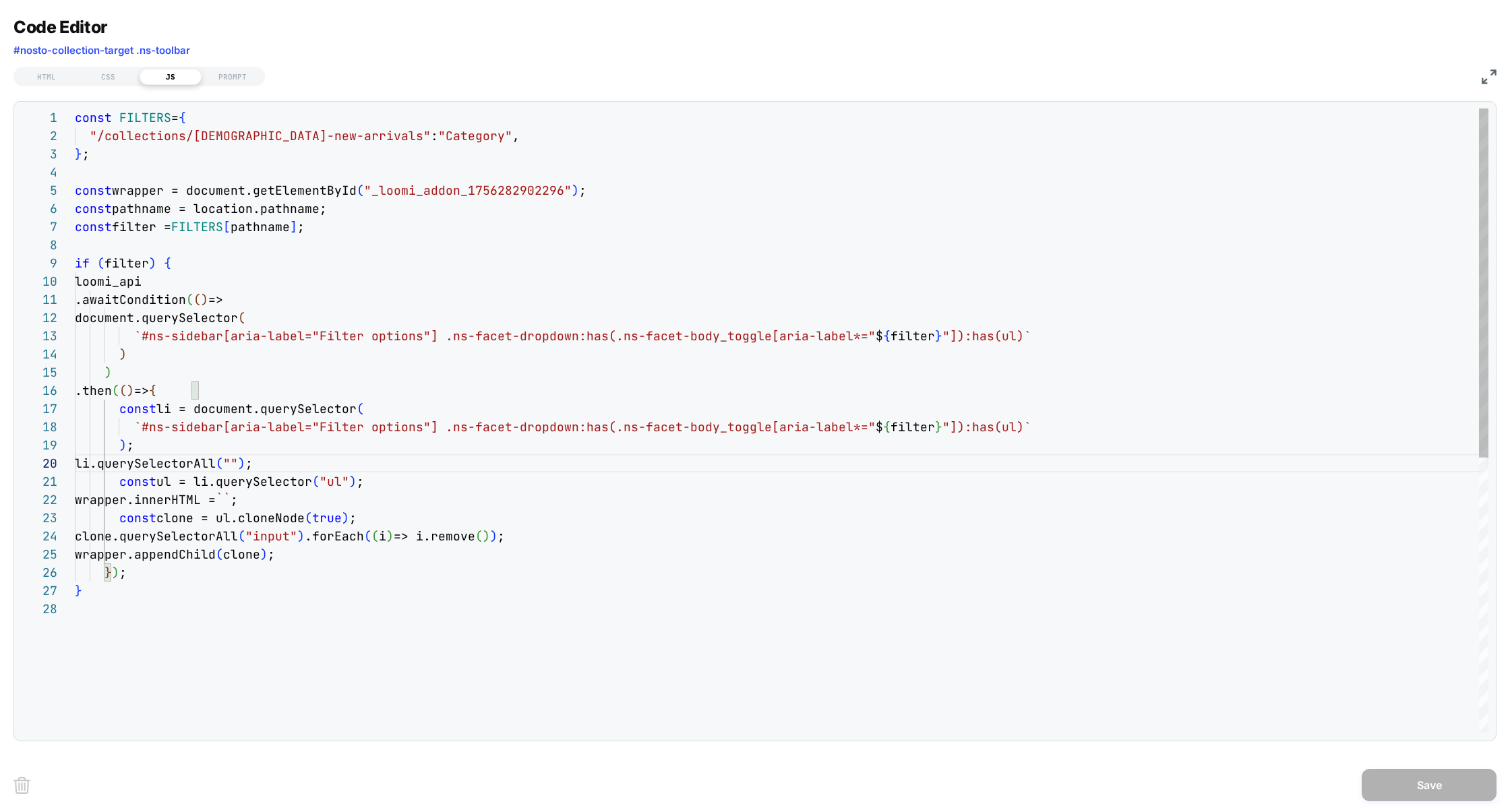
type textarea "**********"
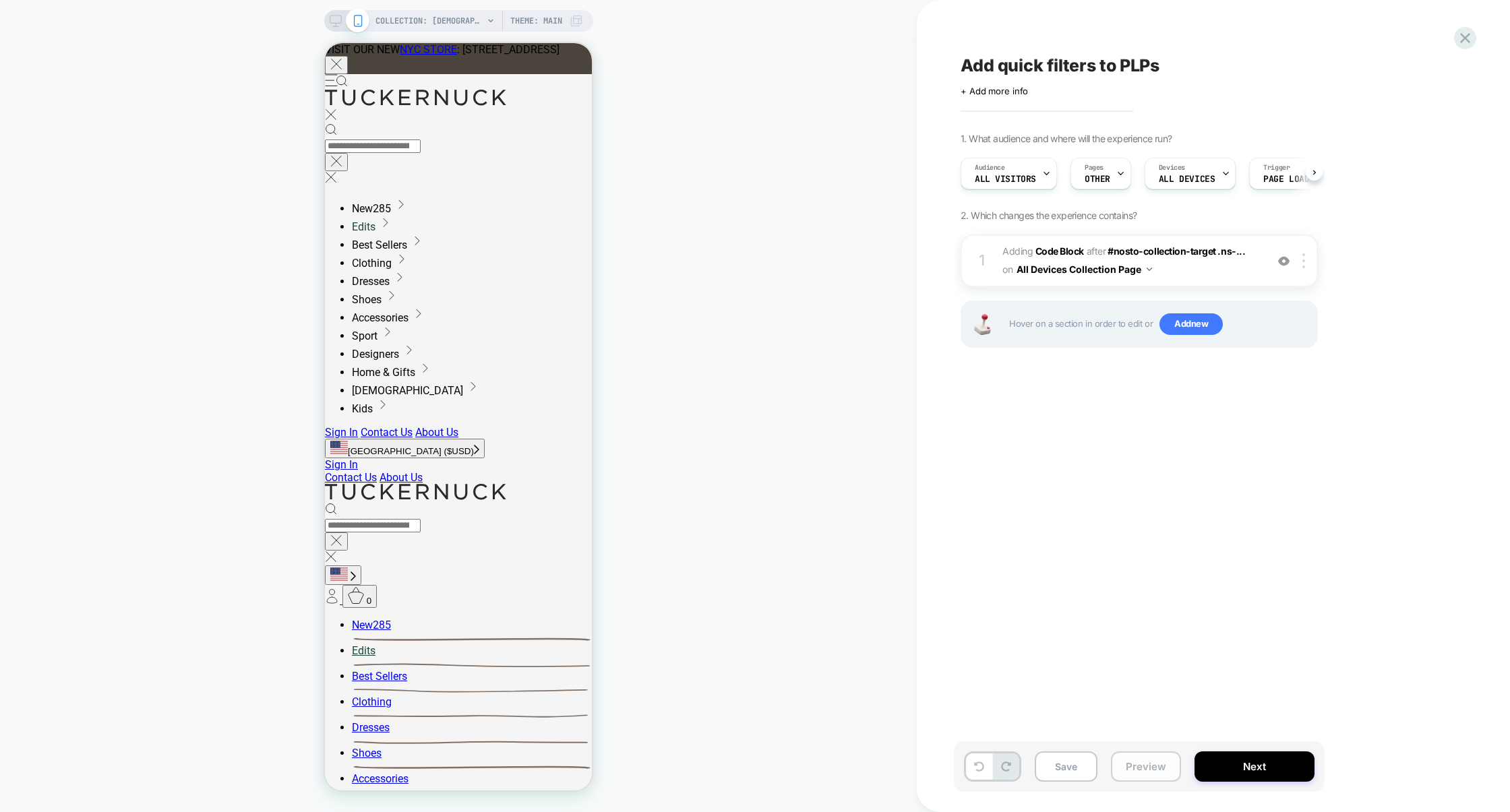
scroll to position [0, 1]
click at [1157, 768] on button "Preview" at bounding box center [1146, 767] width 70 height 30
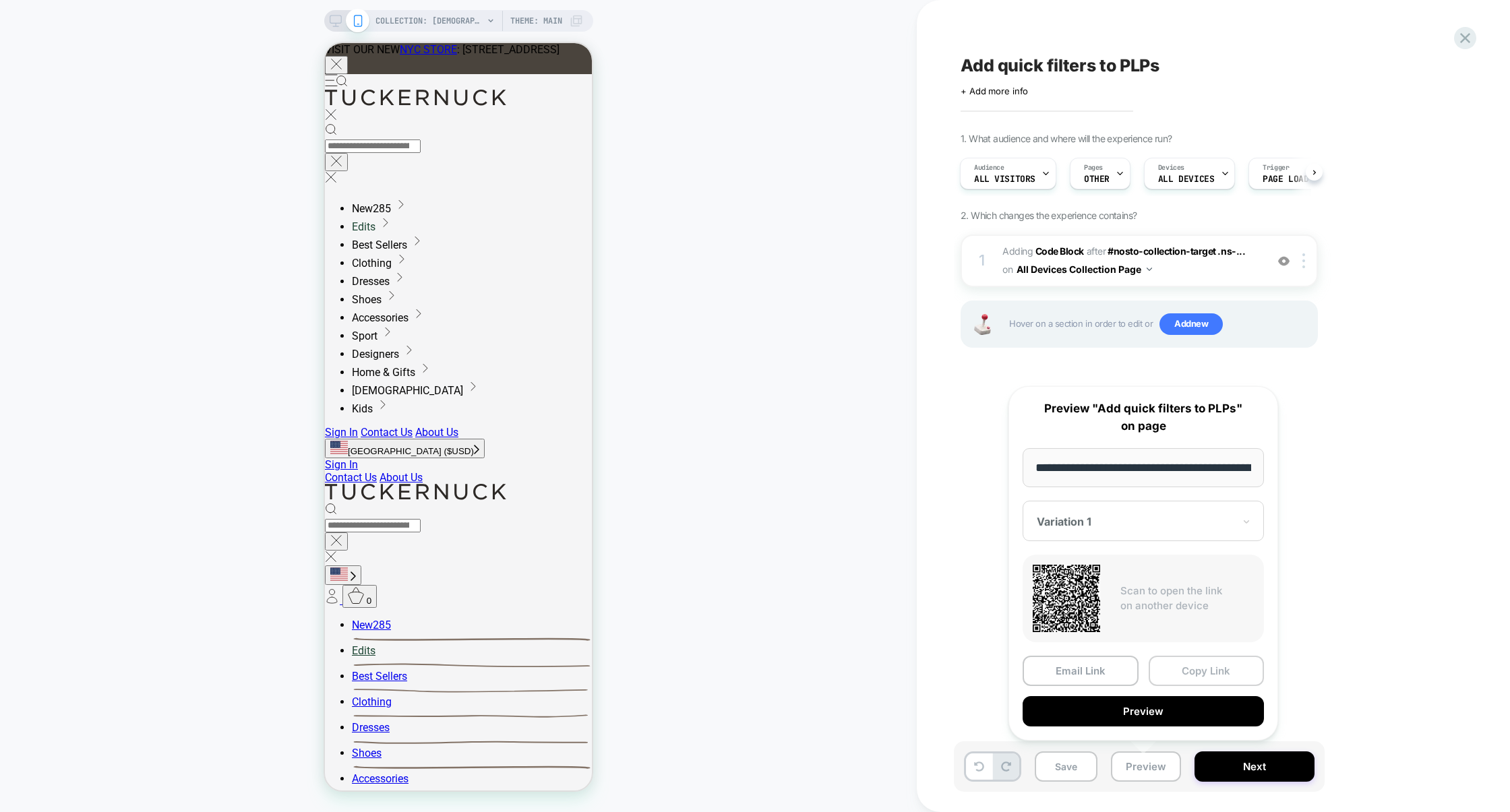
scroll to position [0, 154]
click at [1201, 680] on button "Copy Link" at bounding box center [1207, 672] width 116 height 30
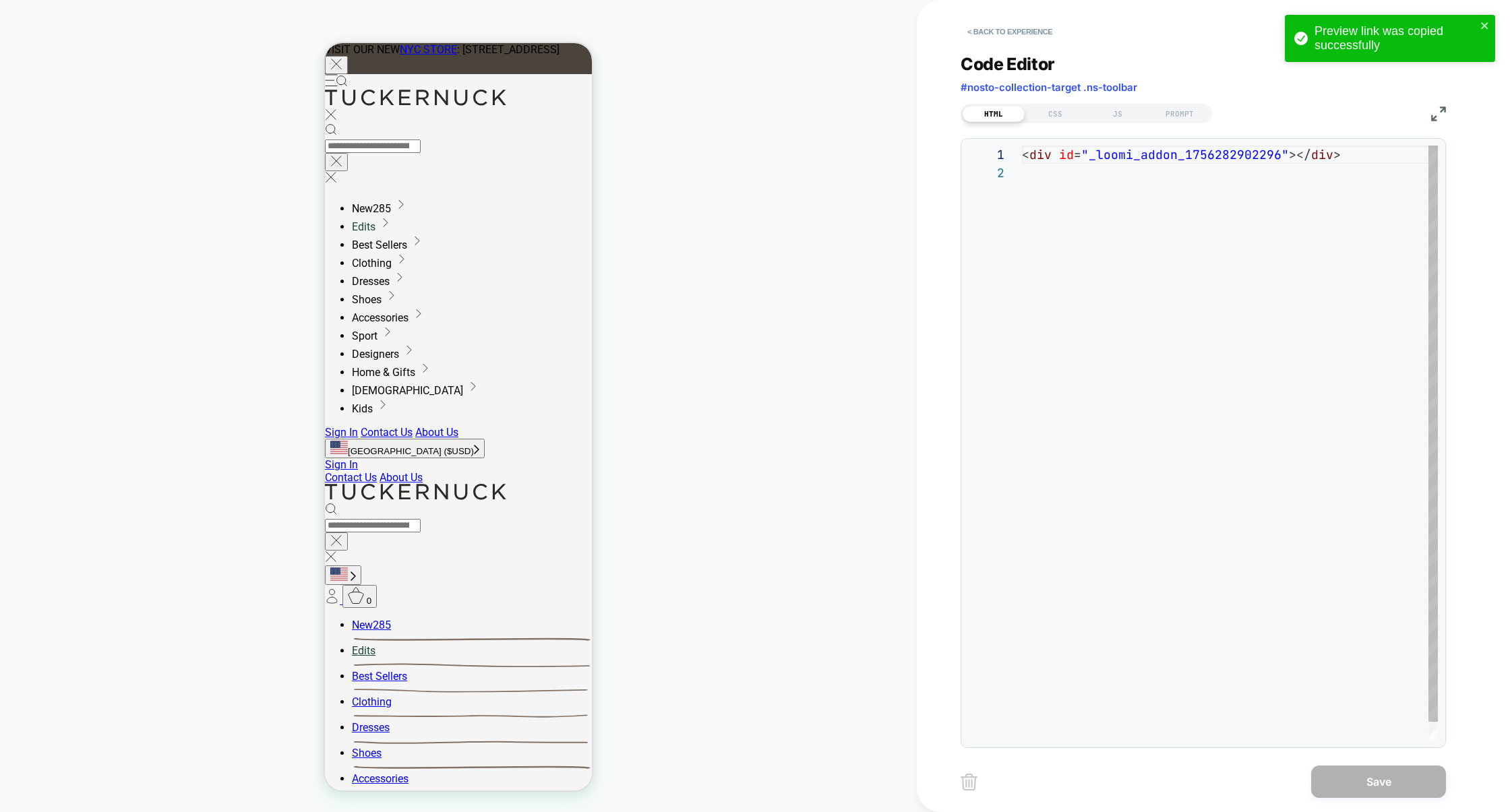
scroll to position [17, 0]
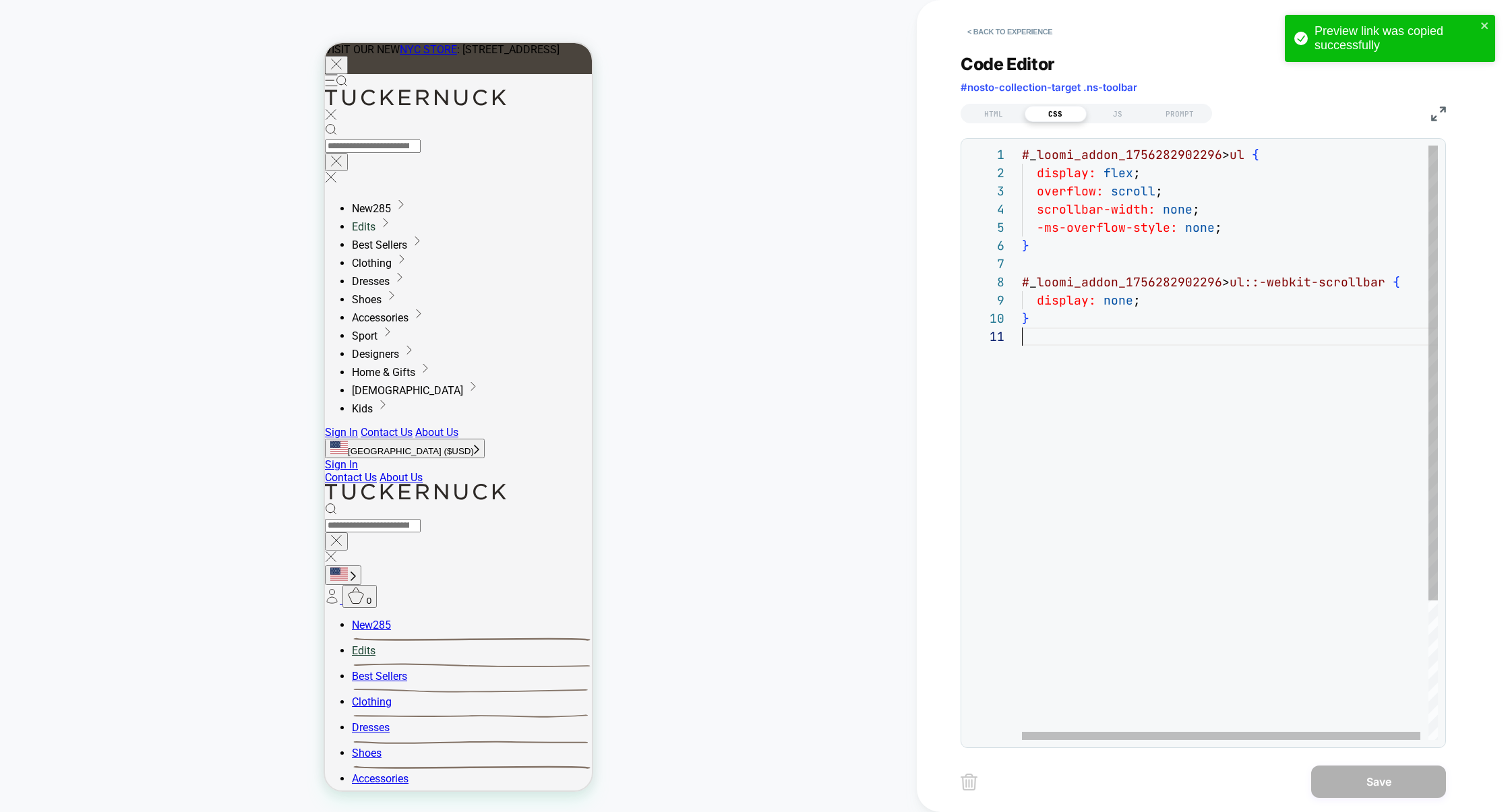
scroll to position [0, 0]
type textarea "**********"
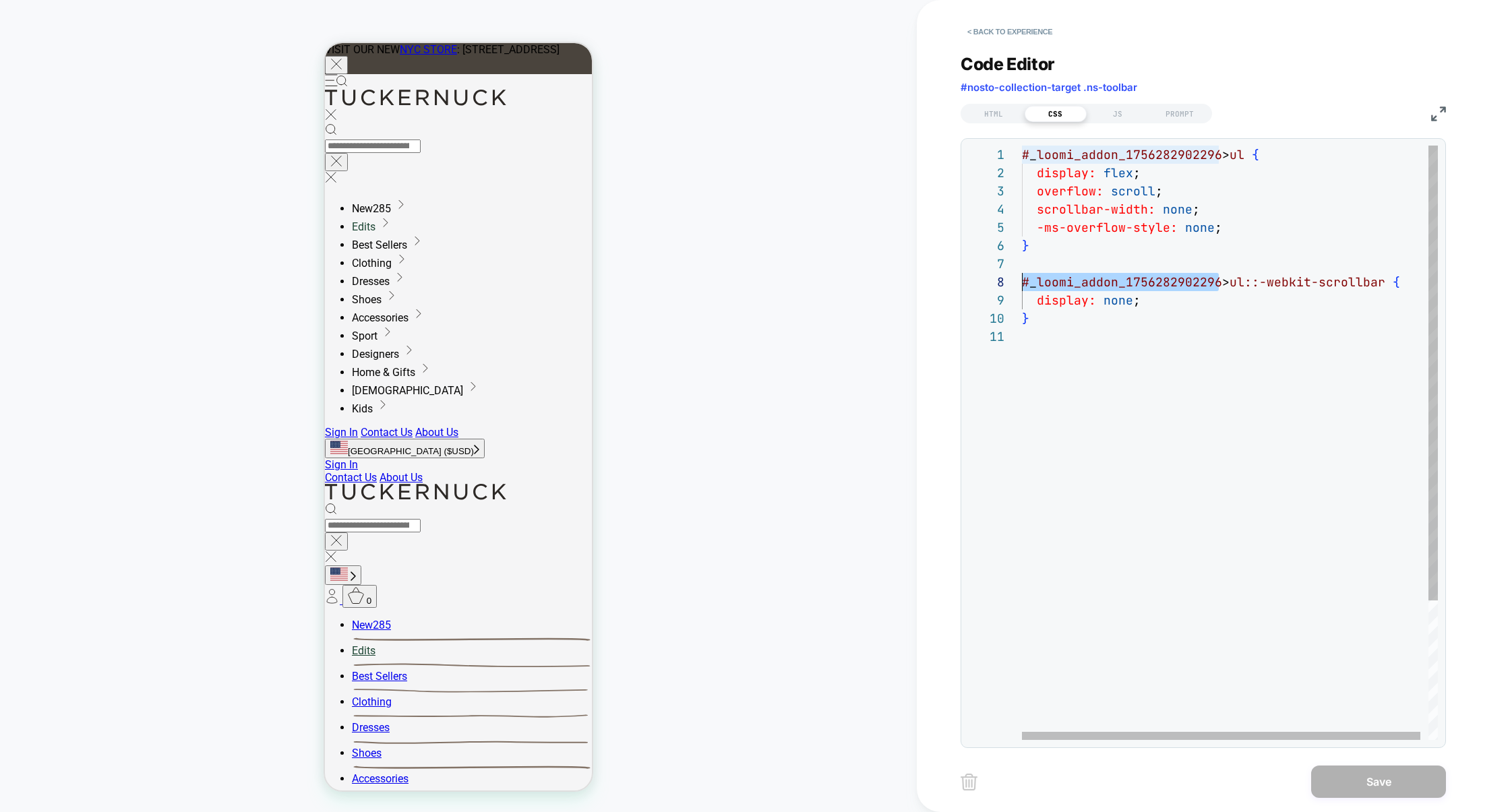
drag, startPoint x: 1219, startPoint y: 283, endPoint x: 921, endPoint y: 279, distance: 298.0
click at [921, 279] on div "**********" at bounding box center [1213, 406] width 593 height 812
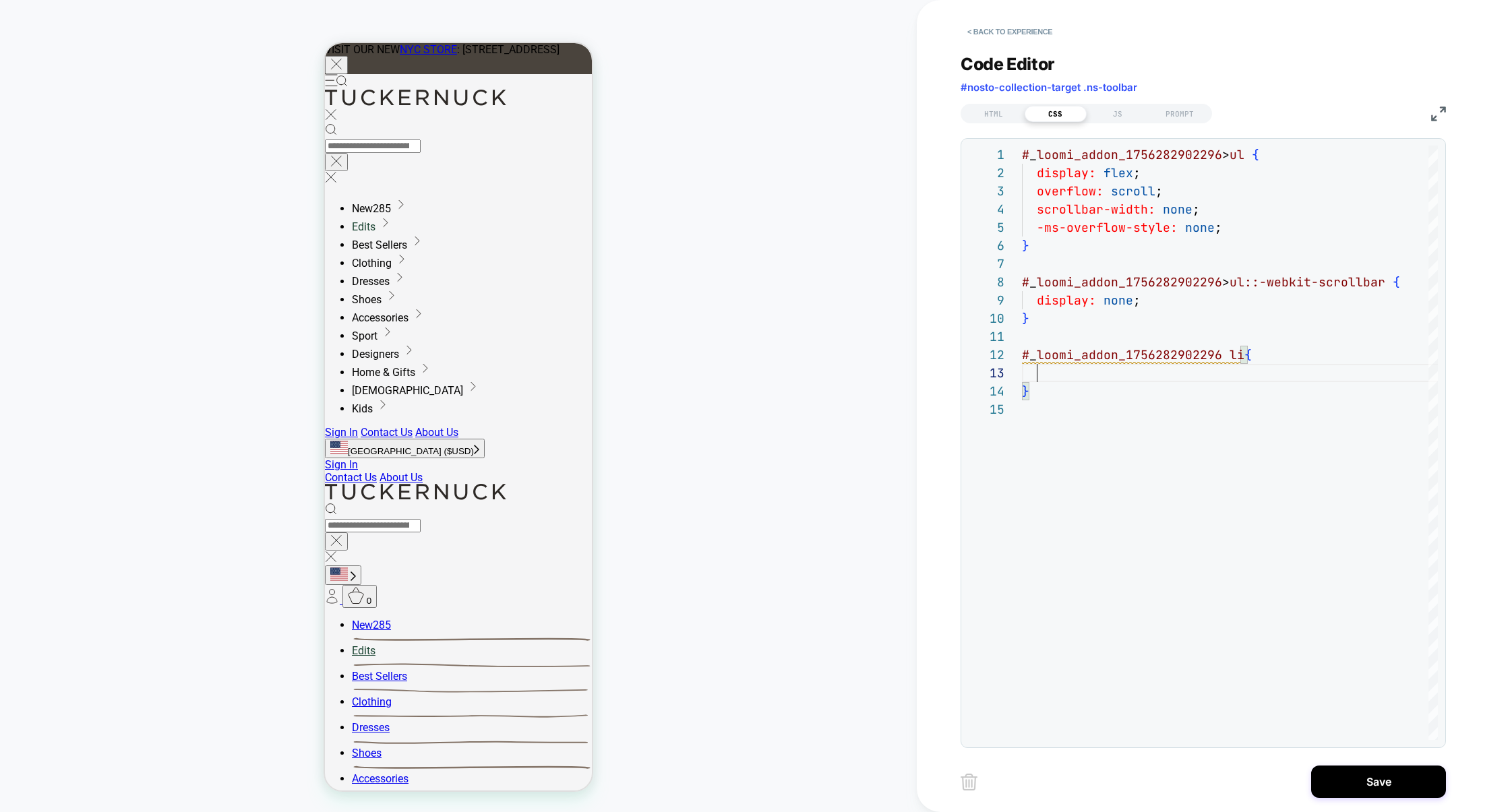
scroll to position [36, 189]
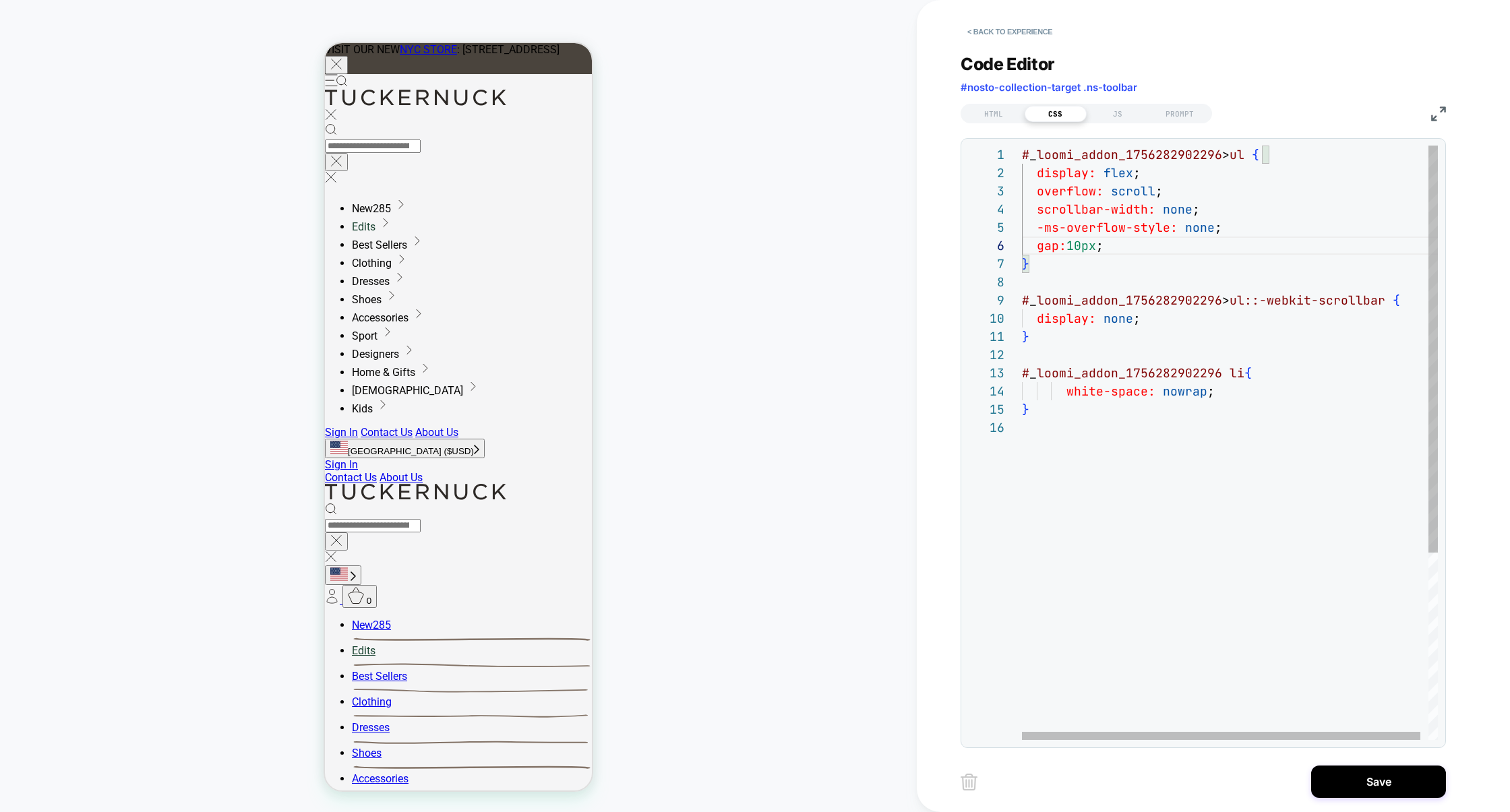
scroll to position [55, 189]
drag, startPoint x: 1150, startPoint y: 408, endPoint x: 1015, endPoint y: 379, distance: 138.1
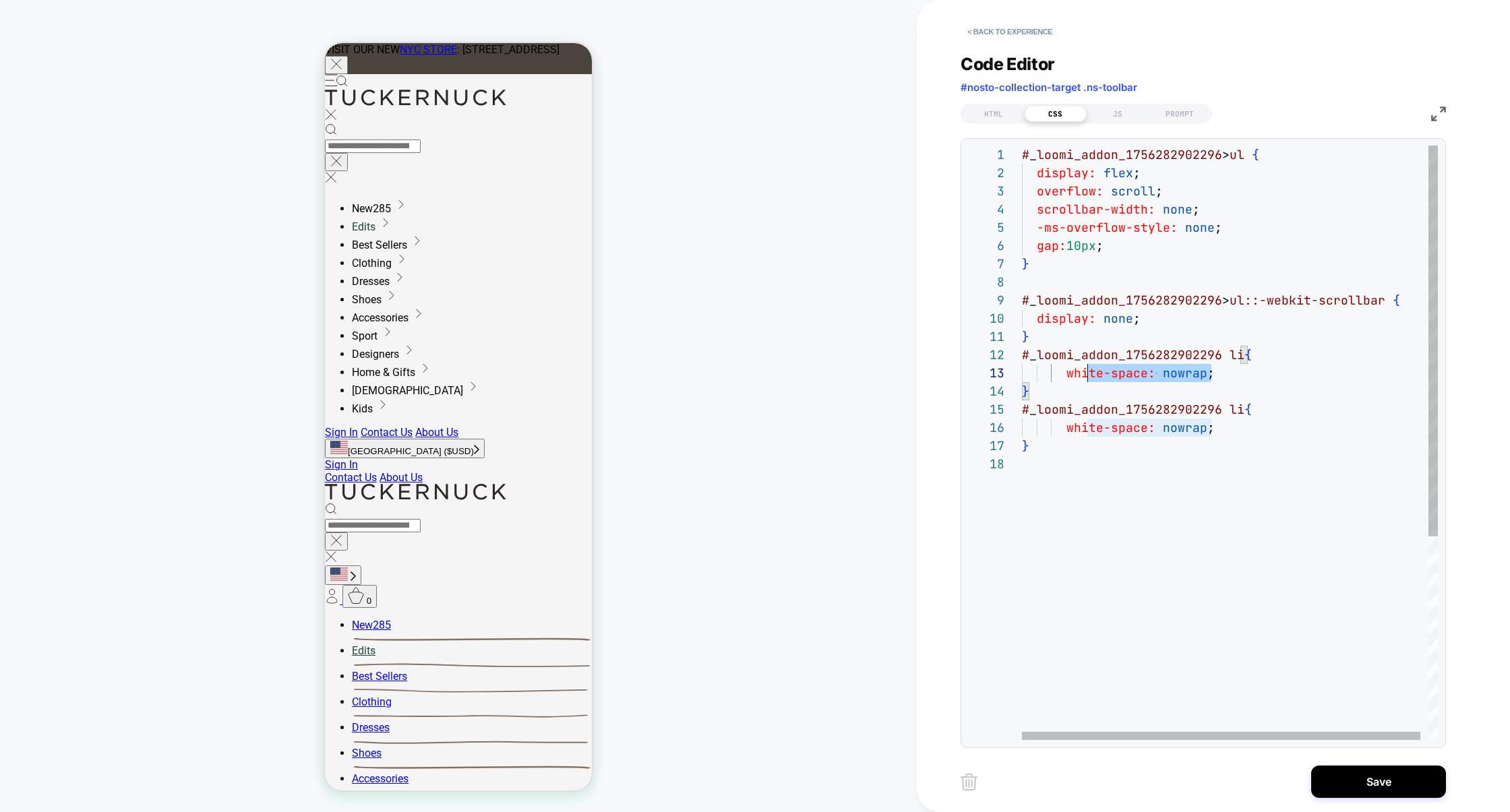
scroll to position [36, 0]
drag, startPoint x: 1230, startPoint y: 376, endPoint x: 993, endPoint y: 377, distance: 237.0
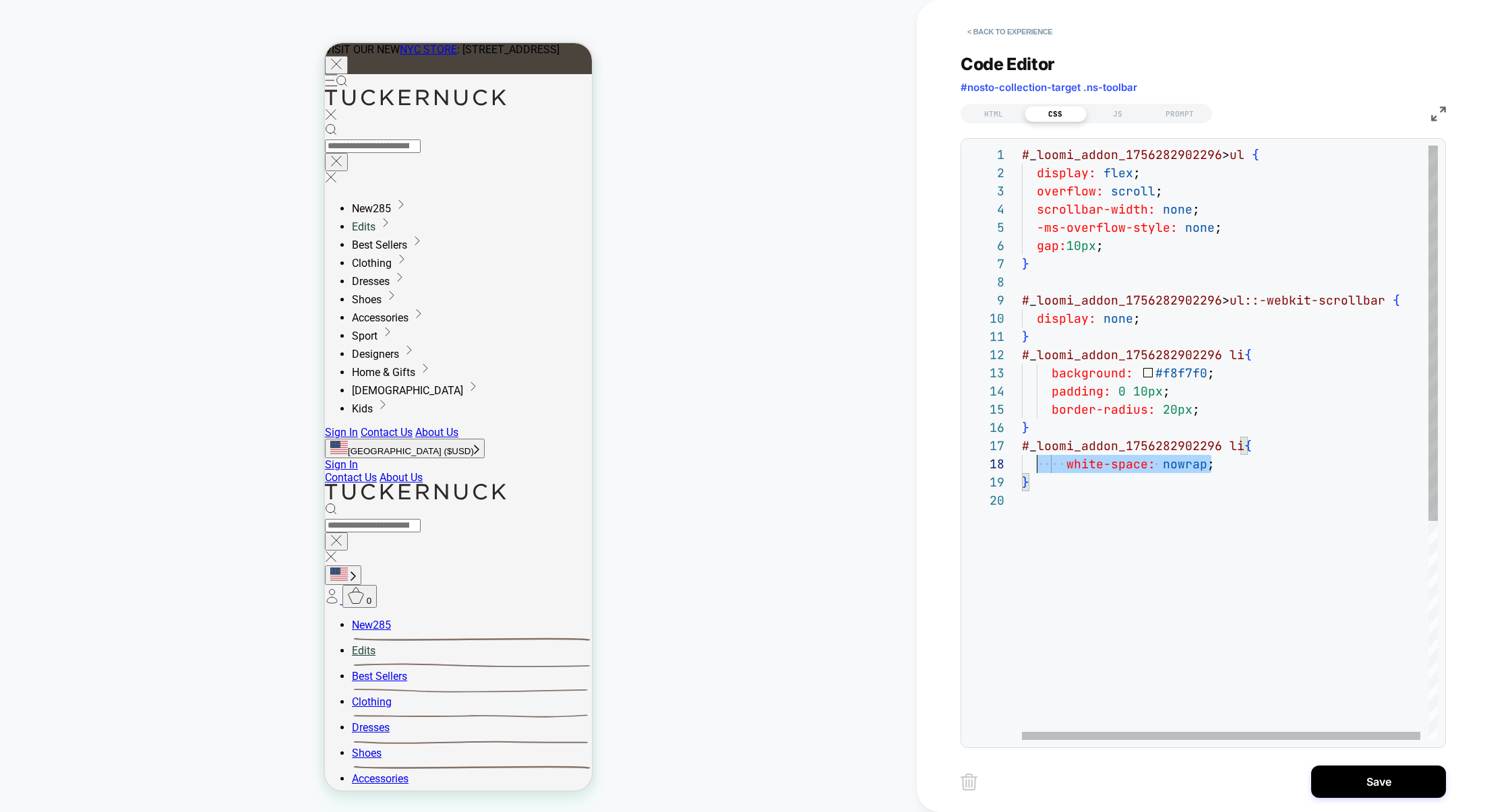
scroll to position [128, 0]
drag, startPoint x: 1218, startPoint y: 466, endPoint x: 926, endPoint y: 465, distance: 292.0
click at [926, 465] on div "**********" at bounding box center [1213, 406] width 593 height 812
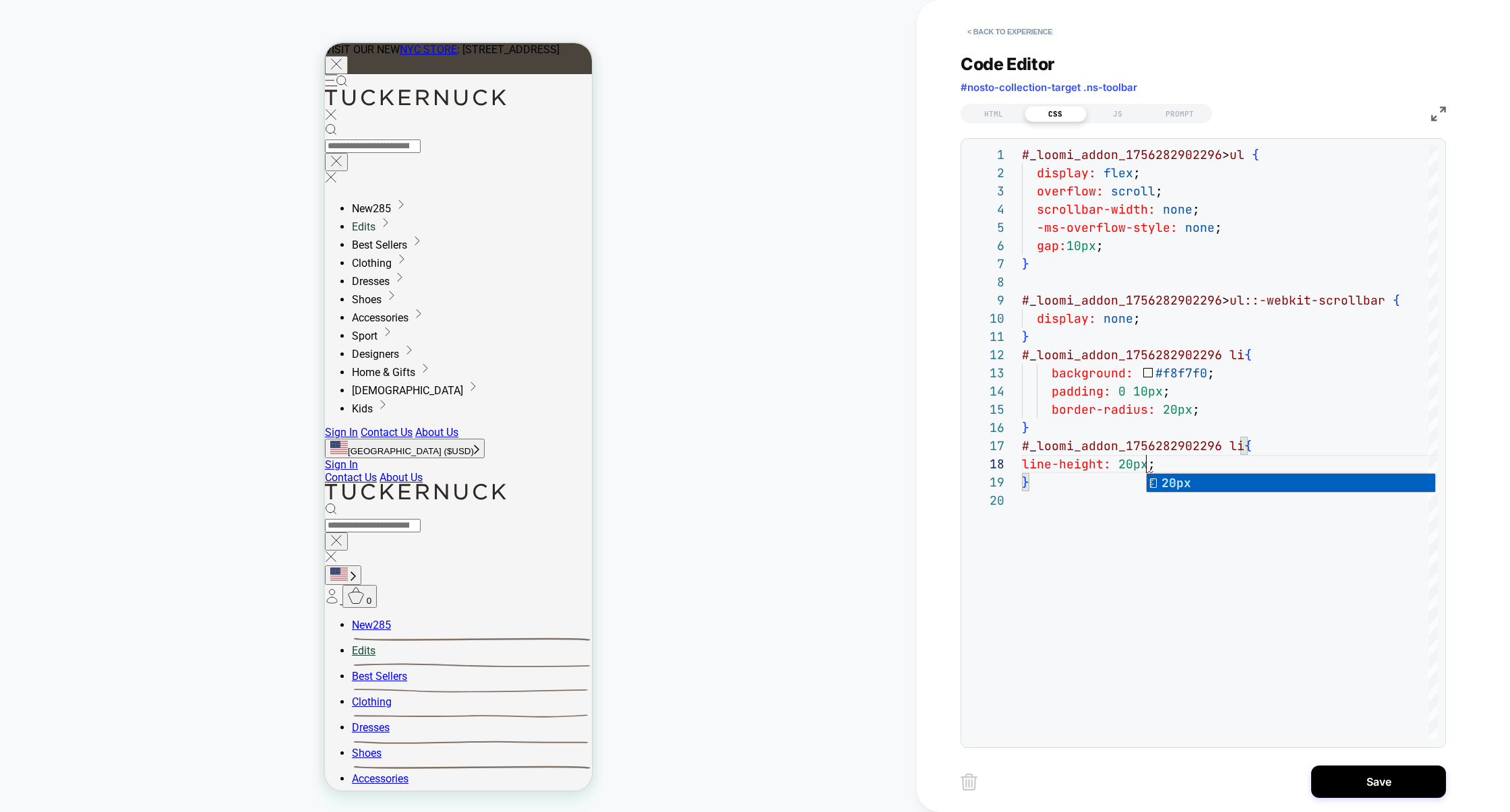
scroll to position [128, 124]
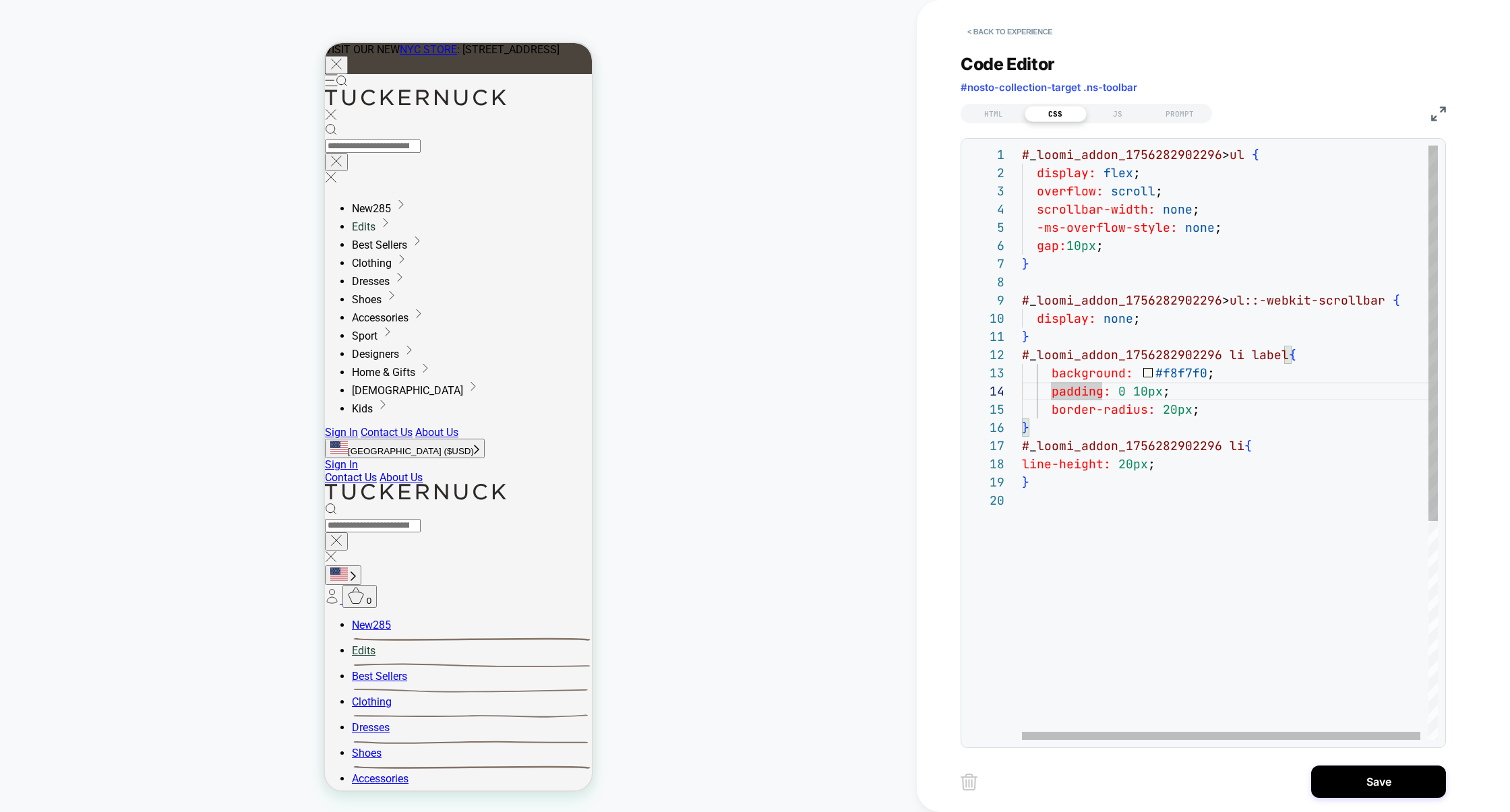
drag, startPoint x: 1224, startPoint y: 372, endPoint x: 1207, endPoint y: 373, distance: 17.0
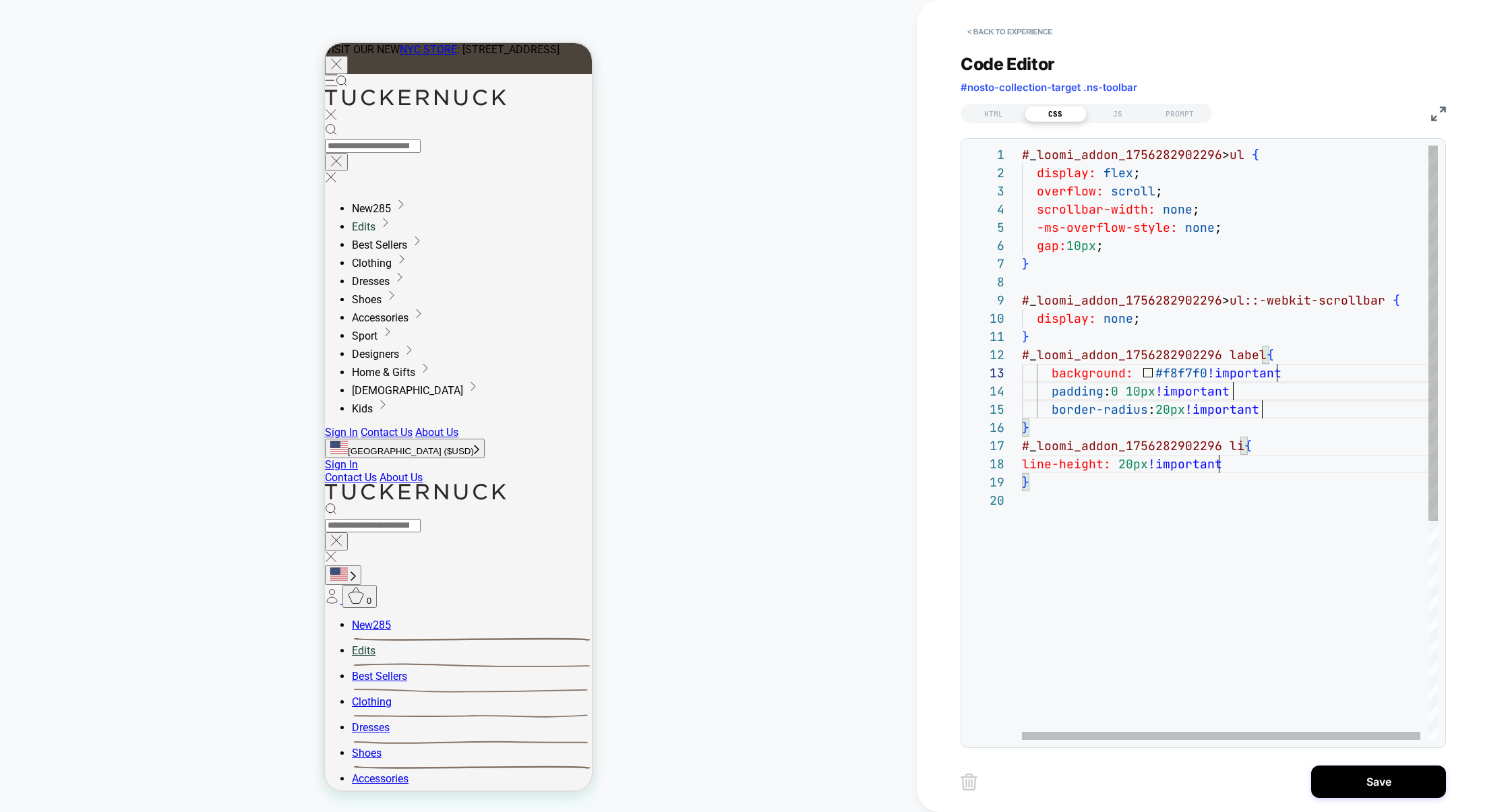
scroll to position [36, 246]
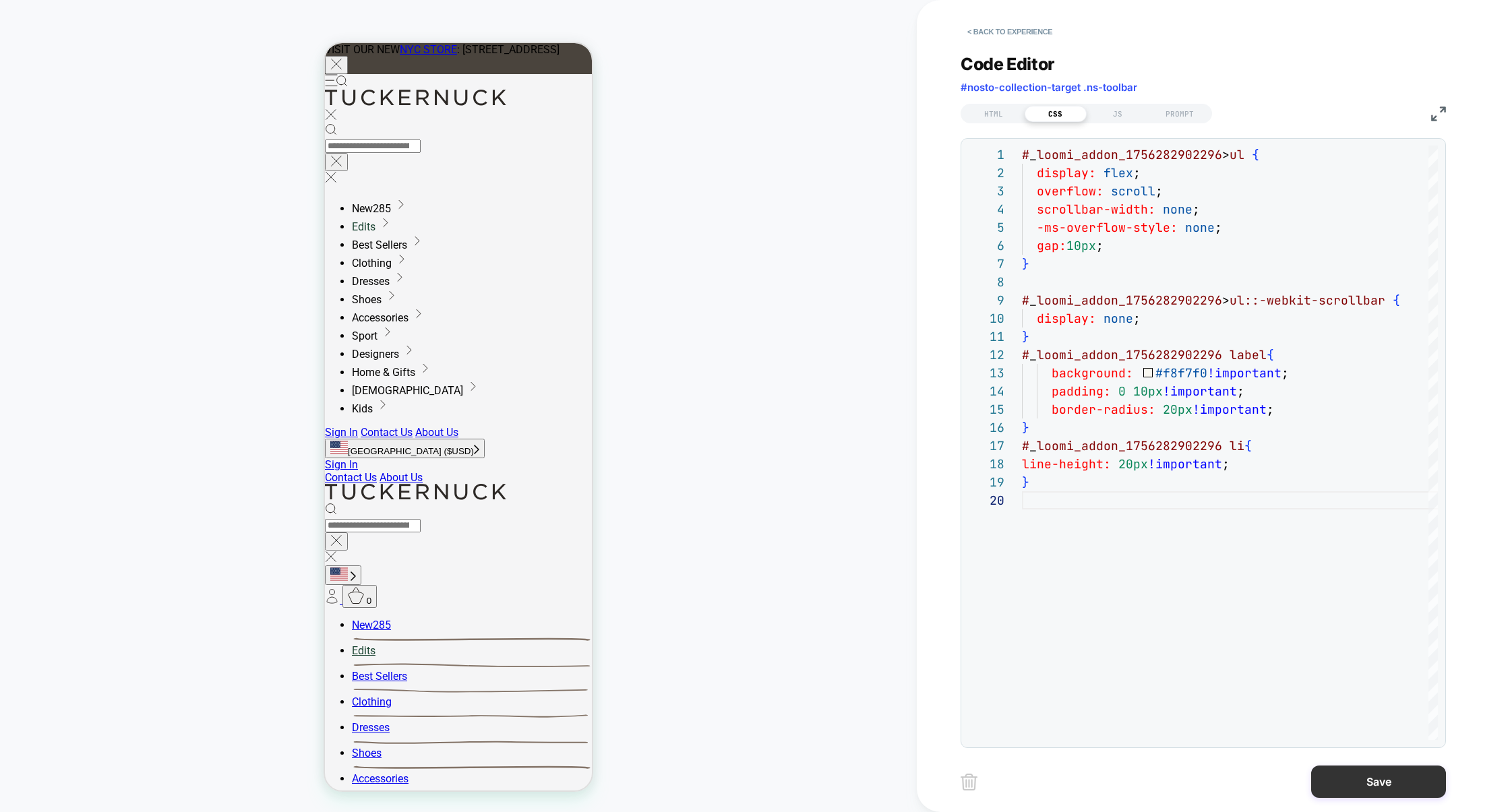
type textarea "**********"
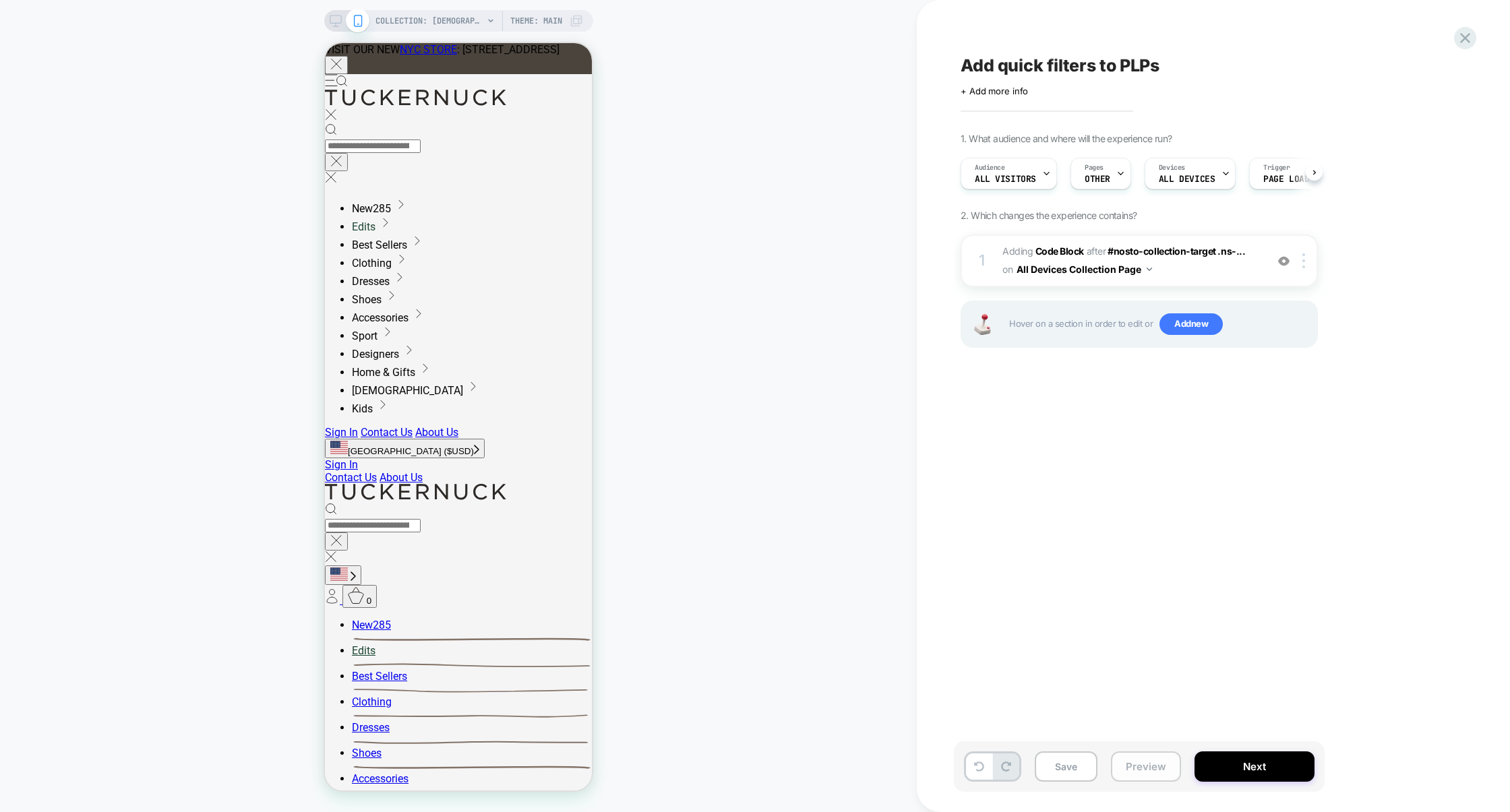
click at [1155, 767] on button "Preview" at bounding box center [1146, 767] width 70 height 30
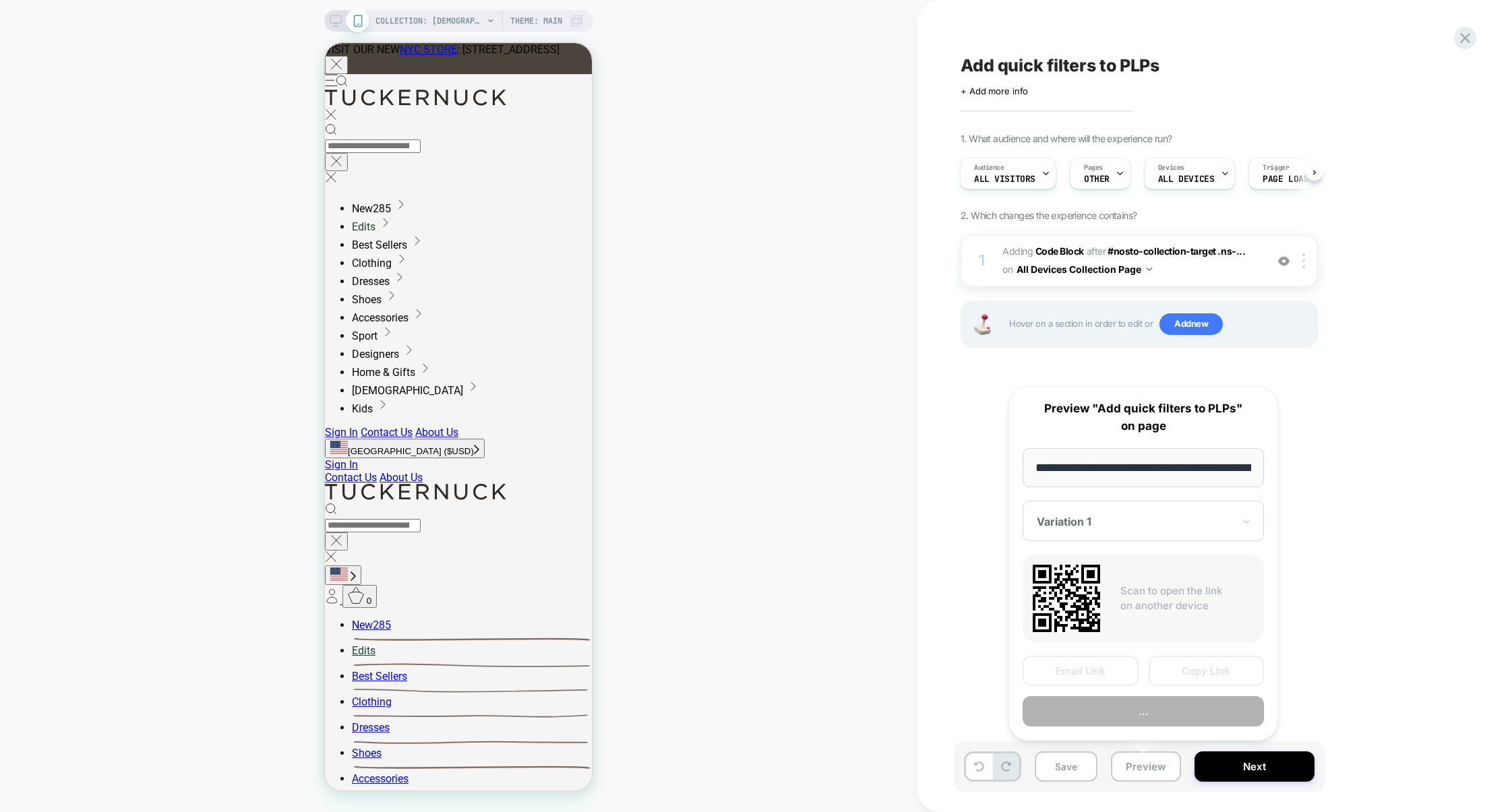
scroll to position [0, 154]
click at [1206, 673] on button "Copy Link" at bounding box center [1207, 672] width 116 height 30
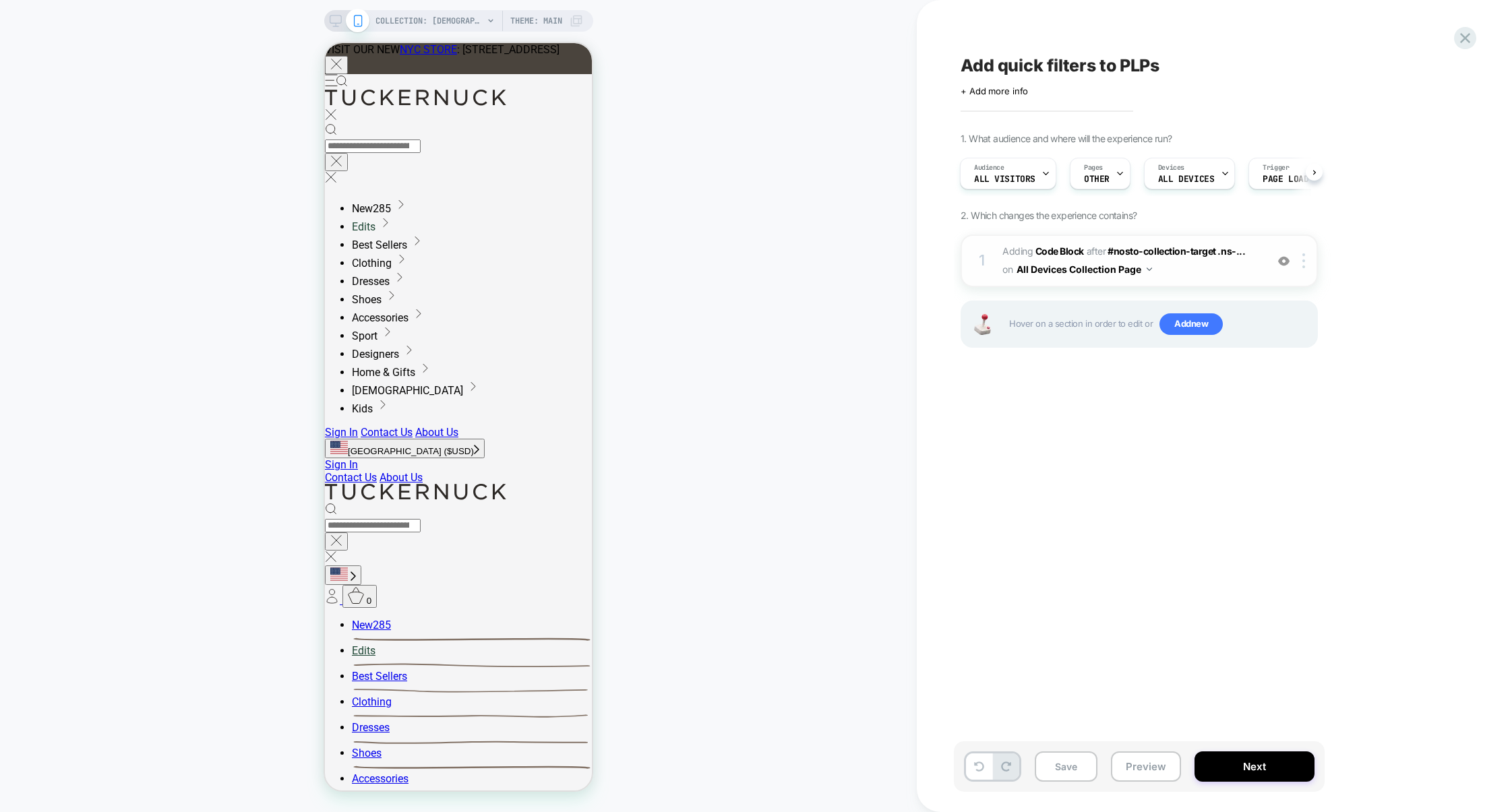
click at [1187, 280] on div "1 Adding Code Block AFTER #nosto-collection-target .ns-... #nosto-collection-ta…" at bounding box center [1139, 261] width 357 height 52
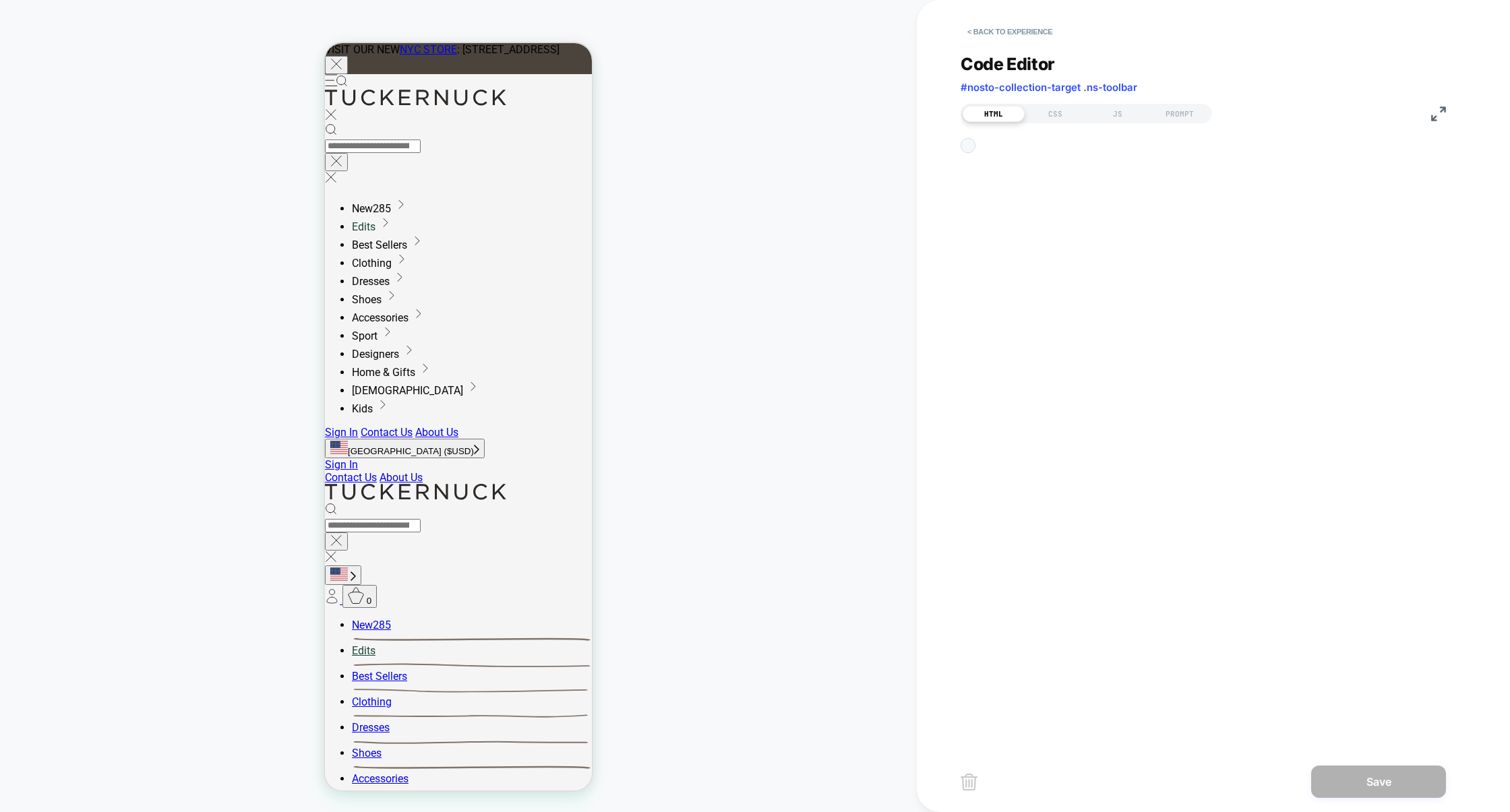
scroll to position [17, 0]
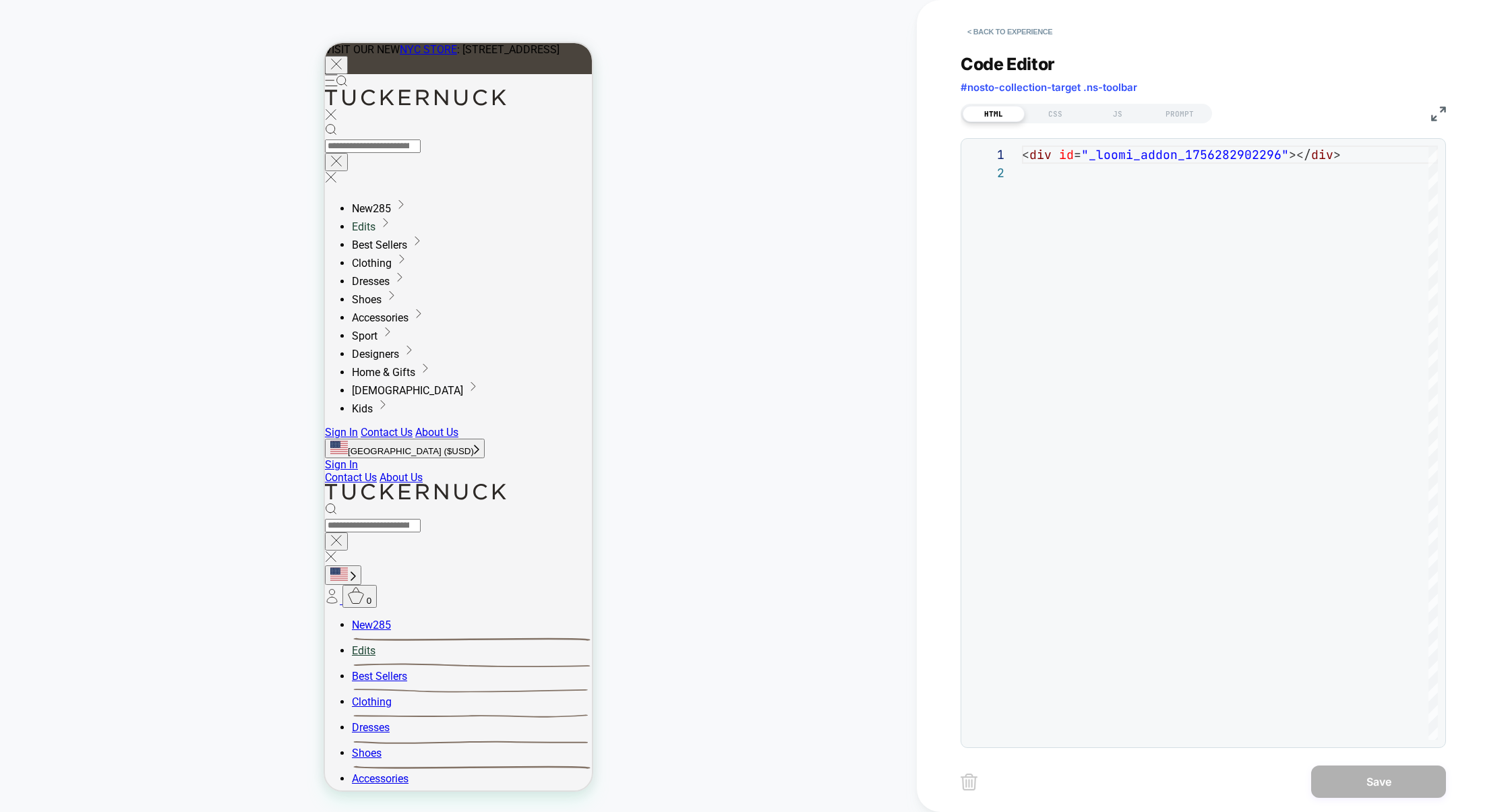
click at [0, 0] on div "**********" at bounding box center [0, 0] width 0 height 0
click at [0, 0] on div "CSS" at bounding box center [0, 0] width 0 height 0
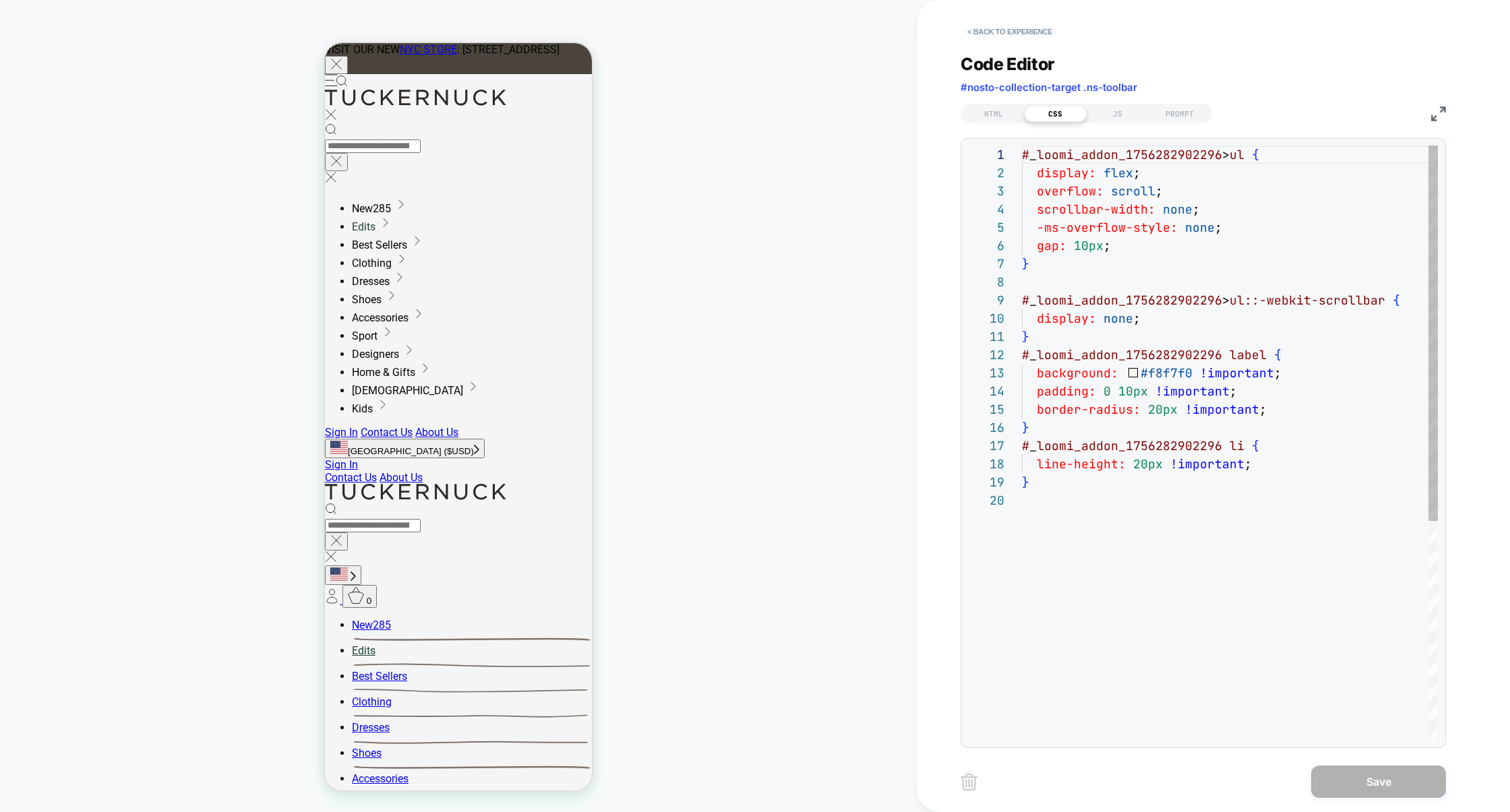
scroll to position [182, 0]
click at [1247, 353] on div "# _ loomi_addon_1756282902296 > ul { display: flex ; overflow: scroll ; scrollb…" at bounding box center [1234, 616] width 424 height 940
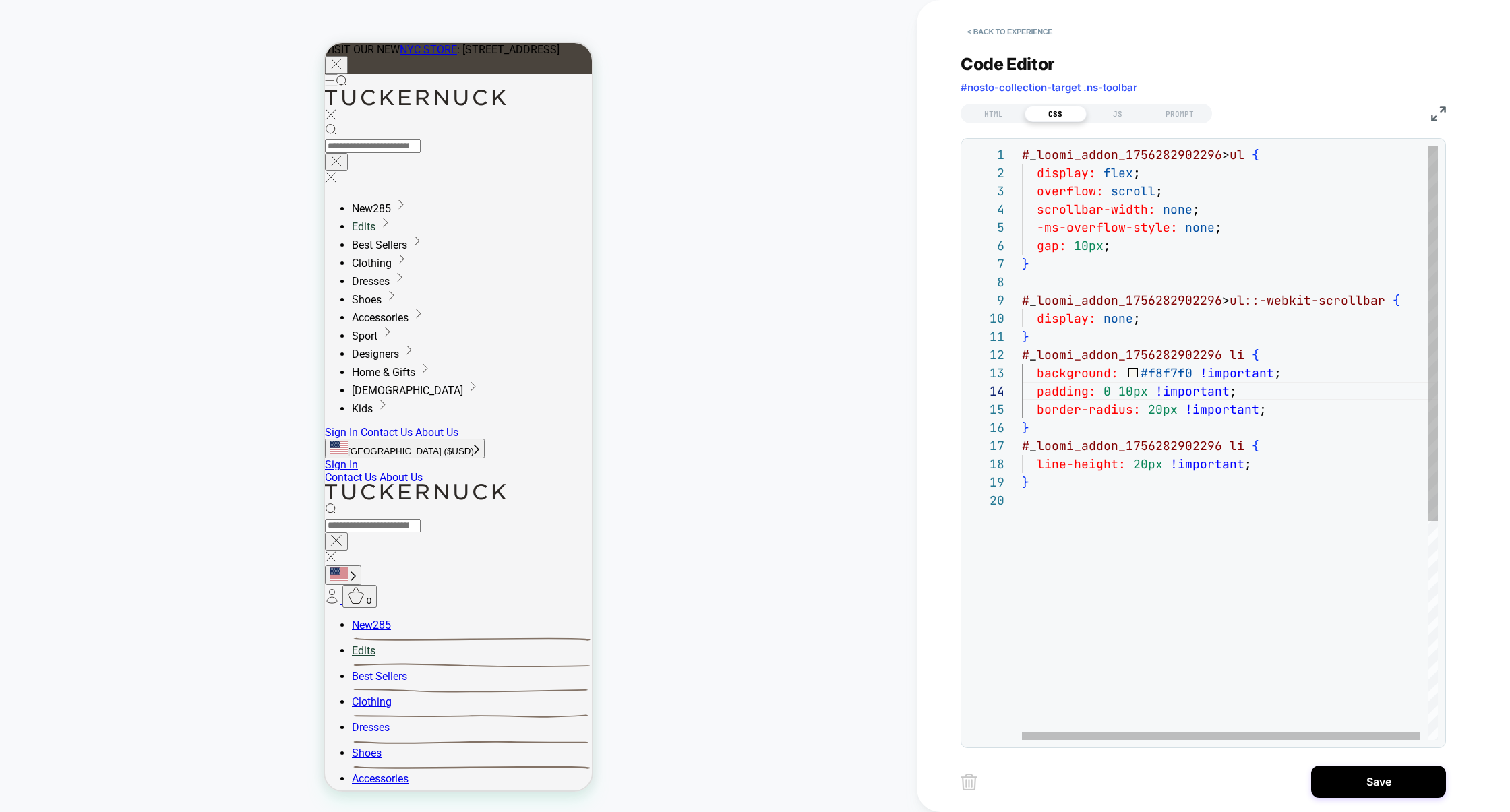
click at [1153, 385] on div "# _ loomi_addon_1756282902296 > ul { display: flex ; overflow: scroll ; scrollb…" at bounding box center [1234, 616] width 424 height 940
click at [1233, 448] on div "# _ loomi_addon_1756282902296 > ul { display: flex ; overflow: scroll ; scrollb…" at bounding box center [1234, 616] width 424 height 940
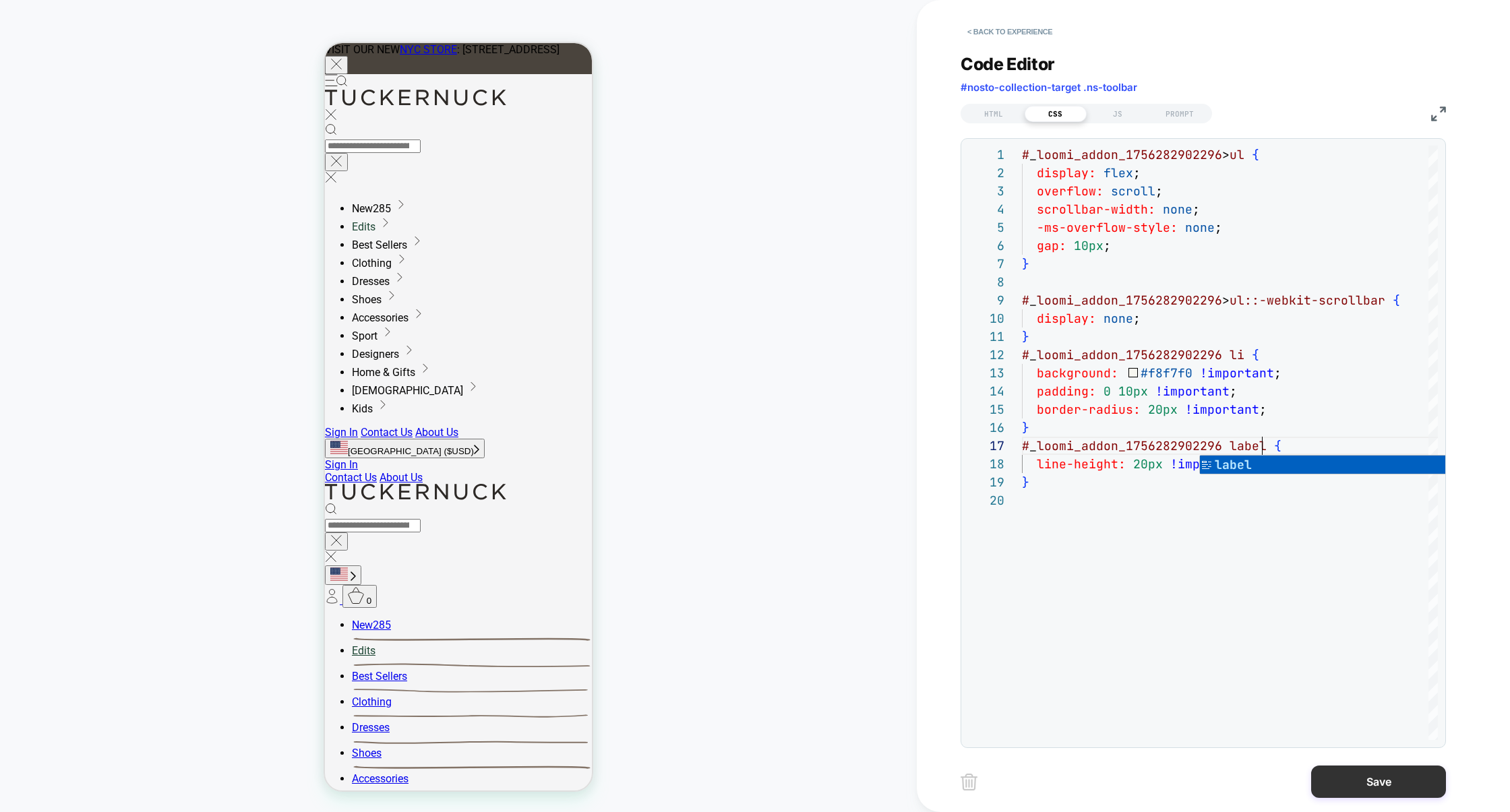
type textarea "**********"
click at [0, 0] on button "Save" at bounding box center [0, 0] width 0 height 0
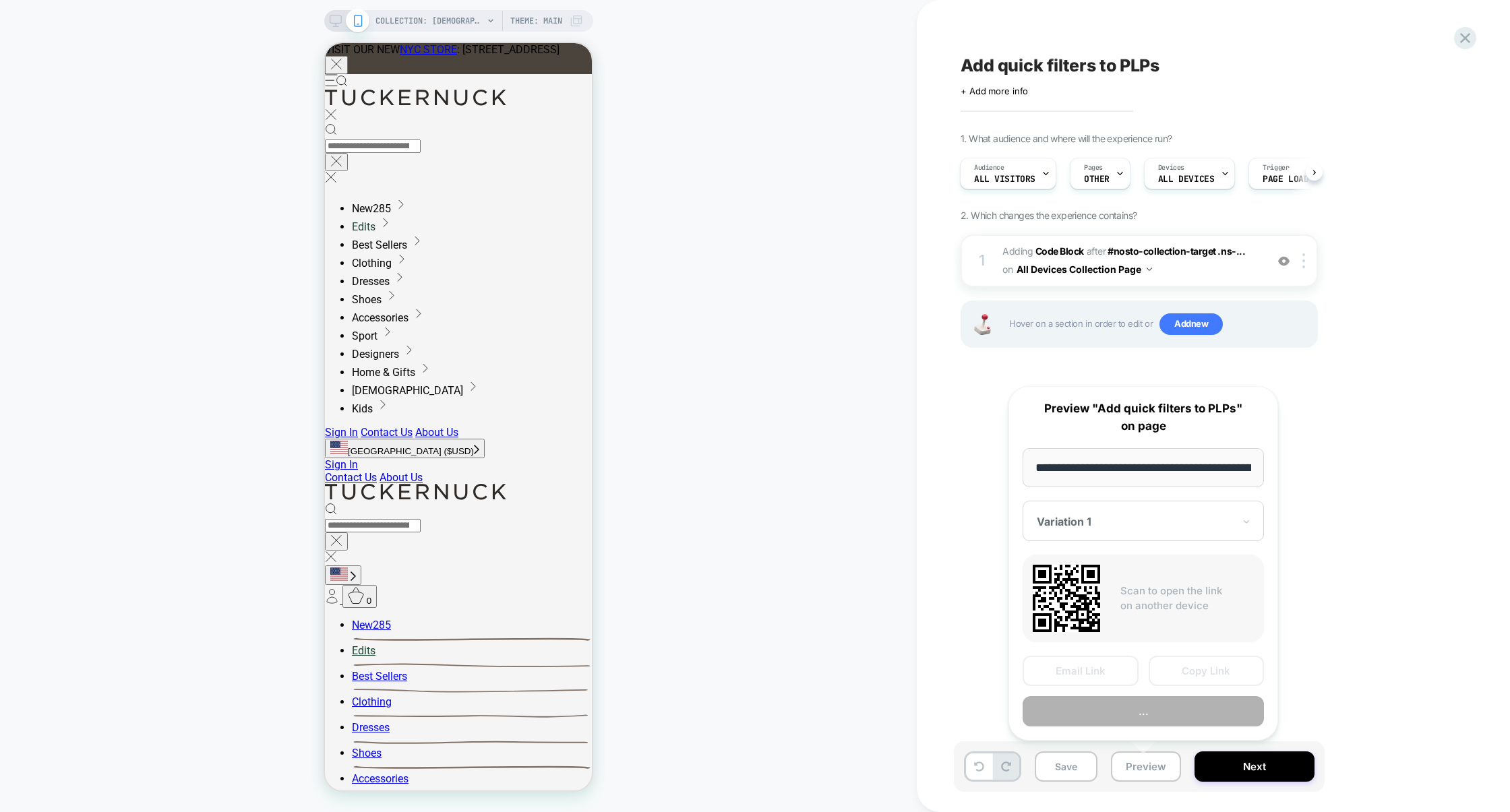
scroll to position [0, 154]
click at [1211, 674] on button "Copy Link" at bounding box center [1207, 672] width 116 height 30
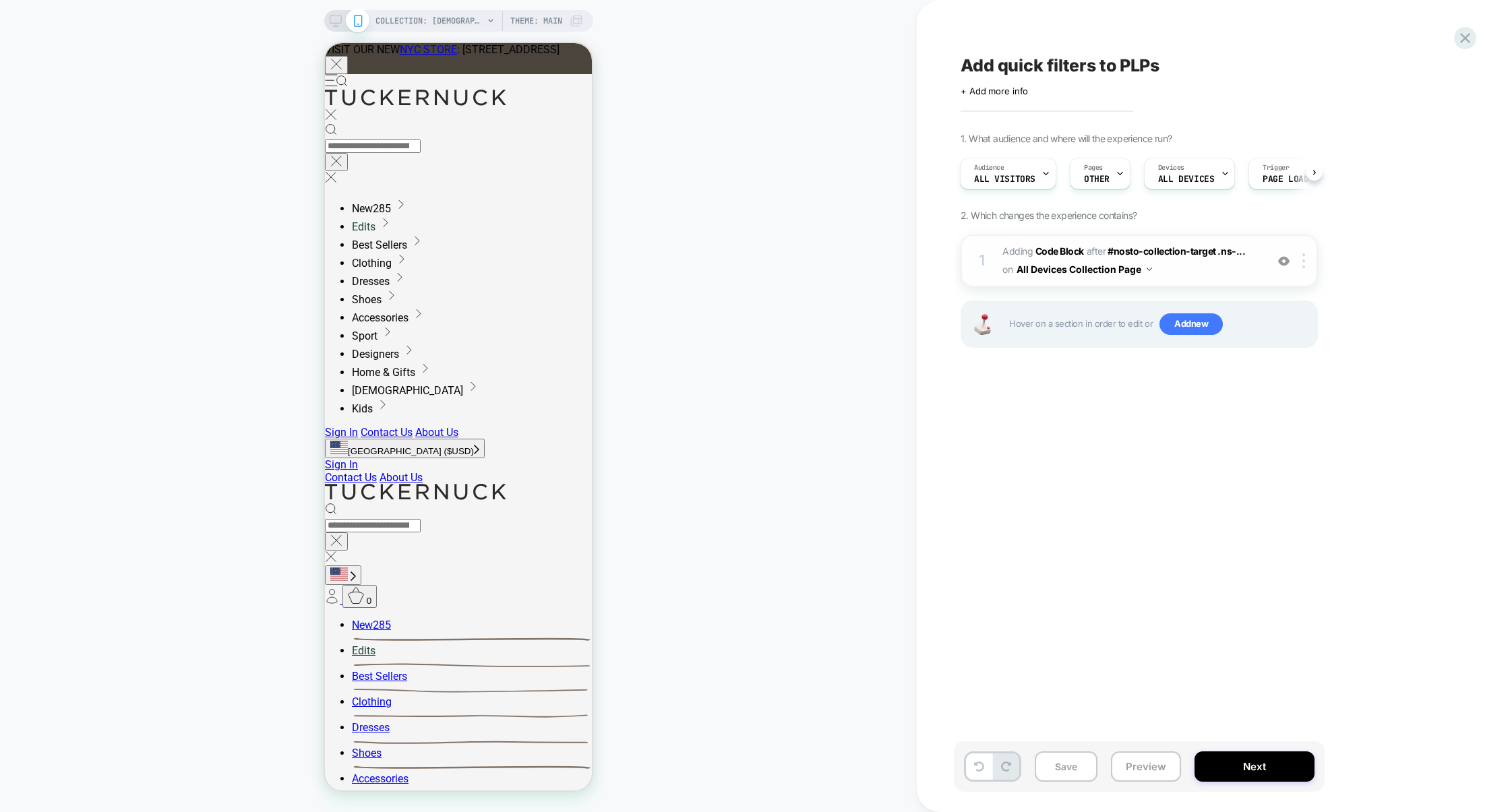
click at [1203, 272] on span "Adding Code Block AFTER #nosto-collection-target .ns-... #nosto-collection-targ…" at bounding box center [1131, 261] width 257 height 36
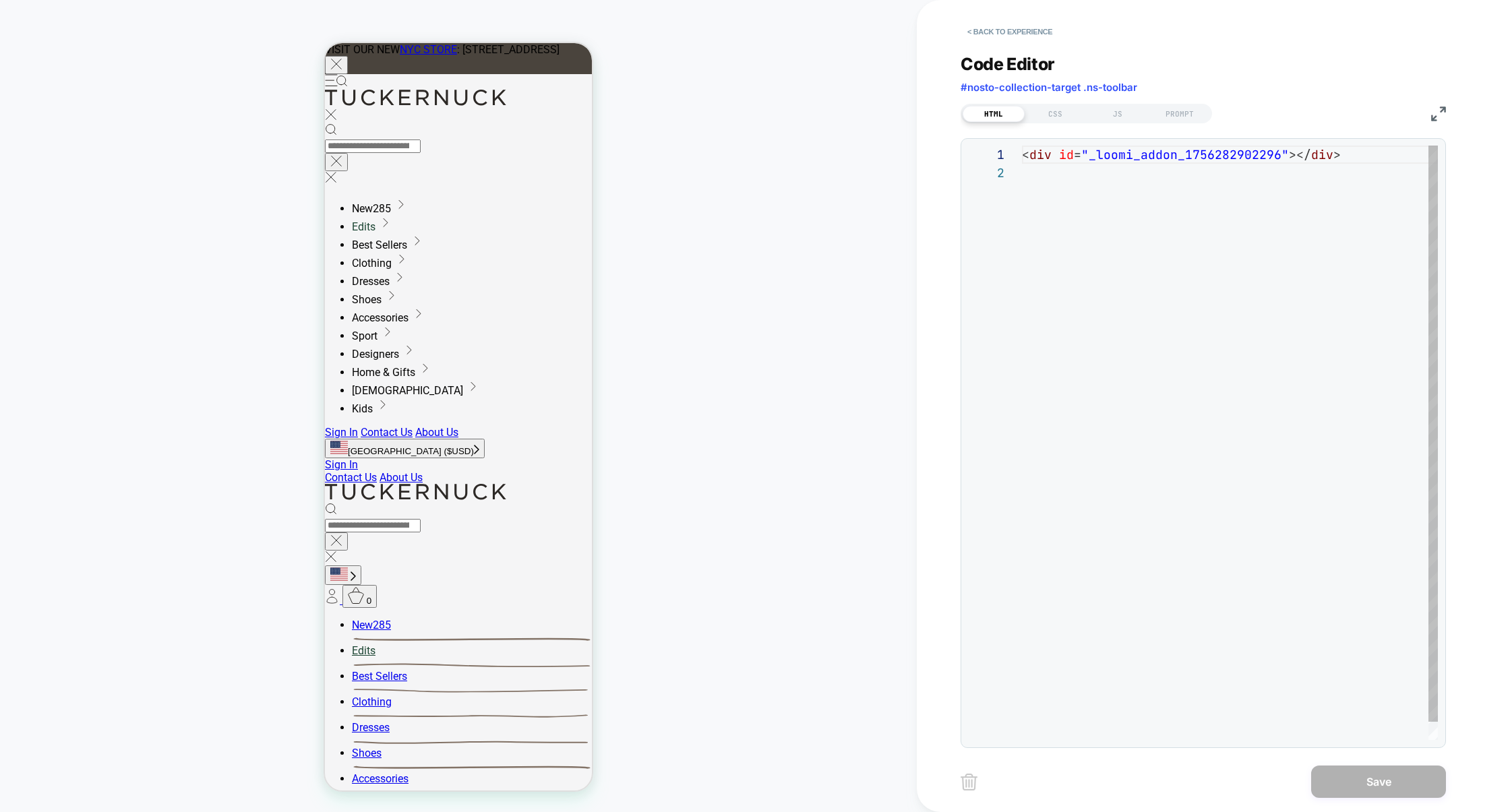
scroll to position [17, 0]
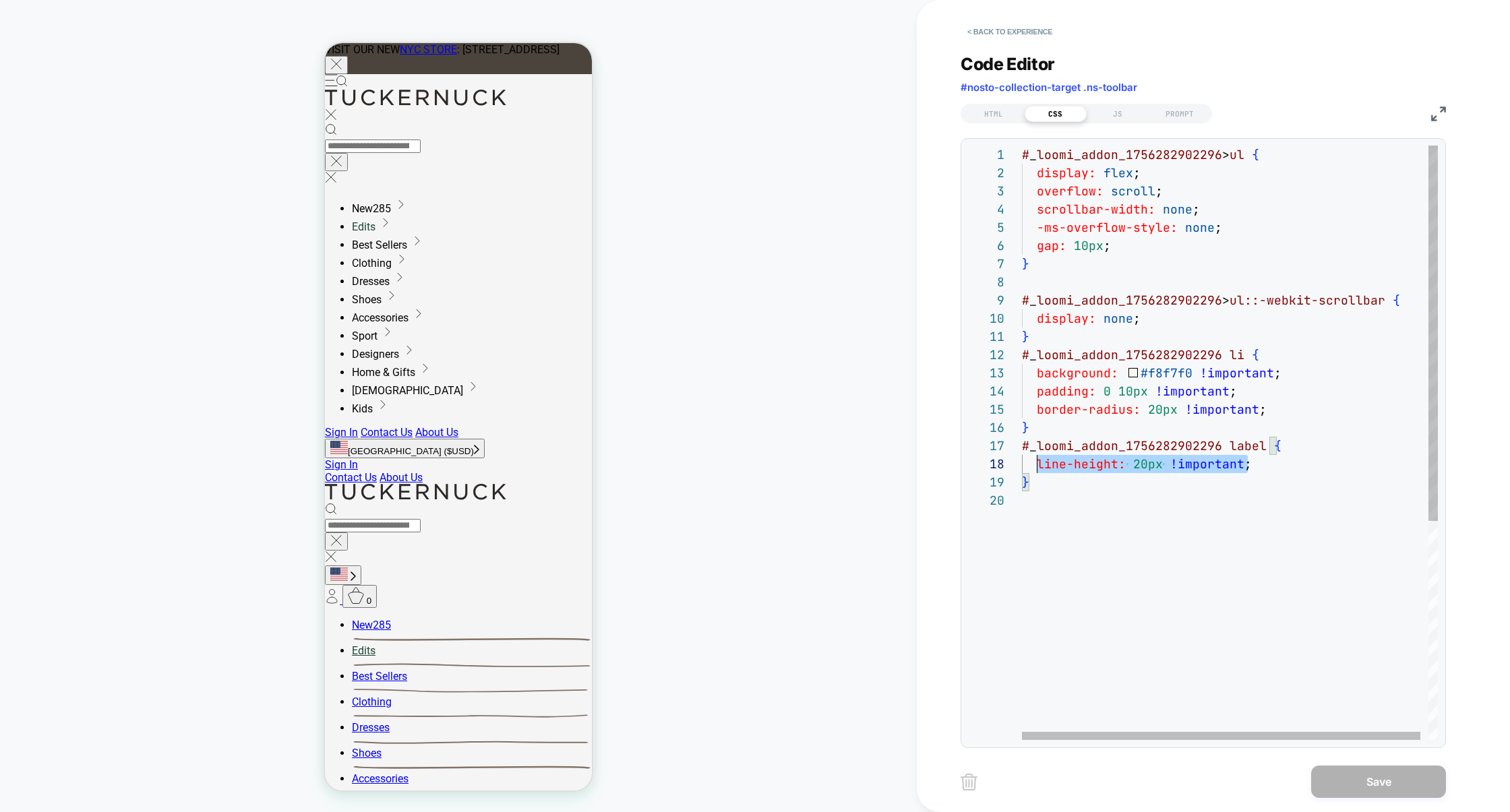
scroll to position [128, 0]
drag, startPoint x: 1267, startPoint y: 466, endPoint x: 978, endPoint y: 465, distance: 289.0
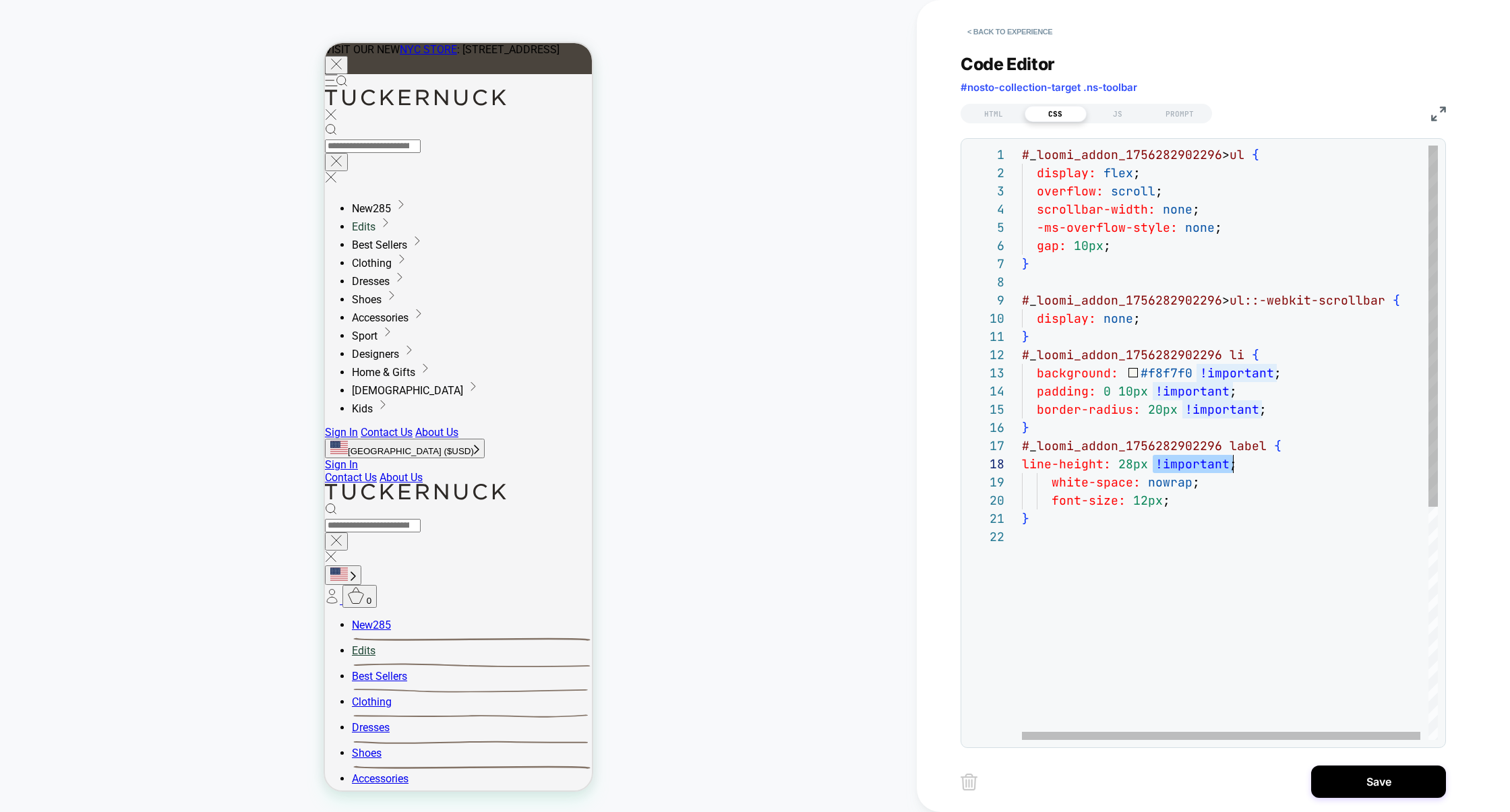
drag, startPoint x: 1153, startPoint y: 461, endPoint x: 1250, endPoint y: 467, distance: 97.2
click at [1250, 467] on div "line-height: 28px !important ;" at bounding box center [1234, 463] width 424 height 18
drag, startPoint x: 1210, startPoint y: 480, endPoint x: 1192, endPoint y: 479, distance: 18.0
click at [1192, 479] on div "white-space: nowrap ;" at bounding box center [1234, 482] width 424 height 18
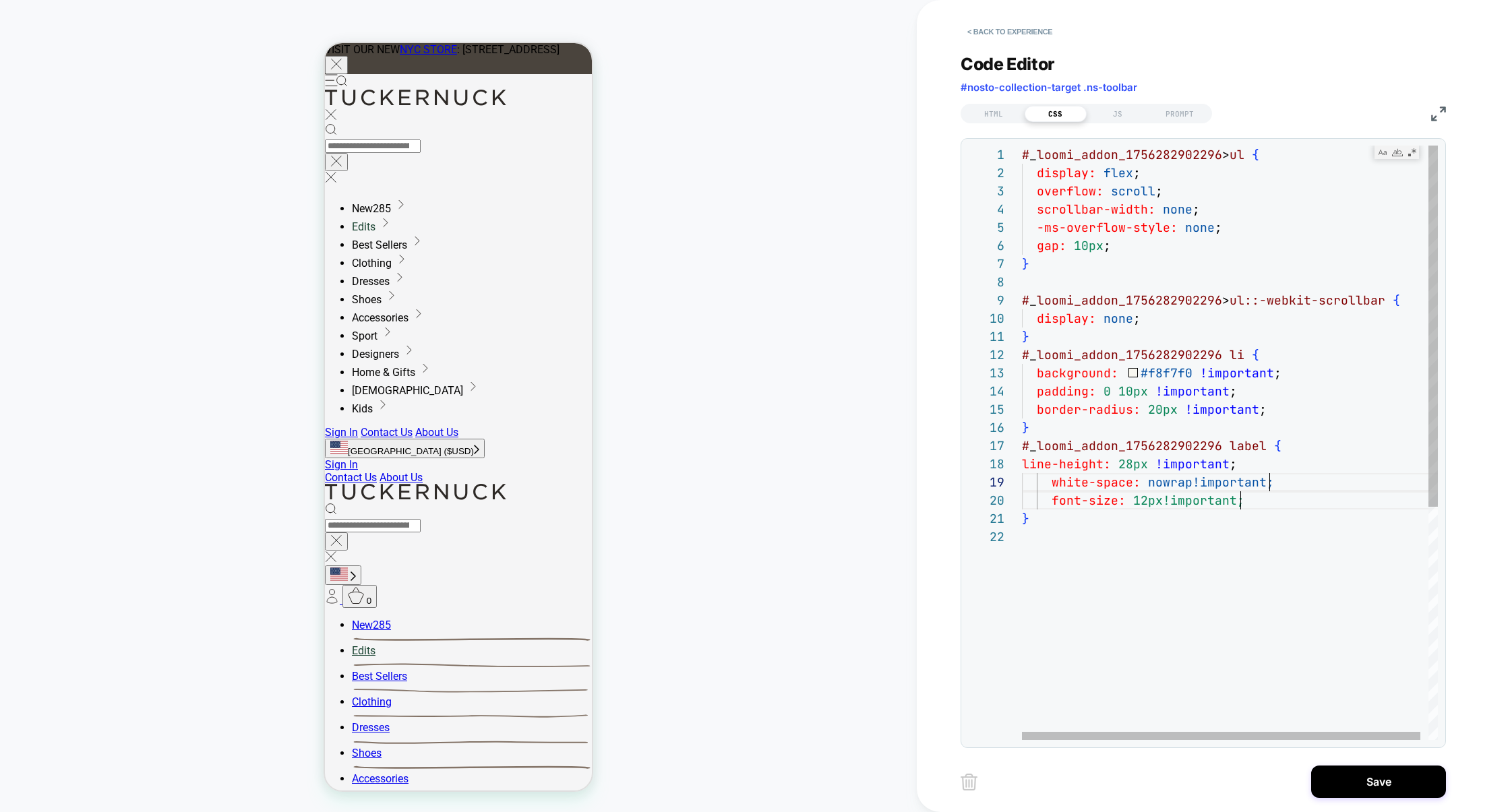
scroll to position [146, 246]
click at [1125, 392] on div "# _ loomi_addon_1756282902296 > ul { display: flex ; overflow: scroll ; scrollb…" at bounding box center [1234, 634] width 424 height 977
click at [1198, 555] on div "# _ loomi_addon_1756282902296 > ul { display: flex ; overflow: scroll ; scrollb…" at bounding box center [1234, 634] width 424 height 977
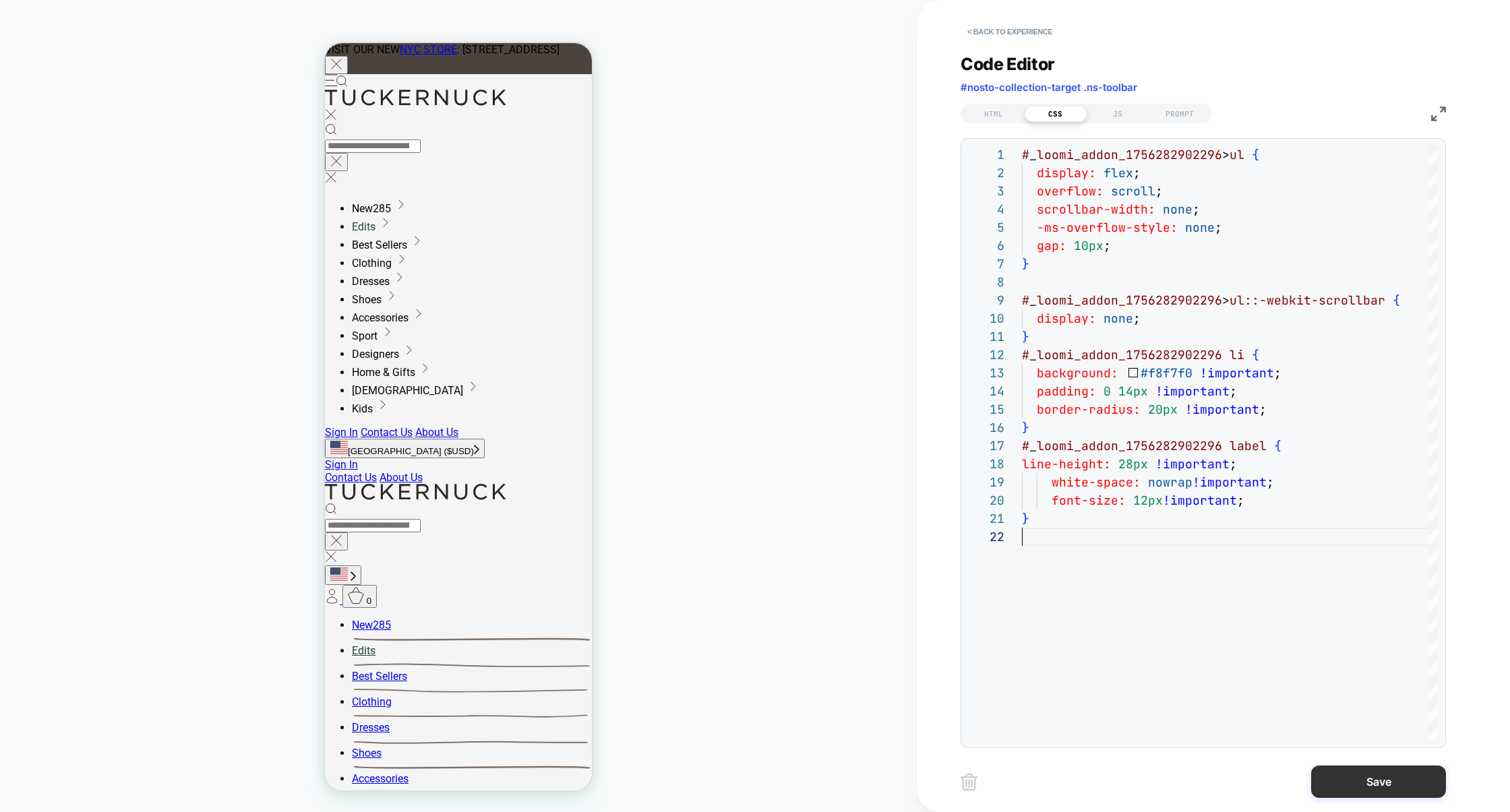
type textarea "*"
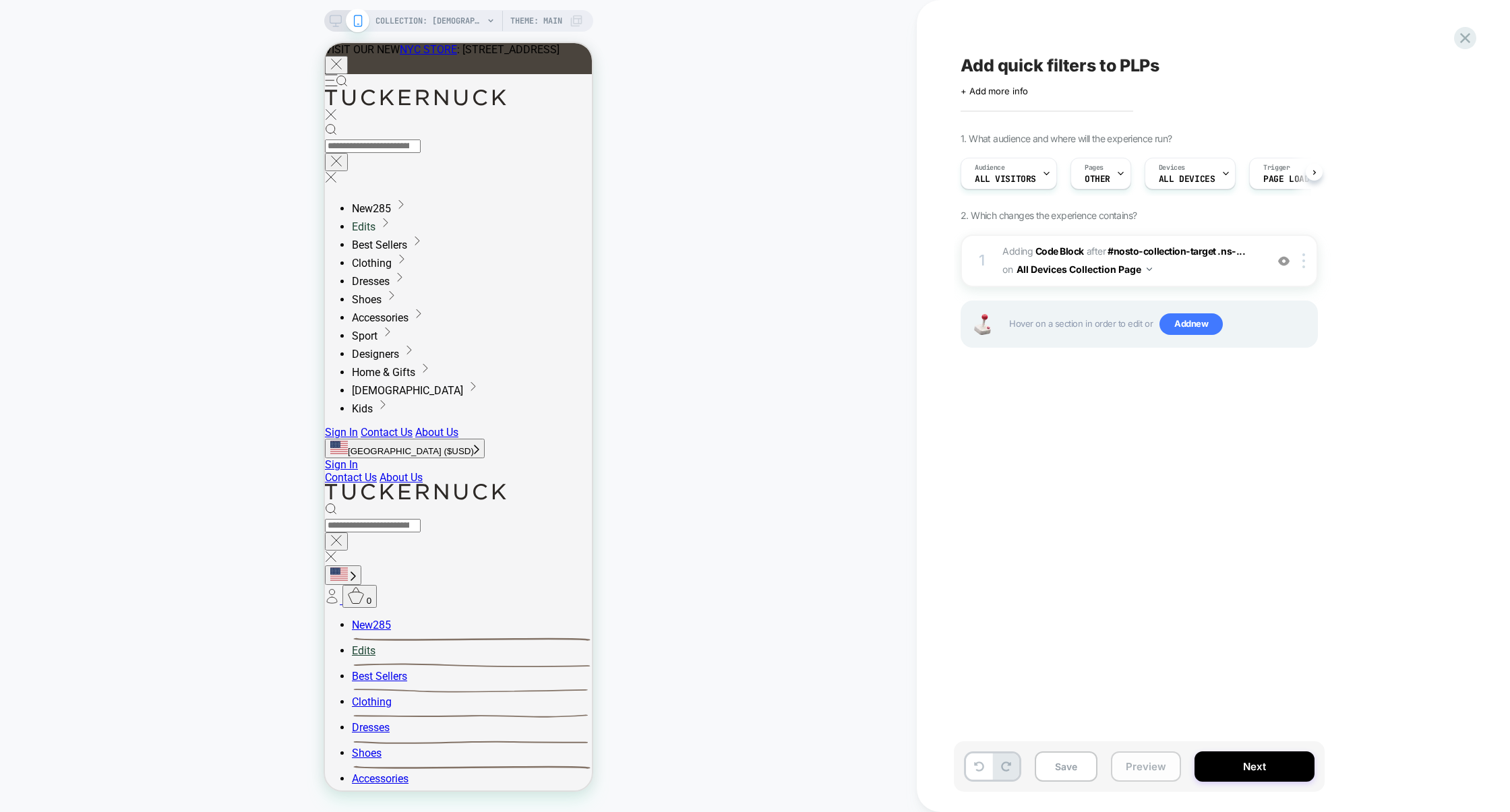
click at [1161, 764] on button "Preview" at bounding box center [1146, 767] width 70 height 30
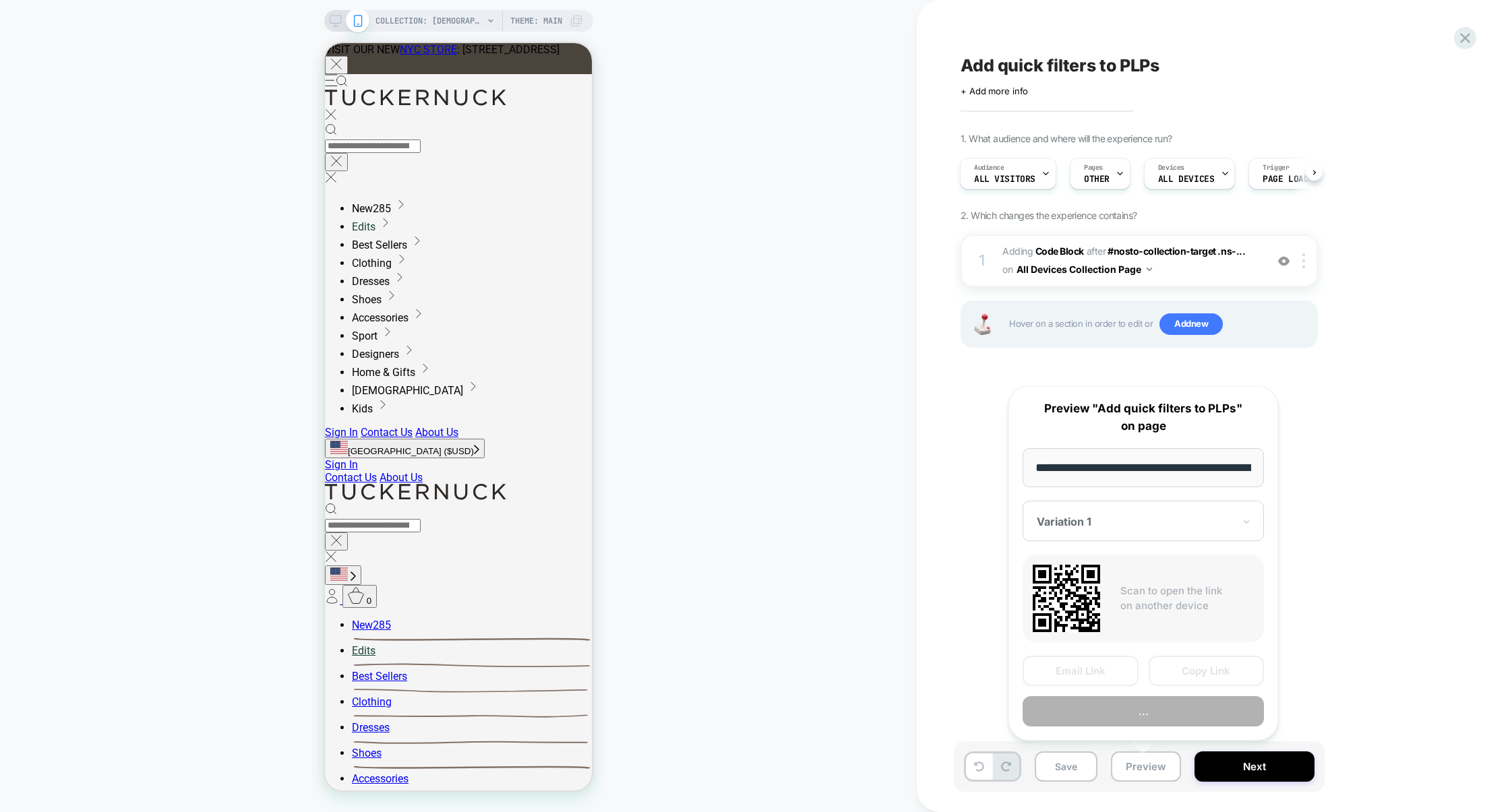
scroll to position [0, 154]
click at [1205, 670] on button "Copy Link" at bounding box center [1207, 672] width 116 height 30
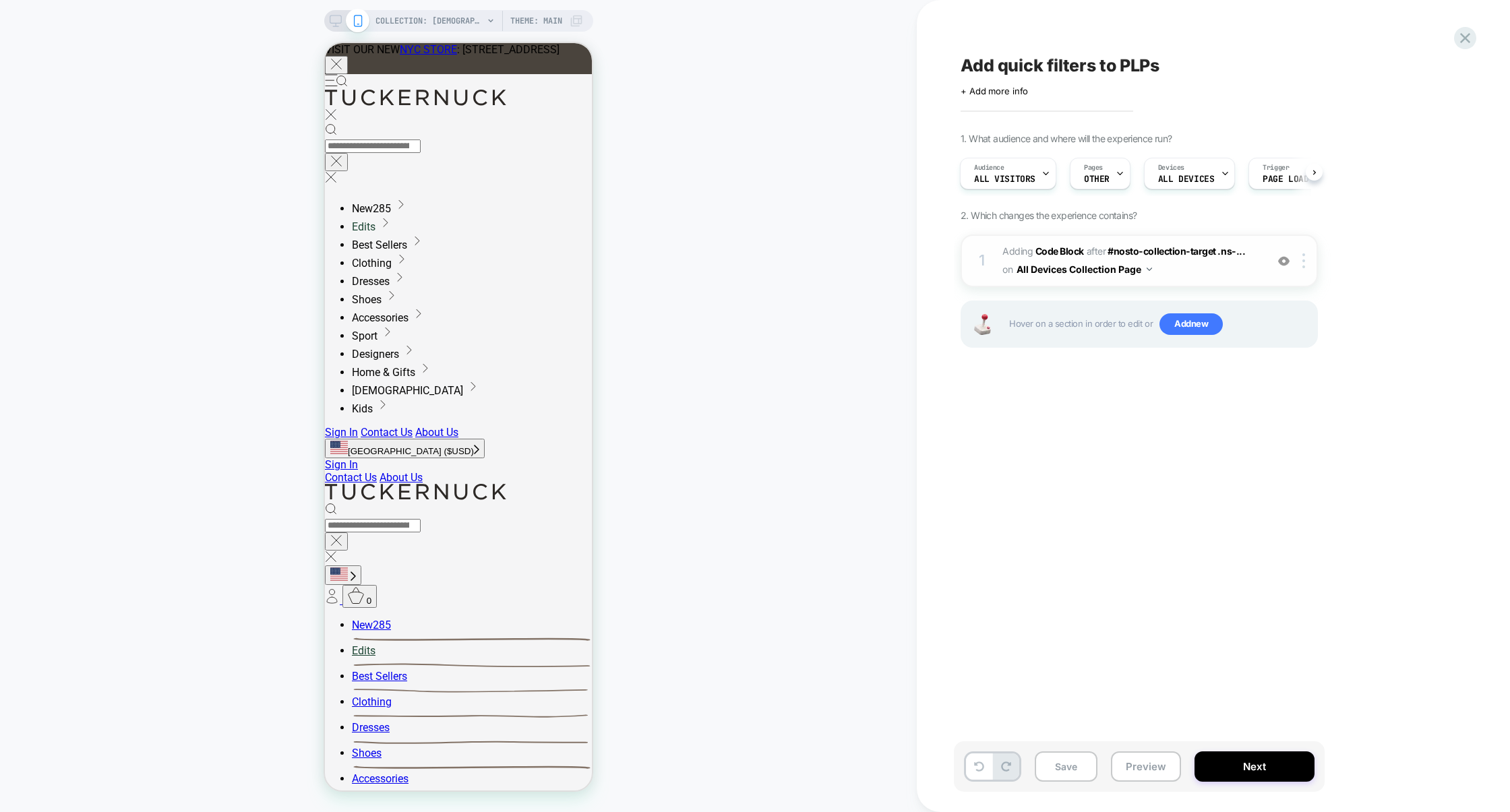
click at [1184, 268] on span "Adding Code Block AFTER #nosto-collection-target .ns-... #nosto-collection-targ…" at bounding box center [1131, 261] width 257 height 36
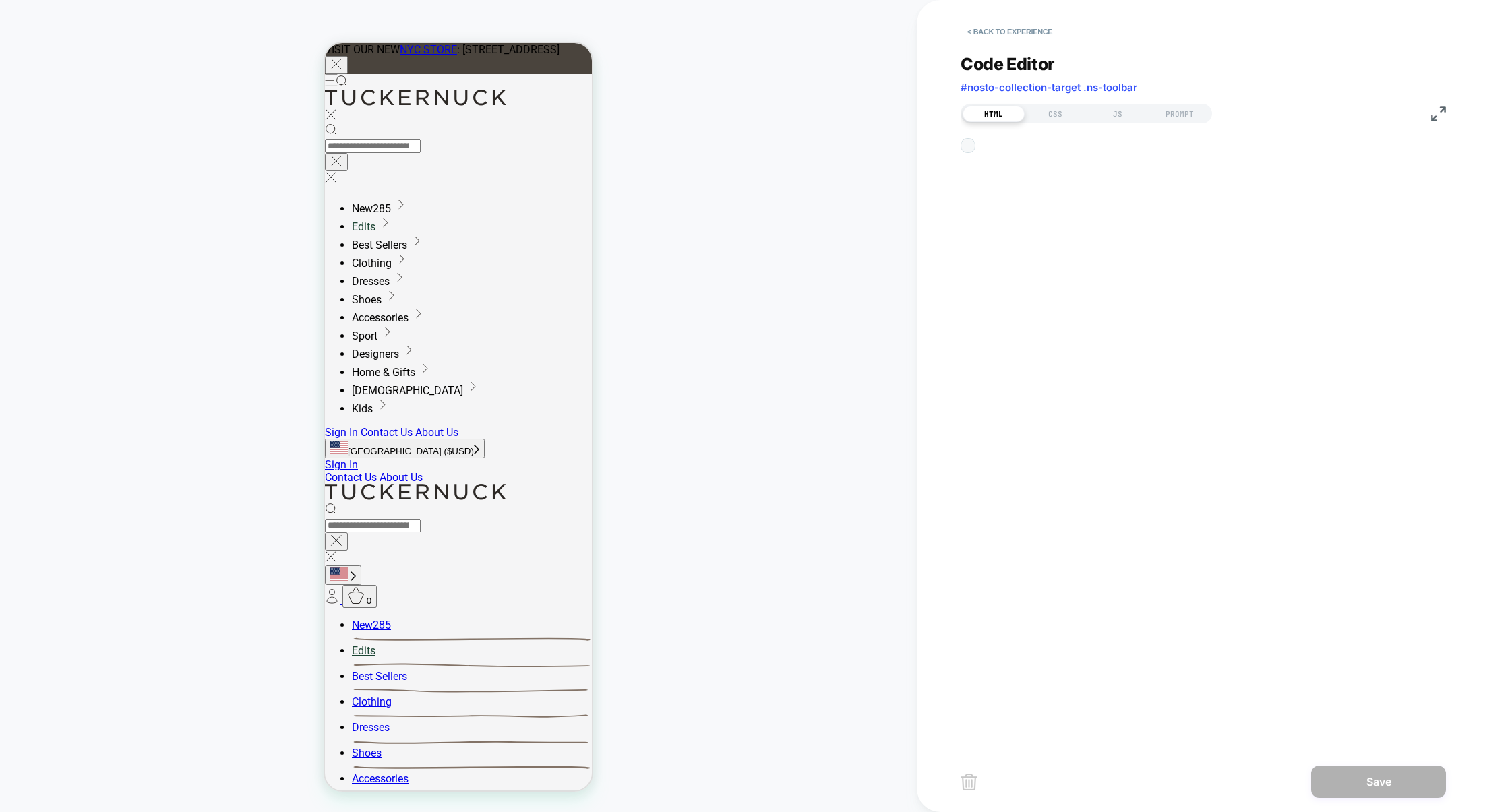
scroll to position [17, 0]
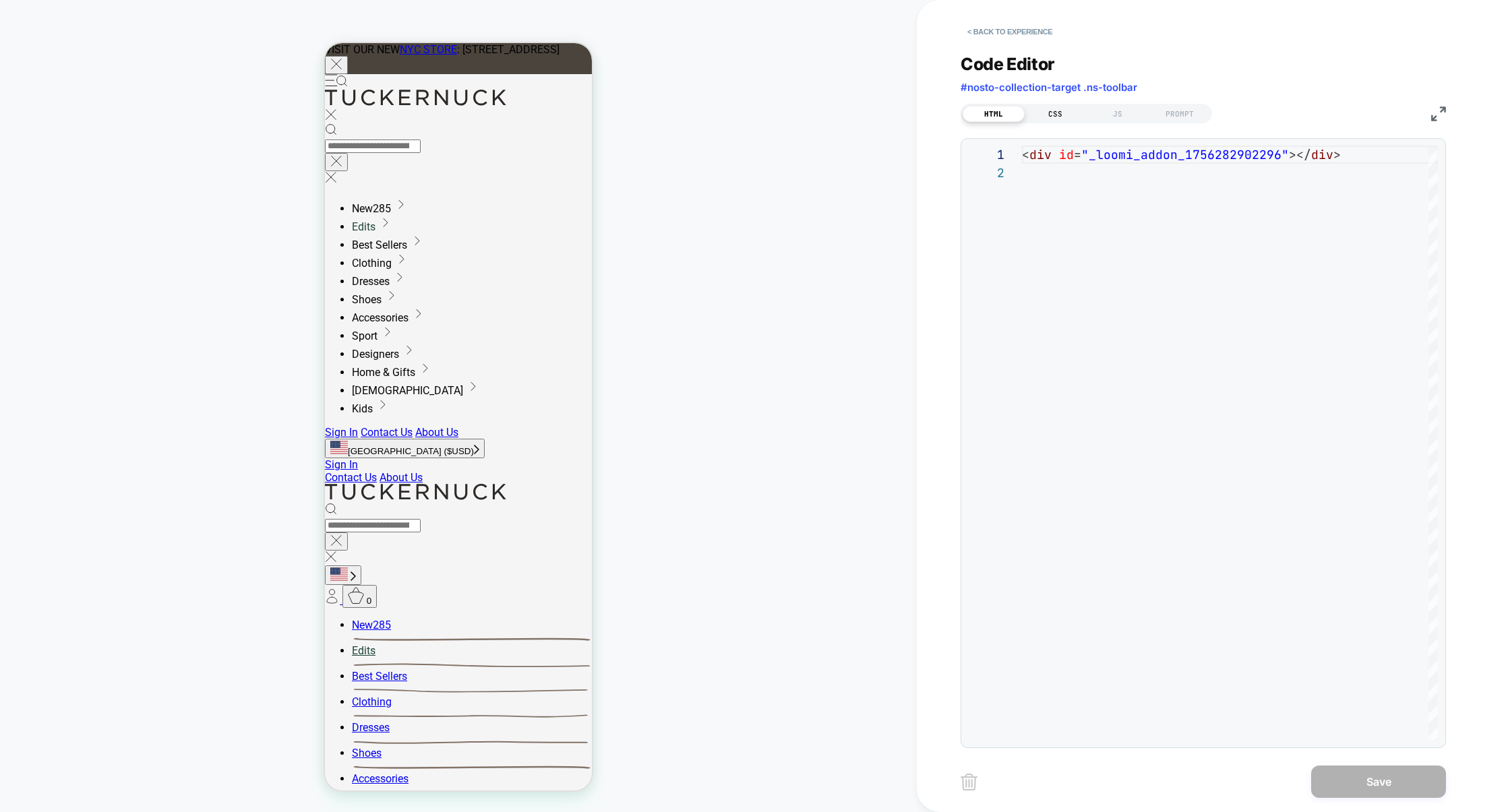
click at [1062, 115] on div "CSS" at bounding box center [1055, 114] width 62 height 16
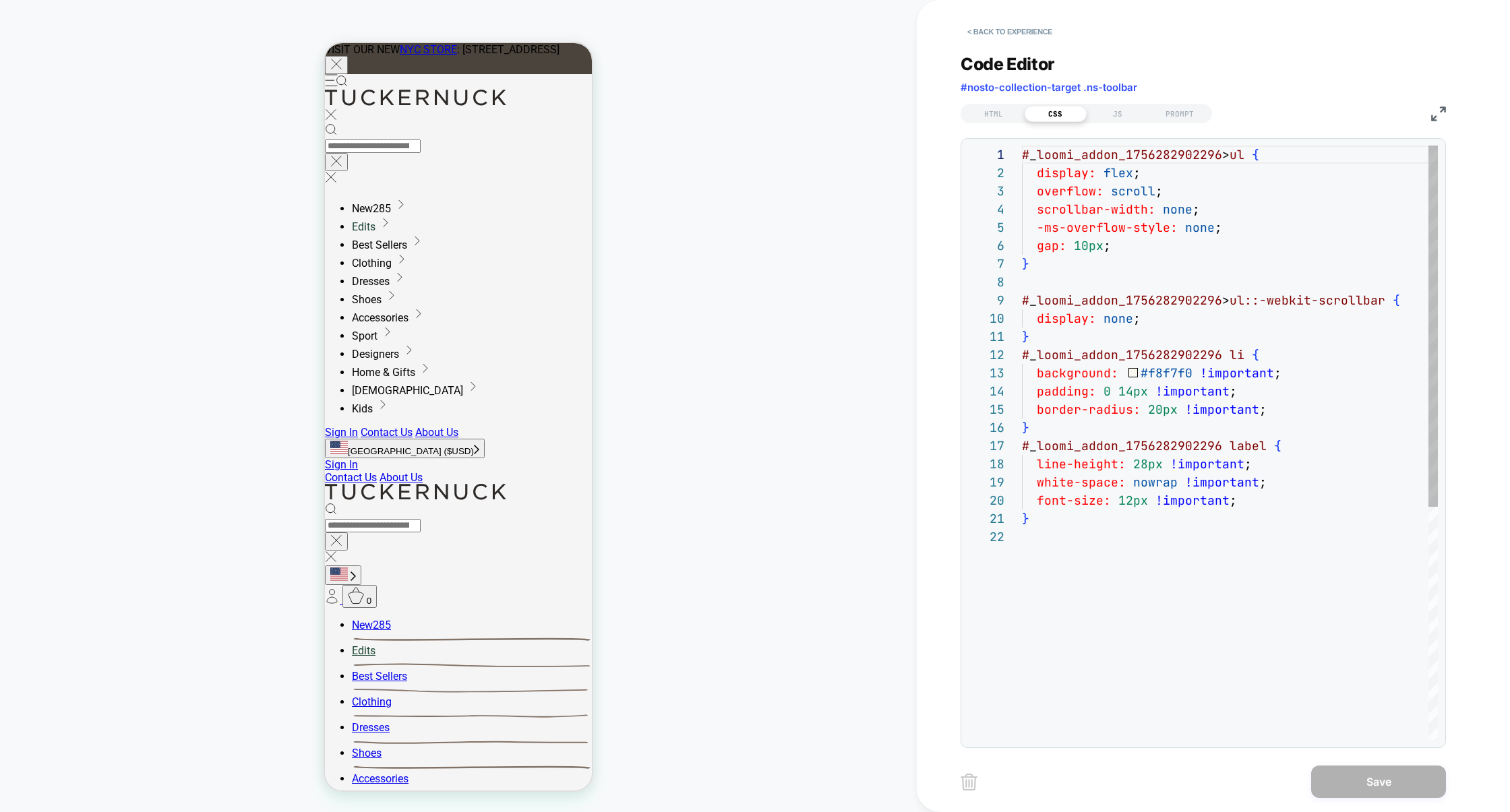
scroll to position [182, 0]
click at [1133, 242] on div "# _ loomi_addon_1756282902296 > ul { display: flex ; overflow: scroll ; scrollb…" at bounding box center [1234, 634] width 424 height 977
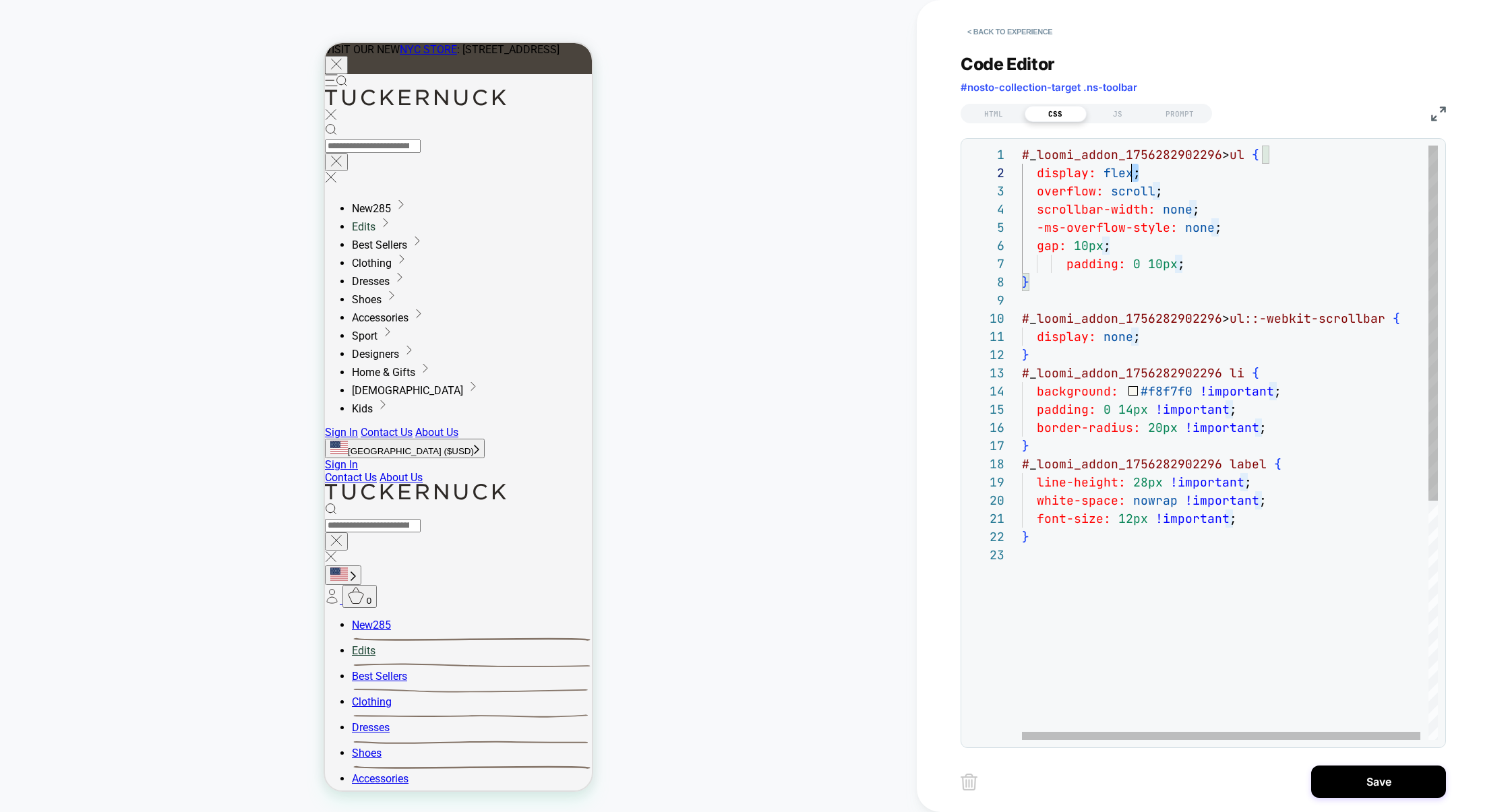
scroll to position [17, 109]
drag, startPoint x: 1142, startPoint y: 176, endPoint x: 1133, endPoint y: 176, distance: 9.0
click at [1133, 176] on div "# _ loomi_addon_1756282902296 > ul { display: flex ; overflow: scroll ; scrollb…" at bounding box center [1234, 643] width 424 height 995
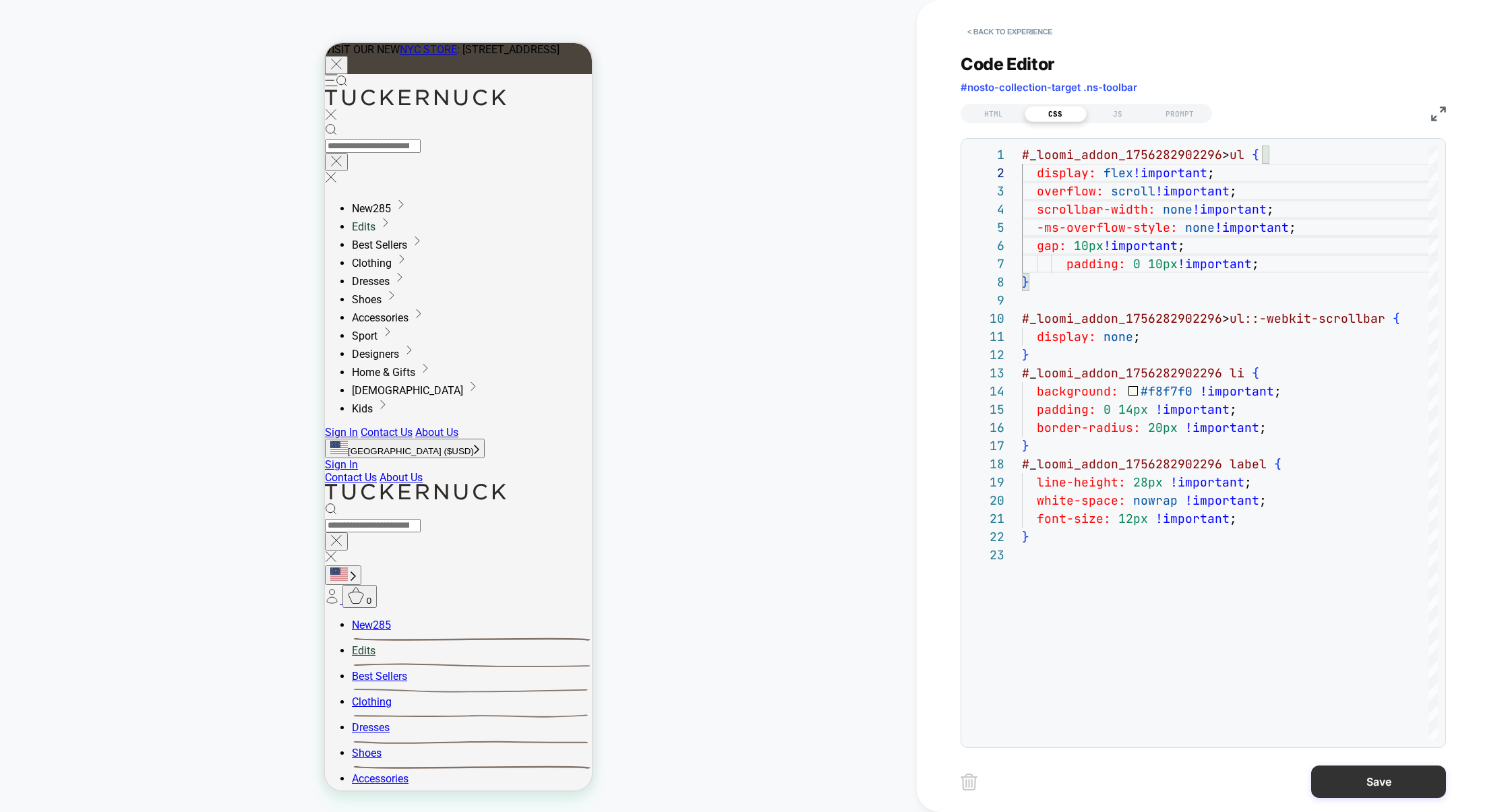
type textarea "**********"
click at [1381, 791] on button "Save" at bounding box center [1378, 782] width 135 height 32
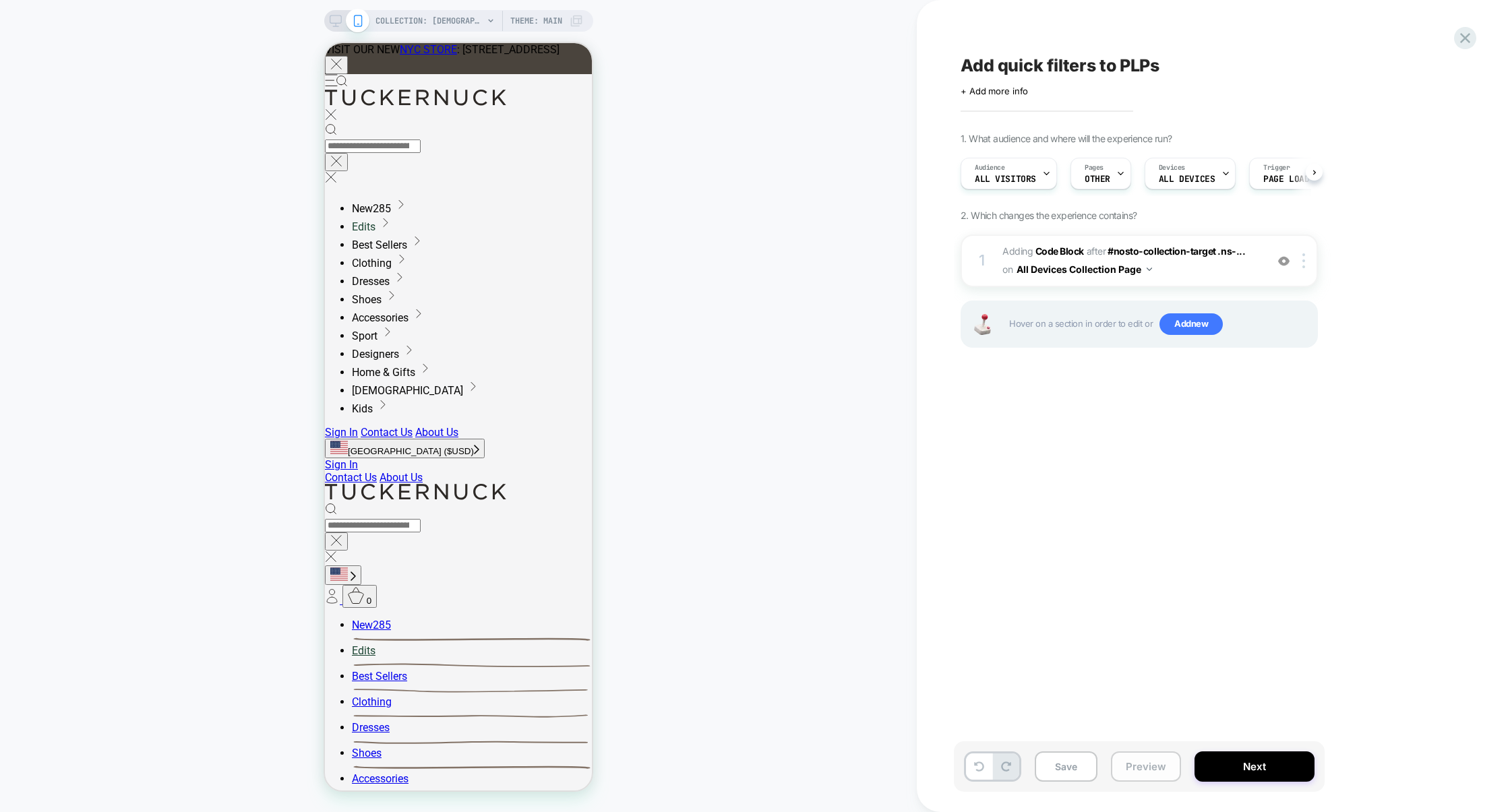
click at [1151, 767] on button "Preview" at bounding box center [1146, 767] width 70 height 30
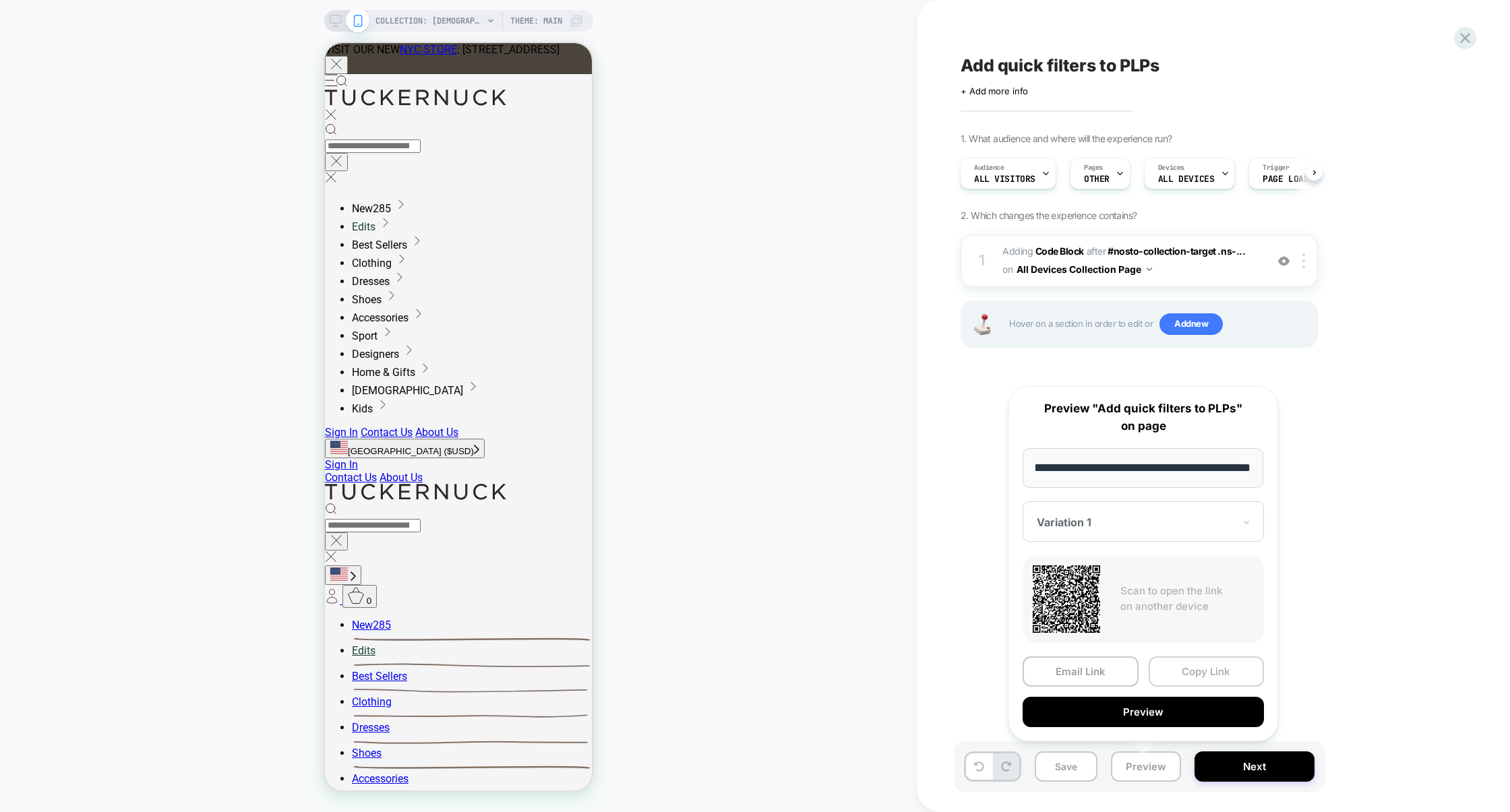
scroll to position [0, 0]
click at [1203, 673] on button "Copy Link" at bounding box center [1207, 672] width 116 height 30
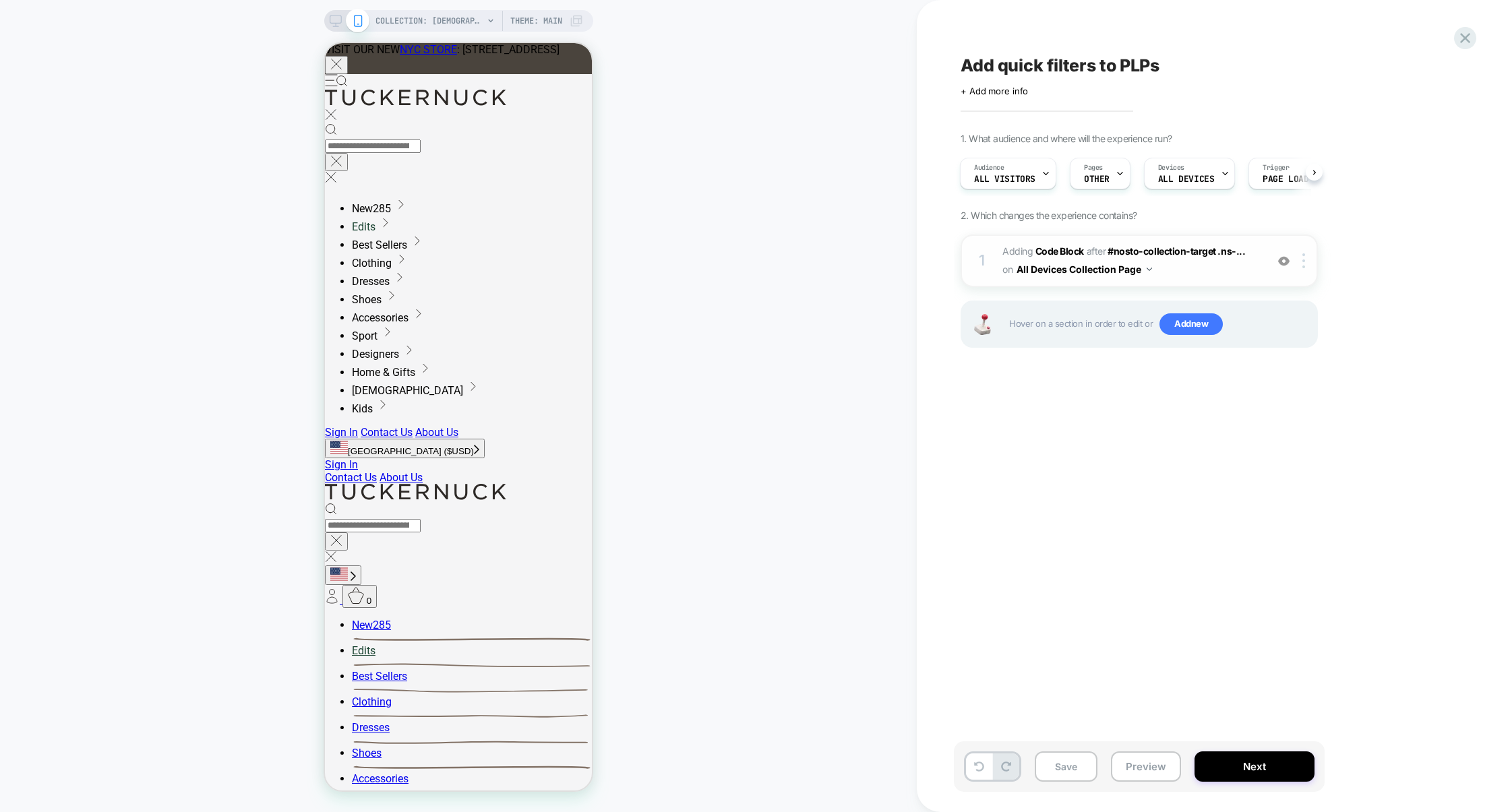
click at [1197, 276] on span "Adding Code Block AFTER #nosto-collection-target .ns-... #nosto-collection-targ…" at bounding box center [1131, 261] width 257 height 36
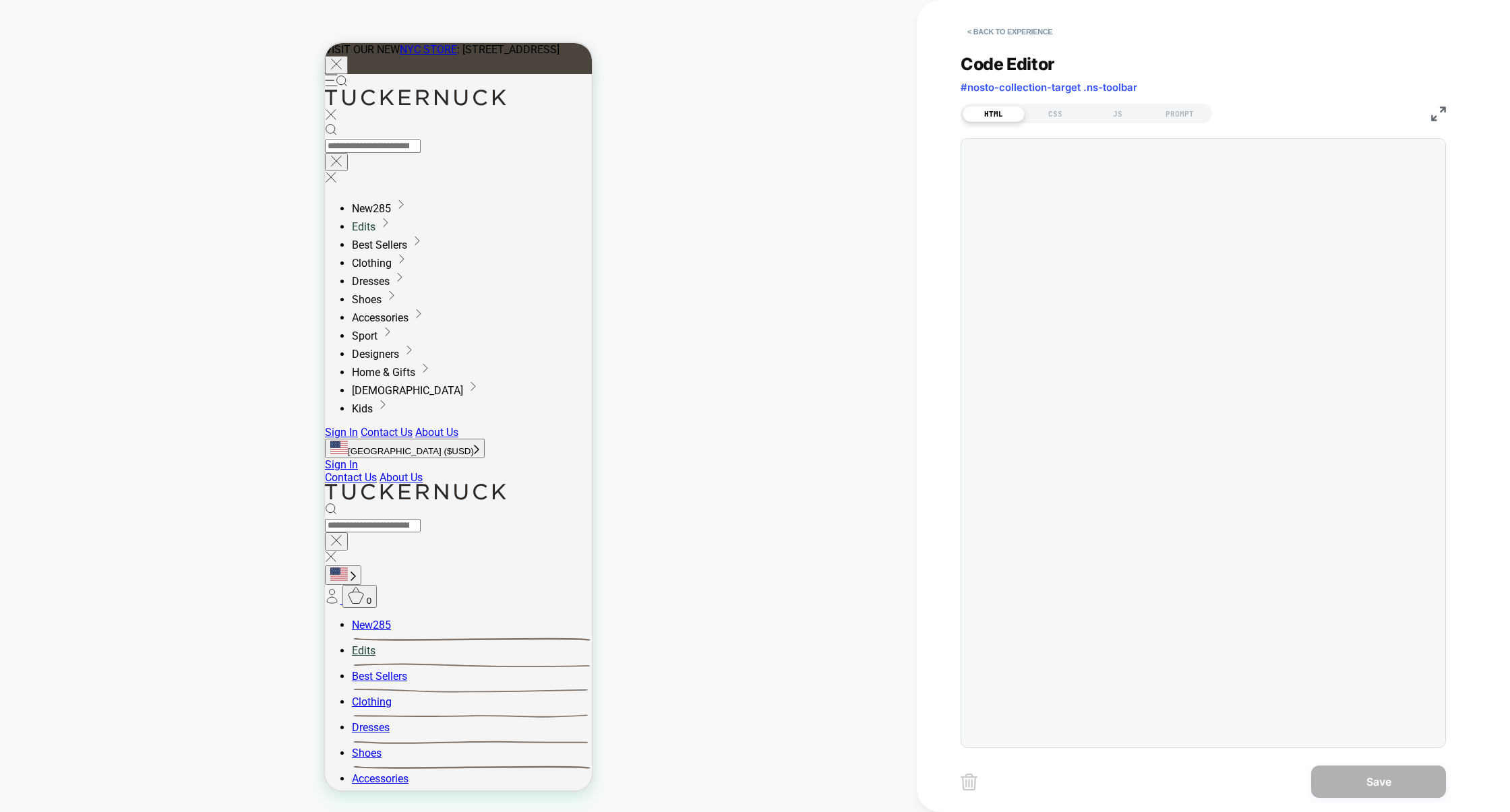
scroll to position [17, 0]
click at [1059, 114] on div "CSS" at bounding box center [1055, 114] width 62 height 16
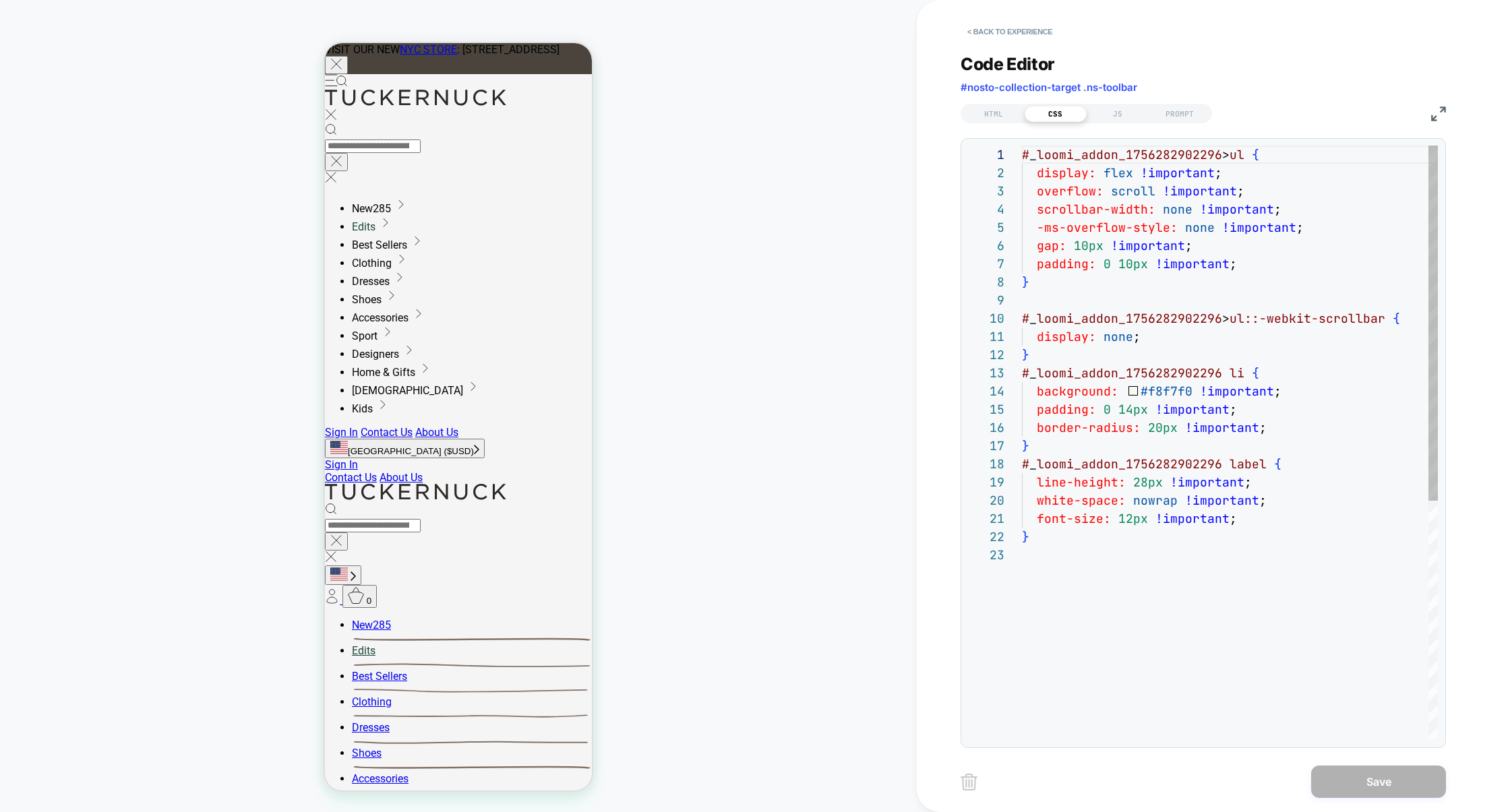
scroll to position [182, 0]
click at [1108, 115] on div "JS" at bounding box center [1118, 114] width 62 height 16
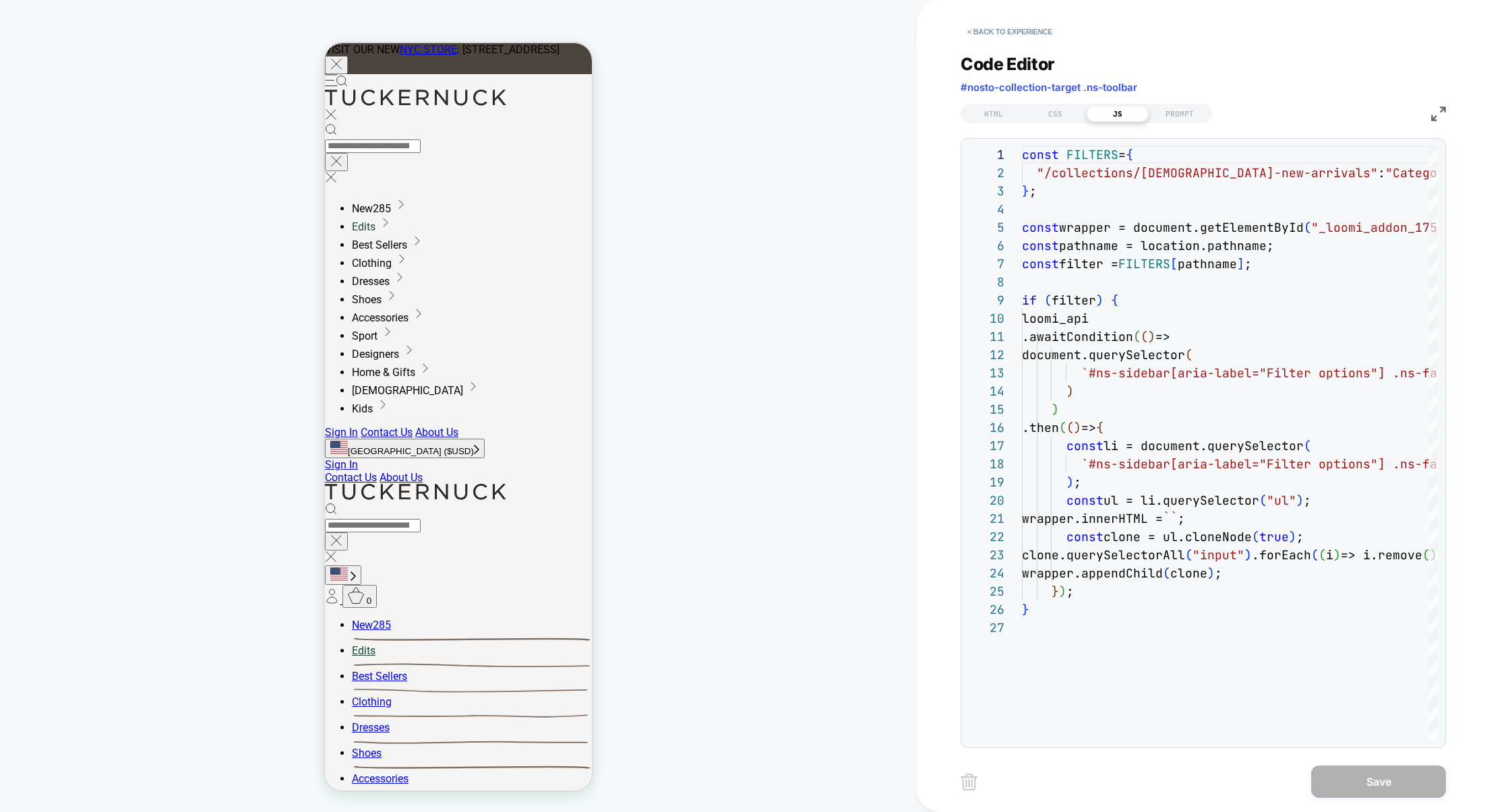
click at [1437, 116] on img at bounding box center [1439, 113] width 15 height 15
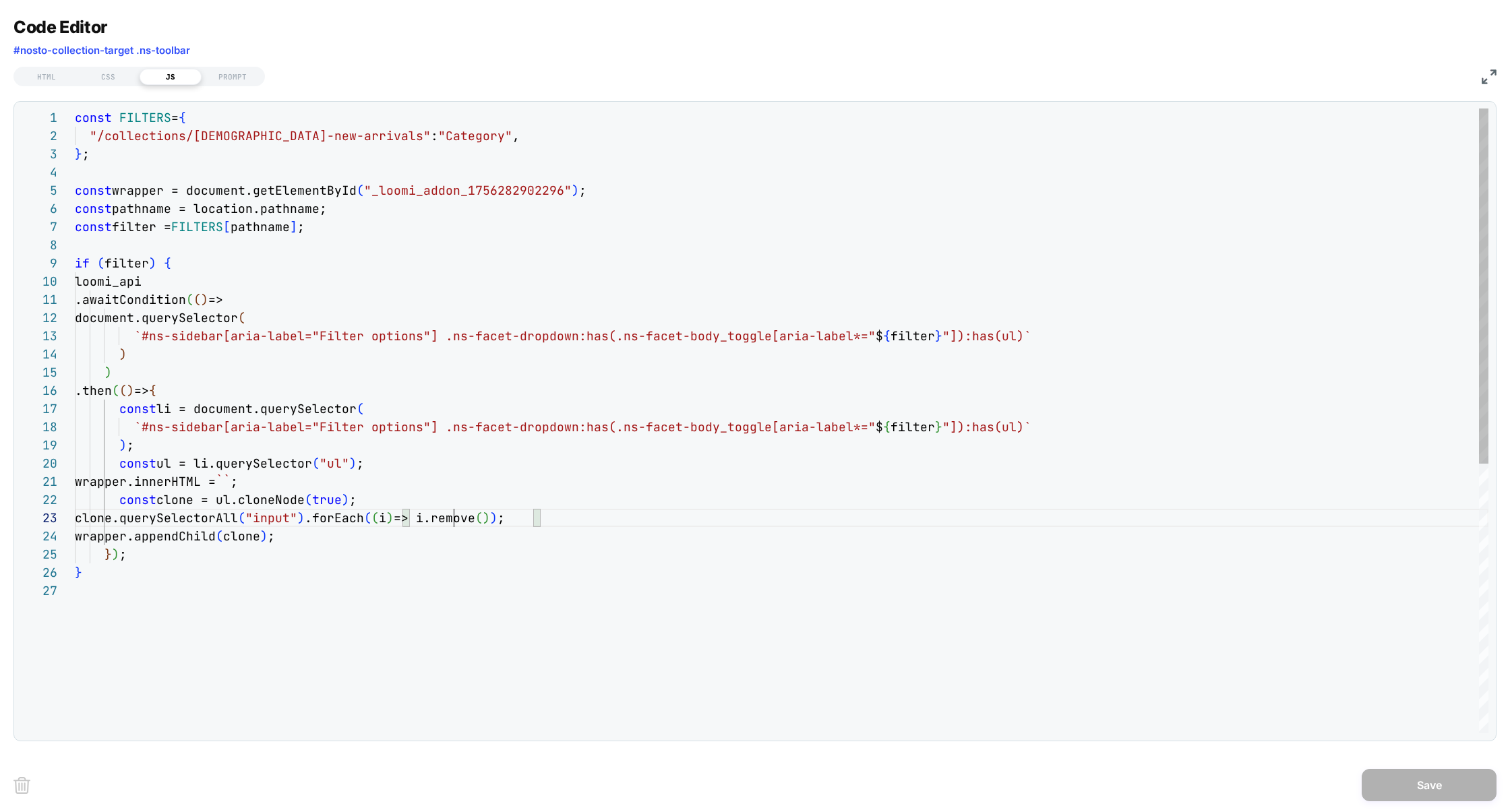
click at [454, 518] on div "const FILTERS = { "/collections/ladies-new-arrivals" : "Category" , } ; const w…" at bounding box center [781, 658] width 1413 height 1098
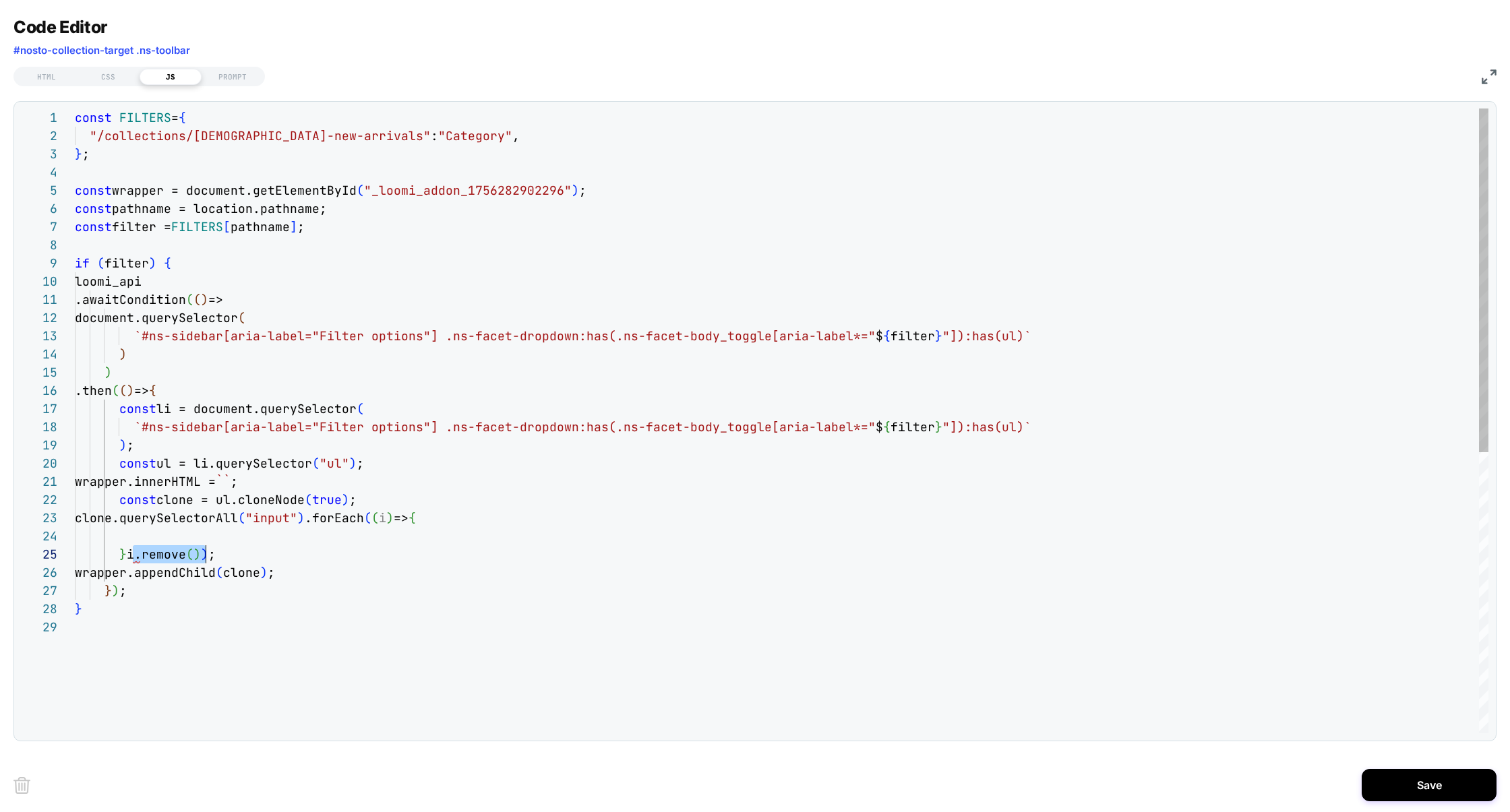
drag, startPoint x: 135, startPoint y: 558, endPoint x: 202, endPoint y: 562, distance: 67.1
click at [202, 562] on span "} i.remove ( ) ) ;" at bounding box center [145, 555] width 141 height 16
click at [148, 539] on div "const FILTERS = { "/collections/ladies-new-arrivals" : "Category" , } ; const w…" at bounding box center [781, 676] width 1413 height 1134
click at [522, 526] on div "const FILTERS = { "/collections/ladies-new-arrivals" : "Category" , } ; const w…" at bounding box center [781, 676] width 1413 height 1134
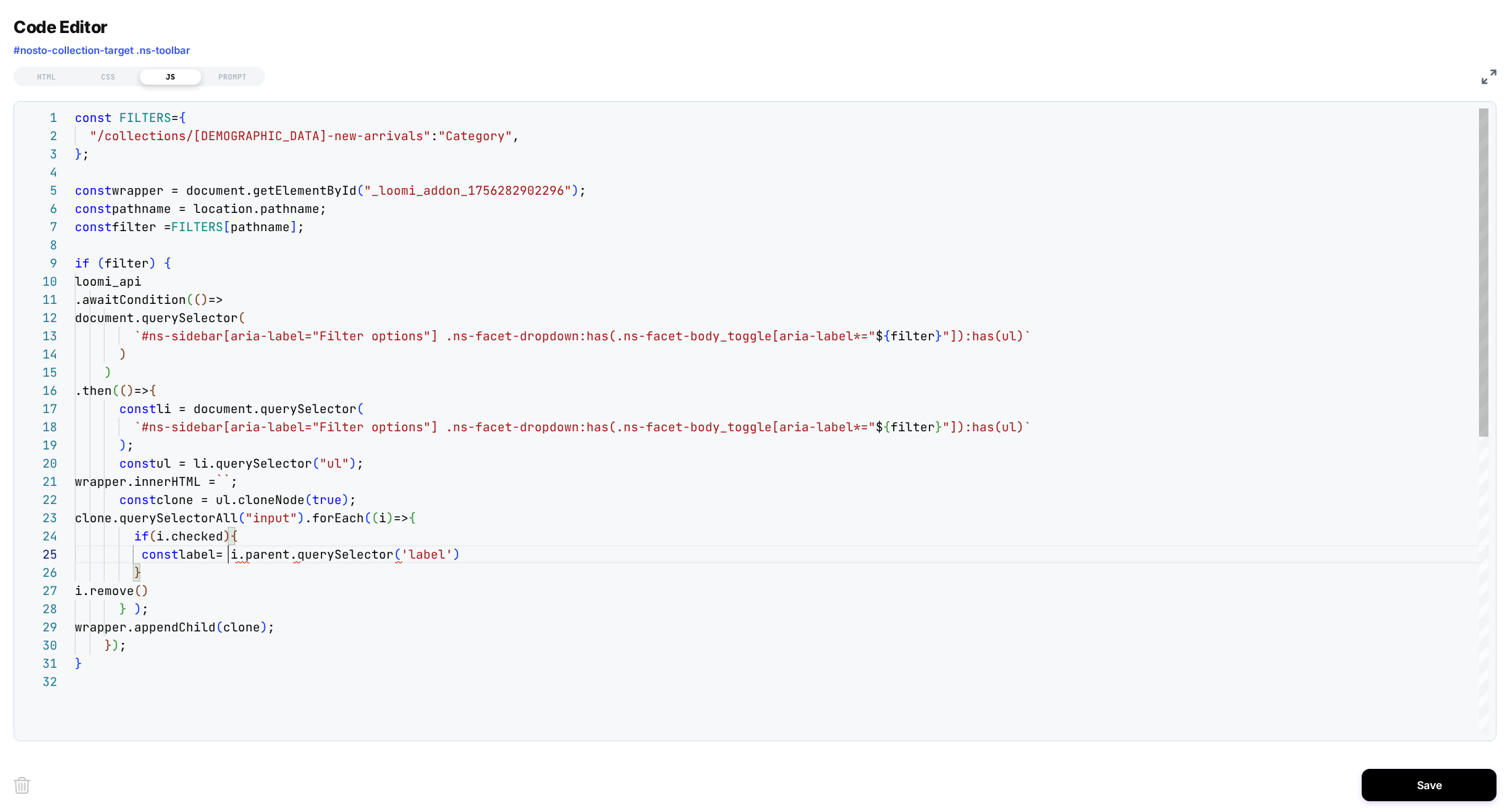
scroll to position [73, 152]
click at [490, 545] on div "const FILTERS = { "/collections/ladies-new-arrivals" : "Category" , } ; const w…" at bounding box center [781, 703] width 1413 height 1189
click at [486, 555] on div "const FILTERS = { "/collections/ladies-new-arrivals" : "Category" , } ; const w…" at bounding box center [781, 703] width 1413 height 1189
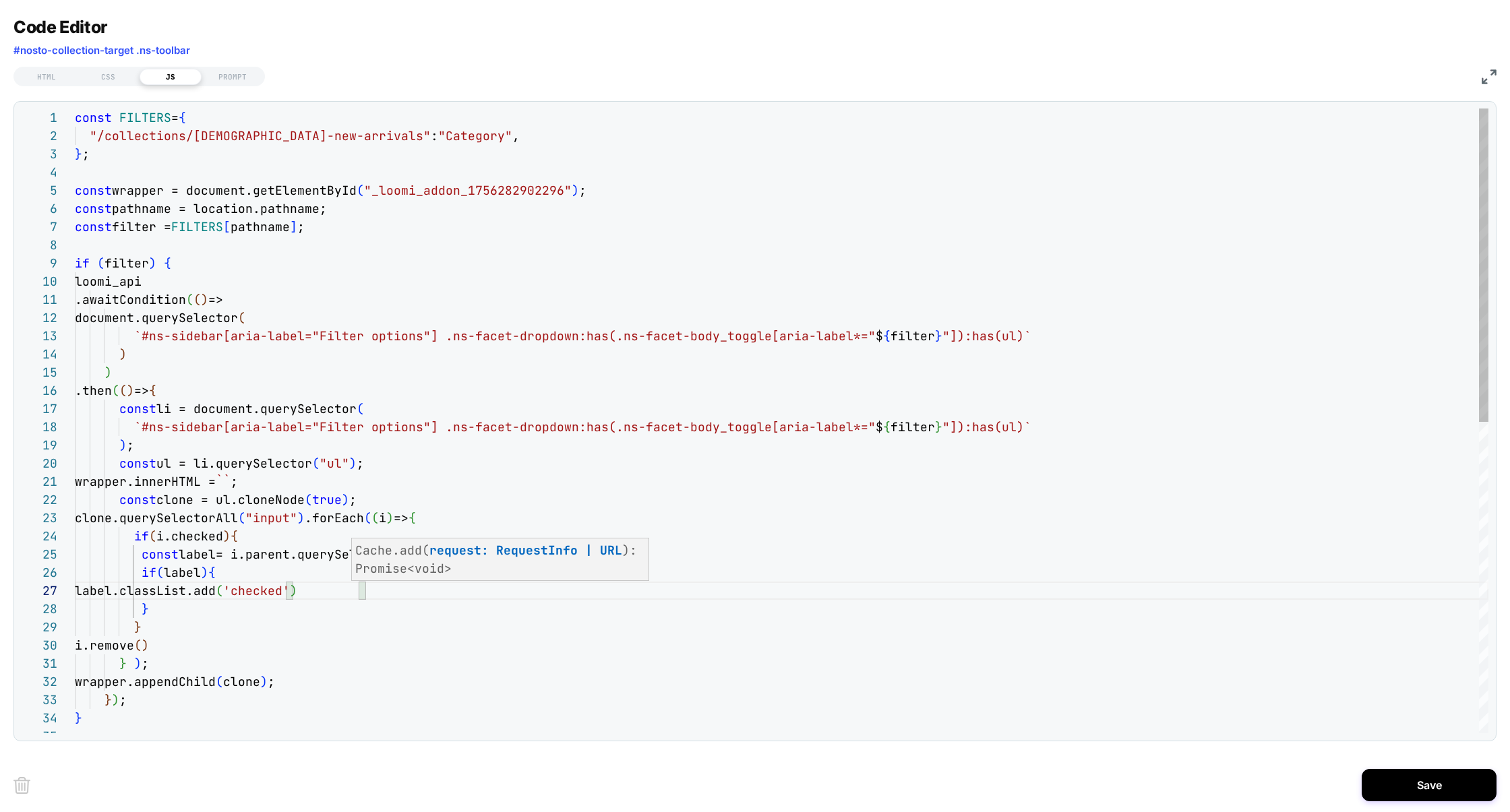
scroll to position [36, 384]
click at [468, 519] on div "const FILTERS = { "/collections/ladies-new-arrivals" : "Category" , } ; const w…" at bounding box center [781, 730] width 1413 height 1244
click at [318, 593] on div "const FILTERS = { "/collections/ladies-new-arrivals" : "Category" , } ; const w…" at bounding box center [781, 730] width 1413 height 1244
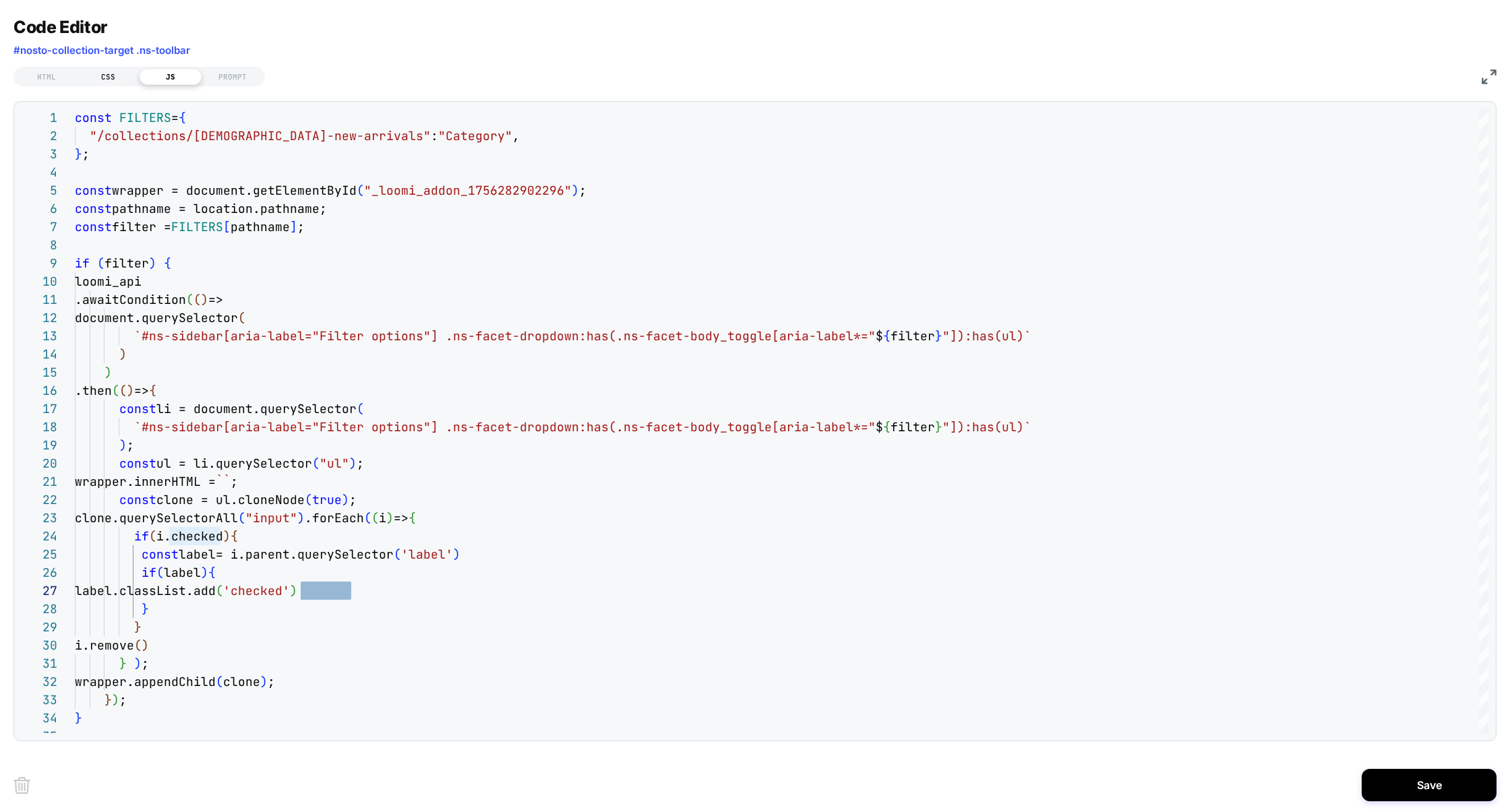
type textarea "**********"
click at [106, 76] on div "CSS" at bounding box center [109, 77] width 62 height 16
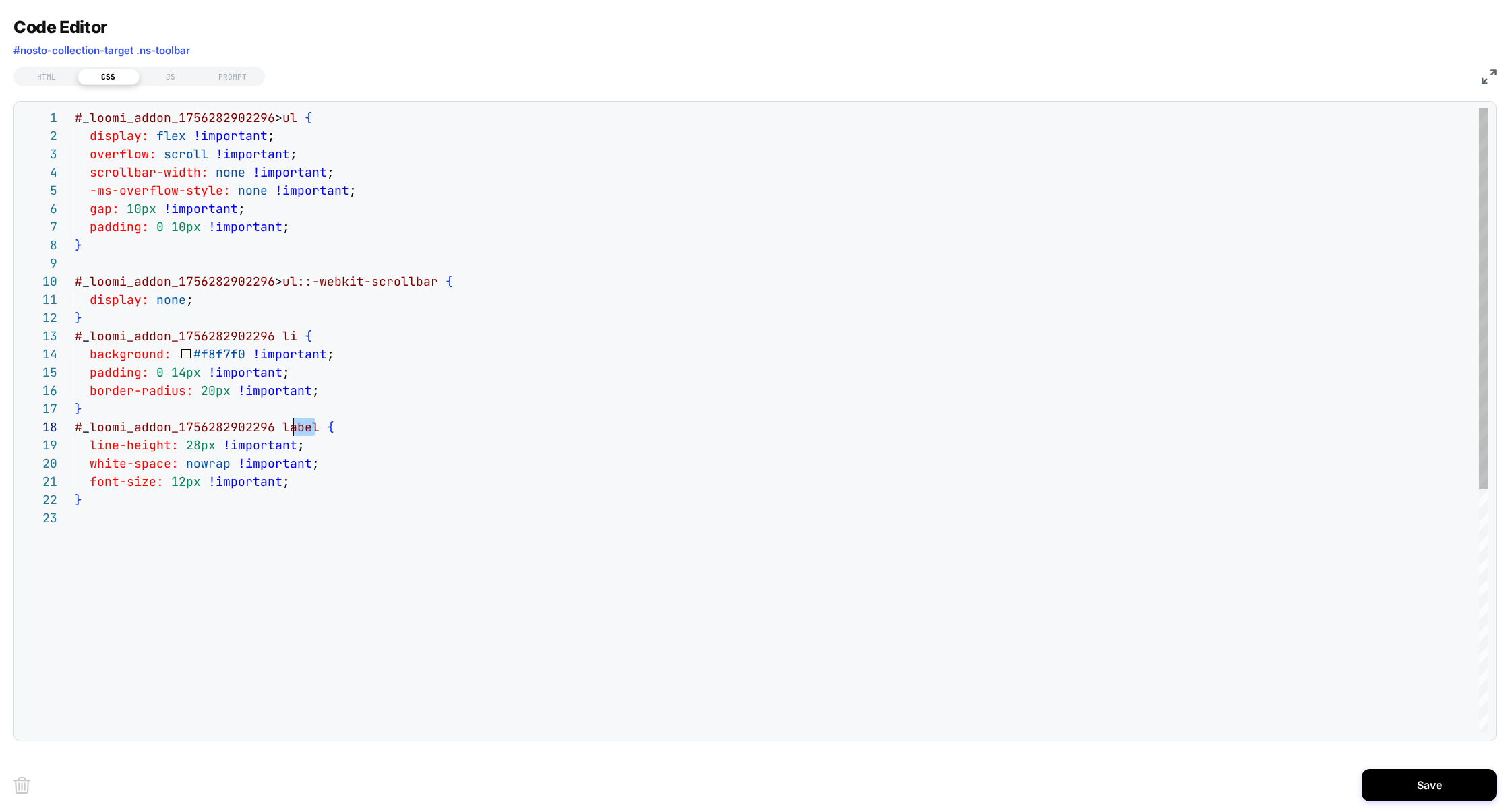
scroll to position [128, 0]
drag, startPoint x: 315, startPoint y: 426, endPoint x: 14, endPoint y: 425, distance: 301.0
click at [13, 426] on div "1 2 3 4 5 6 7 8 9 10 11 12 13 14 15 16 17 18 19 20 21 22 23 # _ loomi_addon_175…" at bounding box center [755, 421] width 1483 height 640
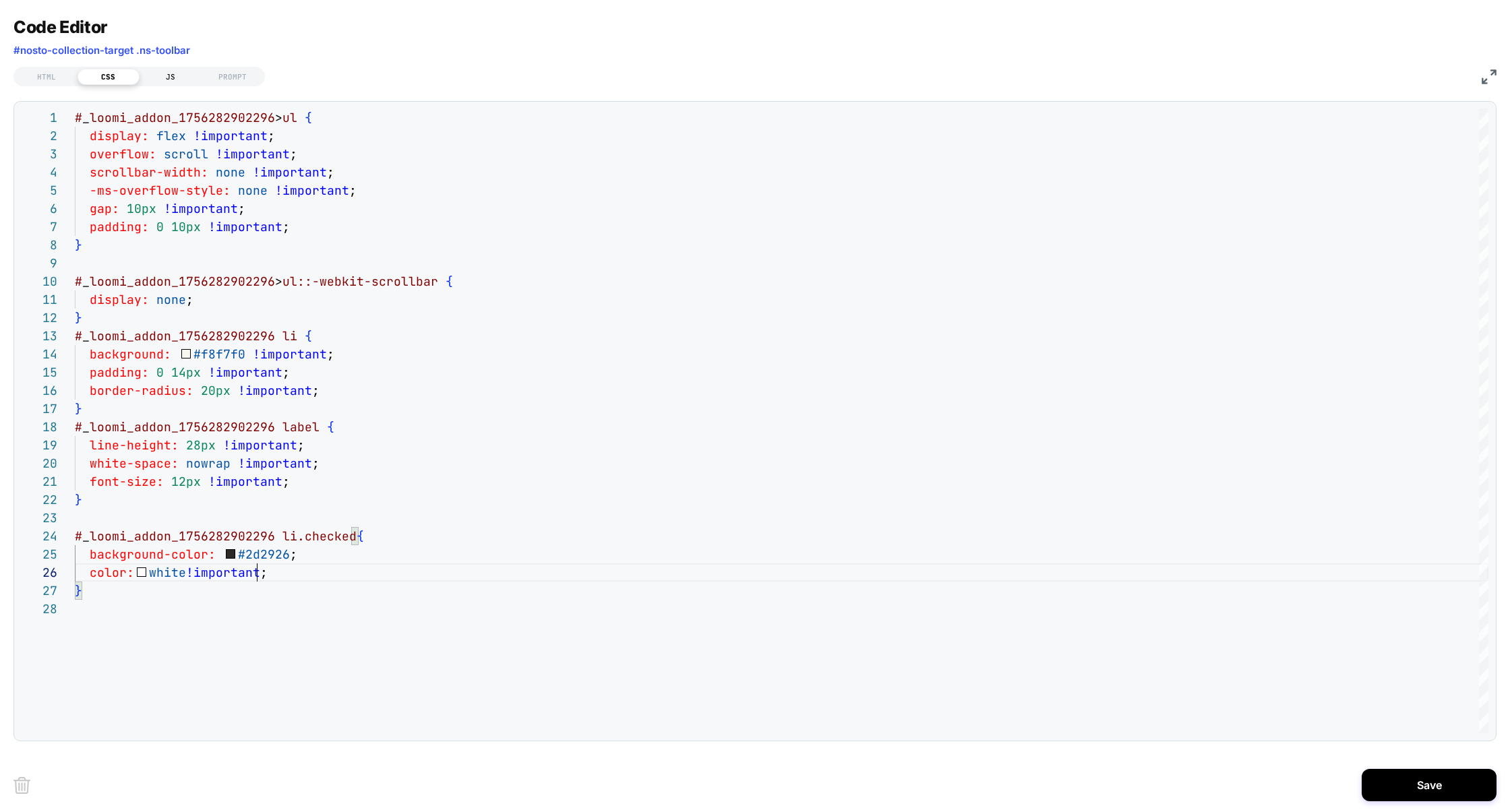
scroll to position [90, 182]
click at [302, 558] on div "# _ loomi_addon_1756282902296 > ul { display: flex !important ; overflow: scrol…" at bounding box center [781, 666] width 1413 height 1116
click at [446, 509] on div "# _ loomi_addon_1756282902296 > ul { display: flex !important ; overflow: scrol…" at bounding box center [781, 666] width 1413 height 1116
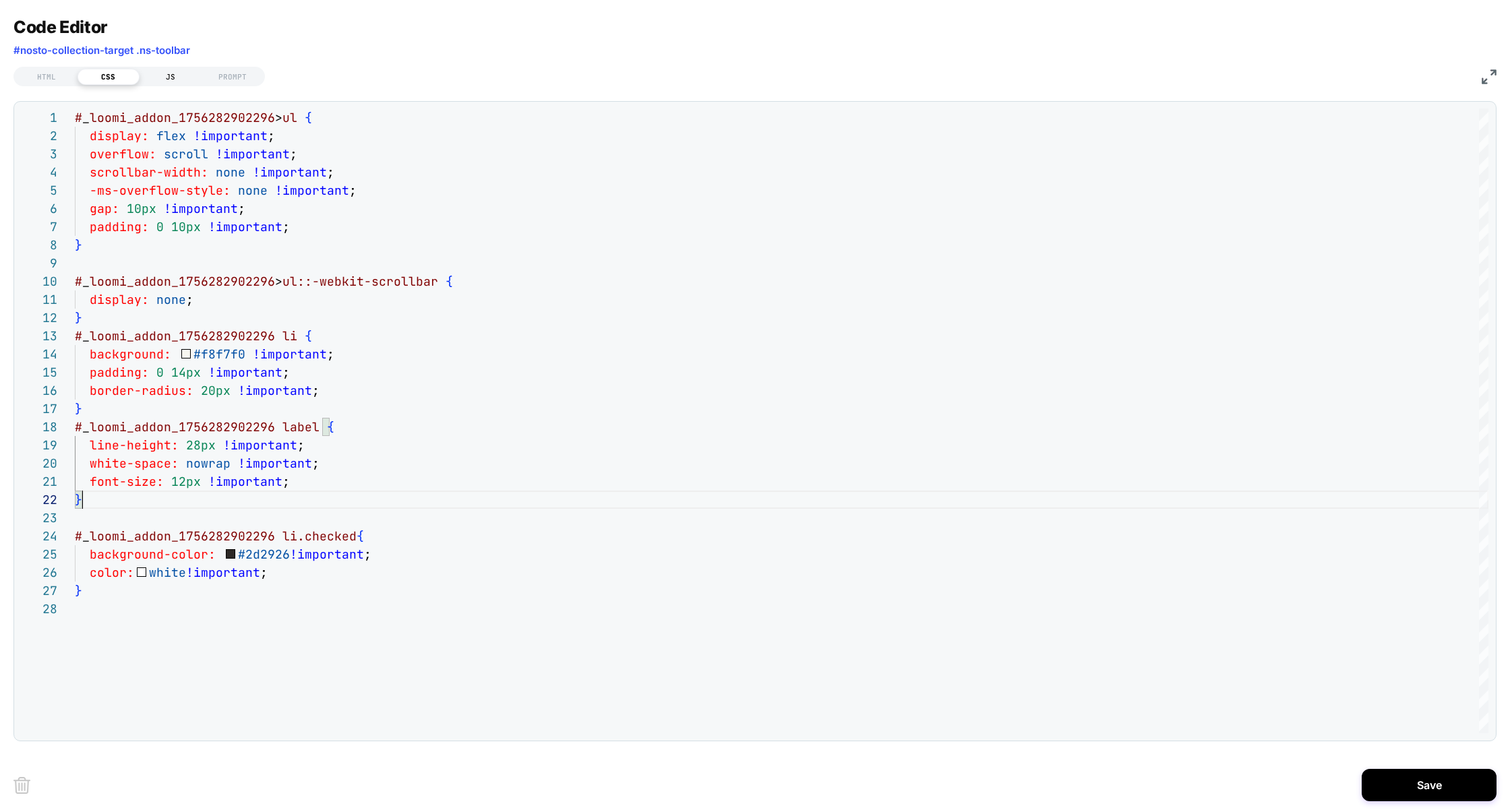
type textarea "**********"
click at [156, 67] on div "HTML CSS JS PROMPT" at bounding box center [139, 76] width 251 height 20
click at [157, 74] on div "JS" at bounding box center [170, 77] width 62 height 16
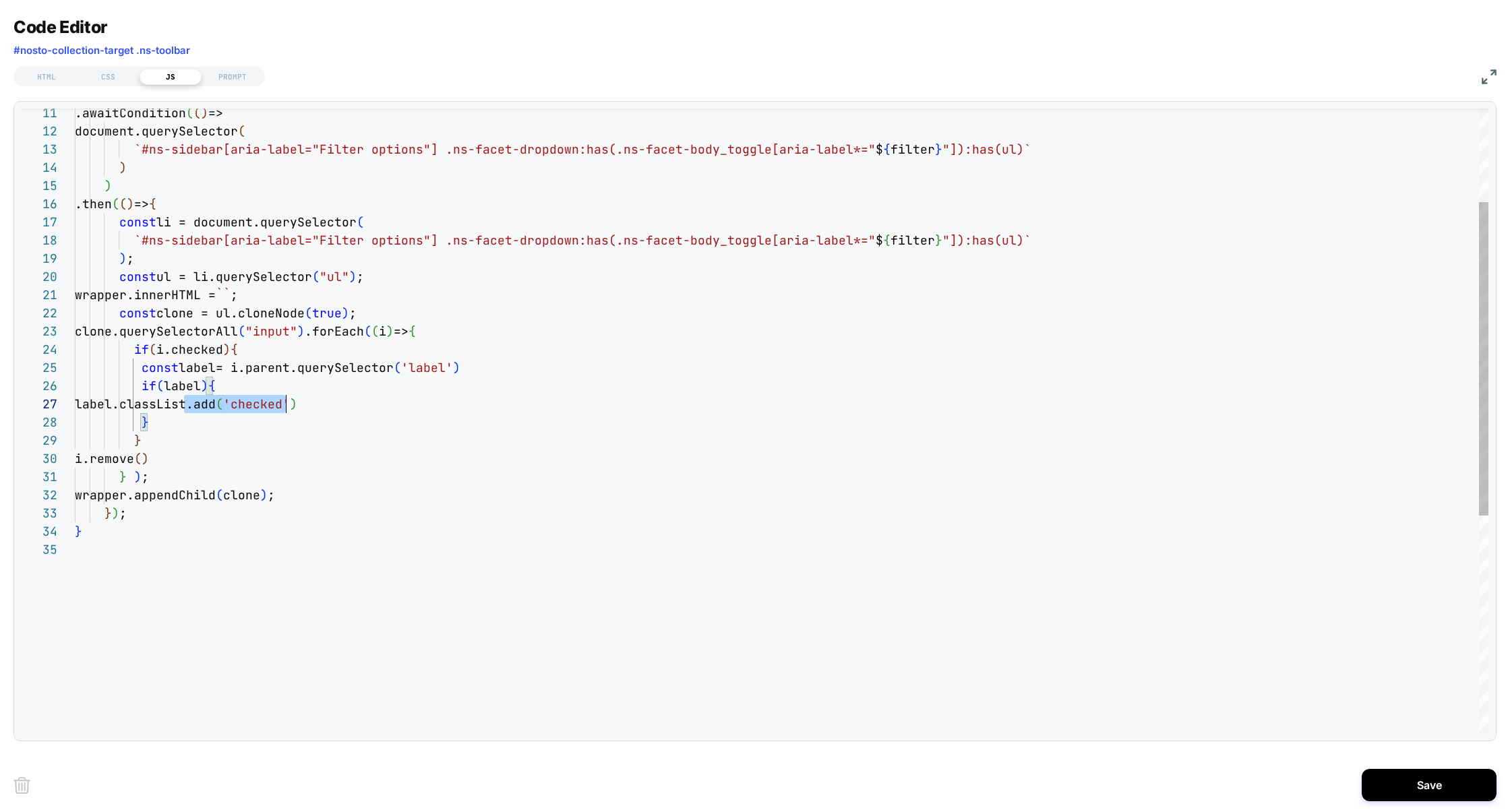
scroll to position [109, 292]
drag, startPoint x: 185, startPoint y: 406, endPoint x: 429, endPoint y: 406, distance: 244.0
click at [429, 406] on div "label.classList.add ( 'checked' )" at bounding box center [781, 404] width 1413 height 18
click at [165, 424] on div ".awaitCondition ( ( ) => document.querySelector ( `#ns-sidebar[aria-label="Filt…" at bounding box center [781, 543] width 1413 height 1244
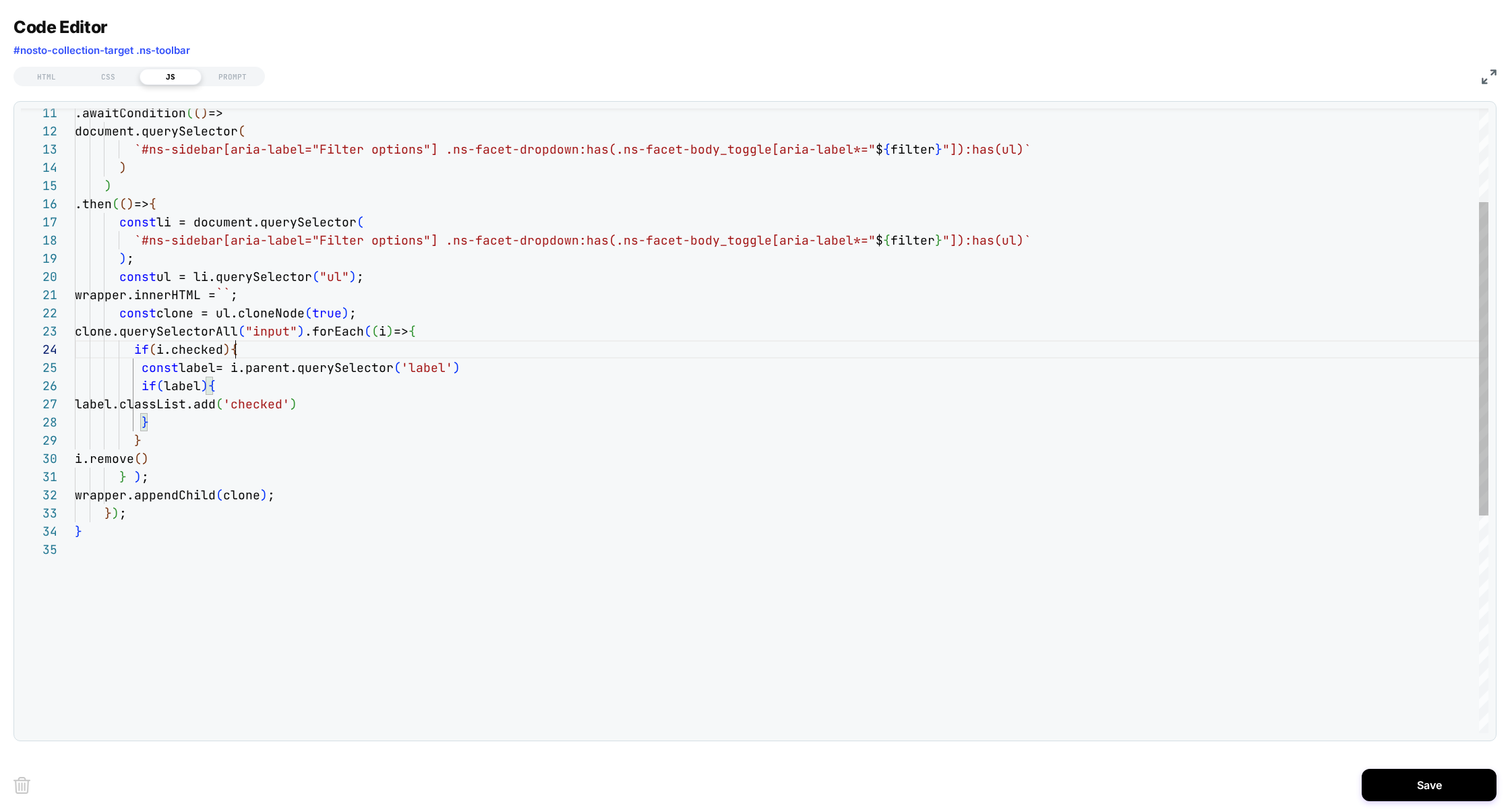
scroll to position [55, 161]
click at [242, 349] on div ".awaitCondition ( ( ) => document.querySelector ( `#ns-sidebar[aria-label="Filt…" at bounding box center [781, 543] width 1413 height 1244
click at [155, 438] on div ".awaitCondition ( ( ) => document.querySelector ( `#ns-sidebar[aria-label="Filt…" at bounding box center [781, 543] width 1413 height 1244
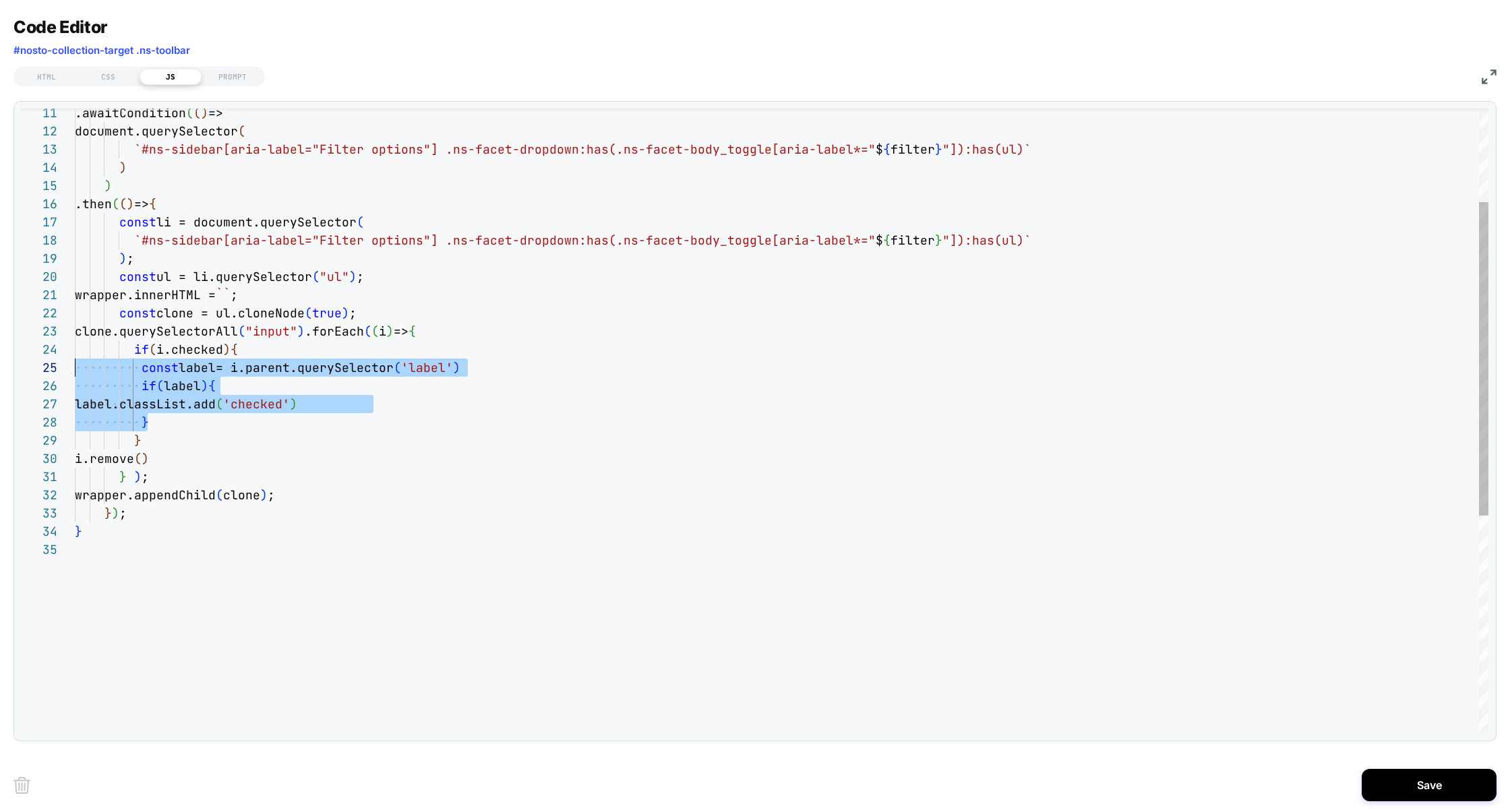
scroll to position [73, 0]
drag, startPoint x: 162, startPoint y: 426, endPoint x: 21, endPoint y: 373, distance: 150.6
click at [74, 373] on div ".awaitCondition ( ( ) => document.querySelector ( `#ns-sidebar[aria-label="Filt…" at bounding box center [781, 543] width 1413 height 1244
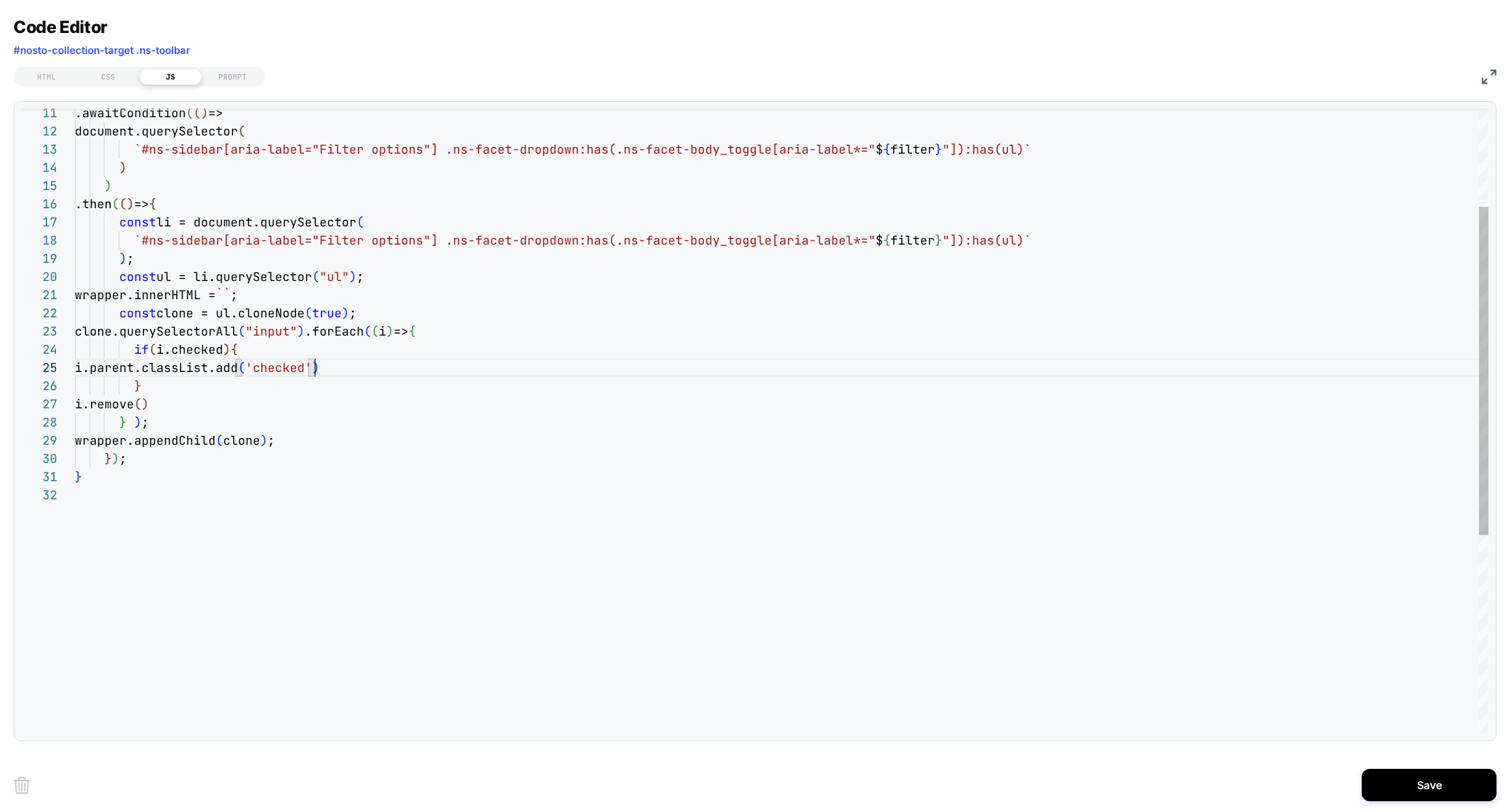
scroll to position [128, 73]
click at [442, 422] on div ".awaitCondition ( ( ) => document.querySelector ( `#ns-sidebar[aria-label="Filt…" at bounding box center [781, 516] width 1413 height 1189
type textarea "**********"
click at [1429, 784] on button "Save" at bounding box center [1429, 785] width 135 height 32
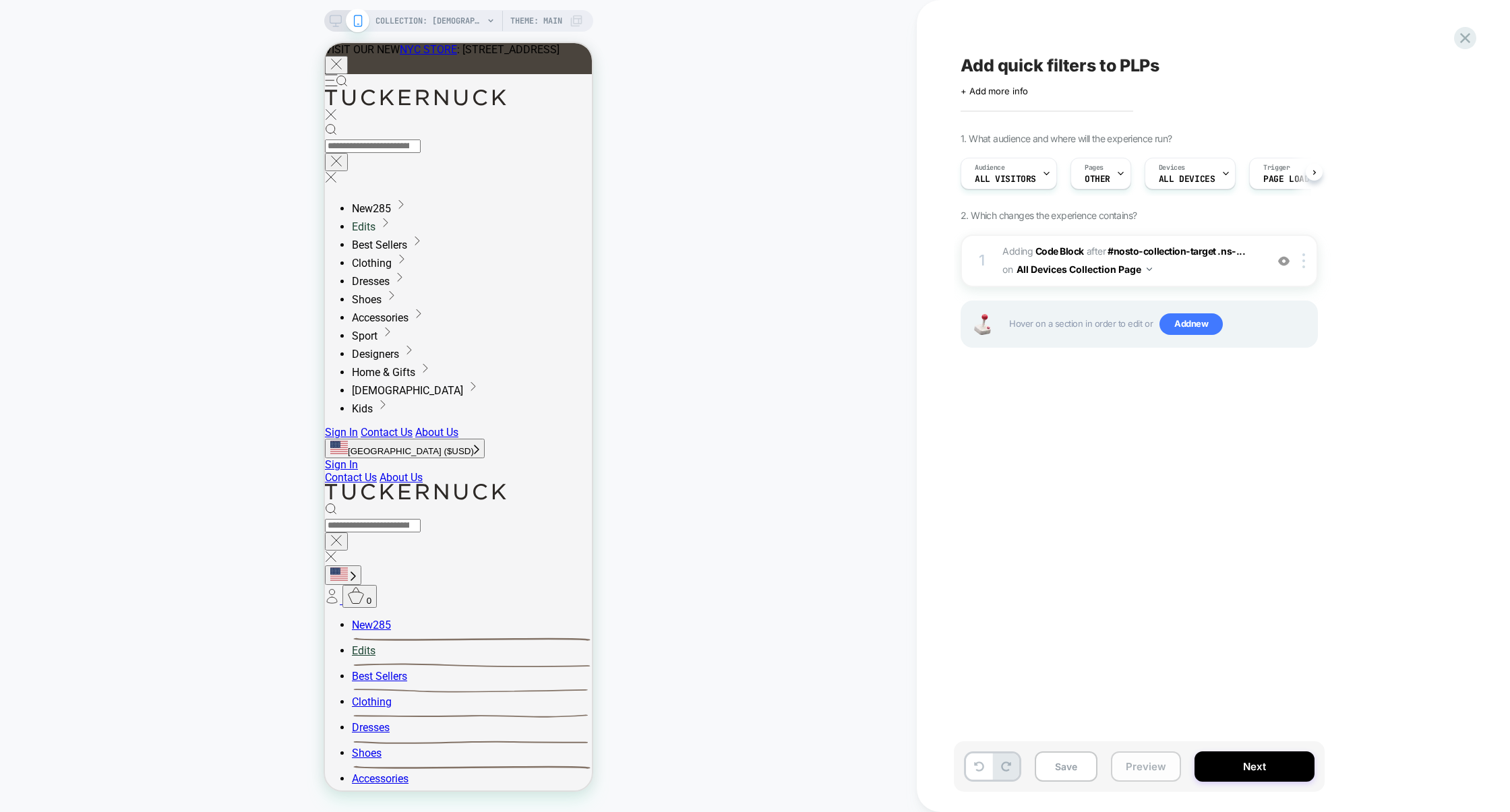
scroll to position [0, 1]
click at [1148, 771] on button "Preview" at bounding box center [1146, 767] width 70 height 30
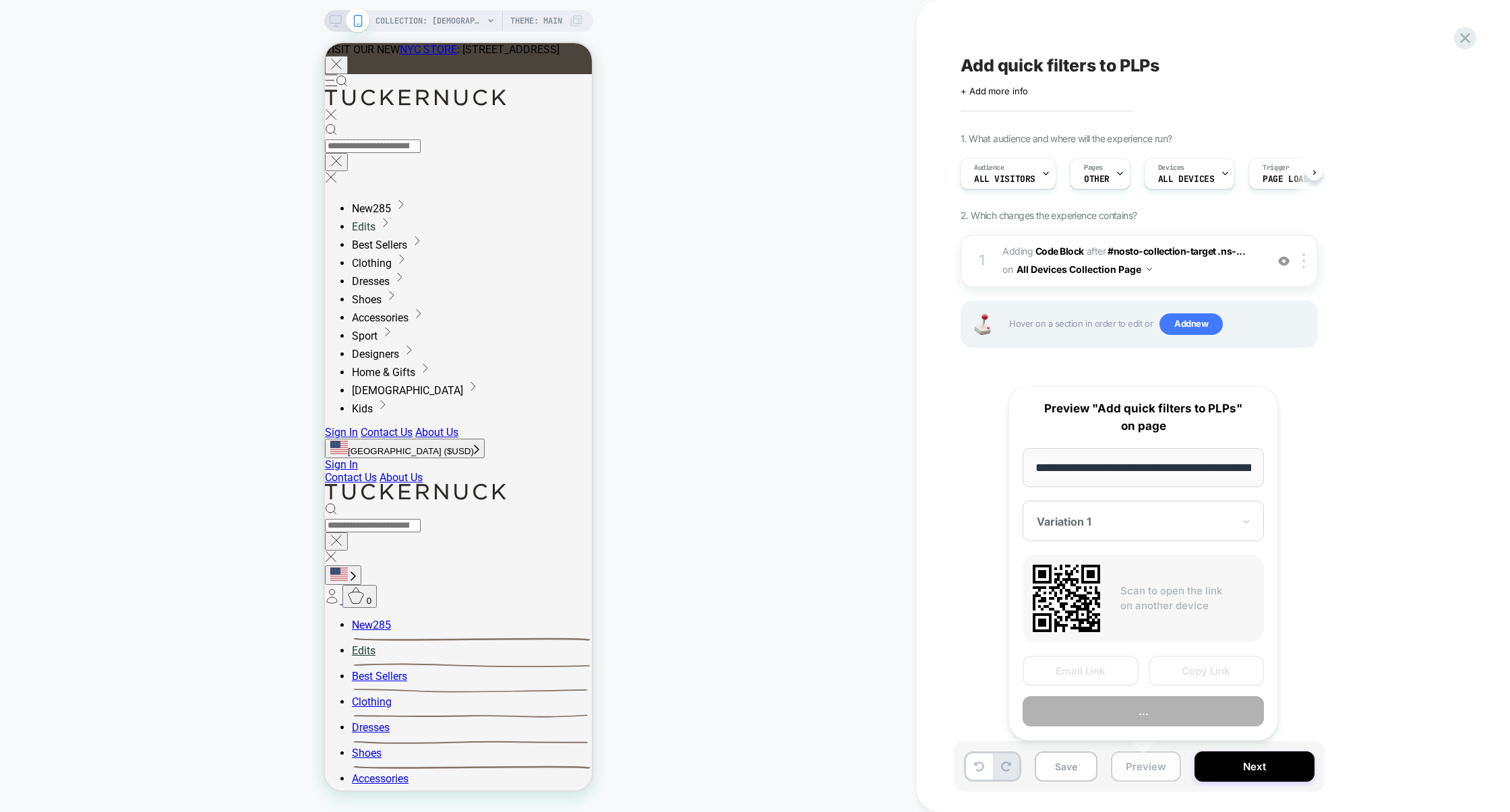
scroll to position [0, 154]
click at [1201, 673] on button "Copy Link" at bounding box center [1207, 672] width 116 height 30
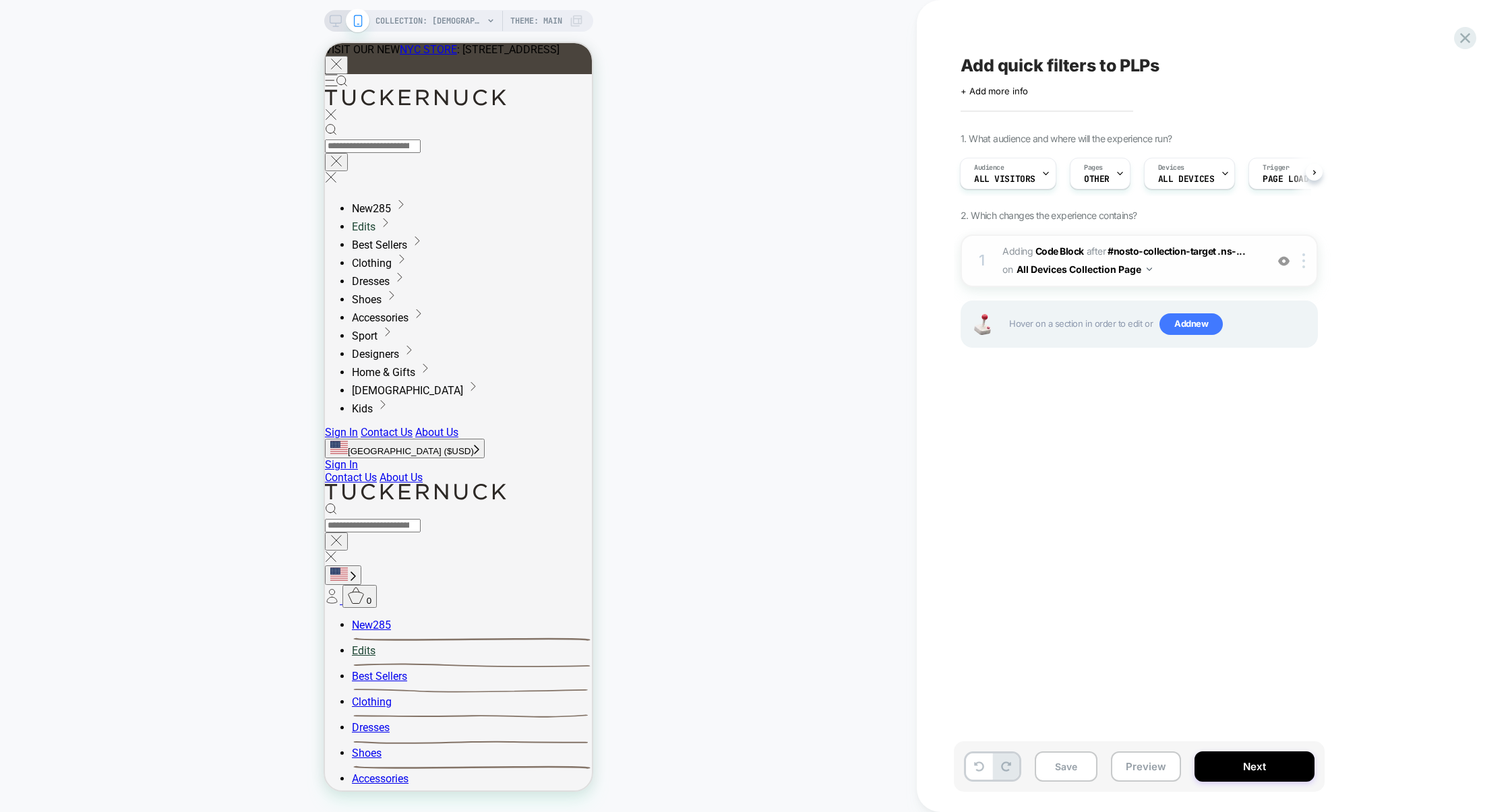
click at [1192, 279] on span "Adding Code Block AFTER #nosto-collection-target .ns-... #nosto-collection-targ…" at bounding box center [1131, 261] width 257 height 36
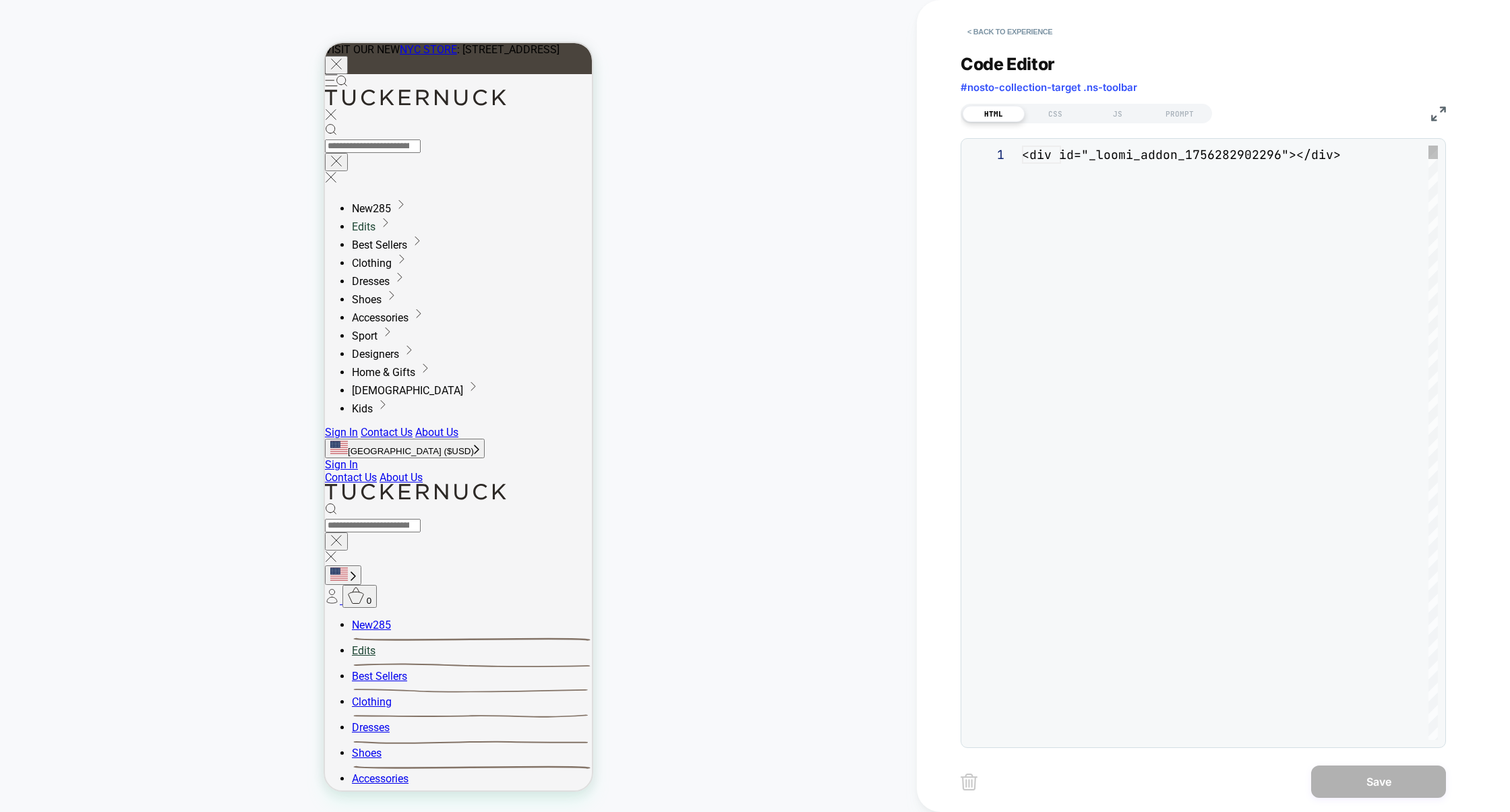
scroll to position [17, 0]
drag, startPoint x: 1148, startPoint y: 91, endPoint x: 938, endPoint y: 89, distance: 210.0
click at [938, 89] on div "**********" at bounding box center [1213, 406] width 593 height 812
copy span "#nosto-collection-target .ns-toolbar"
click at [1106, 112] on div "JS" at bounding box center [1118, 114] width 62 height 16
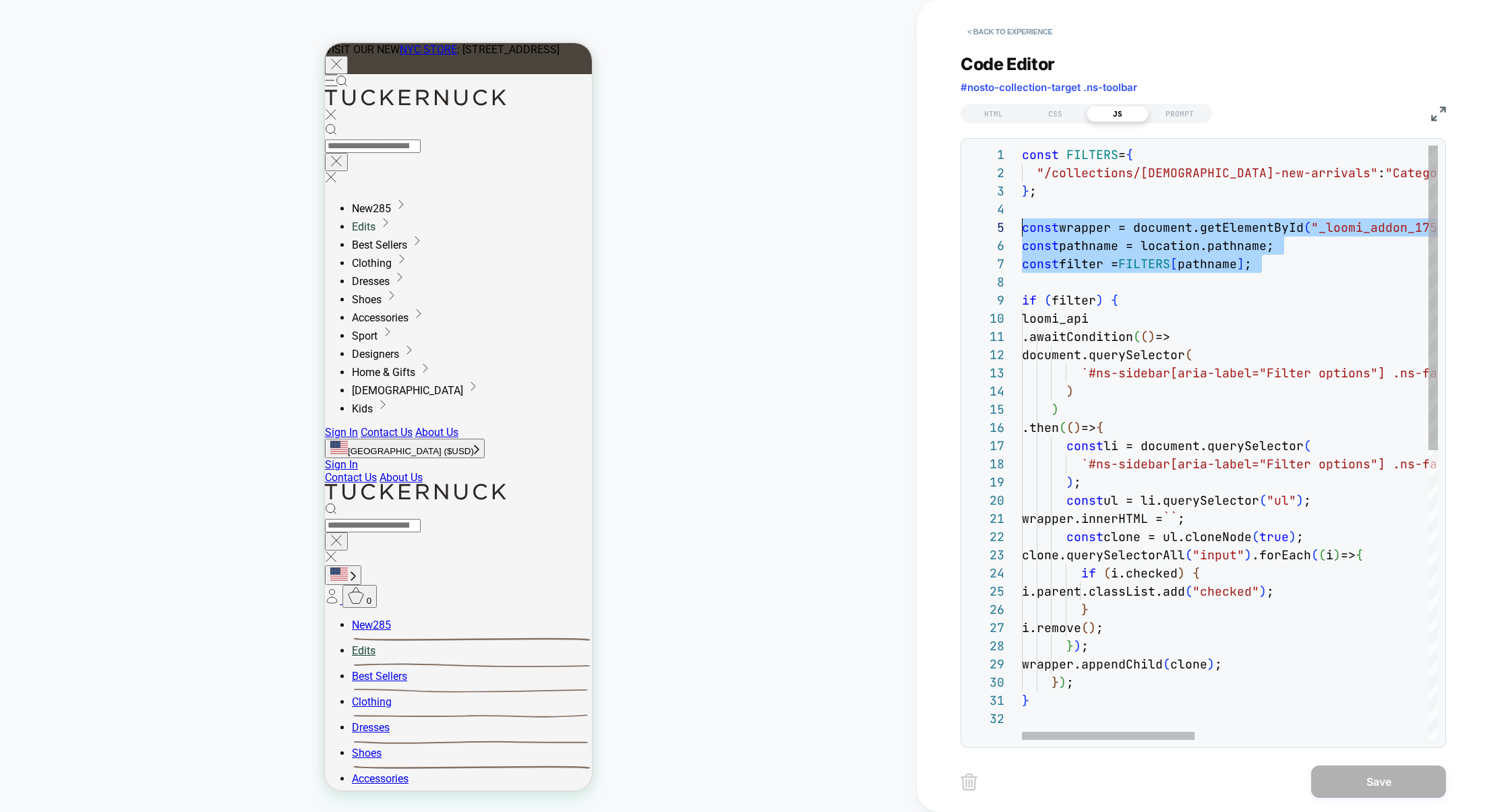
scroll to position [0, 0]
drag, startPoint x: 1276, startPoint y: 263, endPoint x: 1004, endPoint y: 147, distance: 295.7
click at [1022, 147] on div "const FILTERS = { "/collections/ladies-new-arrivals" : "Category" , } ; const w…" at bounding box center [1511, 725] width 978 height 1159
click at [1131, 304] on div "const FILTERS = { "/collections/ladies-new-arrivals" : "Category" , } ; const w…" at bounding box center [1511, 725] width 978 height 1159
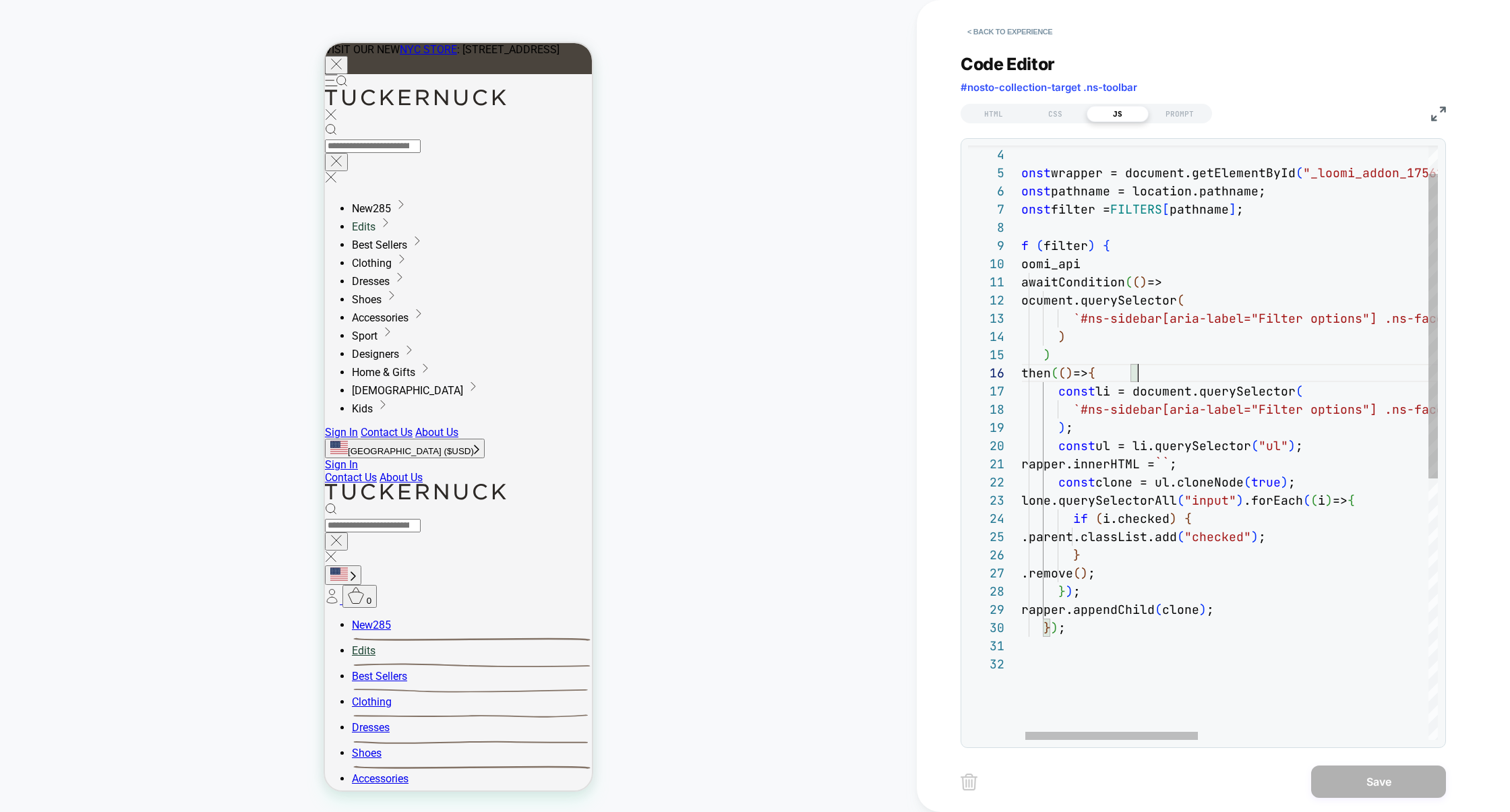
scroll to position [90, 124]
click at [1142, 370] on div "const wrapper = document.getElementById ( "_loomi_addon_1756282902296" ) ; cons…" at bounding box center [1503, 670] width 978 height 1159
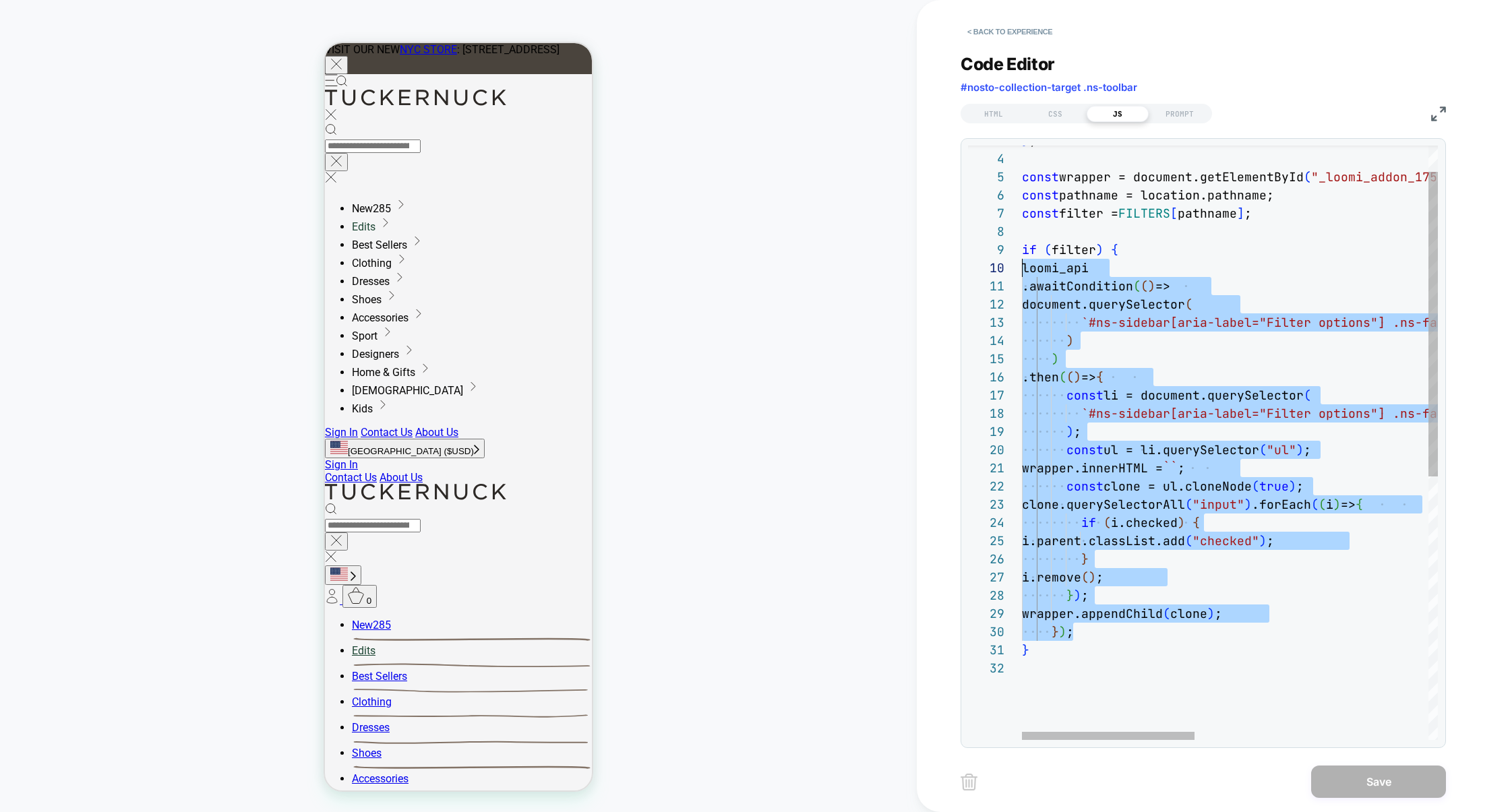
scroll to position [163, 0]
drag, startPoint x: 1087, startPoint y: 631, endPoint x: 1000, endPoint y: 273, distance: 368.4
click at [1022, 273] on div "const wrapper = document.getElementById ( "_loomi_addon_1756282902296" ) ; cons…" at bounding box center [1511, 674] width 978 height 1159
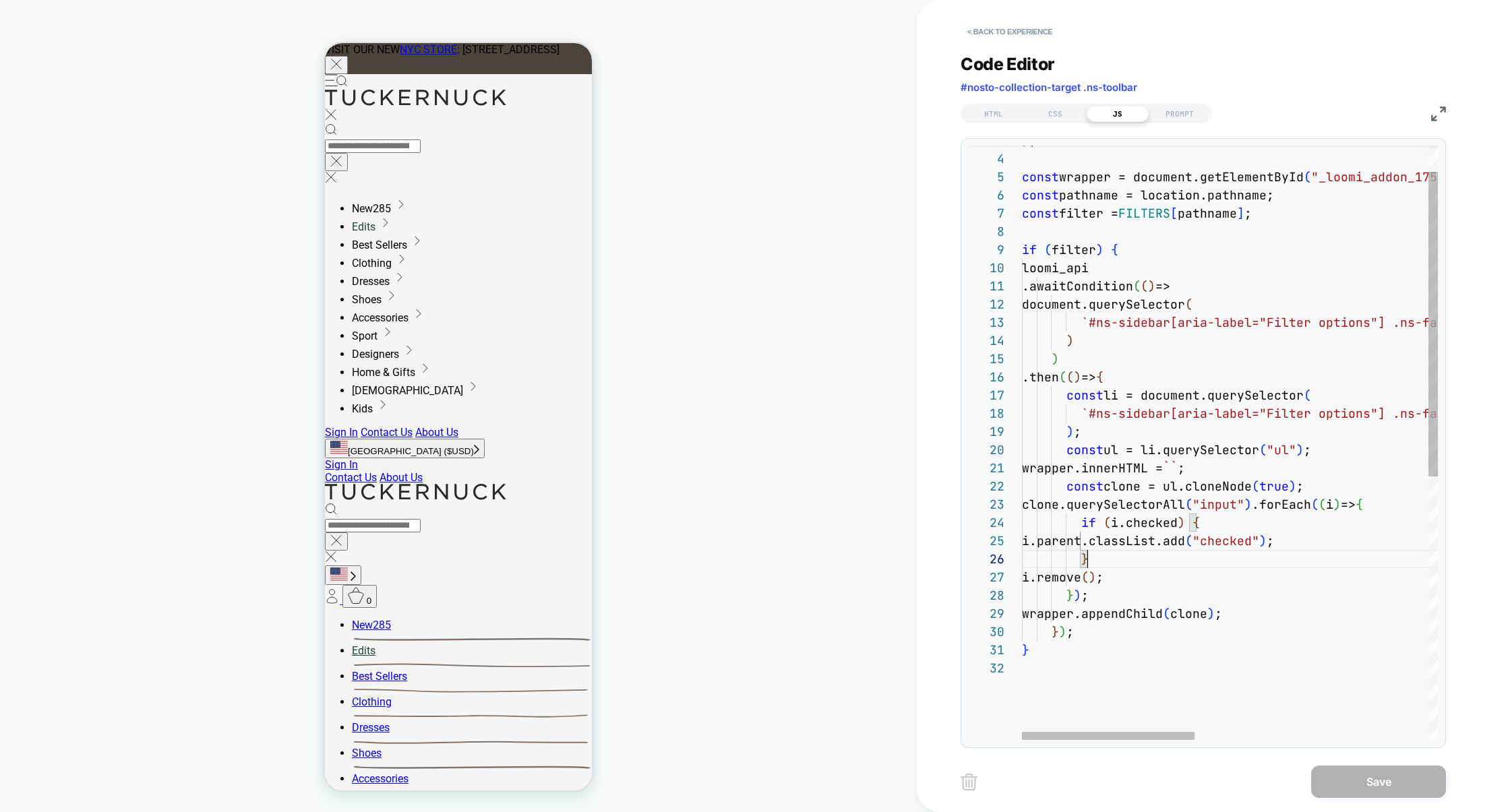
click at [1249, 555] on div "const wrapper = document.getElementById ( "_loomi_addon_1756282902296" ) ; cons…" at bounding box center [1511, 674] width 978 height 1159
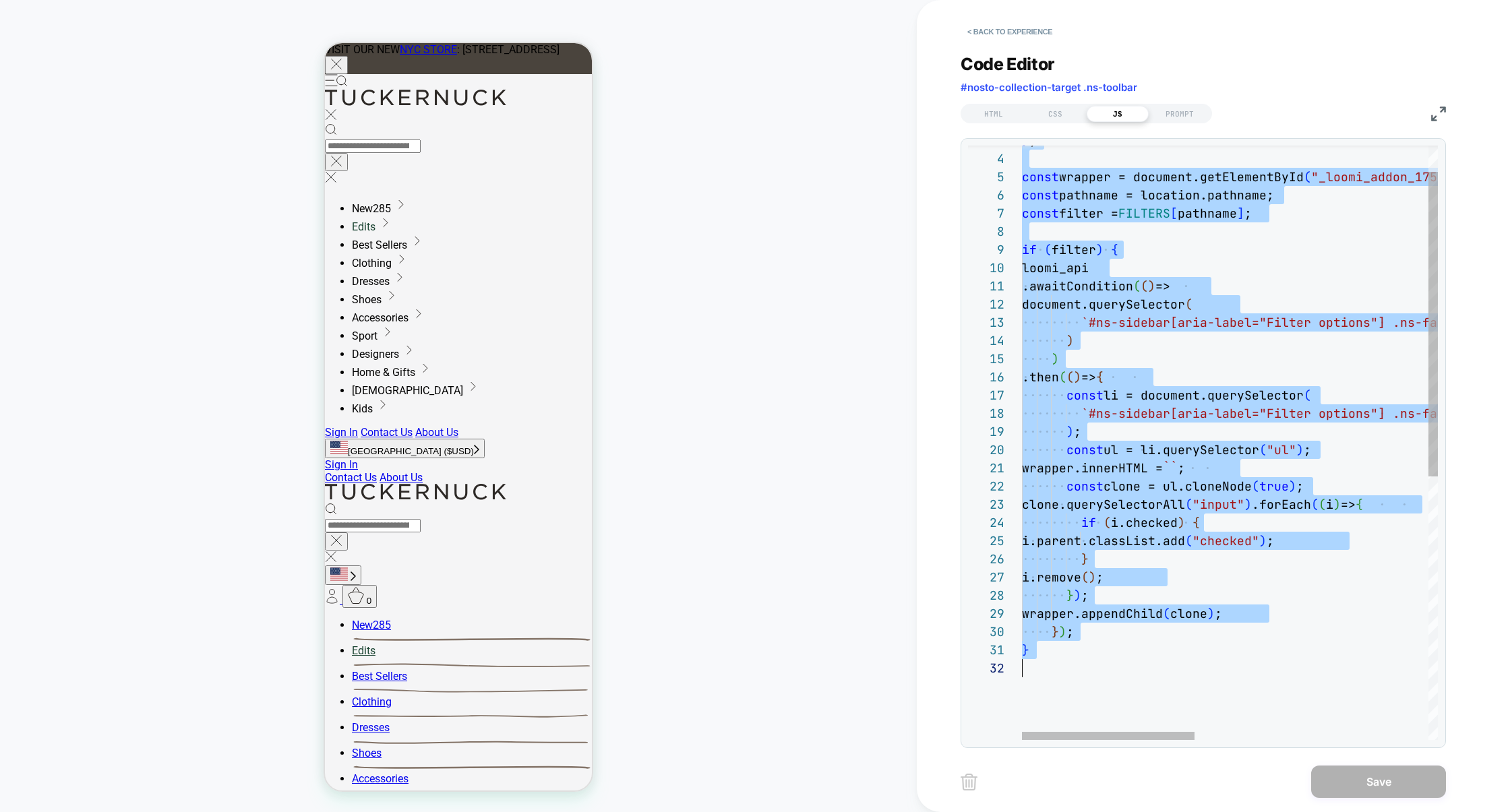
scroll to position [0, 0]
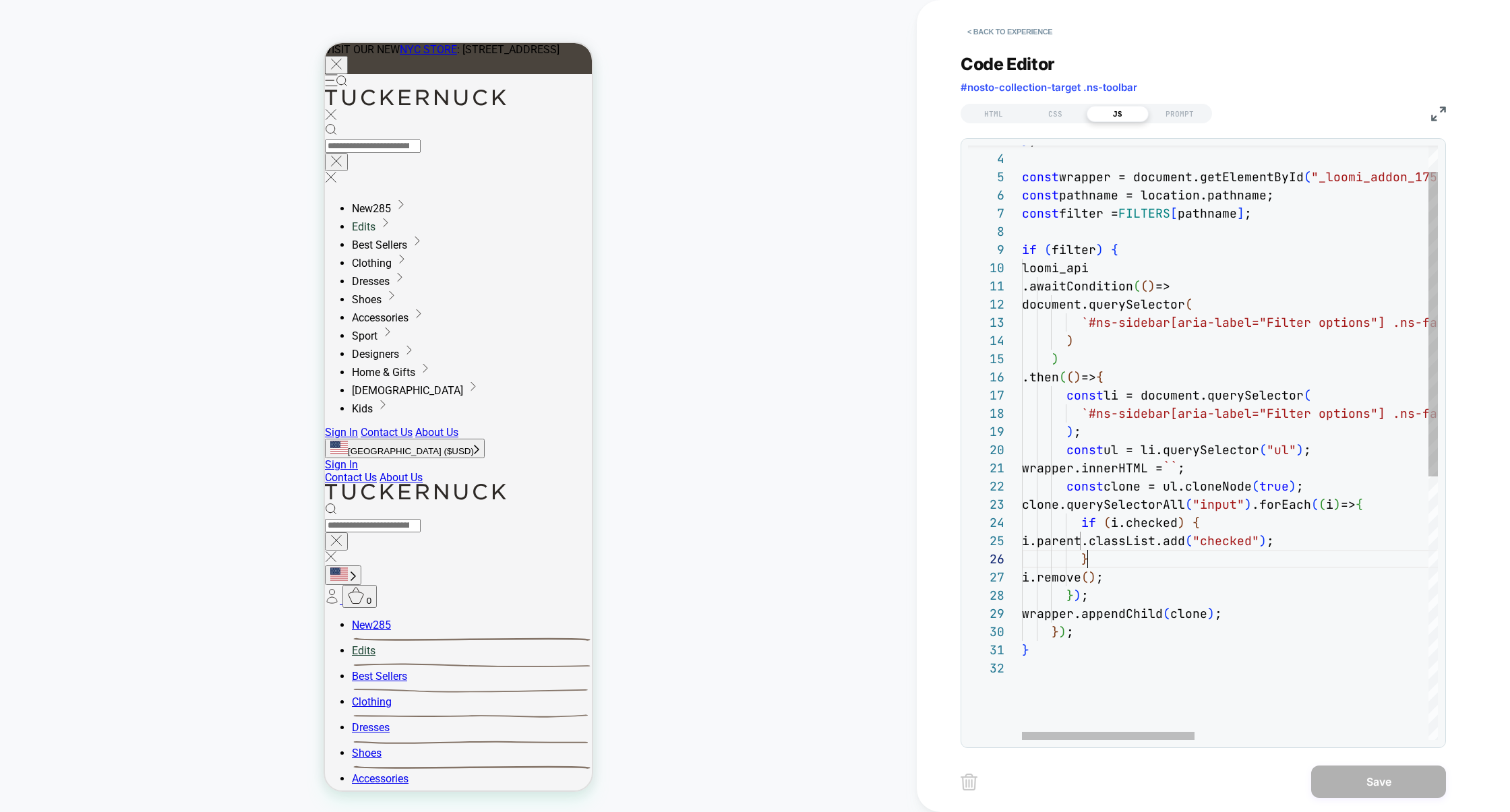
click at [1188, 558] on div "const wrapper = document.getElementById ( "_loomi_addon_1756282902296" ) ; cons…" at bounding box center [1511, 674] width 978 height 1159
click at [1119, 539] on div "const wrapper = document.getElementById ( "_loomi_addon_1756282902296" ) ; cons…" at bounding box center [1511, 674] width 978 height 1159
type textarea "**********"
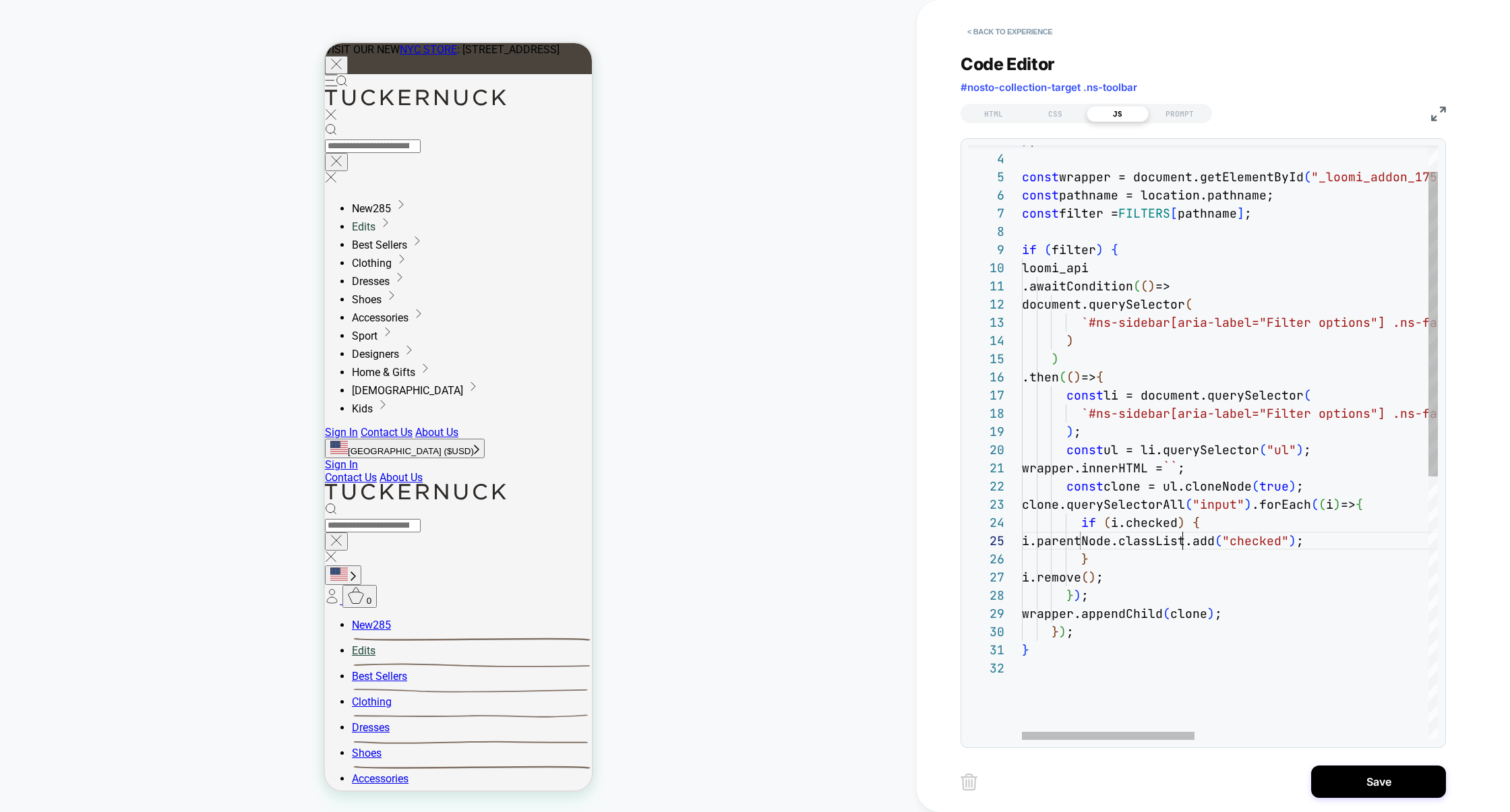
scroll to position [73, 161]
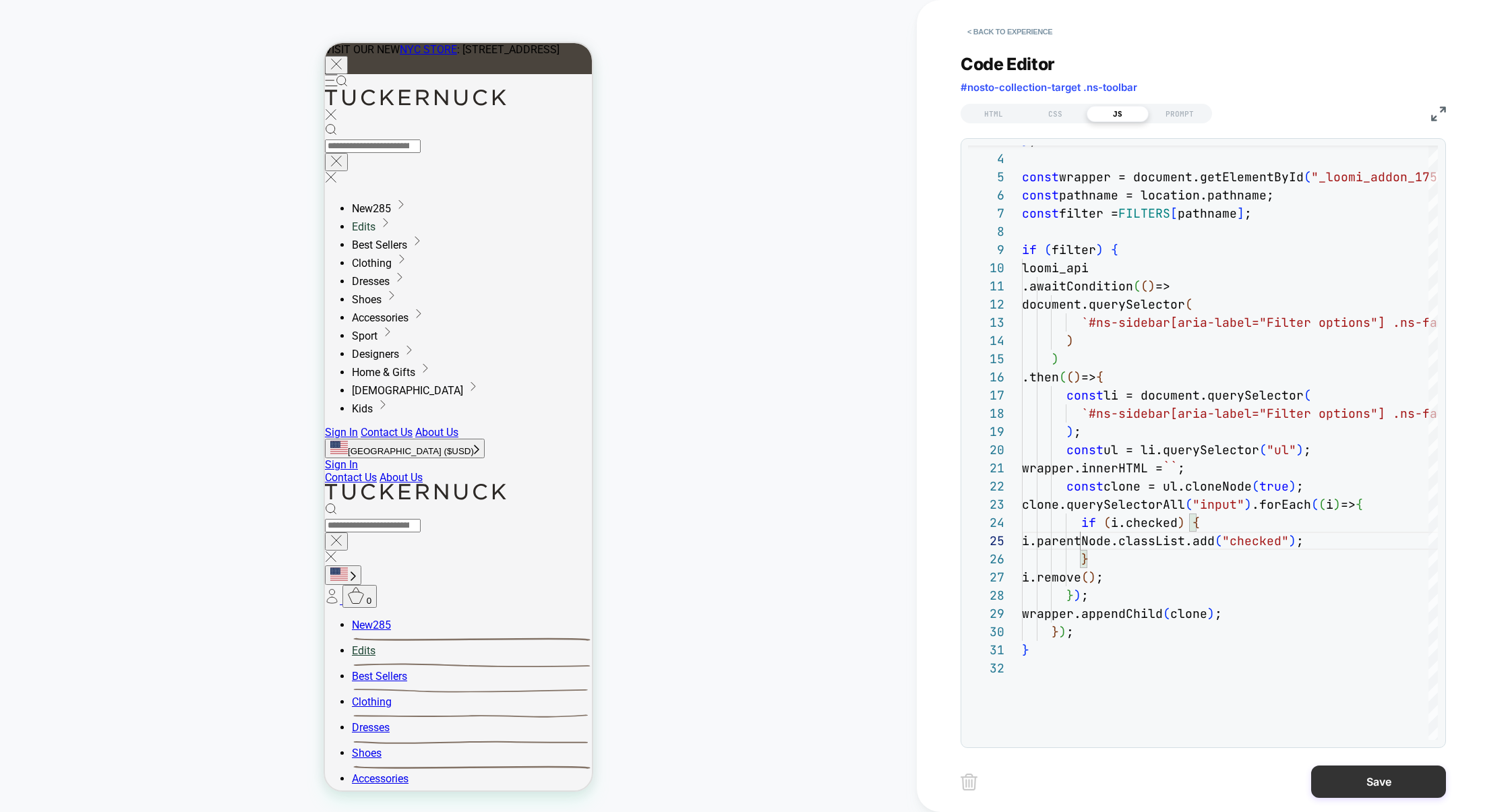
click at [1391, 776] on button "Save" at bounding box center [1378, 782] width 135 height 32
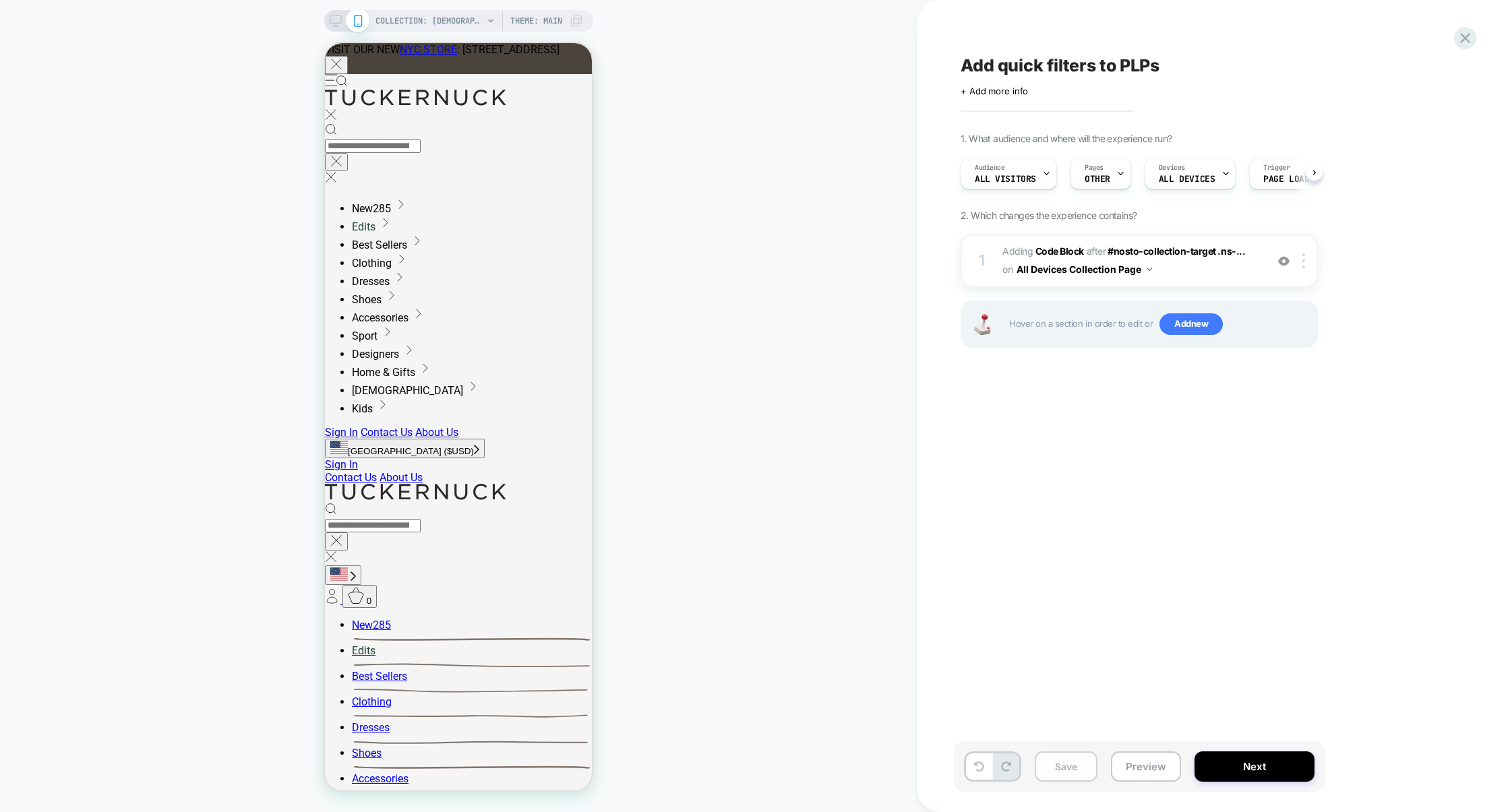
scroll to position [0, 1]
click at [1060, 759] on button "Save" at bounding box center [1066, 767] width 63 height 30
click at [1169, 760] on button "Preview" at bounding box center [1146, 767] width 70 height 30
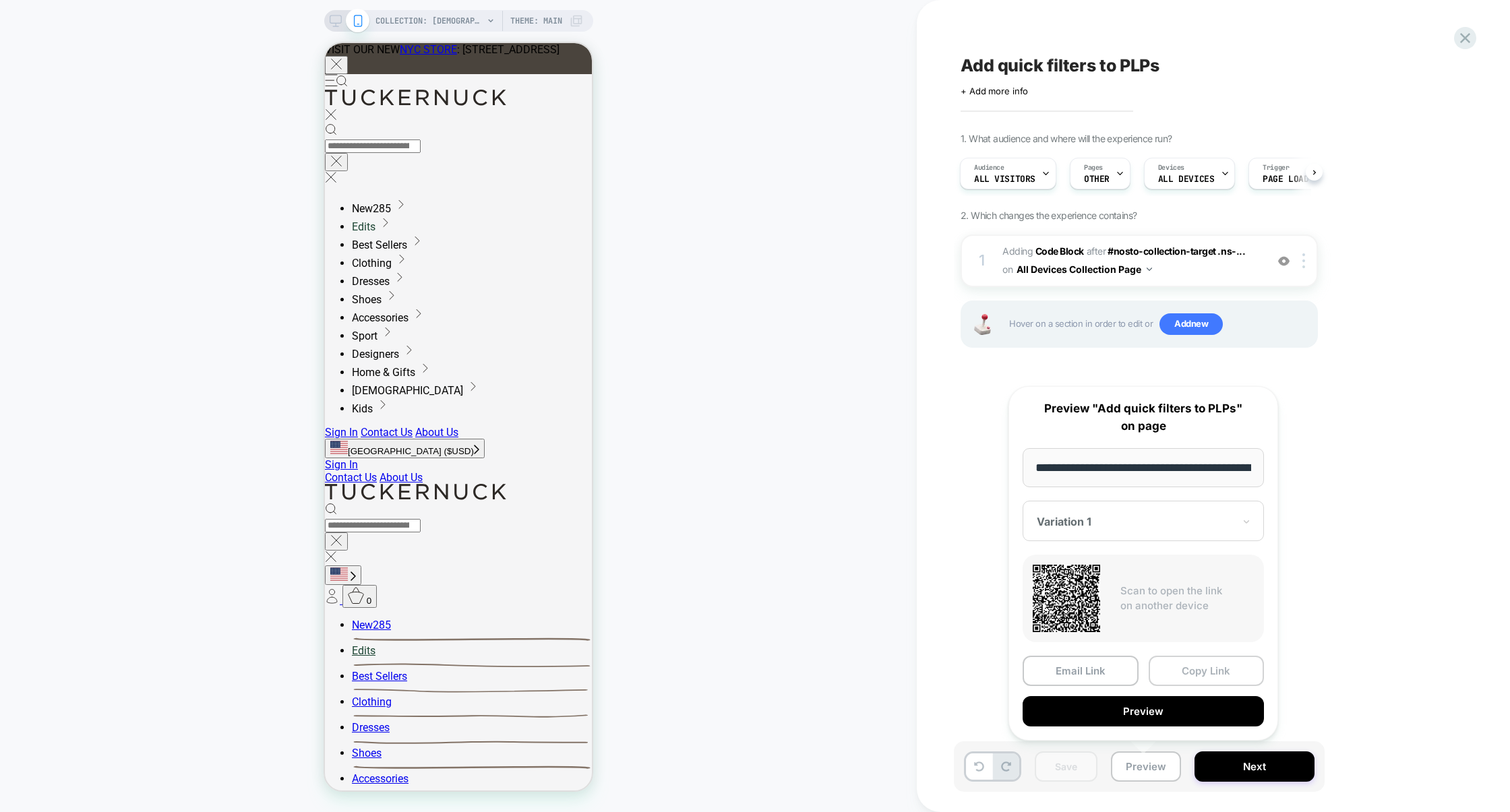
click at [1200, 665] on button "Copy Link" at bounding box center [1207, 671] width 116 height 30
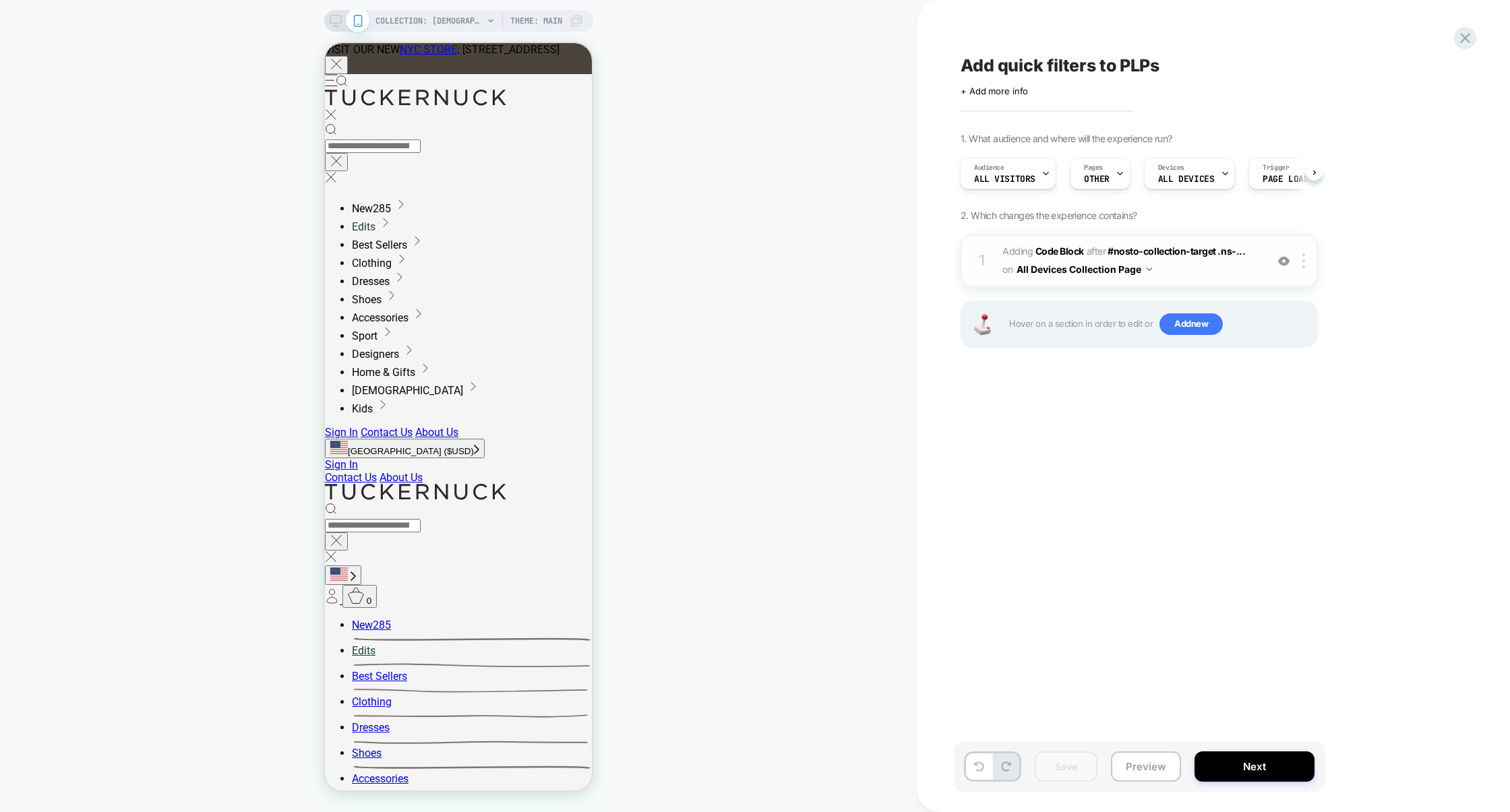
click at [1183, 281] on div "1 Adding Code Block AFTER #nosto-collection-target .ns-... #nosto-collection-ta…" at bounding box center [1139, 261] width 357 height 52
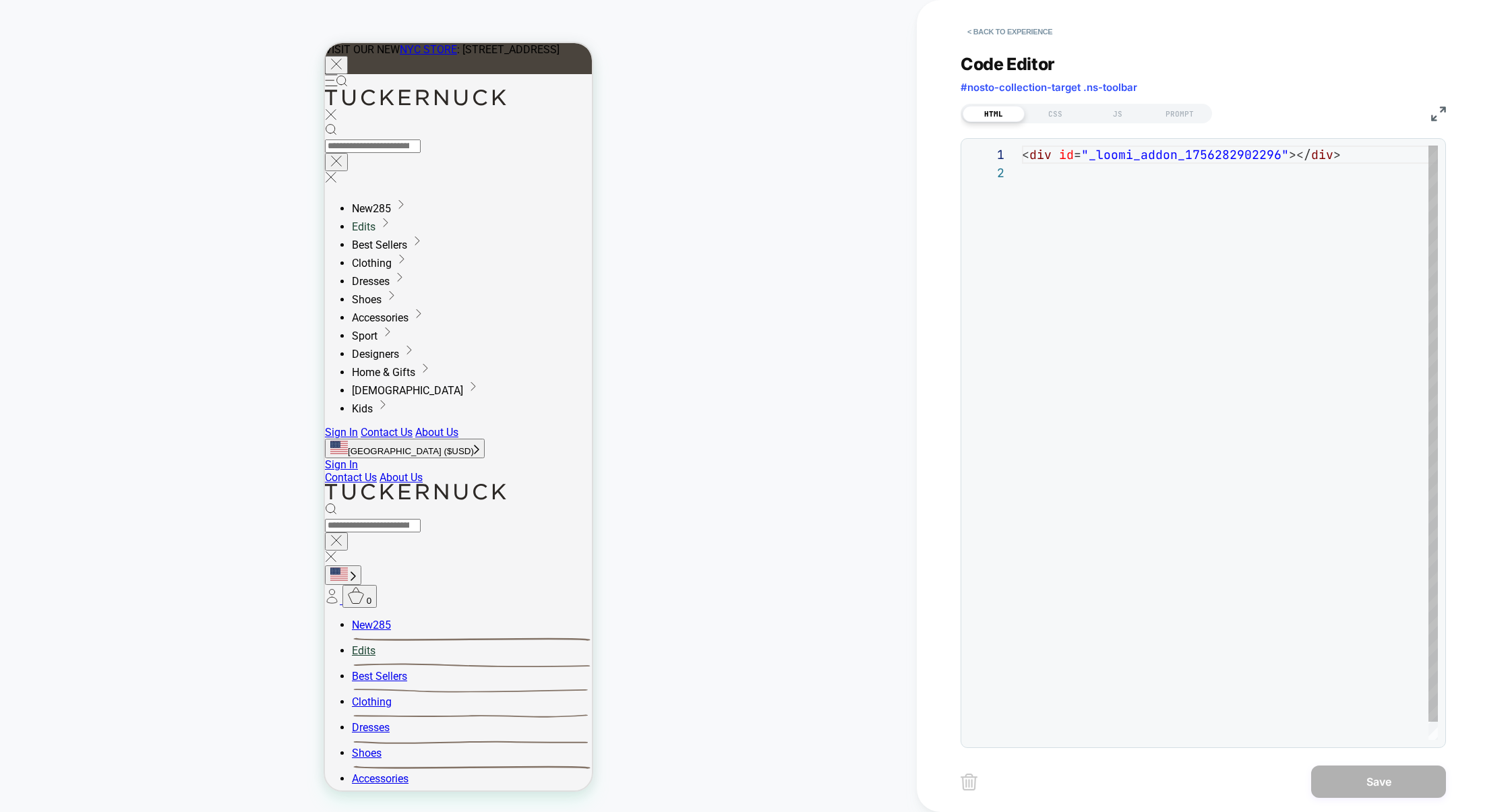
scroll to position [17, 0]
click at [1113, 122] on div "HTML CSS JS PROMPT" at bounding box center [1086, 113] width 251 height 20
click at [1114, 120] on div "JS" at bounding box center [1118, 114] width 62 height 16
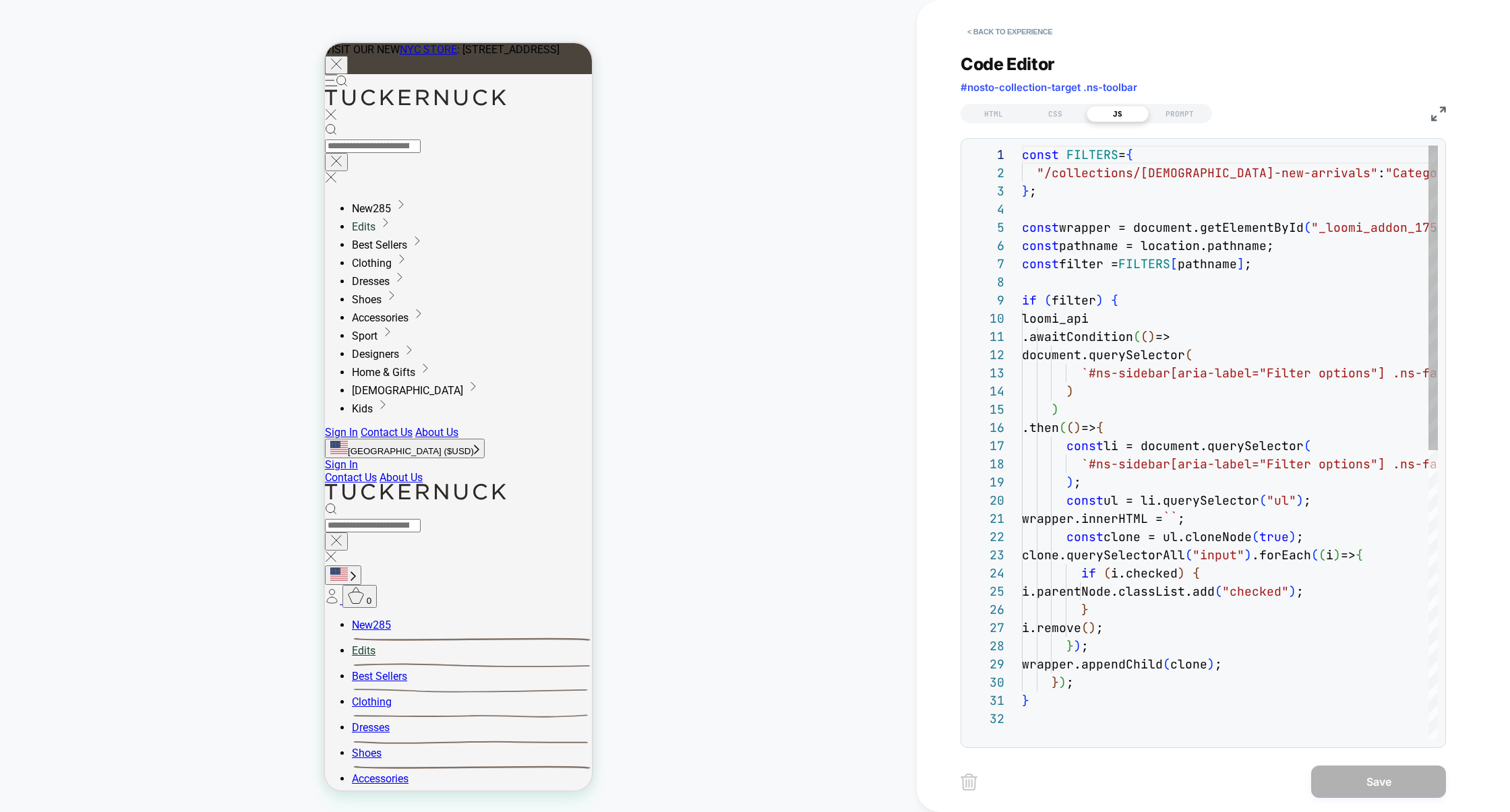
scroll to position [182, 0]
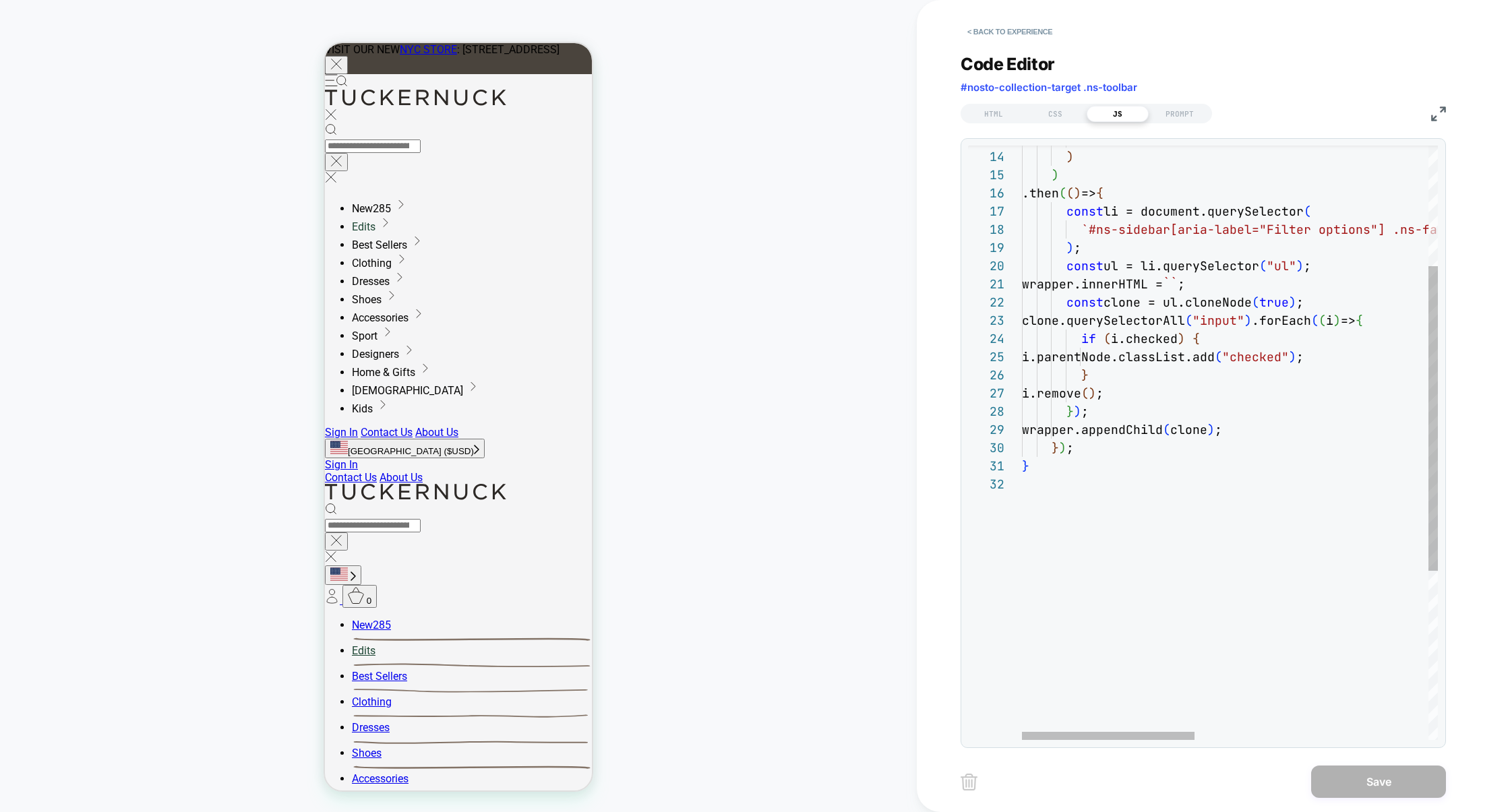
click at [1030, 497] on div "`#ns-sidebar[aria-label="Filter options"] .ns-face t-dropdown:has(.ns-facet-bod…" at bounding box center [1511, 490] width 978 height 1159
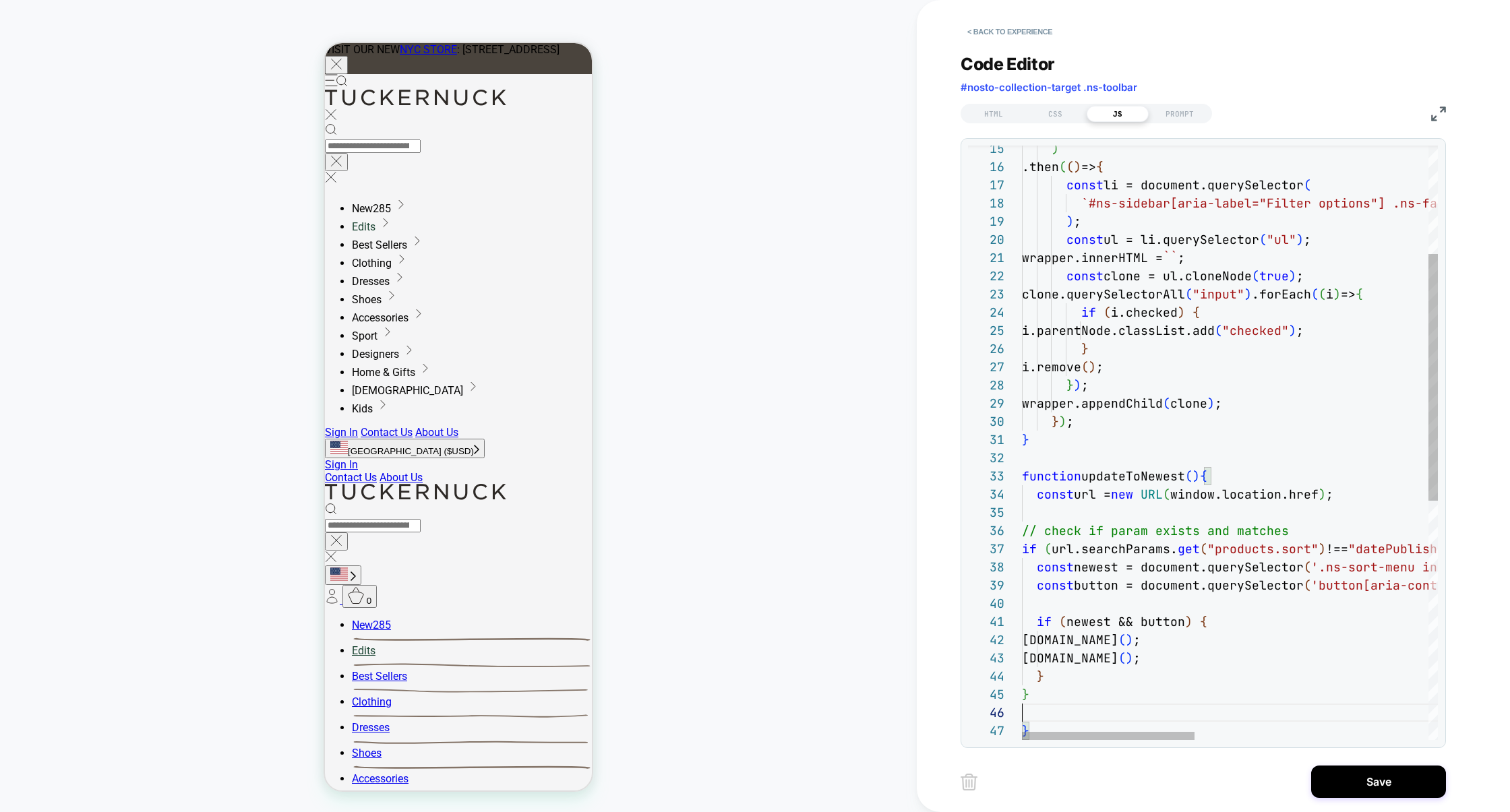
scroll to position [90, 0]
click at [1436, 106] on img at bounding box center [1439, 113] width 15 height 15
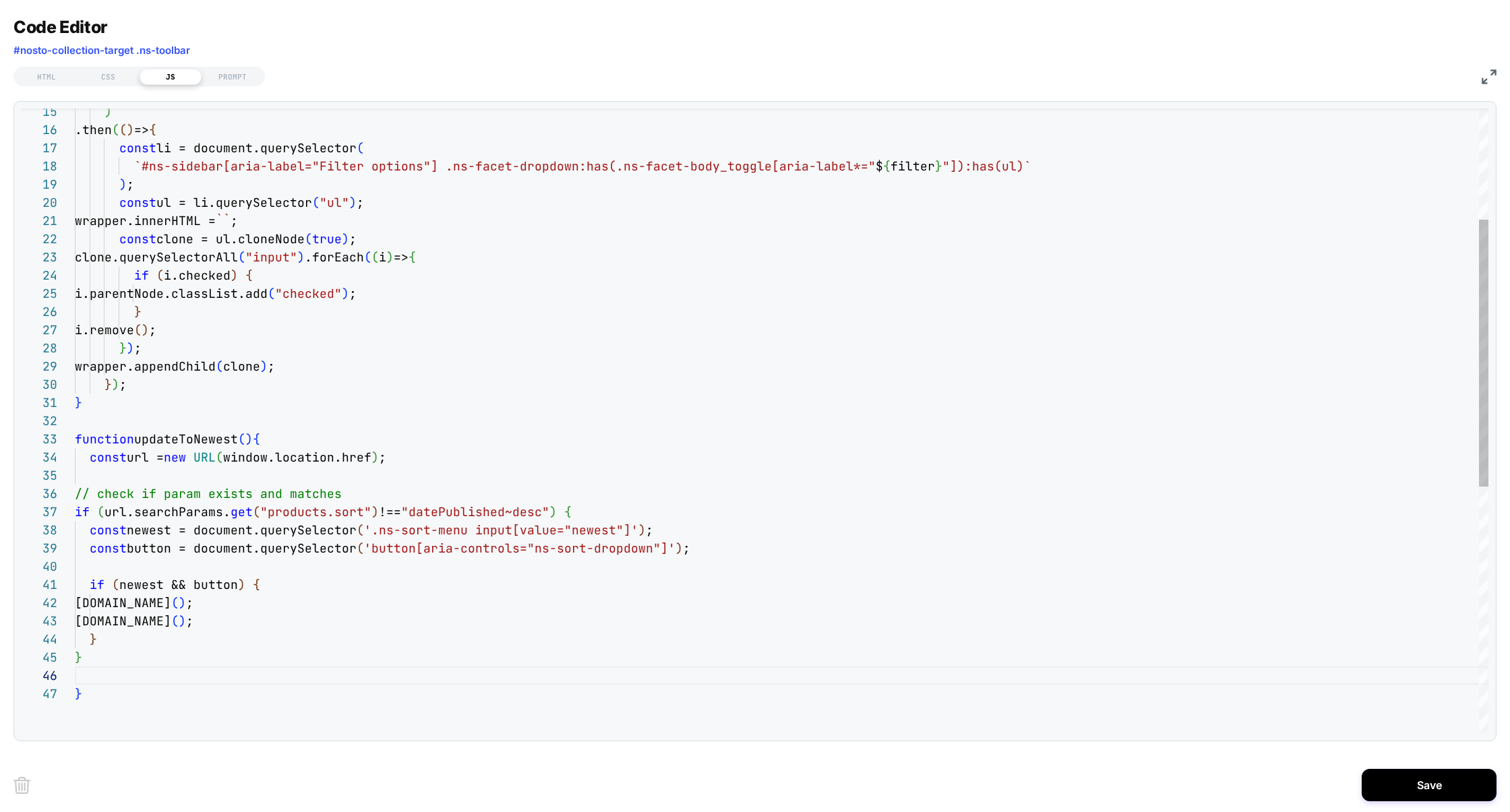
click at [251, 490] on div ") .then ( ( ) => { const li = document.querySelector ( `#ns-sidebar[aria-label=…" at bounding box center [781, 579] width 1413 height 1462
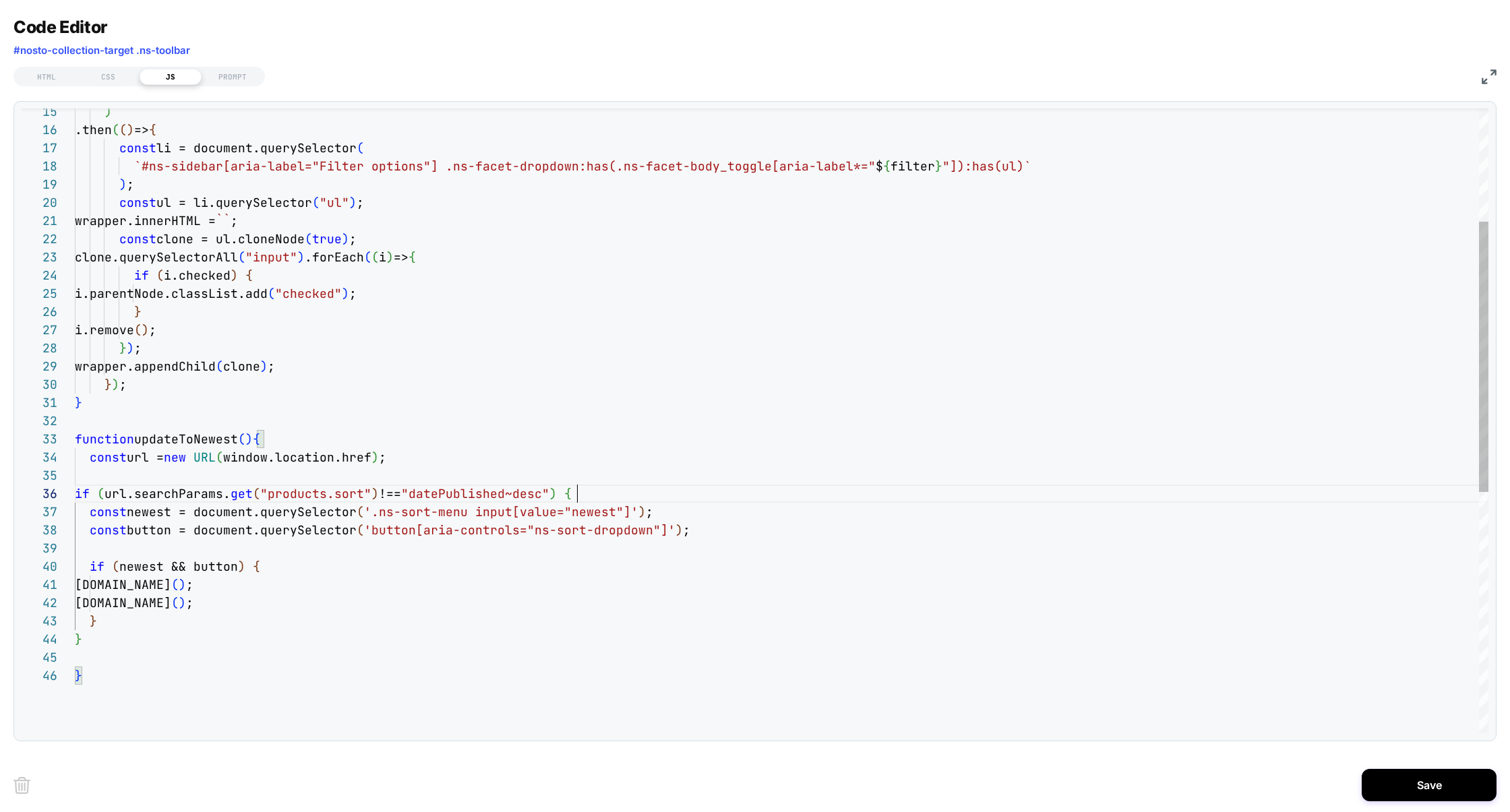
click at [615, 495] on div ") .then ( ( ) => { const li = document.querySelector ( `#ns-sidebar[aria-label=…" at bounding box center [781, 570] width 1413 height 1444
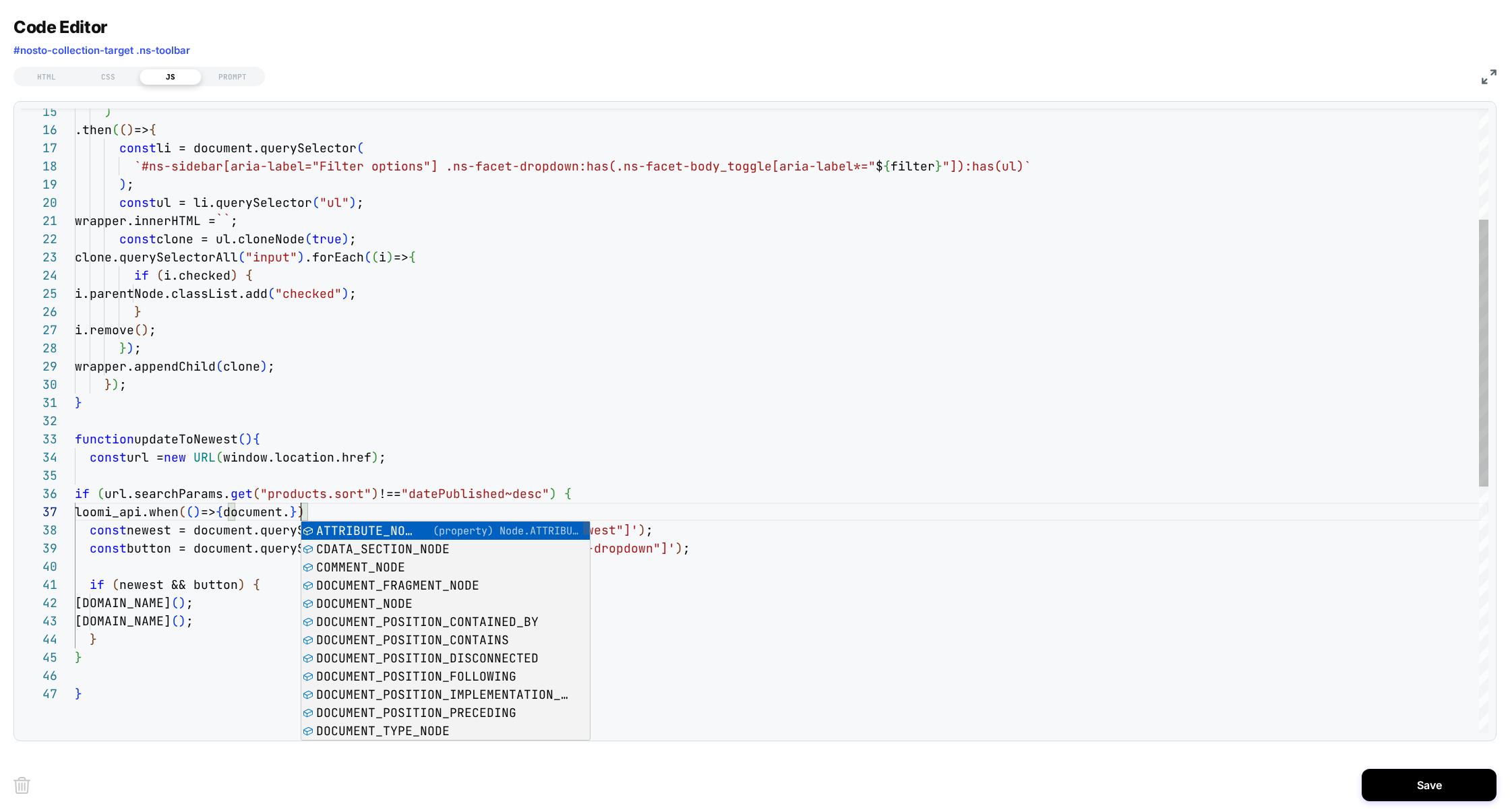
scroll to position [109, 225]
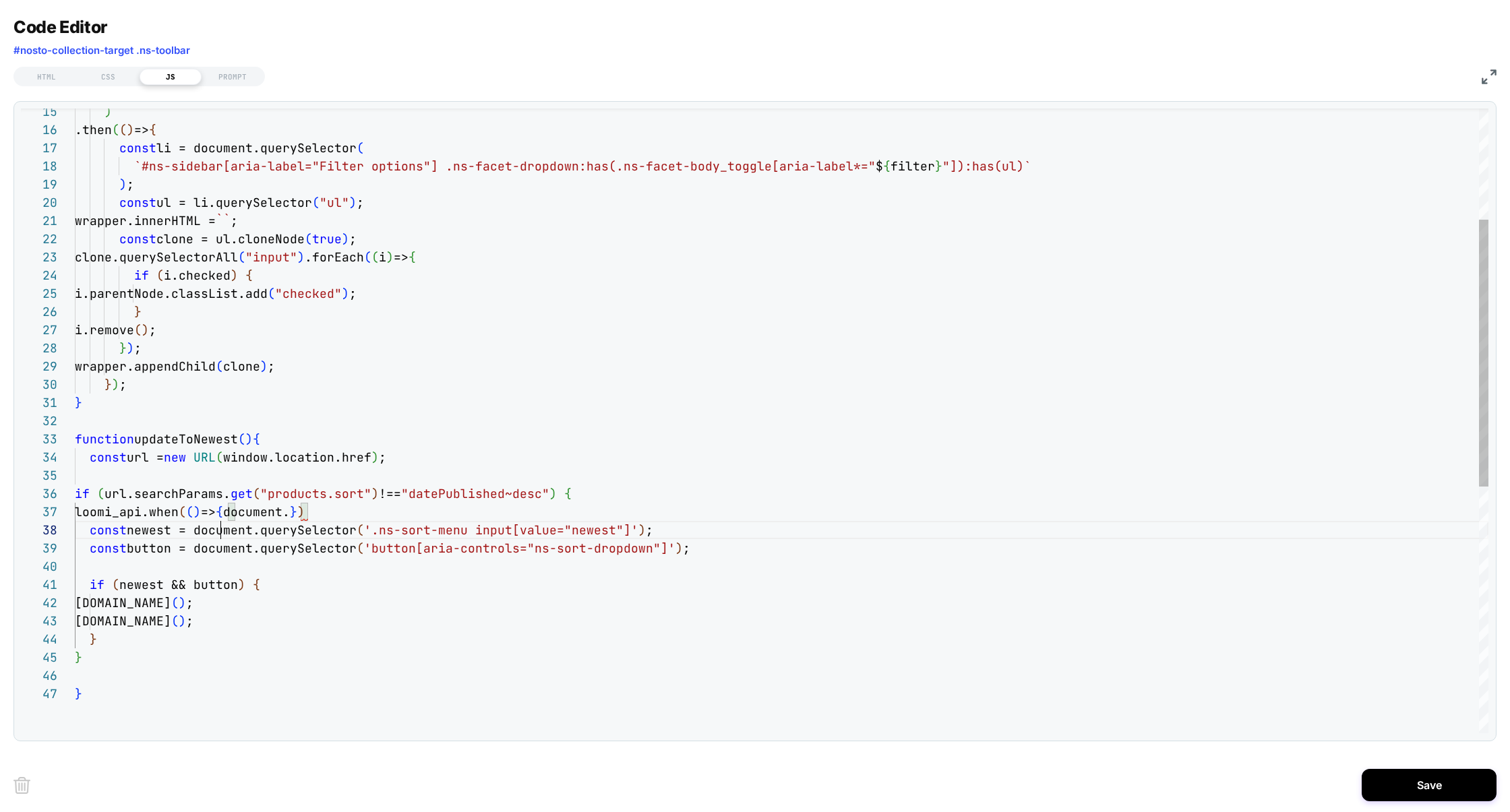
click at [223, 534] on div ") .then ( ( ) => { const li = document.querySelector ( `#ns-sidebar[aria-label=…" at bounding box center [781, 579] width 1413 height 1462
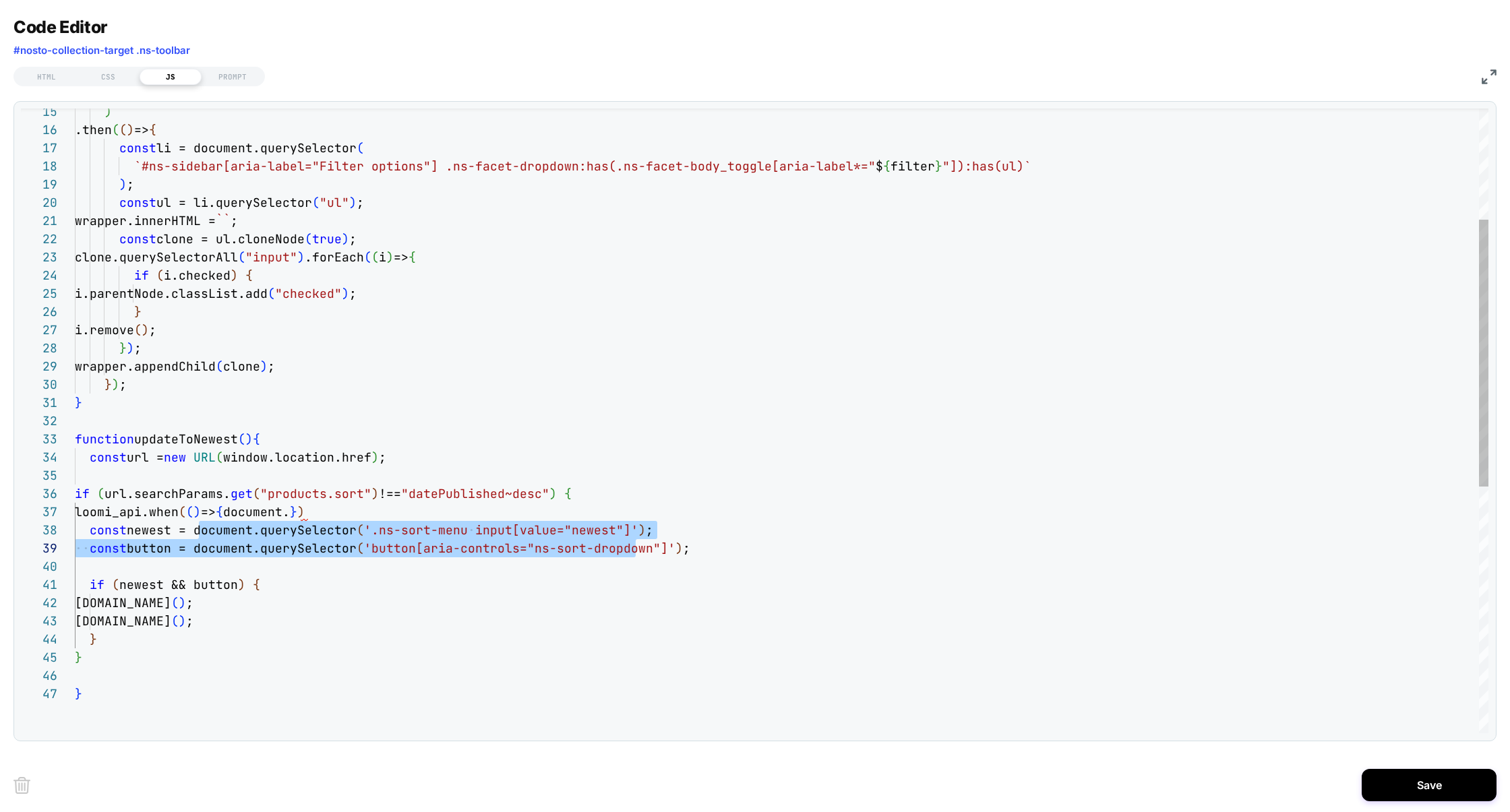
scroll to position [128, 567]
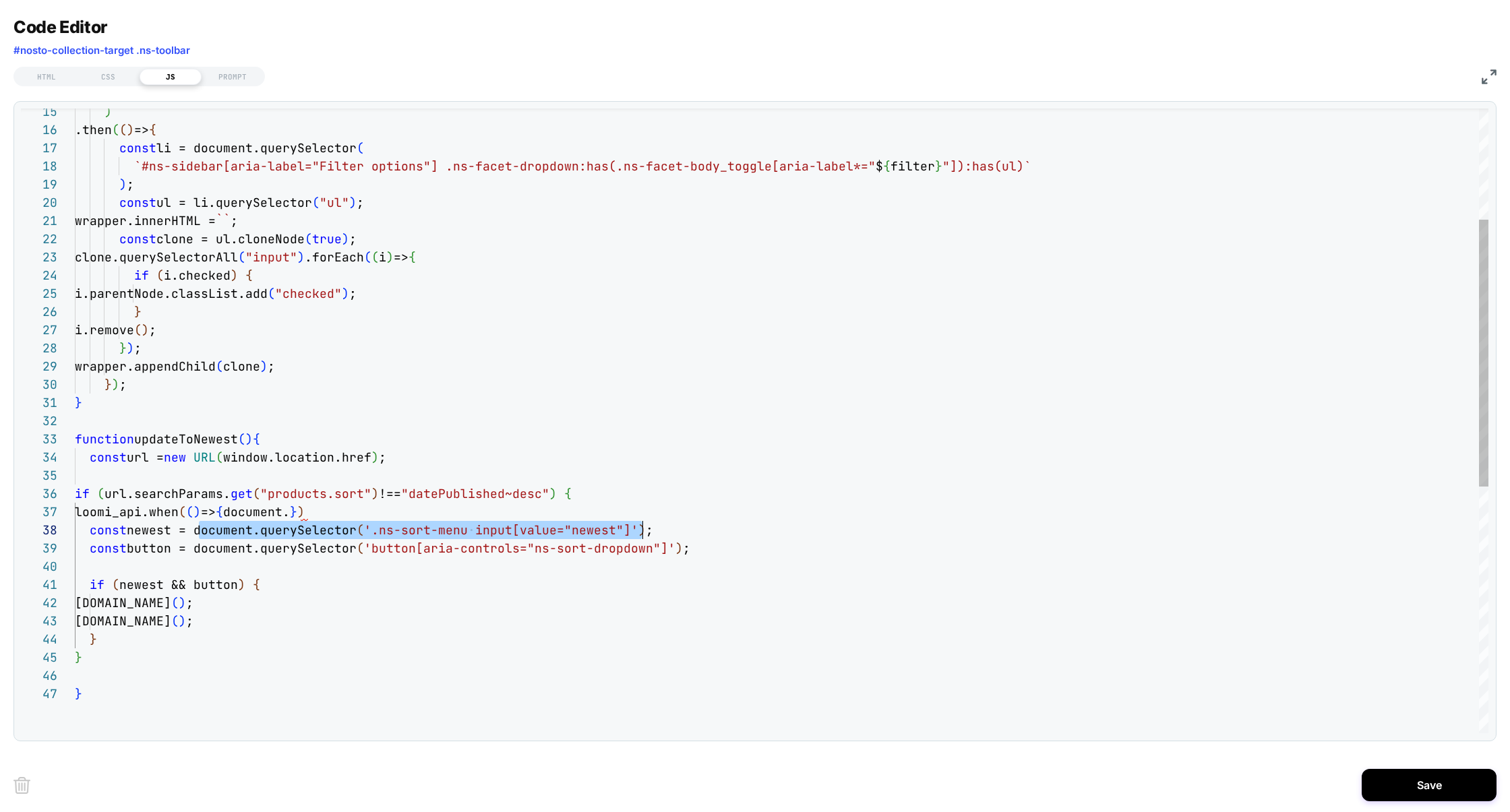
drag, startPoint x: 196, startPoint y: 534, endPoint x: 639, endPoint y: 539, distance: 443.0
click at [639, 539] on div ") .then ( ( ) => { const li = document.querySelector ( `#ns-sidebar[aria-label=…" at bounding box center [781, 579] width 1413 height 1462
drag, startPoint x: 230, startPoint y: 512, endPoint x: 304, endPoint y: 512, distance: 74.0
click at [304, 513] on span "loomi_api.when ( ( ) => { document. } )" at bounding box center [189, 512] width 230 height 16
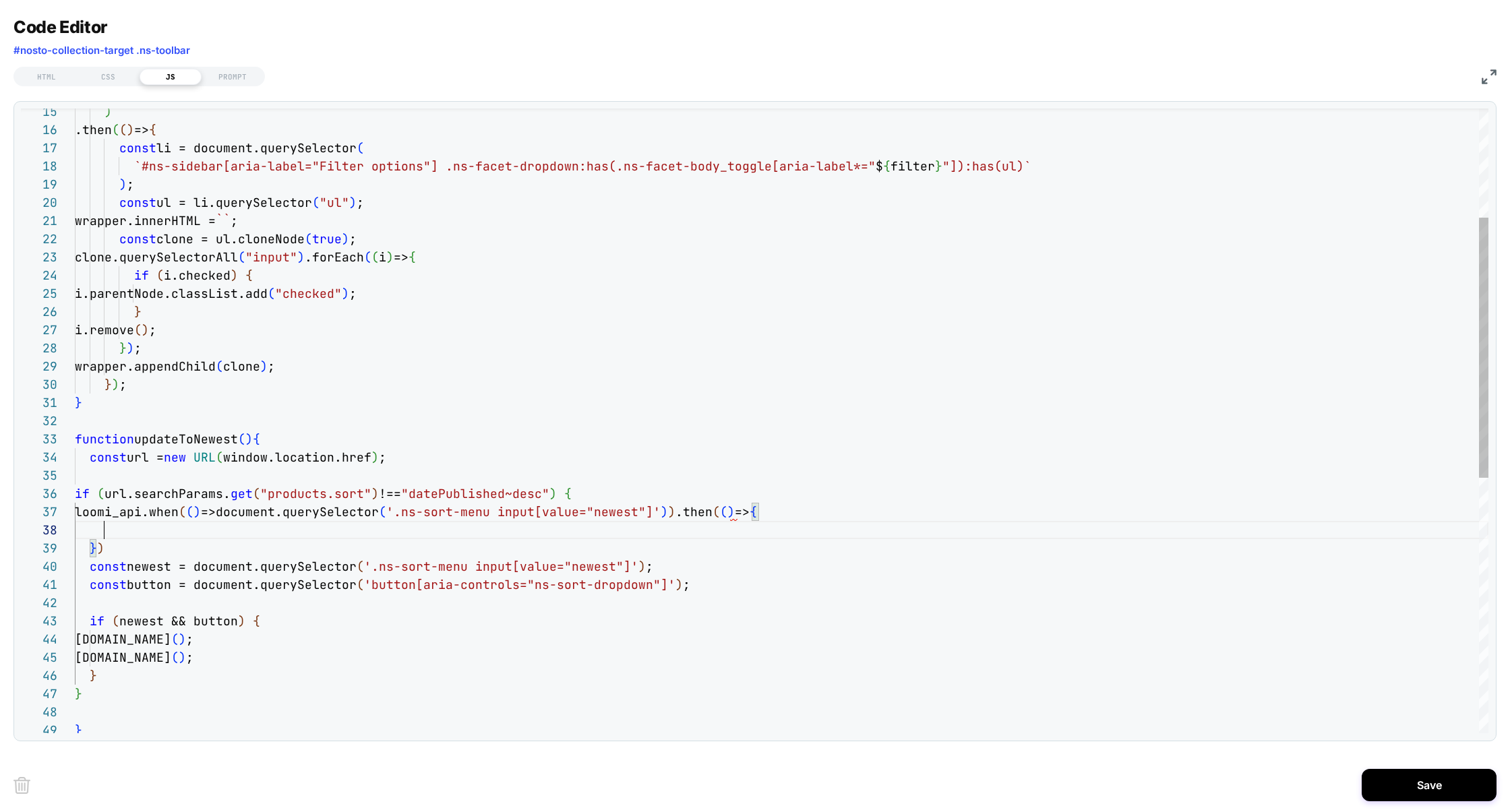
scroll to position [128, 29]
click at [150, 572] on div ") .then ( ( ) => { const li = document.querySelector ( `#ns-sidebar[aria-label=…" at bounding box center [781, 597] width 1413 height 1499
click at [734, 513] on div ") .then ( ( ) => { const li = document.querySelector ( `#ns-sidebar[aria-label=…" at bounding box center [781, 597] width 1413 height 1499
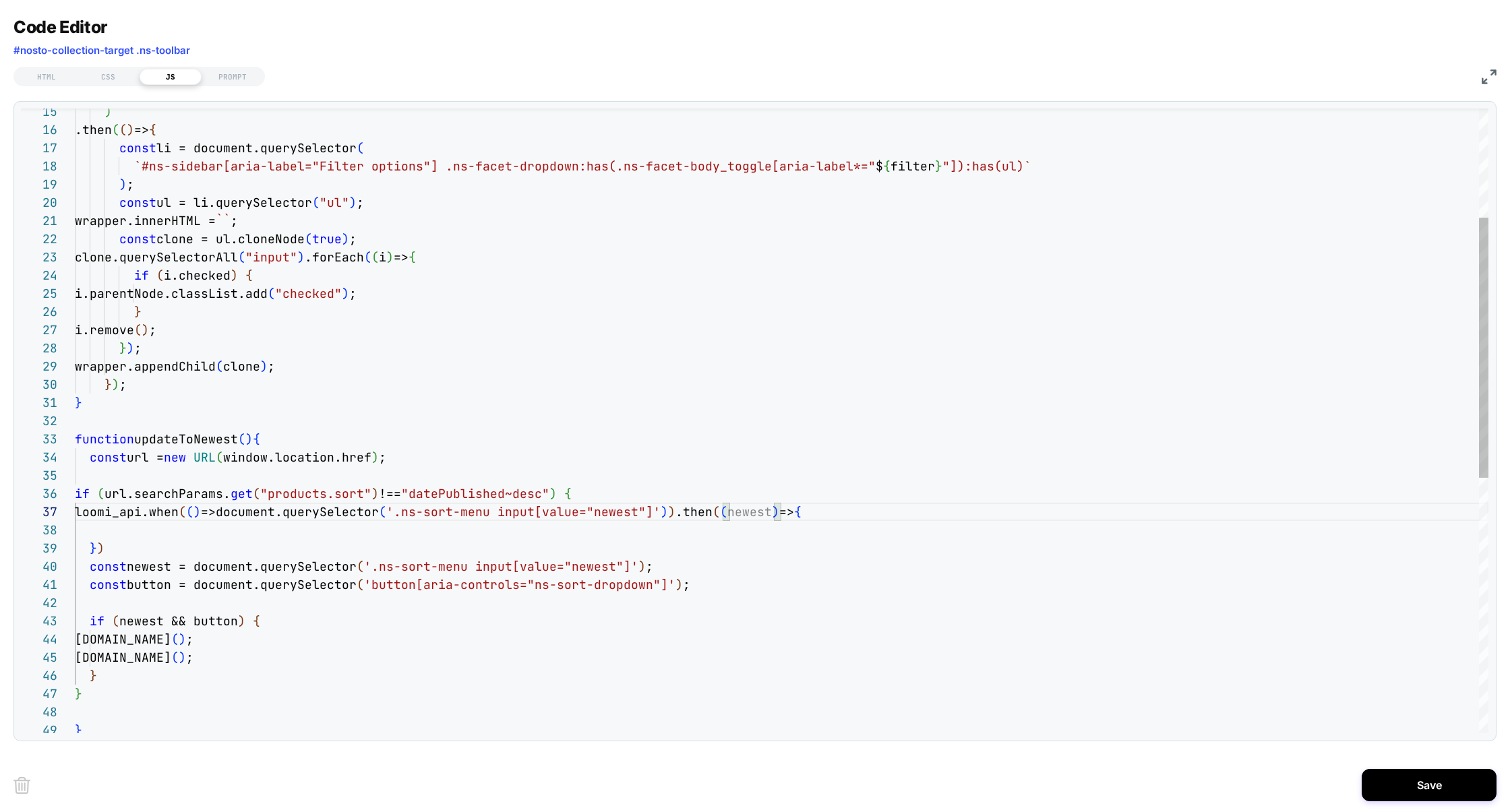
click at [389, 563] on div ") .then ( ( ) => { const li = document.querySelector ( `#ns-sidebar[aria-label=…" at bounding box center [781, 597] width 1413 height 1499
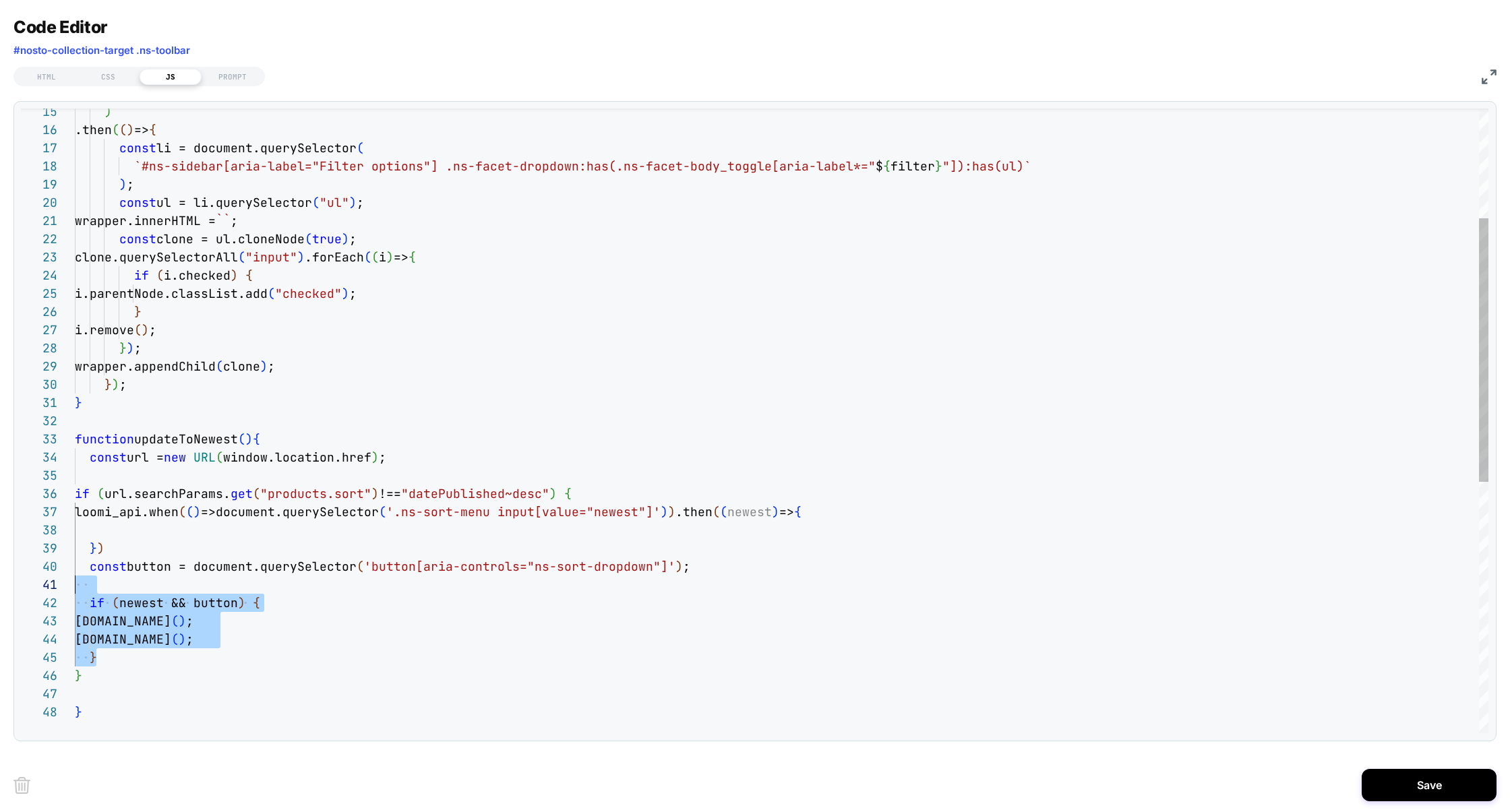
scroll to position [163, 0]
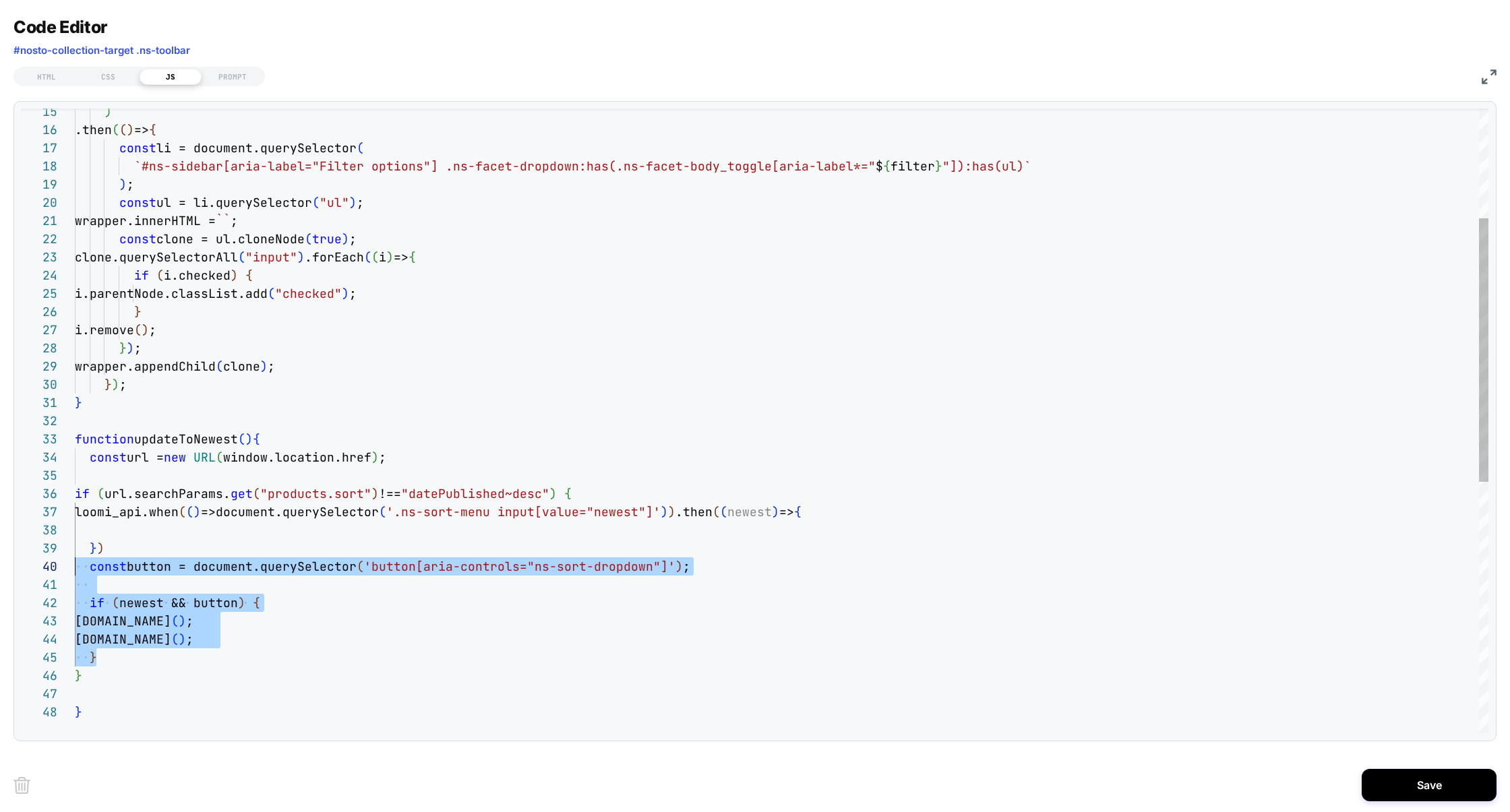
drag, startPoint x: 104, startPoint y: 662, endPoint x: 62, endPoint y: 562, distance: 108.5
click at [62, 562] on div "15 16 17 18 19 20 21 22 23 24 25 26 27 28 29 30 31 32 33 34 35 36 40 41 42 43 4…" at bounding box center [754, 421] width 1467 height 625
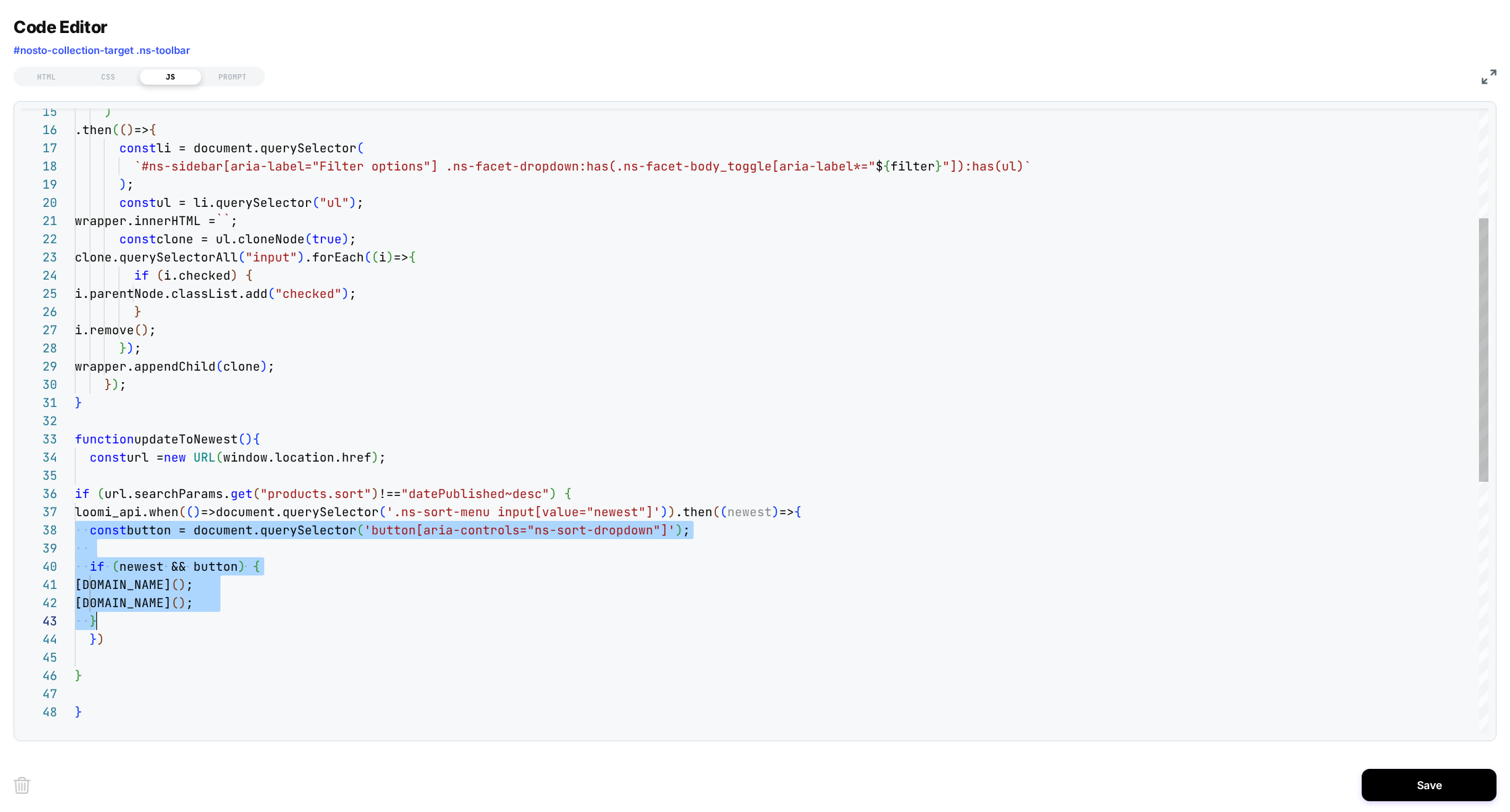
scroll to position [128, 21]
click at [139, 573] on div ") .then ( ( ) => { const li = document.querySelector ( `#ns-sidebar[aria-label=…" at bounding box center [781, 588] width 1413 height 1481
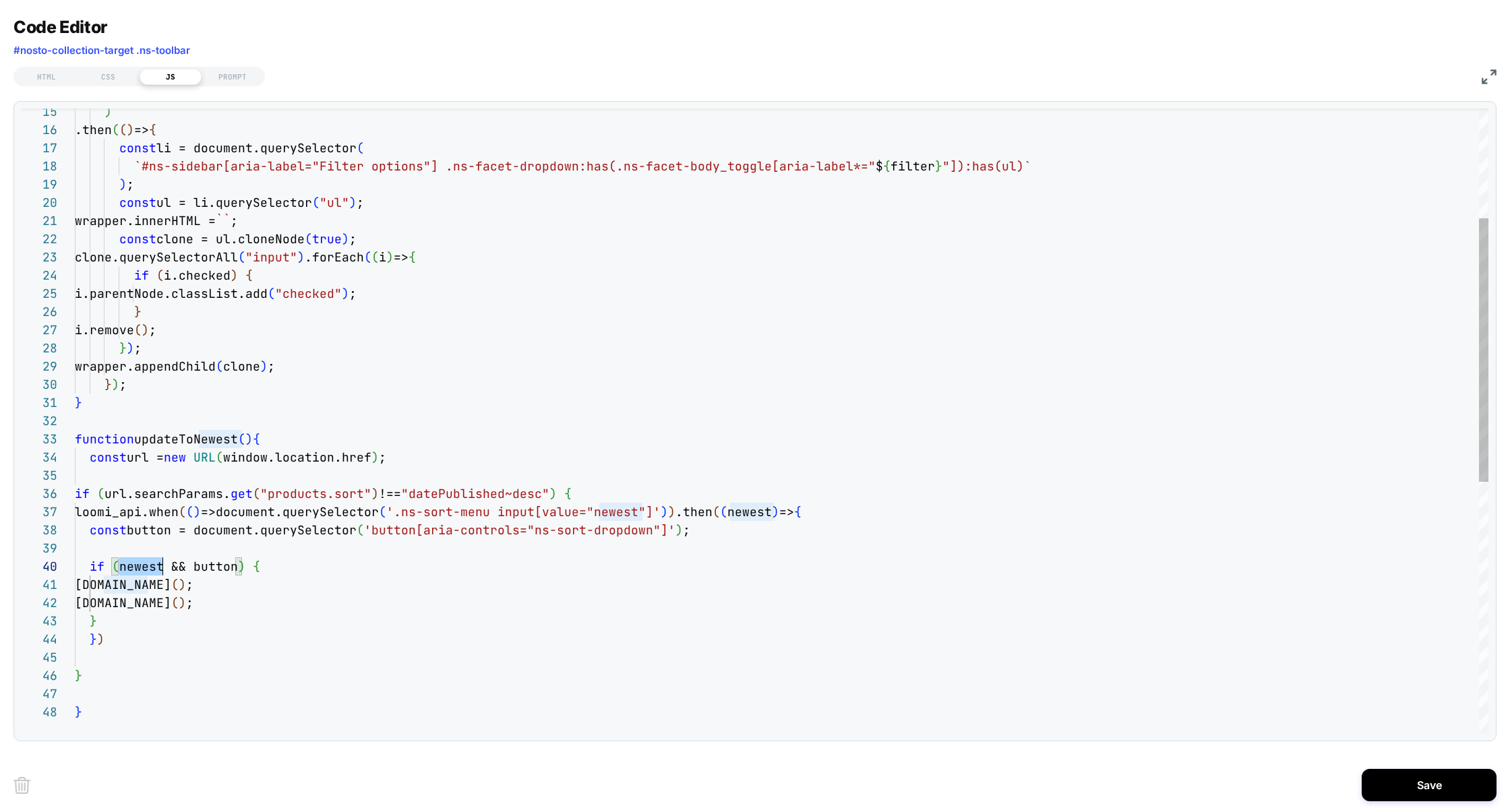
click at [139, 573] on div ") .then ( ( ) => { const li = document.querySelector ( `#ns-sidebar[aria-label=…" at bounding box center [781, 588] width 1413 height 1481
click at [181, 553] on div ") .then ( ( ) => { const li = document.querySelector ( `#ns-sidebar[aria-label=…" at bounding box center [781, 588] width 1413 height 1481
click at [209, 649] on div ") .then ( ( ) => { const li = document.querySelector ( `#ns-sidebar[aria-label=…" at bounding box center [781, 588] width 1413 height 1481
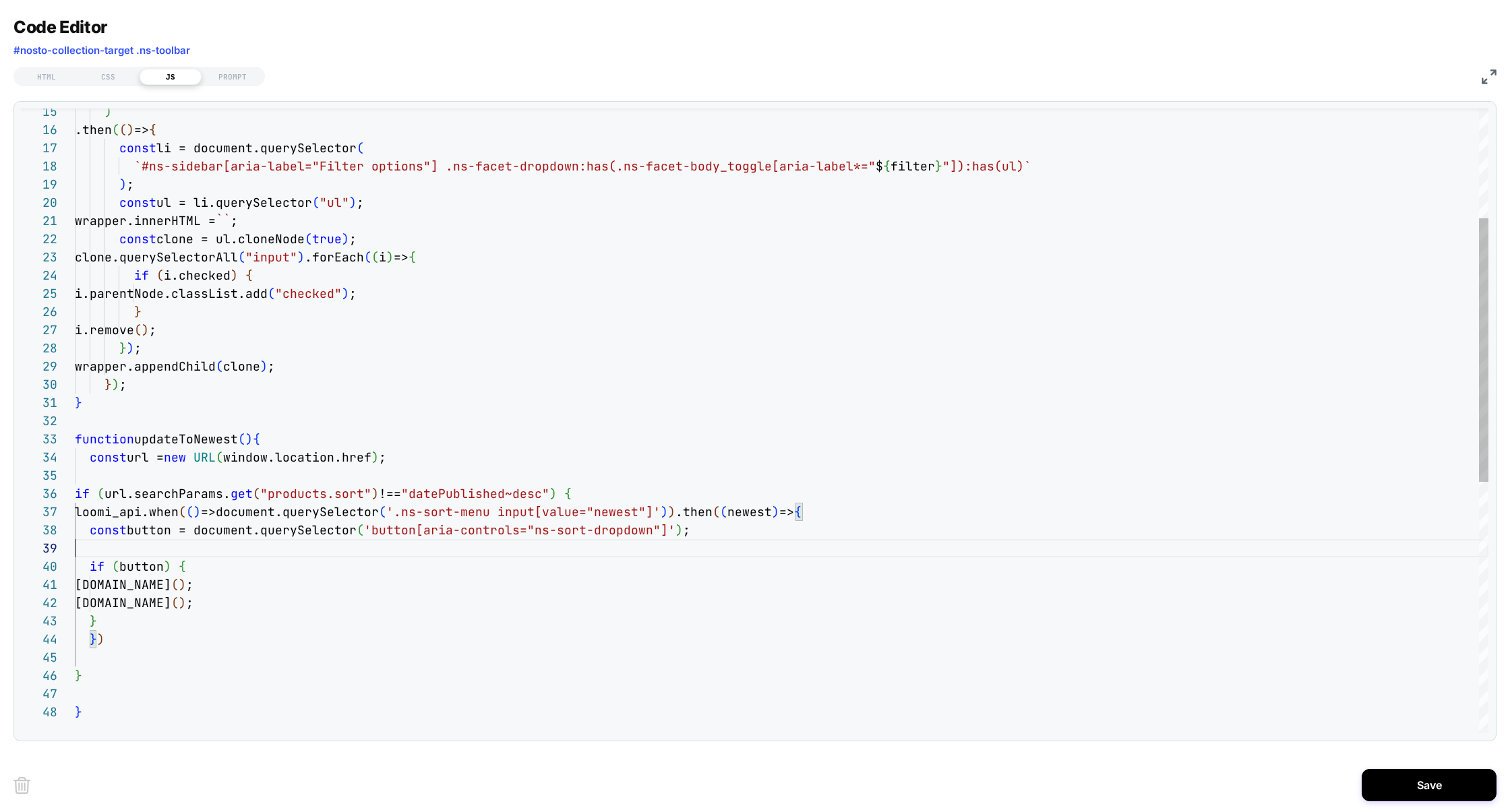
scroll to position [55, 0]
click at [205, 446] on div ") .then ( ( ) => { const li = document.querySelector ( `#ns-sidebar[aria-label=…" at bounding box center [781, 588] width 1413 height 1481
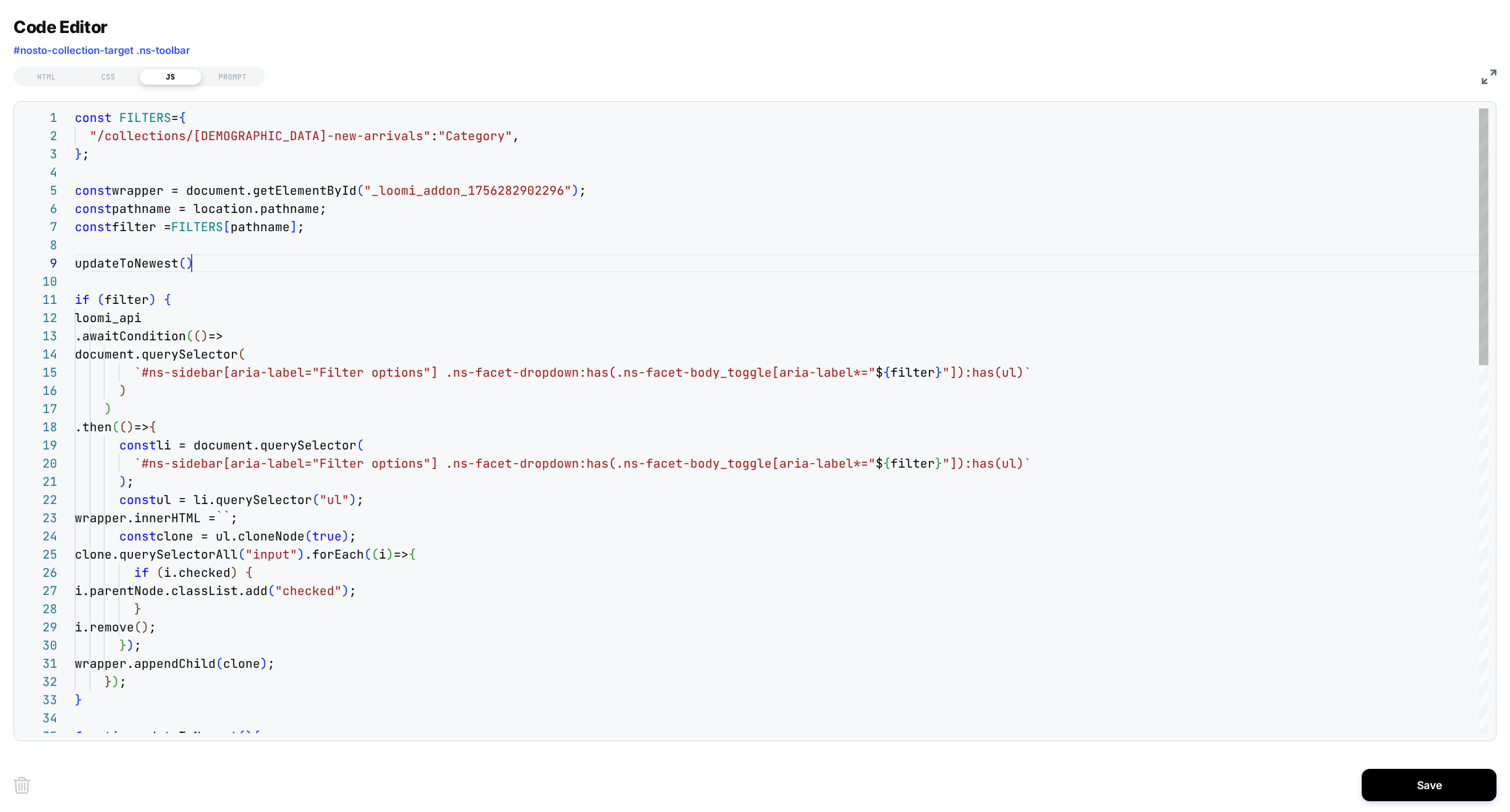
scroll to position [146, 116]
type textarea "**********"
click at [1434, 799] on button "Save" at bounding box center [1429, 785] width 135 height 32
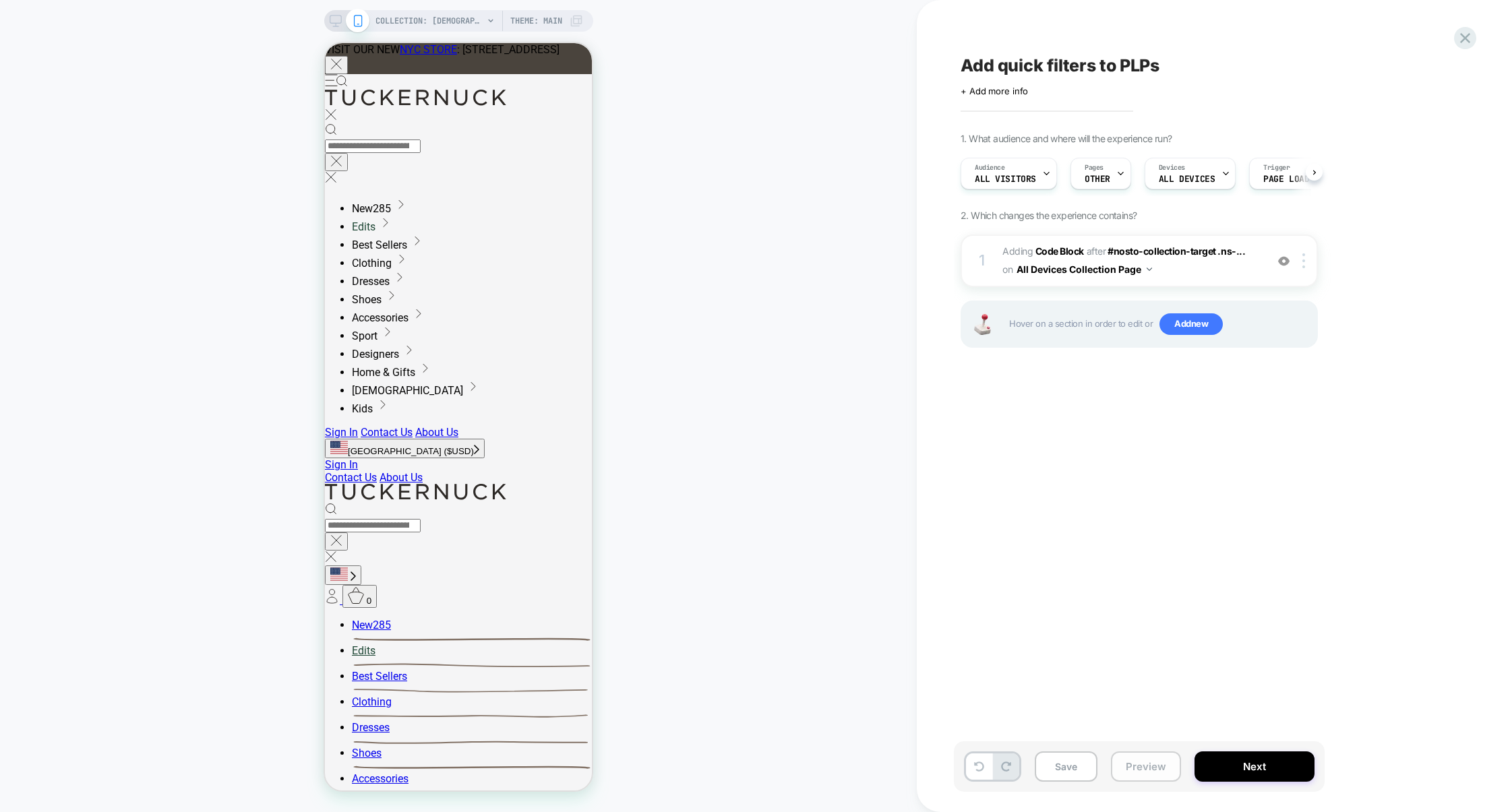
scroll to position [0, 1]
click at [1138, 764] on button "Preview" at bounding box center [1146, 767] width 70 height 30
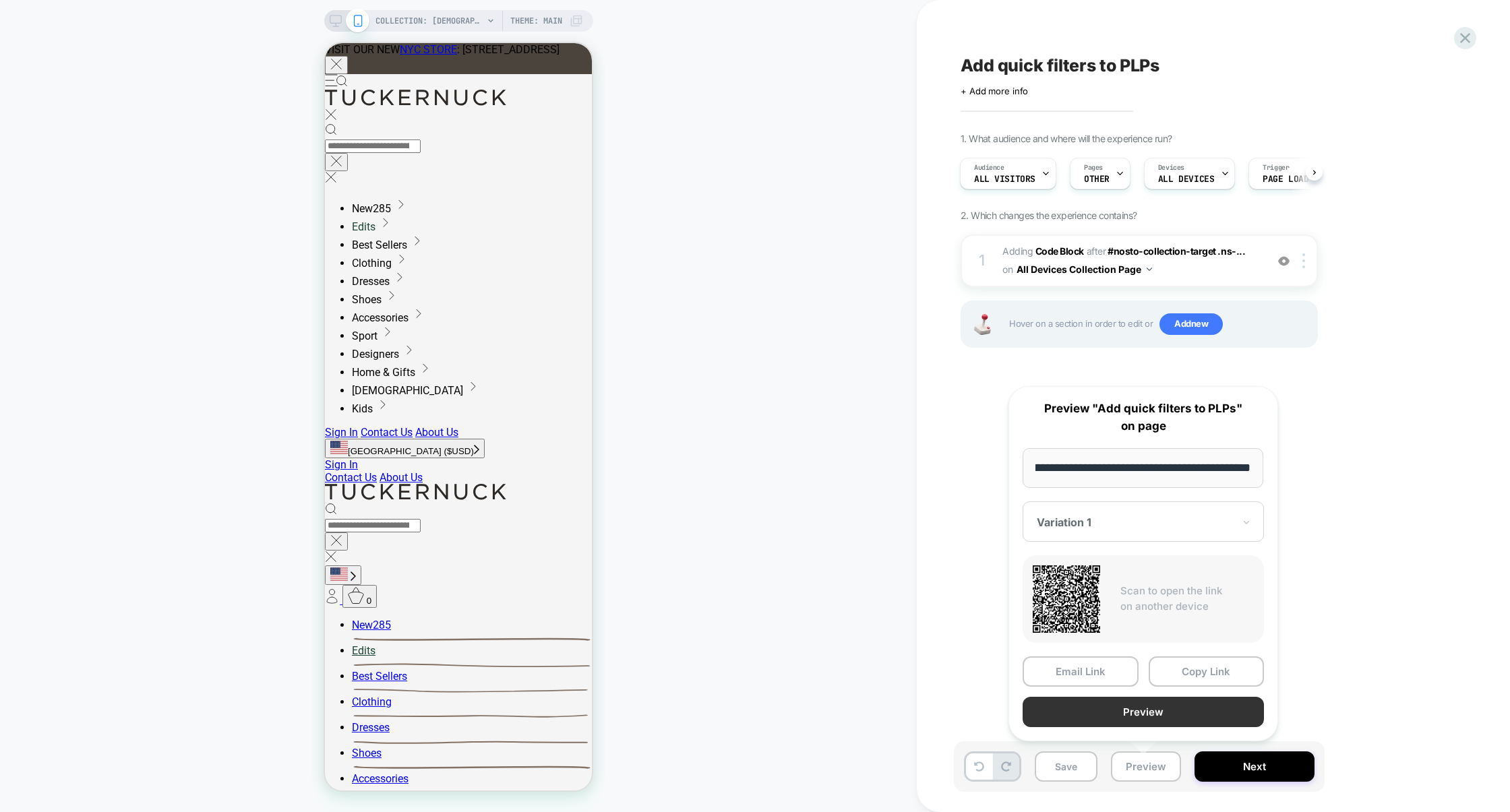
scroll to position [0, 0]
click at [1151, 712] on button "Preview" at bounding box center [1143, 712] width 242 height 30
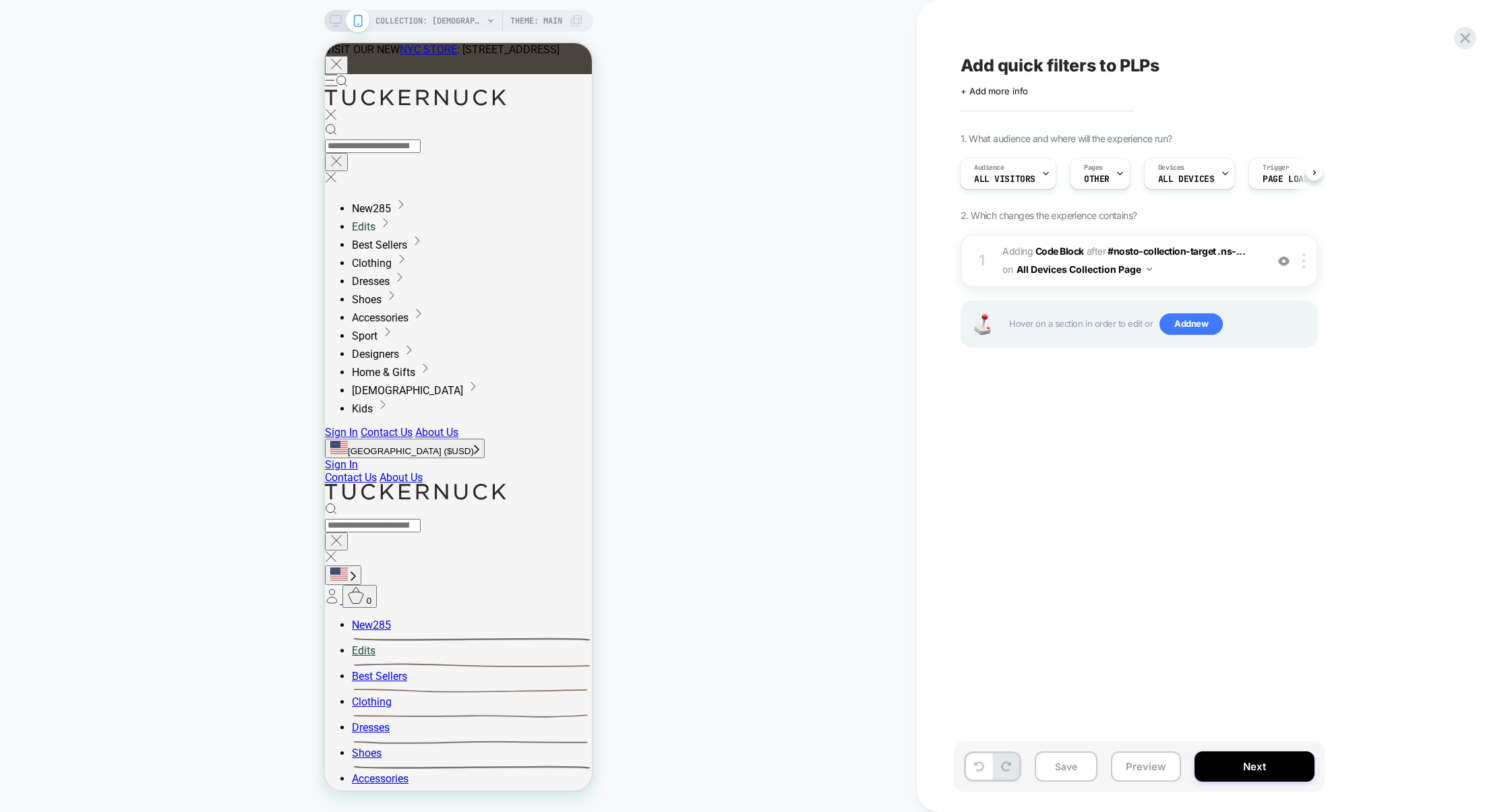
click at [1211, 273] on span "Adding Code Block AFTER #nosto-collection-target .ns-... #nosto-collection-targ…" at bounding box center [1131, 261] width 257 height 36
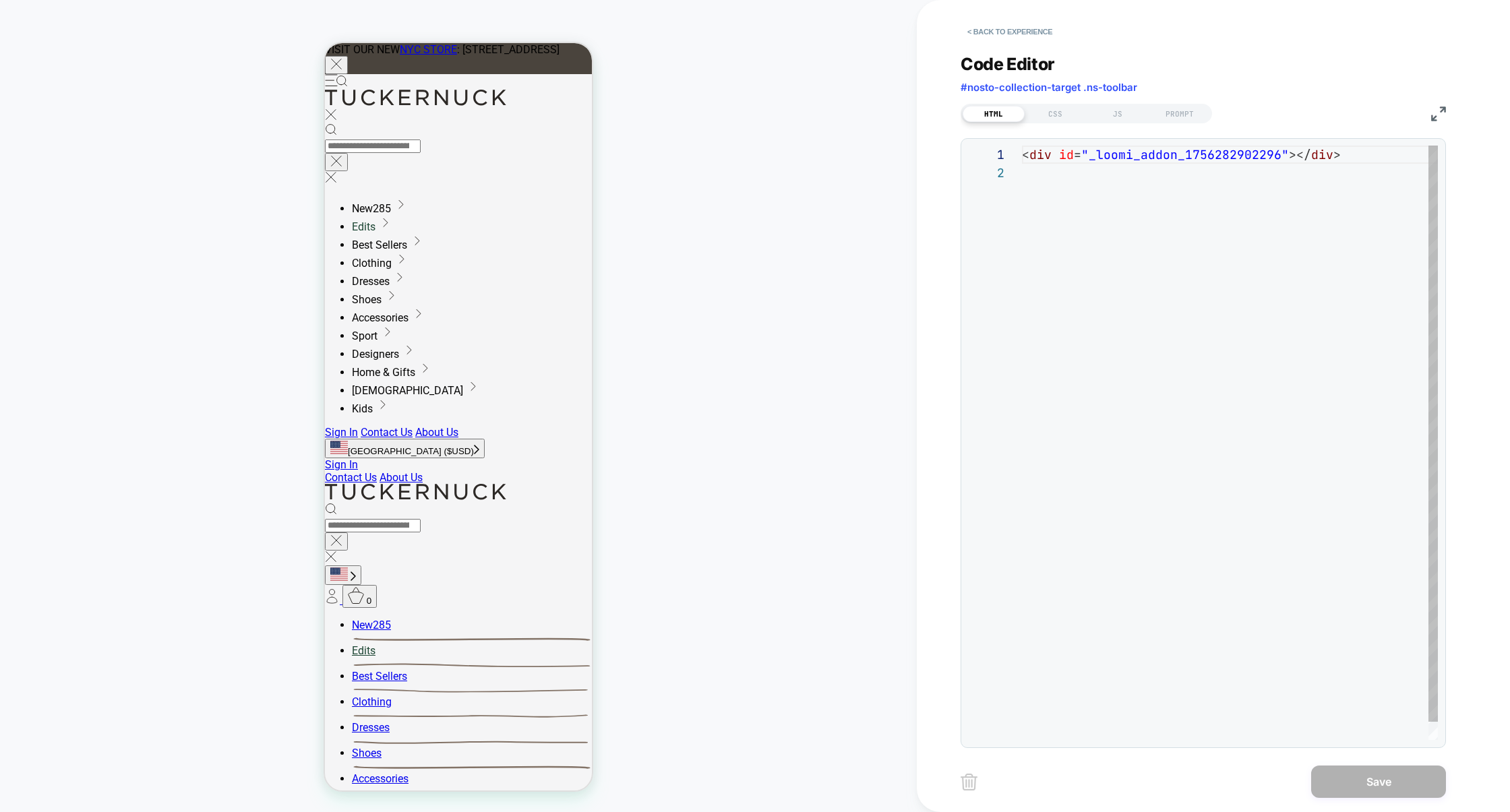
scroll to position [17, 0]
click at [1115, 120] on div "JS" at bounding box center [1118, 114] width 62 height 16
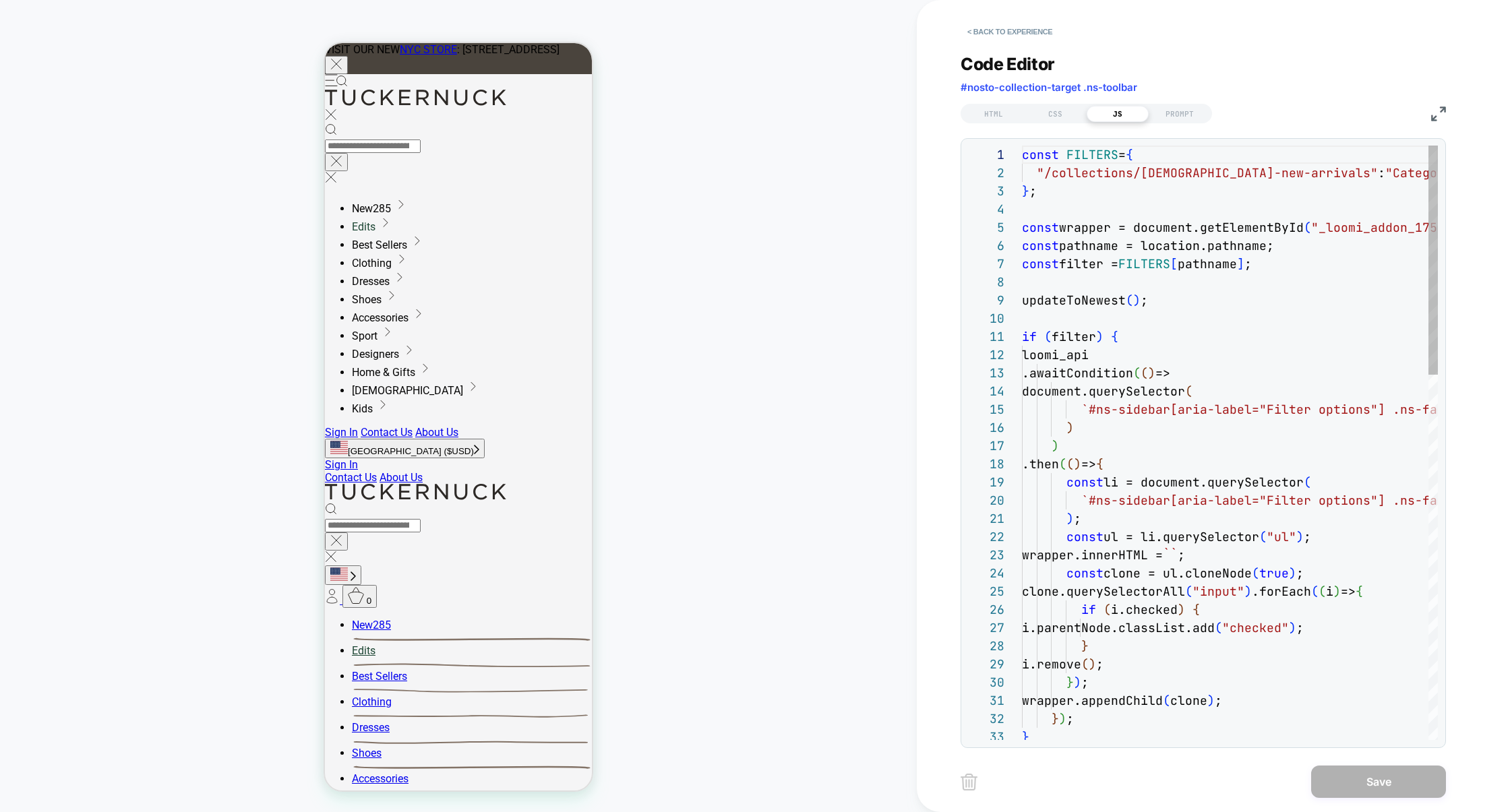
scroll to position [182, 0]
click at [1433, 119] on img at bounding box center [1439, 113] width 15 height 15
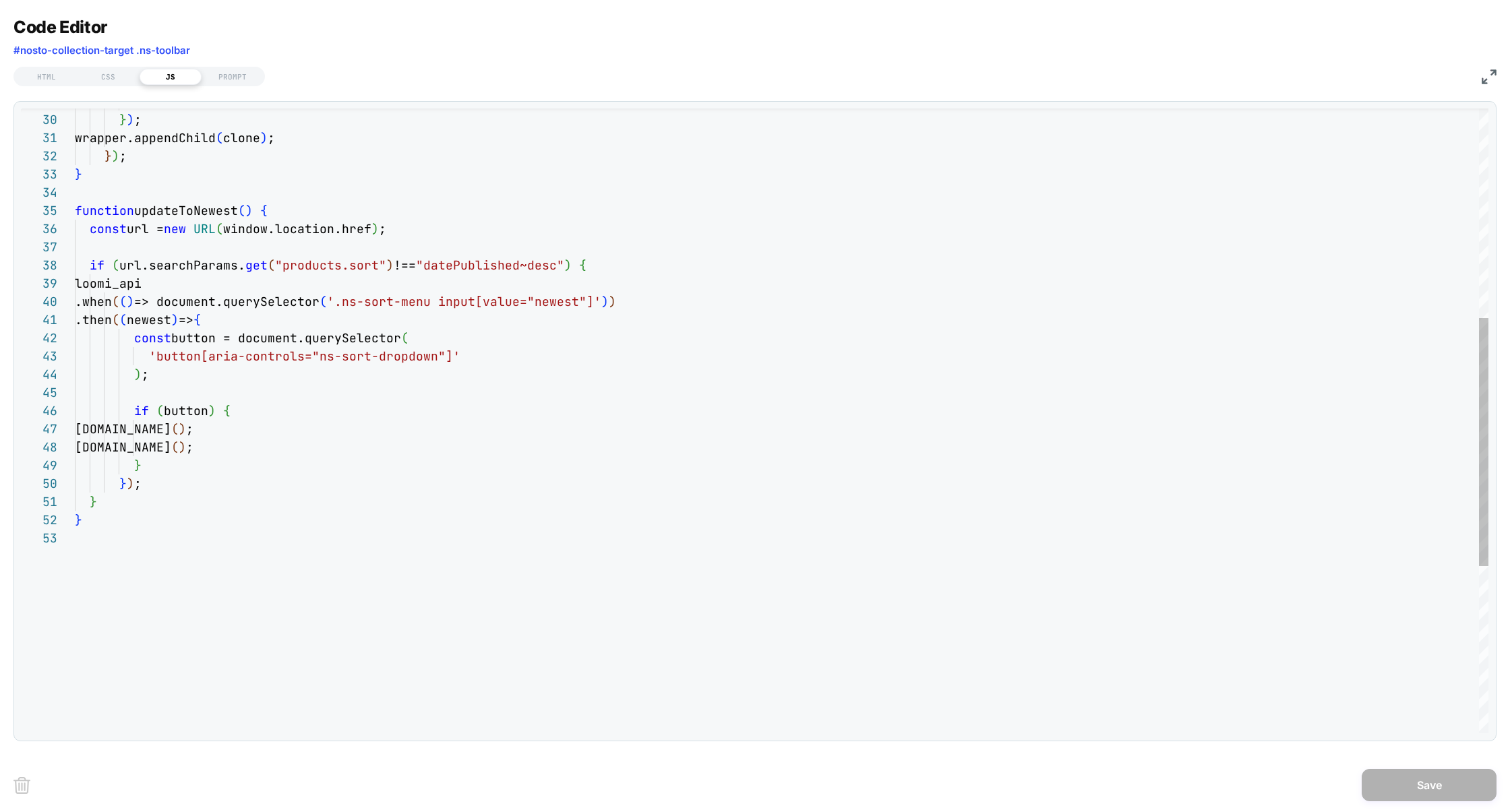
scroll to position [128, 44]
click at [120, 265] on div "function updateToNewest ( ) { const url = new URL ( window.location.href ) ; if…" at bounding box center [781, 368] width 1413 height 1572
drag, startPoint x: 396, startPoint y: 265, endPoint x: 581, endPoint y: 258, distance: 185.1
click at [581, 259] on span "if ( !url.searchParams. get ( "products.sort" ) !== "datePublished~desc" ) {" at bounding box center [334, 265] width 519 height 16
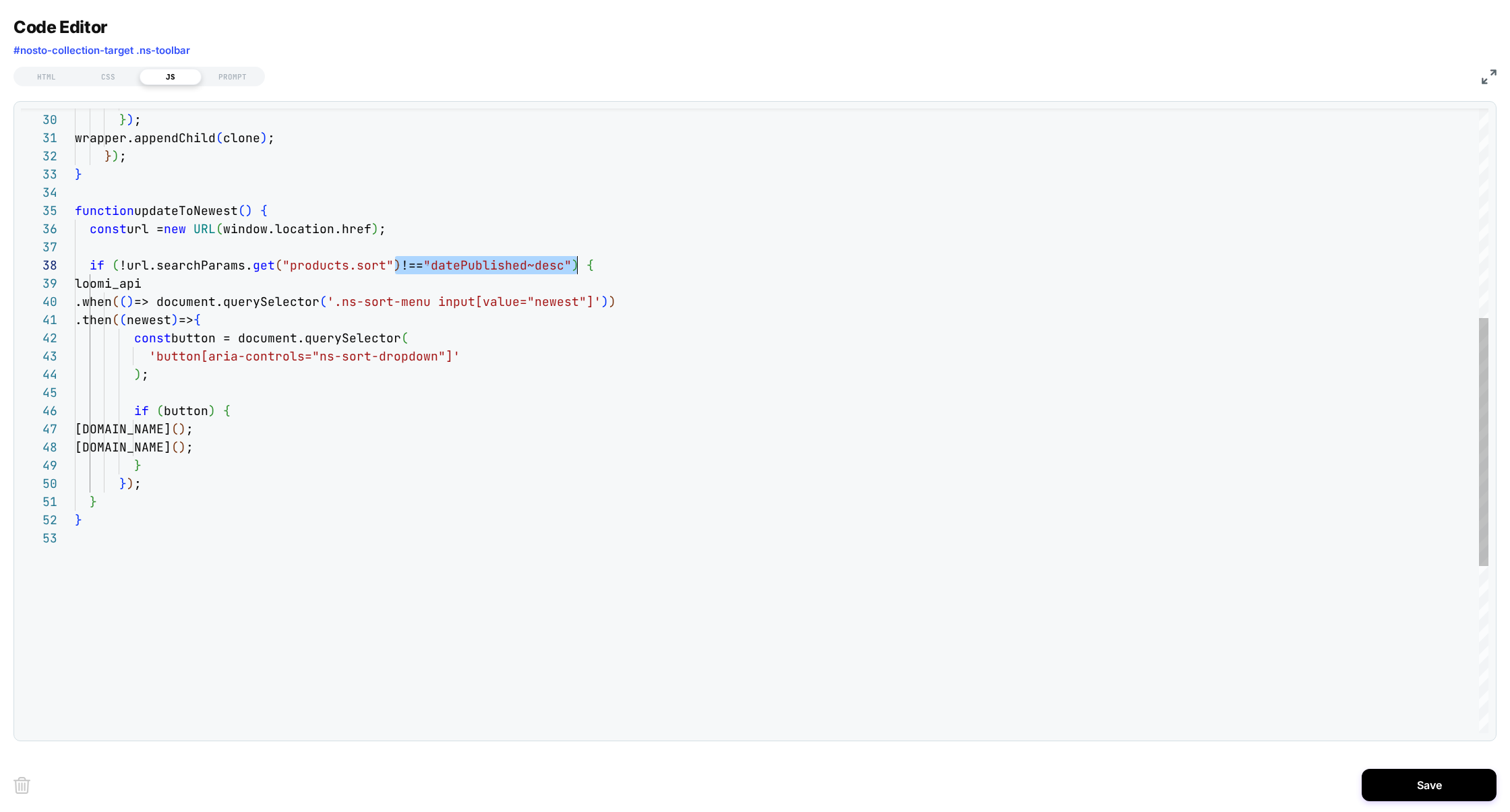
scroll to position [128, 319]
type textarea "**********"
click at [1451, 791] on button "Save" at bounding box center [1429, 785] width 135 height 32
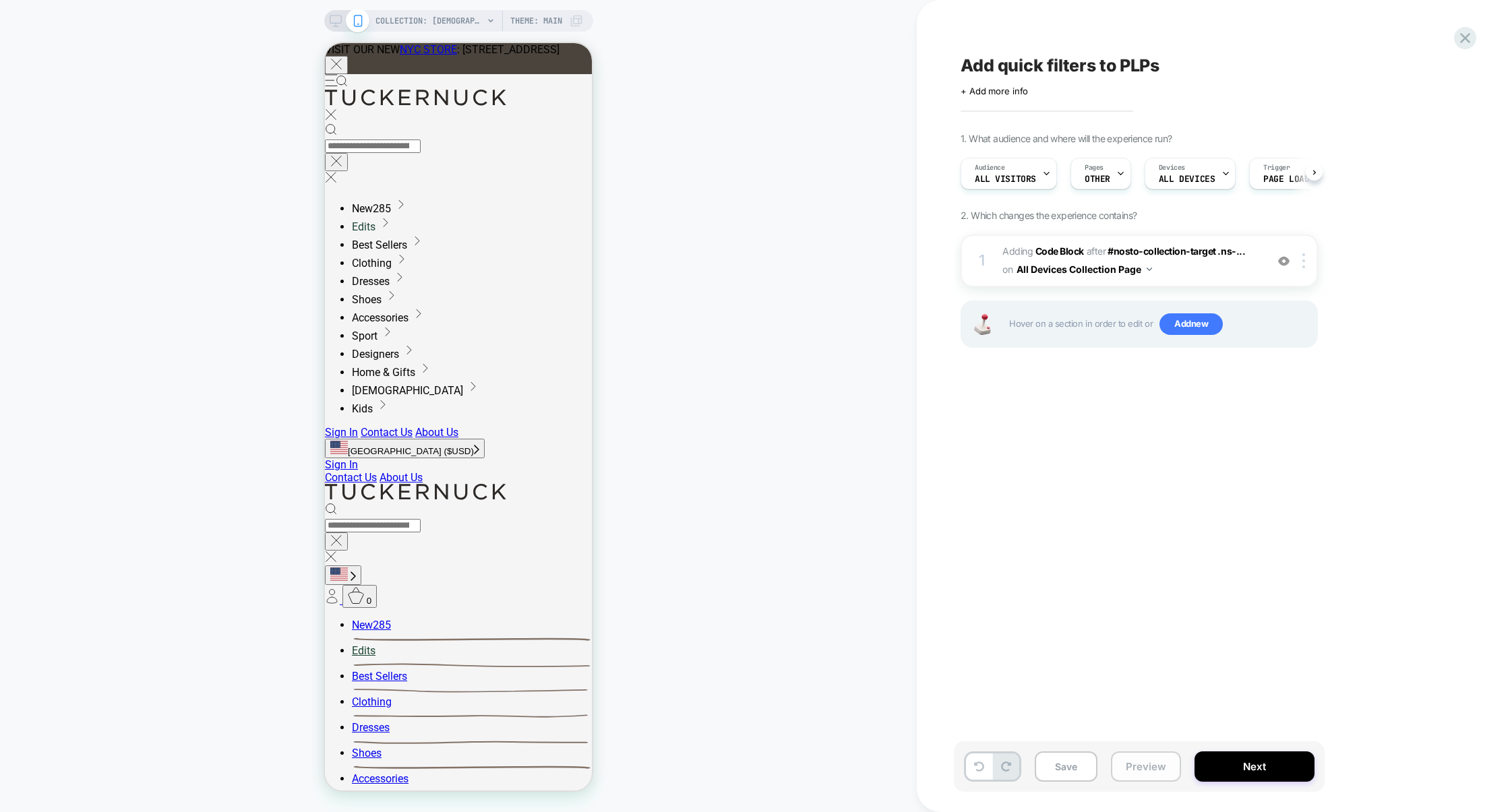
scroll to position [0, 1]
click at [1138, 760] on button "Preview" at bounding box center [1146, 767] width 70 height 30
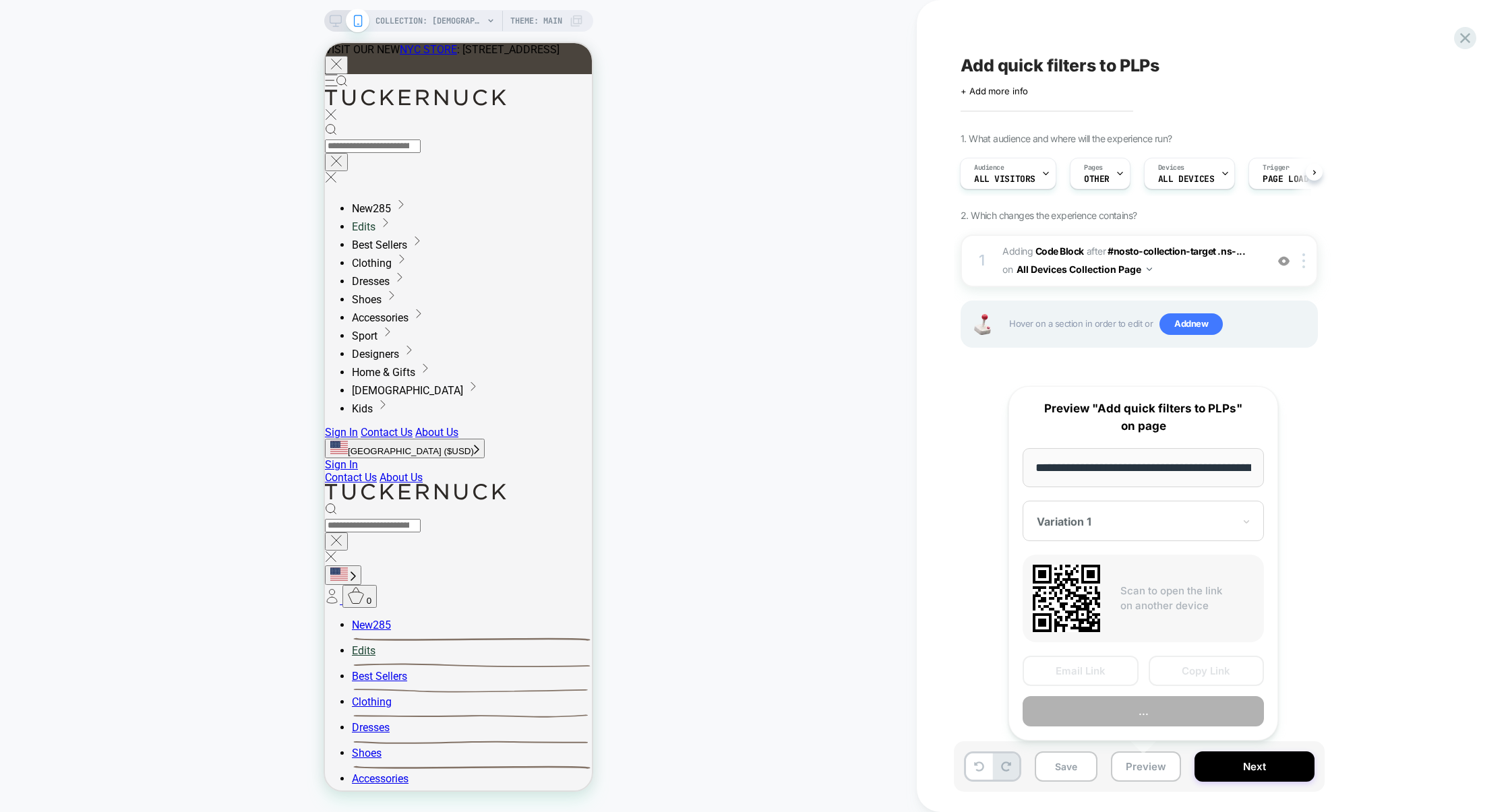
scroll to position [0, 154]
click at [1195, 676] on button "Copy Link" at bounding box center [1207, 672] width 116 height 30
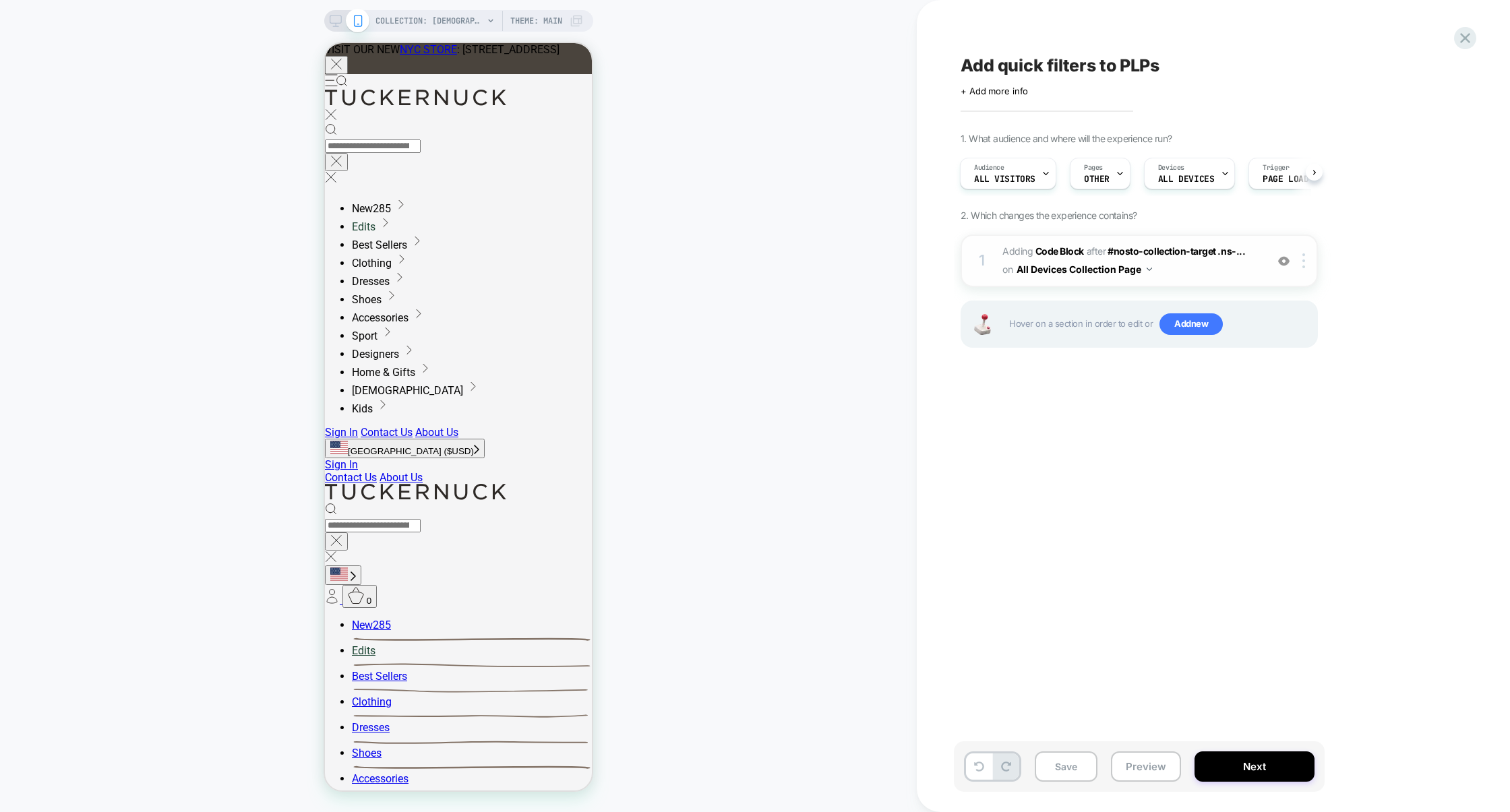
click at [1218, 269] on span "Adding Code Block AFTER #nosto-collection-target .ns-... #nosto-collection-targ…" at bounding box center [1131, 261] width 257 height 36
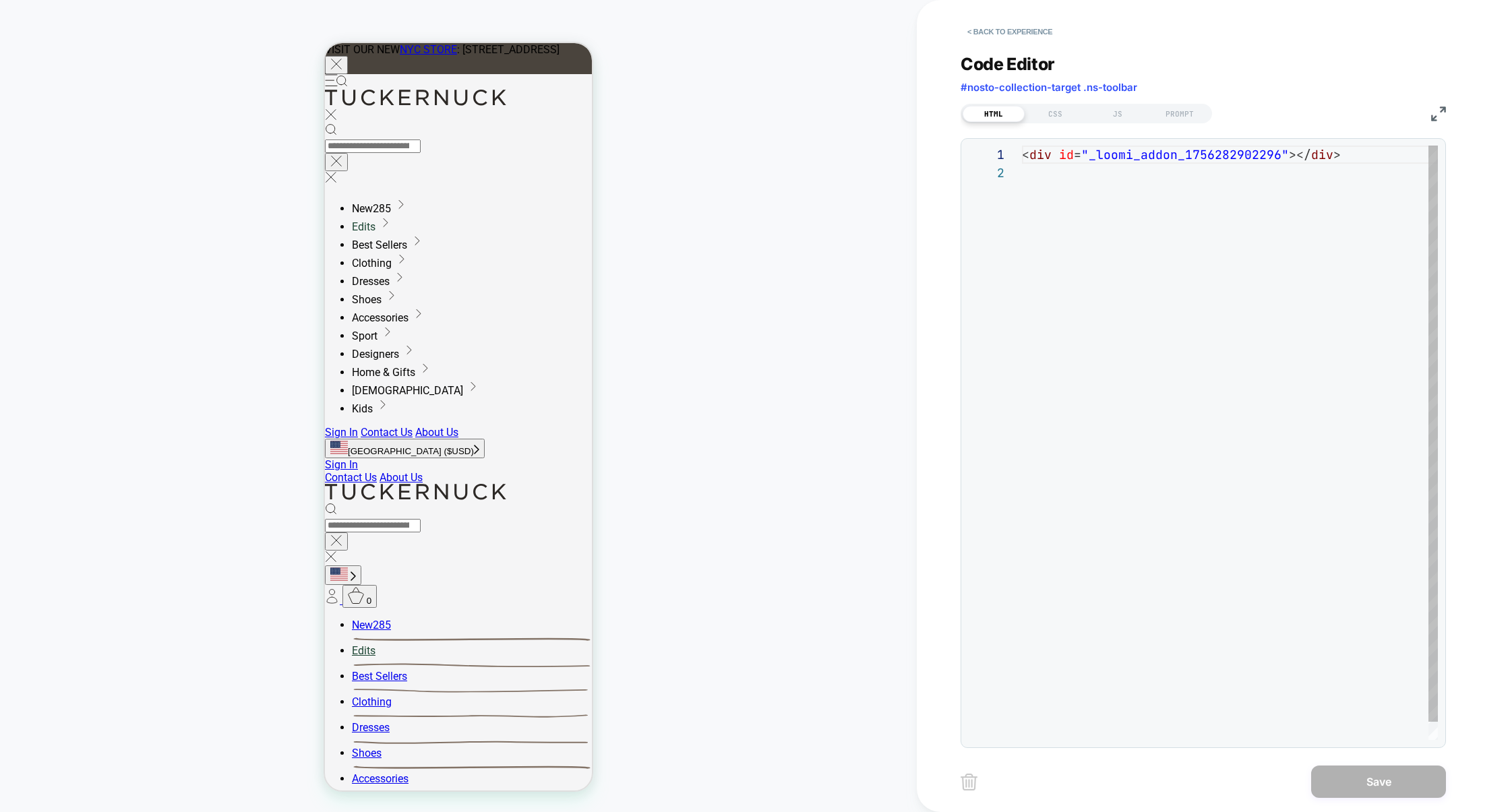
scroll to position [17, 0]
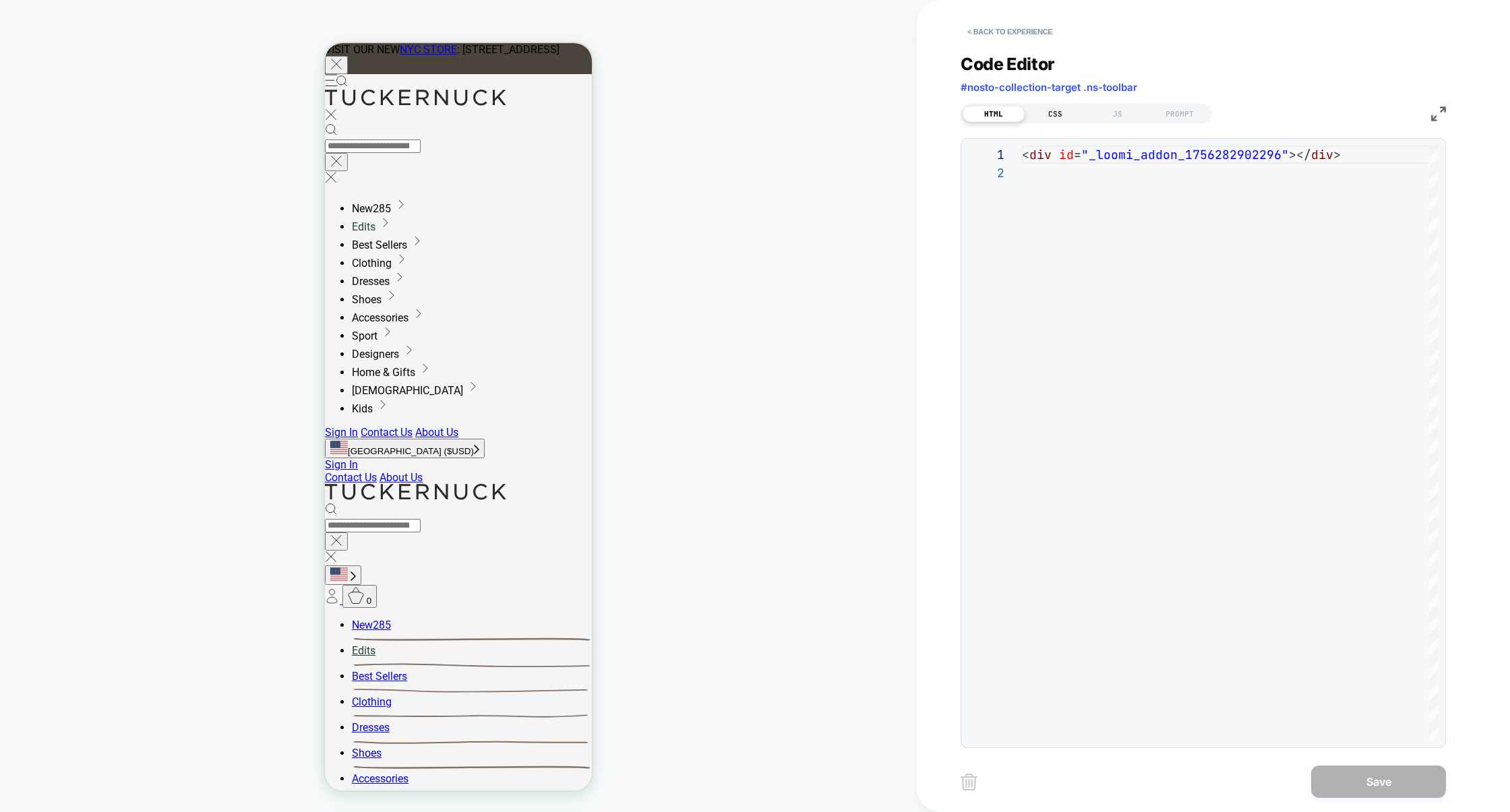
click at [1062, 116] on div "CSS" at bounding box center [1055, 114] width 62 height 16
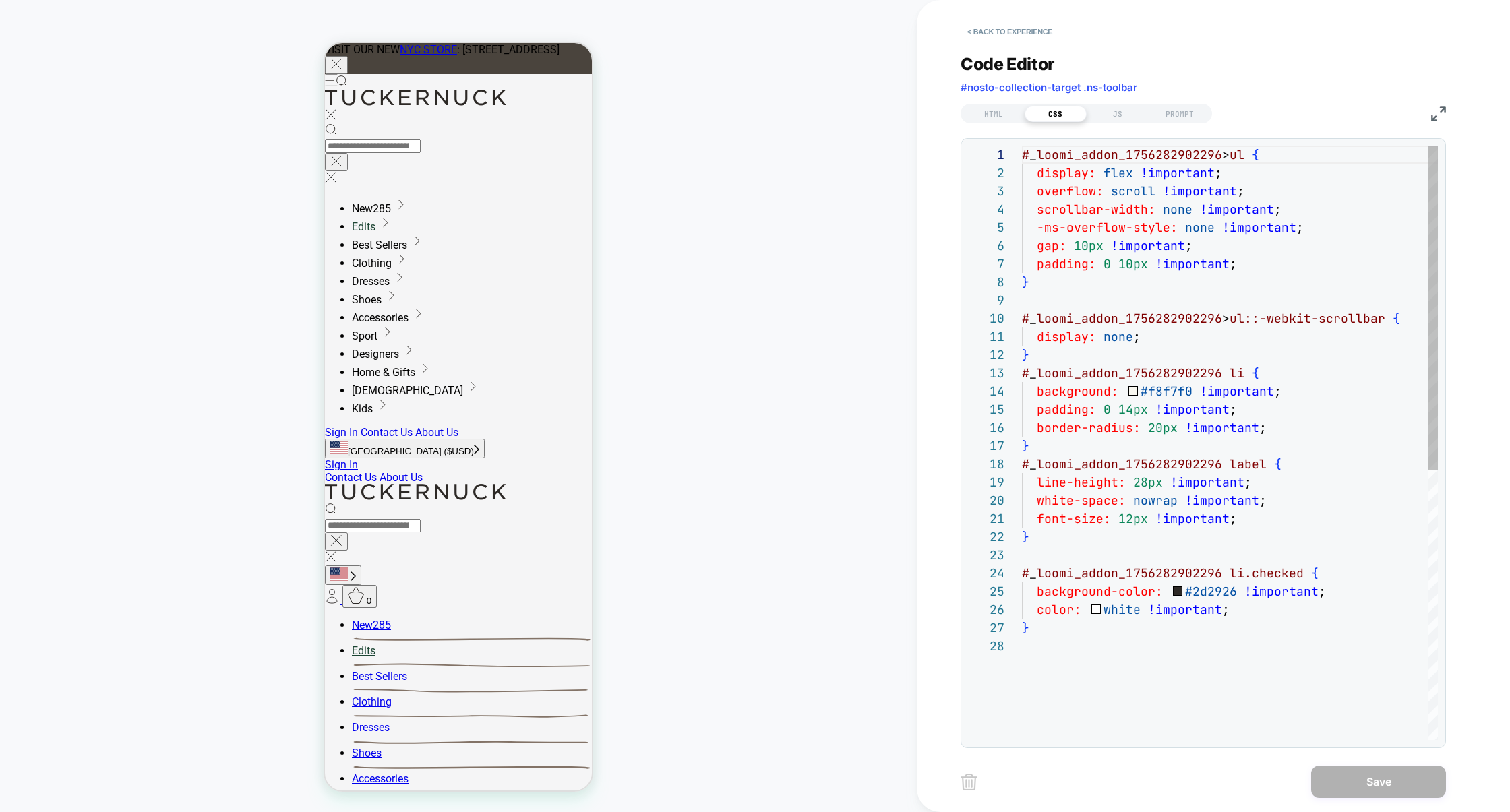
scroll to position [182, 0]
click at [1115, 115] on div "JS" at bounding box center [1118, 114] width 62 height 16
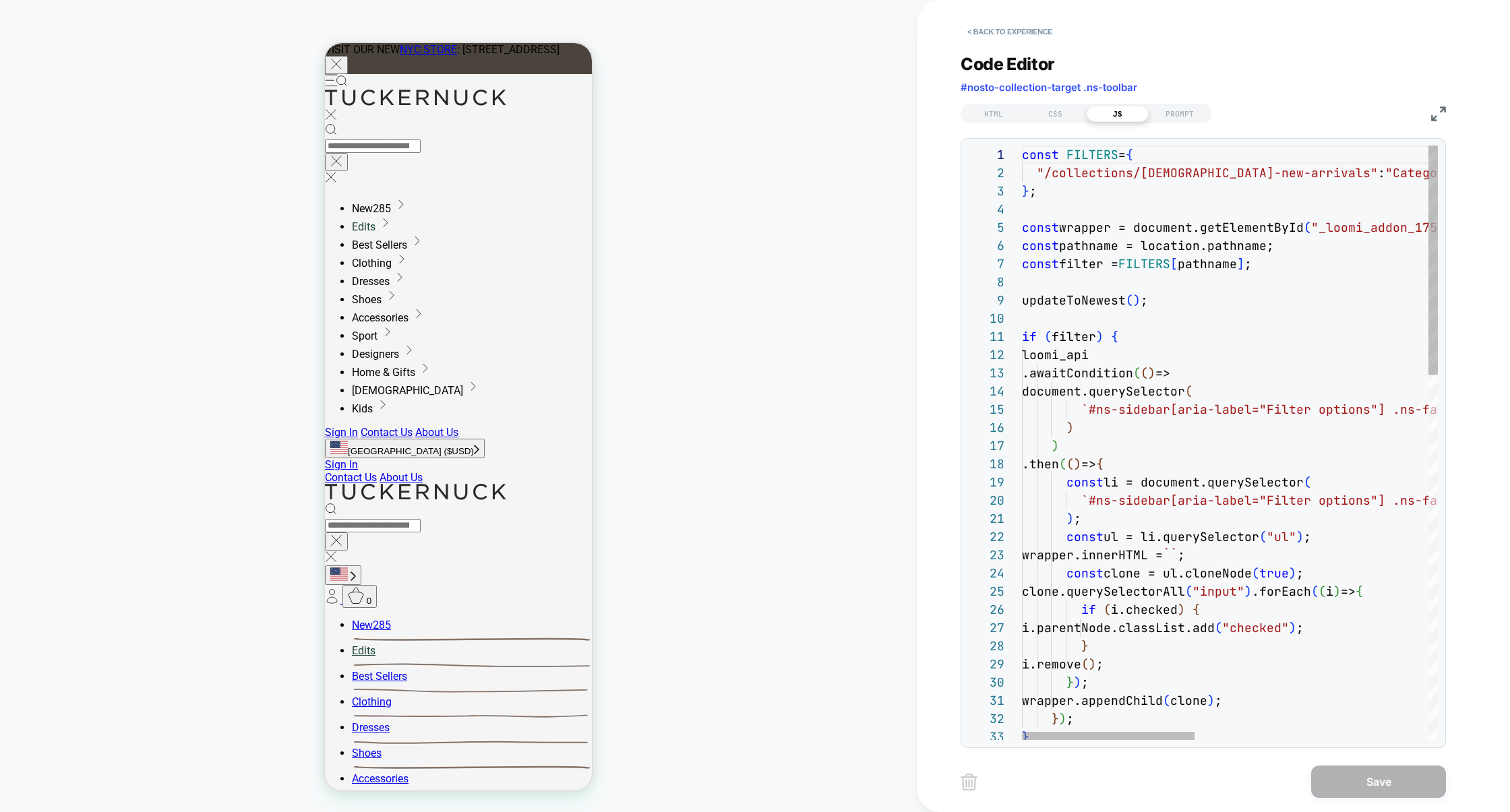
click at [1426, 116] on div "HTML CSS JS PROMPT" at bounding box center [1203, 112] width 486 height 23
click at [1432, 116] on img at bounding box center [1439, 113] width 15 height 15
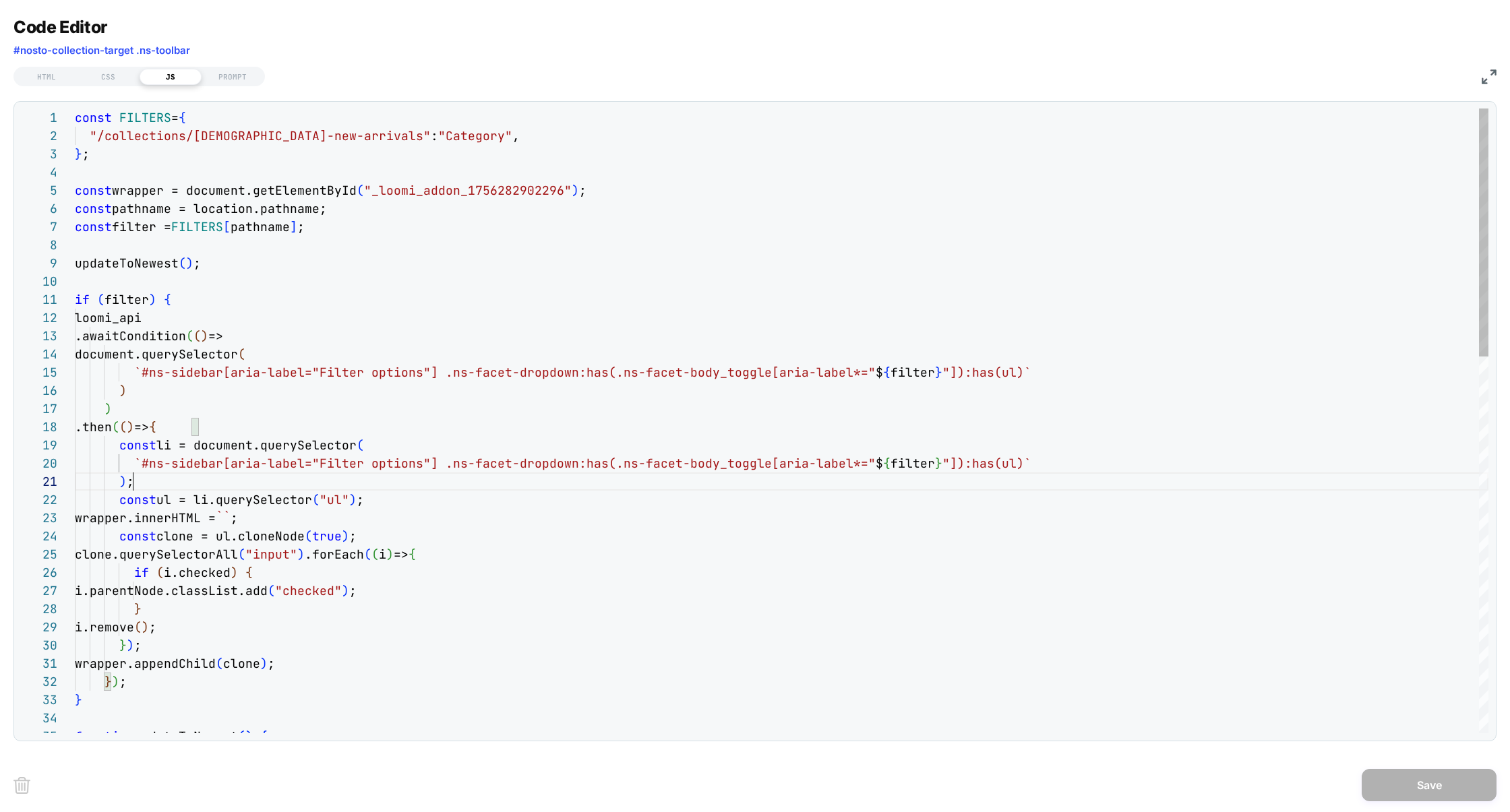
scroll to position [0, 58]
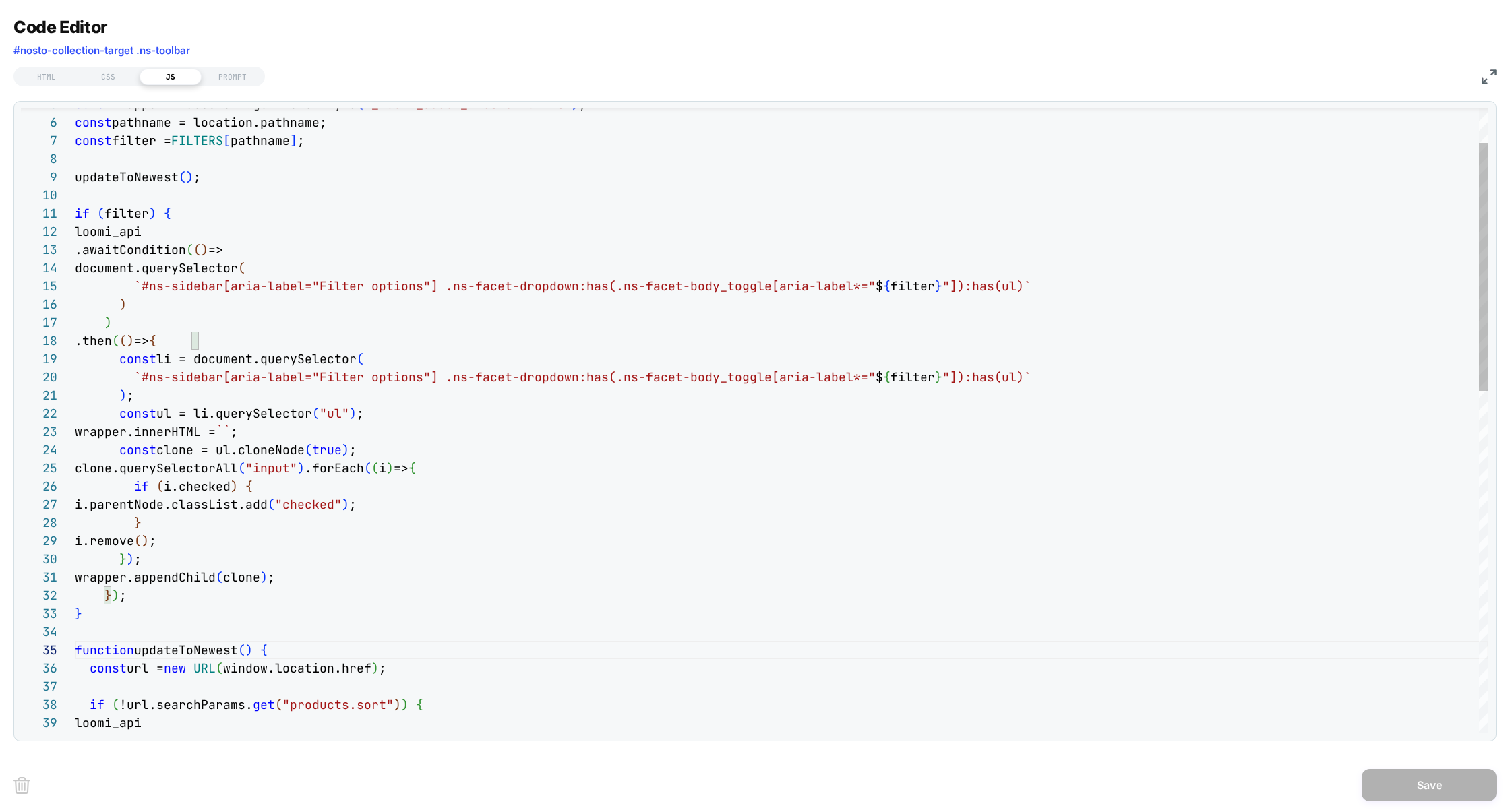
click at [315, 654] on div "const wrapper = document.getElementById ( "_loomi_addon_1756282902296" ) ; cons…" at bounding box center [781, 808] width 1413 height 1572
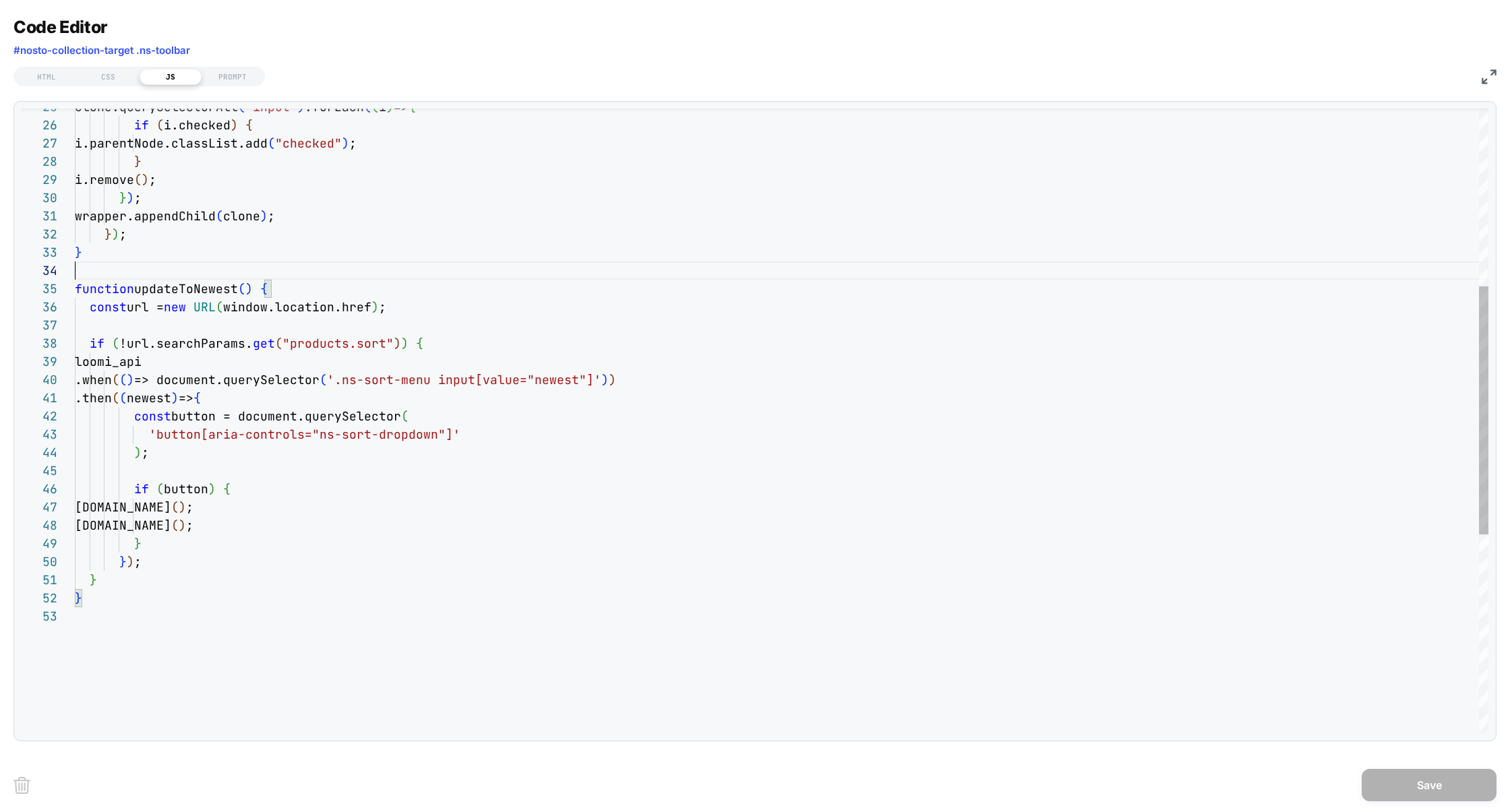
click at [112, 272] on div "clone.querySelectorAll ( "input" ) .forEach ( ( i ) => { if ( i.checked ) { i.p…" at bounding box center [781, 447] width 1413 height 1572
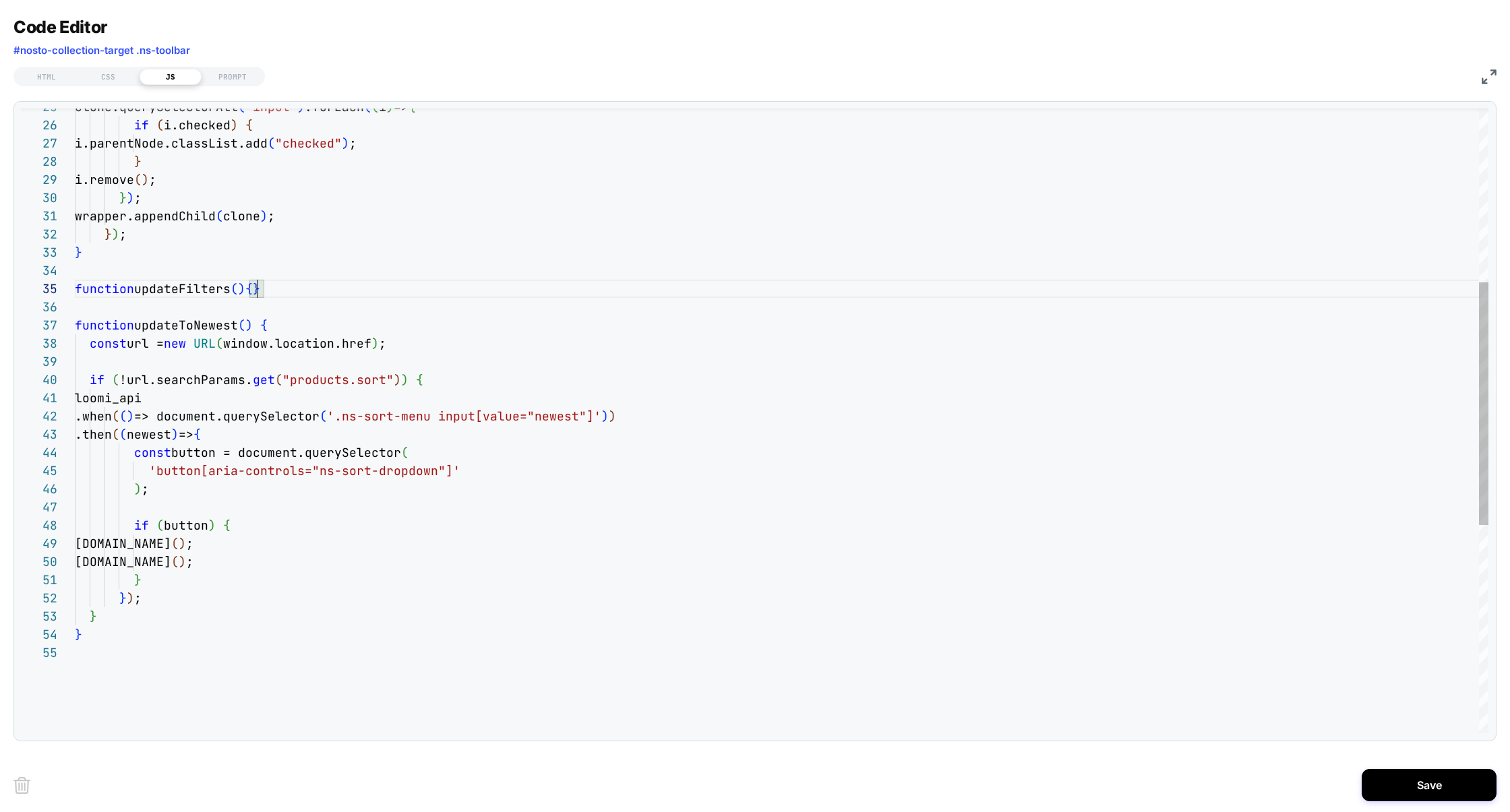
scroll to position [90, 15]
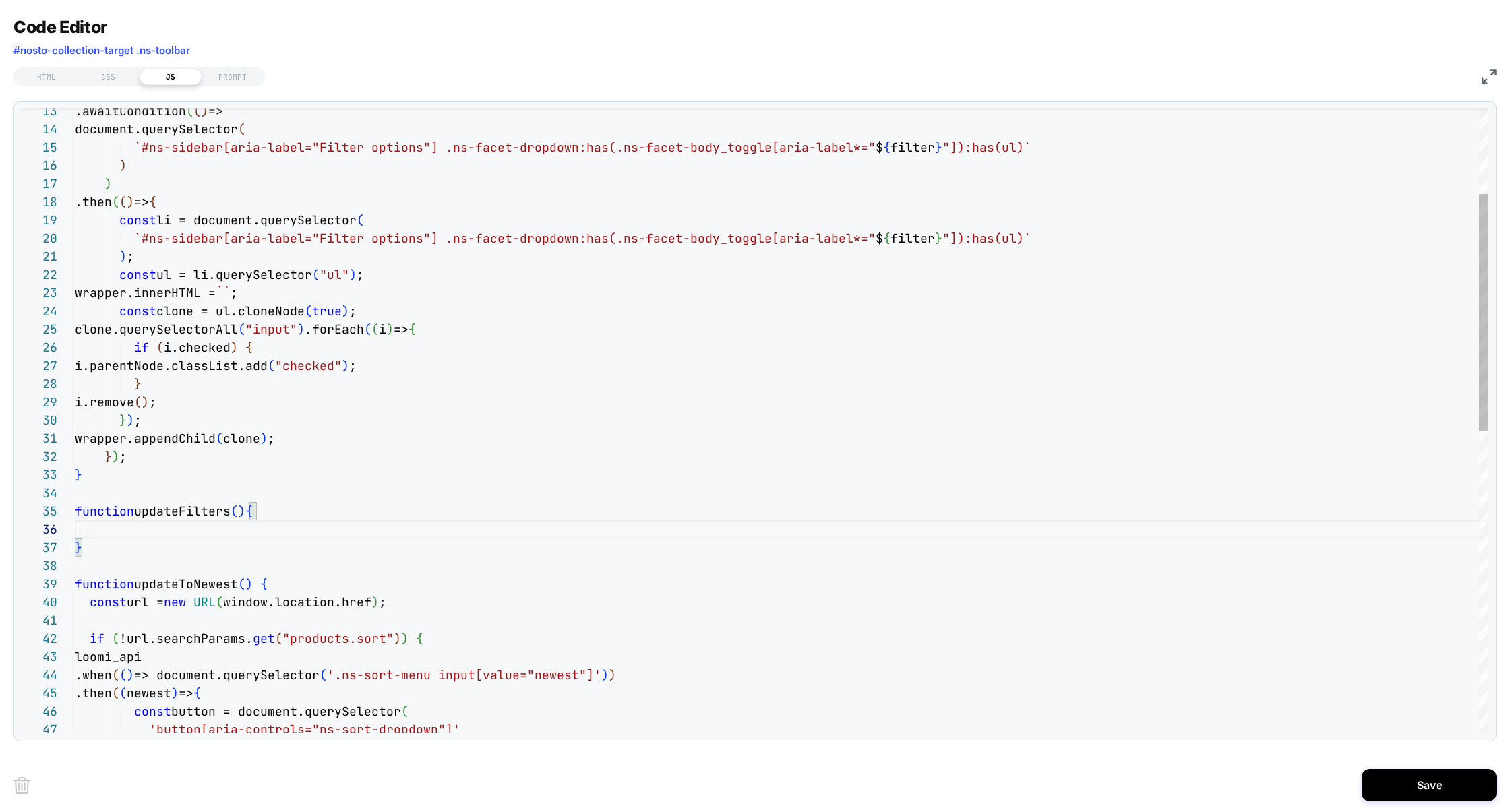
click at [170, 224] on div "clone.querySelectorAll ( "input" ) .forEach ( ( i ) => { if ( i.checked ) { i.p…" at bounding box center [781, 705] width 1413 height 1644
click at [242, 512] on div "clone.querySelectorAll ( "input" ) .forEach ( ( i ) => { if ( i.checked ) { i.p…" at bounding box center [781, 705] width 1413 height 1644
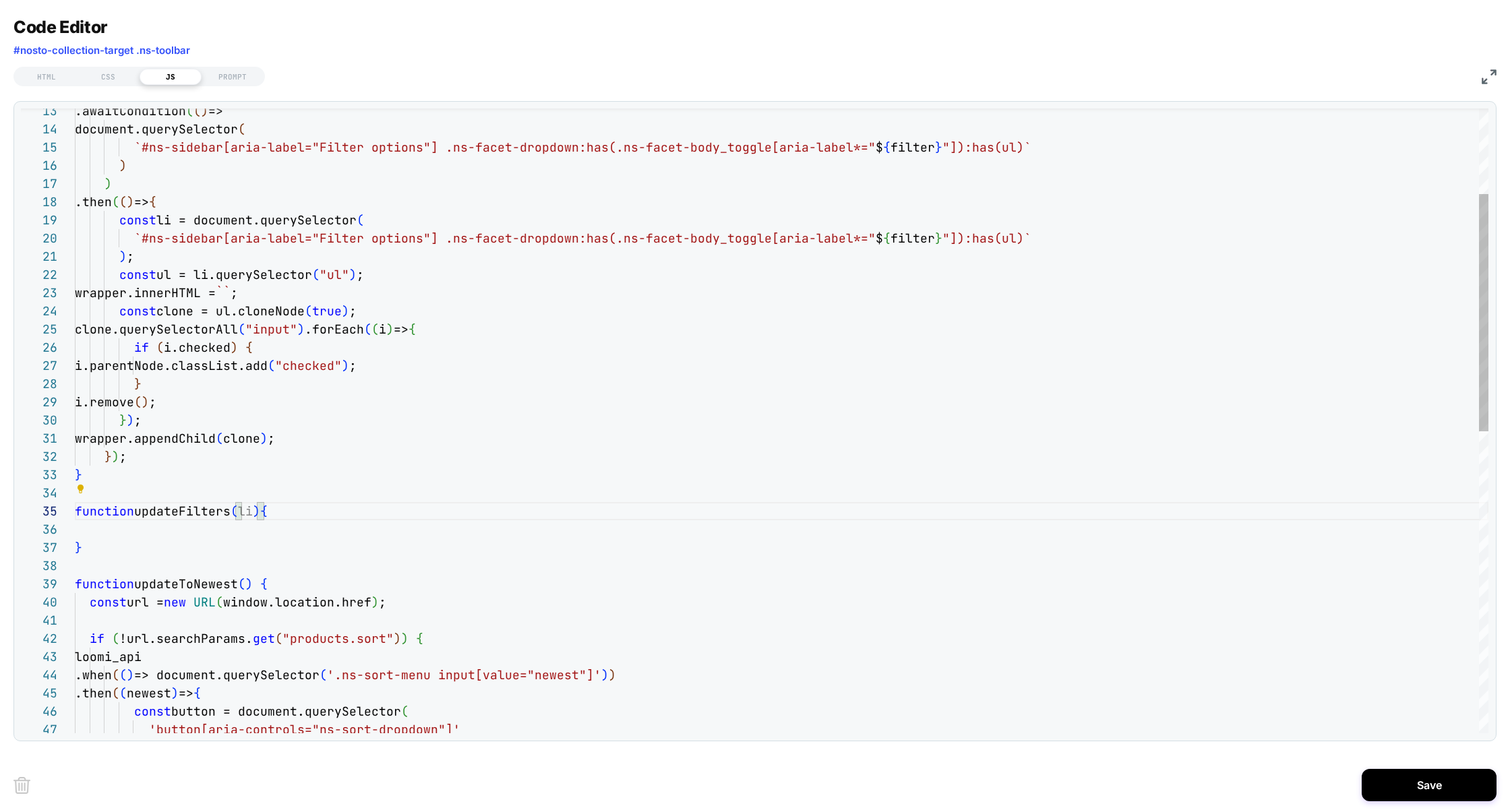
click at [127, 259] on div "clone.querySelectorAll ( "input" ) .forEach ( ( i ) => { if ( i.checked ) { i.p…" at bounding box center [781, 705] width 1413 height 1644
click at [479, 330] on div "clone.querySelectorAll ( "input" ) .forEach ( ( i ) => { if ( i.checked ) { i.p…" at bounding box center [781, 705] width 1413 height 1644
click at [120, 456] on div "clone.querySelectorAll ( "input" ) .forEach ( ( i ) => { if ( i.checked ) { i.p…" at bounding box center [781, 705] width 1413 height 1644
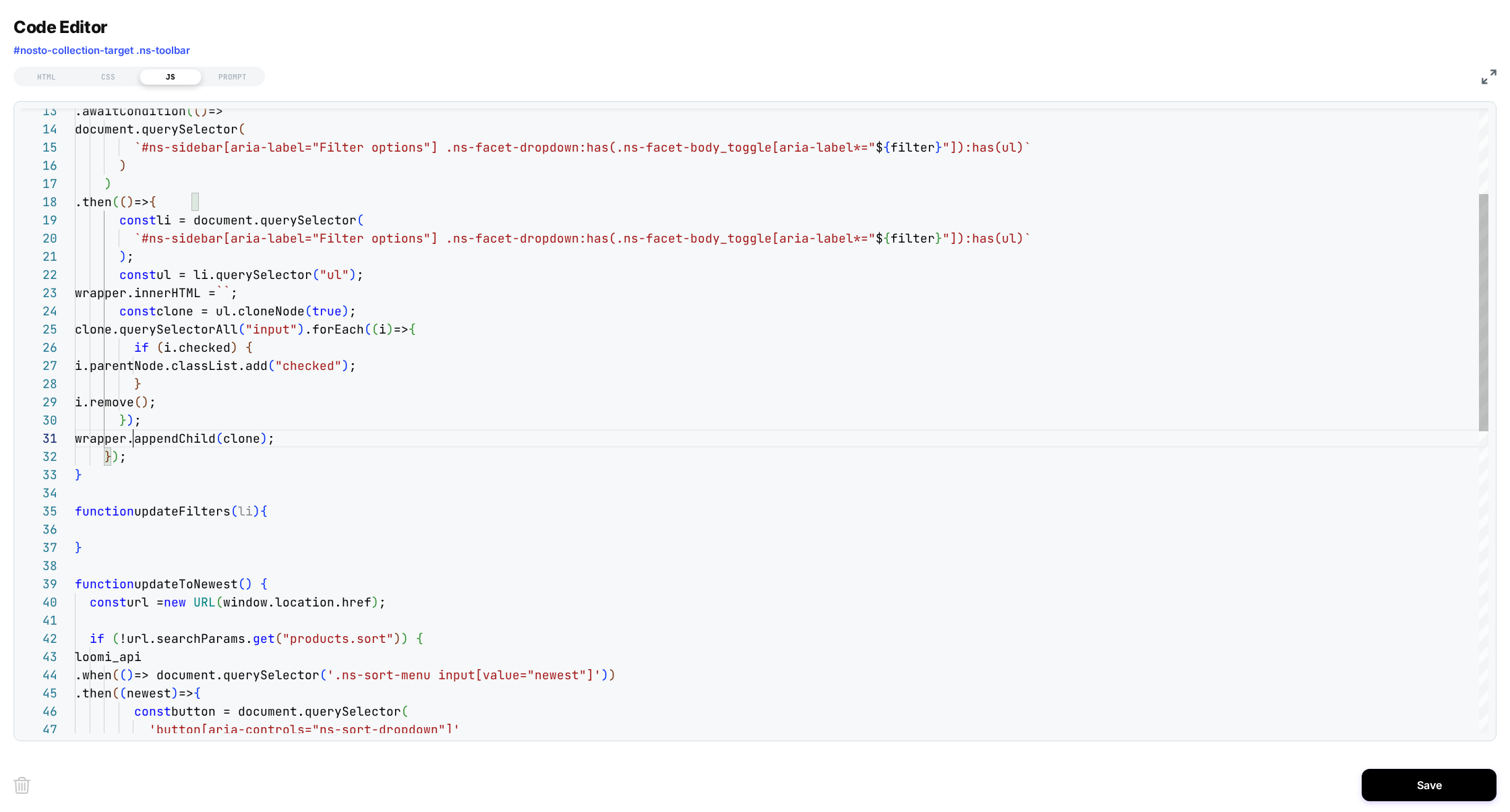
click at [131, 436] on div "clone.querySelectorAll ( "input" ) .forEach ( ( i ) => { if ( i.checked ) { i.p…" at bounding box center [781, 705] width 1413 height 1644
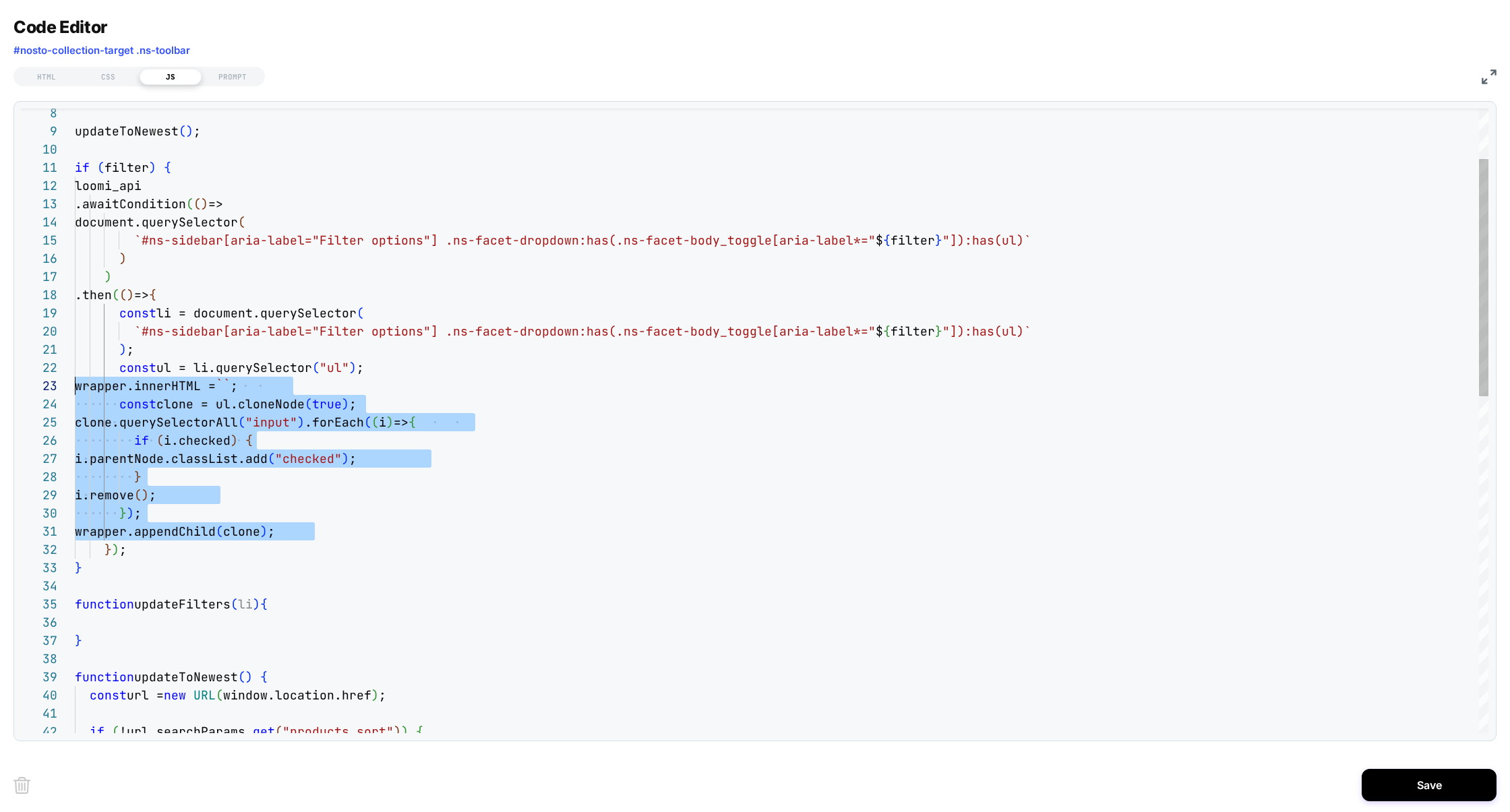
scroll to position [17, 0]
drag, startPoint x: 325, startPoint y: 534, endPoint x: 27, endPoint y: 373, distance: 338.7
click at [27, 372] on div "25 26 27 28 29 30 31 32 33 34 35 24 23 22 21 18 19 20 17 16 15 14 13 12 11 10 9…" at bounding box center [754, 421] width 1467 height 625
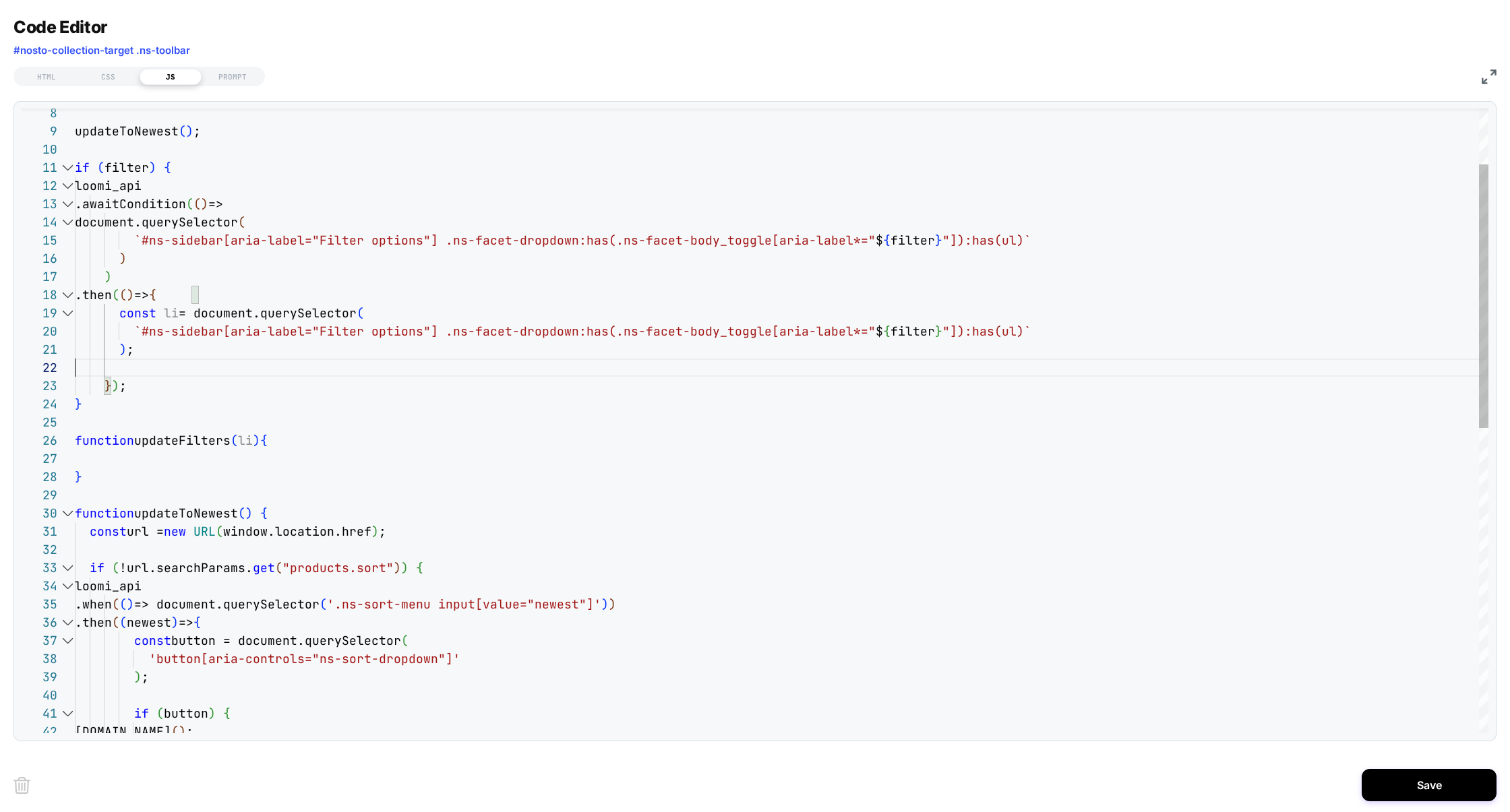
scroll to position [109, 0]
click at [222, 463] on div "} ) ; } function updateFilters ( li ) { ) ; .then ( ( ) => { const li = documen…" at bounding box center [781, 716] width 1413 height 1481
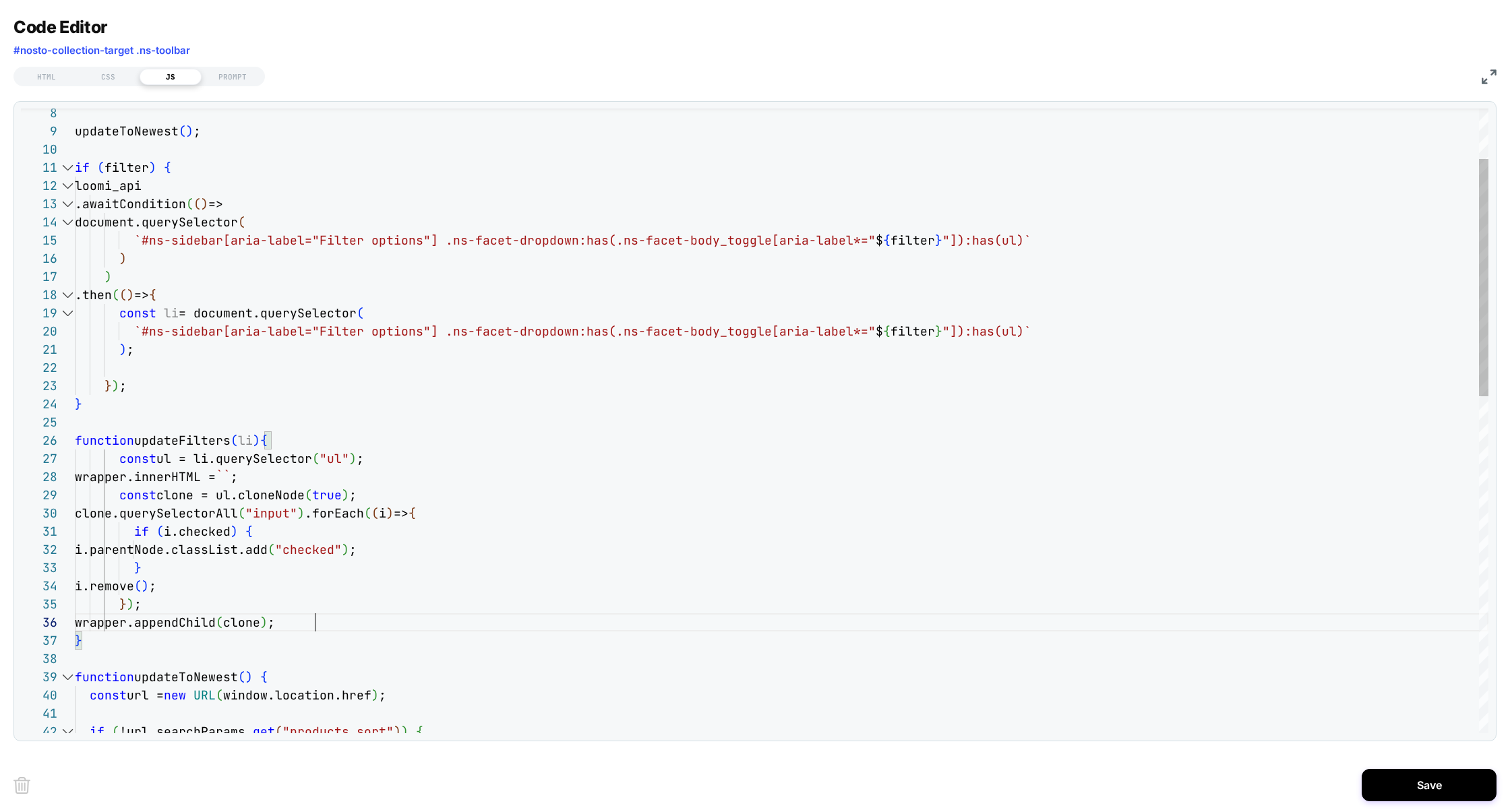
scroll to position [90, 240]
click at [189, 438] on div "} ) ; } function updateFilters ( li ) { ) ; .then ( ( ) => { const li = documen…" at bounding box center [781, 798] width 1413 height 1644
click at [149, 361] on div "} ) ; } function updateFilters ( li ) { ) ; .then ( ( ) => { const li = documen…" at bounding box center [781, 798] width 1413 height 1644
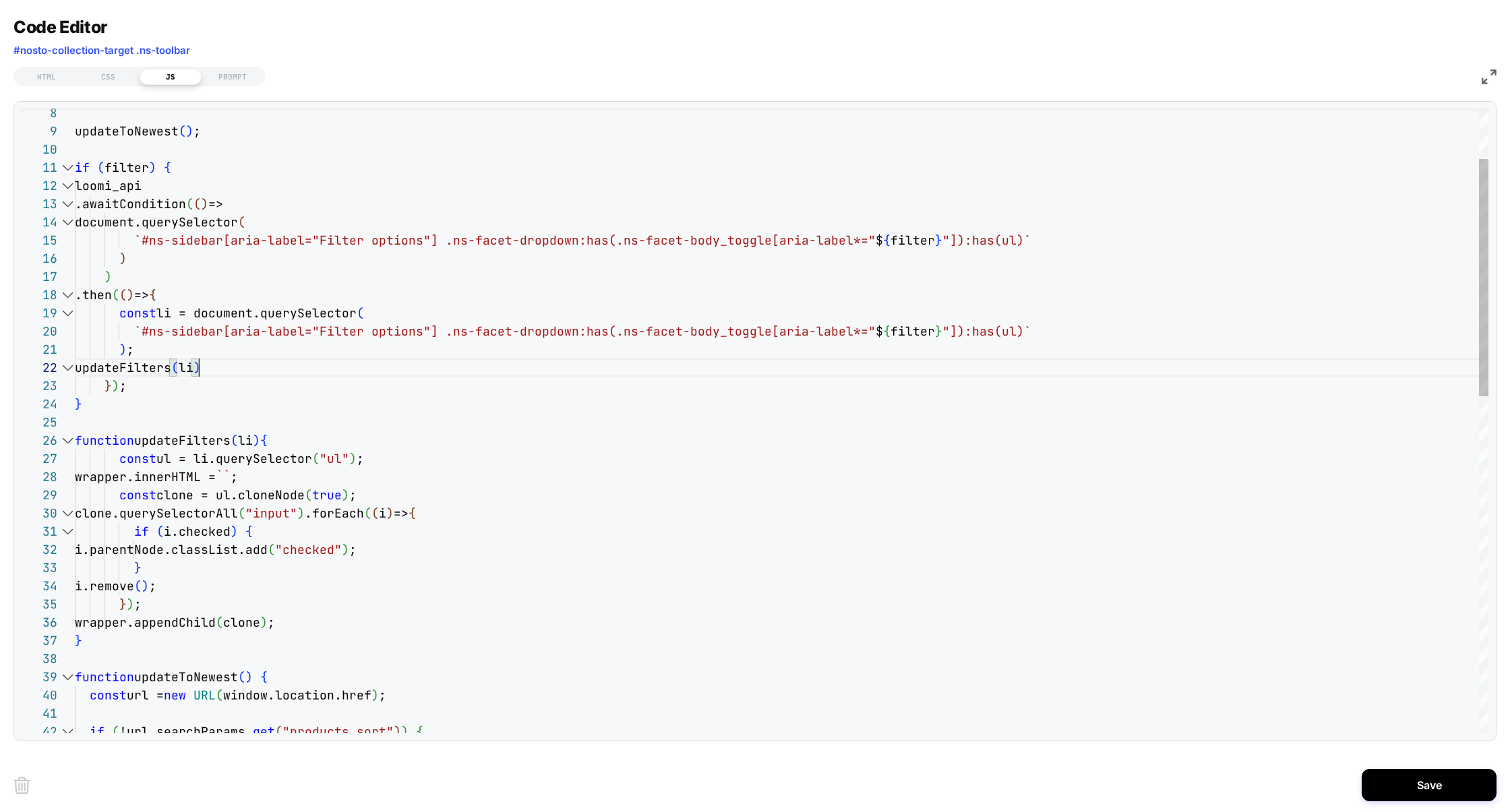
scroll to position [17, 124]
click at [219, 363] on div "} ) ; } function updateFilters ( li ) { updateFilters ( li ) ) ; .then ( ( ) =>…" at bounding box center [781, 798] width 1413 height 1644
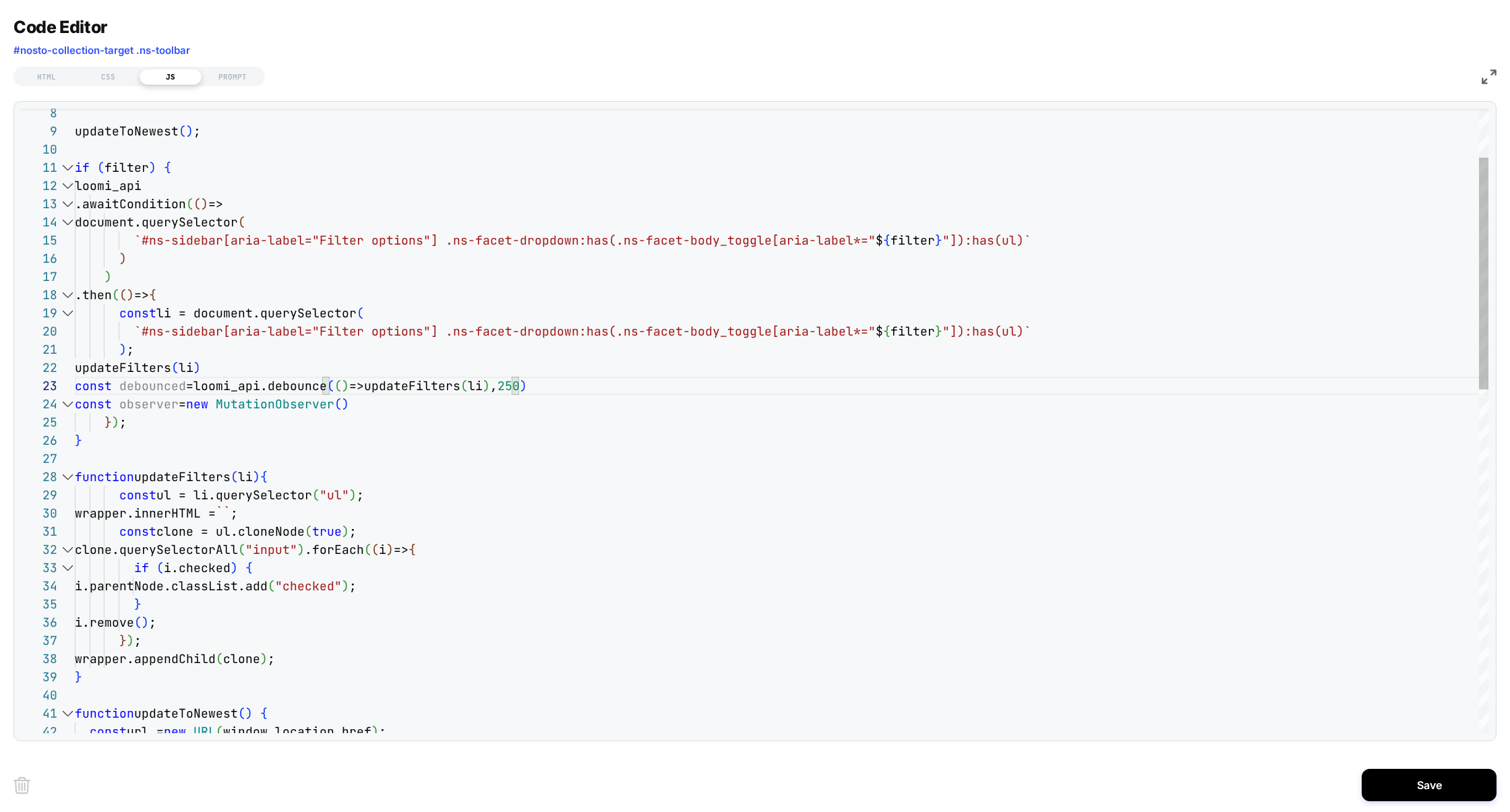
scroll to position [36, 443]
click at [139, 387] on div "} ) ; } function updateFilters ( li ) { updateFilters ( li ) ) ; .then ( ( ) =>…" at bounding box center [781, 816] width 1413 height 1680
click at [315, 478] on div "} ) ; } function updateFilters ( li ) { updateFilters ( li ) ) ; .then ( ( ) =>…" at bounding box center [781, 816] width 1413 height 1680
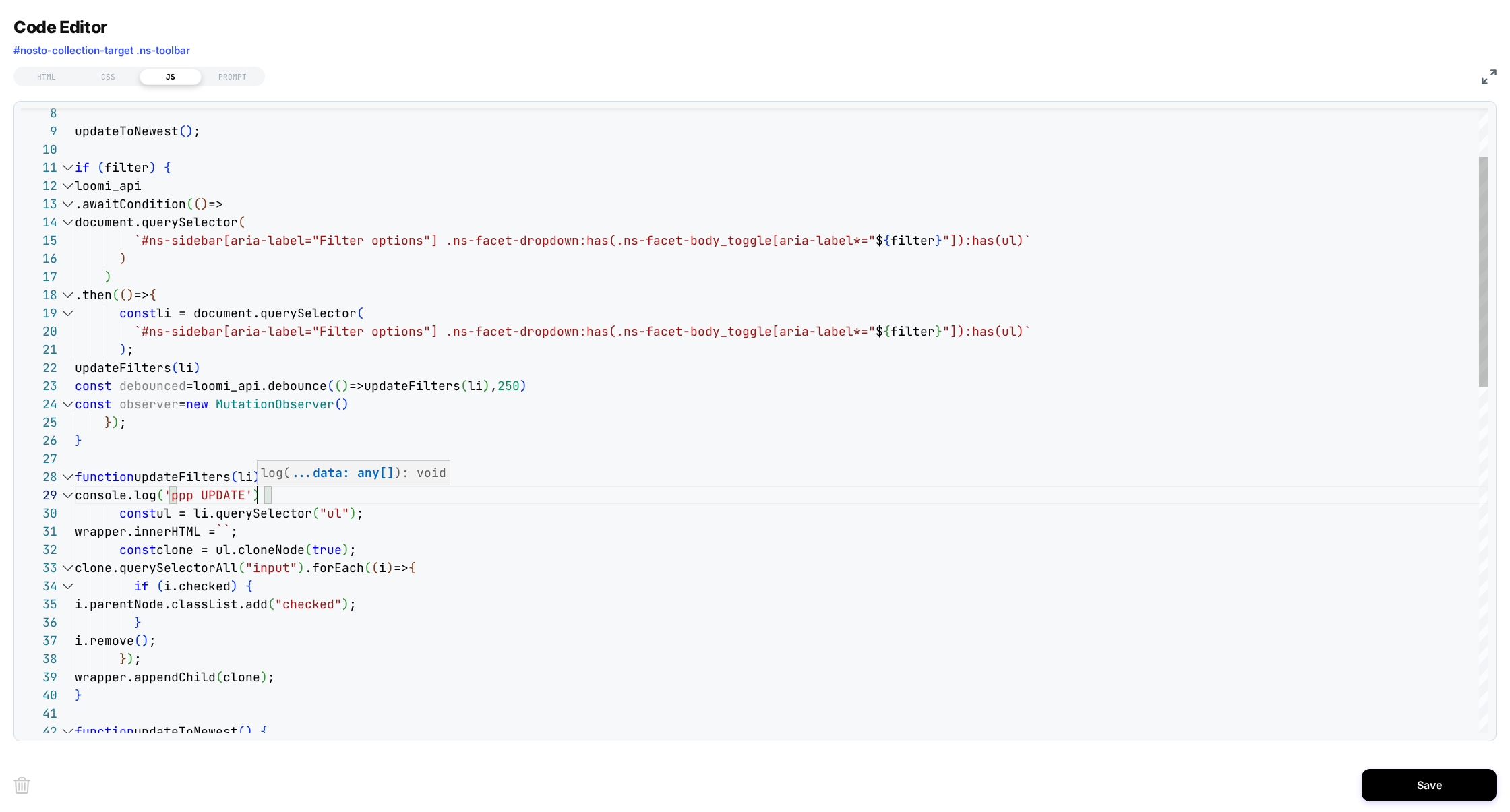
scroll to position [146, 182]
click at [173, 387] on div "} ) ; } function updateFilters ( li ) { updateFilters ( li ) ) ; .then ( ( ) =>…" at bounding box center [781, 825] width 1413 height 1698
click at [341, 405] on div "} ) ; } function updateFilters ( li ) { updateFilters ( li ) ) ; .then ( ( ) =>…" at bounding box center [781, 825] width 1413 height 1698
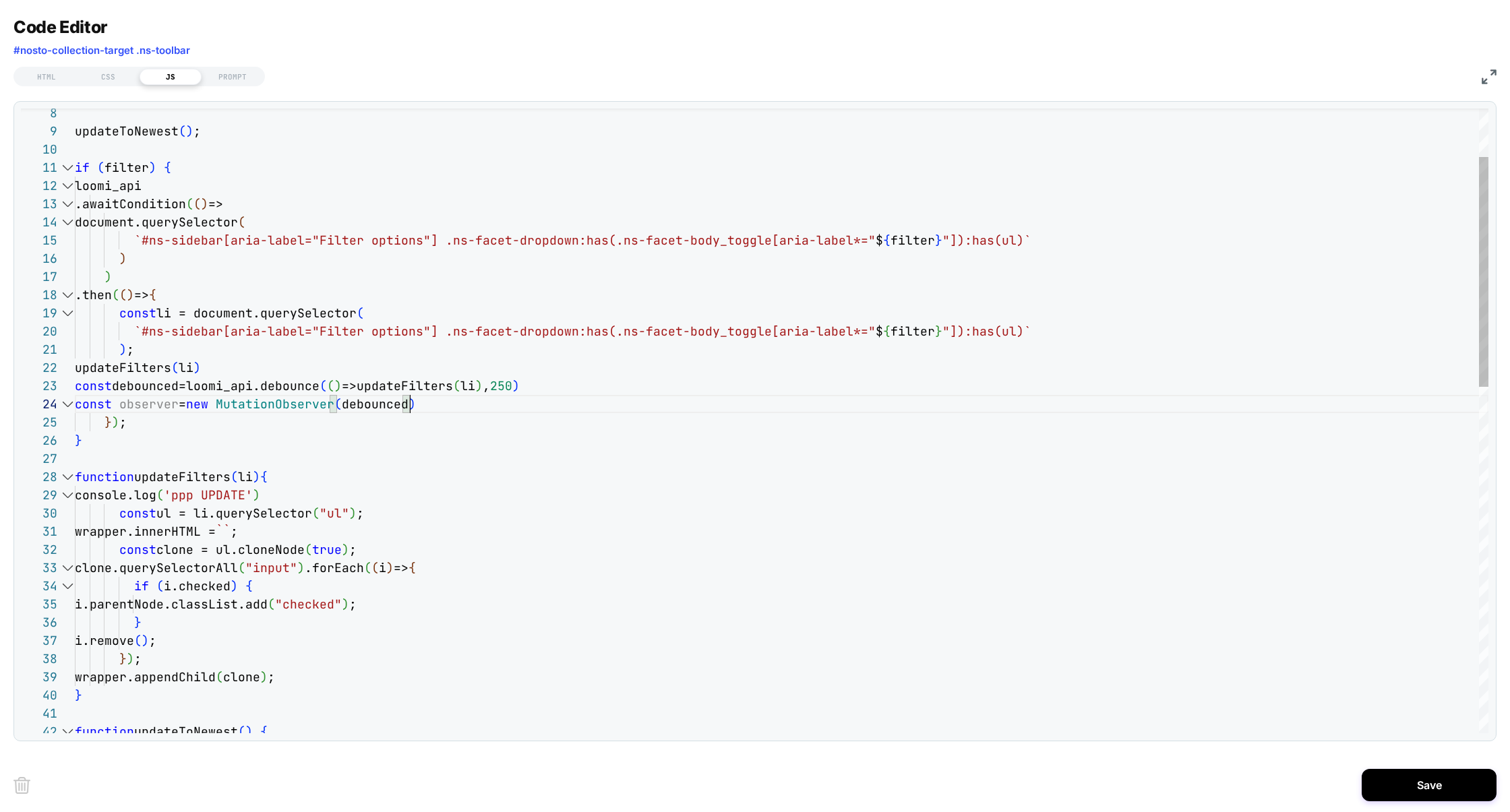
scroll to position [55, 335]
click at [432, 405] on div "} ) ; } function updateFilters ( li ) { updateFilters ( li ) ) ; .then ( ( ) =>…" at bounding box center [781, 825] width 1413 height 1698
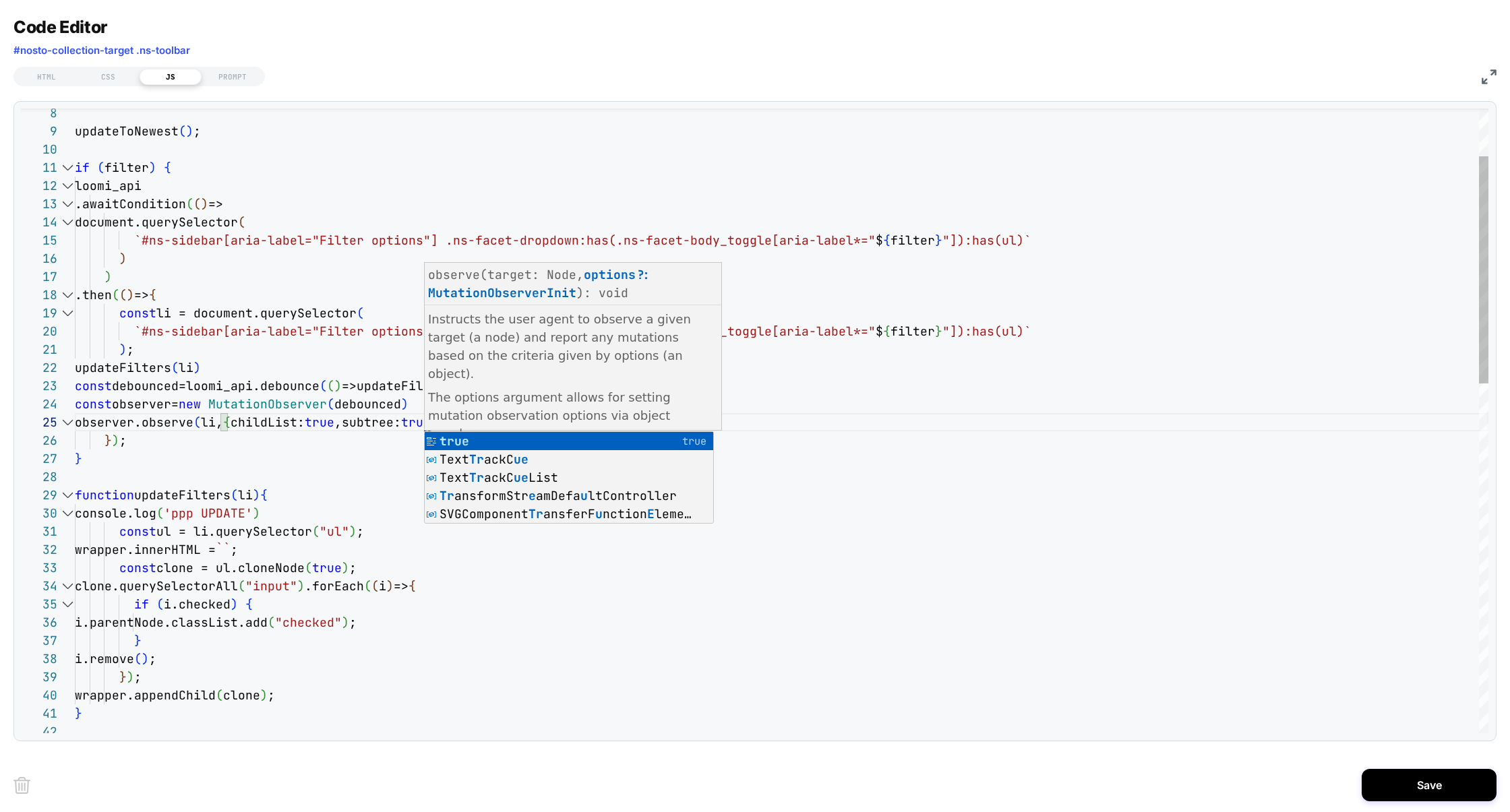
scroll to position [73, 349]
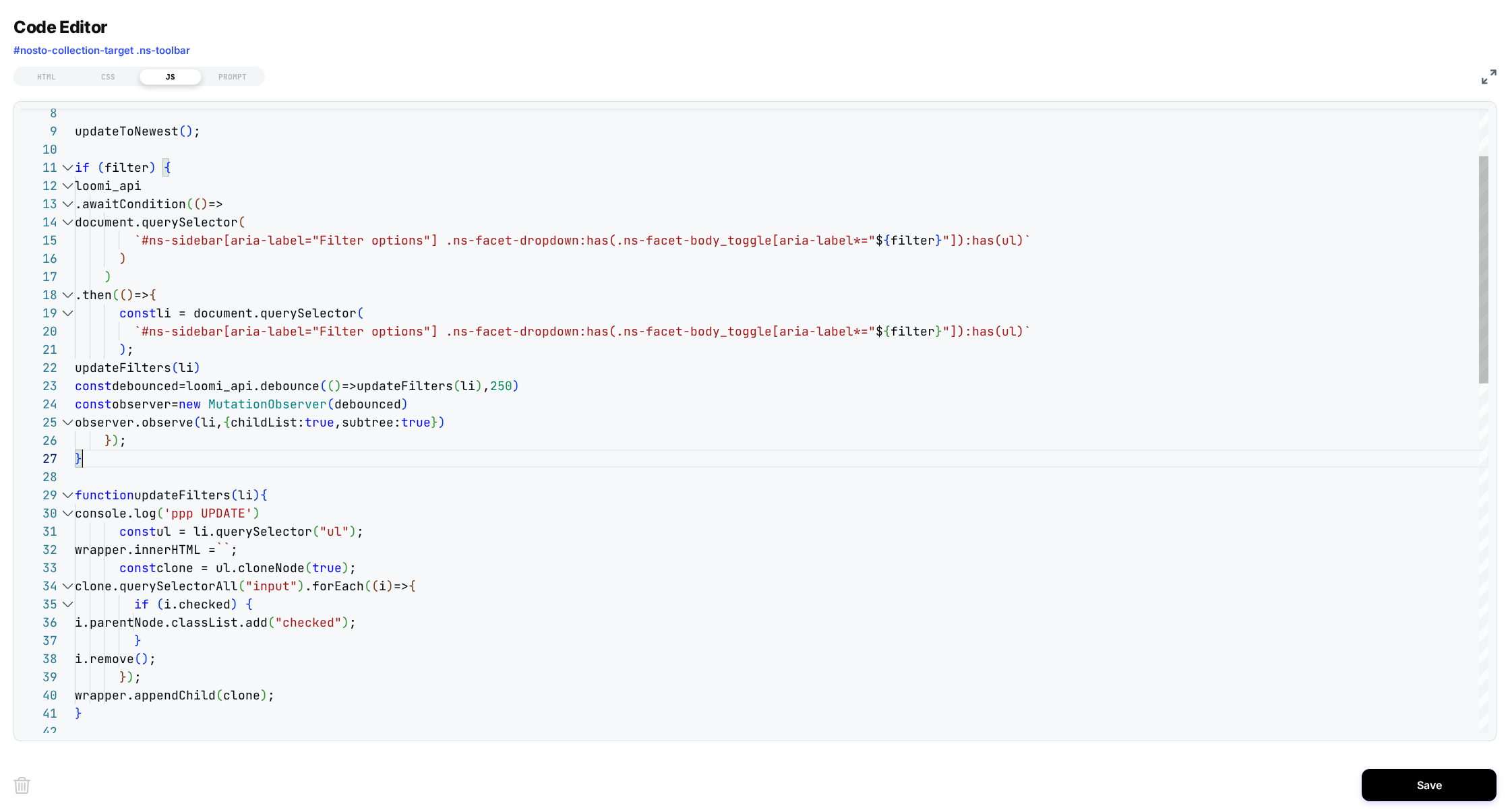
scroll to position [109, 7]
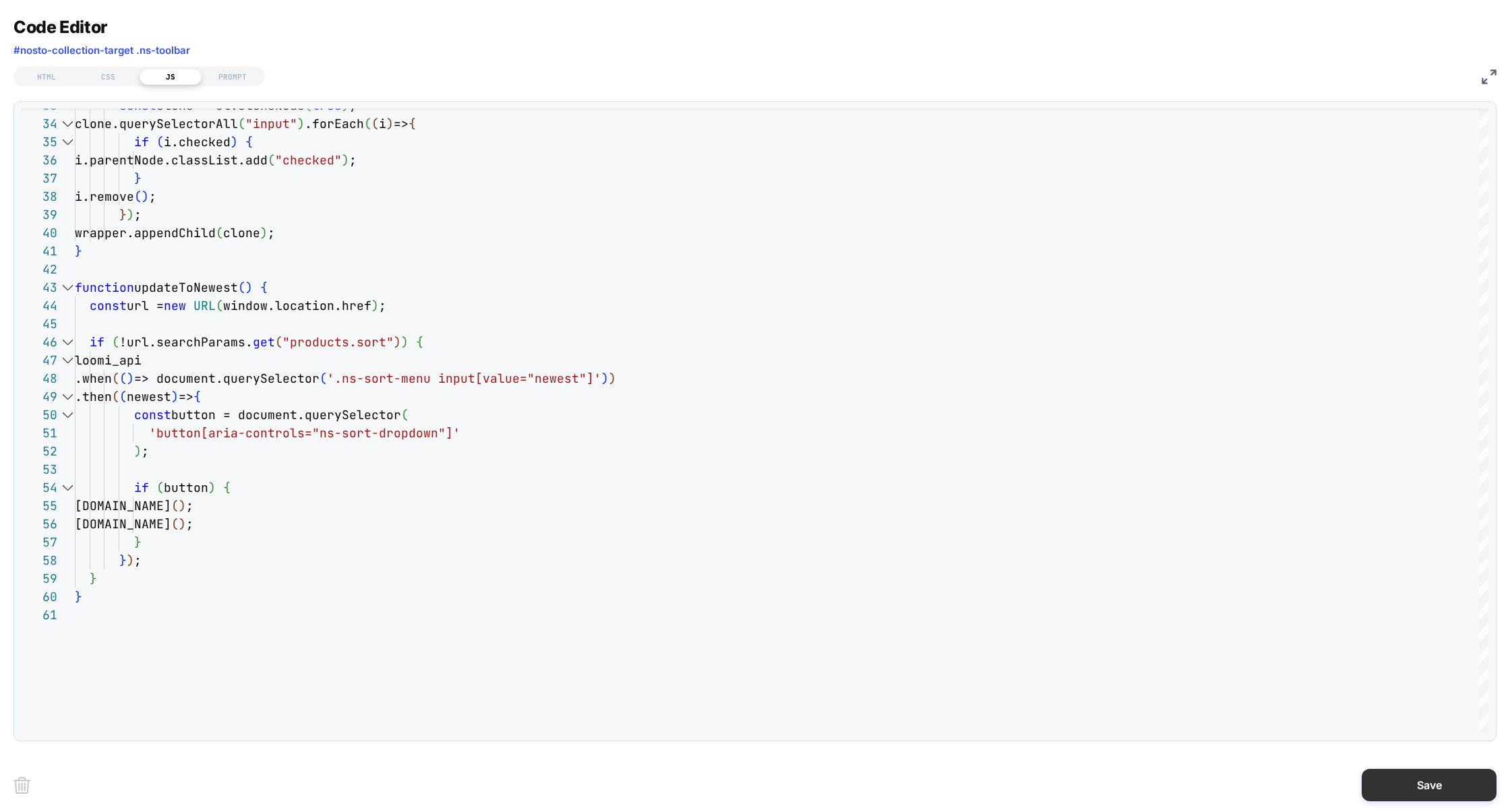
type textarea "**********"
click at [1384, 776] on button "Save" at bounding box center [1429, 785] width 135 height 32
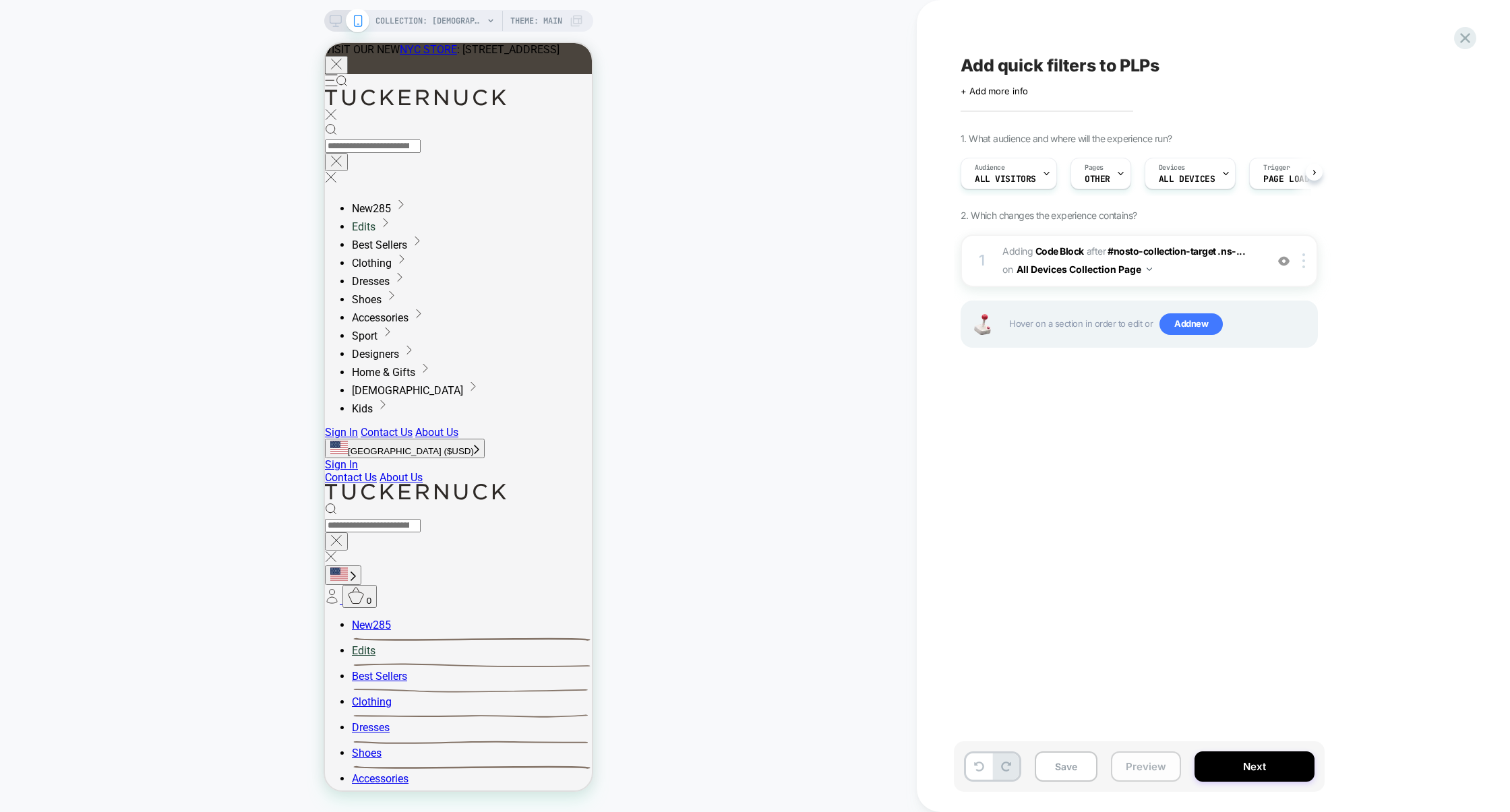
scroll to position [0, 1]
click at [1155, 768] on button "Preview" at bounding box center [1146, 767] width 70 height 30
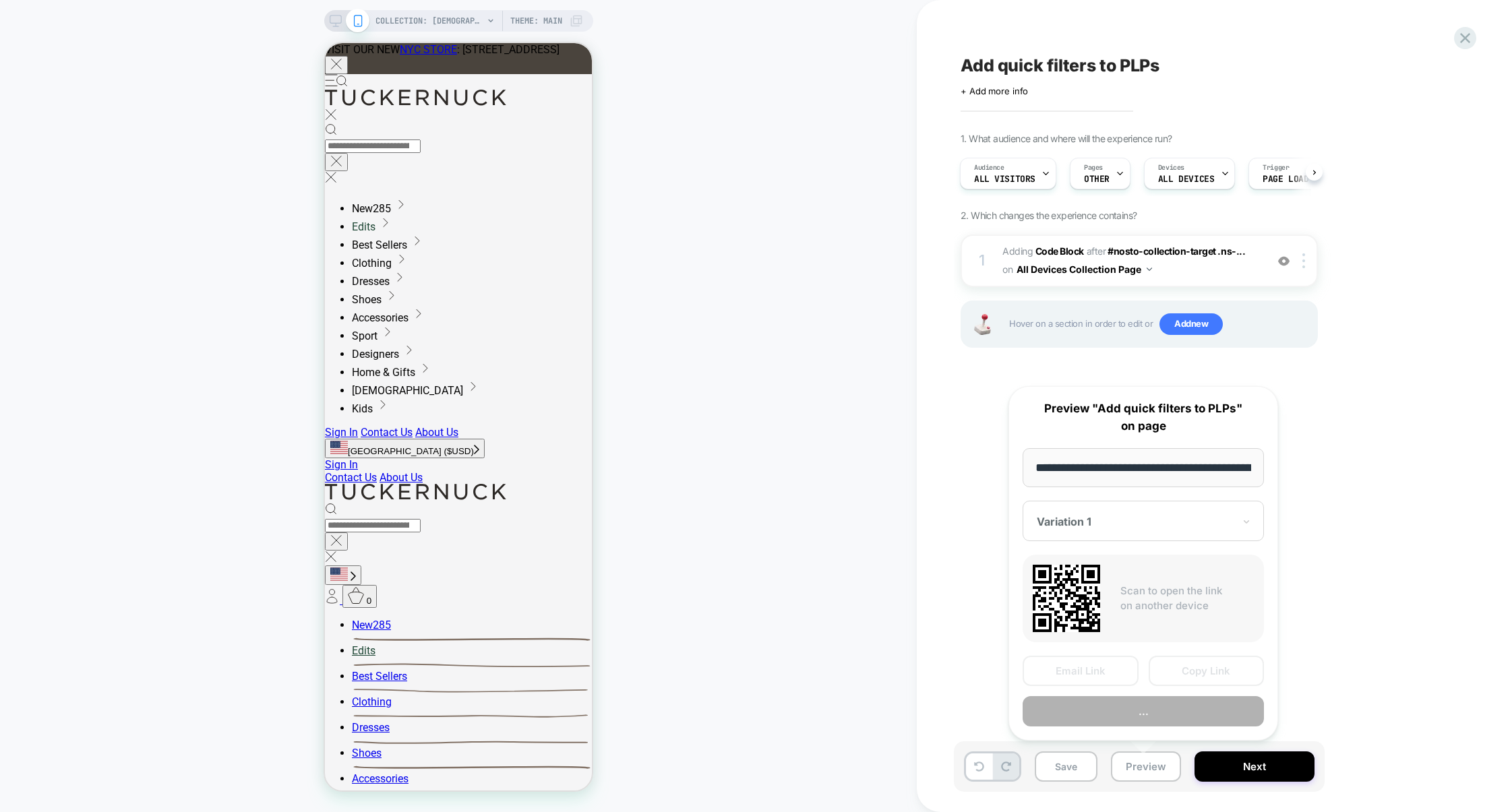
scroll to position [0, 154]
click at [1199, 676] on button "Copy Link" at bounding box center [1207, 672] width 116 height 30
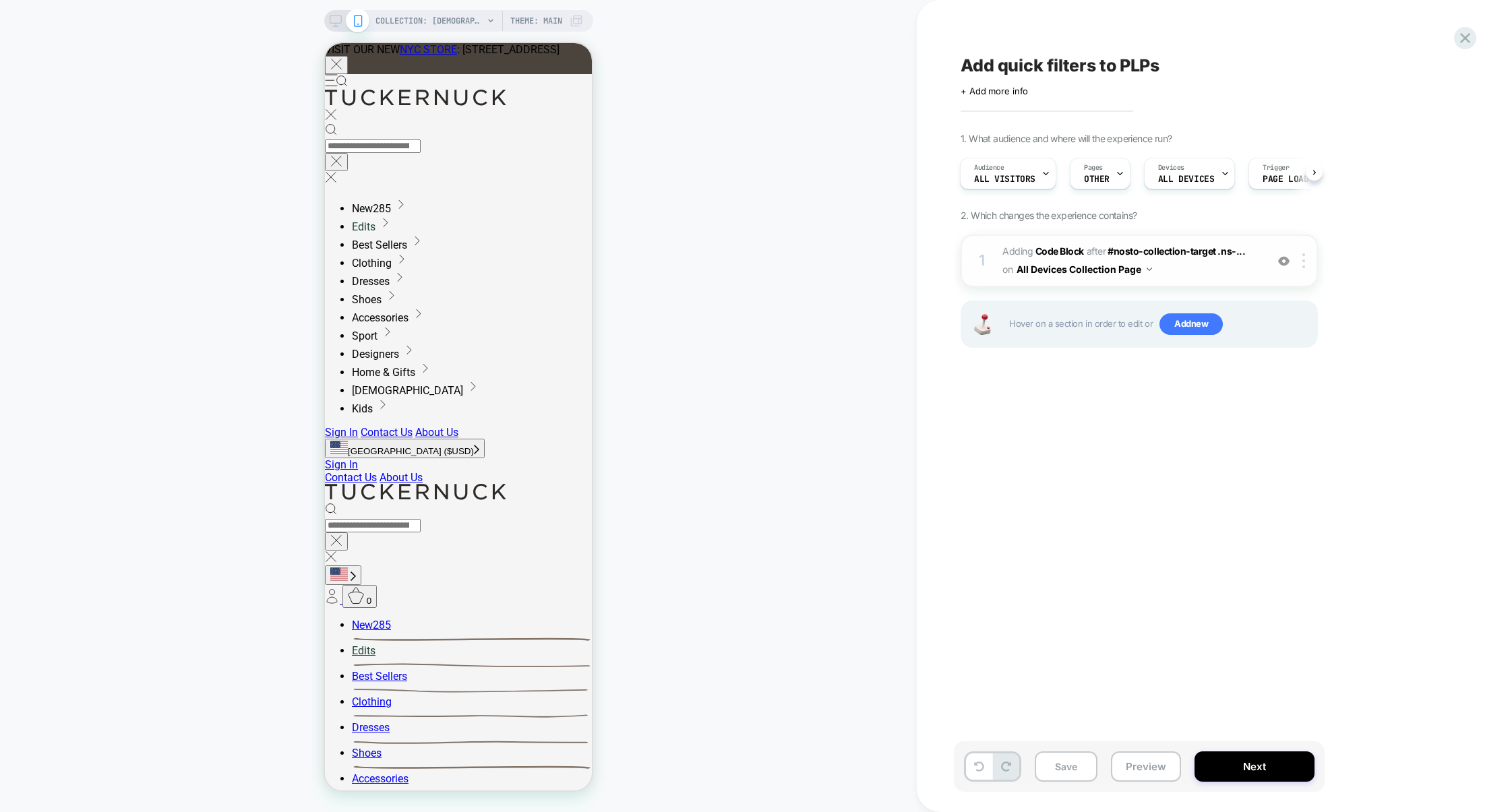
click at [1201, 281] on div "1 Adding Code Block AFTER #nosto-collection-target .ns-... #nosto-collection-ta…" at bounding box center [1139, 261] width 357 height 52
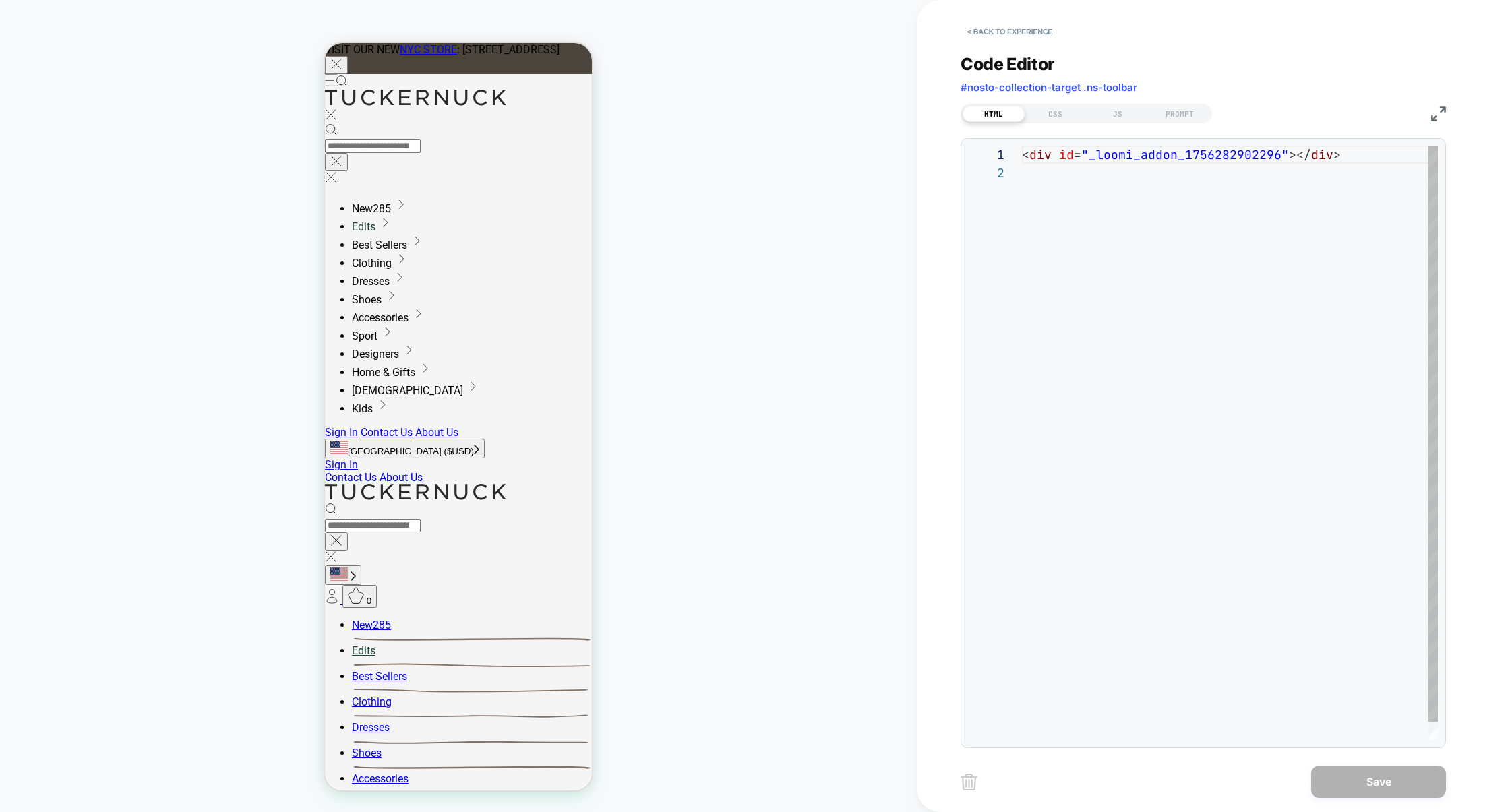
scroll to position [17, 0]
click at [1108, 115] on div "JS" at bounding box center [1118, 114] width 62 height 16
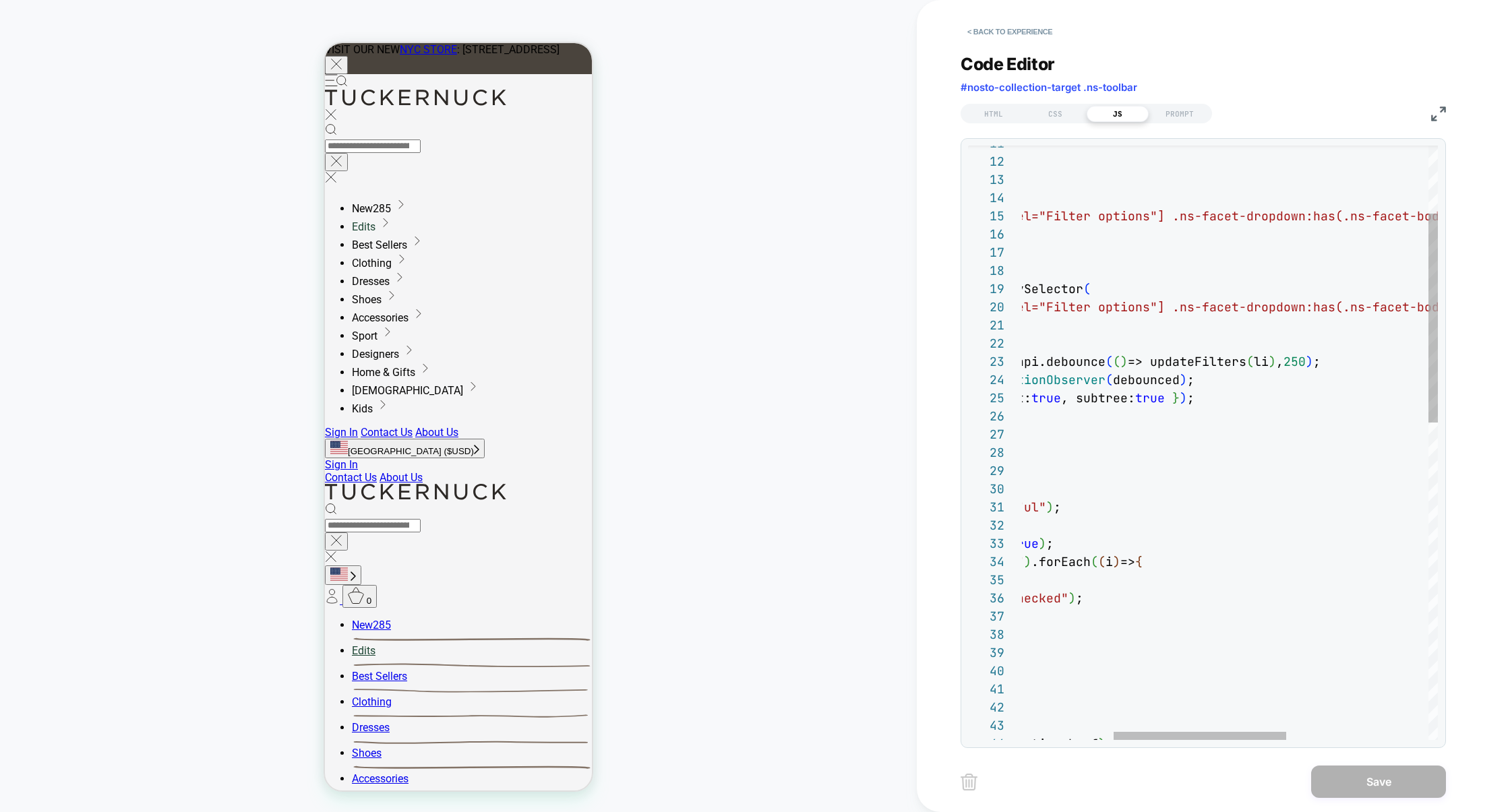
scroll to position [36, 502]
click at [1305, 363] on div "const li = document.querySelector ( `#ns-sidebar[aria-label="Filter options"] .…" at bounding box center [1291, 795] width 978 height 1687
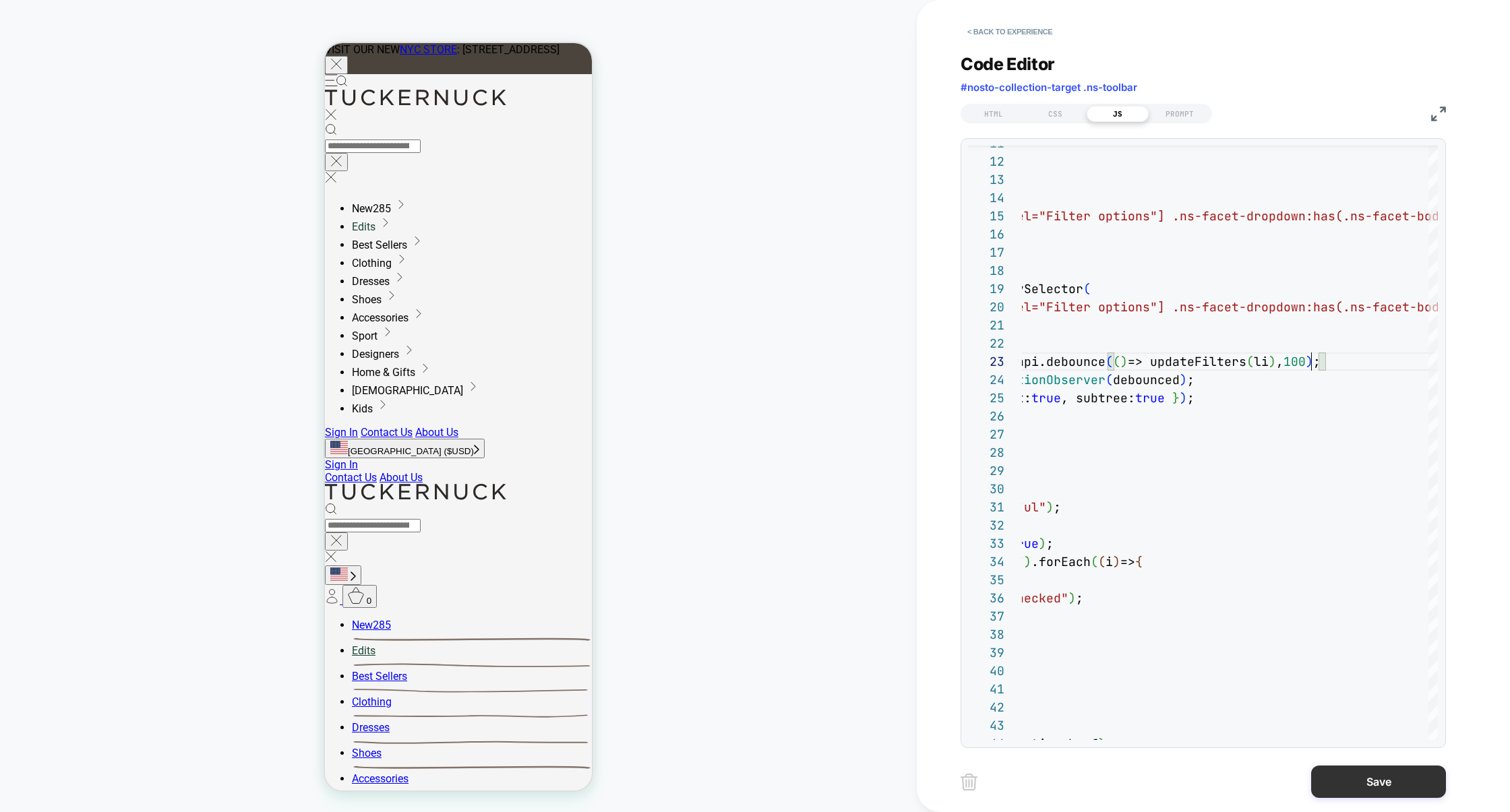
type textarea "**********"
click at [1350, 788] on button "Save" at bounding box center [1378, 782] width 135 height 32
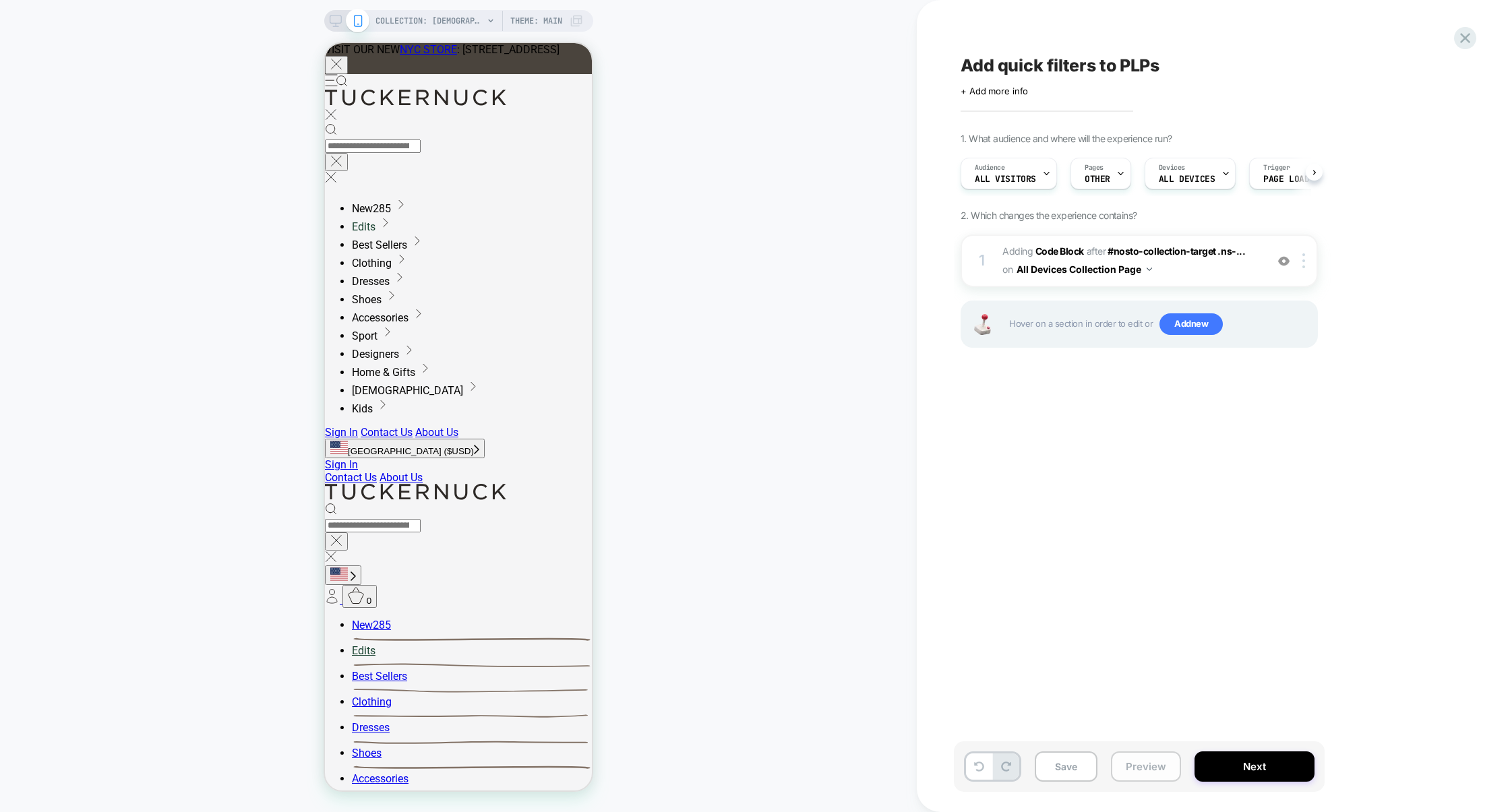
click at [1123, 776] on button "Preview" at bounding box center [1146, 767] width 70 height 30
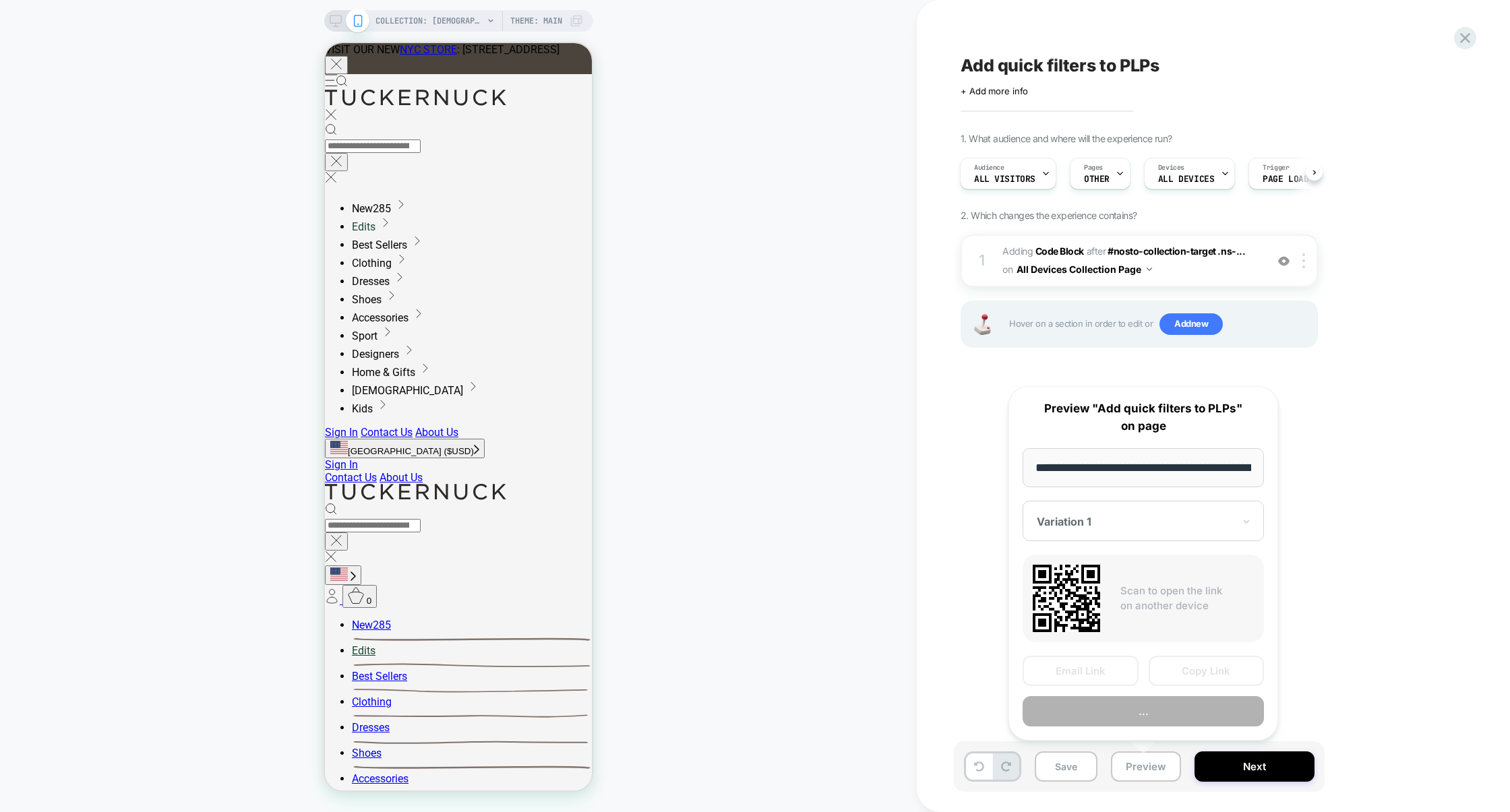
scroll to position [0, 154]
click at [1182, 668] on button "Copy Link" at bounding box center [1207, 672] width 116 height 30
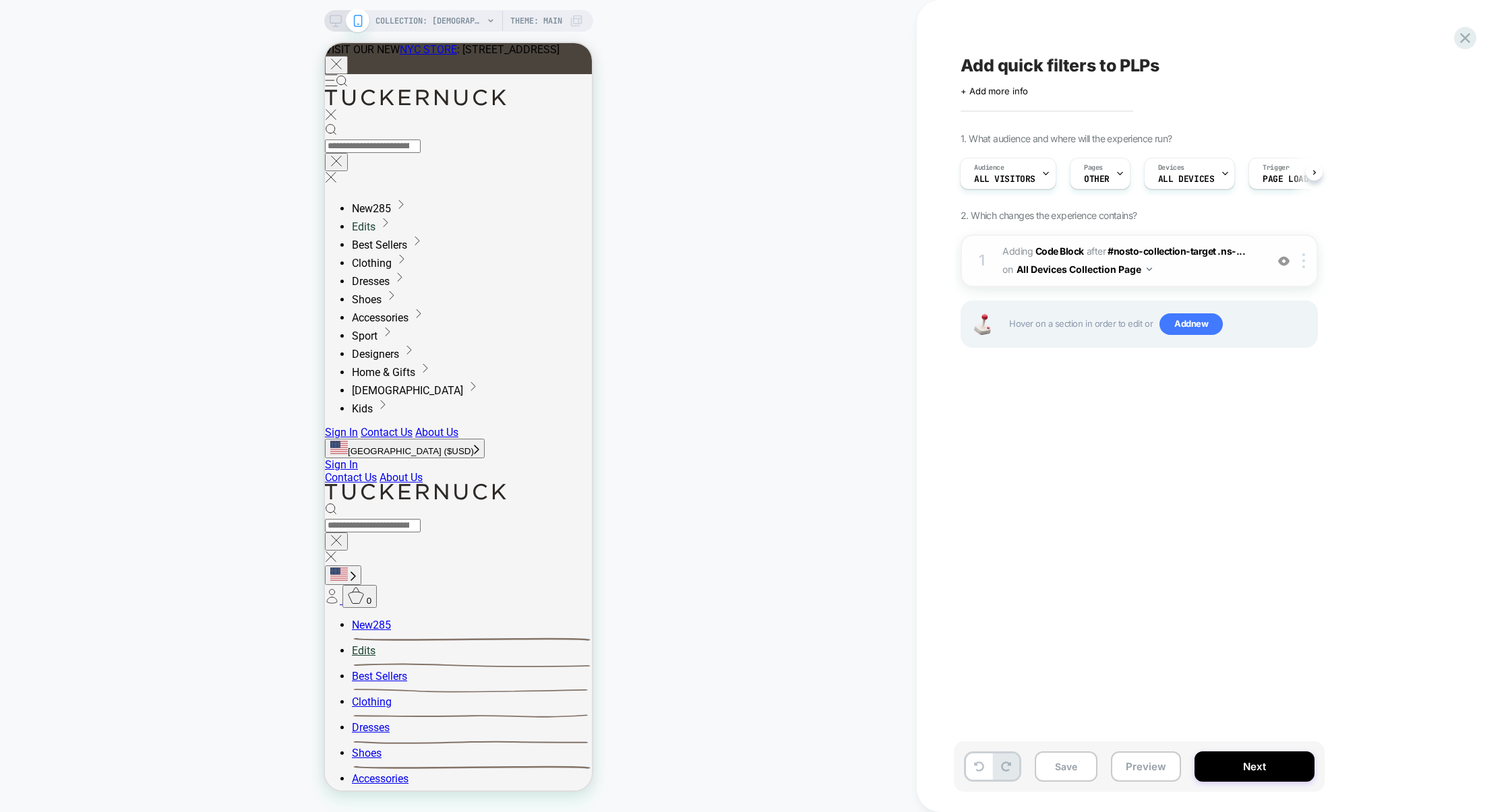
click at [1191, 276] on span "Adding Code Block AFTER #nosto-collection-target .ns-... #nosto-collection-targ…" at bounding box center [1131, 261] width 257 height 36
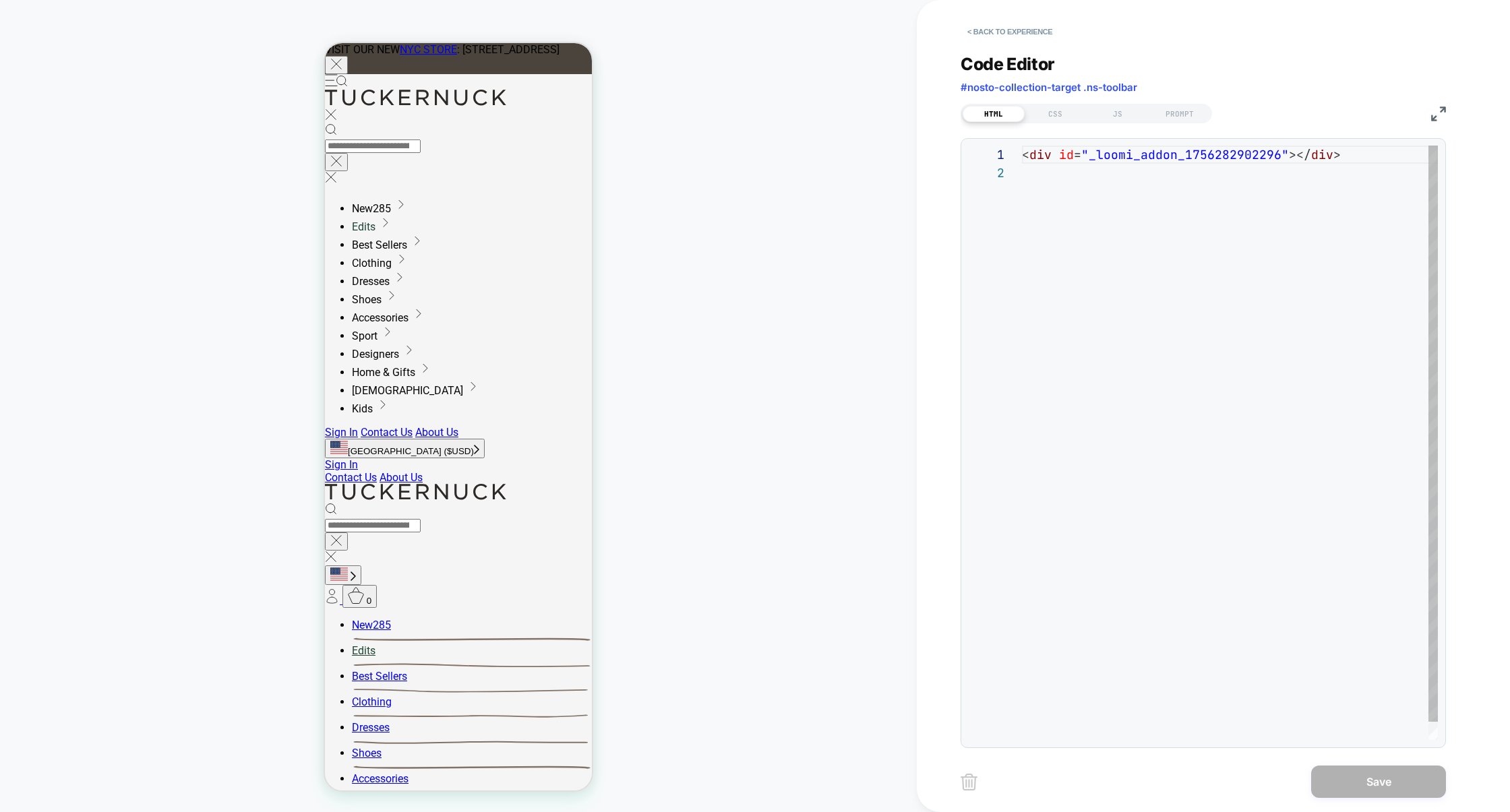
scroll to position [17, 0]
click at [1066, 122] on div "HTML CSS JS PROMPT" at bounding box center [1086, 113] width 251 height 20
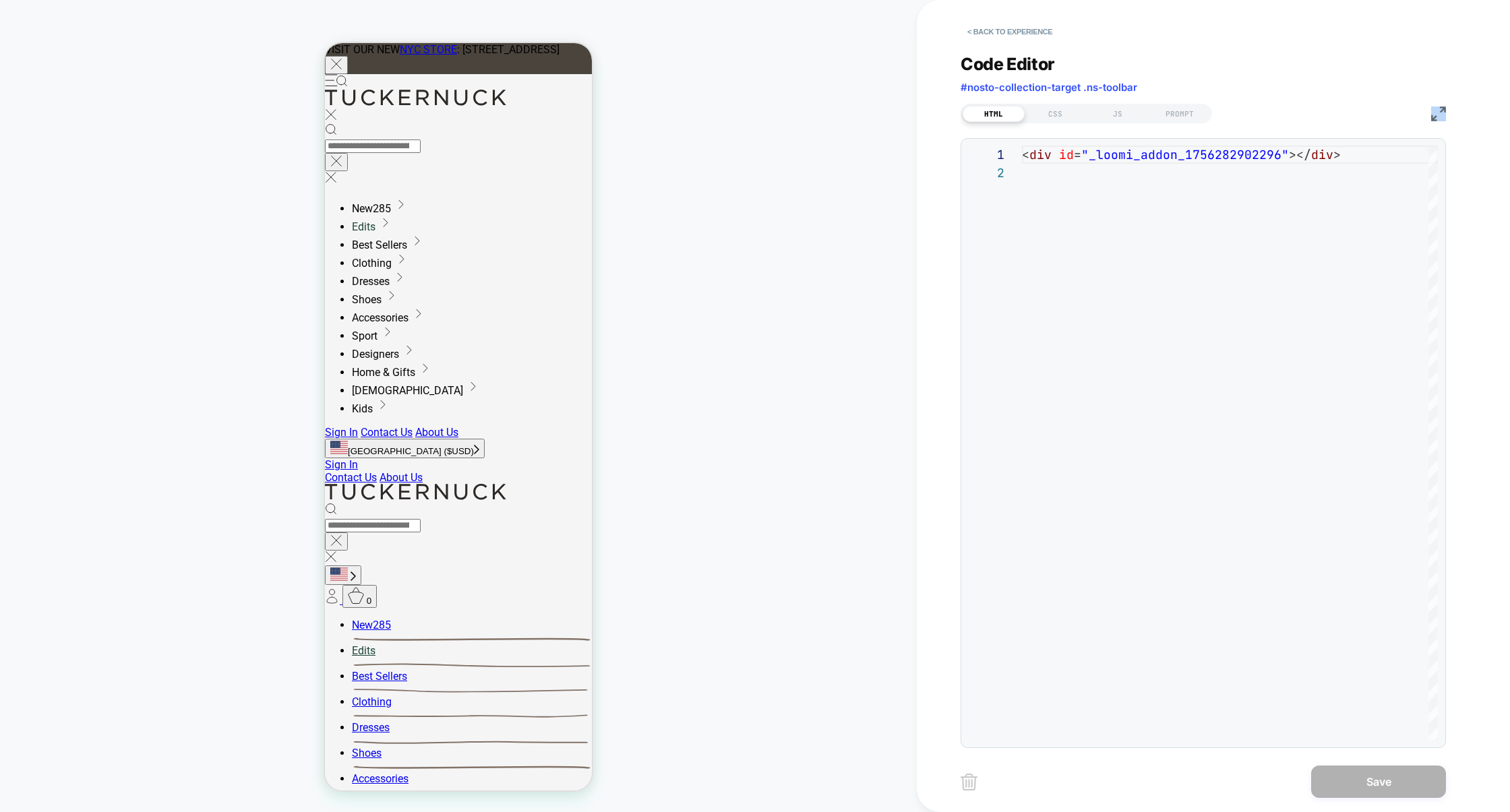
click at [1066, 122] on div "HTML CSS JS PROMPT" at bounding box center [1086, 113] width 251 height 20
click at [1064, 121] on div "CSS" at bounding box center [1055, 114] width 62 height 16
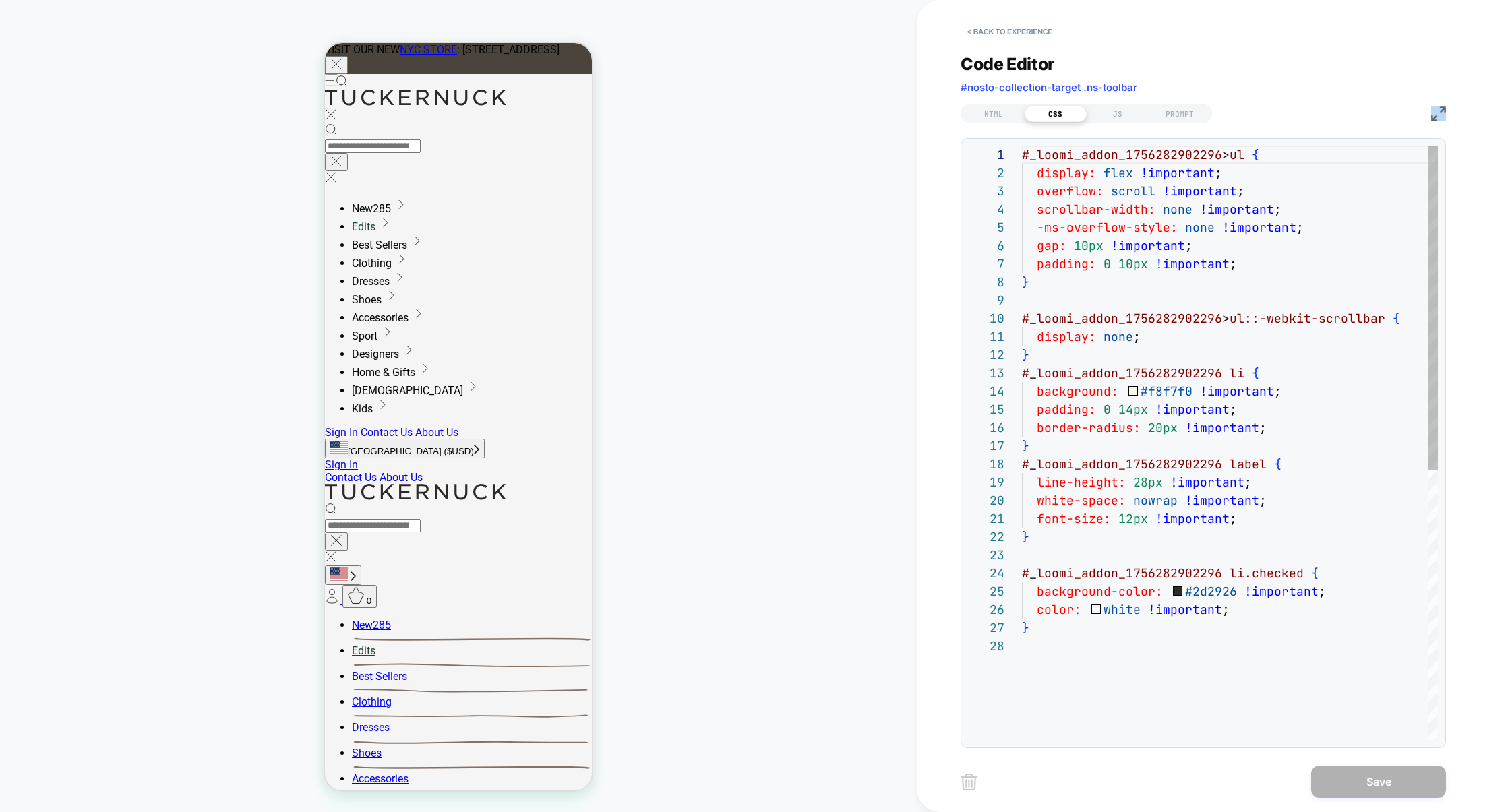
scroll to position [182, 0]
click at [1237, 617] on div "# _ loomi_addon_1756282902296 > ul { display: flex !important ; overflow: scrol…" at bounding box center [1234, 688] width 424 height 1086
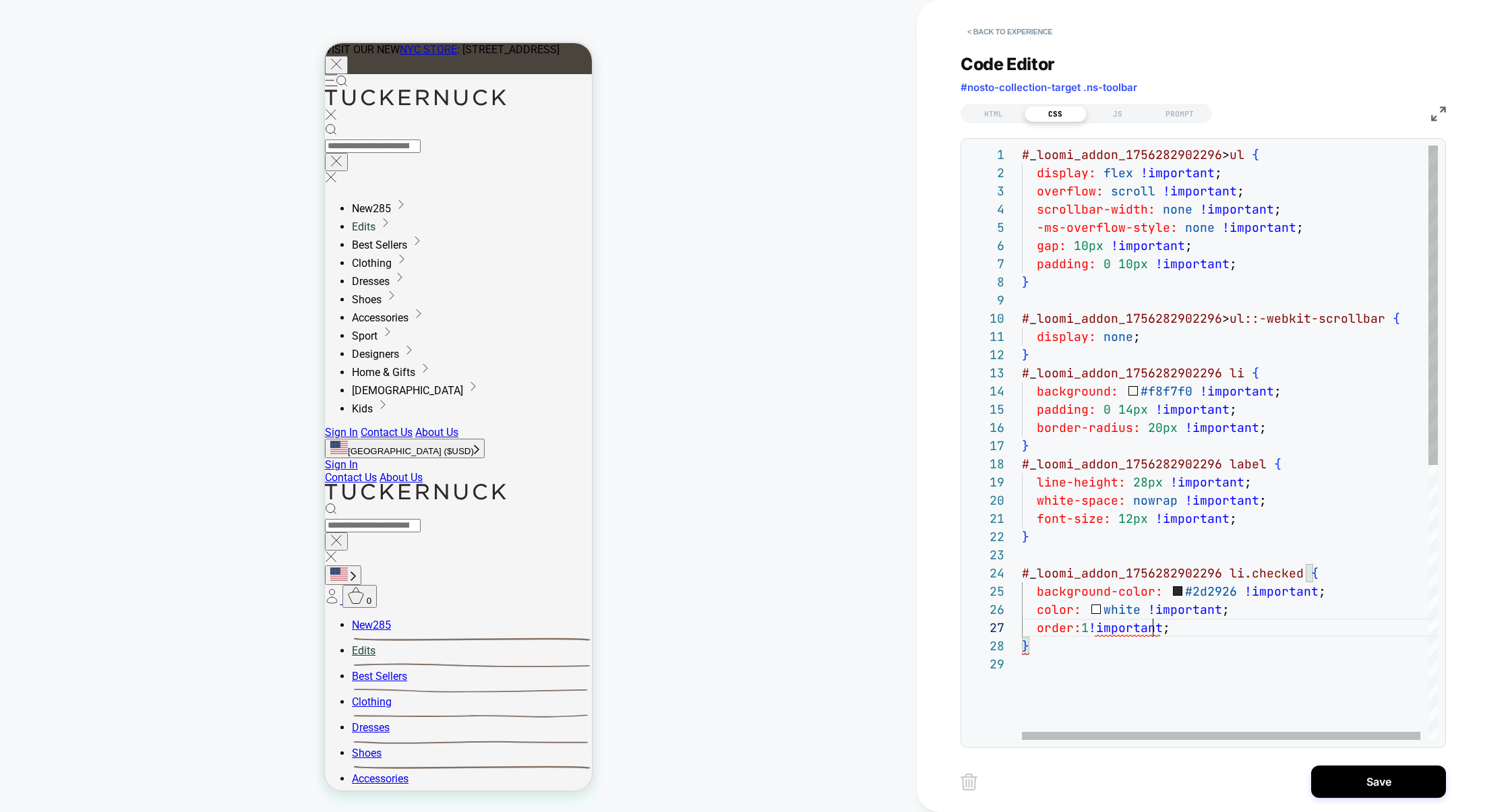
scroll to position [109, 131]
click at [1267, 429] on div "# _ loomi_addon_1756282902296 > ul { display: flex !important ; overflow: scrol…" at bounding box center [1234, 698] width 424 height 1104
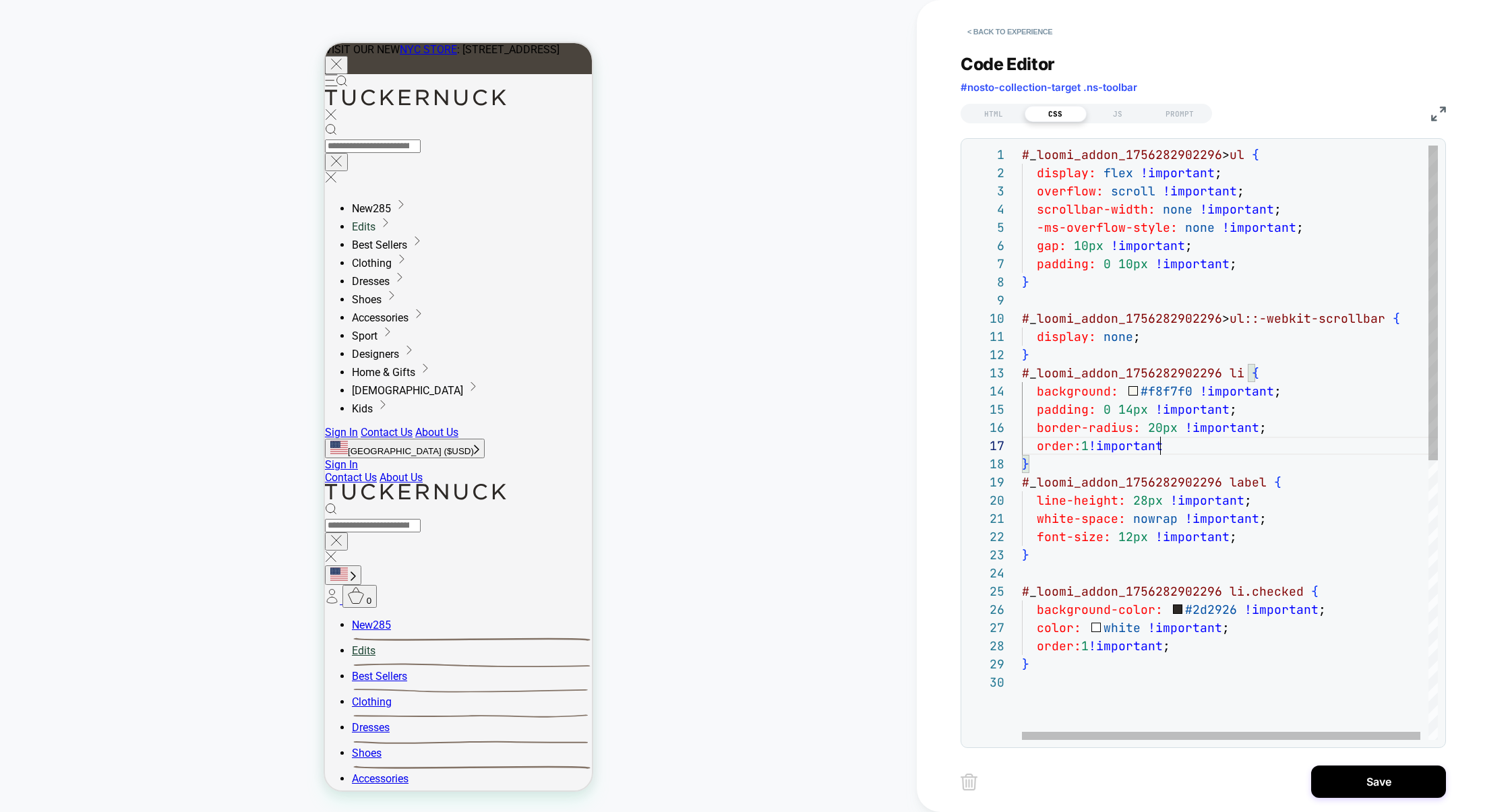
scroll to position [109, 146]
click at [1085, 640] on div "# _ loomi_addon_1756282902296 > ul { display: flex !important ; overflow: scrol…" at bounding box center [1234, 707] width 424 height 1123
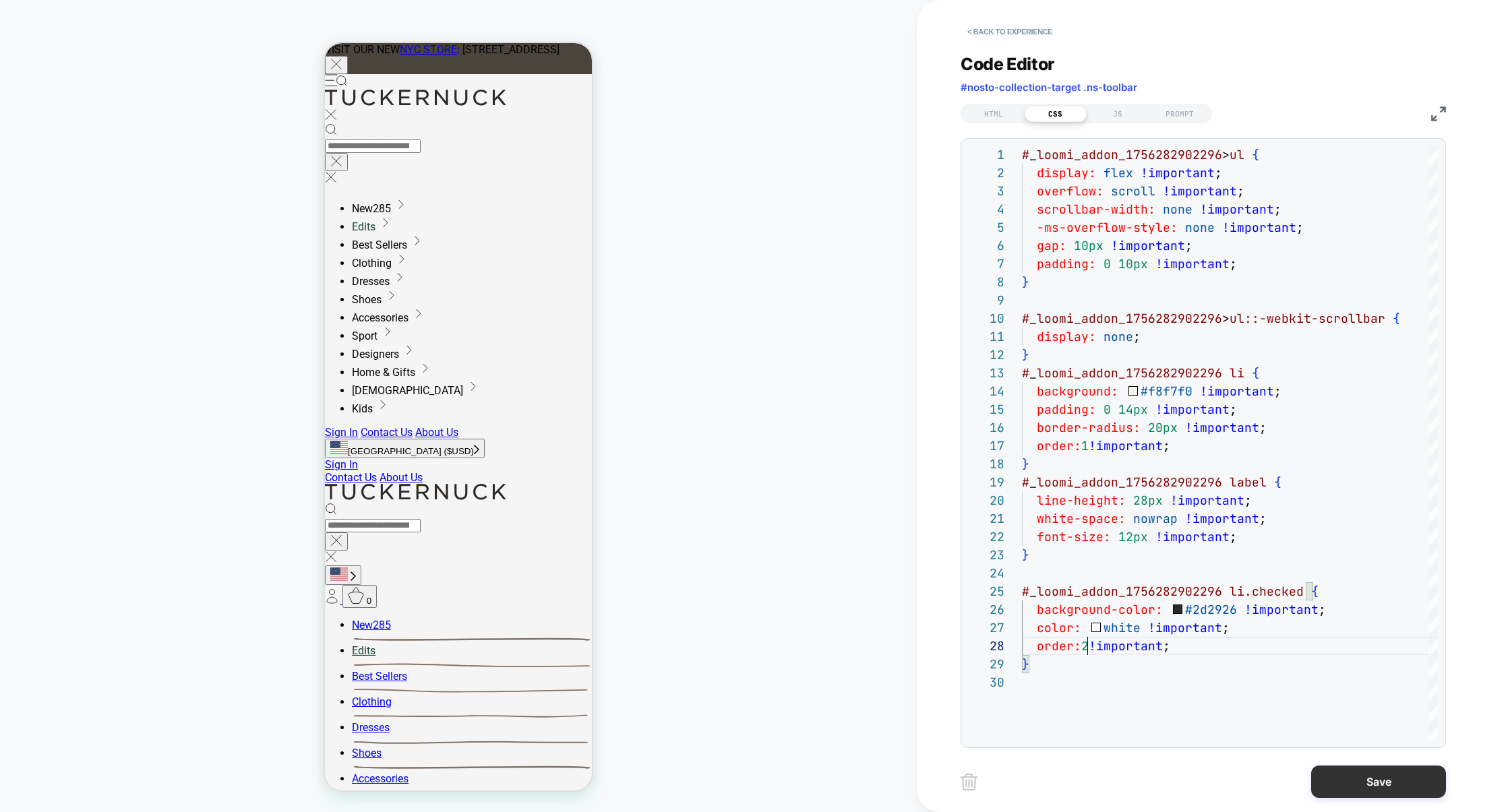
type textarea "**********"
click at [1363, 767] on button "Save" at bounding box center [1378, 782] width 135 height 32
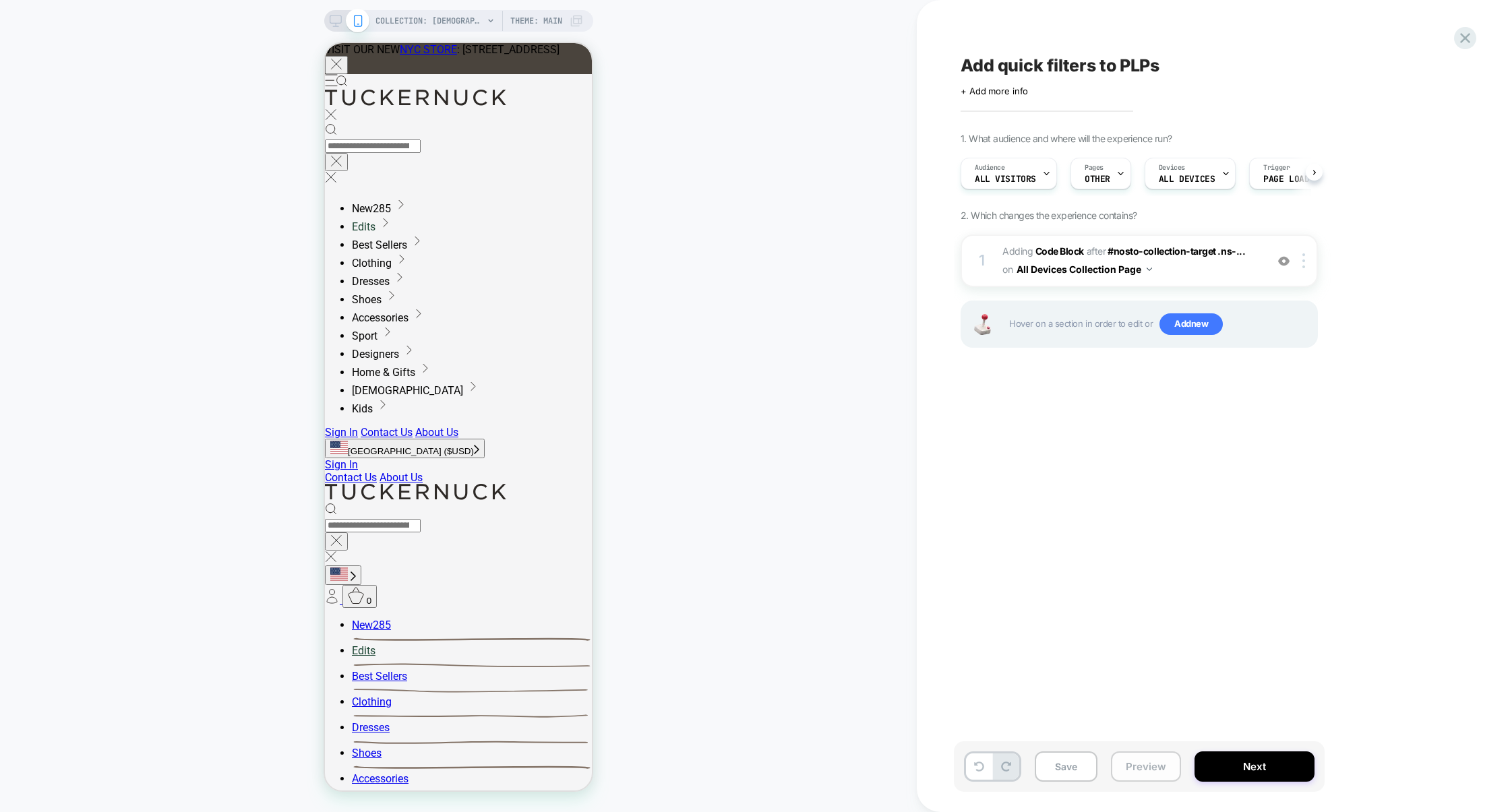
scroll to position [0, 1]
click at [1074, 772] on button "Save" at bounding box center [1066, 767] width 63 height 30
click at [1127, 772] on button "Preview" at bounding box center [1146, 767] width 70 height 30
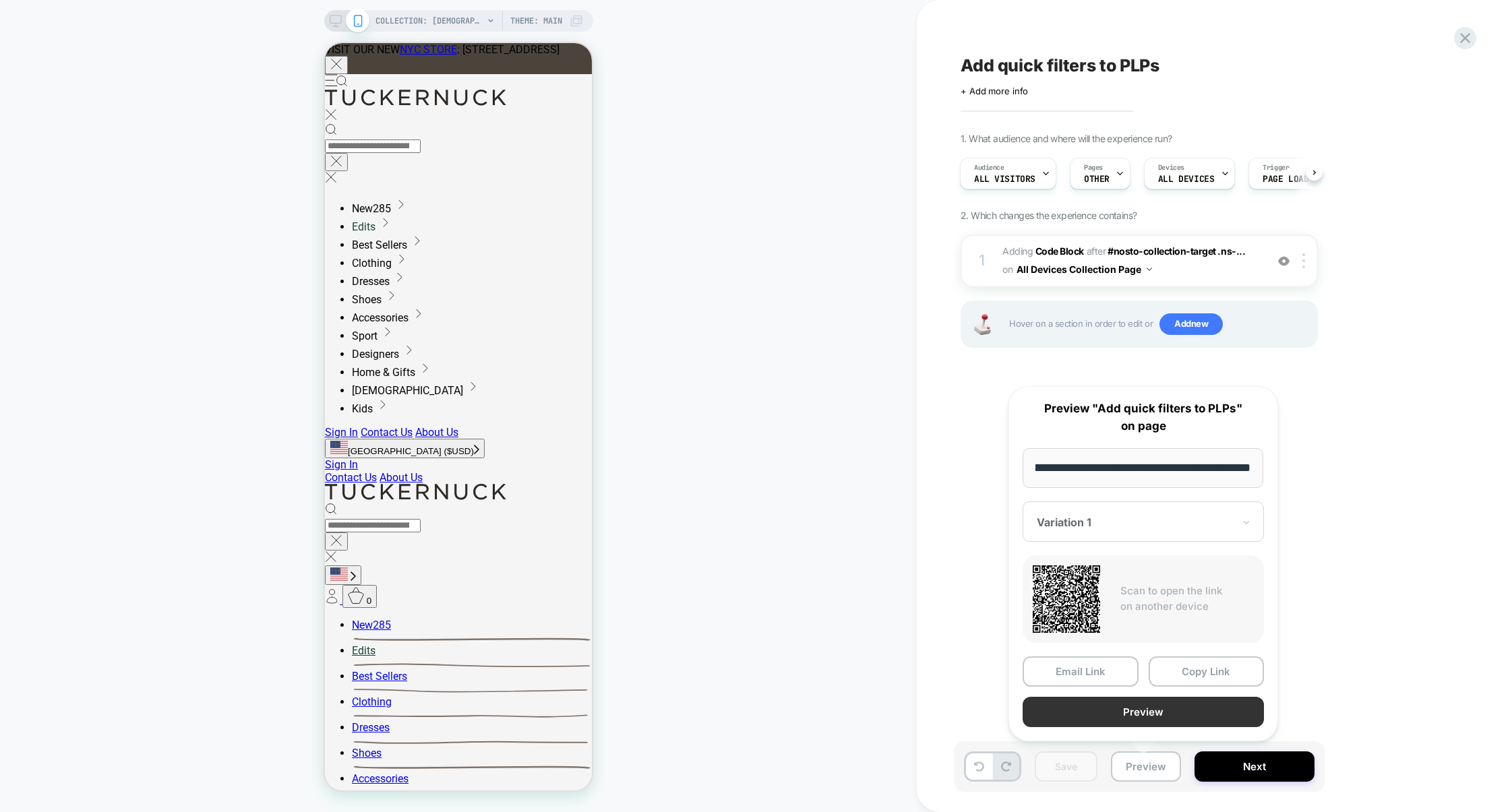
scroll to position [0, 0]
click at [1181, 699] on button "Preview" at bounding box center [1143, 712] width 242 height 30
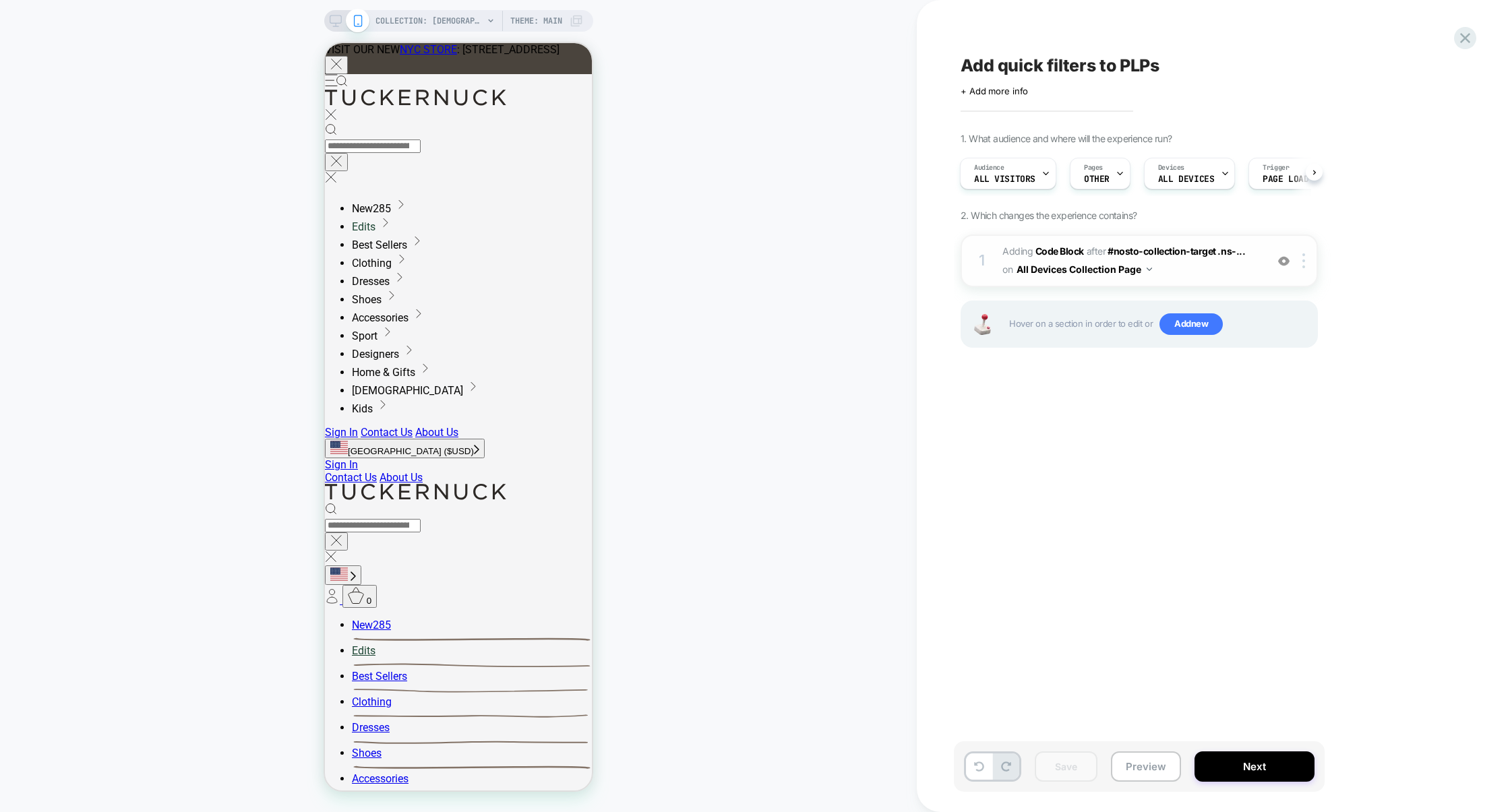
click at [1207, 273] on span "Adding Code Block AFTER #nosto-collection-target .ns-... #nosto-collection-targ…" at bounding box center [1131, 261] width 257 height 36
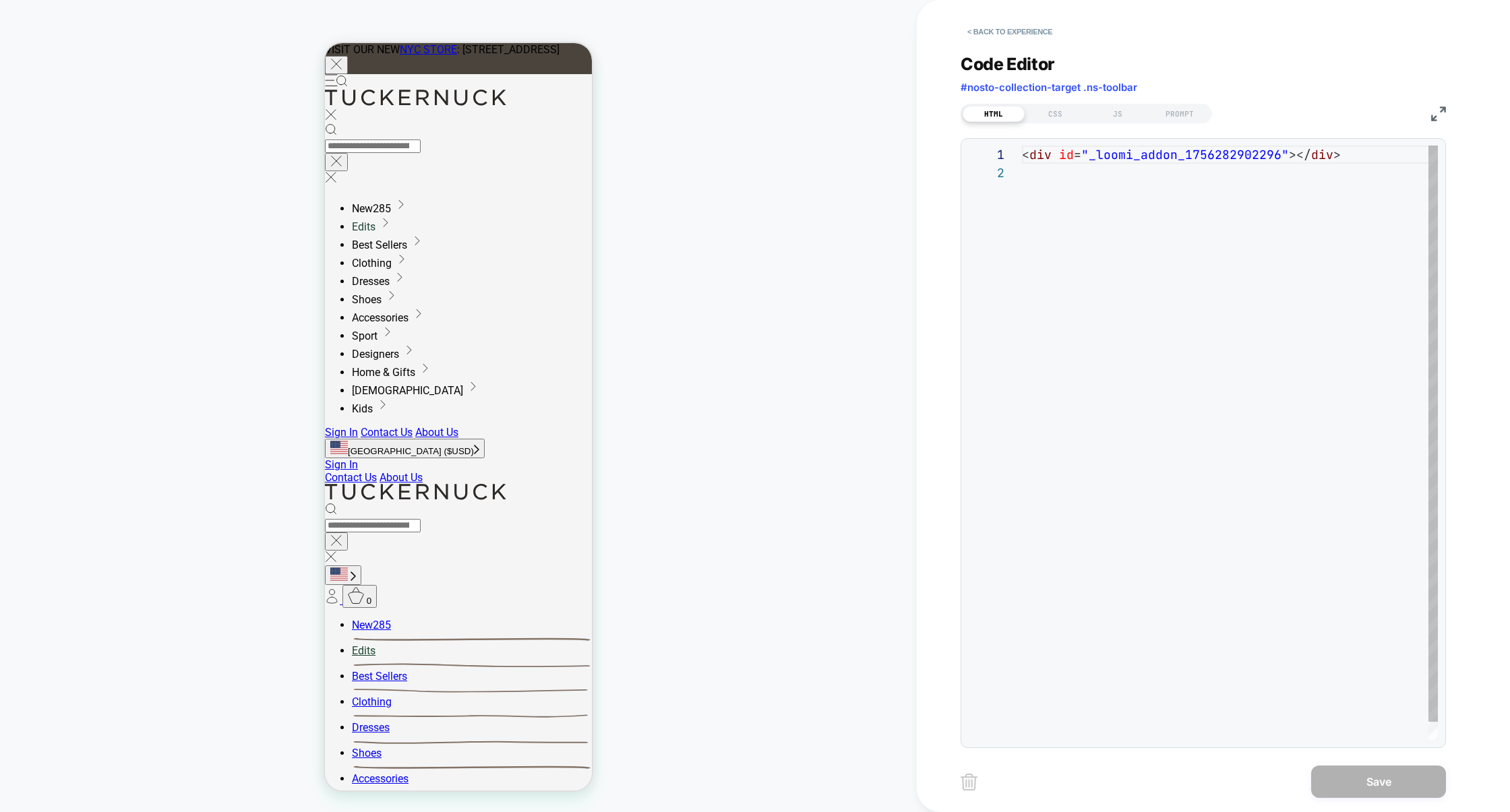
scroll to position [17, 0]
click at [1100, 108] on div "JS" at bounding box center [1118, 114] width 62 height 16
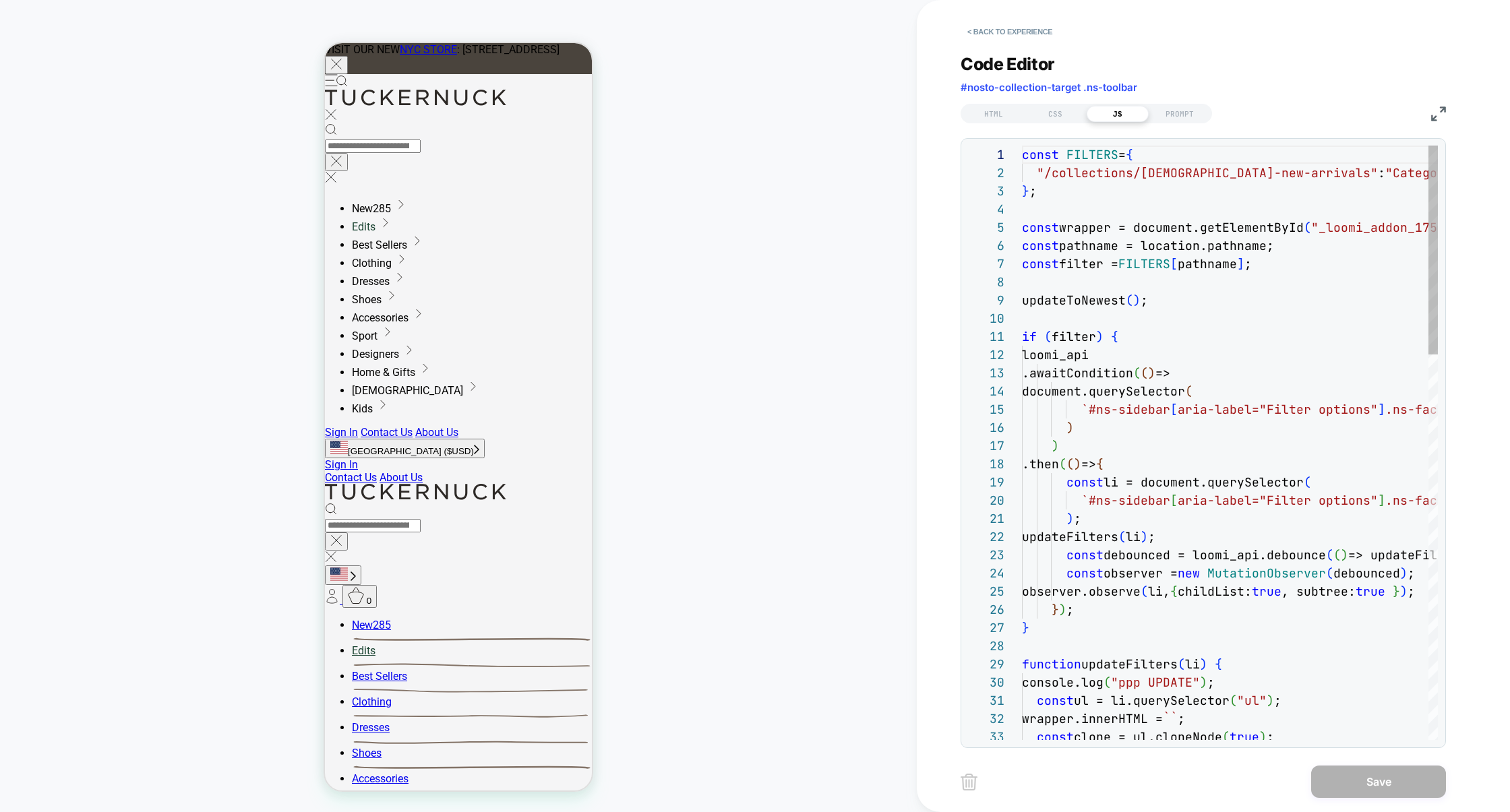
scroll to position [182, 0]
click at [1054, 119] on div "CSS" at bounding box center [1055, 114] width 62 height 16
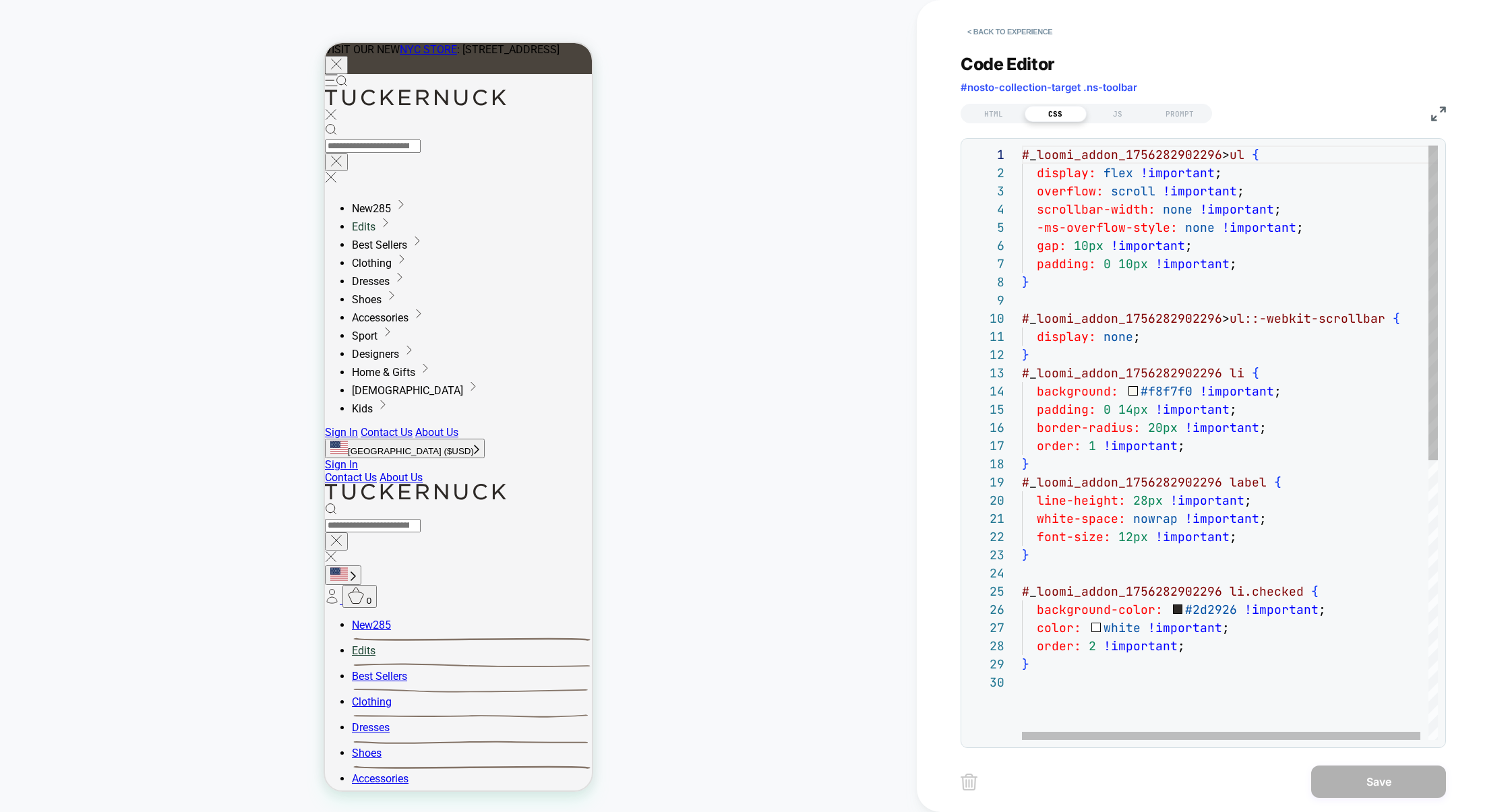
click at [1096, 644] on div "# _ loomi_addon_1756282902296 > ul { display: flex !important ; overflow: scrol…" at bounding box center [1234, 707] width 424 height 1123
click at [1092, 456] on div "# _ loomi_addon_1756282902296 > ul { display: flex !important ; overflow: scrol…" at bounding box center [1234, 707] width 424 height 1123
click at [1094, 450] on div "# _ loomi_addon_1756282902296 > ul { display: flex !important ; overflow: scrol…" at bounding box center [1234, 707] width 424 height 1123
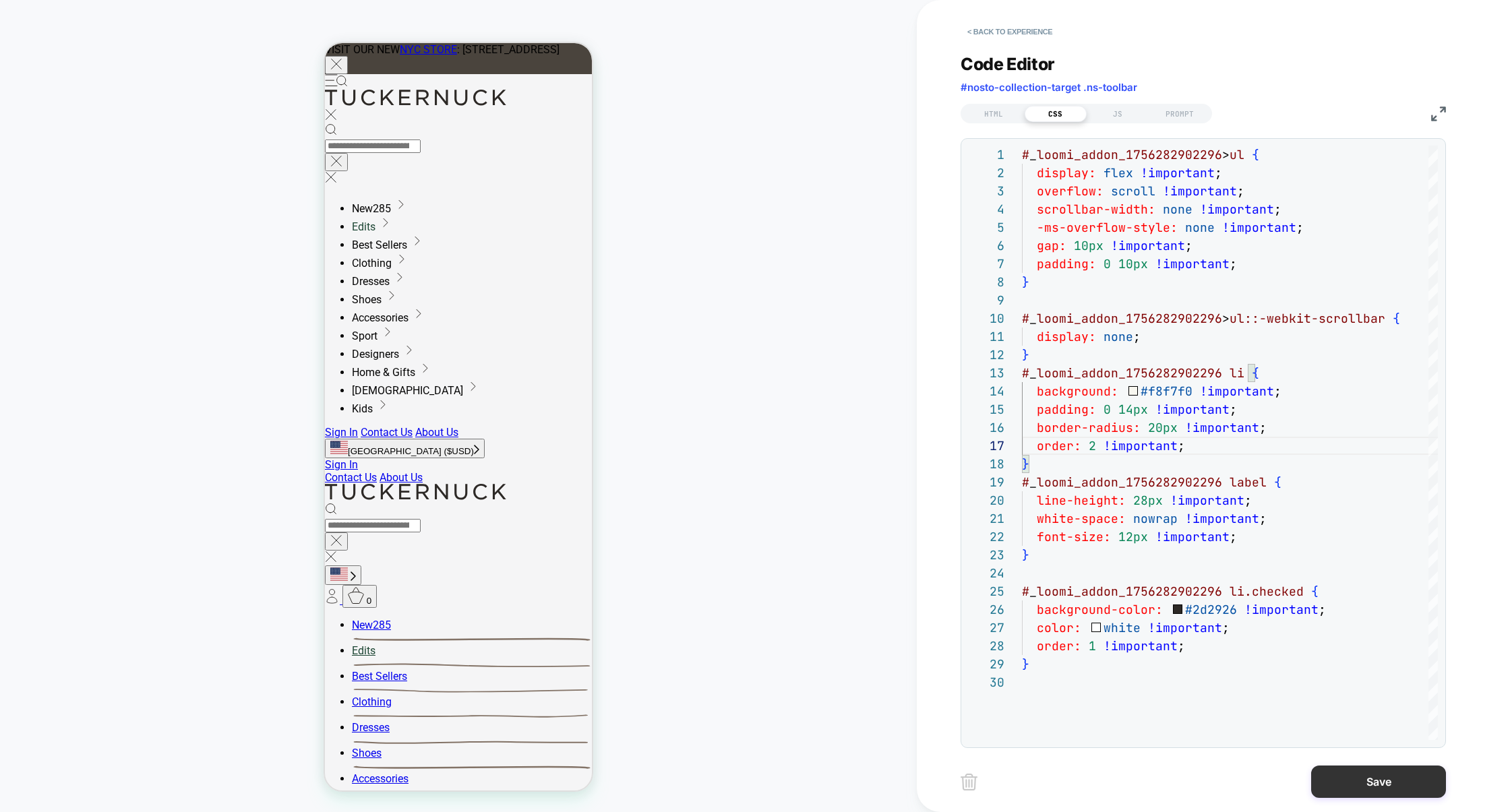
type textarea "**********"
click at [1356, 783] on button "Save" at bounding box center [1378, 782] width 135 height 32
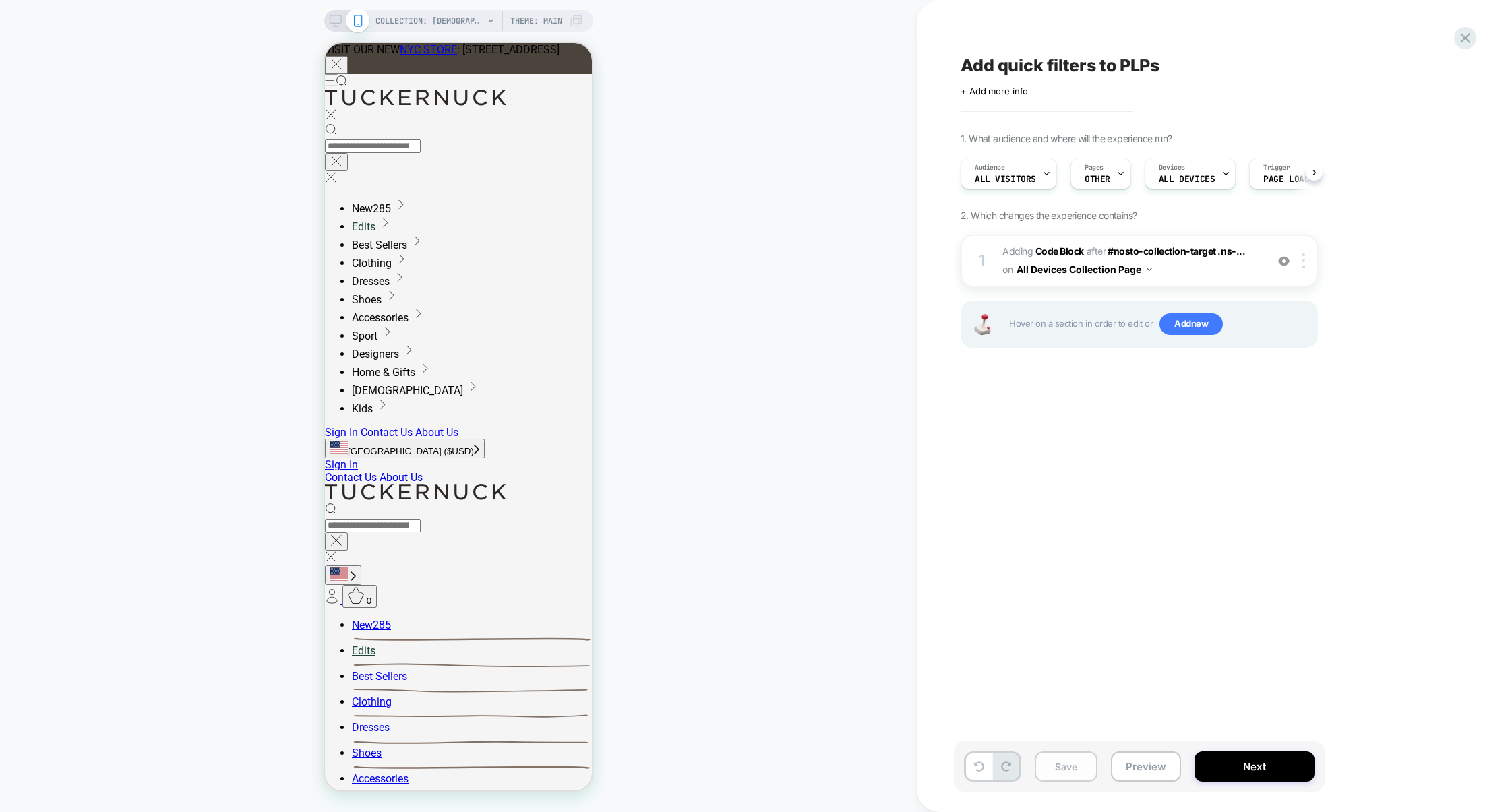
scroll to position [0, 1]
click at [1068, 768] on button "Save" at bounding box center [1066, 767] width 63 height 30
click at [1123, 768] on button "Preview" at bounding box center [1146, 767] width 70 height 30
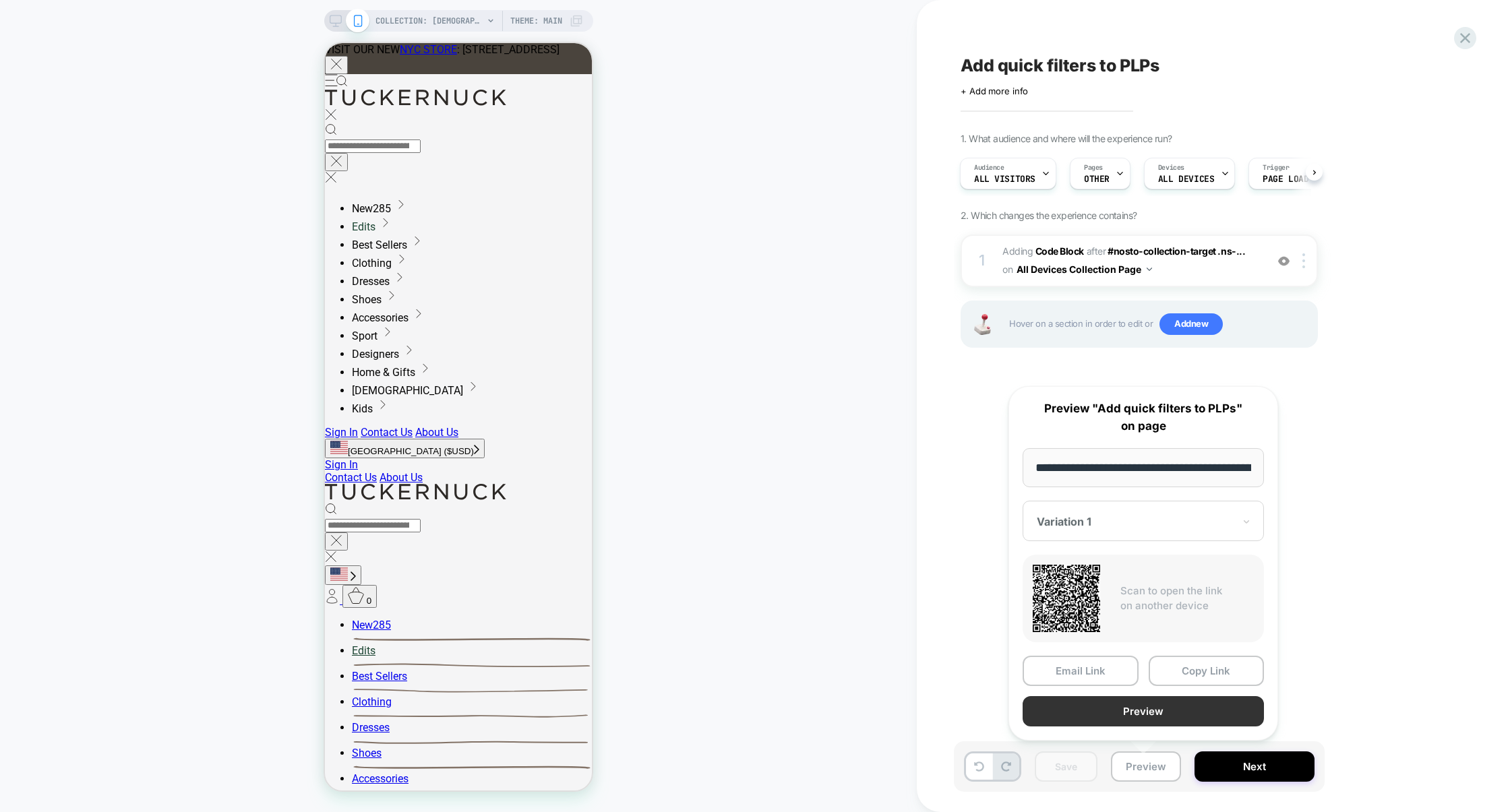
scroll to position [0, 0]
click at [1172, 719] on button "Preview" at bounding box center [1143, 712] width 242 height 30
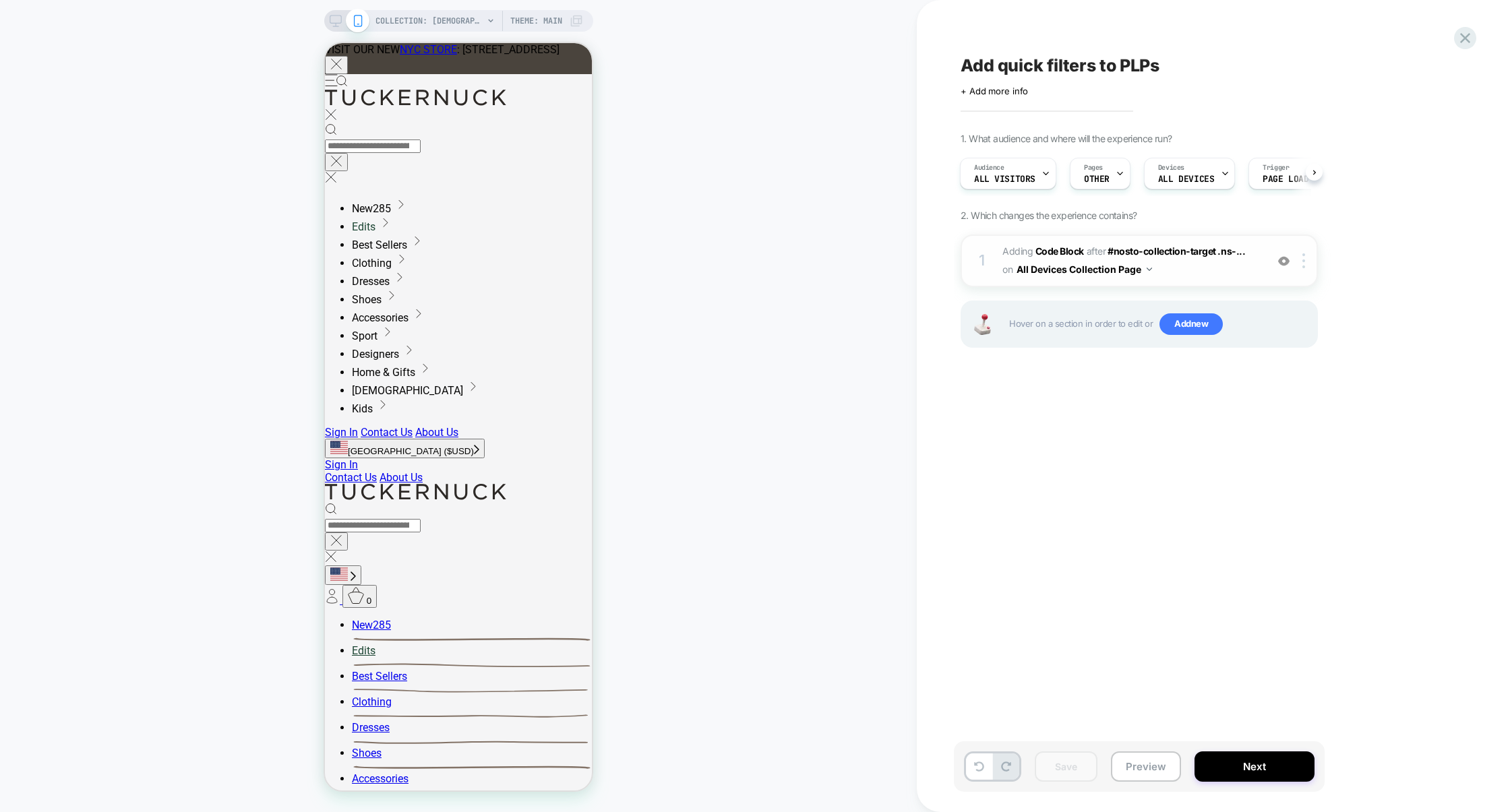
click at [1201, 279] on span "Adding Code Block AFTER #nosto-collection-target .ns-... #nosto-collection-targ…" at bounding box center [1131, 261] width 257 height 36
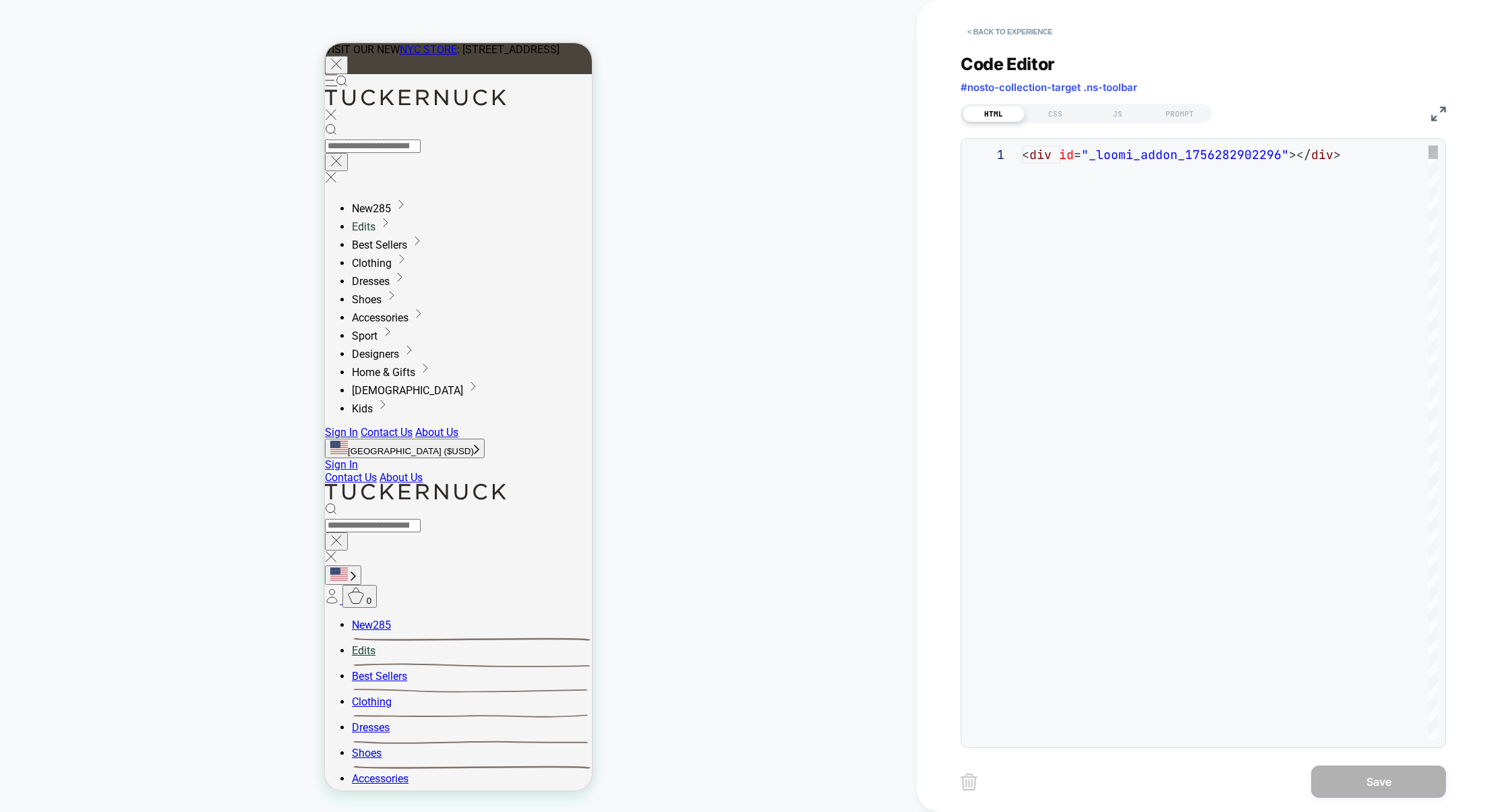
scroll to position [17, 0]
click at [1113, 114] on div "JS" at bounding box center [1118, 114] width 62 height 16
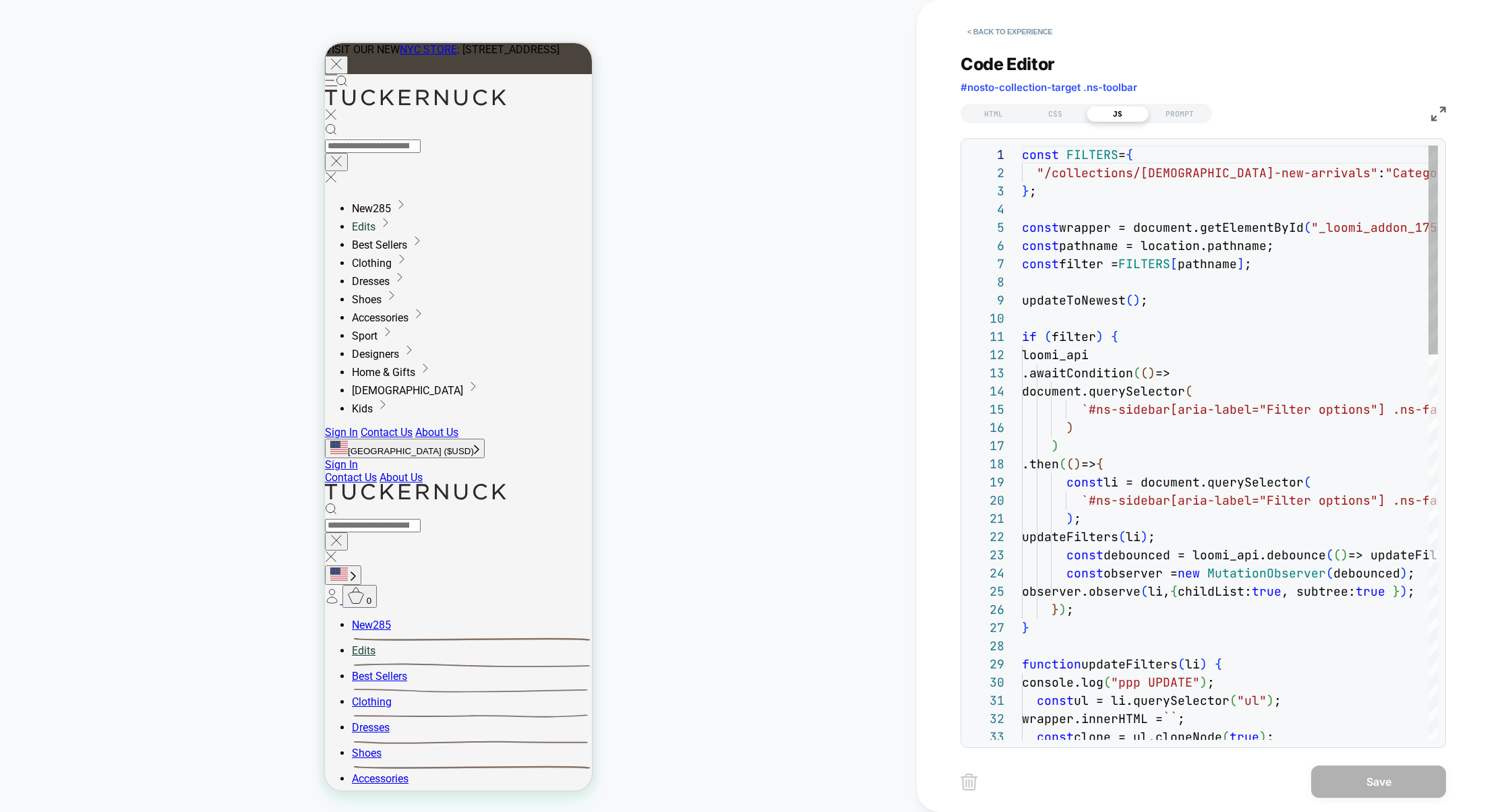
scroll to position [182, 0]
click at [1443, 112] on img at bounding box center [1439, 113] width 15 height 15
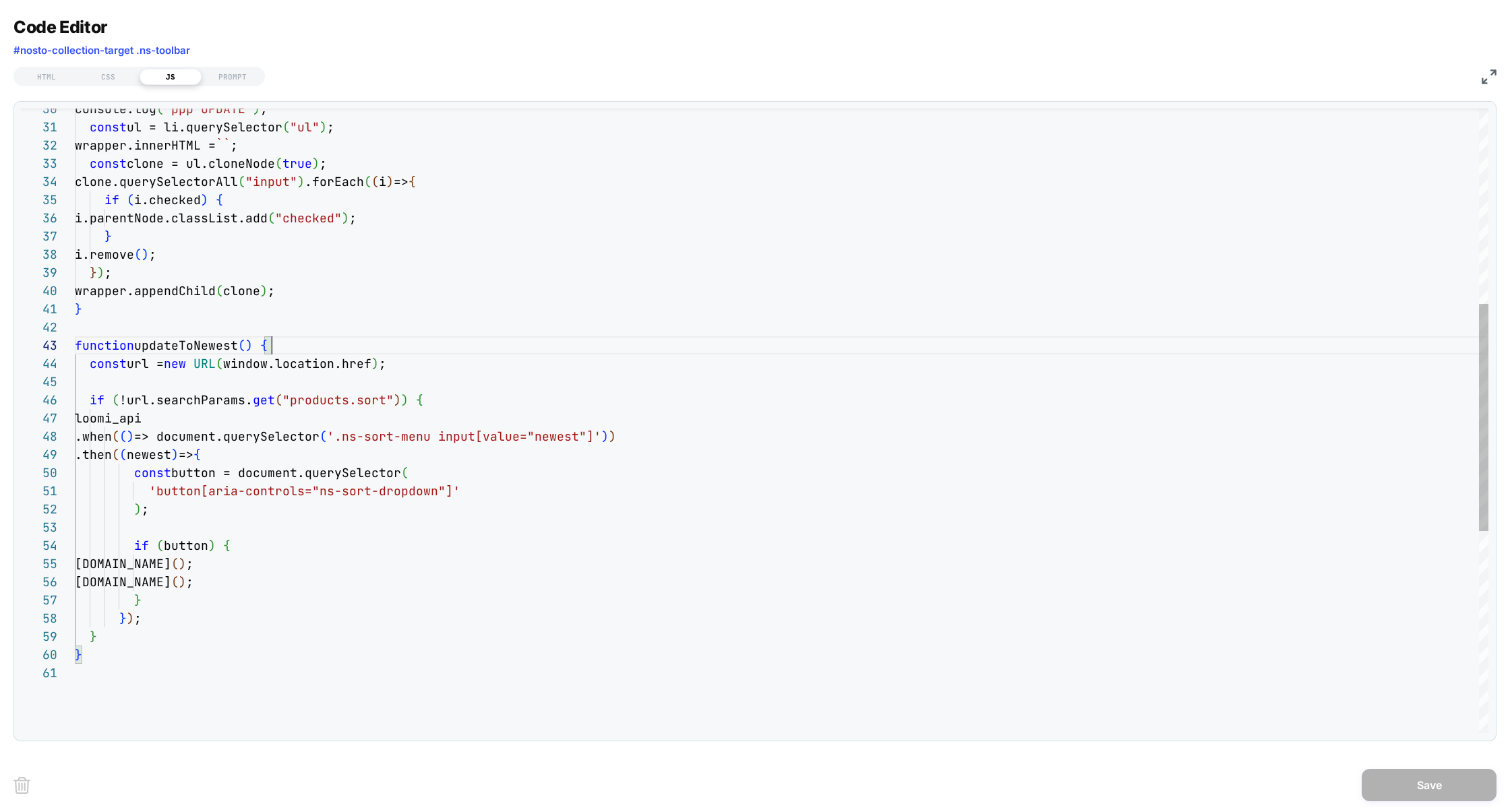
scroll to position [36, 196]
click at [298, 347] on div "console.log ( "ppp UPDATE" ) ; const ul = li.querySelector ( "ul" ) ; wrapper.i…" at bounding box center [781, 430] width 1413 height 1717
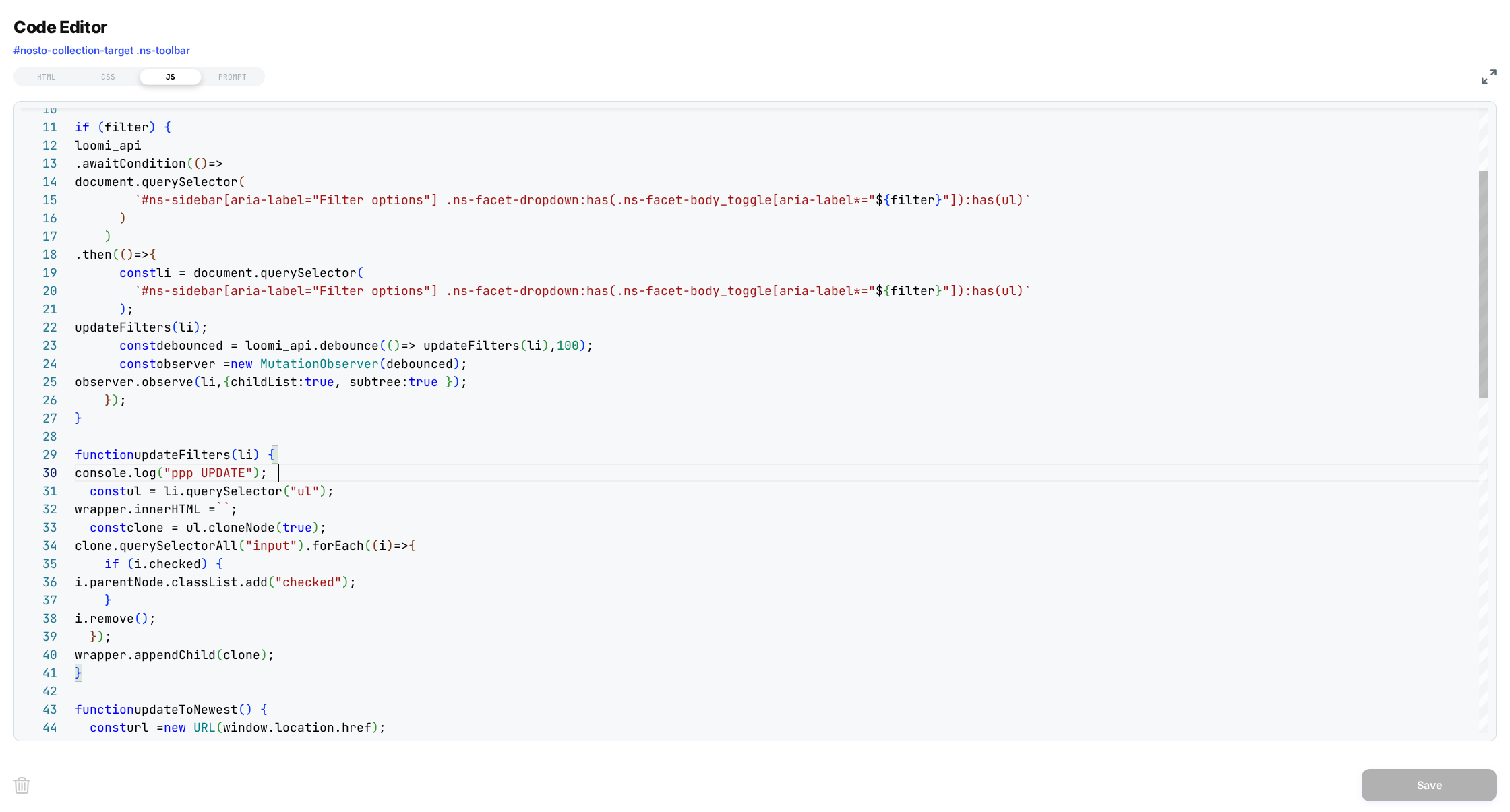
click at [301, 472] on div "console.log ( "ppp UPDATE" ) ; const ul = li.querySelector ( "ul" ) ; wrapper.i…" at bounding box center [781, 794] width 1413 height 1717
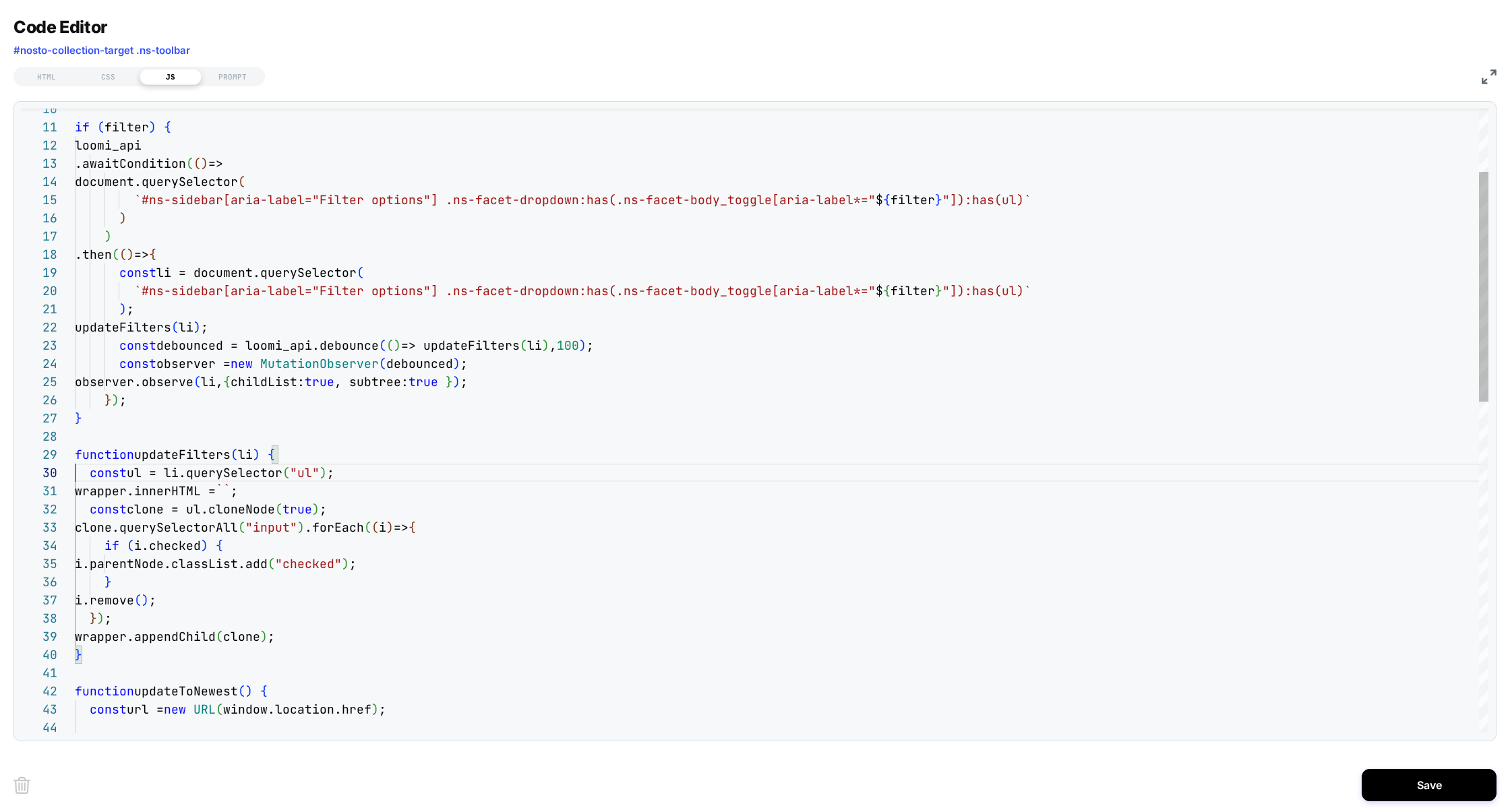
scroll to position [163, 0]
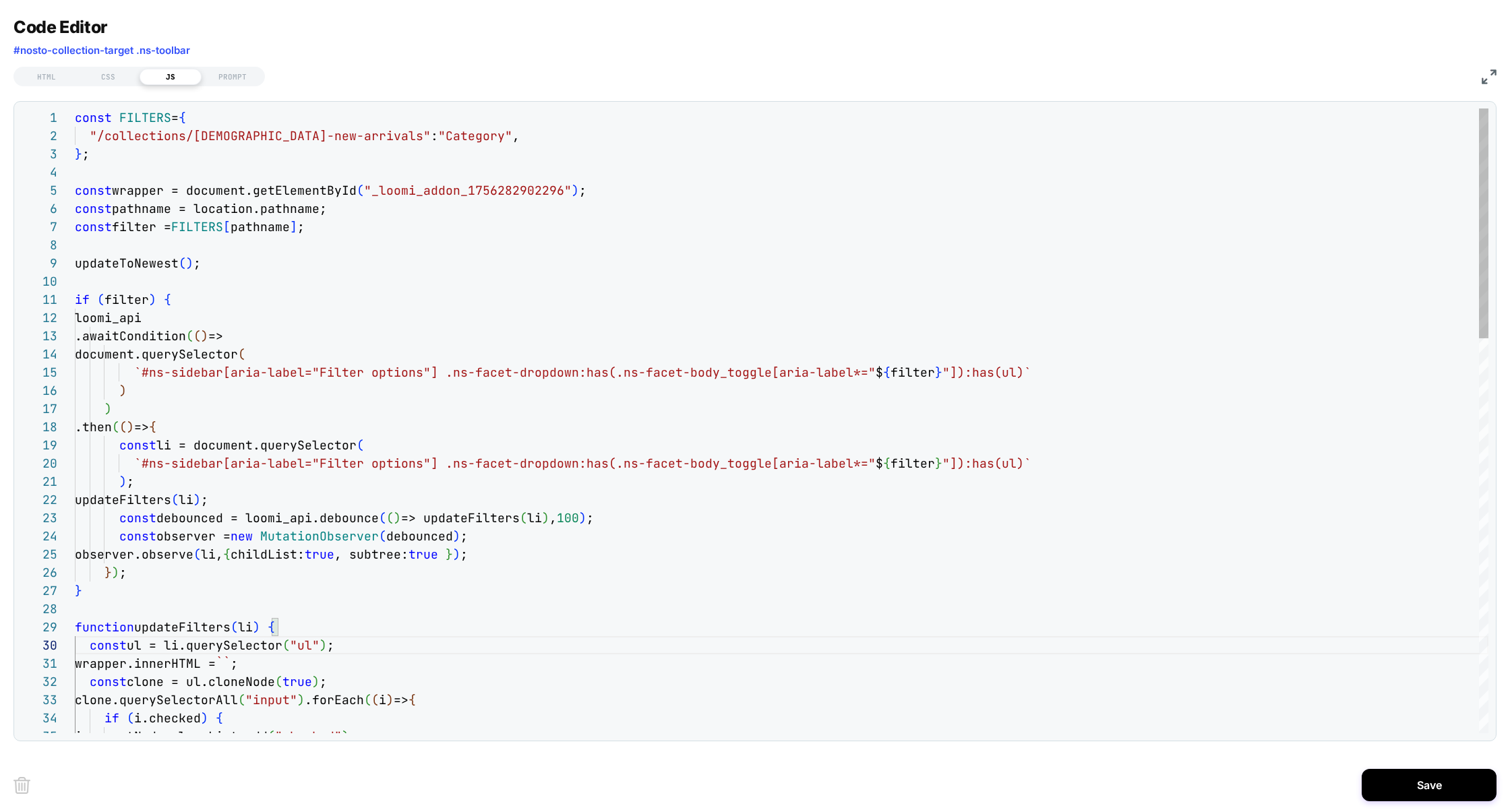
type textarea "**********"
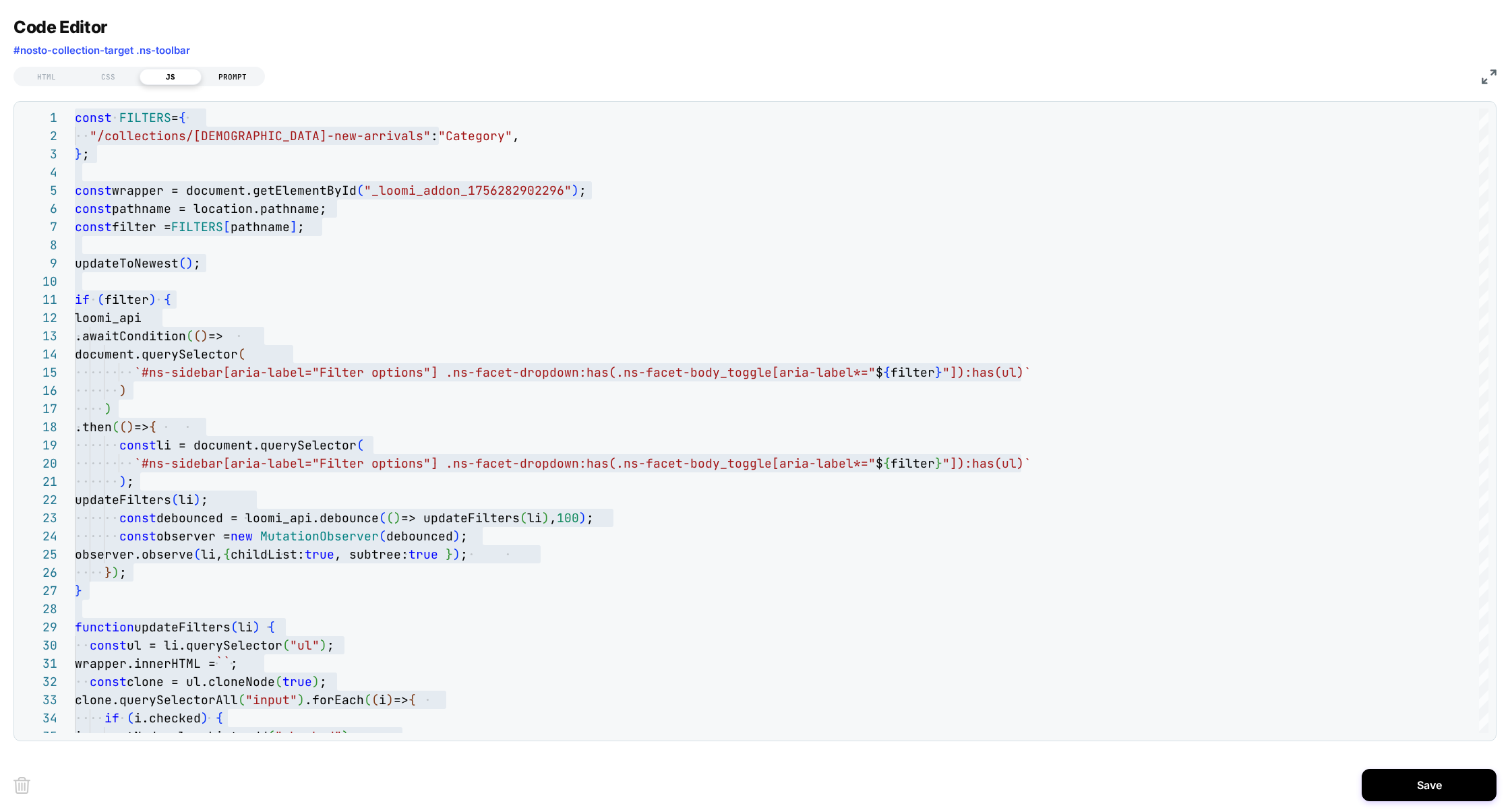
click at [233, 80] on div "PROMPT" at bounding box center [232, 77] width 62 height 16
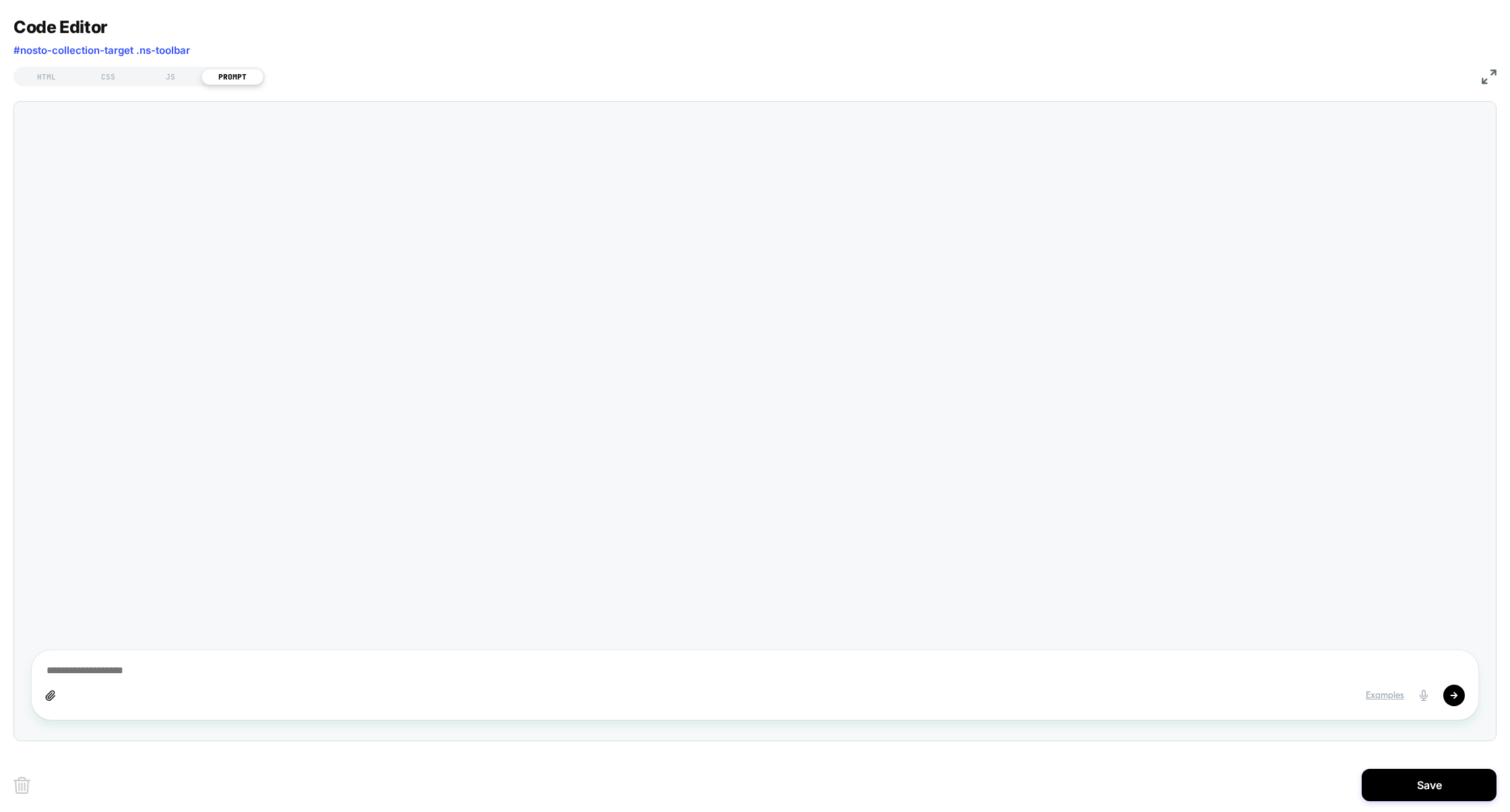
click at [106, 658] on div "Examples" at bounding box center [755, 684] width 1448 height 71
click at [106, 660] on div "Examples" at bounding box center [755, 684] width 1448 height 71
click at [97, 664] on textarea at bounding box center [755, 671] width 1420 height 14
type textarea "*"
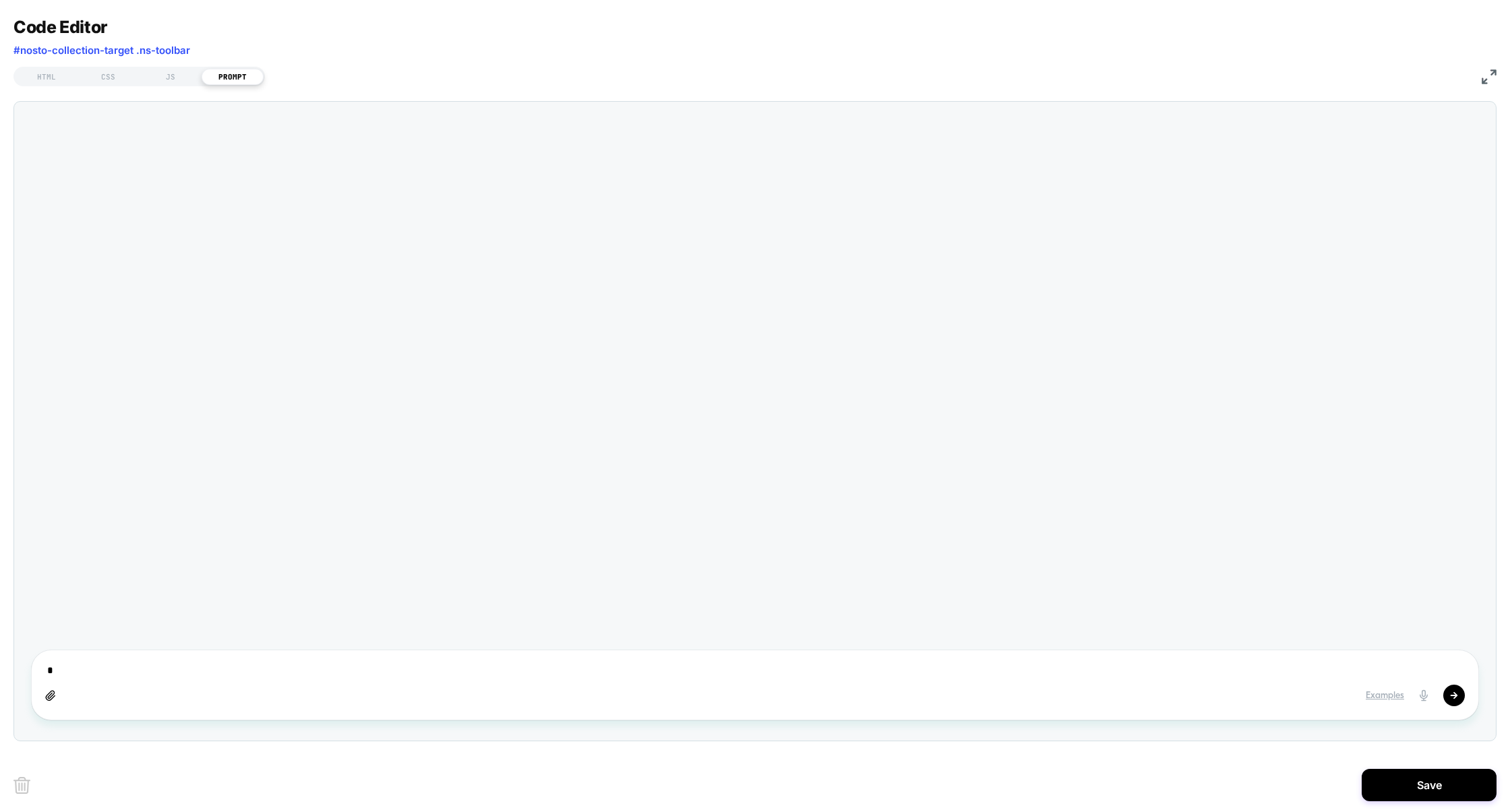
type textarea "*"
type textarea "**"
type textarea "*"
type textarea "***"
type textarea "*"
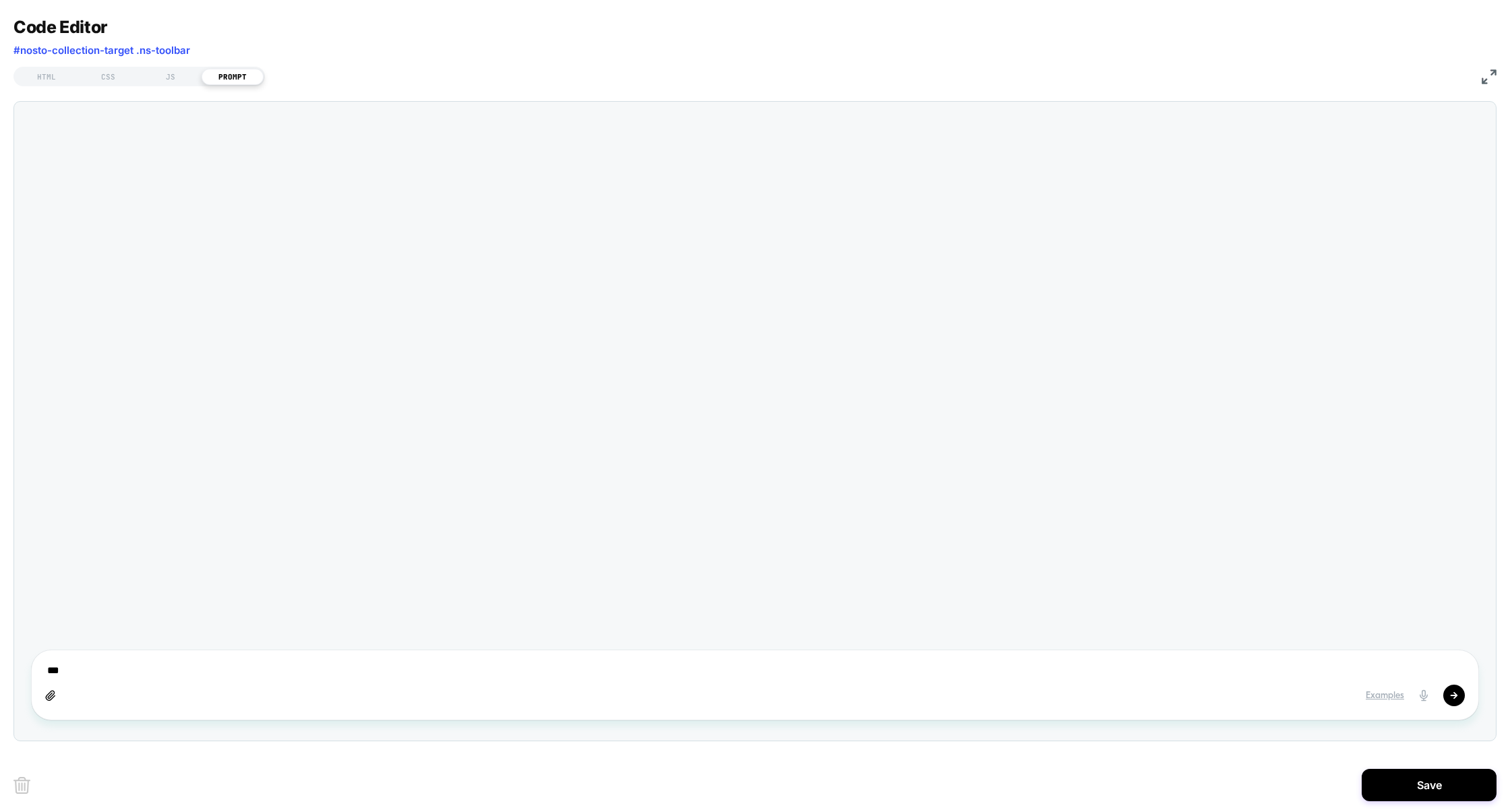
type textarea "****"
type textarea "*"
type textarea "*****"
type textarea "*"
type textarea "******"
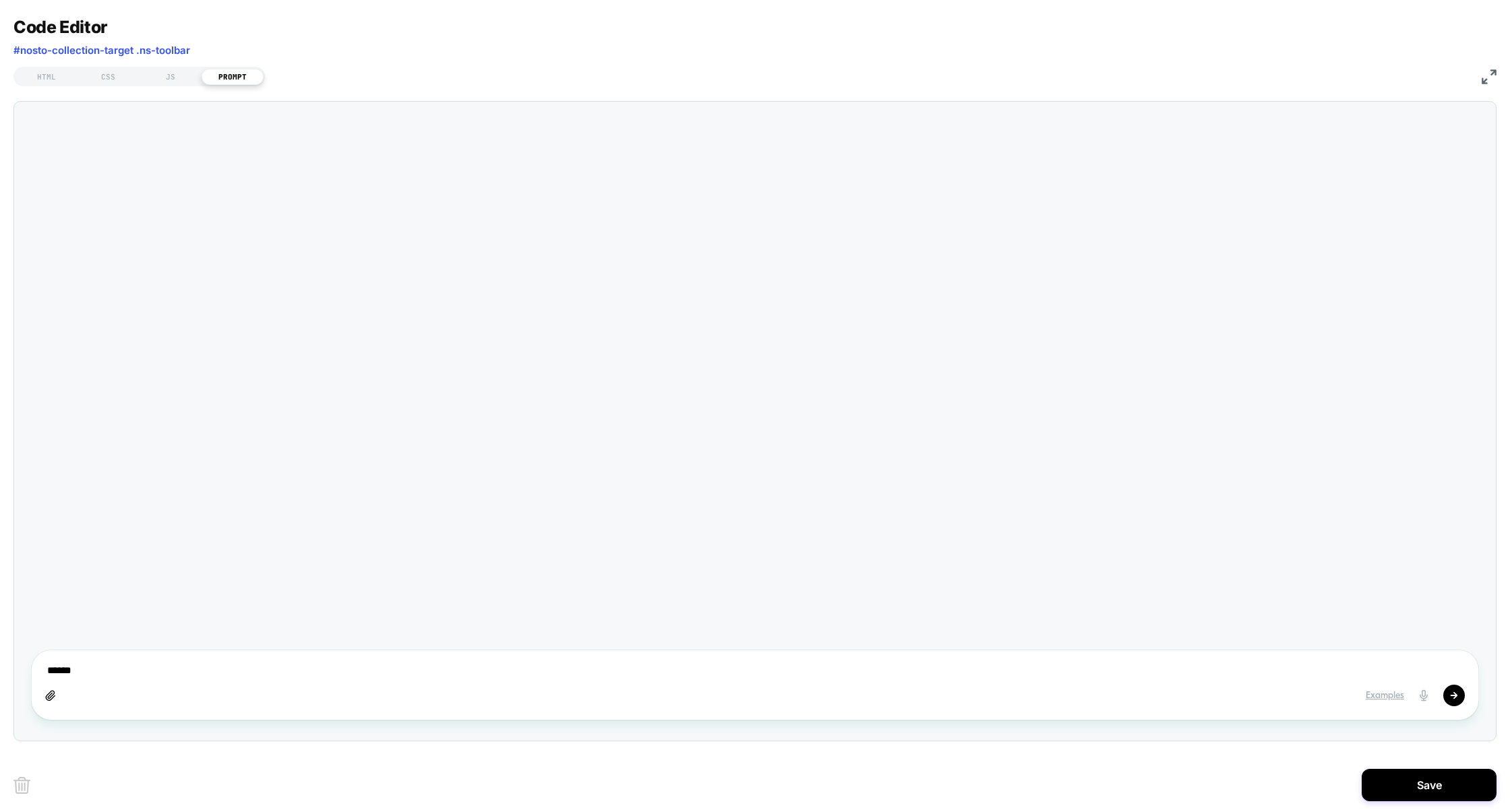
type textarea "*"
type textarea "*******"
type textarea "*"
type textarea "********"
type textarea "*"
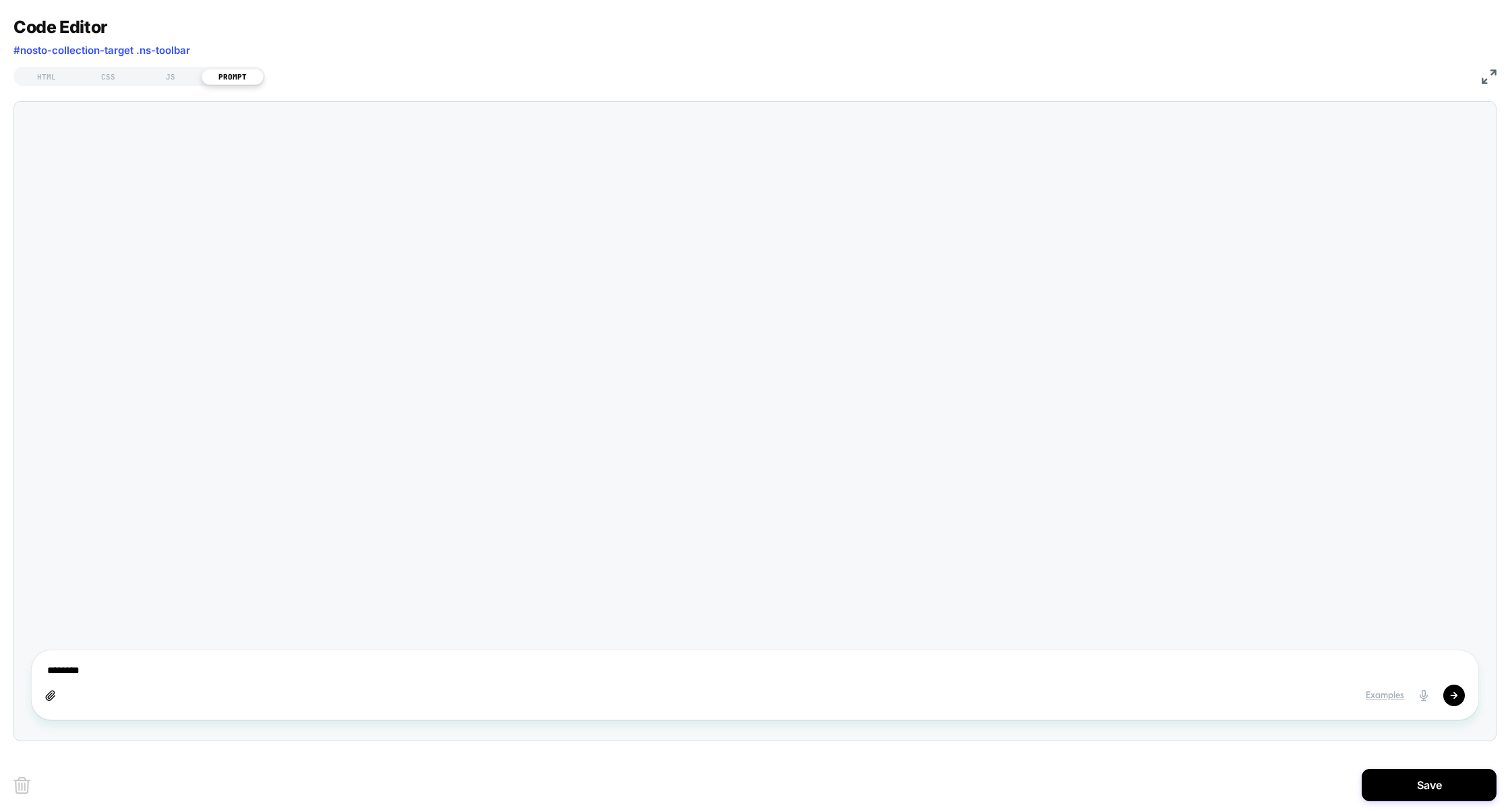
type textarea "********"
type textarea "*"
type textarea "**********"
type textarea "*"
type textarea "**********"
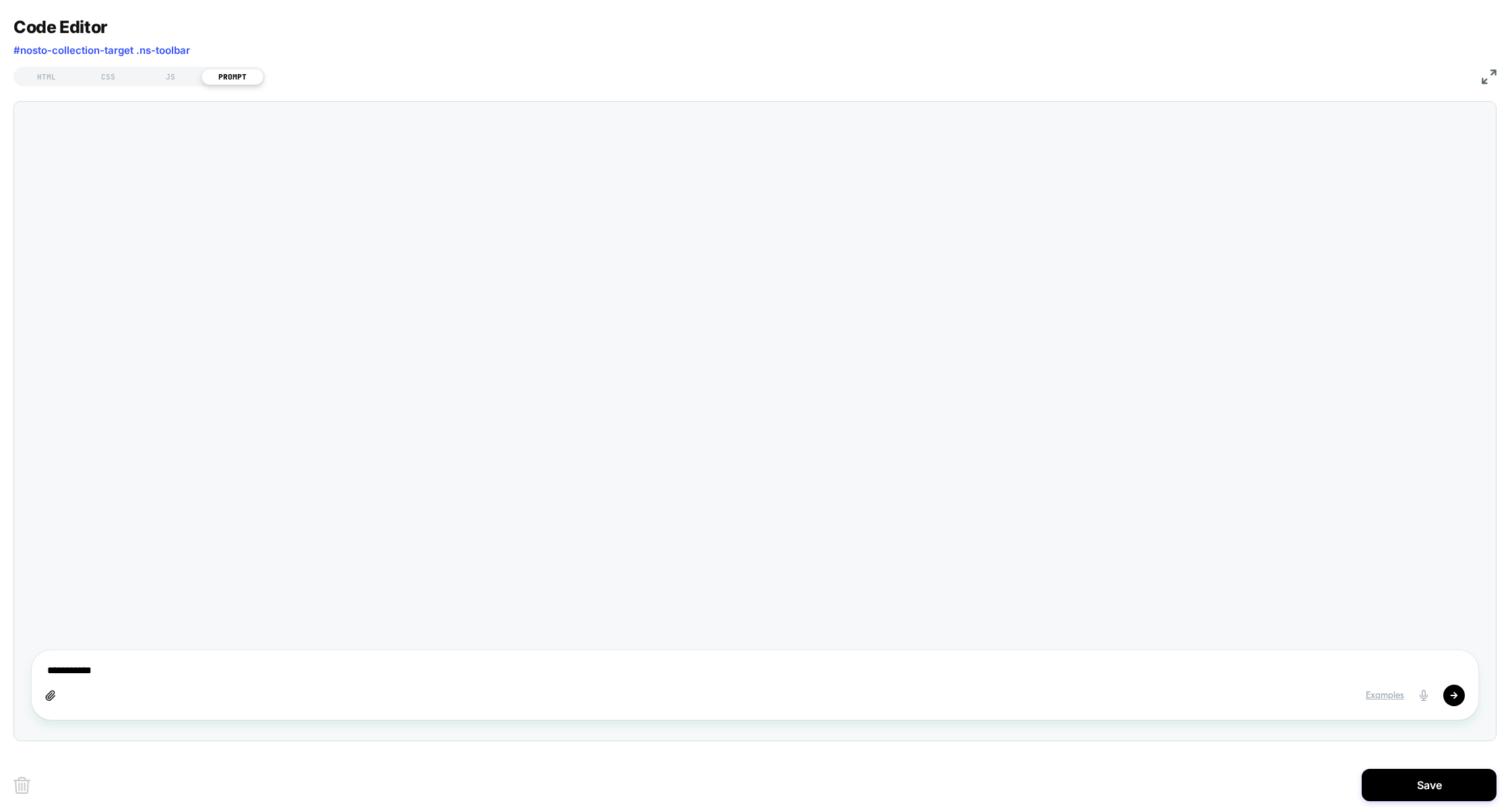
type textarea "*"
type textarea "**********"
type textarea "*"
type textarea "**********"
type textarea "*"
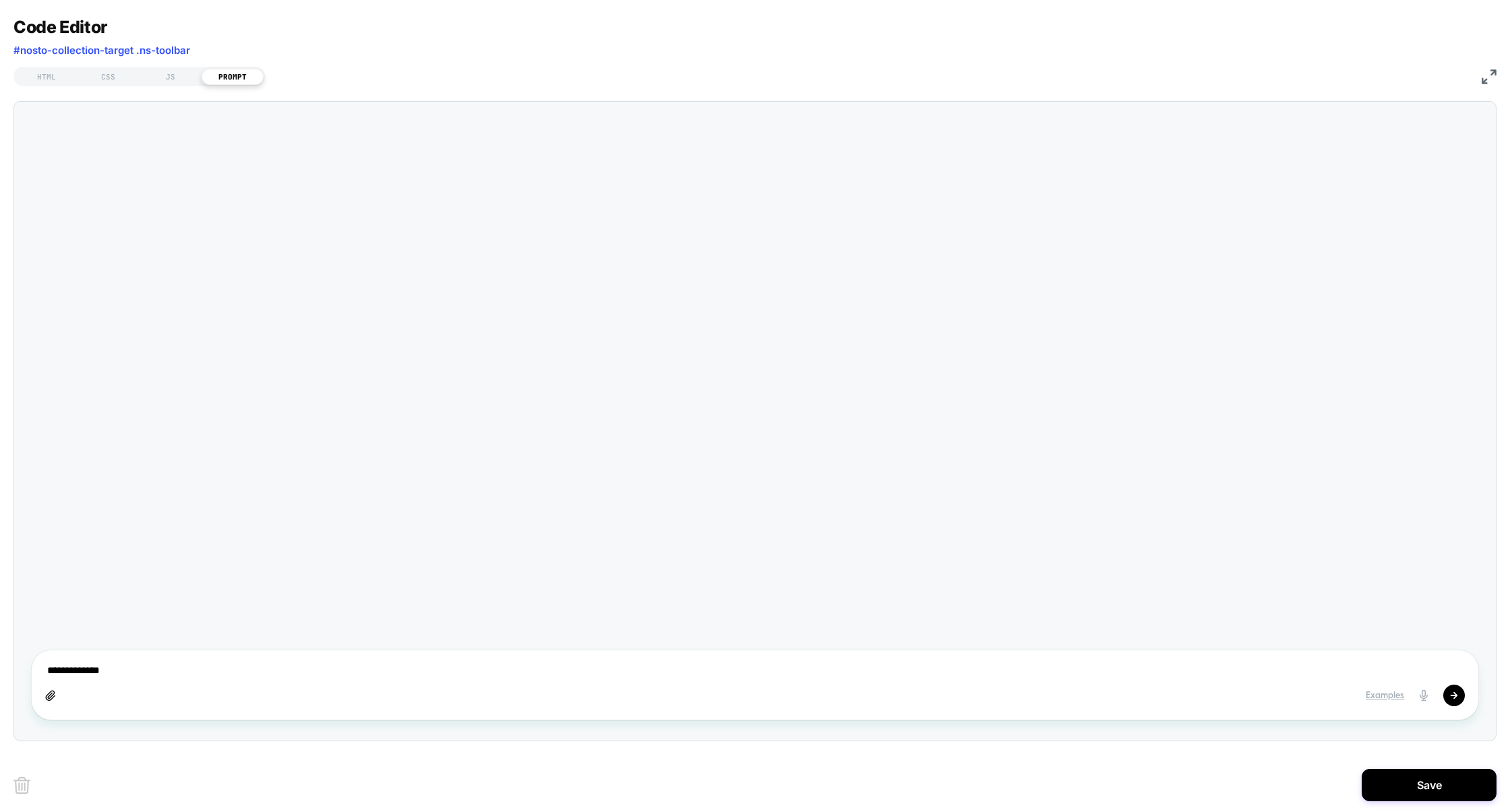
type textarea "**********"
type textarea "*"
type textarea "**********"
type textarea "*"
type textarea "**********"
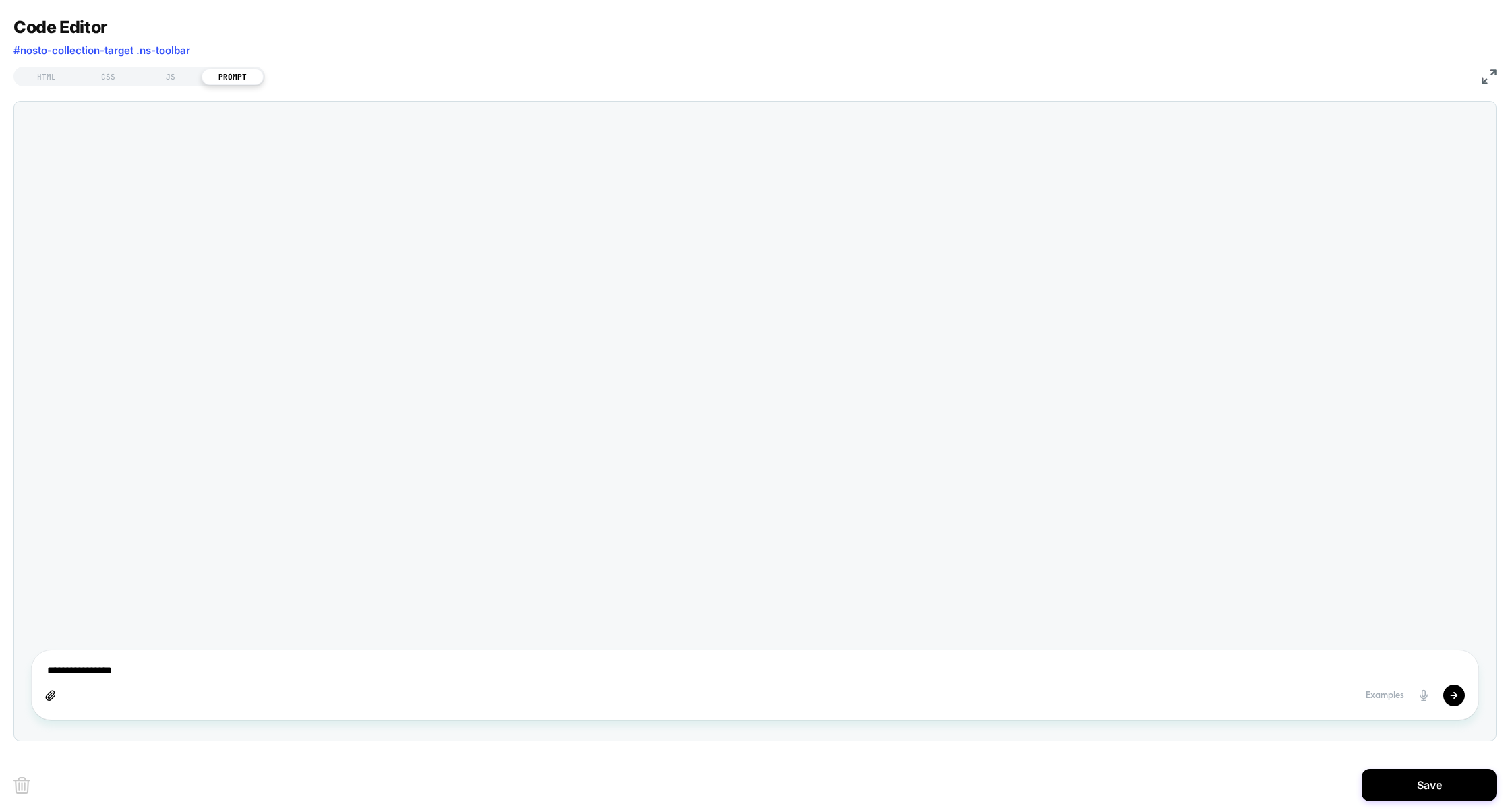
type textarea "*"
type textarea "**********"
type textarea "*"
type textarea "**********"
type textarea "*"
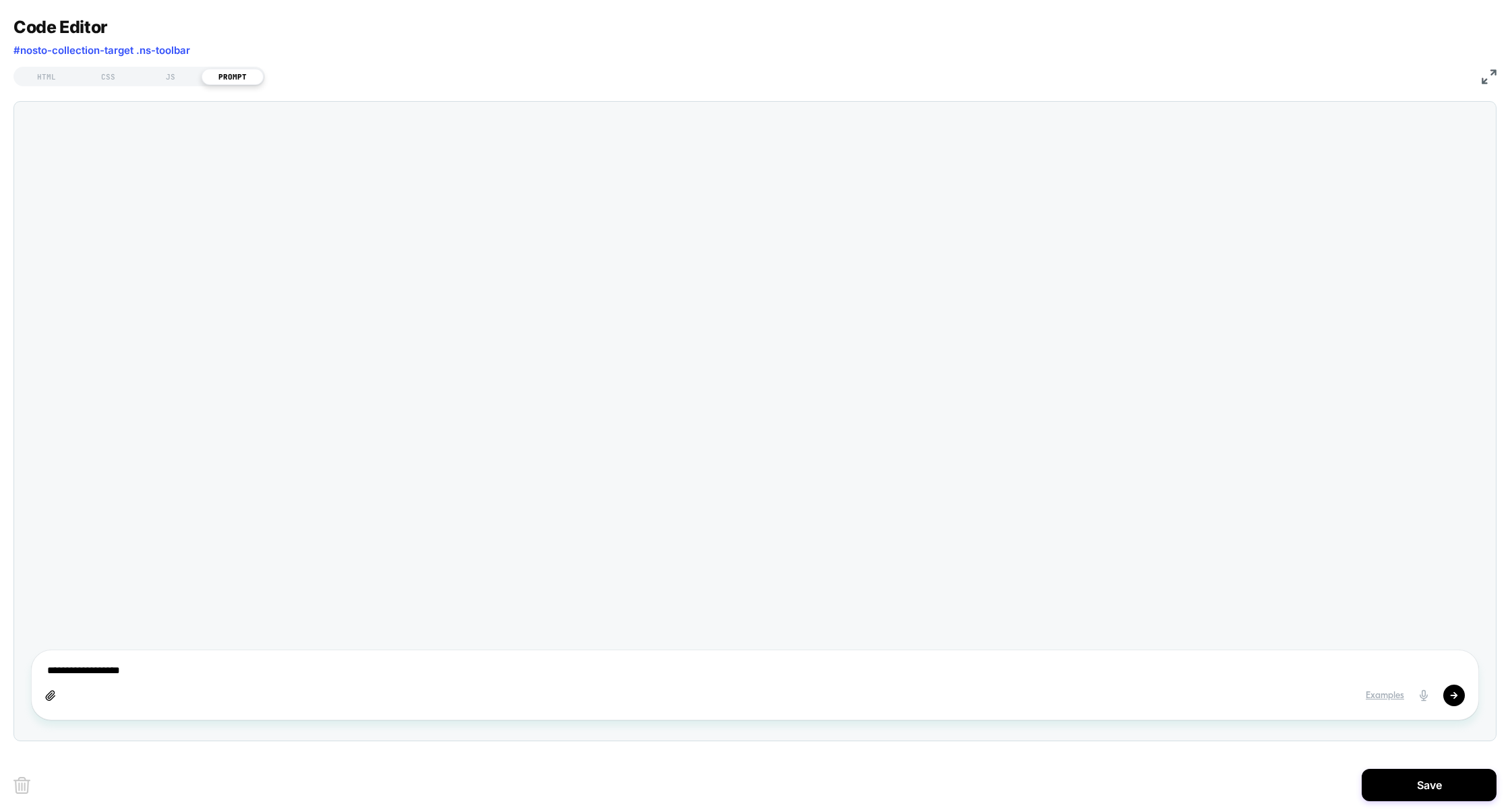
type textarea "**********"
type textarea "*"
type textarea "**********"
type textarea "*"
type textarea "**********"
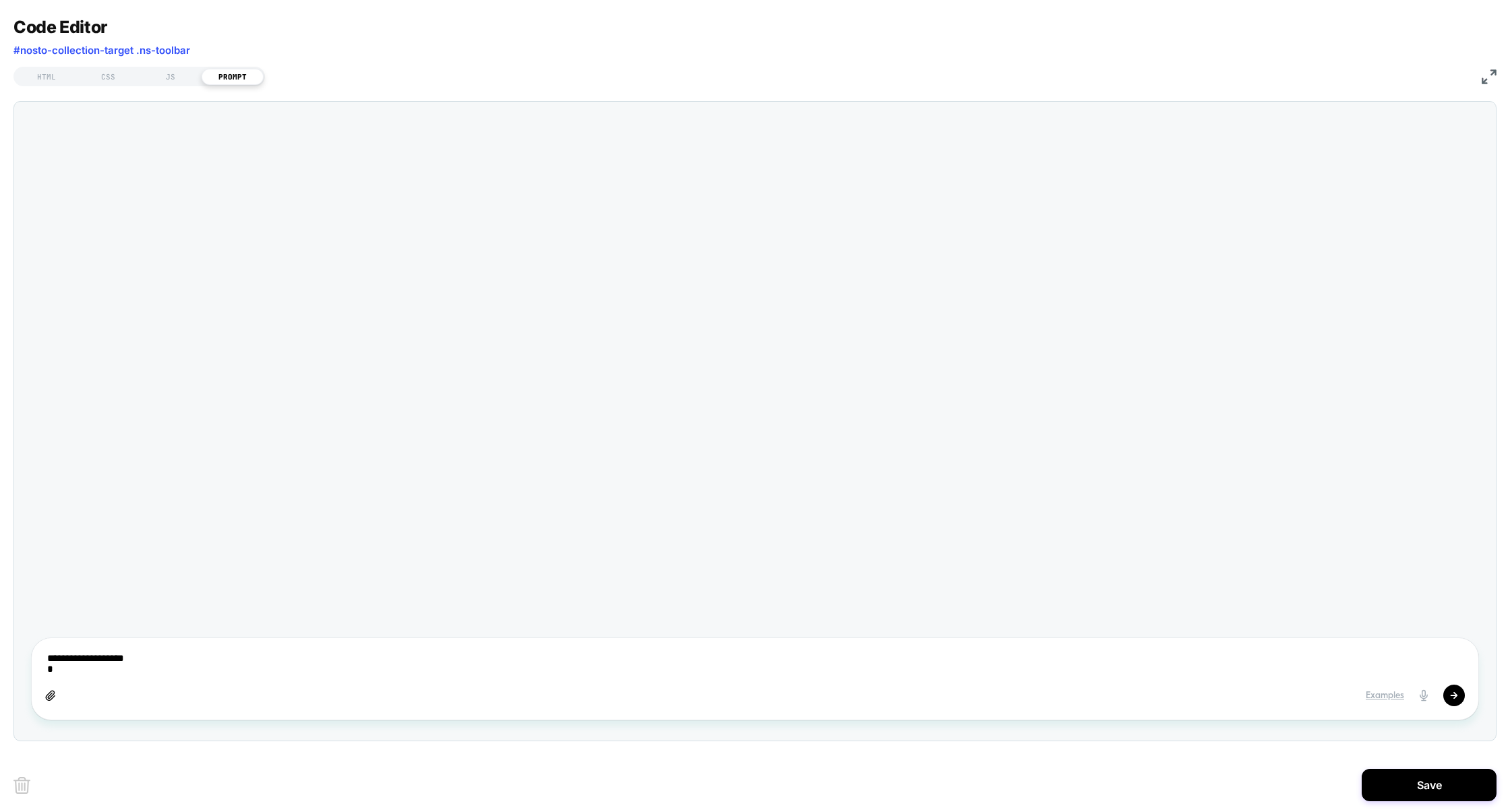
type textarea "*"
type textarea "**********"
type textarea "*"
type textarea "**********"
type textarea "*"
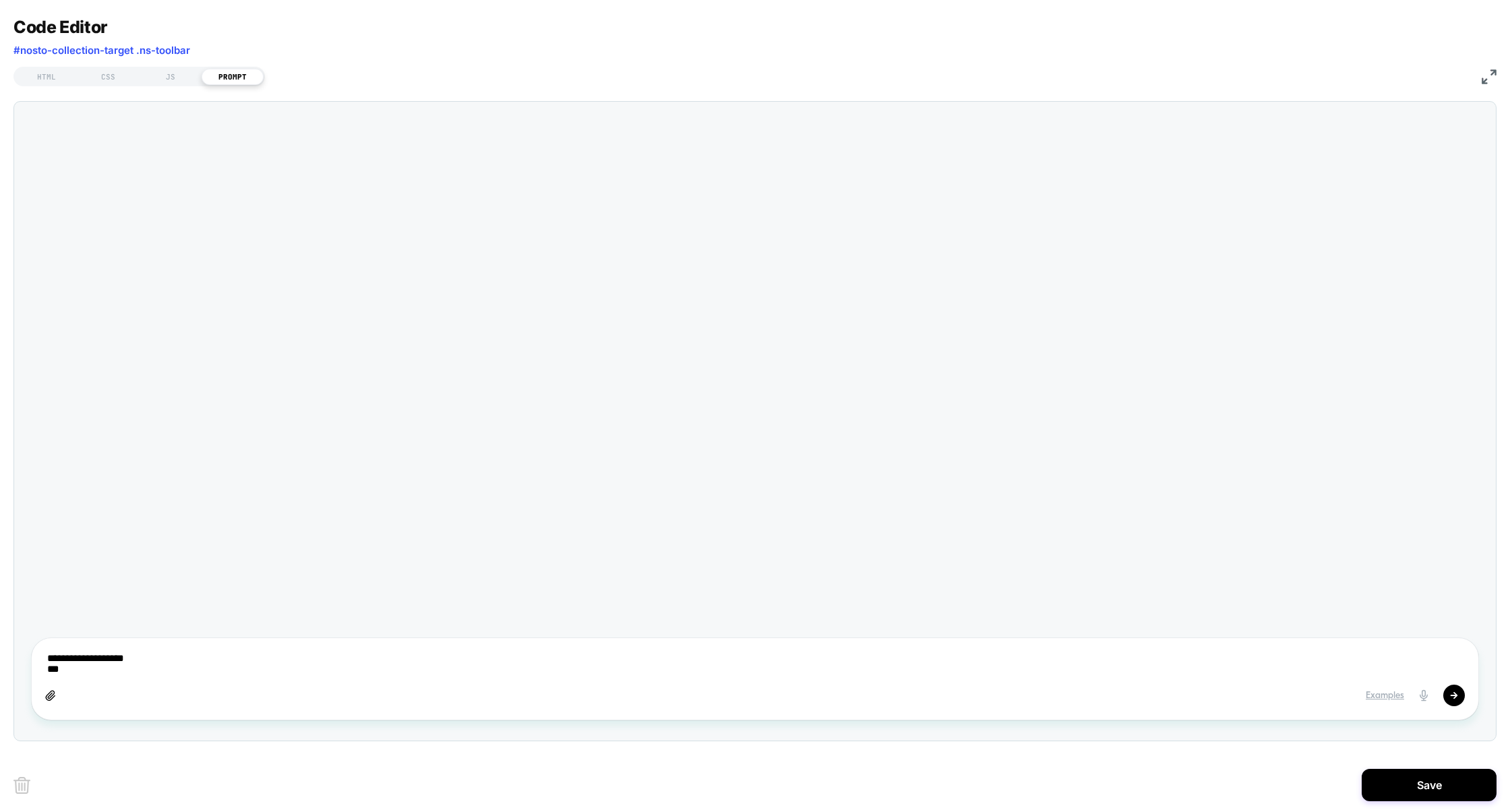
type textarea "**********"
type textarea "*"
type textarea "**********"
type textarea "*"
type textarea "**********"
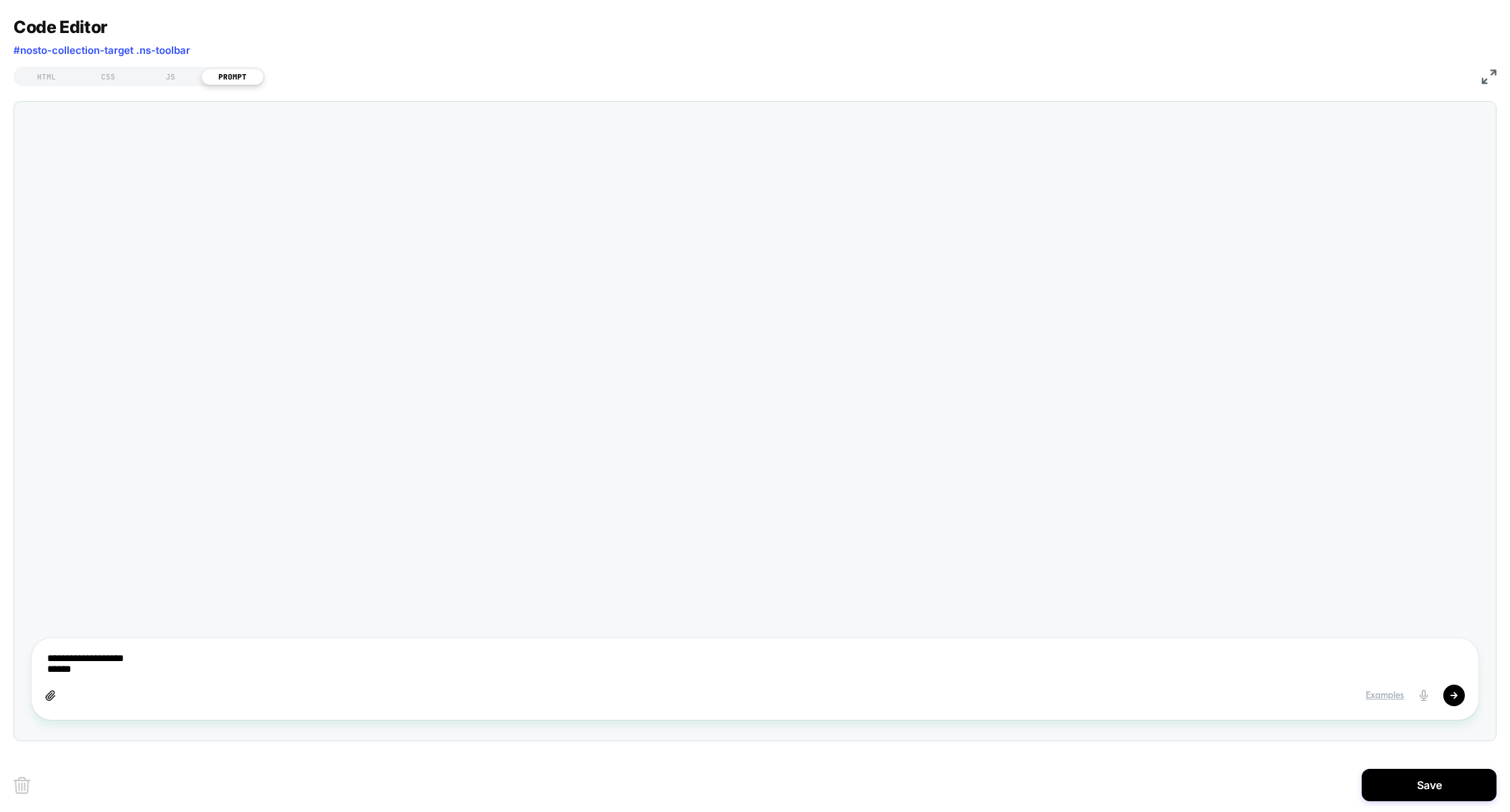
type textarea "*"
type textarea "**********"
type textarea "*"
type textarea "**********"
type textarea "*"
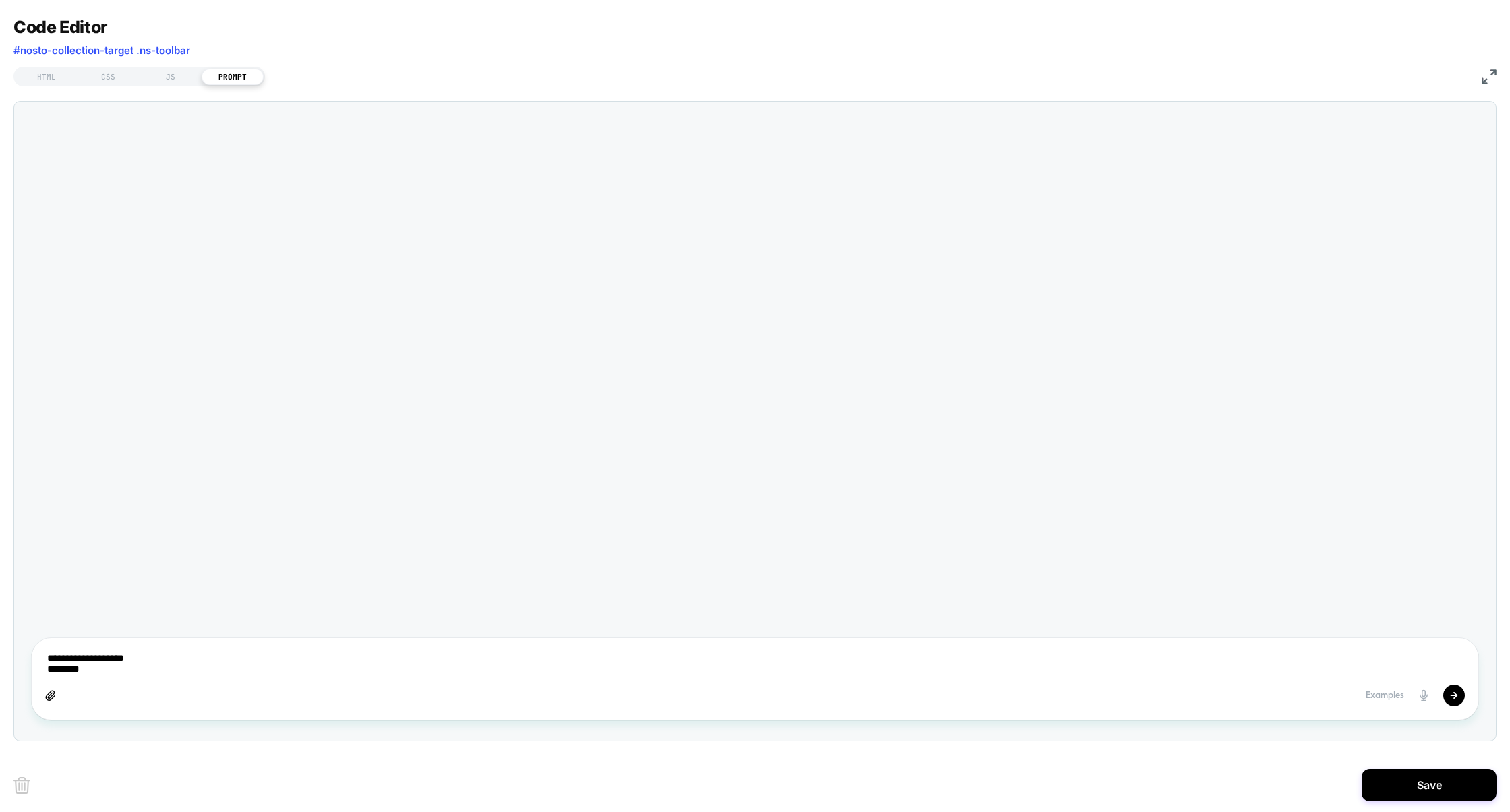
type textarea "**********"
type textarea "*"
type textarea "**********"
type textarea "*"
type textarea "**********"
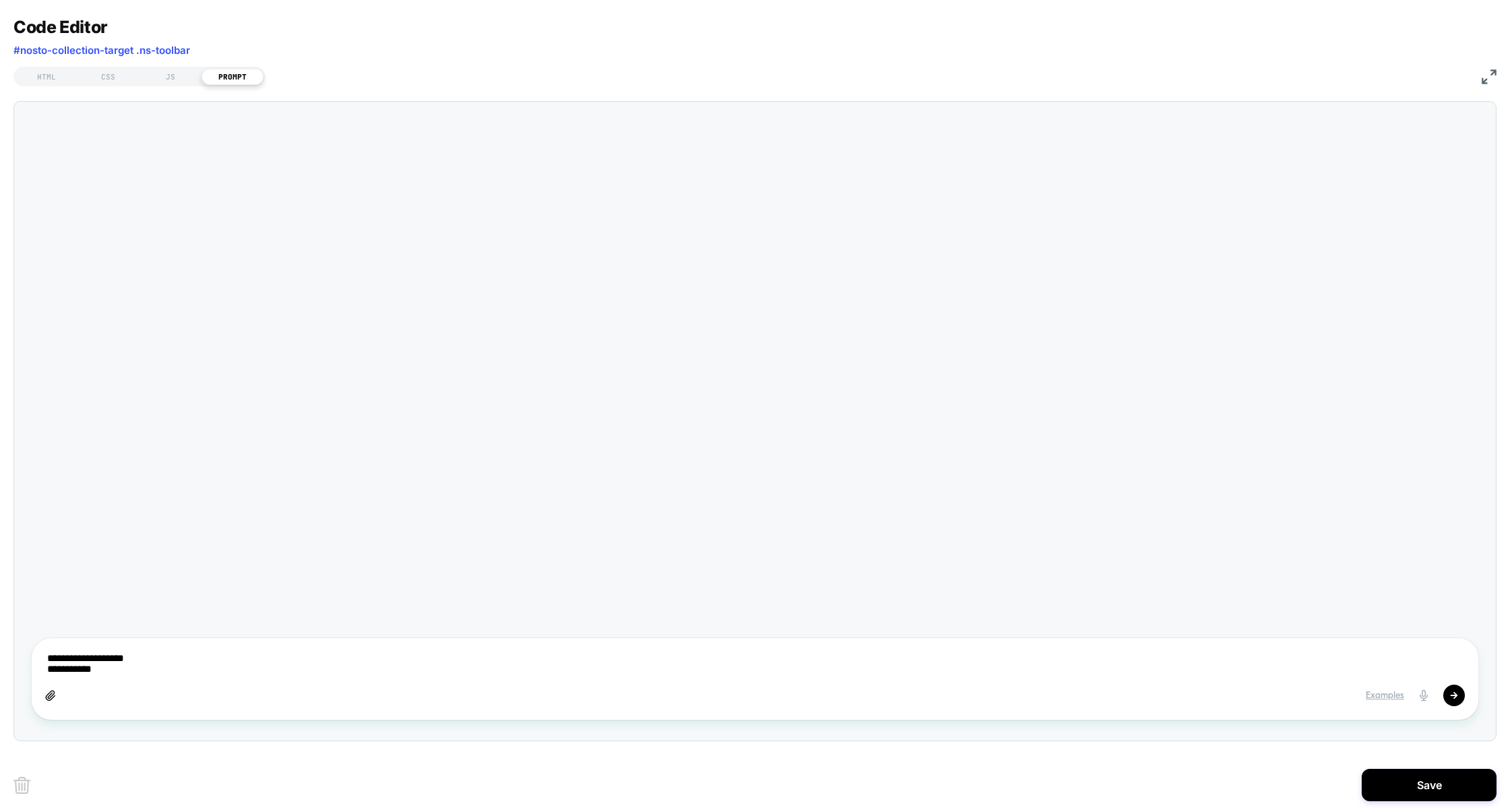
type textarea "*"
type textarea "**********"
type textarea "*"
type textarea "**********"
type textarea "*"
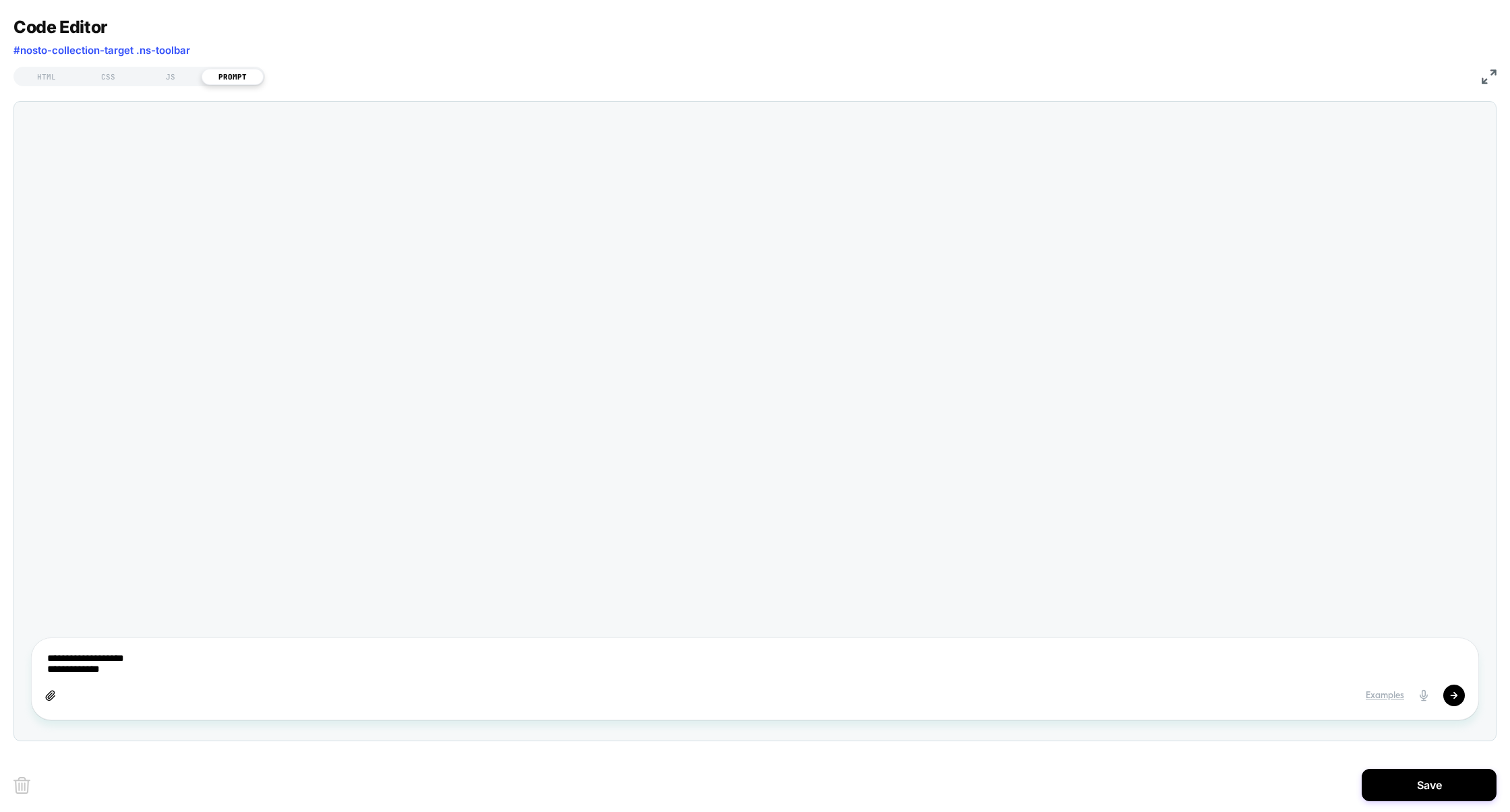
type textarea "**********"
type textarea "*"
type textarea "**********"
type textarea "*"
type textarea "**********"
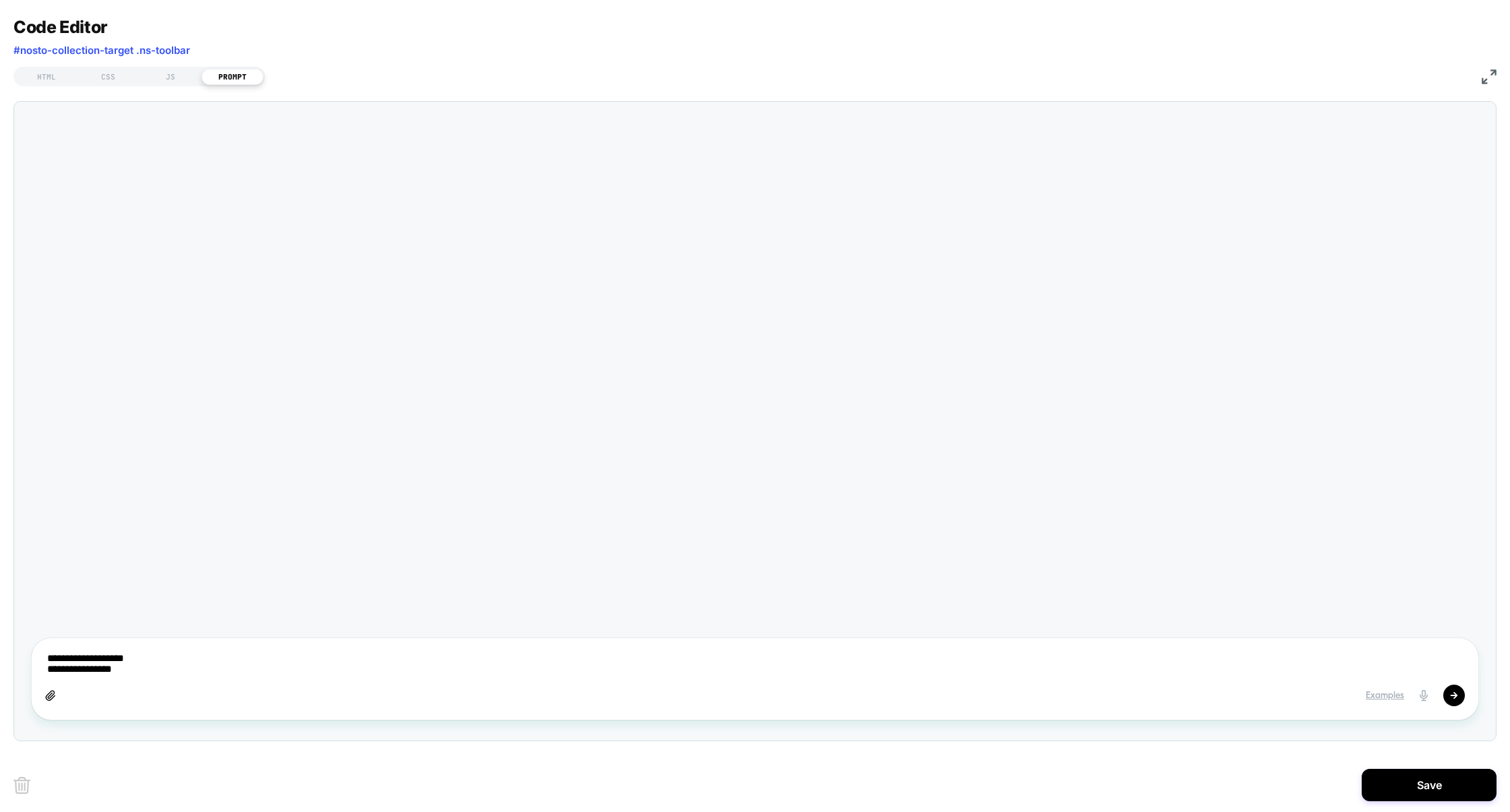
type textarea "*"
type textarea "**********"
type textarea "*"
type textarea "**********"
type textarea "*"
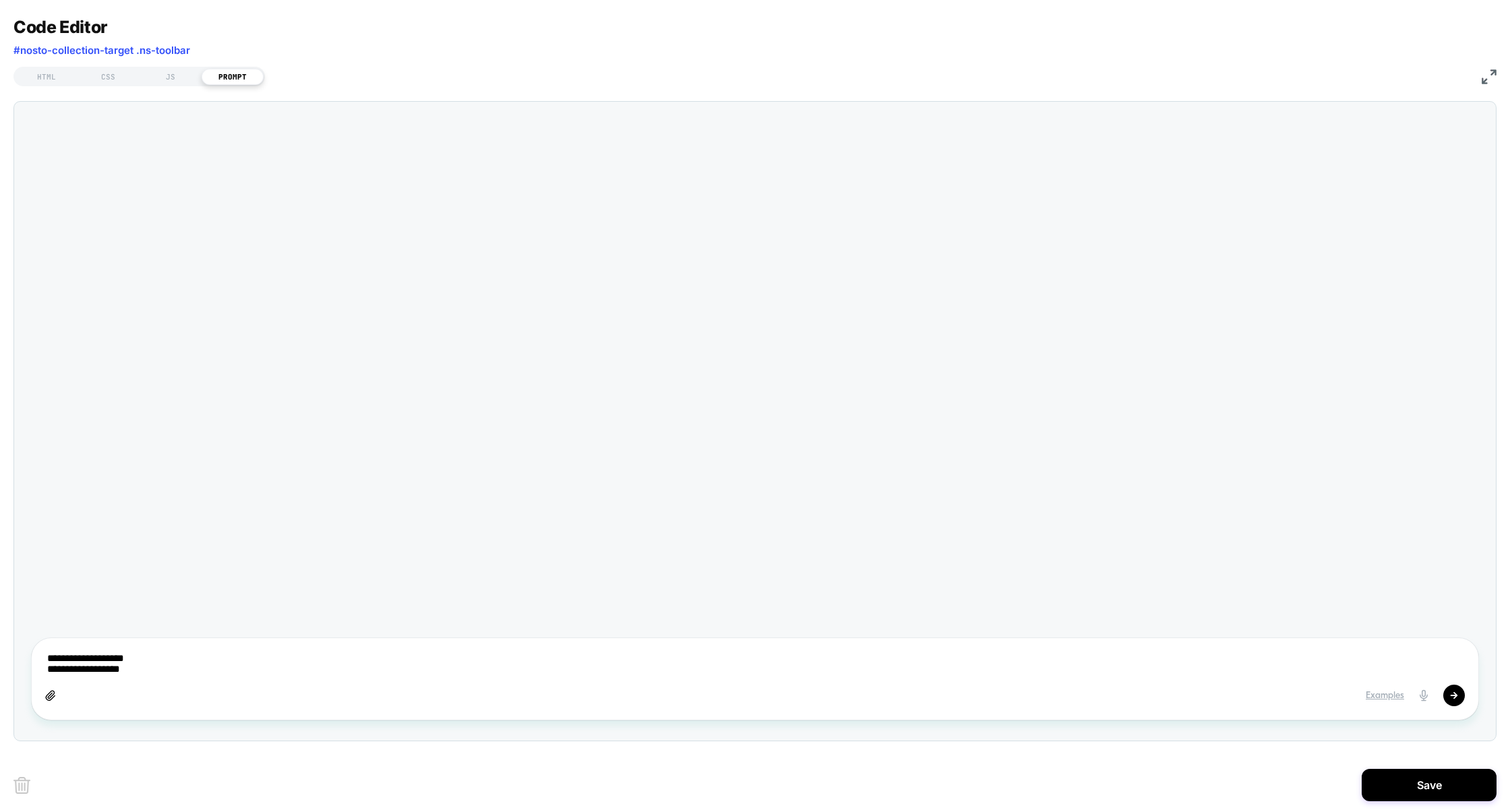
type textarea "**********"
type textarea "*"
type textarea "**********"
type textarea "*"
type textarea "**********"
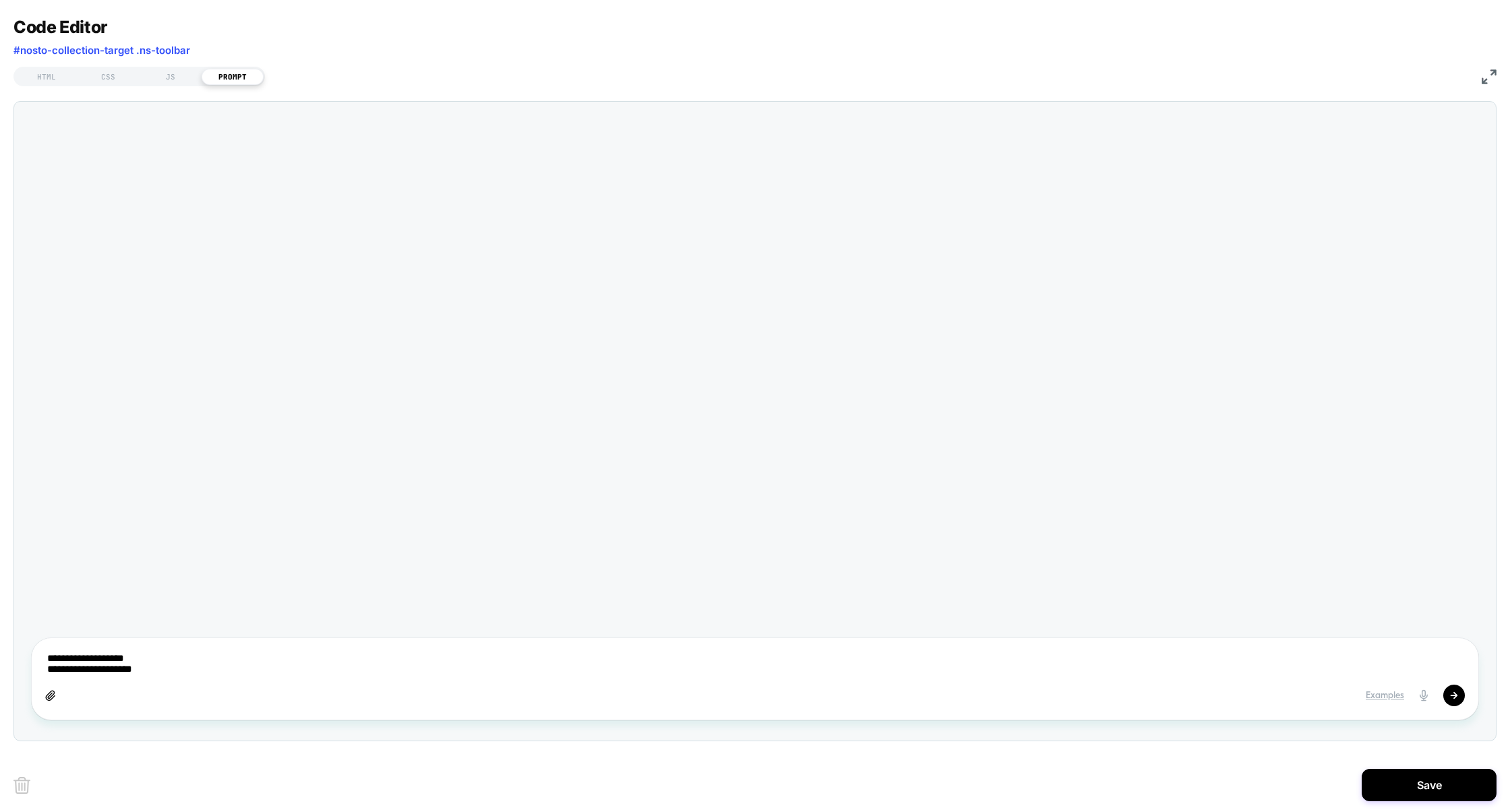
type textarea "*"
type textarea "**********"
type textarea "*"
type textarea "**********"
type textarea "*"
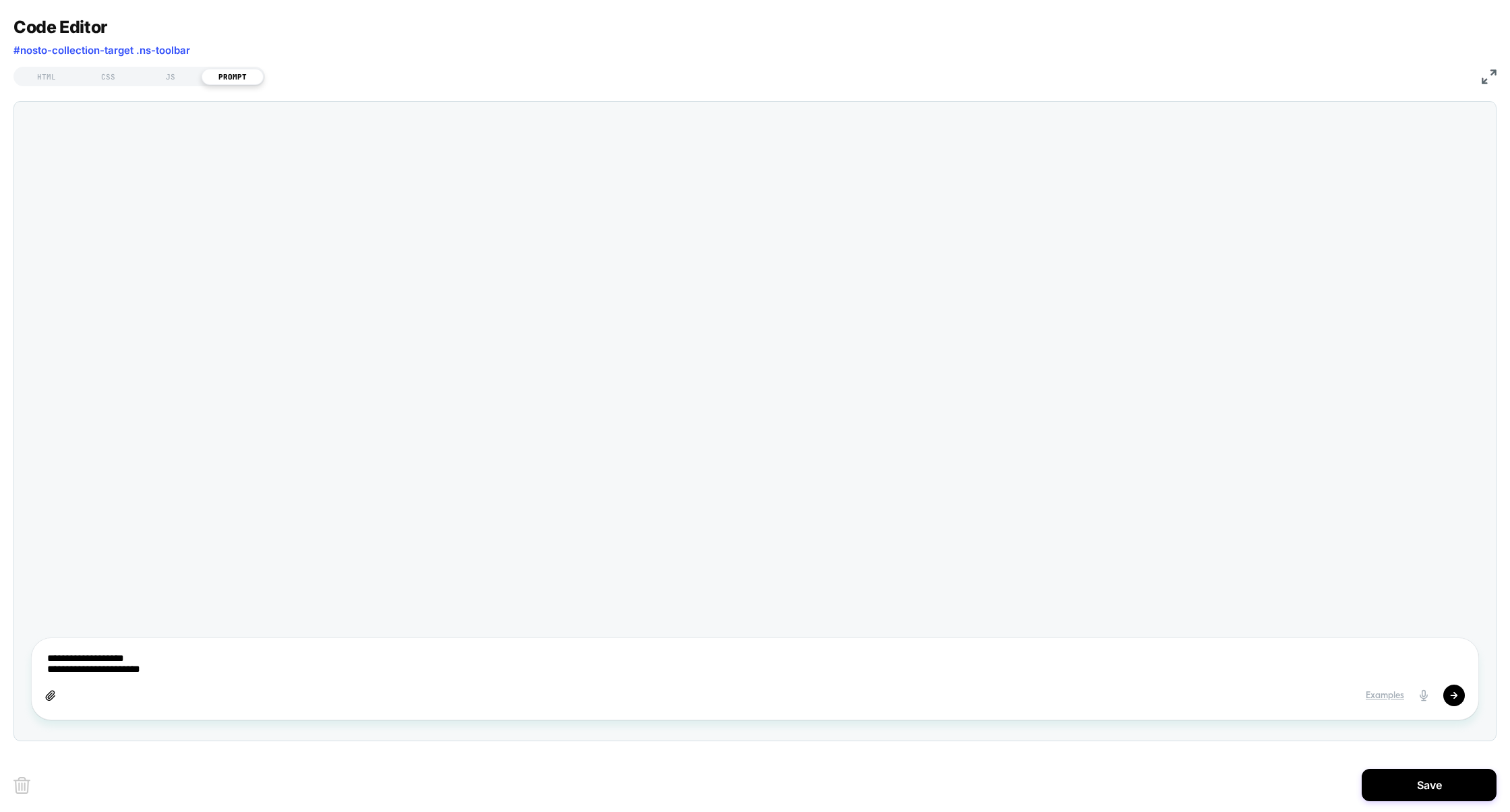
type textarea "**********"
type textarea "*"
type textarea "**********"
type textarea "*"
type textarea "**********"
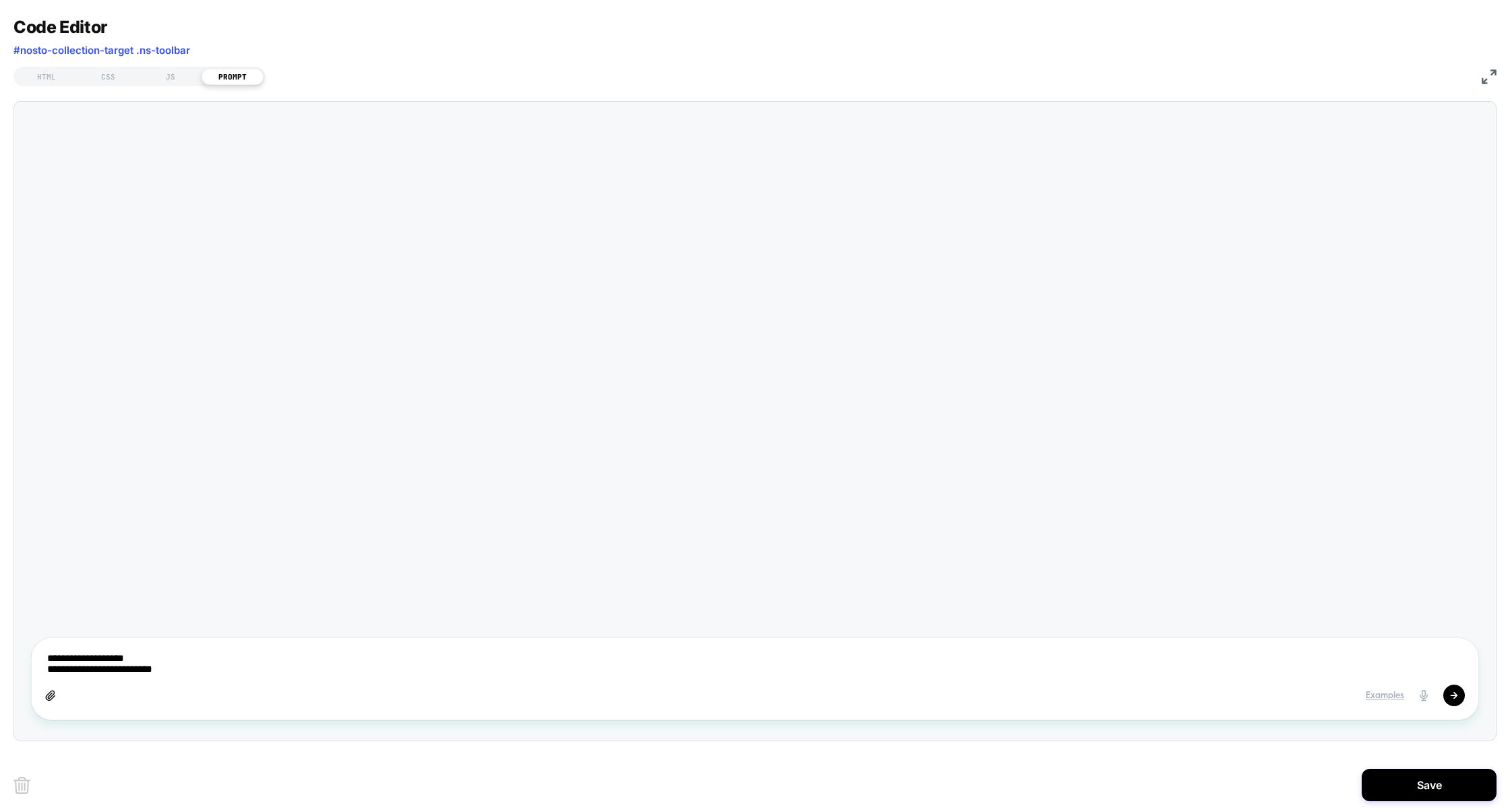
type textarea "*"
type textarea "**********"
type textarea "*"
type textarea "**********"
type textarea "*"
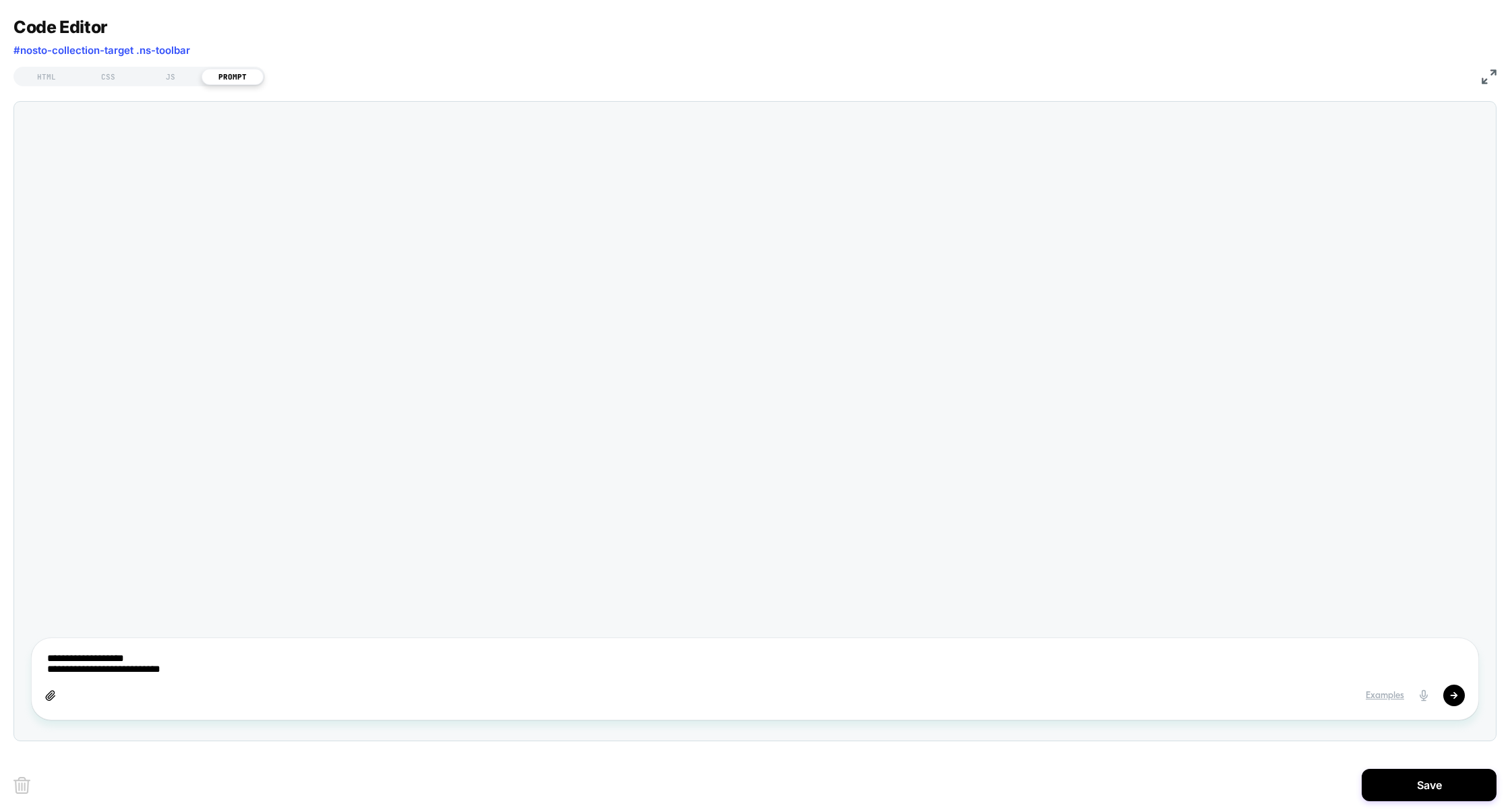
type textarea "**********"
type textarea "*"
type textarea "**********"
type textarea "*"
type textarea "**********"
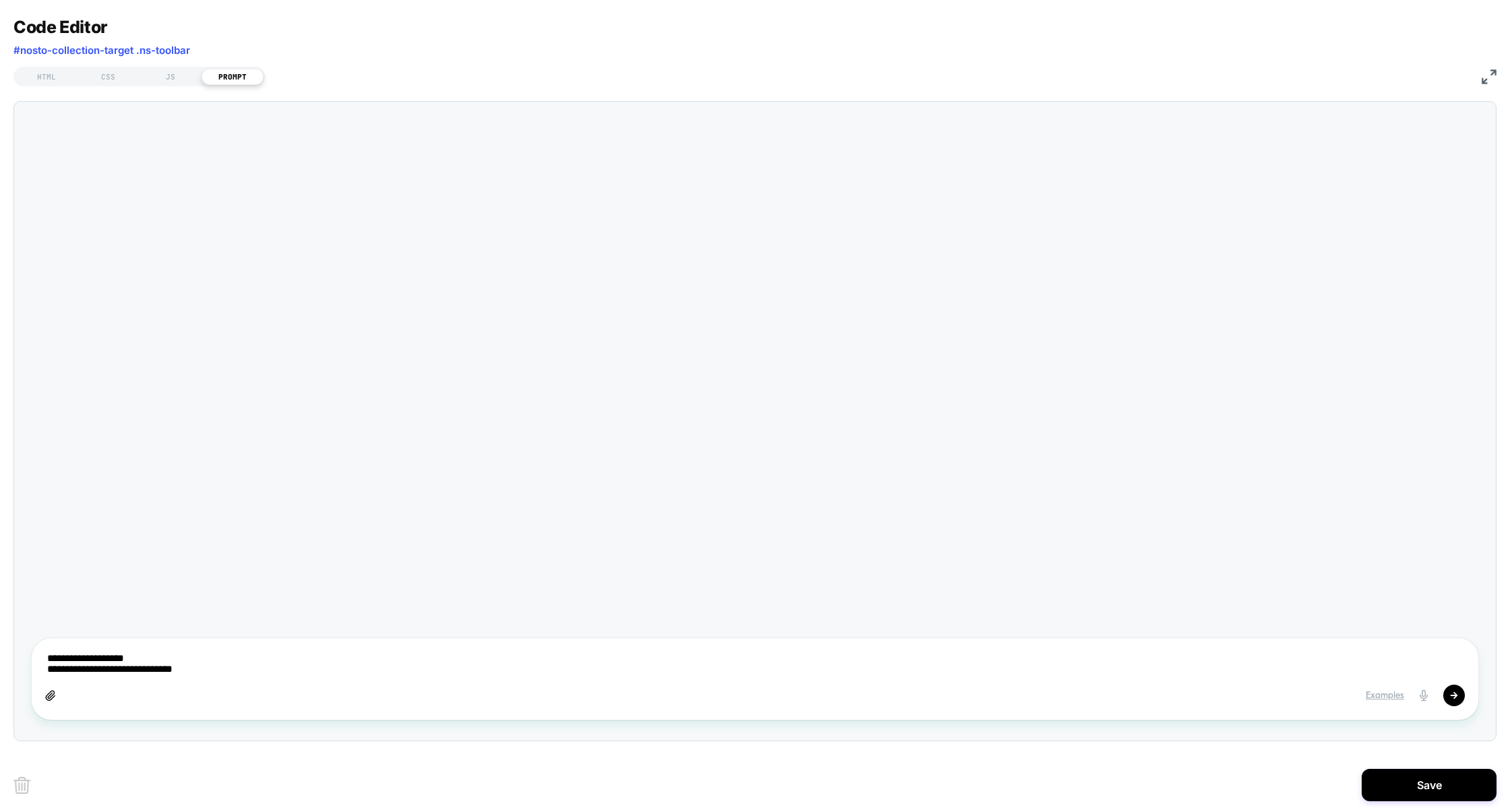
type textarea "*"
type textarea "**********"
type textarea "*"
type textarea "**********"
type textarea "*"
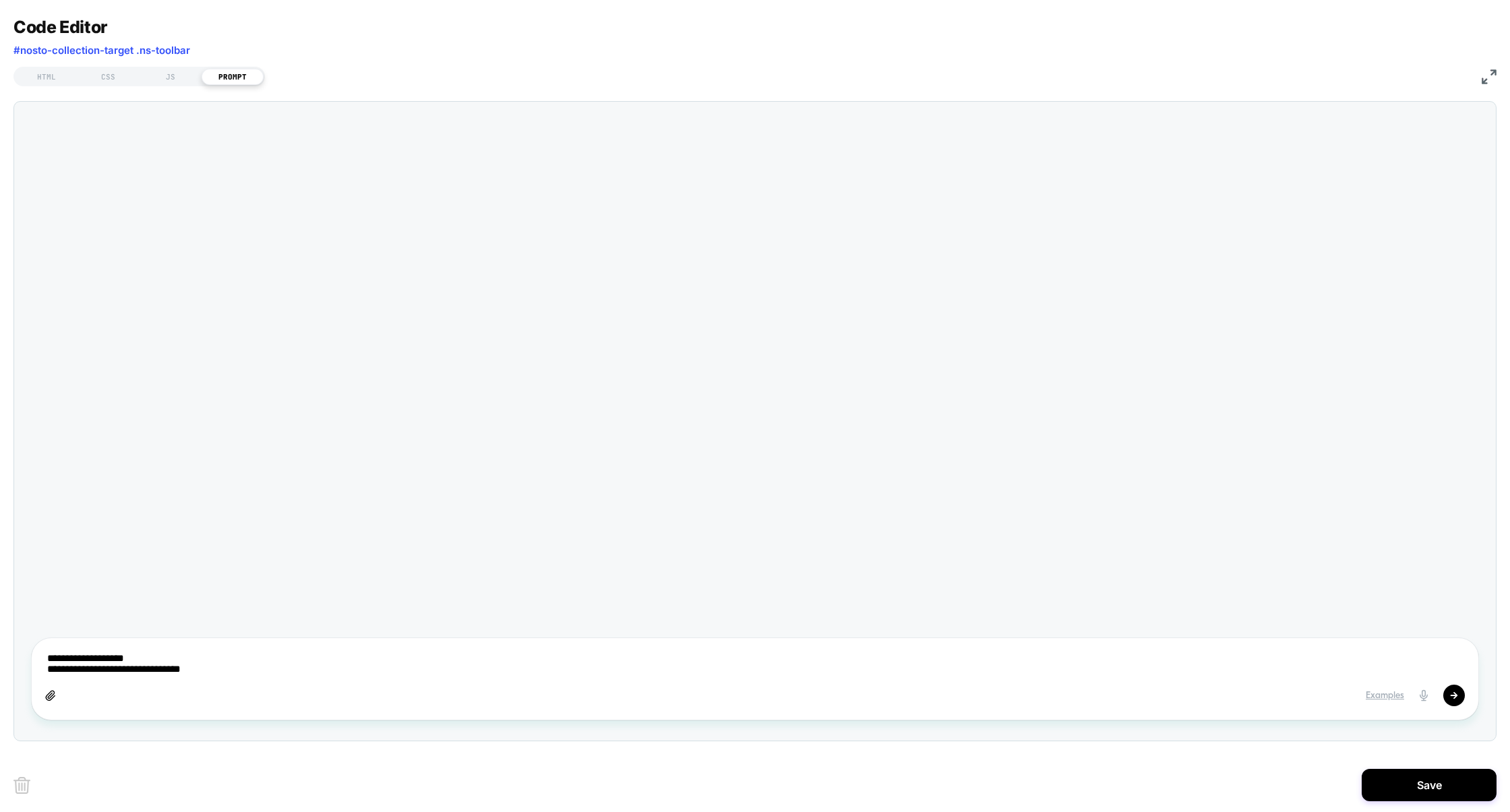
type textarea "**********"
type textarea "*"
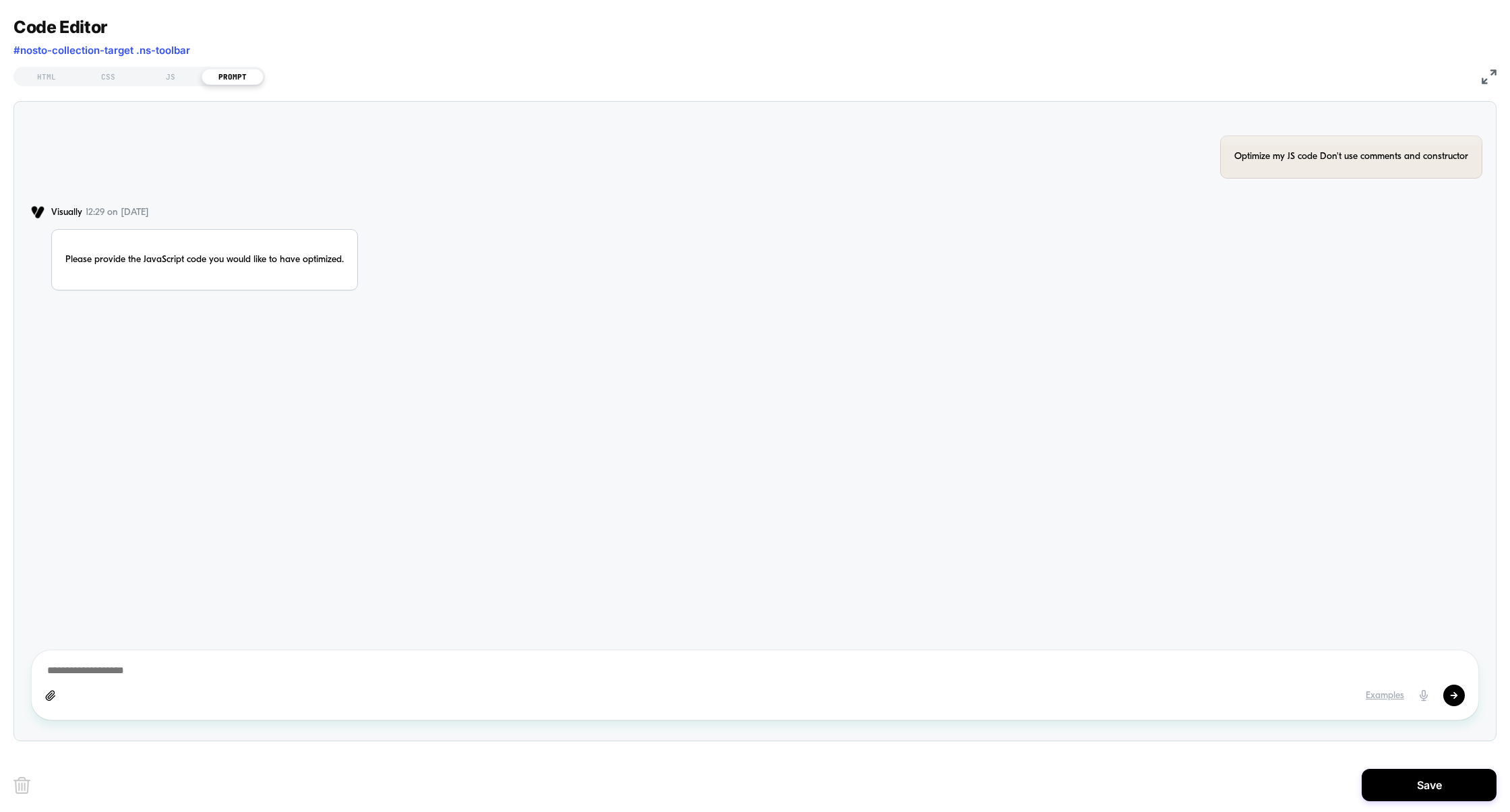
click at [168, 668] on textarea at bounding box center [755, 671] width 1419 height 14
paste textarea "**********"
type textarea "*"
type textarea "**********"
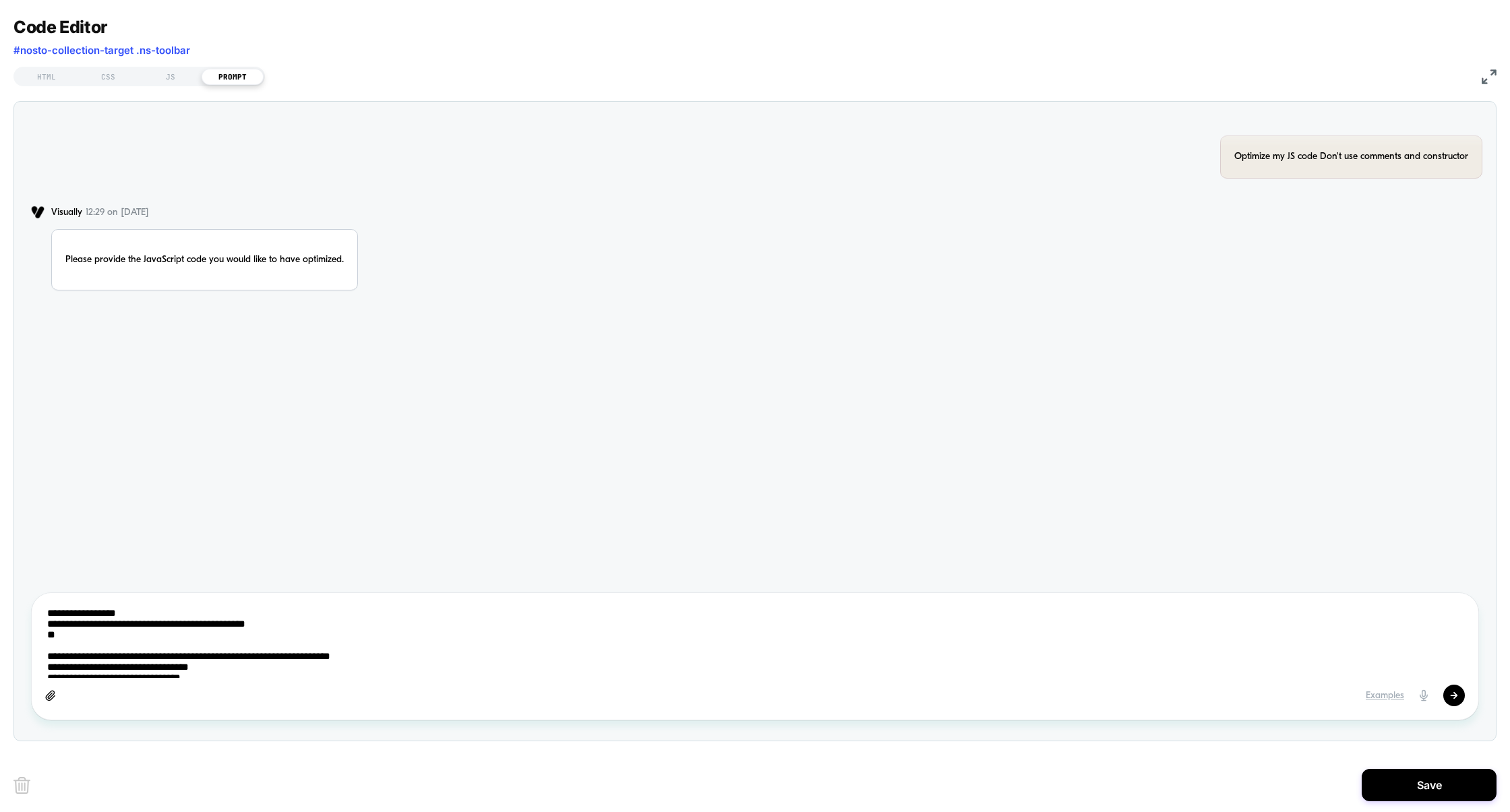
scroll to position [631, 0]
type textarea "*"
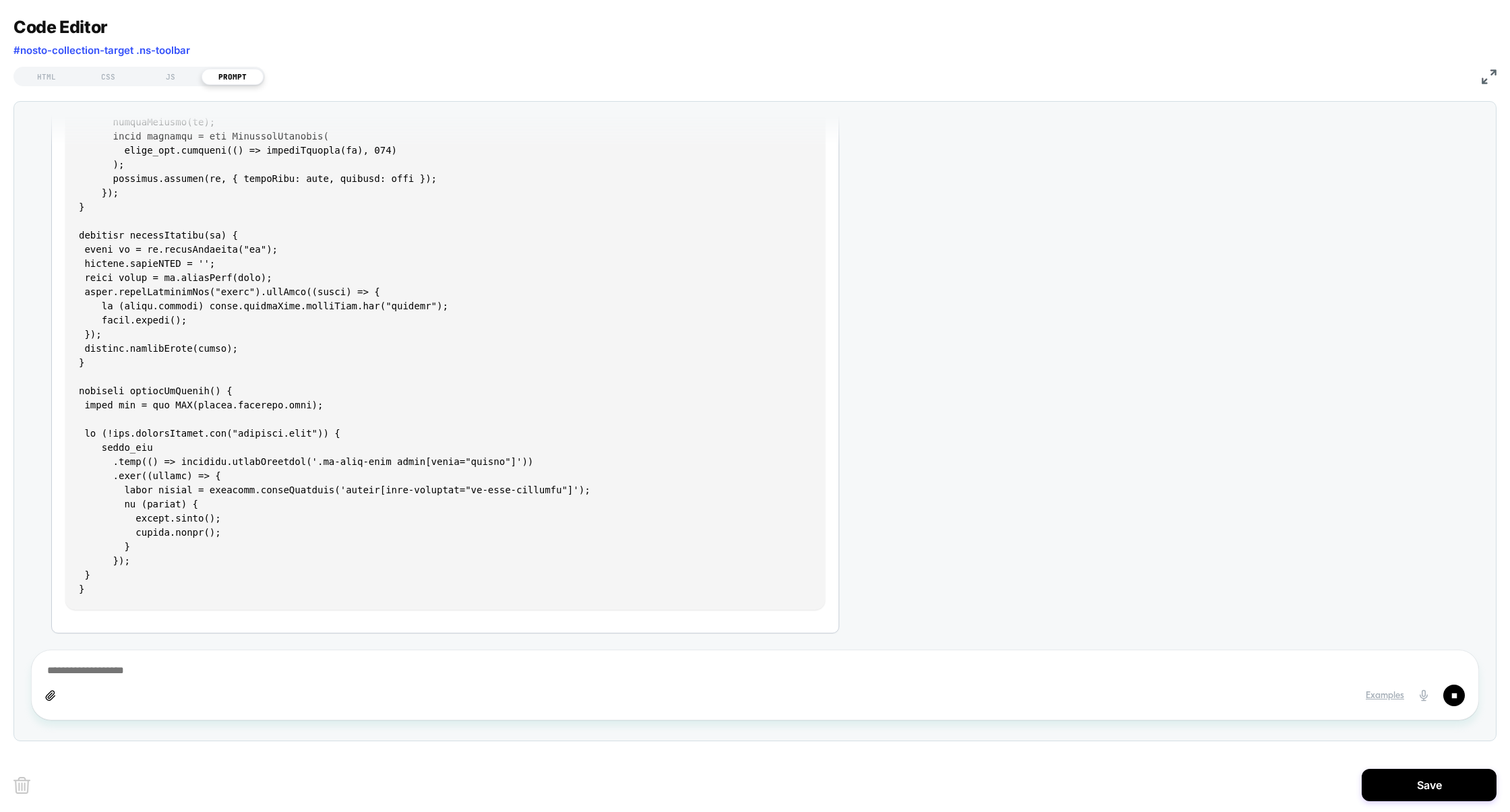
scroll to position [976, 0]
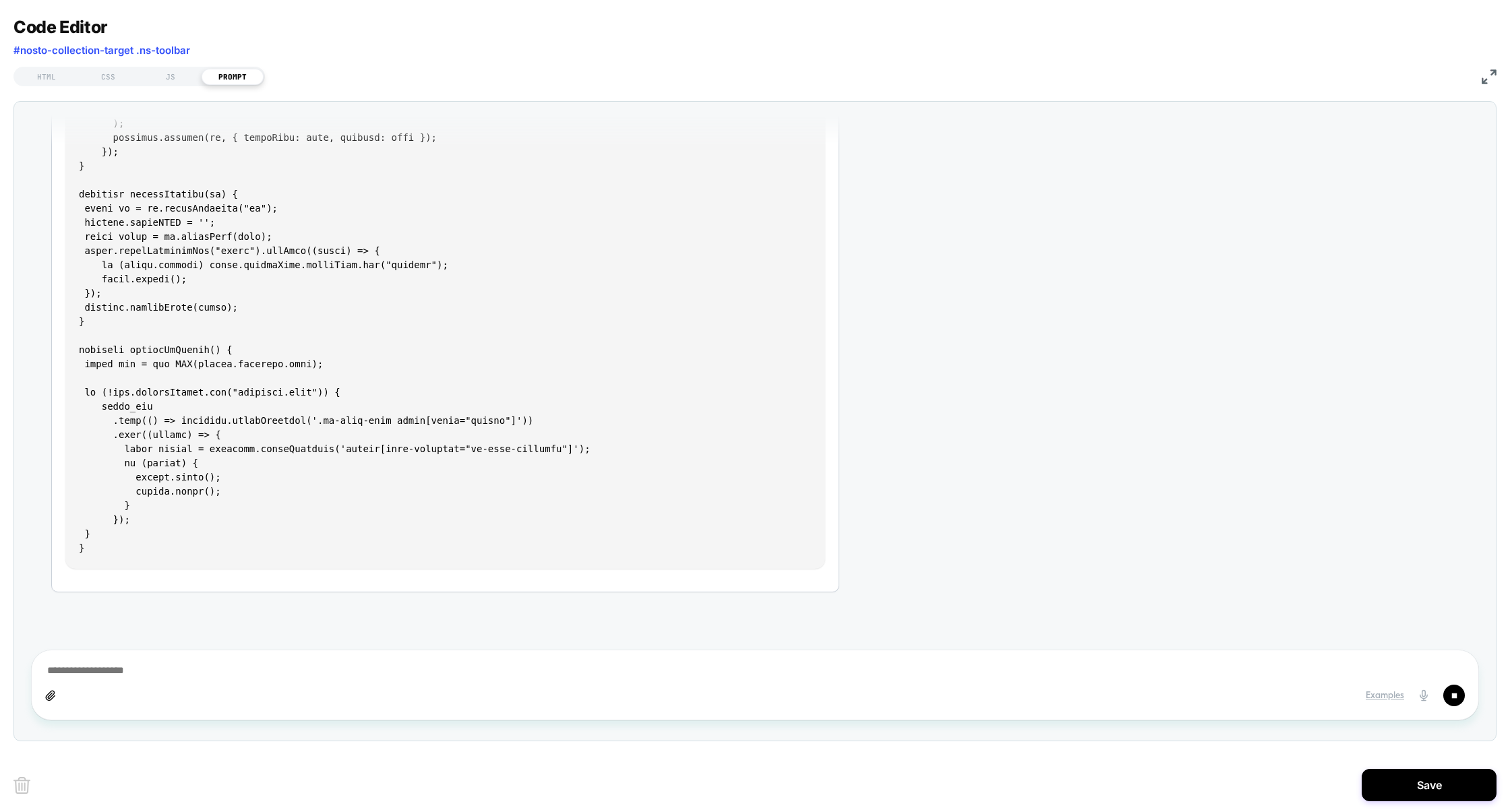
type textarea "*"
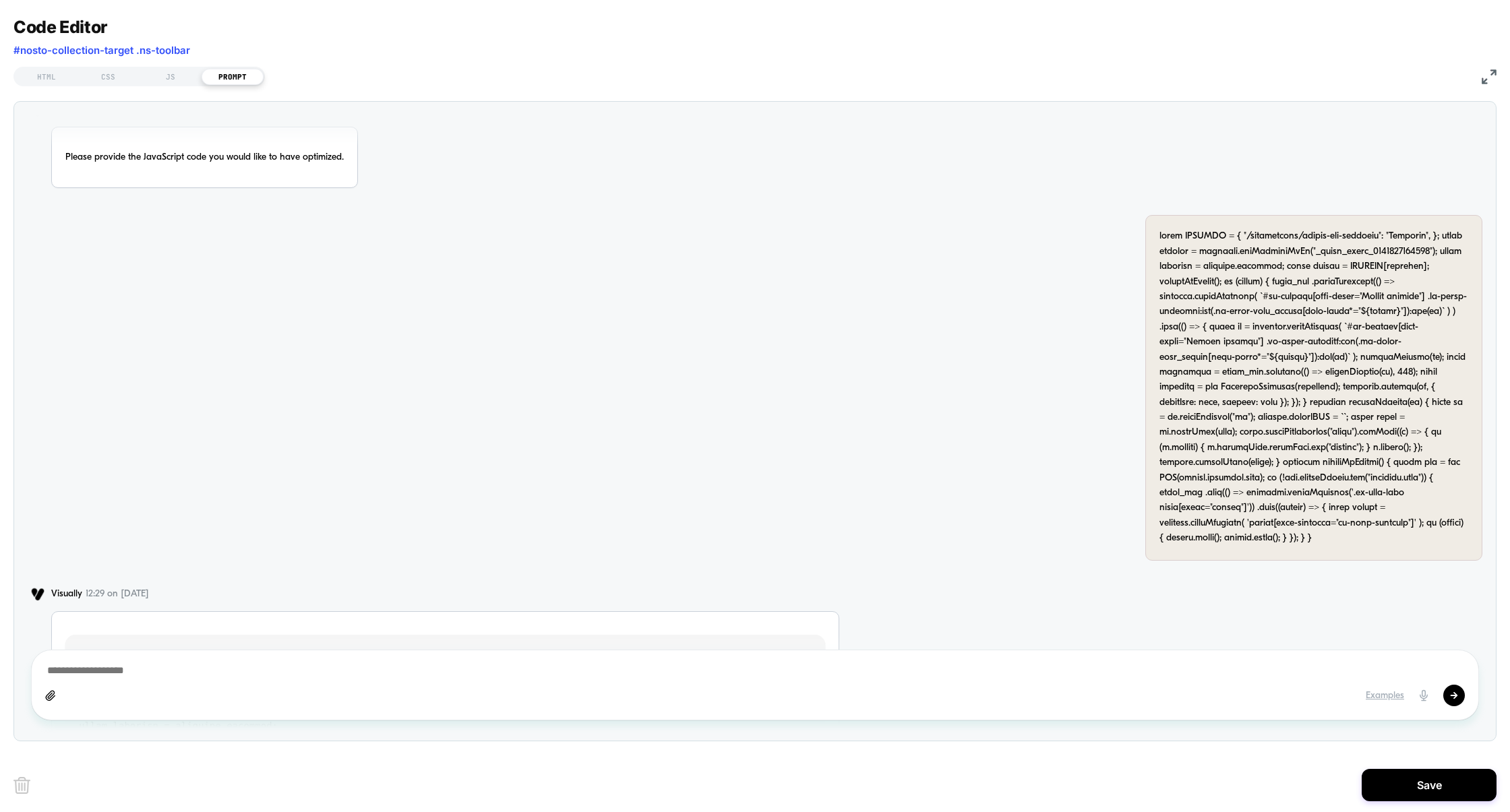
scroll to position [51, 0]
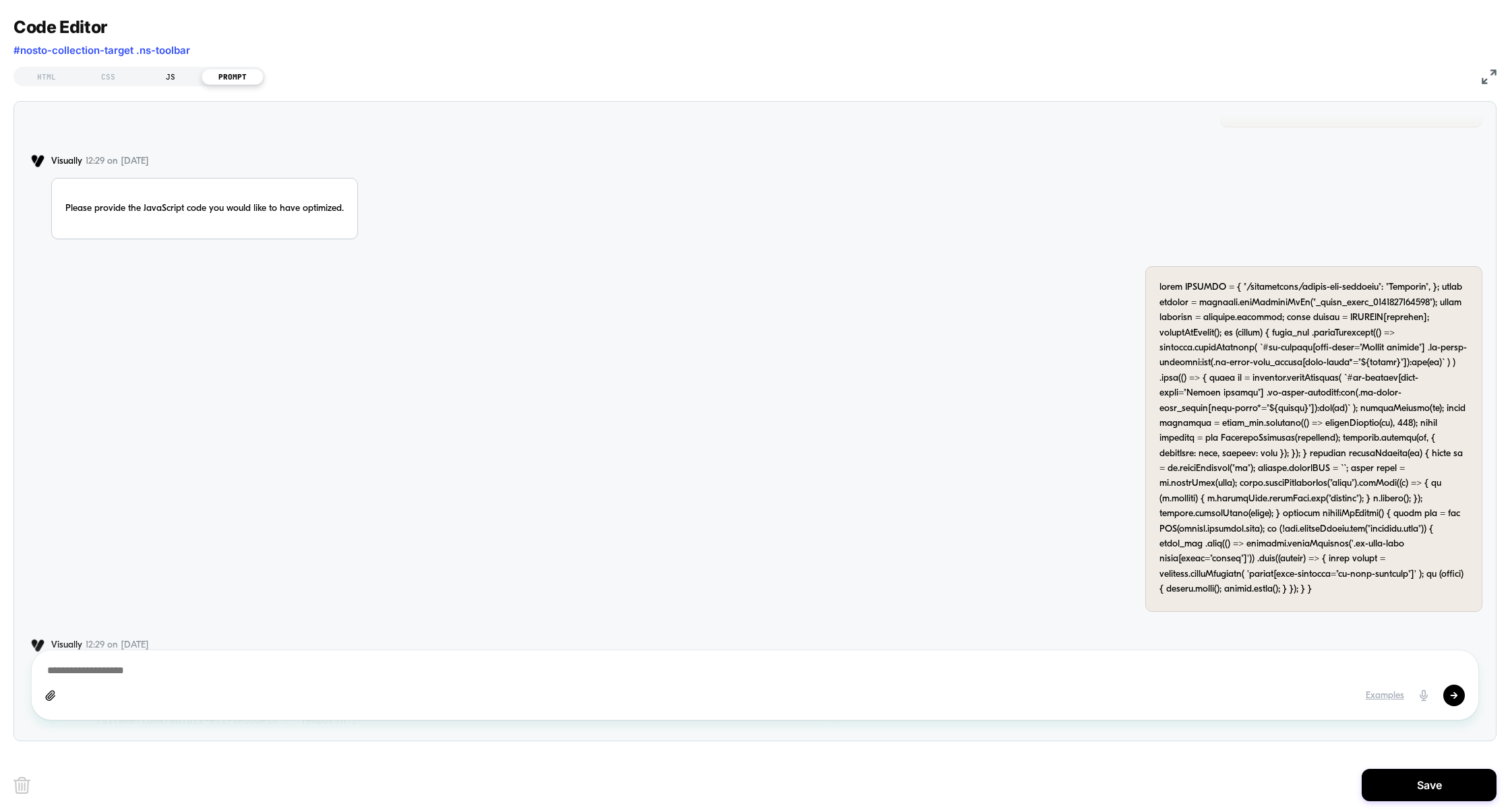
click at [172, 78] on div "JS" at bounding box center [170, 77] width 62 height 16
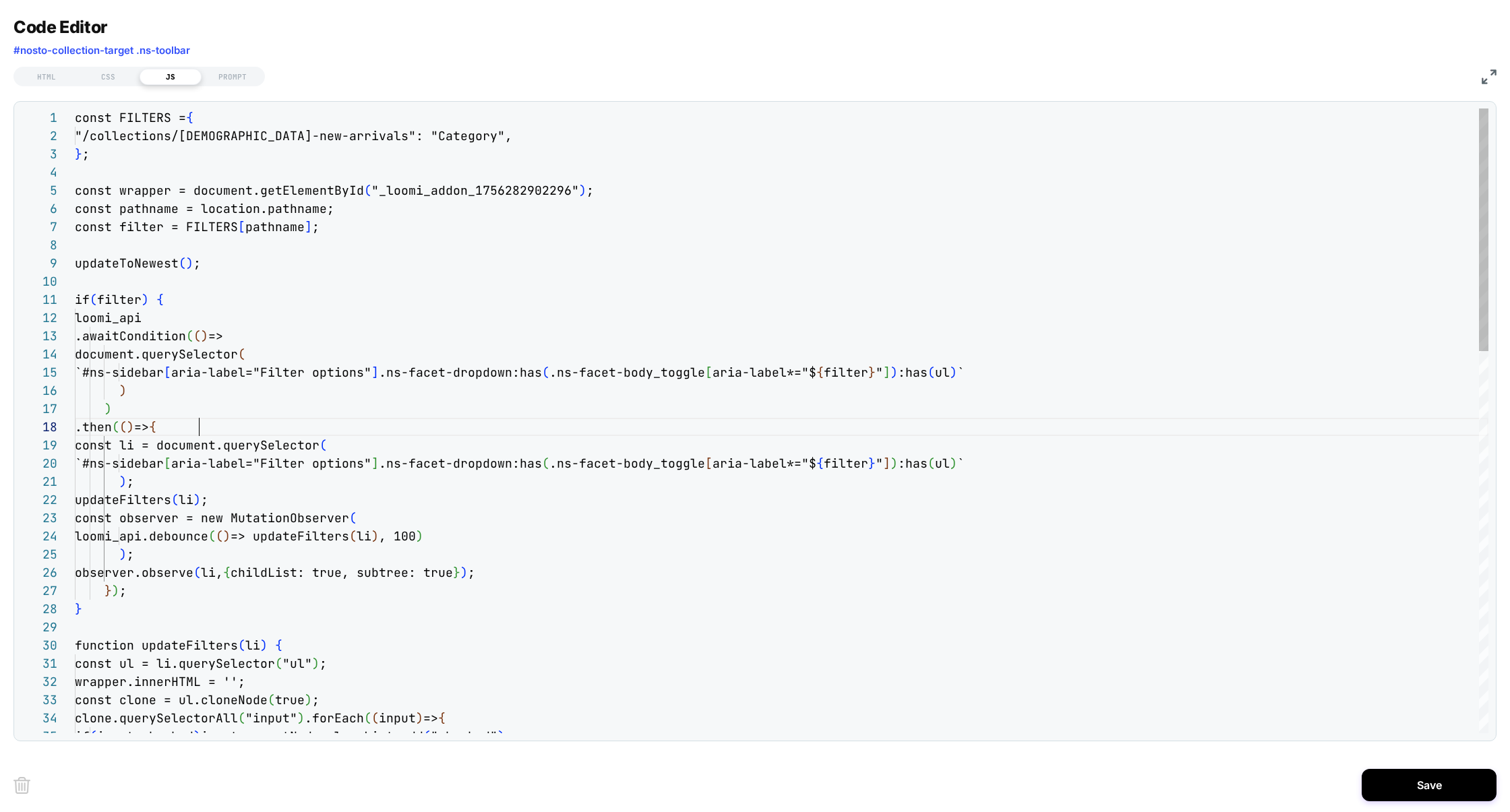
scroll to position [128, 124]
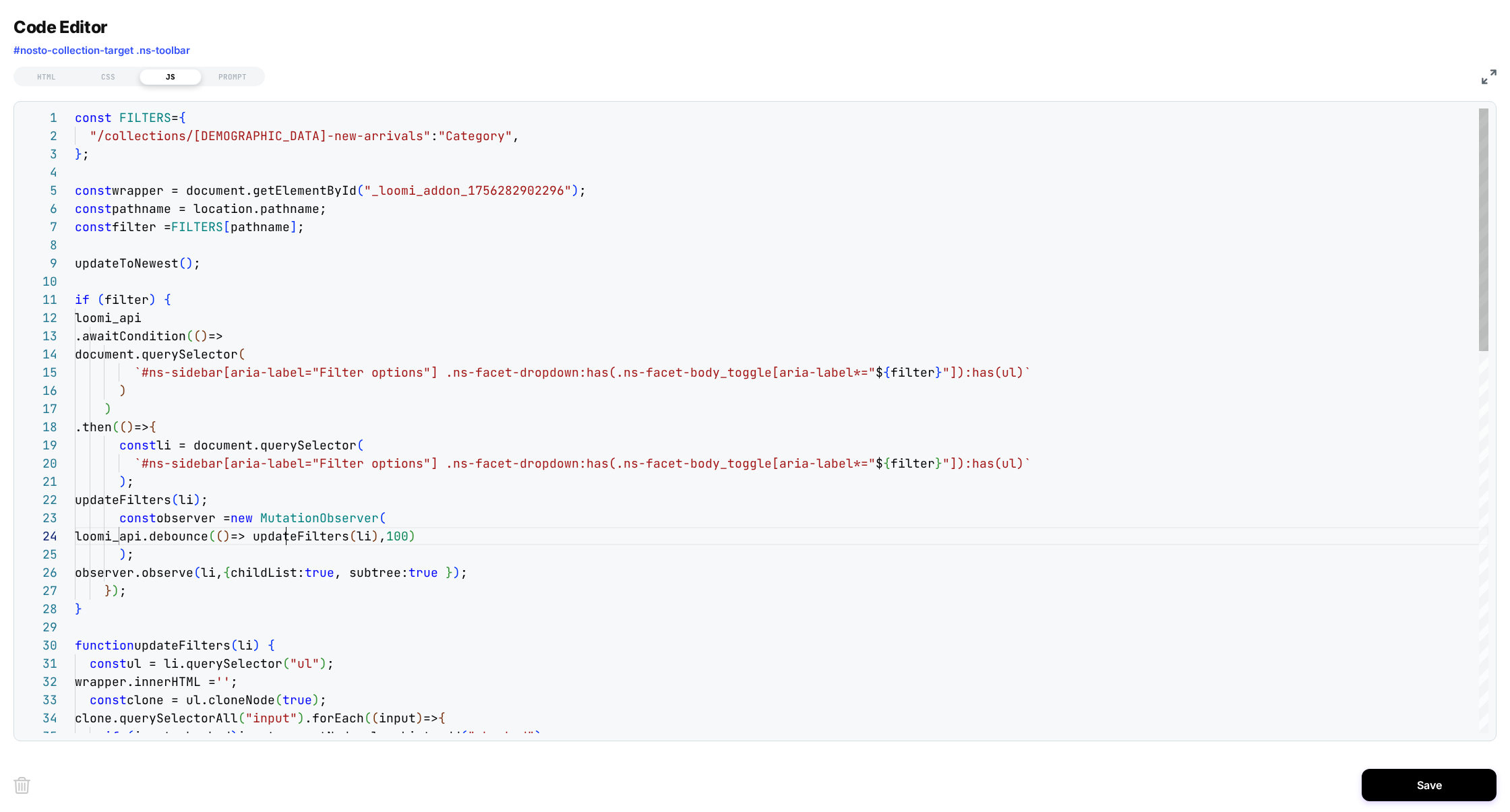
scroll to position [55, 211]
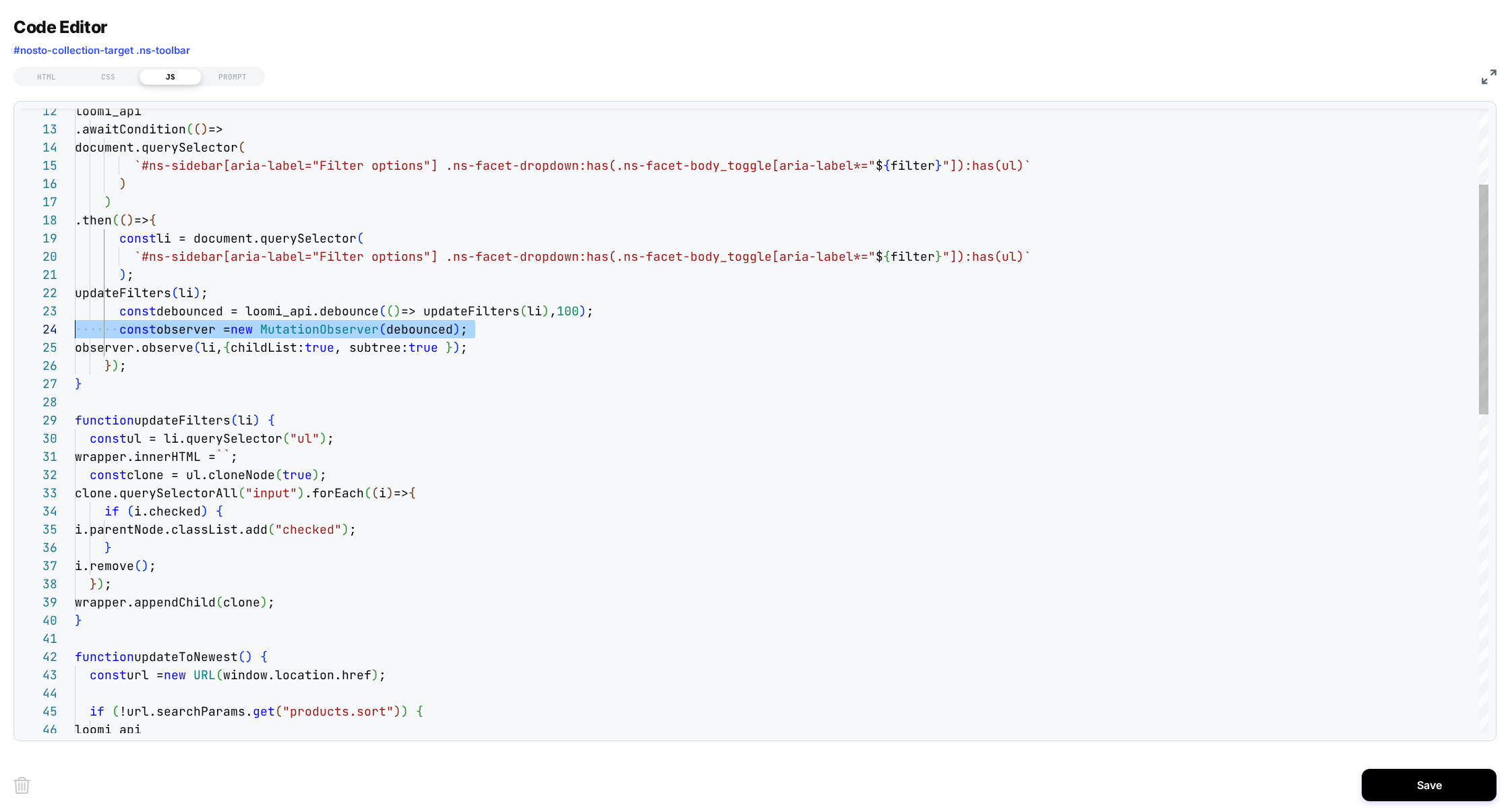
scroll to position [36, 0]
drag, startPoint x: 493, startPoint y: 327, endPoint x: 5, endPoint y: 318, distance: 488.1
click at [74, 318] on div "} function updateFilters ( li ) { const ul = li.querySelector ( "ul" ) ; wrappe…" at bounding box center [781, 751] width 1413 height 1698
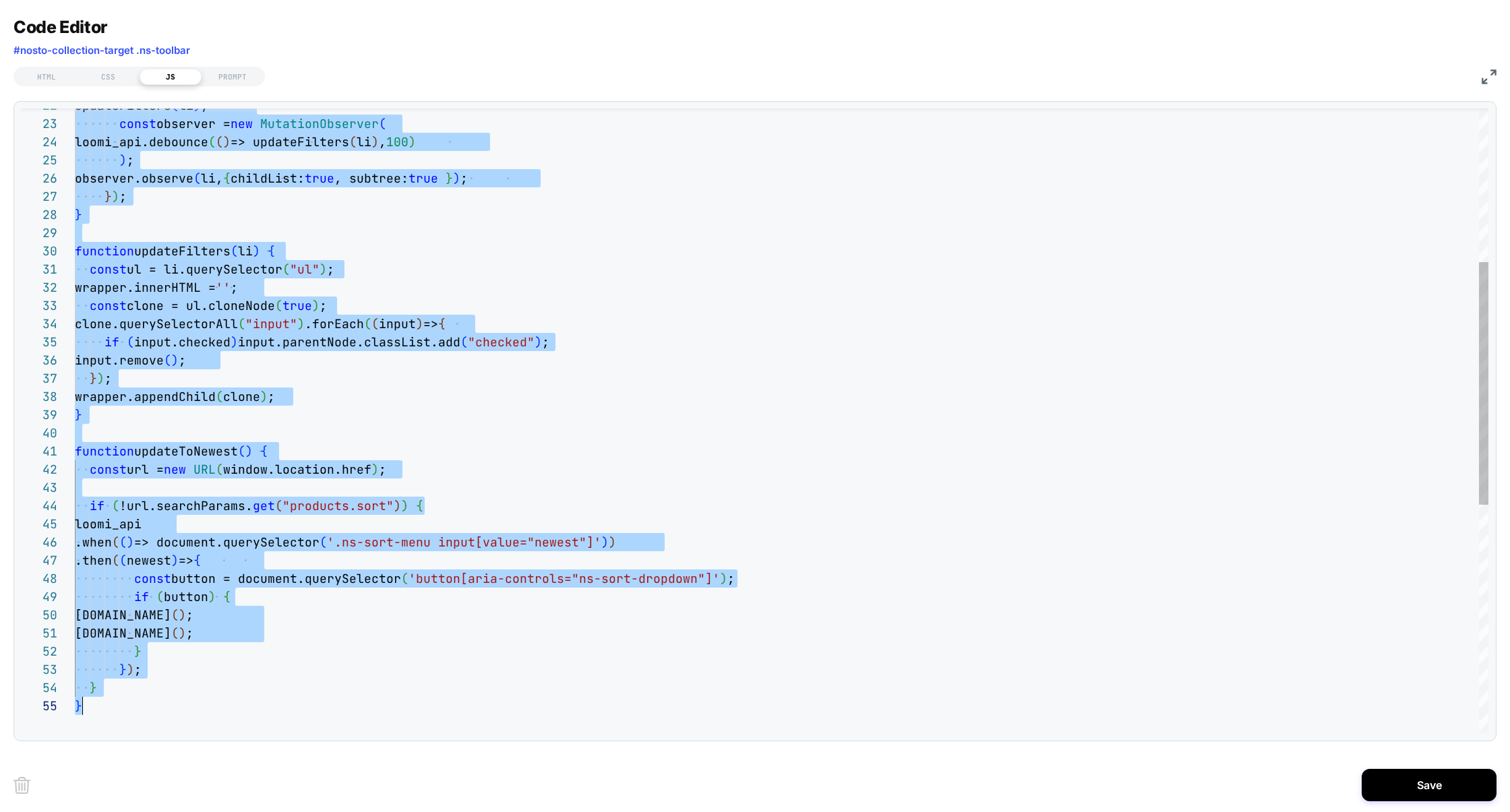
scroll to position [0, 7]
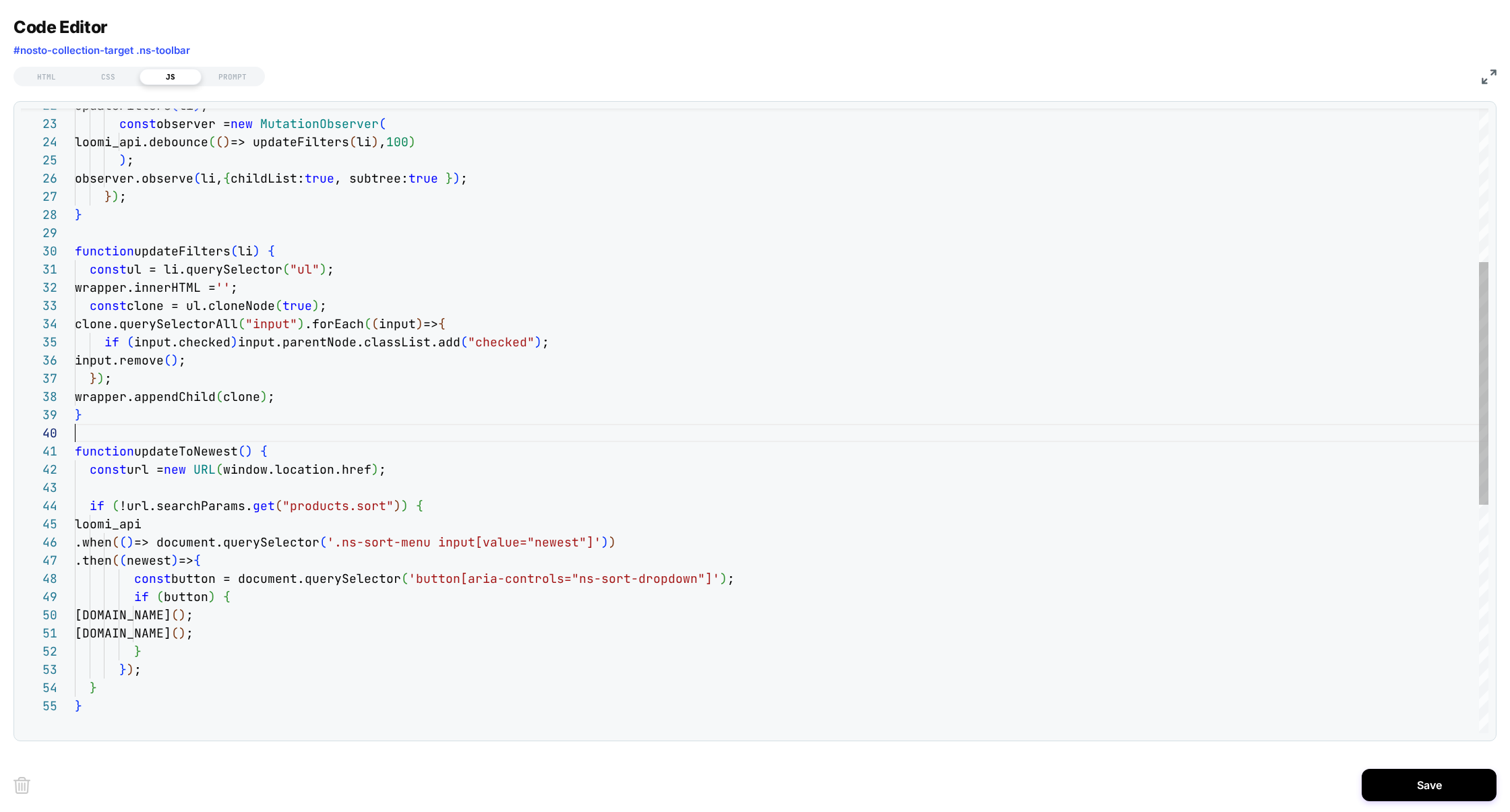
click at [384, 434] on div "} ) ; } function updateFilters ( li ) { const ul = li.querySelector ( "ul" ) ; …" at bounding box center [781, 517] width 1413 height 1607
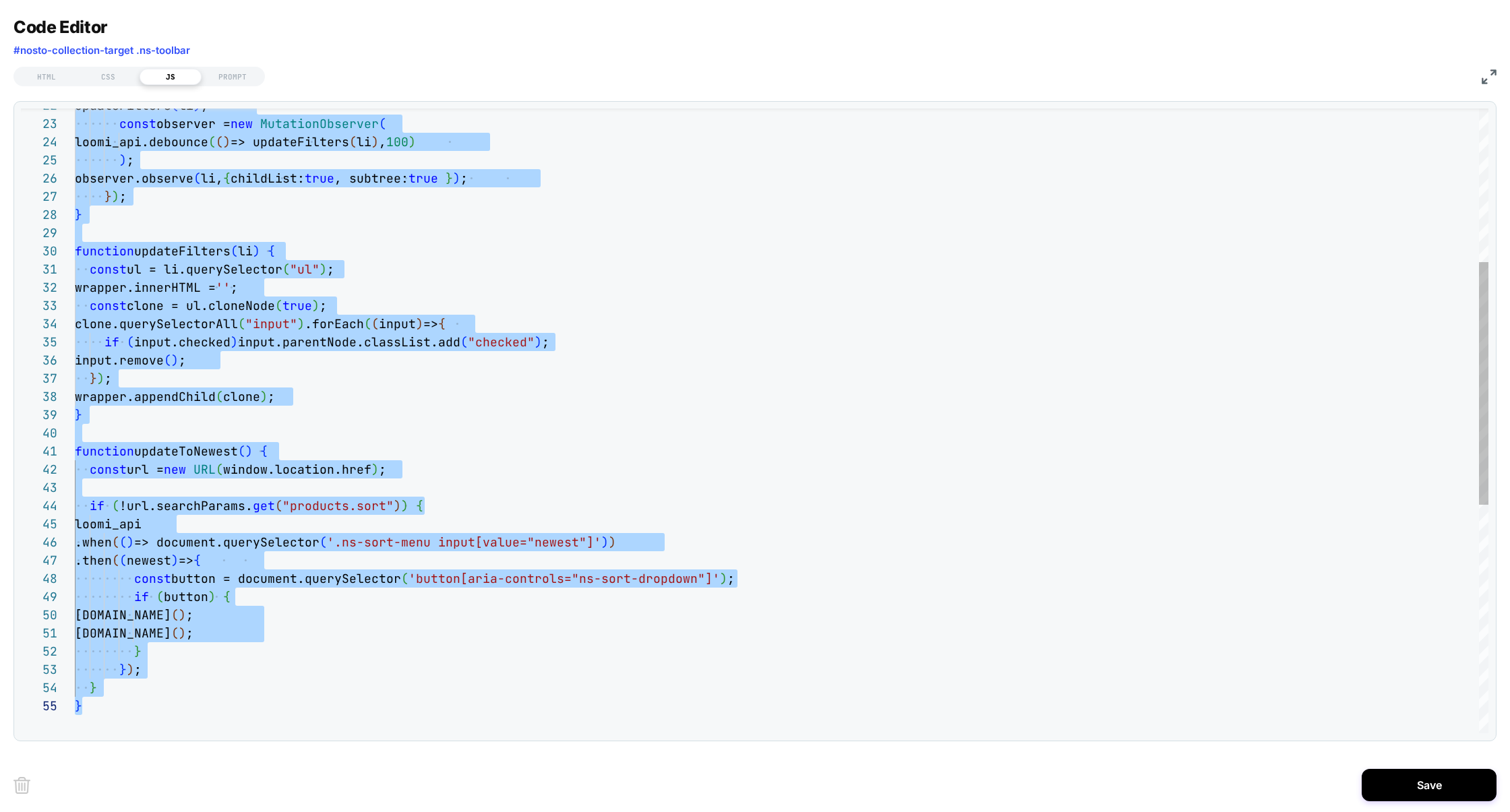
scroll to position [90, 7]
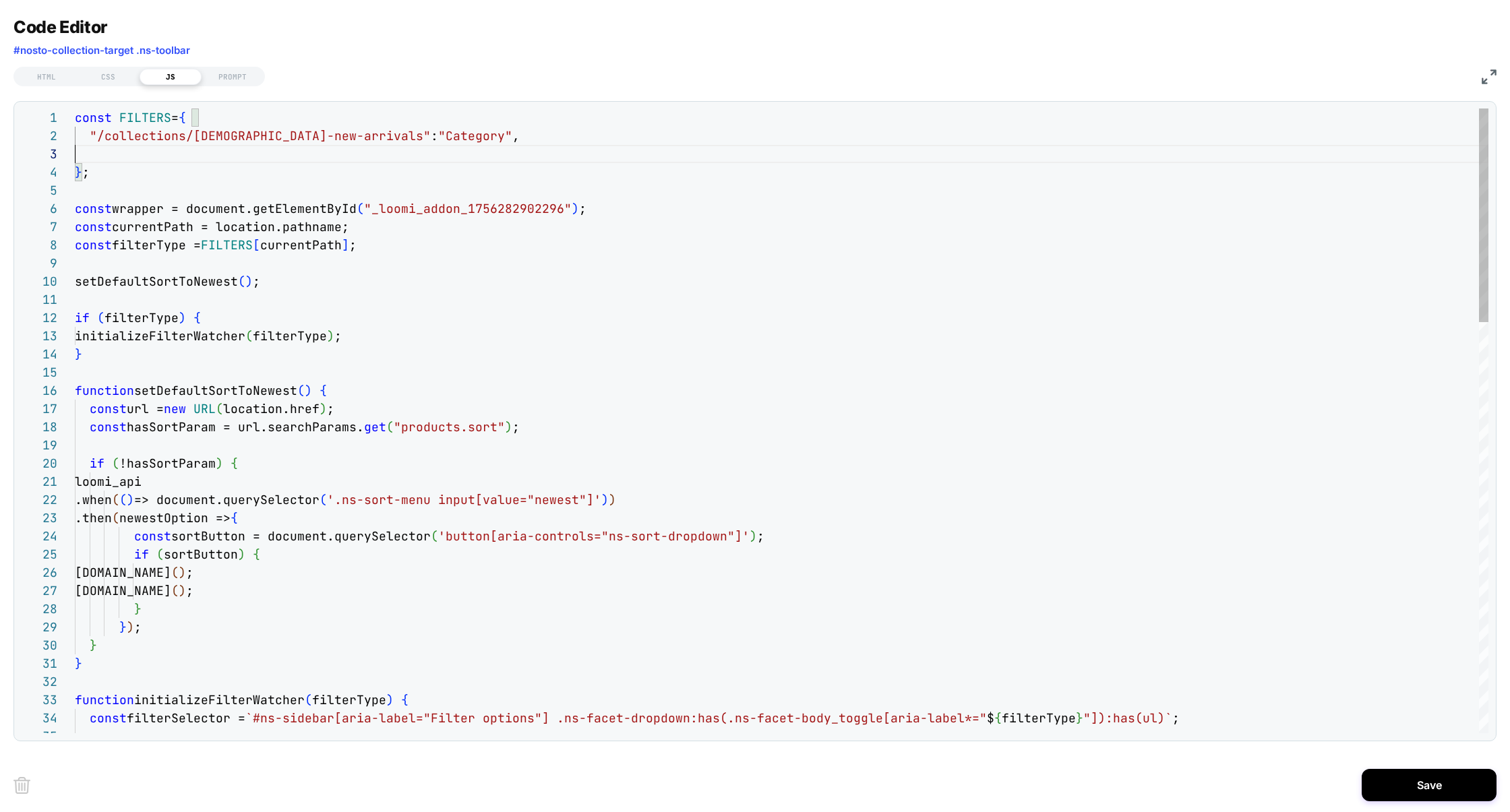
scroll to position [17, 357]
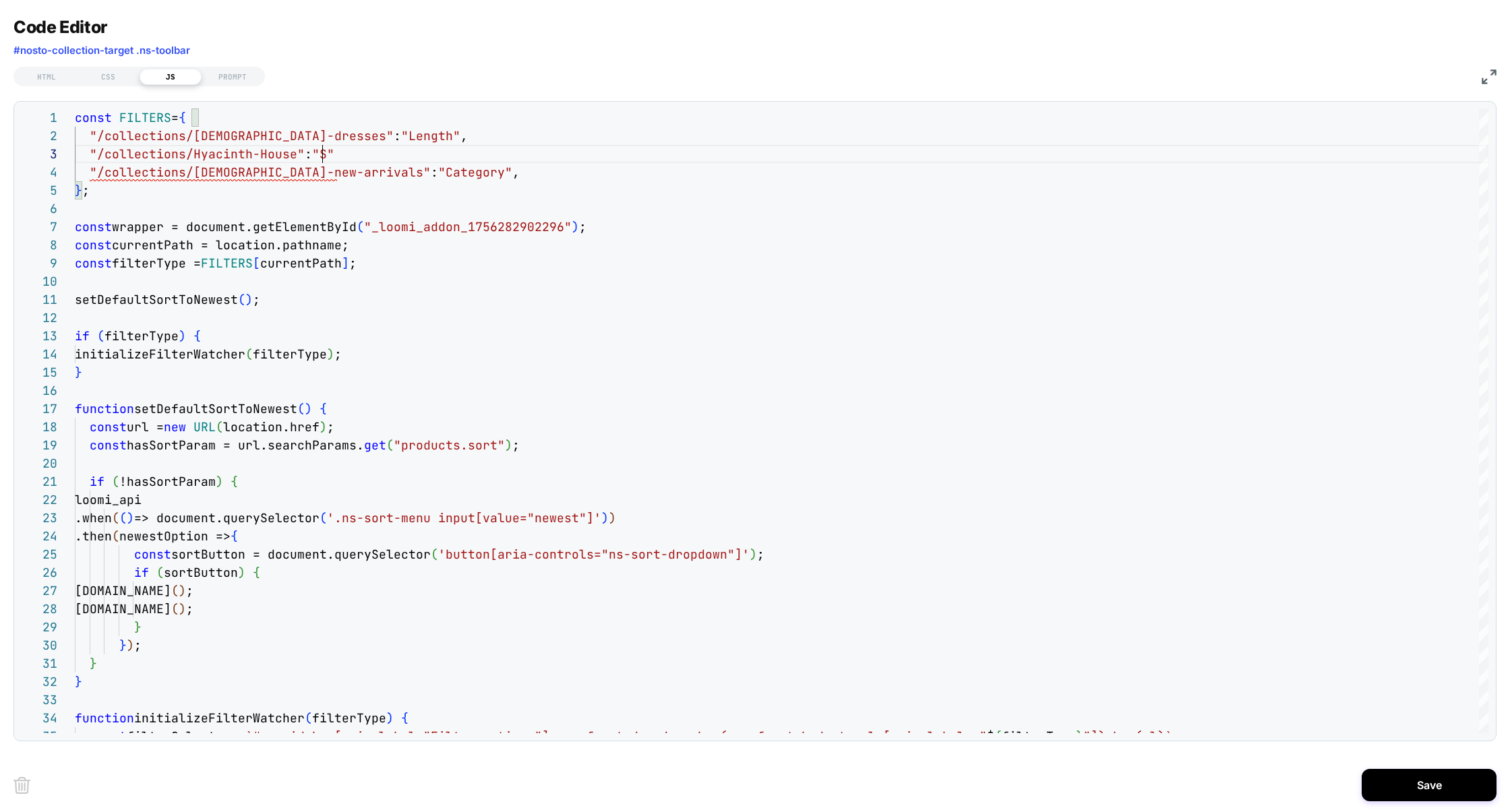
scroll to position [36, 246]
type textarea "**********"
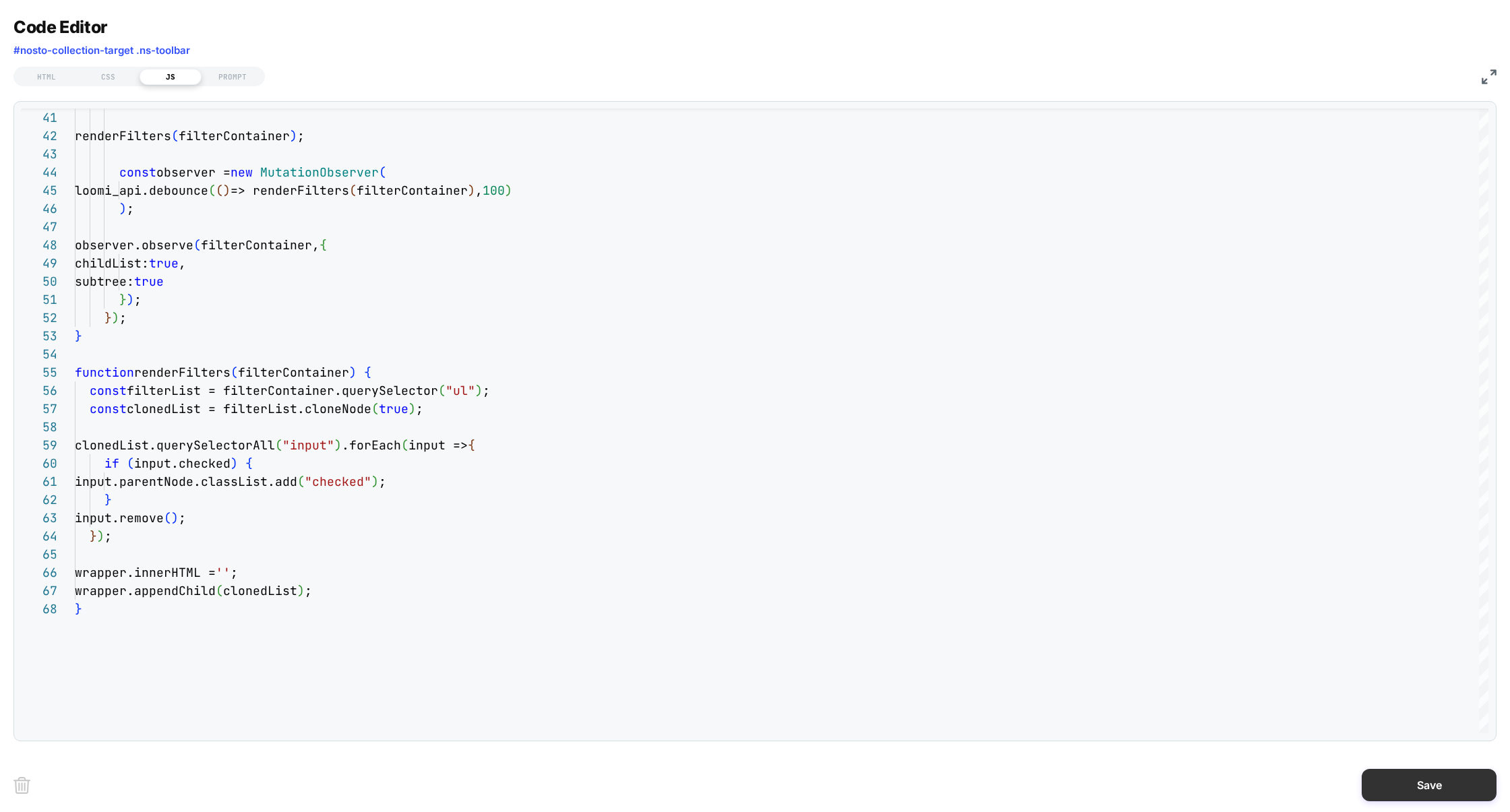
click at [0, 0] on button "Save" at bounding box center [0, 0] width 0 height 0
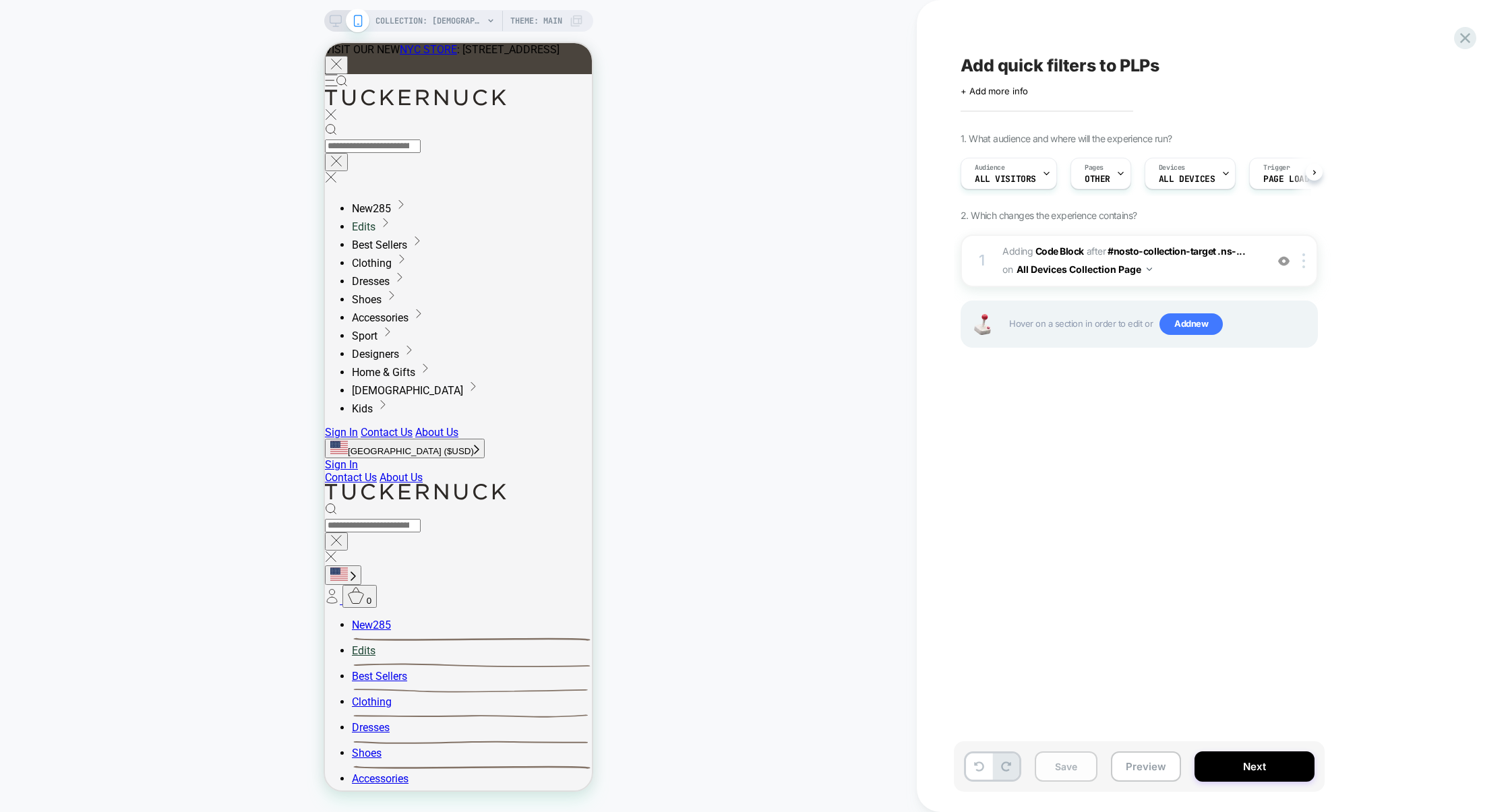
scroll to position [0, 1]
click at [1077, 766] on button "Save" at bounding box center [1066, 767] width 63 height 30
click at [1134, 766] on button "Preview" at bounding box center [1146, 767] width 70 height 30
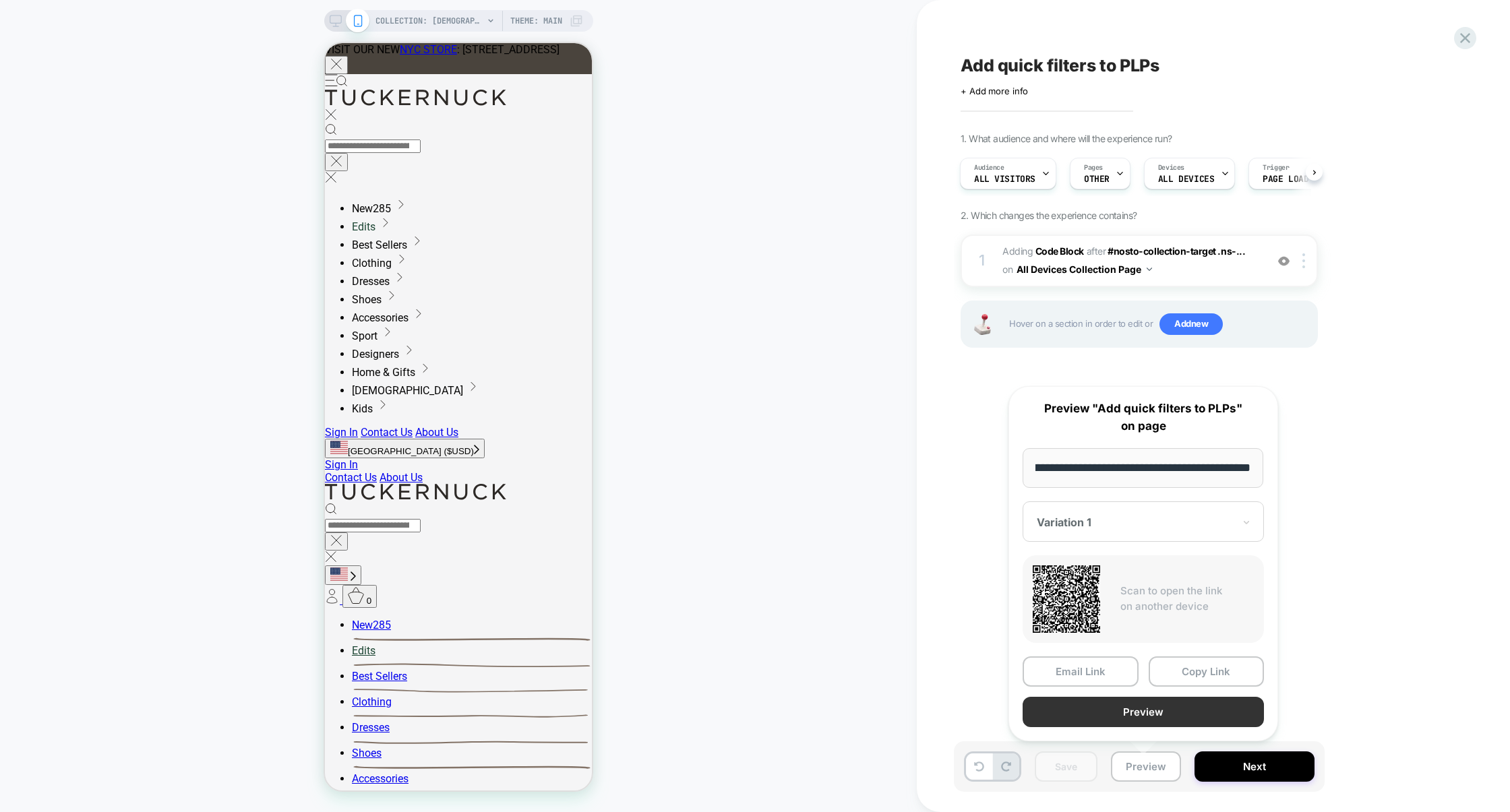
scroll to position [0, 0]
click at [1172, 709] on button "Preview" at bounding box center [1143, 712] width 242 height 30
